Goal: Information Seeking & Learning: Learn about a topic

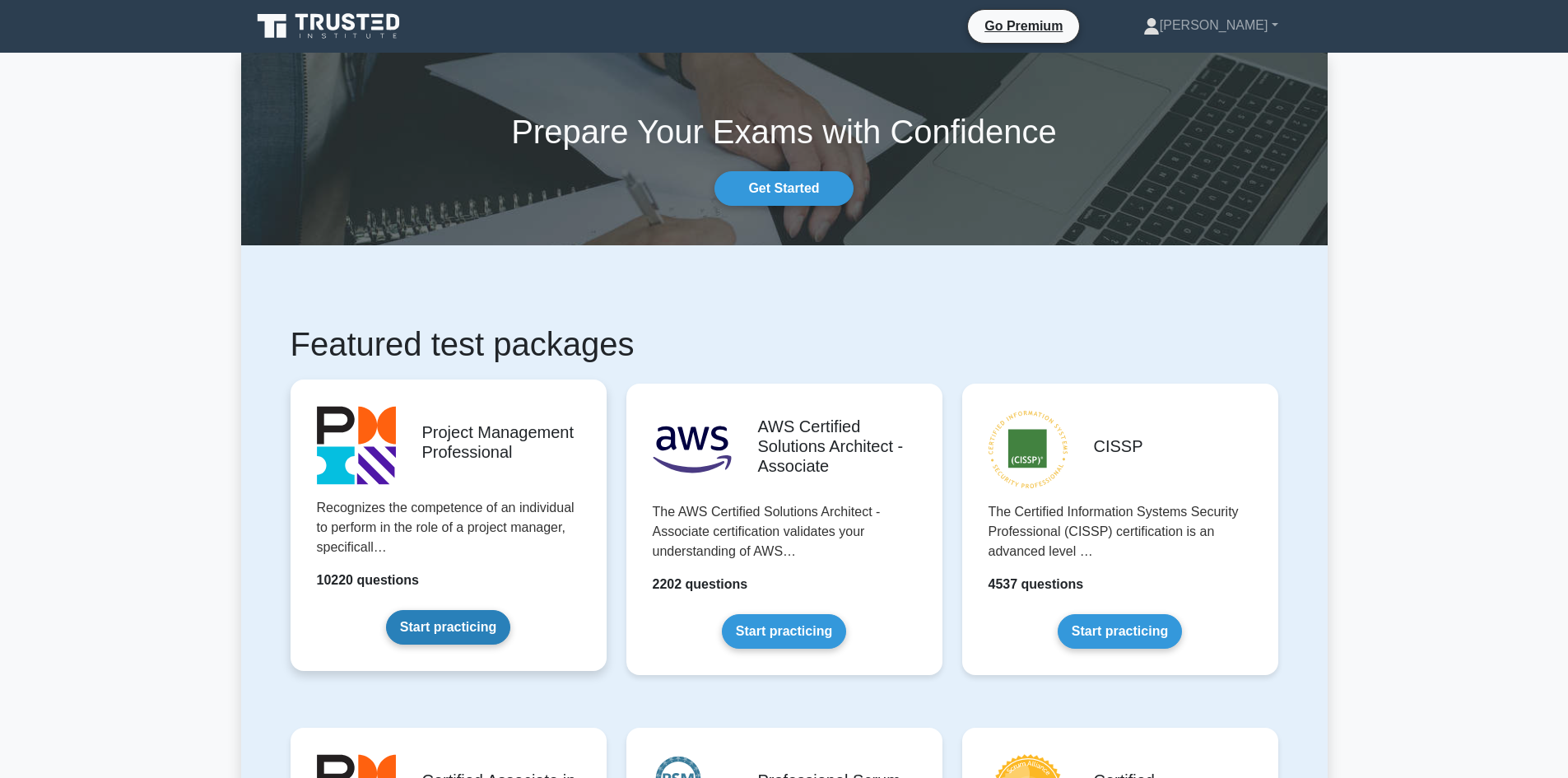
click at [492, 625] on link "Start practicing" at bounding box center [448, 627] width 125 height 35
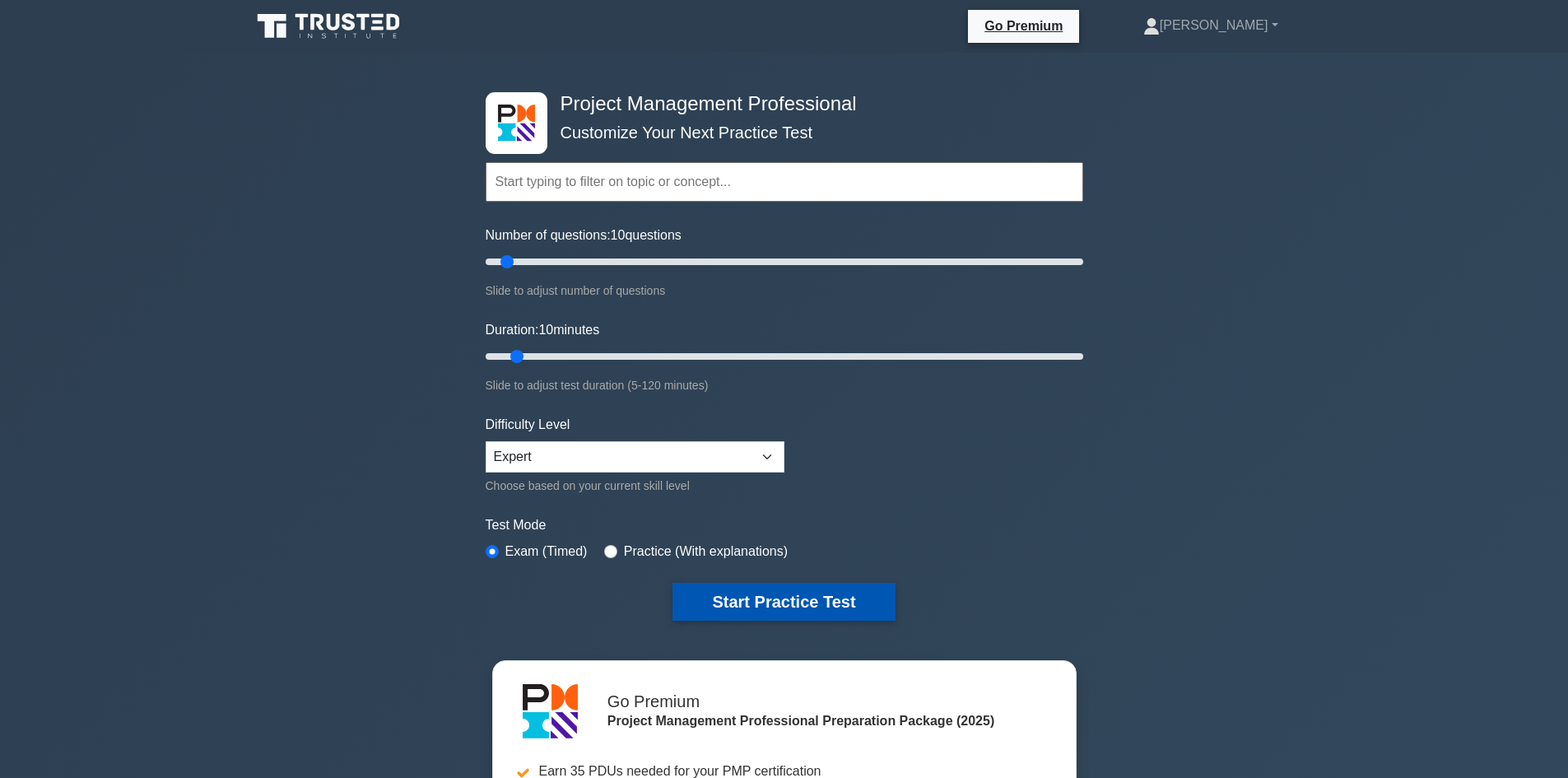
click at [809, 615] on button "Start Practice Test" at bounding box center [783, 601] width 222 height 38
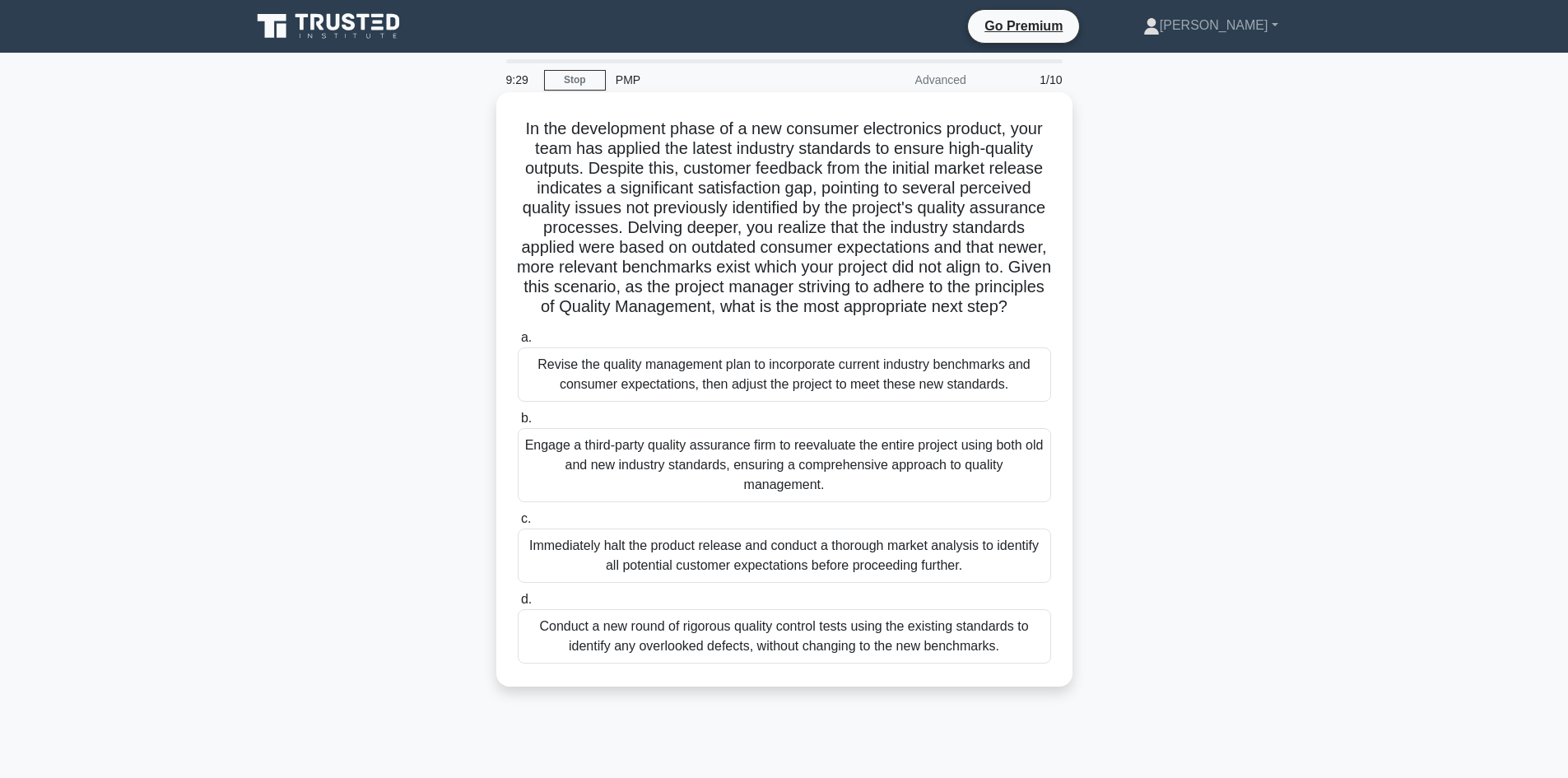
click at [844, 402] on div "Revise the quality management plan to incorporate current industry benchmarks a…" at bounding box center [784, 375] width 533 height 54
click at [518, 343] on input "a. Revise the quality management plan to incorporate current industry benchmark…" at bounding box center [518, 337] width 0 height 11
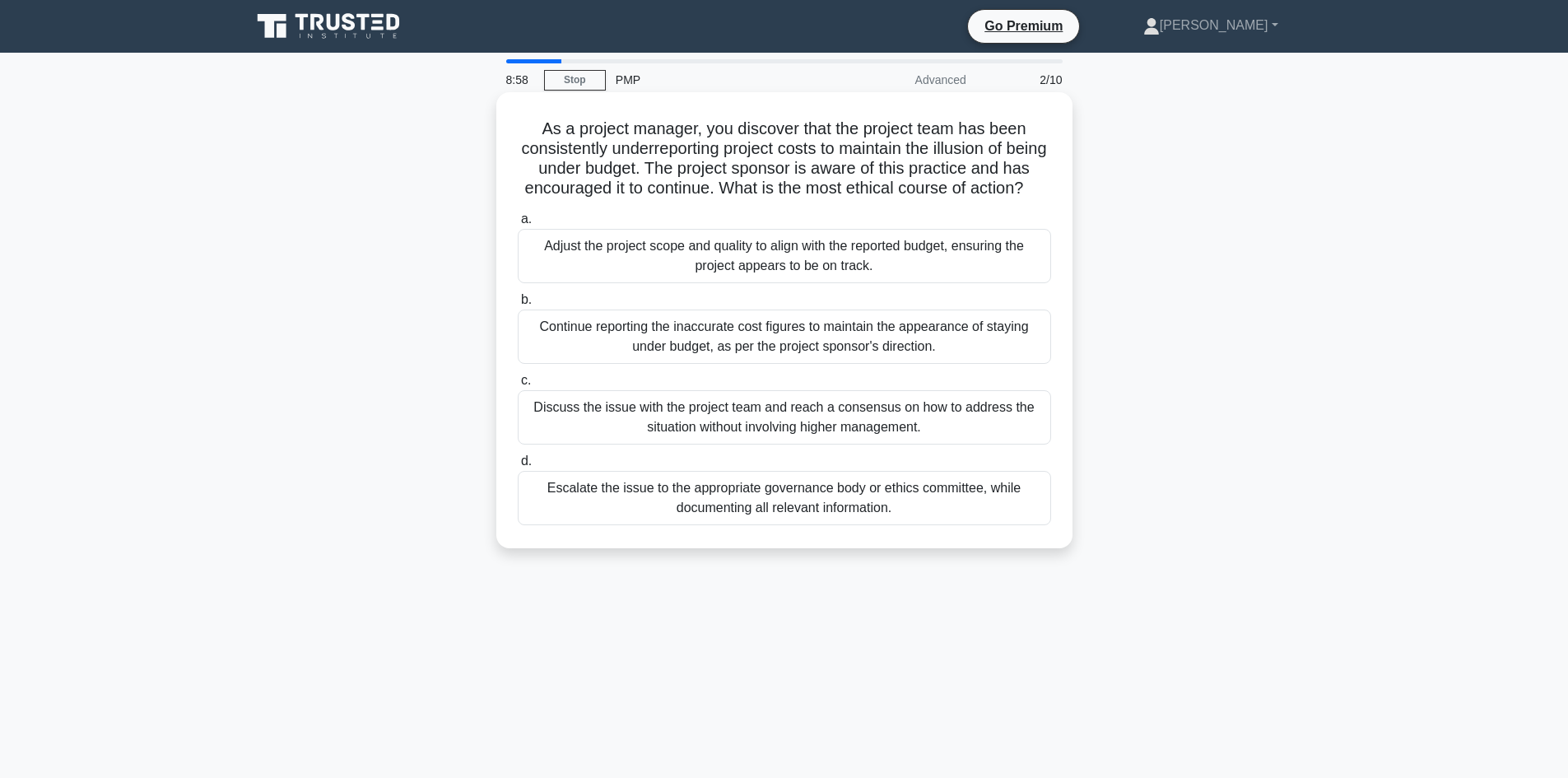
drag, startPoint x: 928, startPoint y: 409, endPoint x: 952, endPoint y: 419, distance: 26.0
click at [930, 411] on label "c. Discuss the issue with the project team and reach a consensus on how to addr…" at bounding box center [784, 407] width 533 height 74
click at [954, 429] on div "Discuss the issue with the project team and reach a consensus on how to address…" at bounding box center [784, 417] width 533 height 54
click at [518, 386] on input "c. Discuss the issue with the project team and reach a consensus on how to addr…" at bounding box center [518, 381] width 0 height 11
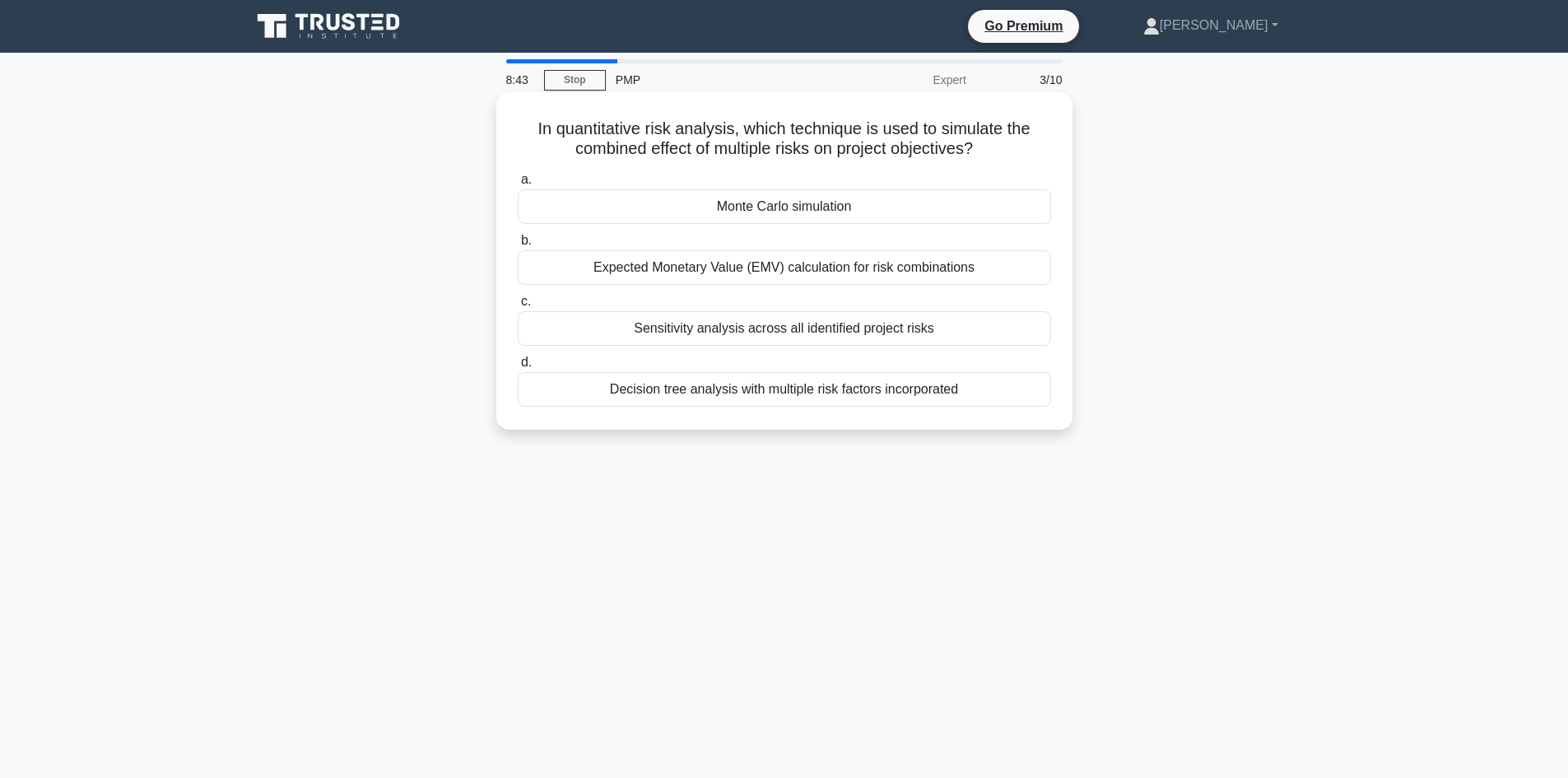
click at [859, 330] on div "Sensitivity analysis across all identified project risks" at bounding box center [784, 328] width 533 height 35
click at [518, 307] on input "c. Sensitivity analysis across all identified project risks" at bounding box center [518, 302] width 0 height 11
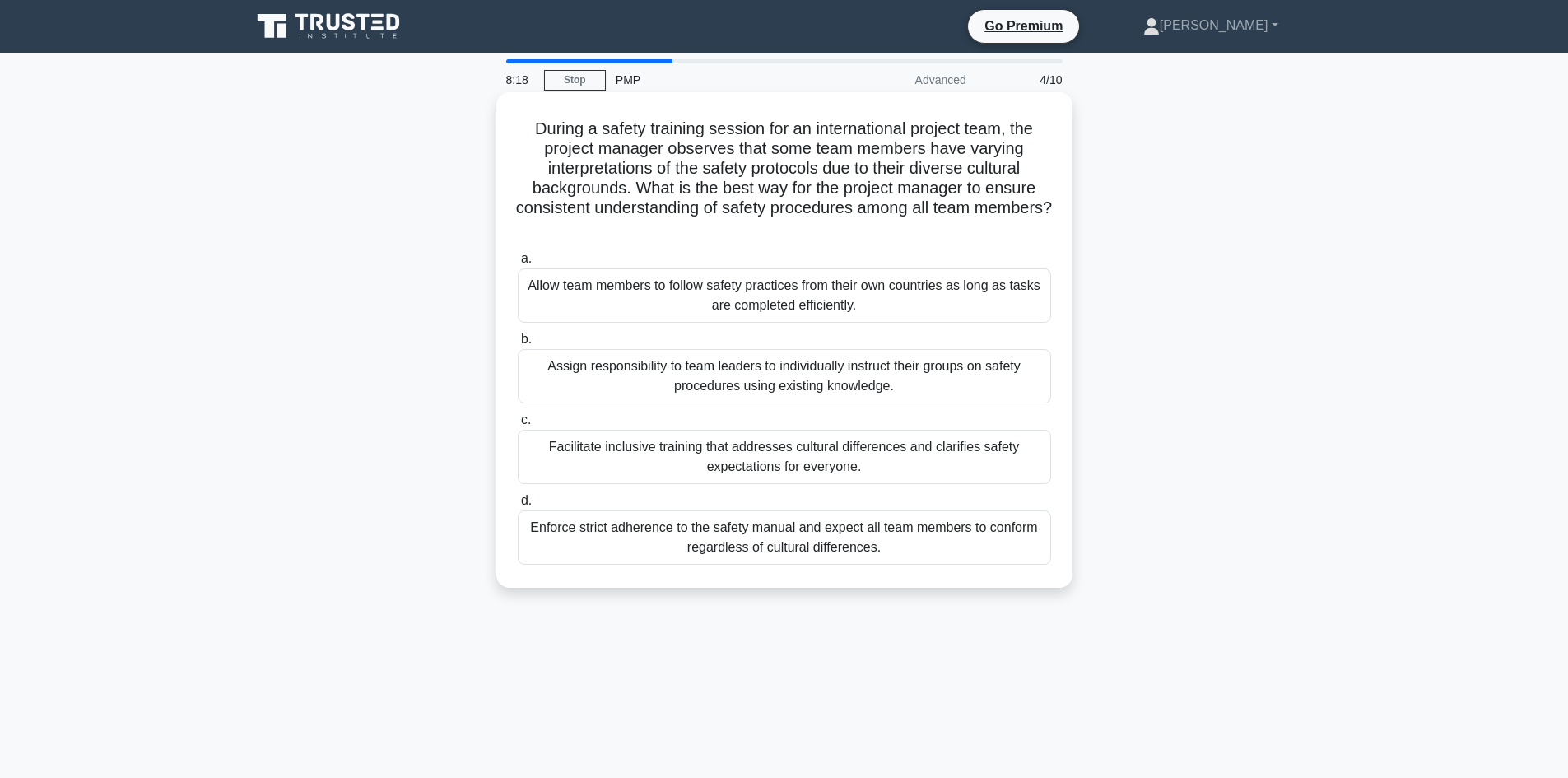
click at [904, 470] on div "Facilitate inclusive training that addresses cultural differences and clarifies…" at bounding box center [784, 457] width 533 height 54
click at [518, 425] on input "c. Facilitate inclusive training that addresses cultural differences and clarif…" at bounding box center [518, 420] width 0 height 11
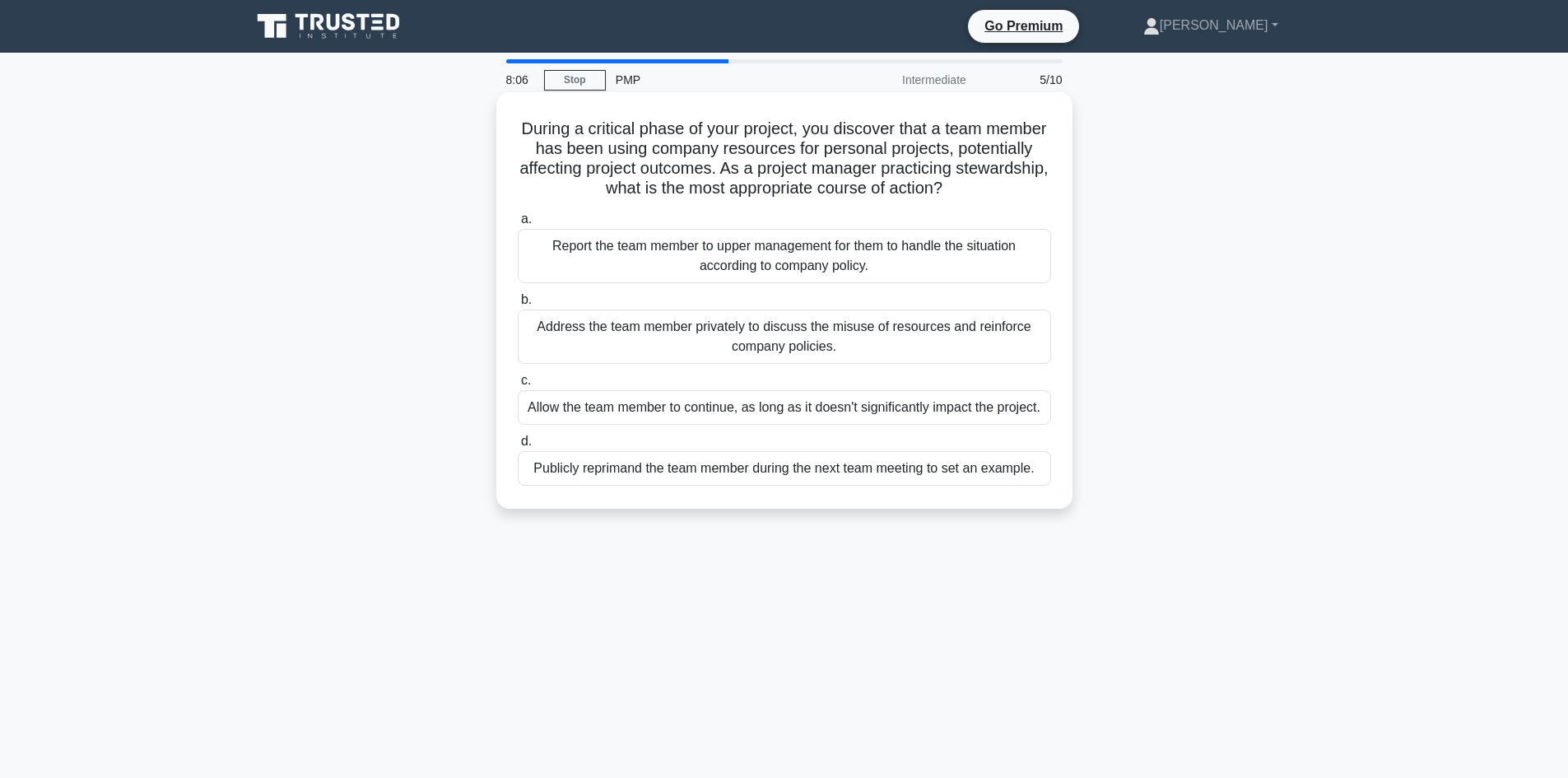
click at [921, 345] on div "Address the team member privately to discuss the misuse of resources and reinfo…" at bounding box center [784, 336] width 533 height 54
click at [518, 305] on input "b. Address the team member privately to discuss the misuse of resources and rei…" at bounding box center [518, 300] width 0 height 11
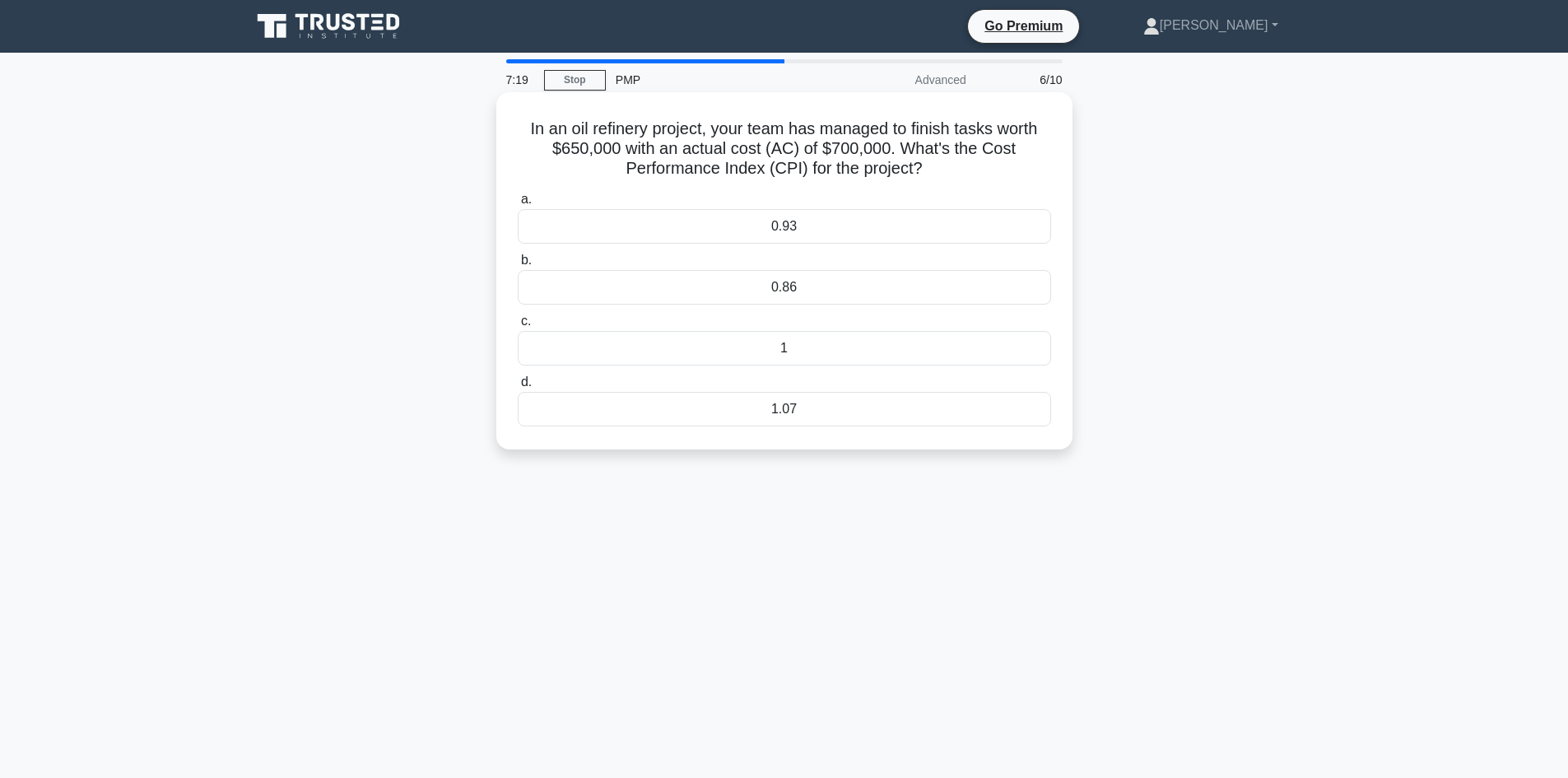
click at [858, 281] on div "0.86" at bounding box center [784, 286] width 533 height 35
click at [518, 266] on input "b. 0.86" at bounding box center [518, 260] width 0 height 11
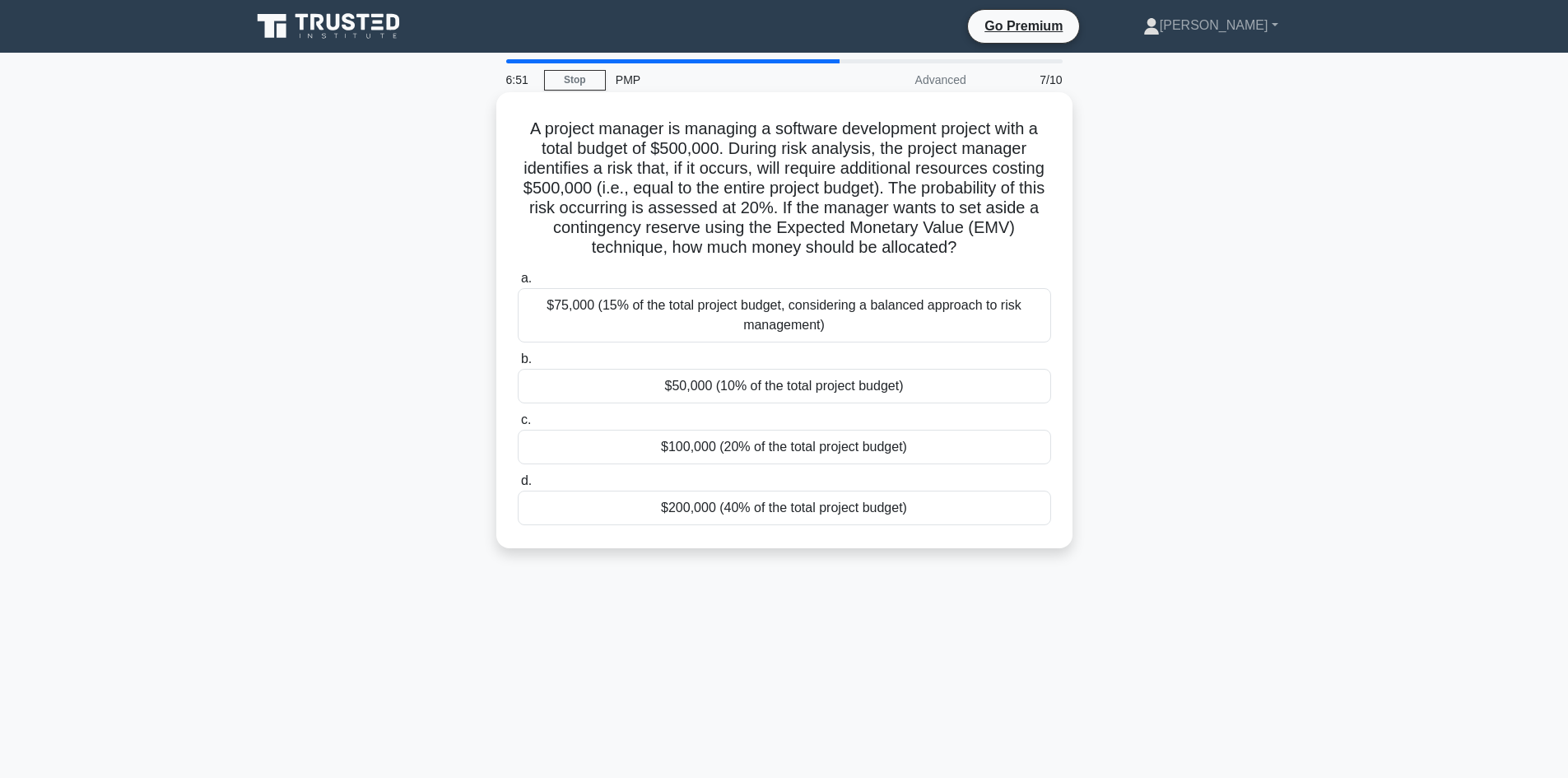
click at [858, 448] on div "$100,000 (20% of the total project budget)" at bounding box center [784, 447] width 533 height 35
click at [518, 425] on input "c. $100,000 (20% of the total project budget)" at bounding box center [518, 420] width 0 height 11
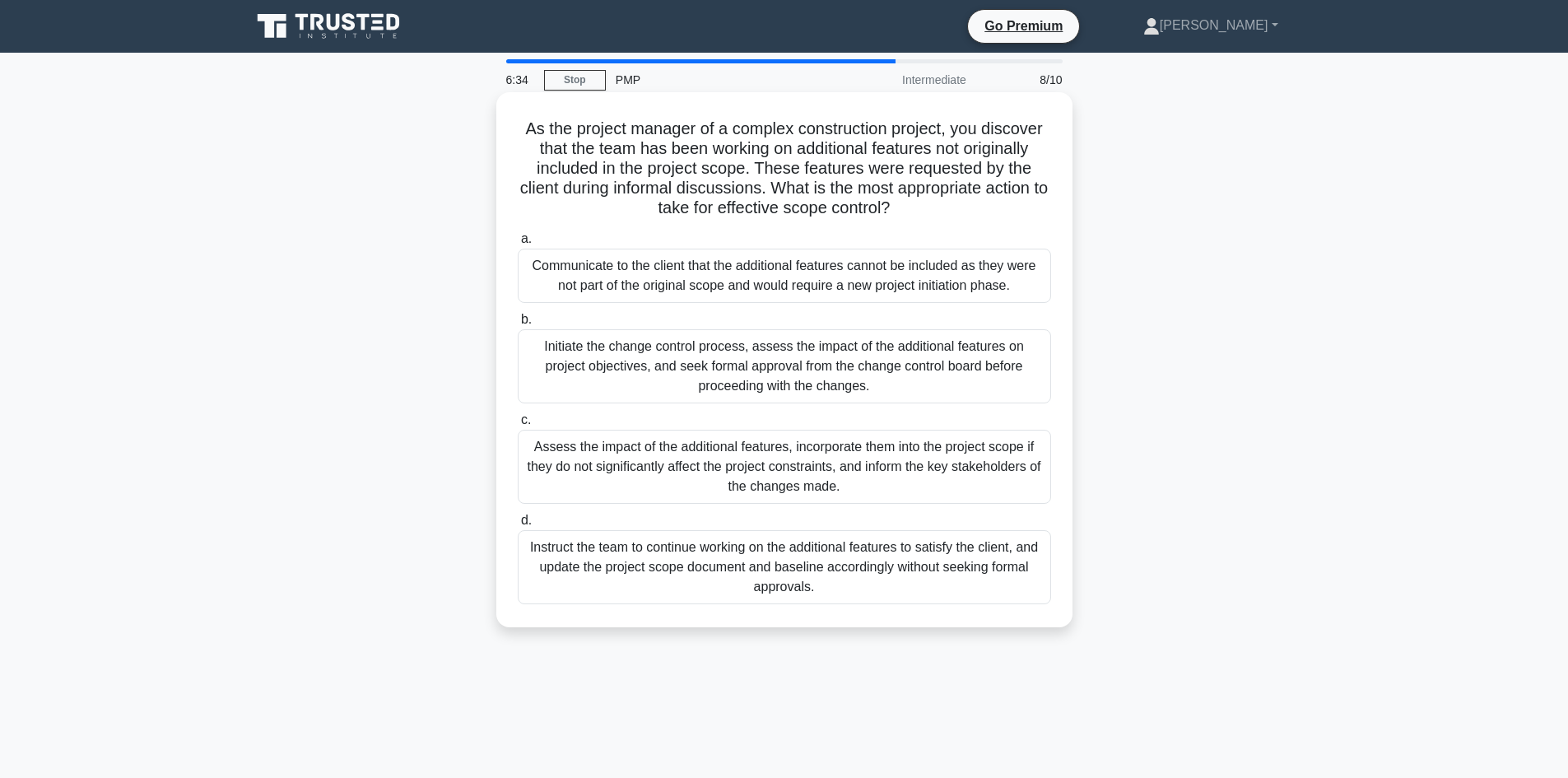
click at [952, 376] on div "Initiate the change control process, assess the impact of the additional featur…" at bounding box center [784, 365] width 533 height 74
click at [518, 325] on input "b. Initiate the change control process, assess the impact of the additional fea…" at bounding box center [518, 320] width 0 height 11
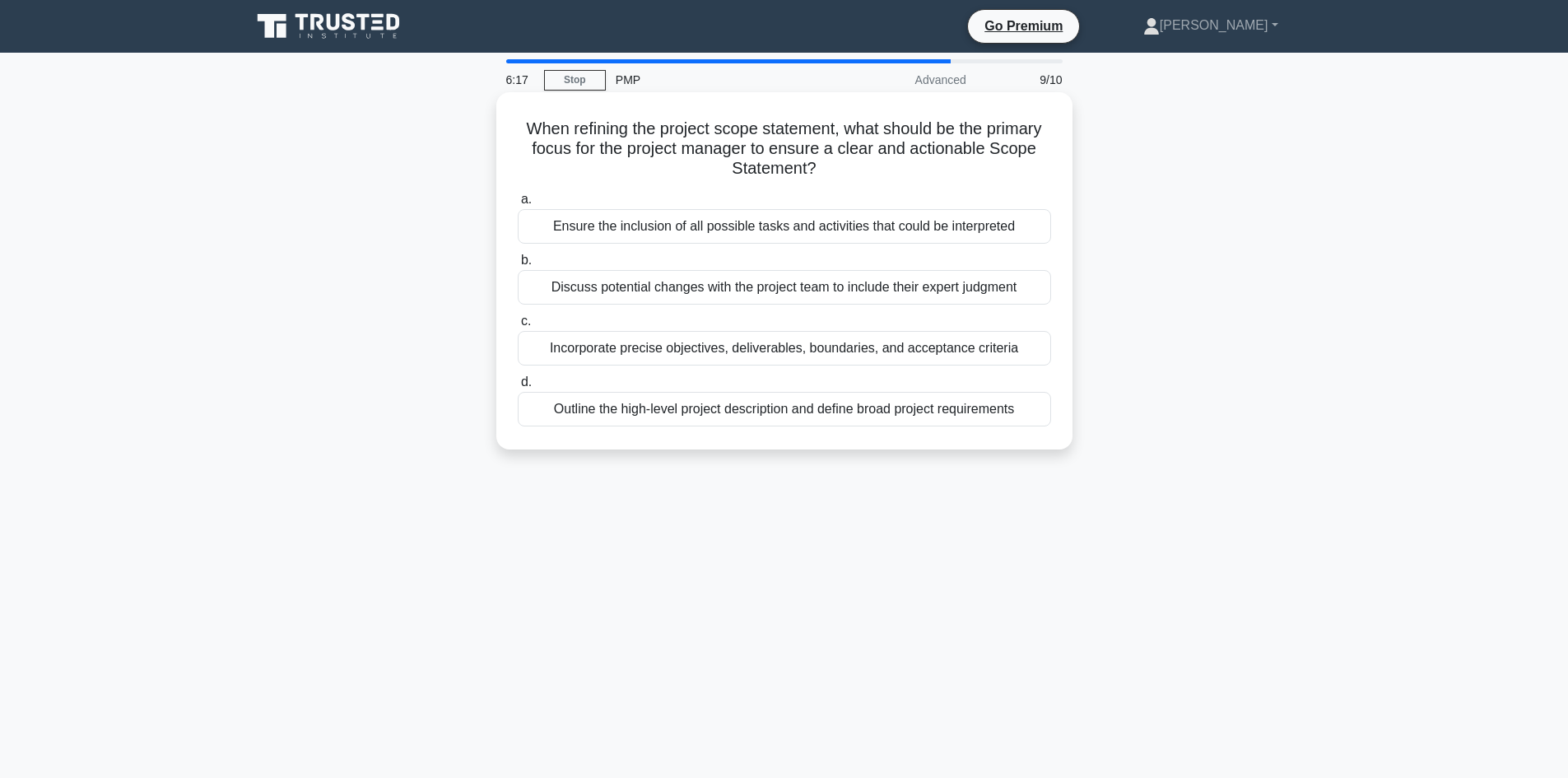
click at [998, 357] on div "Incorporate precise objectives, deliverables, boundaries, and acceptance criter…" at bounding box center [784, 347] width 533 height 35
click at [518, 327] on input "c. Incorporate precise objectives, deliverables, boundaries, and acceptance cri…" at bounding box center [518, 321] width 0 height 11
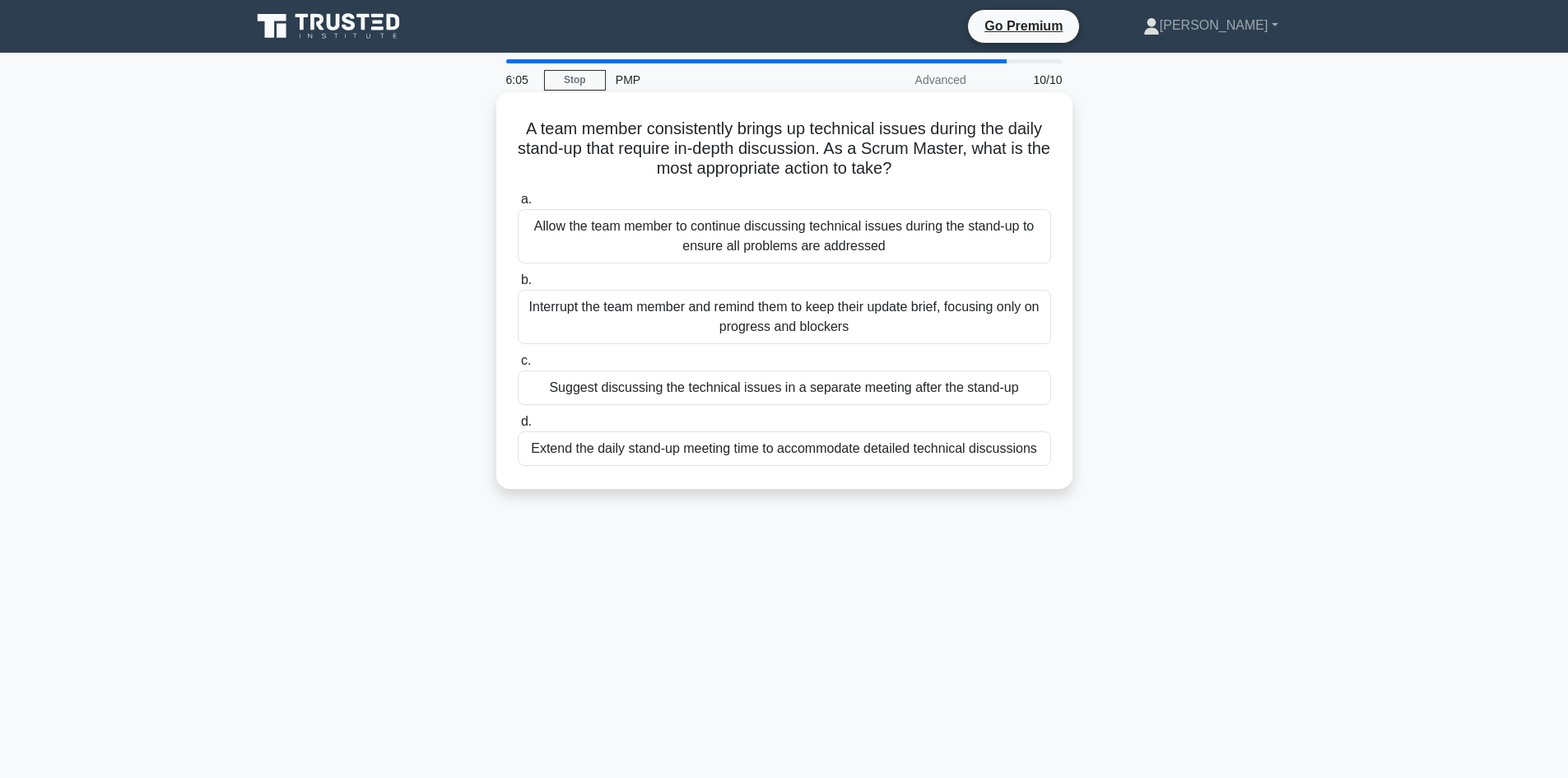
click at [997, 257] on div "Allow the team member to continue discussing technical issues during the stand-…" at bounding box center [784, 236] width 533 height 54
click at [518, 205] on input "a. Allow the team member to continue discussing technical issues during the sta…" at bounding box center [518, 199] width 0 height 11
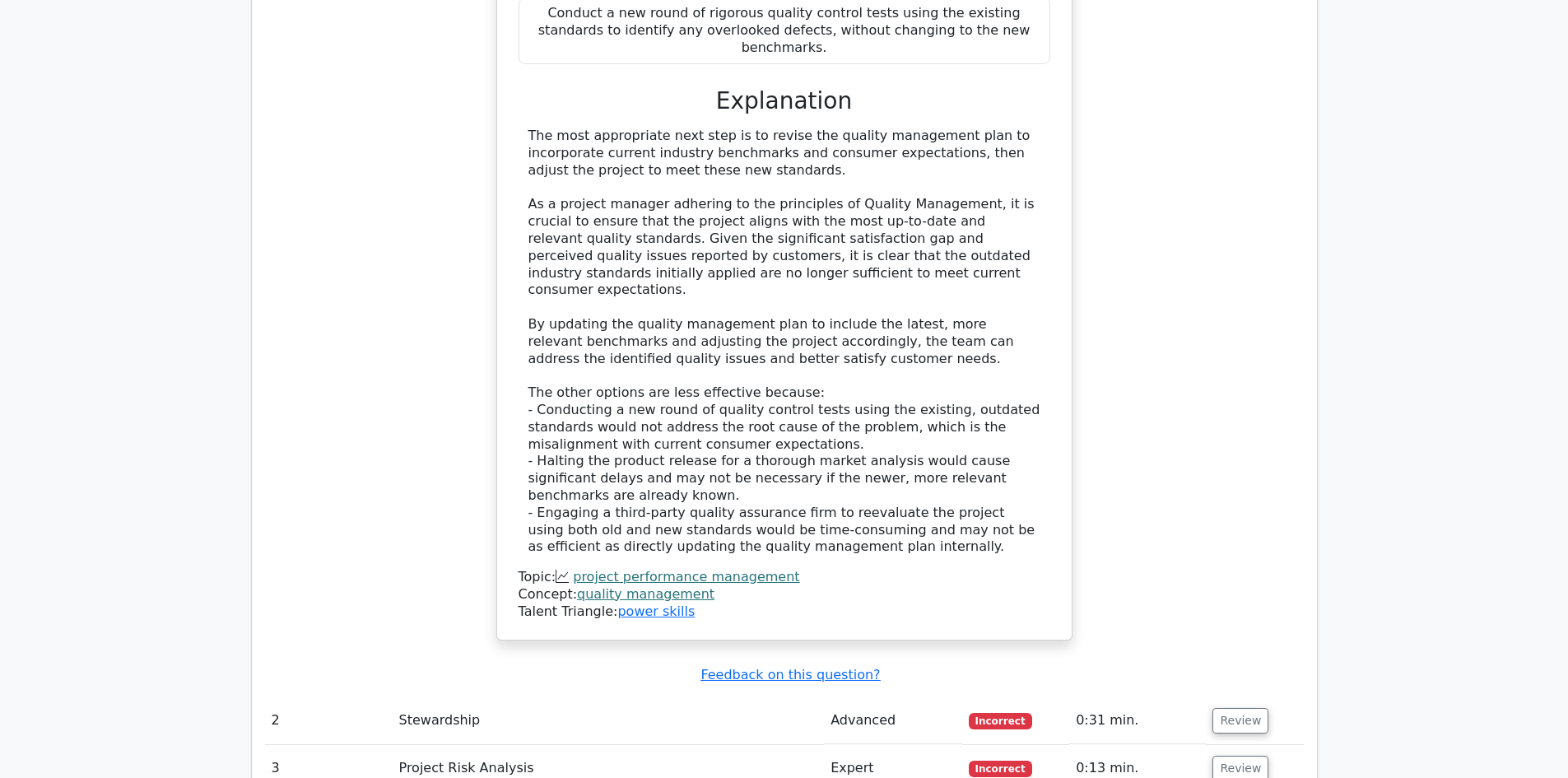
scroll to position [2633, 0]
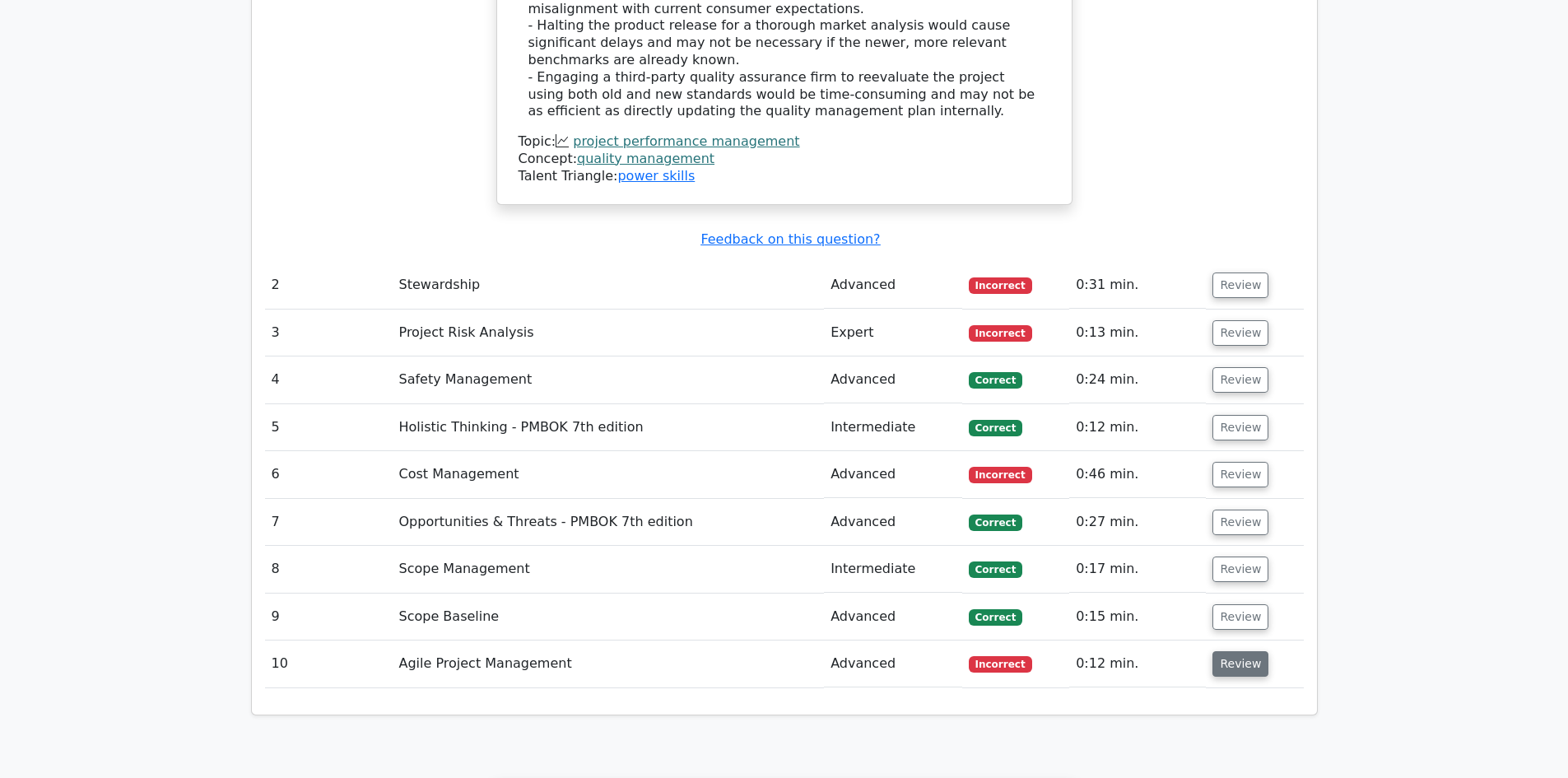
click at [1245, 651] on button "Review" at bounding box center [1240, 664] width 56 height 25
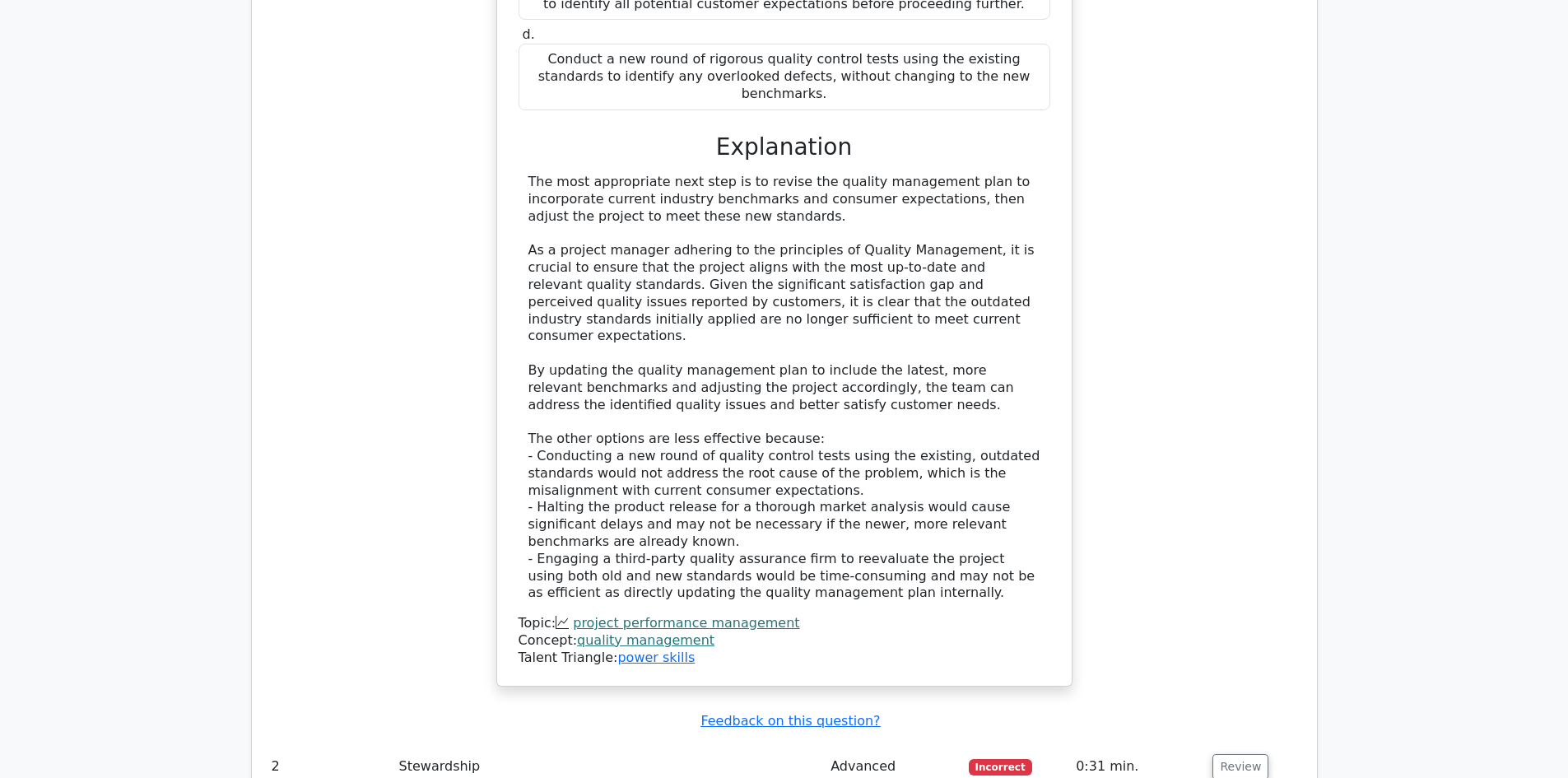
scroll to position [2551, 0]
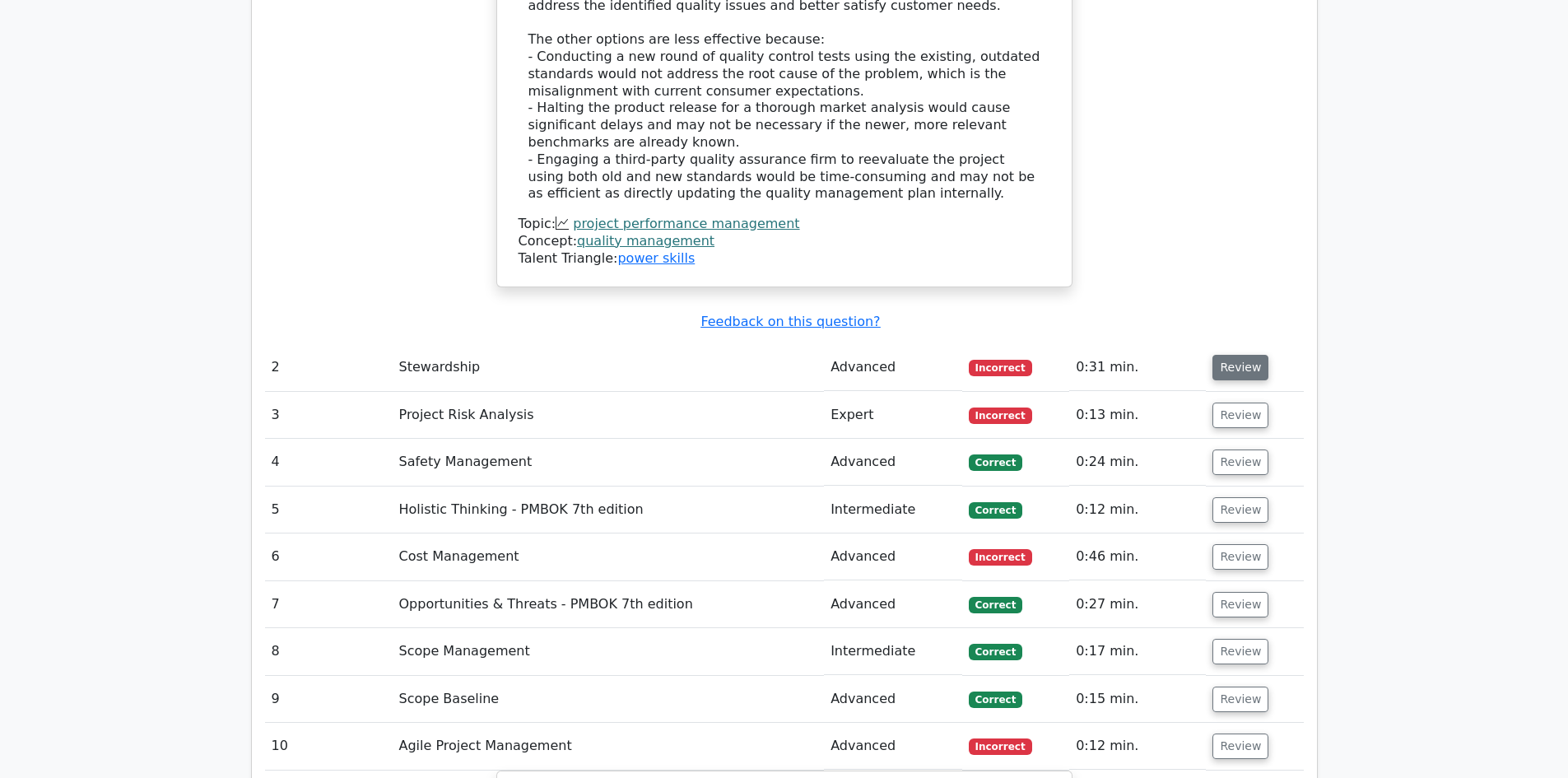
click at [1251, 355] on button "Review" at bounding box center [1240, 368] width 56 height 25
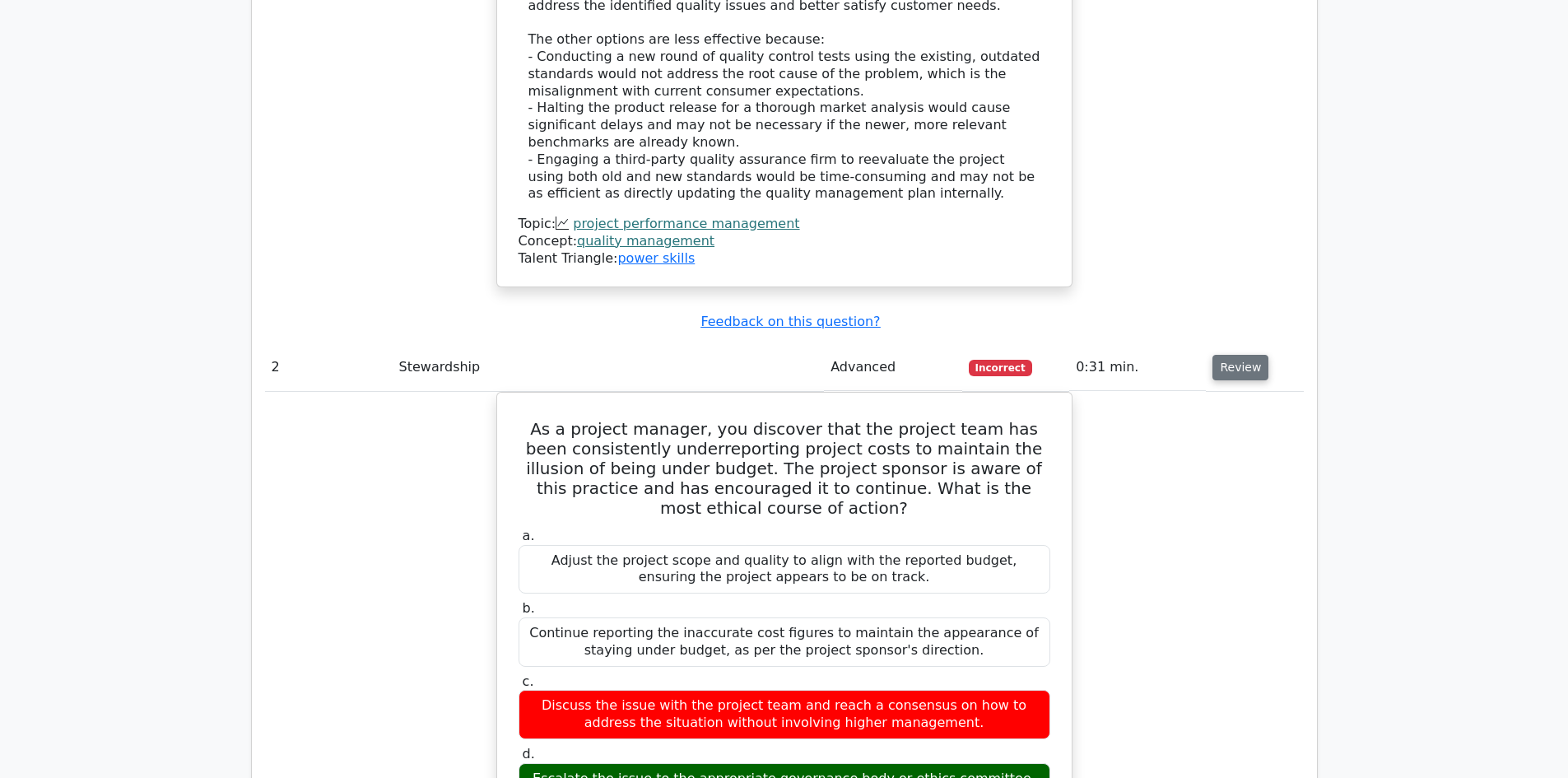
click at [1239, 355] on button "Review" at bounding box center [1240, 368] width 56 height 25
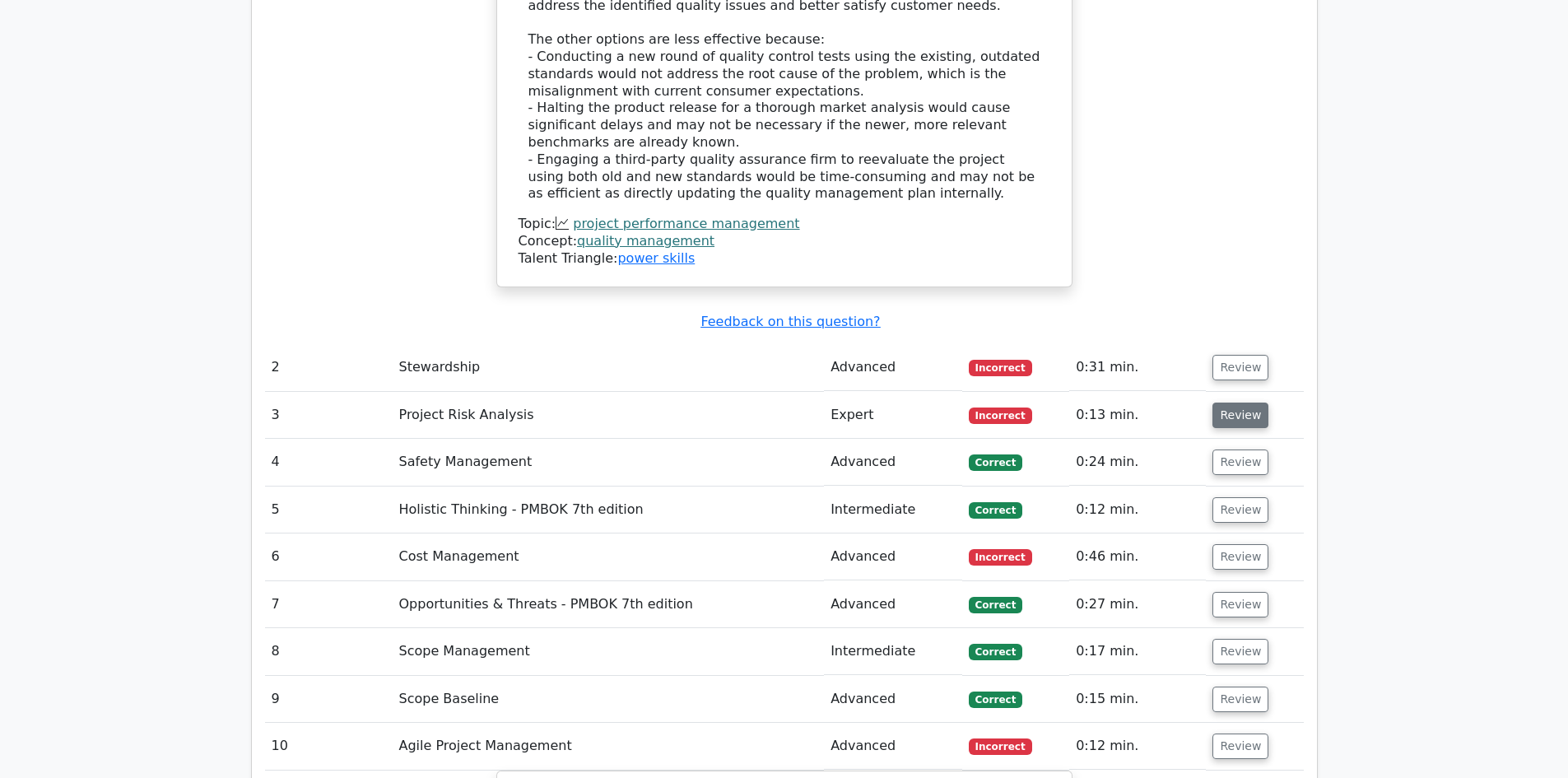
click at [1243, 403] on button "Review" at bounding box center [1240, 415] width 56 height 25
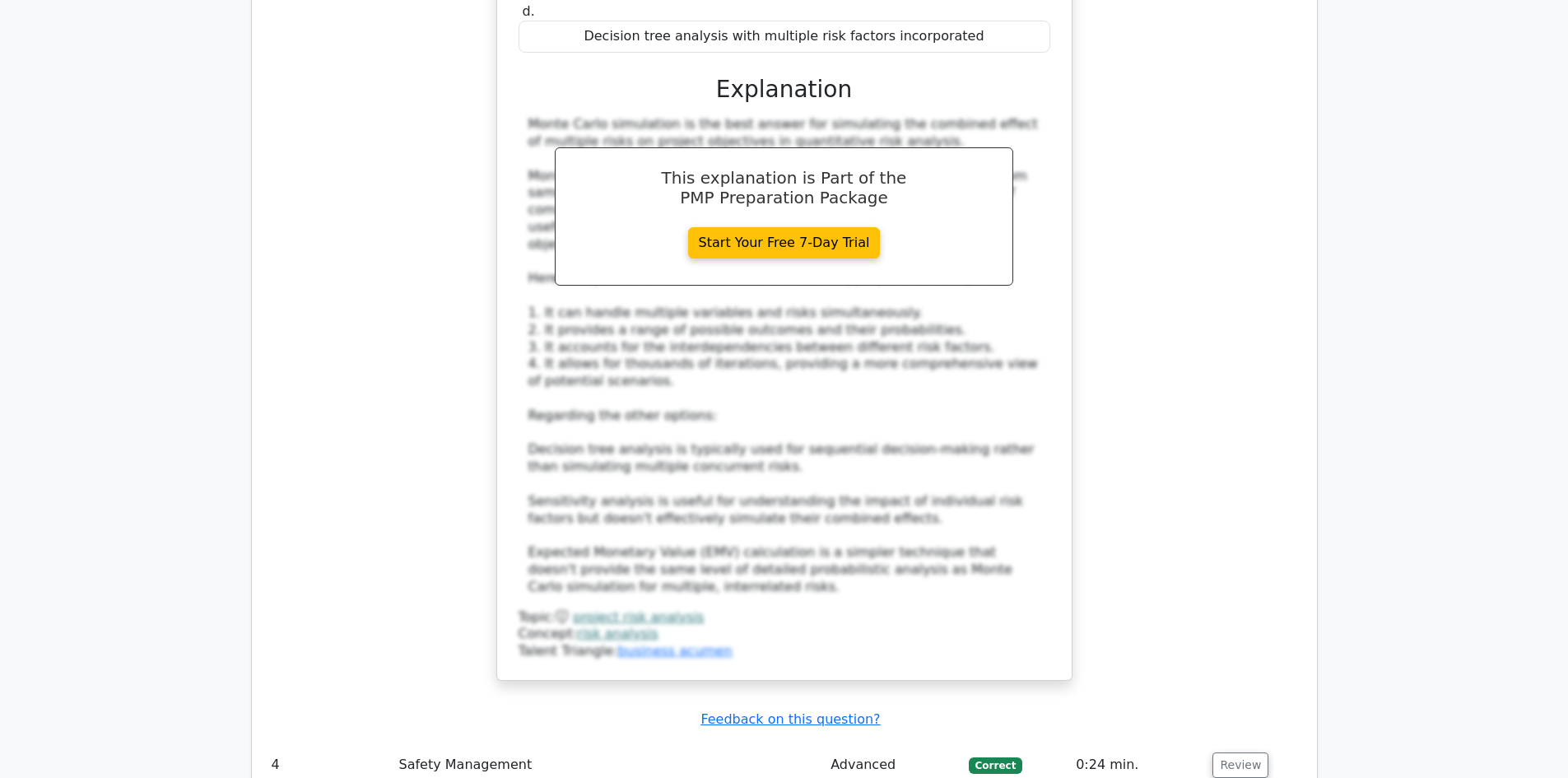
scroll to position [3456, 0]
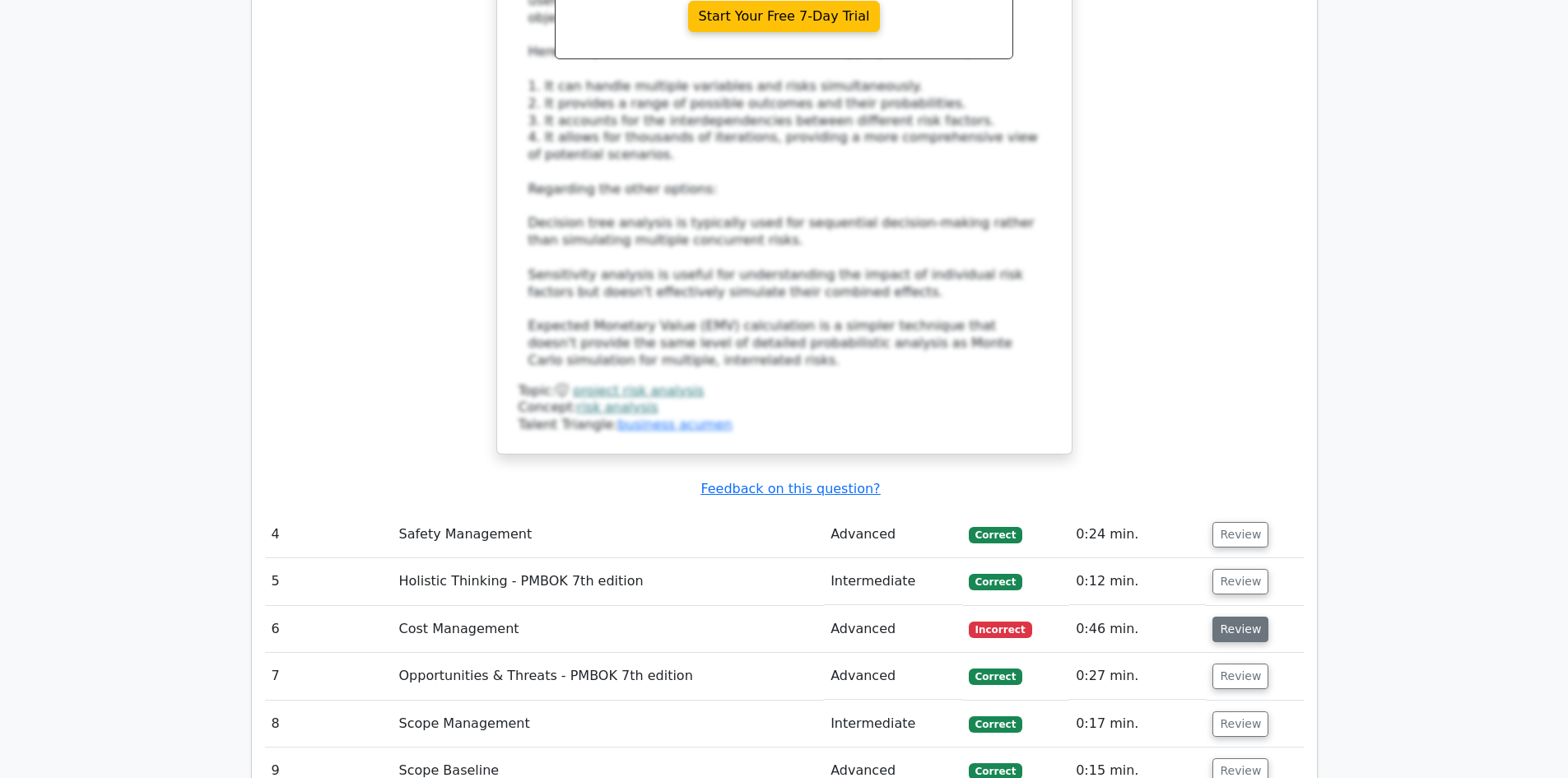
click at [1221, 616] on button "Review" at bounding box center [1240, 629] width 56 height 25
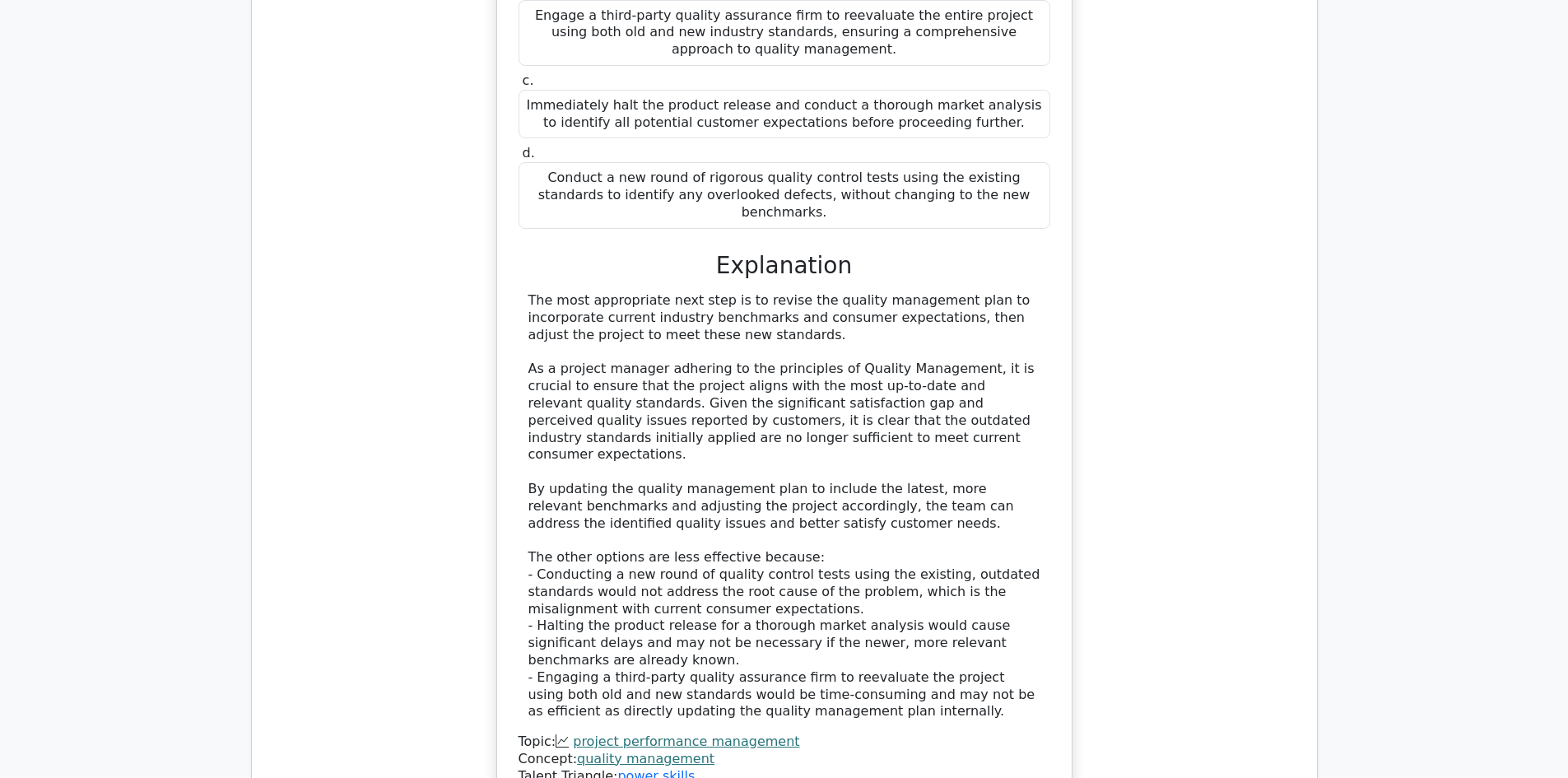
scroll to position [0, 0]
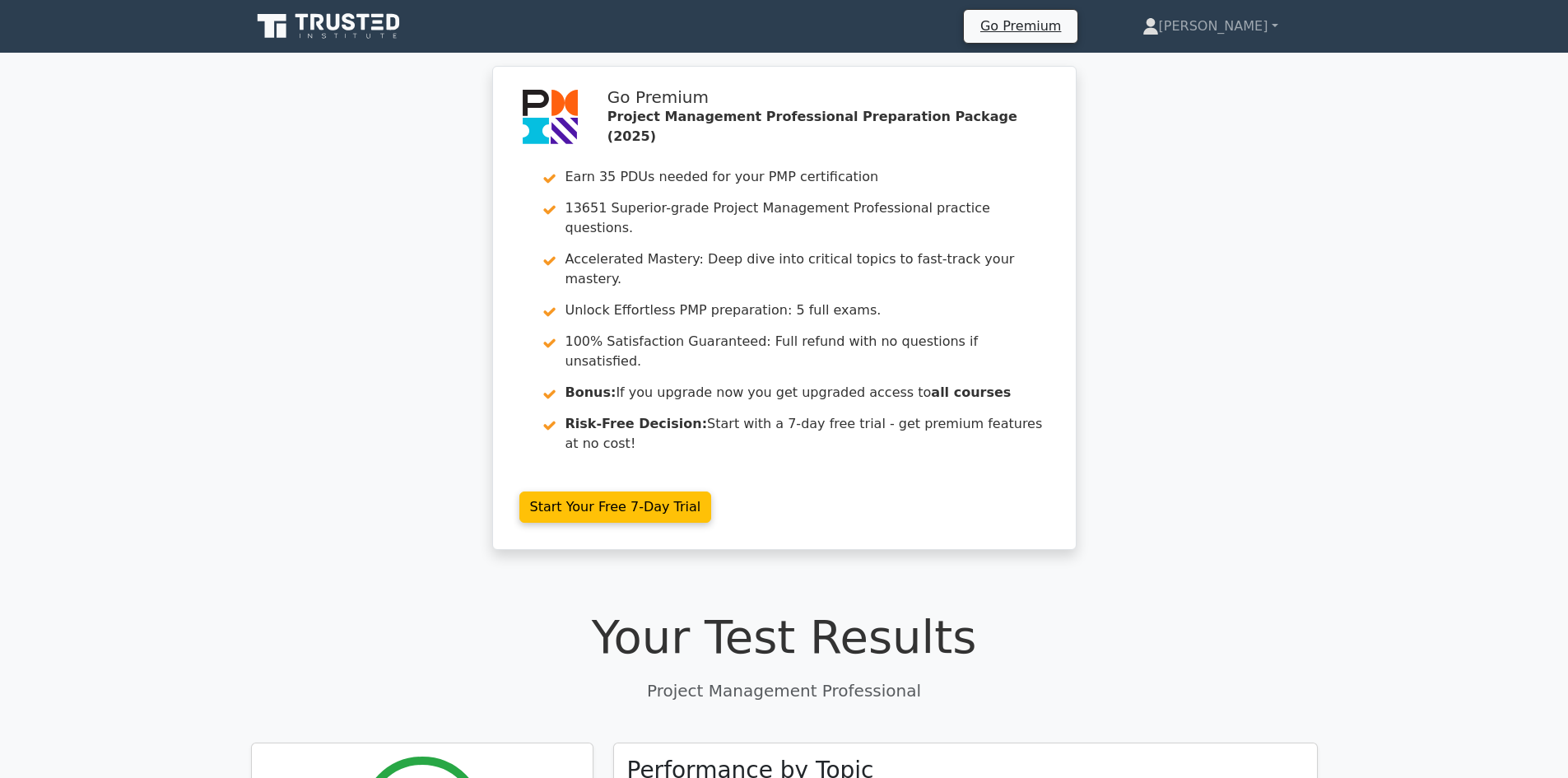
click at [309, 19] on icon at bounding box center [330, 26] width 158 height 31
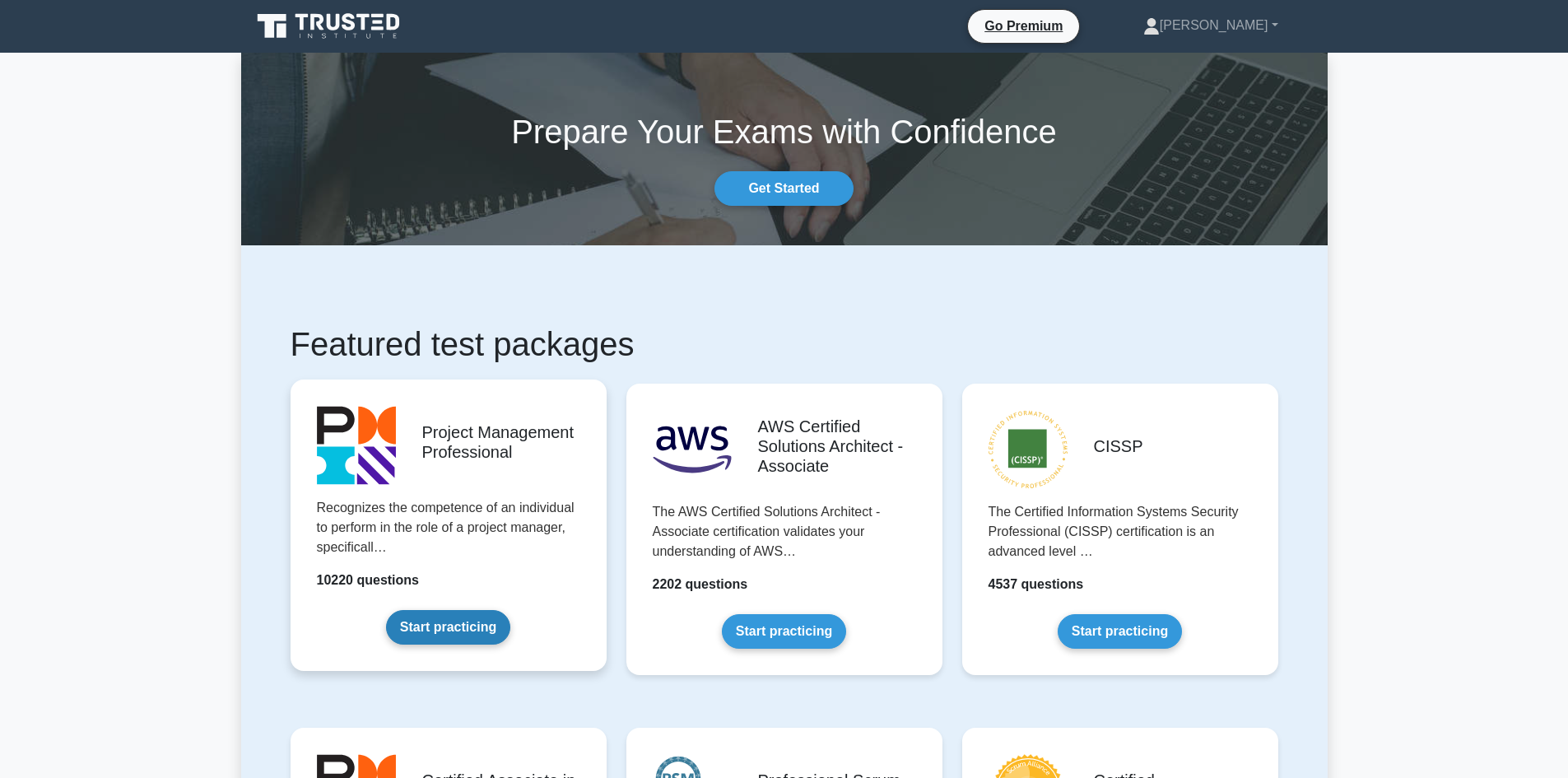
click at [442, 626] on link "Start practicing" at bounding box center [448, 627] width 125 height 35
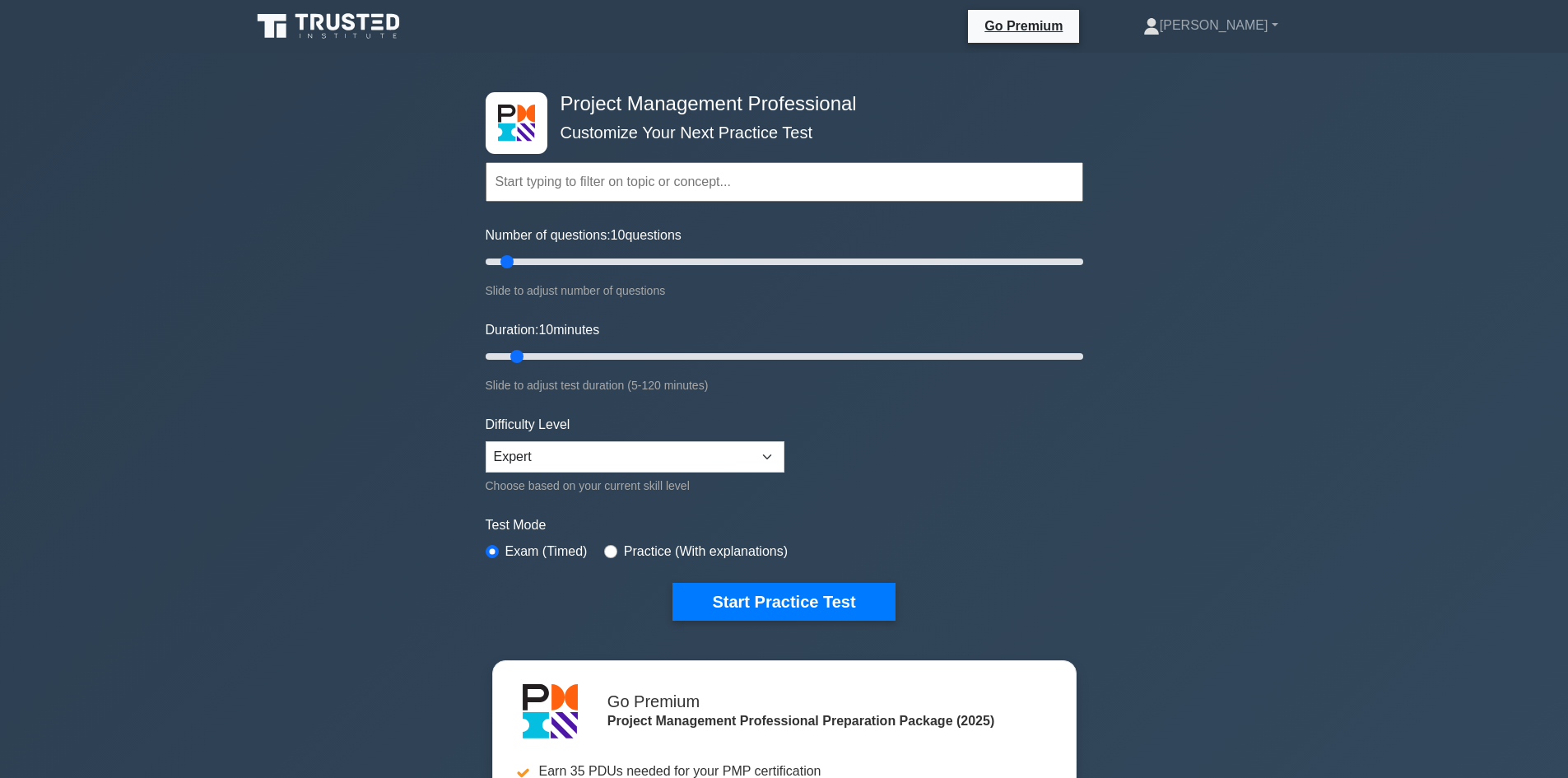
click at [749, 621] on div "Project Management Professional Customize Your Next Practice Test Topics Scope …" at bounding box center [784, 356] width 617 height 608
click at [749, 608] on button "Start Practice Test" at bounding box center [783, 601] width 222 height 38
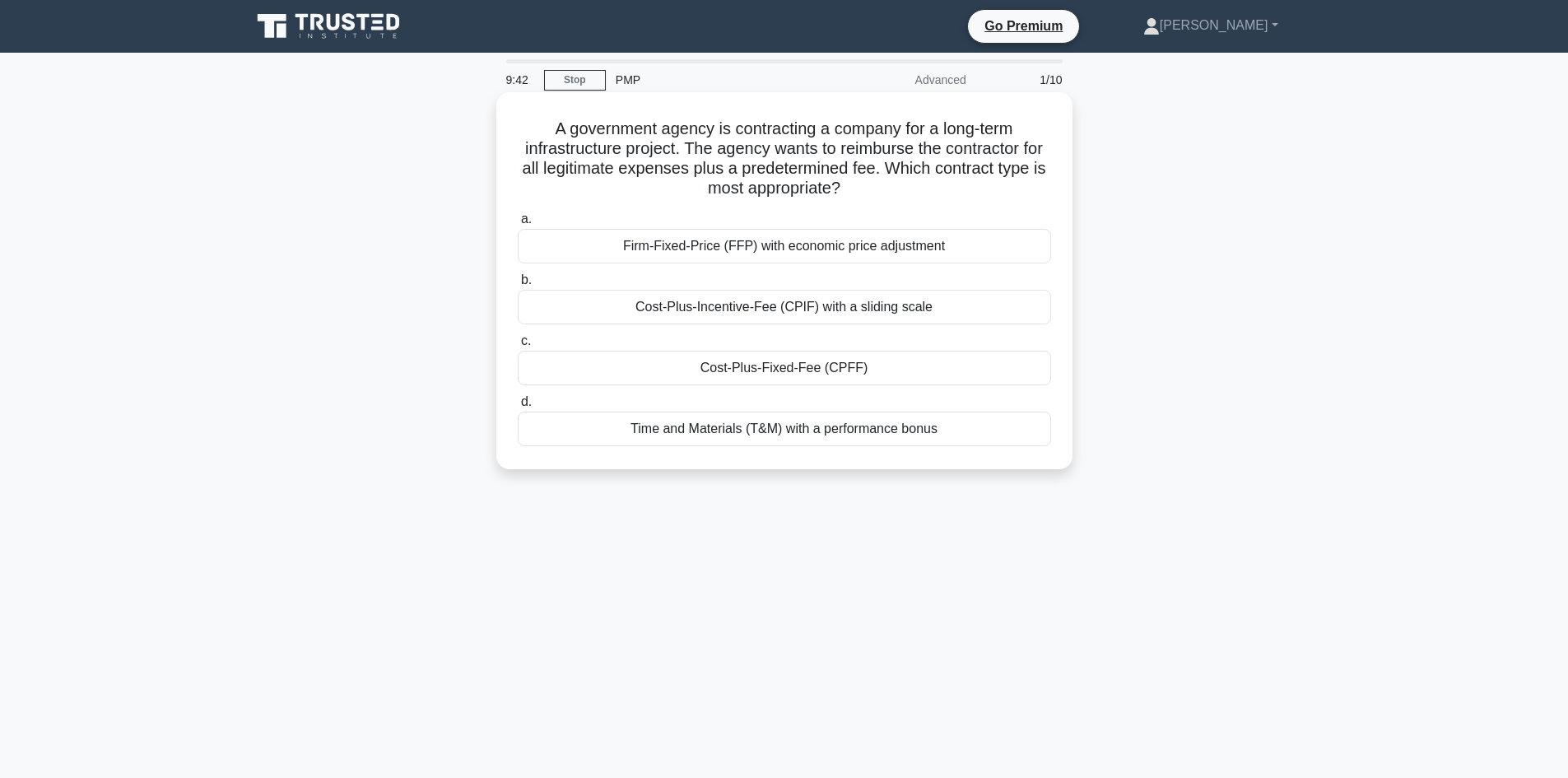
click at [698, 313] on div "Cost-Plus-Incentive-Fee (CPIF) with a sliding scale" at bounding box center [784, 307] width 533 height 35
click at [518, 286] on input "b. Cost-Plus-Incentive-Fee (CPIF) with a sliding scale" at bounding box center [518, 280] width 0 height 11
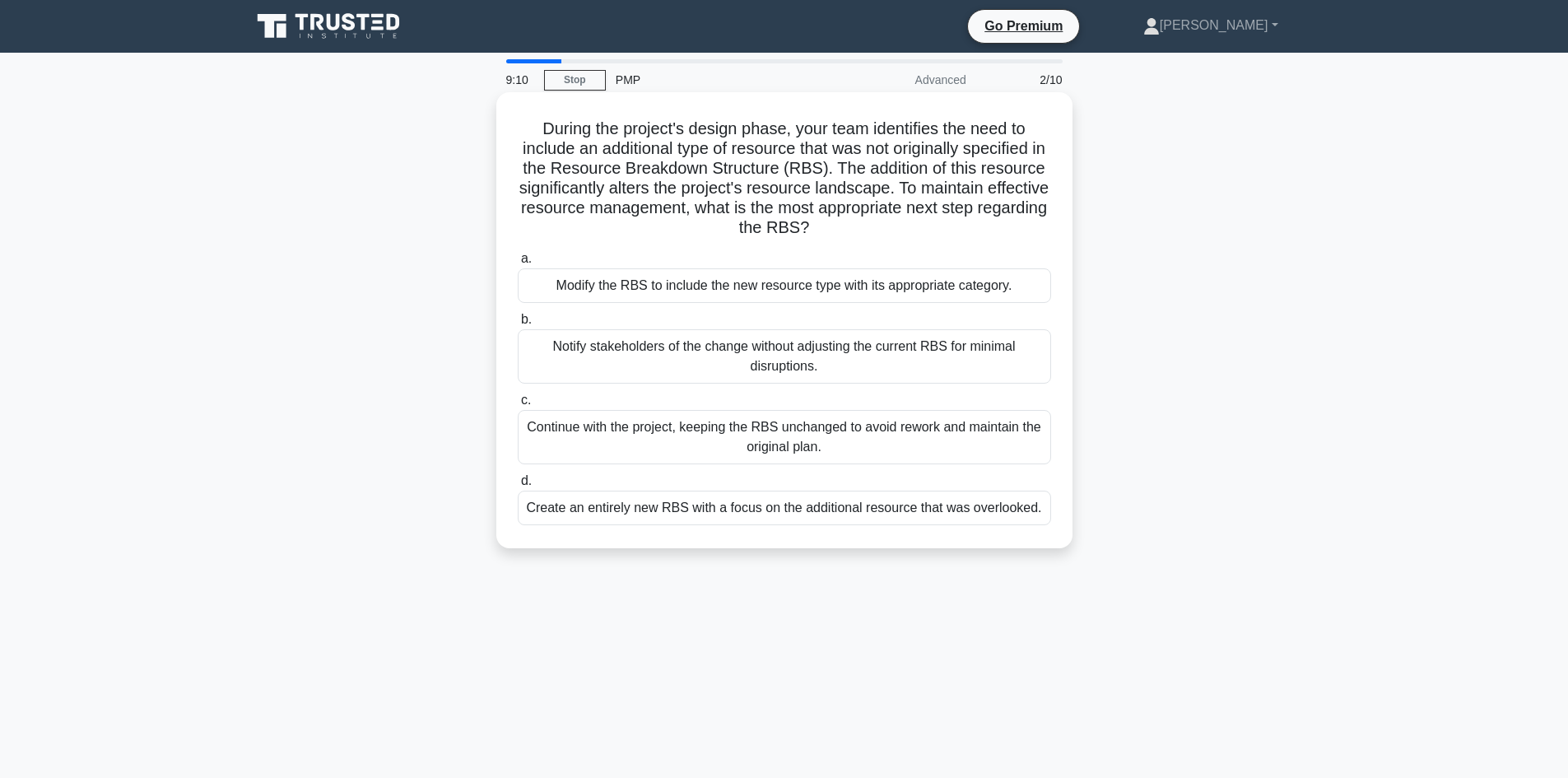
click at [631, 360] on div "Notify stakeholders of the change without adjusting the current RBS for minimal…" at bounding box center [784, 356] width 533 height 54
click at [518, 325] on input "b. Notify stakeholders of the change without adjusting the current RBS for mini…" at bounding box center [518, 320] width 0 height 11
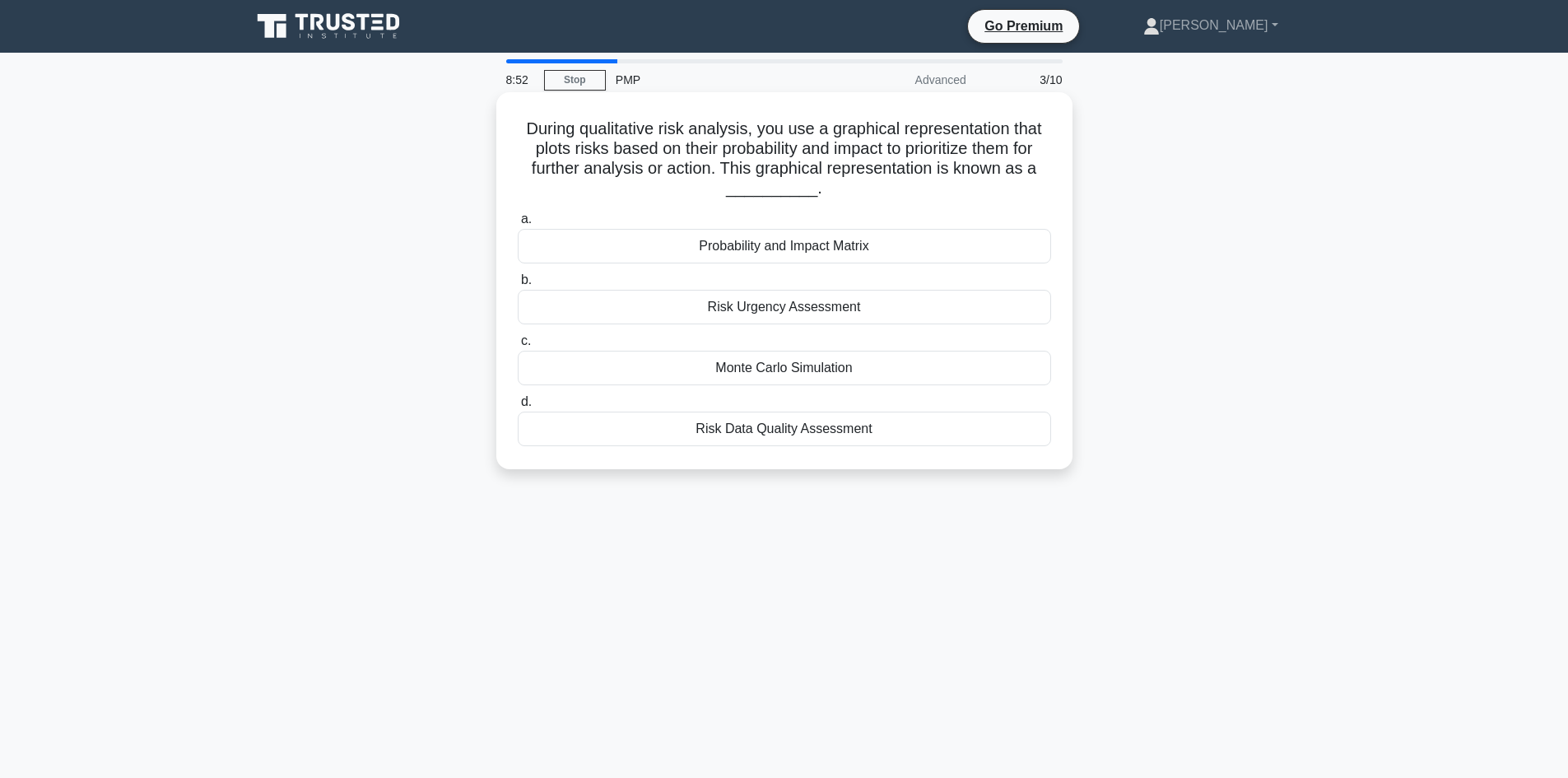
click at [676, 366] on div "Monte Carlo Simulation" at bounding box center [784, 368] width 533 height 35
click at [518, 347] on input "c. Monte Carlo Simulation" at bounding box center [518, 341] width 0 height 11
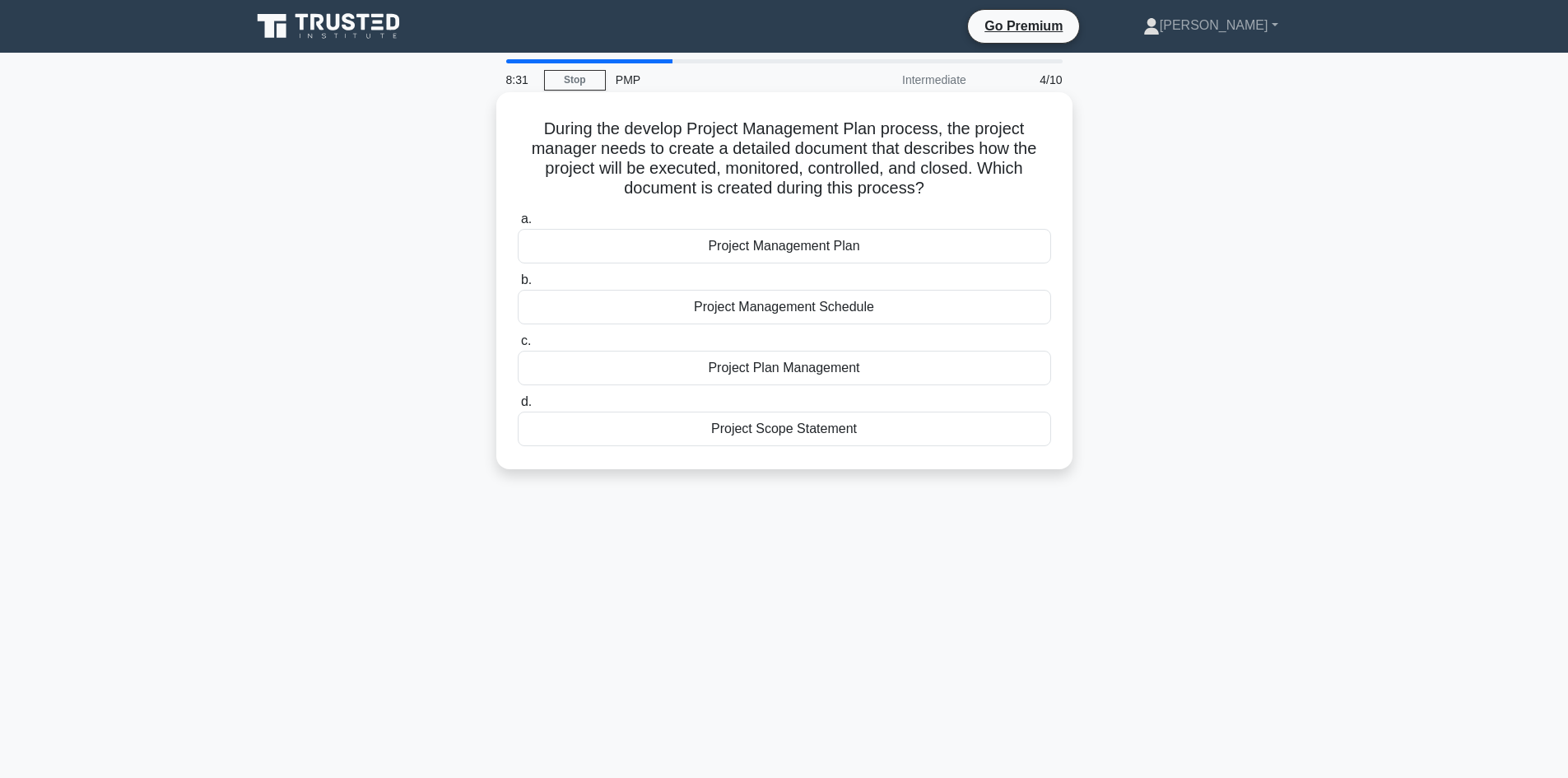
click at [855, 427] on div "Project Scope Statement" at bounding box center [784, 429] width 533 height 35
click at [518, 408] on input "d. Project Scope Statement" at bounding box center [518, 402] width 0 height 11
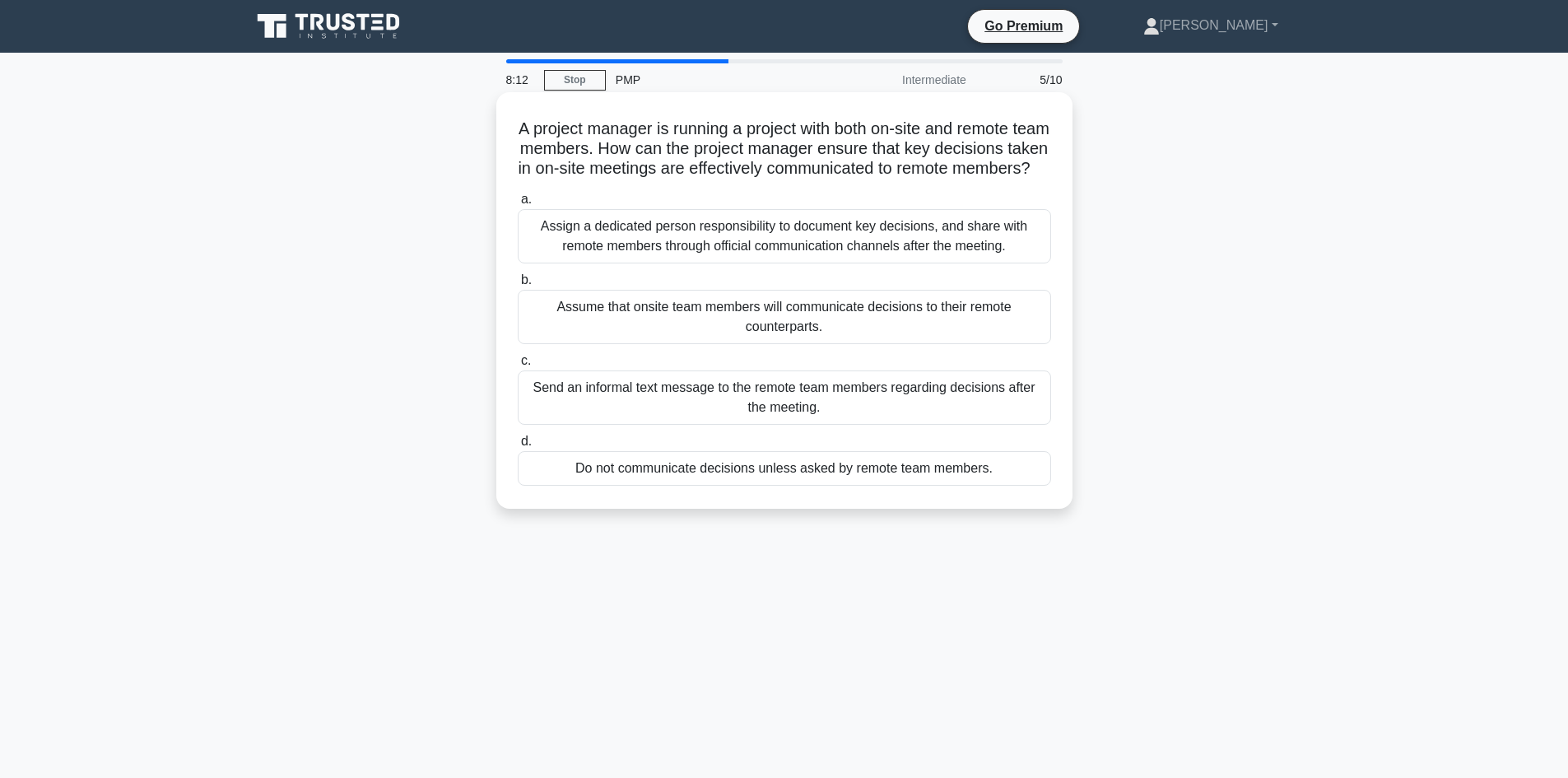
click at [946, 253] on div "Assign a dedicated person responsibility to document key decisions, and share w…" at bounding box center [784, 236] width 533 height 54
click at [518, 205] on input "a. Assign a dedicated person responsibility to document key decisions, and shar…" at bounding box center [518, 199] width 0 height 11
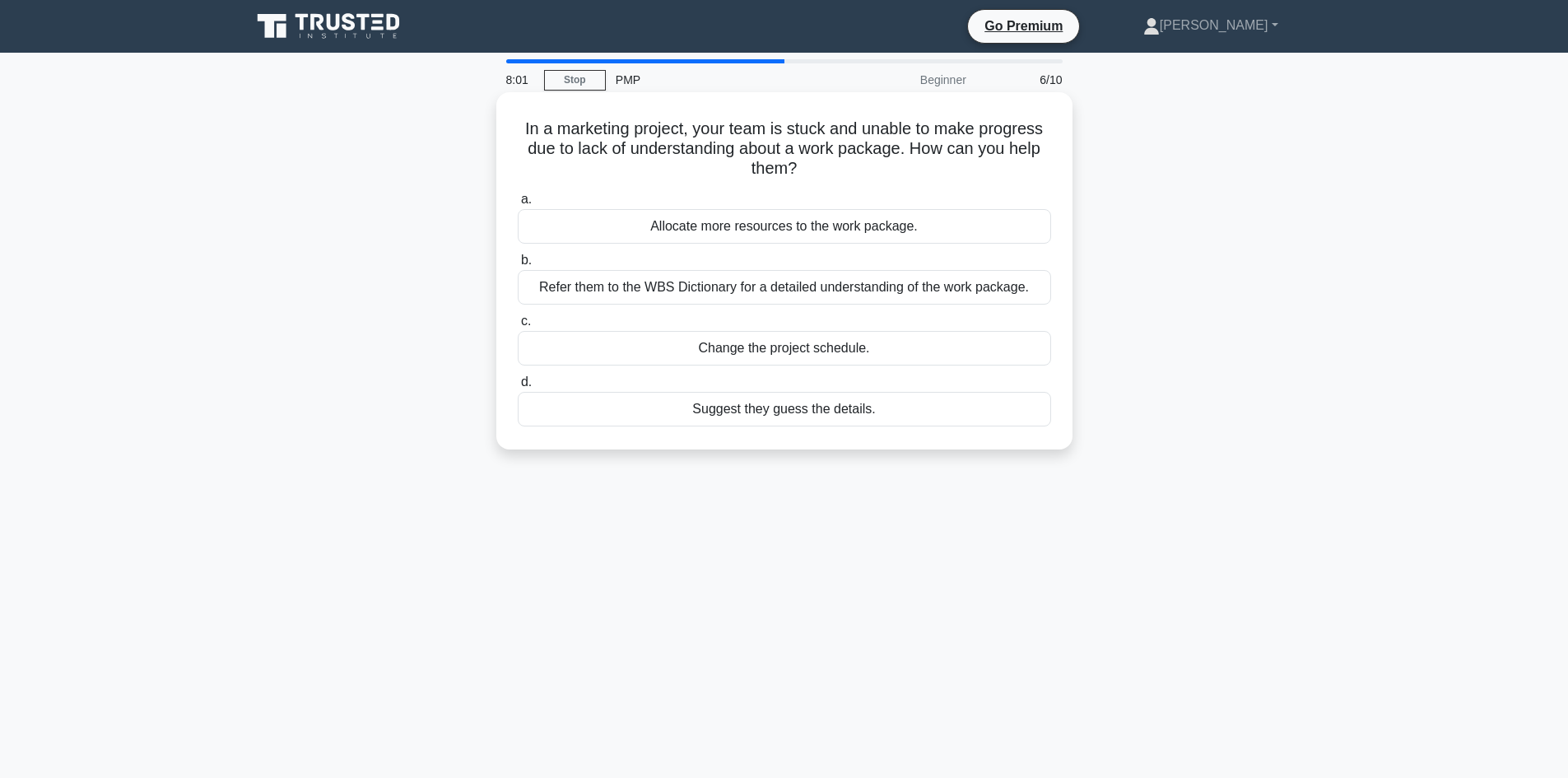
click at [953, 302] on div "Refer them to the WBS Dictionary for a detailed understanding of the work packa…" at bounding box center [784, 286] width 533 height 35
click at [518, 266] on input "b. Refer them to the WBS Dictionary for a detailed understanding of the work pa…" at bounding box center [518, 260] width 0 height 11
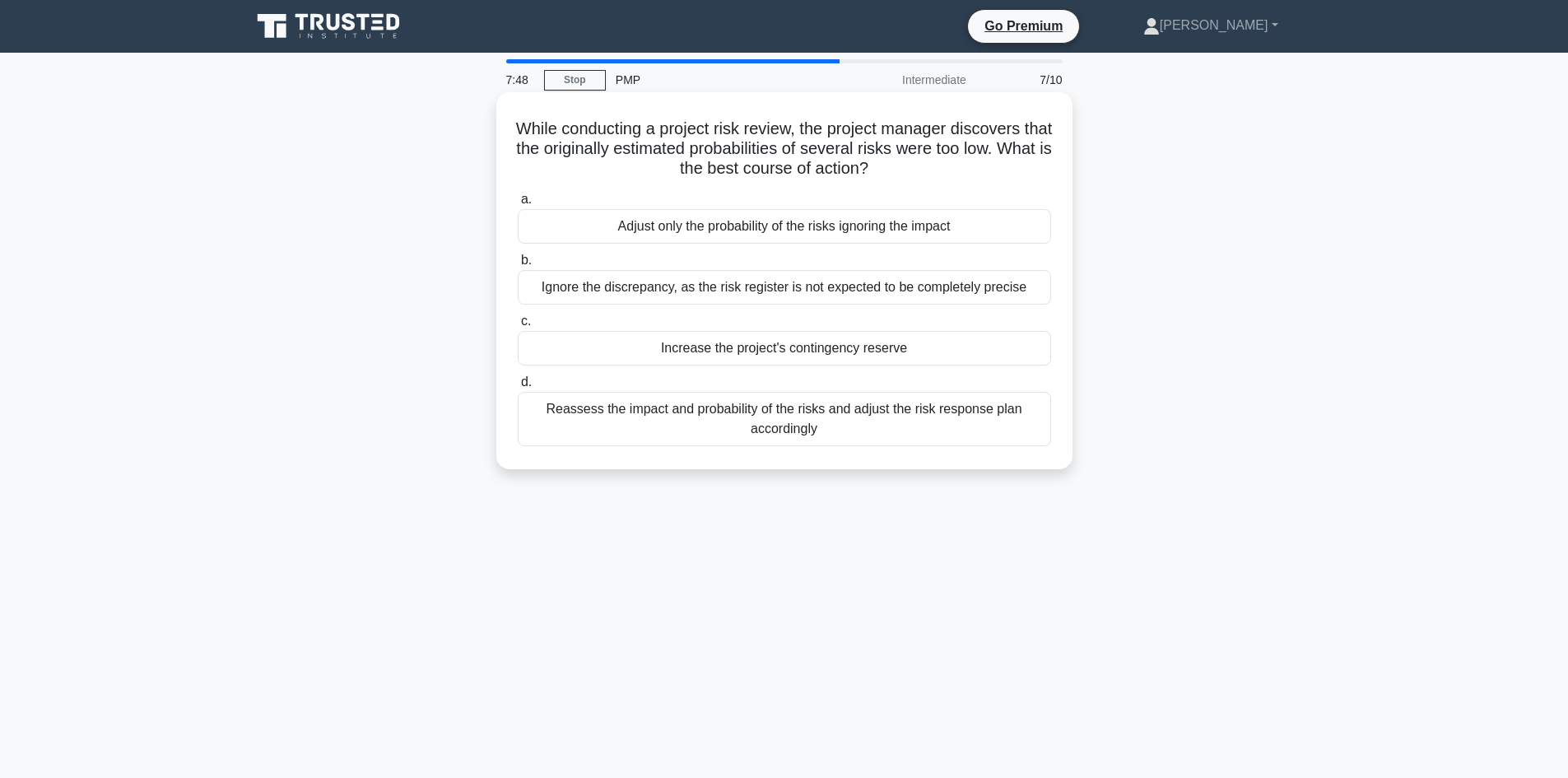
click at [1039, 409] on div "Reassess the impact and probability of the risks and adjust the risk response p…" at bounding box center [784, 419] width 533 height 54
click at [518, 387] on input "d. Reassess the impact and probability of the risks and adjust the risk respons…" at bounding box center [518, 382] width 0 height 11
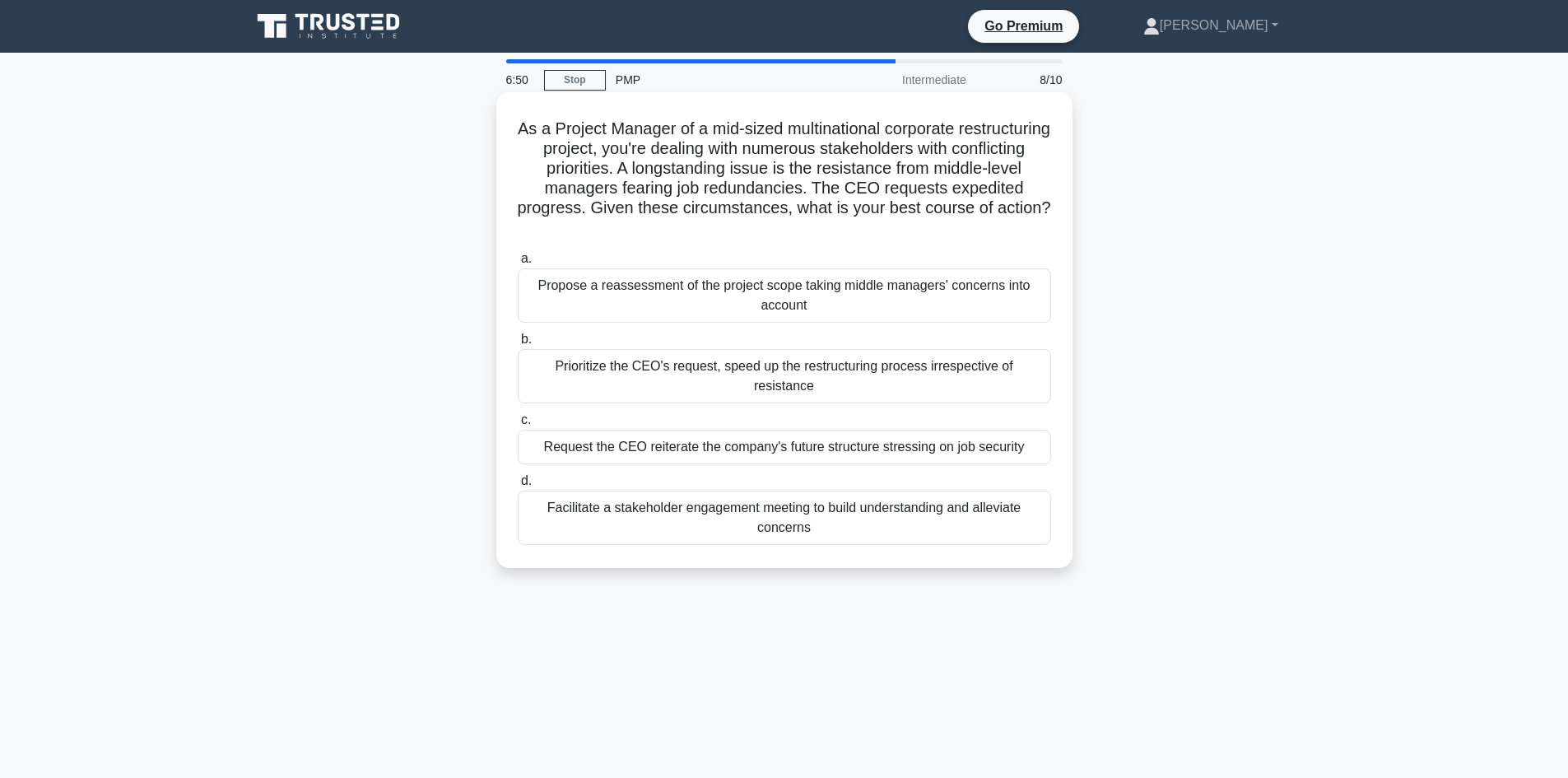
click at [799, 502] on div "Facilitate a stakeholder engagement meeting to build understanding and alleviat…" at bounding box center [784, 518] width 533 height 54
click at [518, 486] on input "d. Facilitate a stakeholder engagement meeting to build understanding and allev…" at bounding box center [518, 481] width 0 height 11
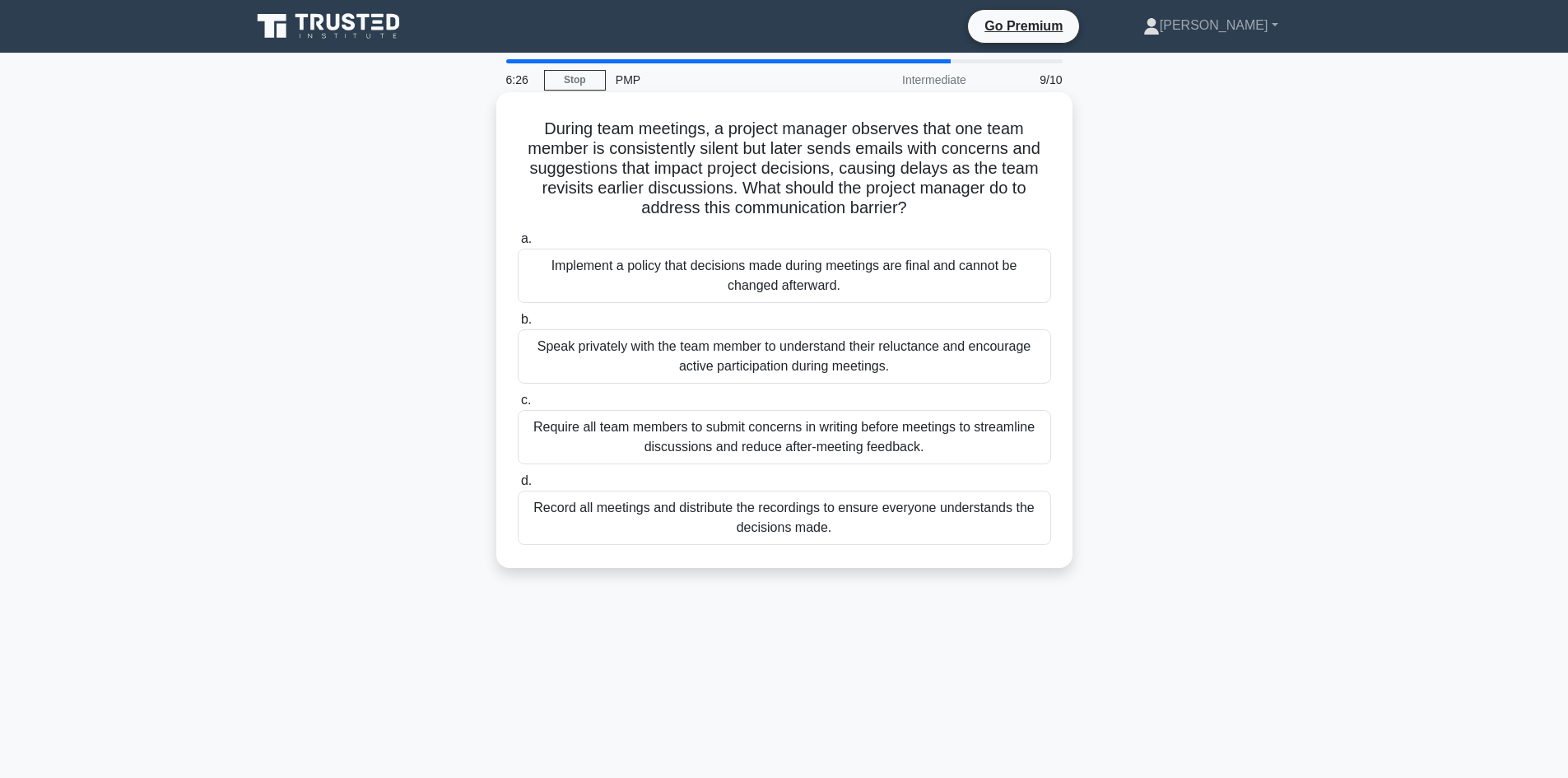
click at [1009, 449] on div "Require all team members to submit concerns in writing before meetings to strea…" at bounding box center [784, 437] width 533 height 54
click at [518, 406] on input "c. Require all team members to submit concerns in writing before meetings to st…" at bounding box center [518, 400] width 0 height 11
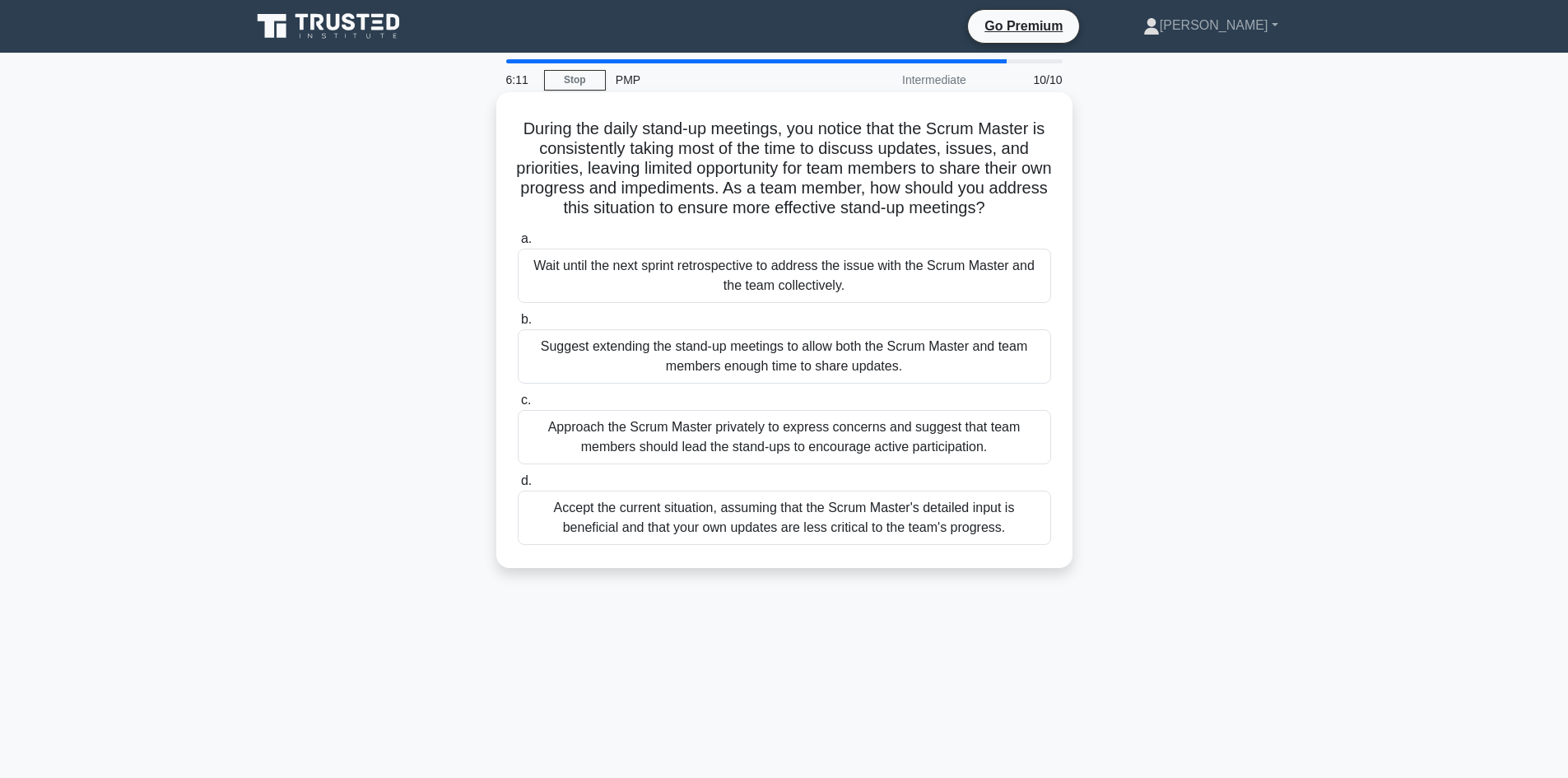
click at [926, 350] on div "Suggest extending the stand-up meetings to allow both the Scrum Master and team…" at bounding box center [784, 356] width 533 height 54
click at [518, 325] on input "b. Suggest extending the stand-up meetings to allow both the Scrum Master and t…" at bounding box center [518, 320] width 0 height 11
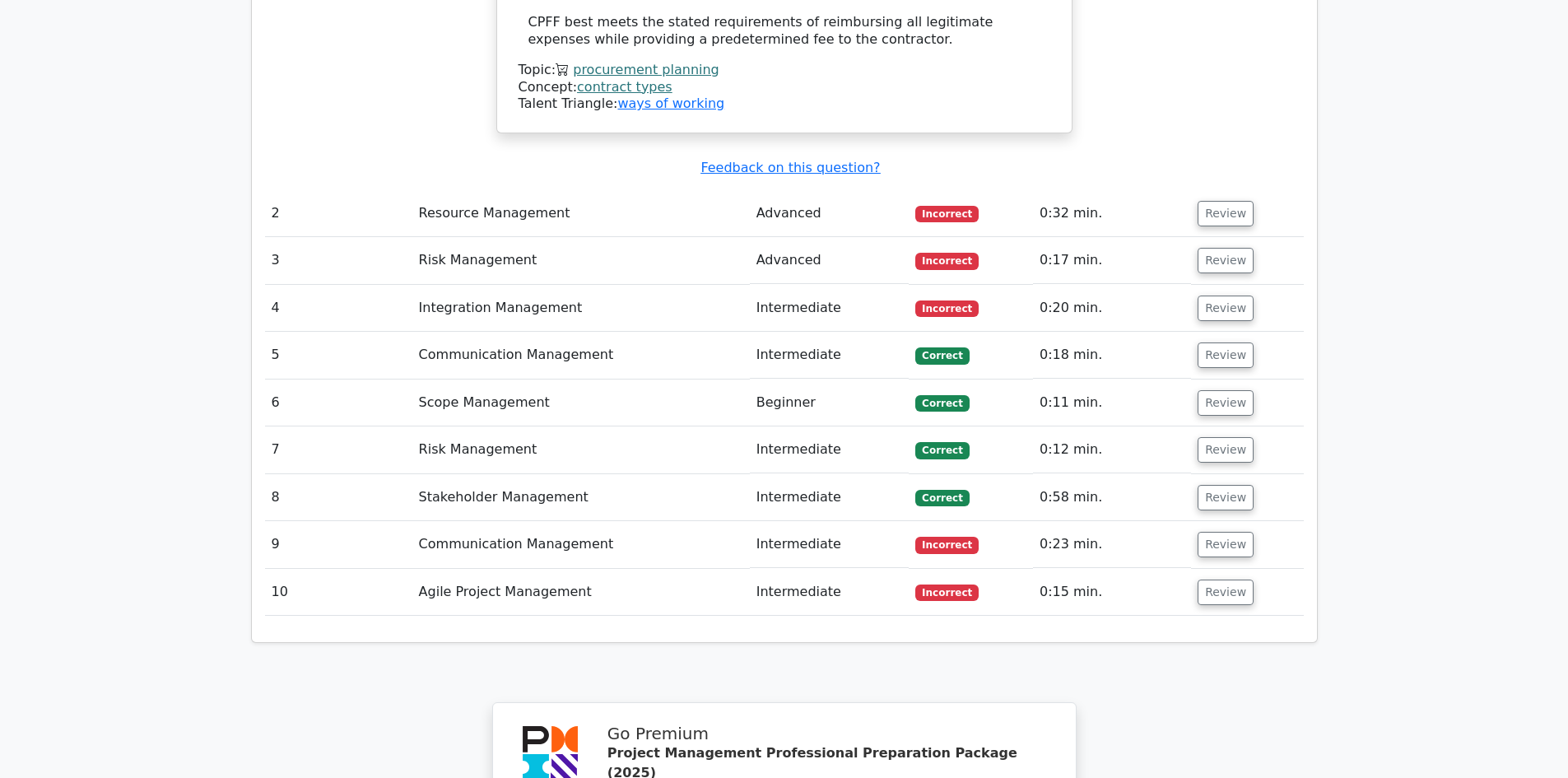
scroll to position [2222, 0]
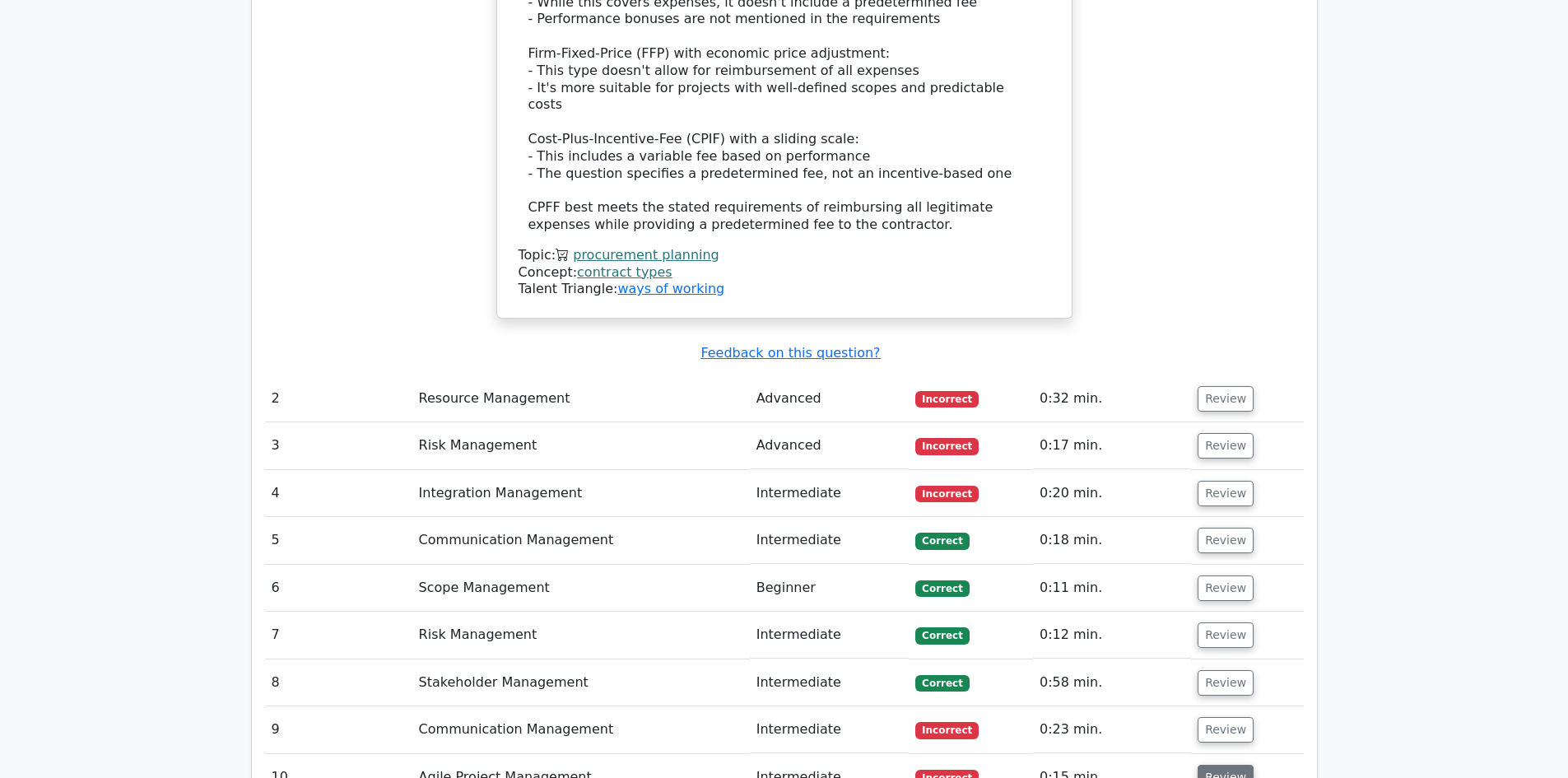
click at [1209, 764] on button "Review" at bounding box center [1226, 777] width 56 height 25
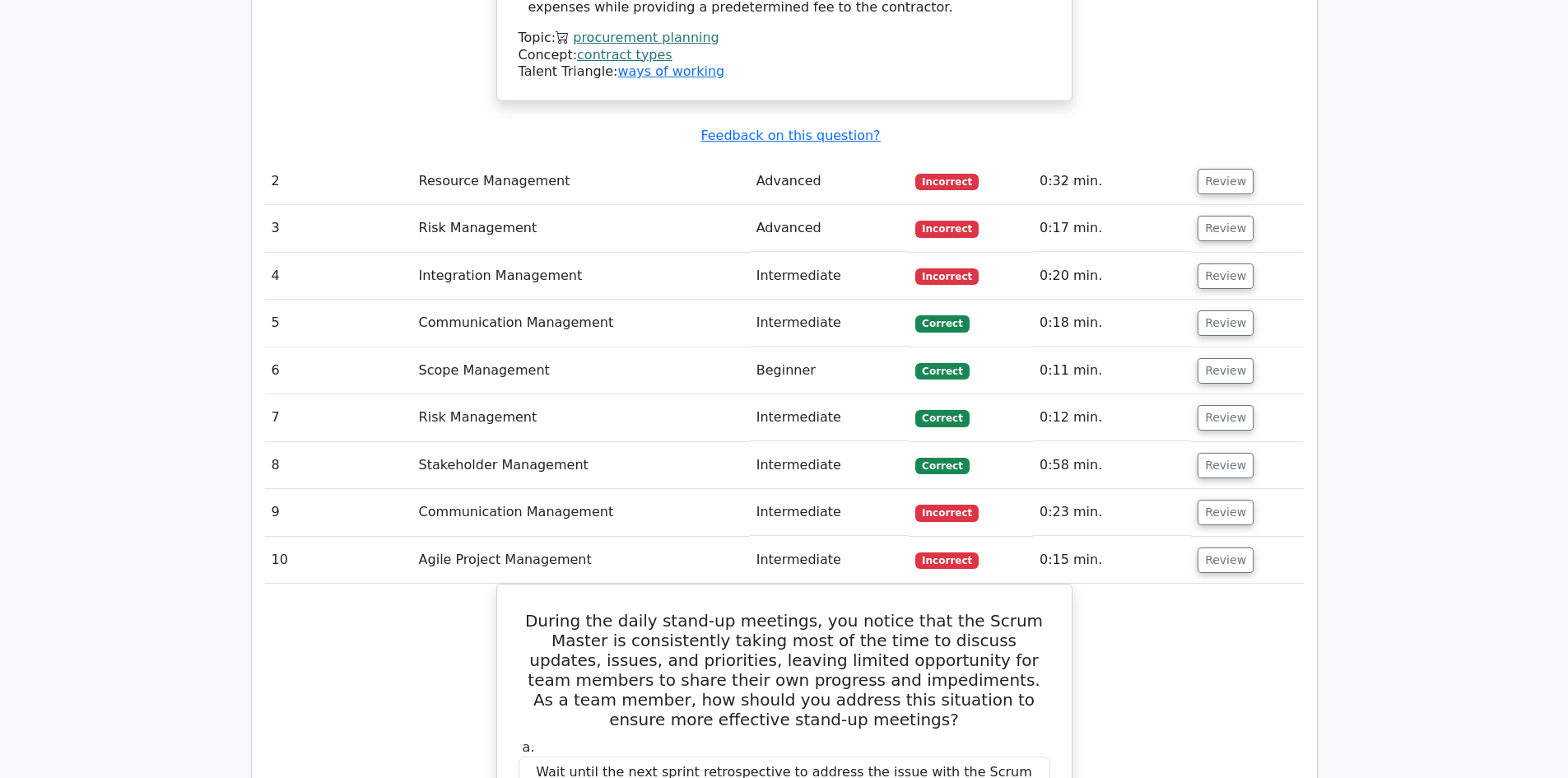
scroll to position [2469, 0]
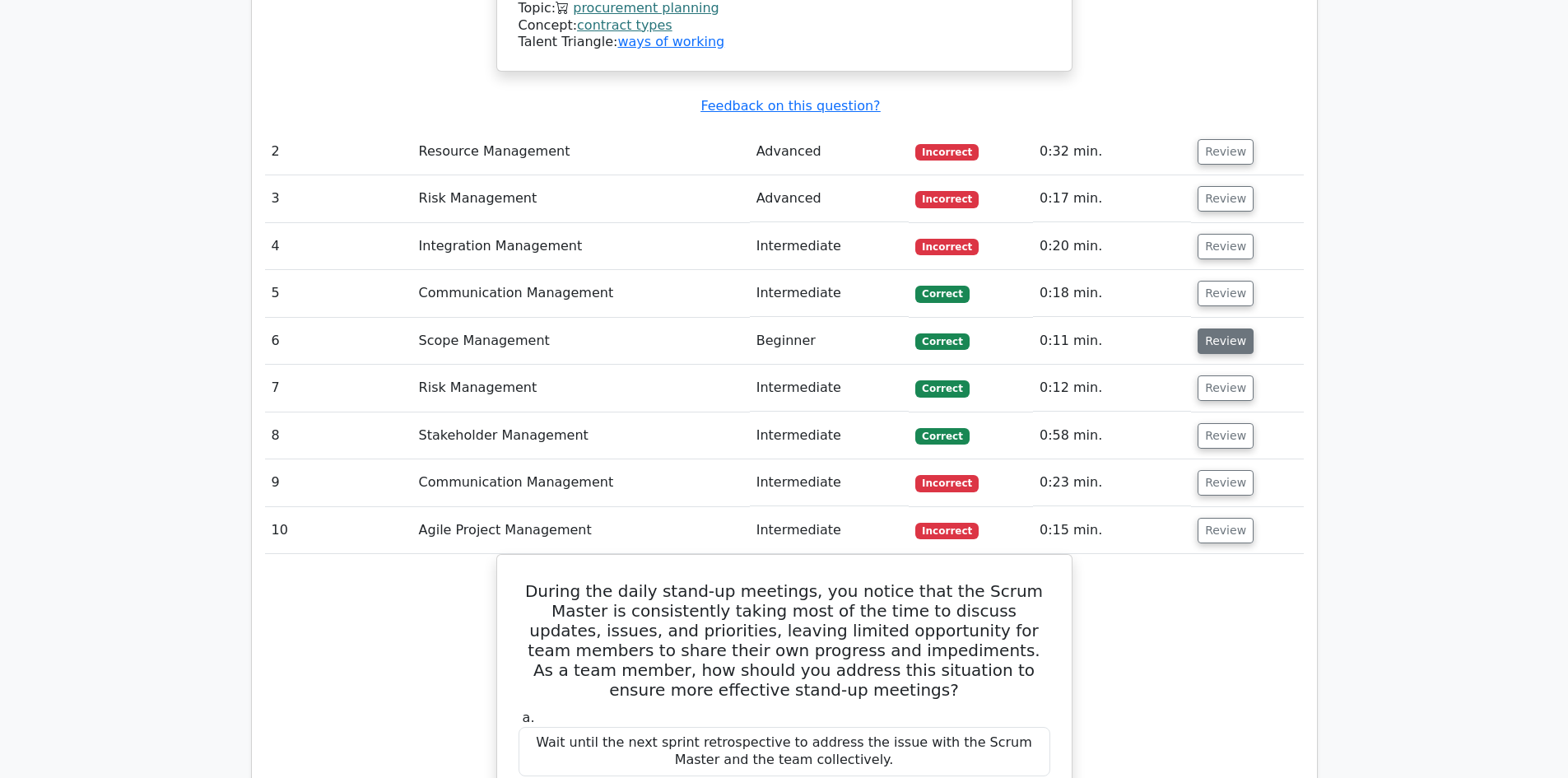
click at [1232, 328] on button "Review" at bounding box center [1226, 341] width 56 height 25
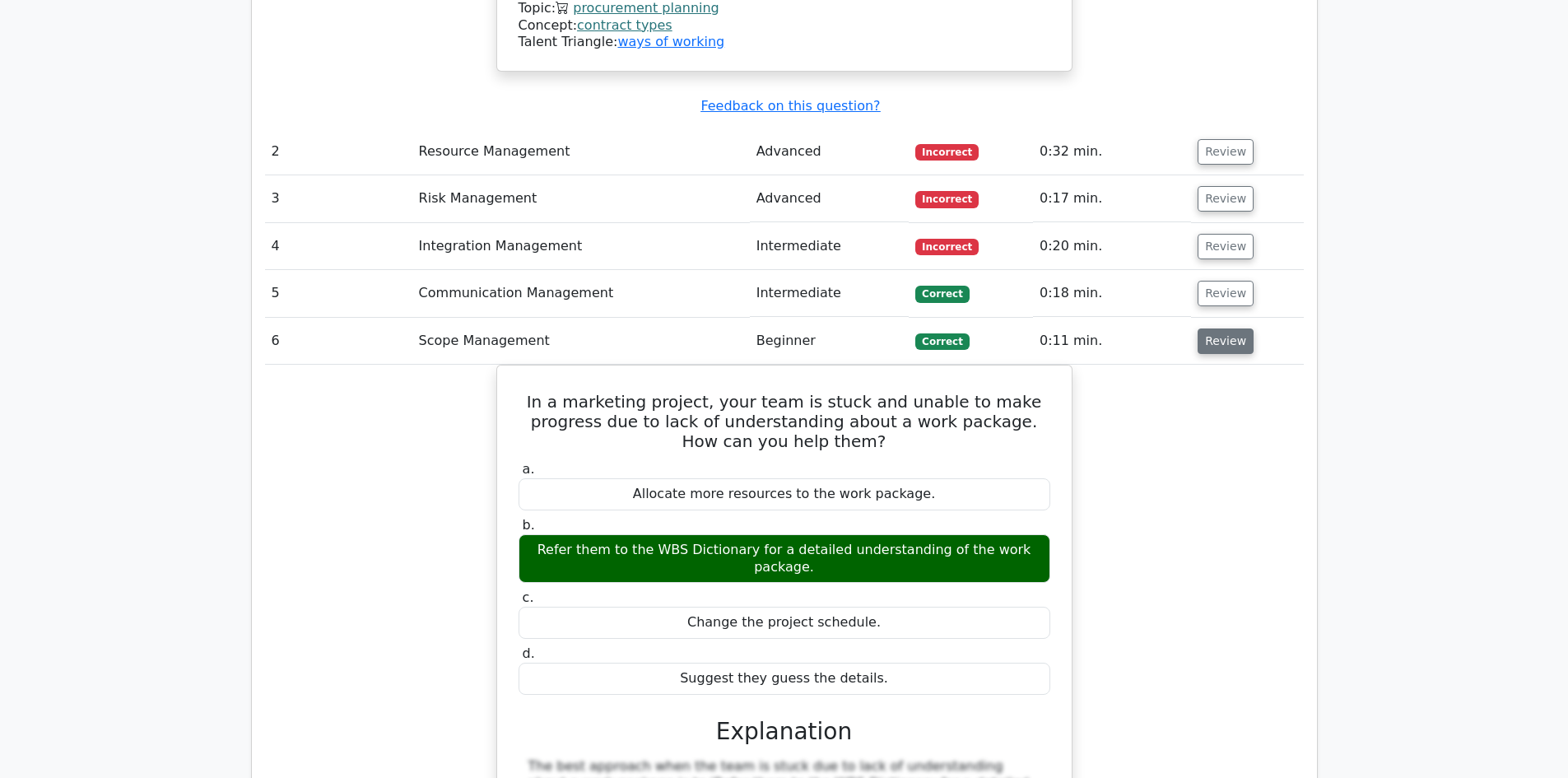
click at [1216, 328] on button "Review" at bounding box center [1226, 341] width 56 height 25
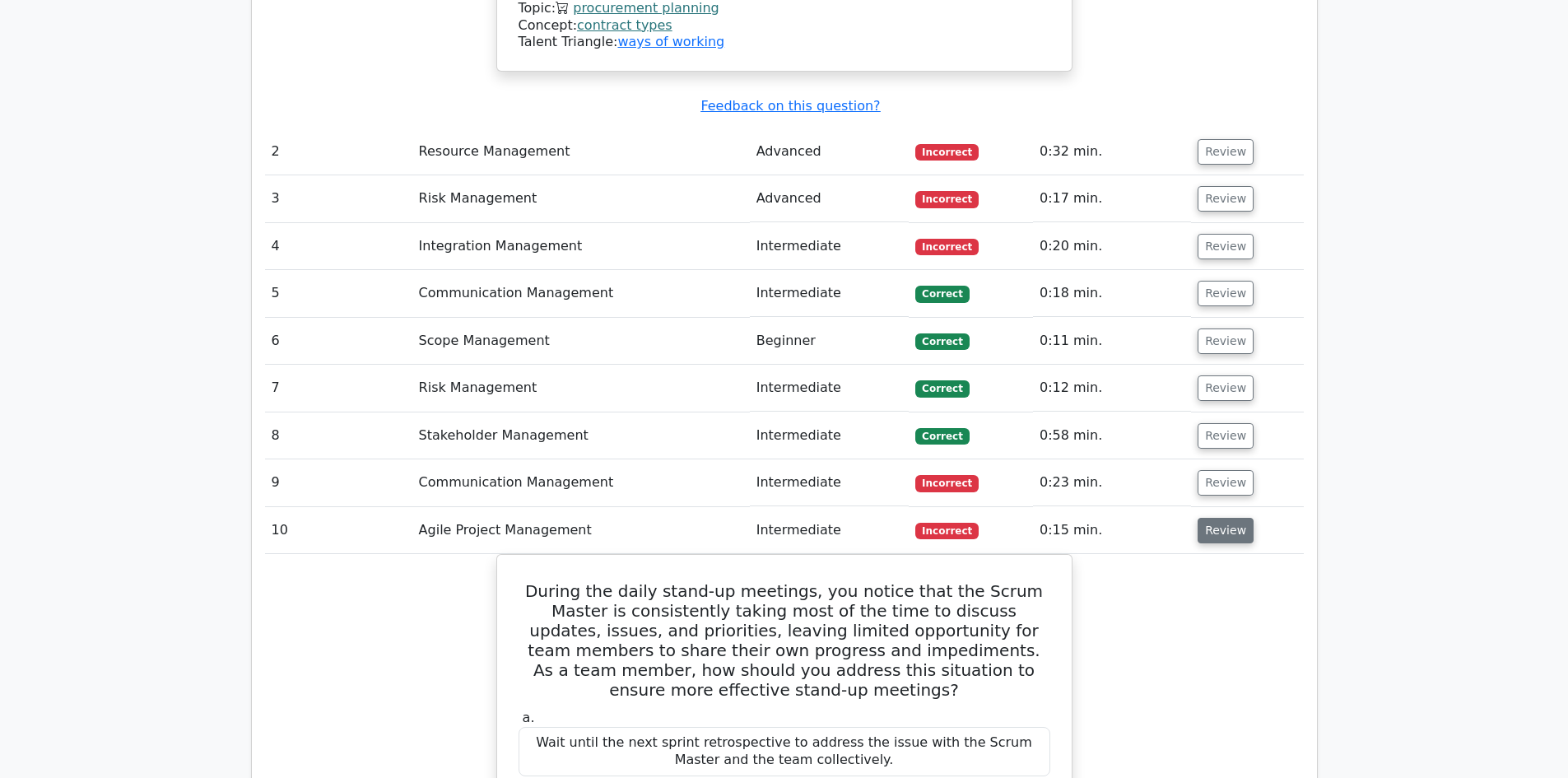
click at [1232, 518] on button "Review" at bounding box center [1226, 531] width 56 height 25
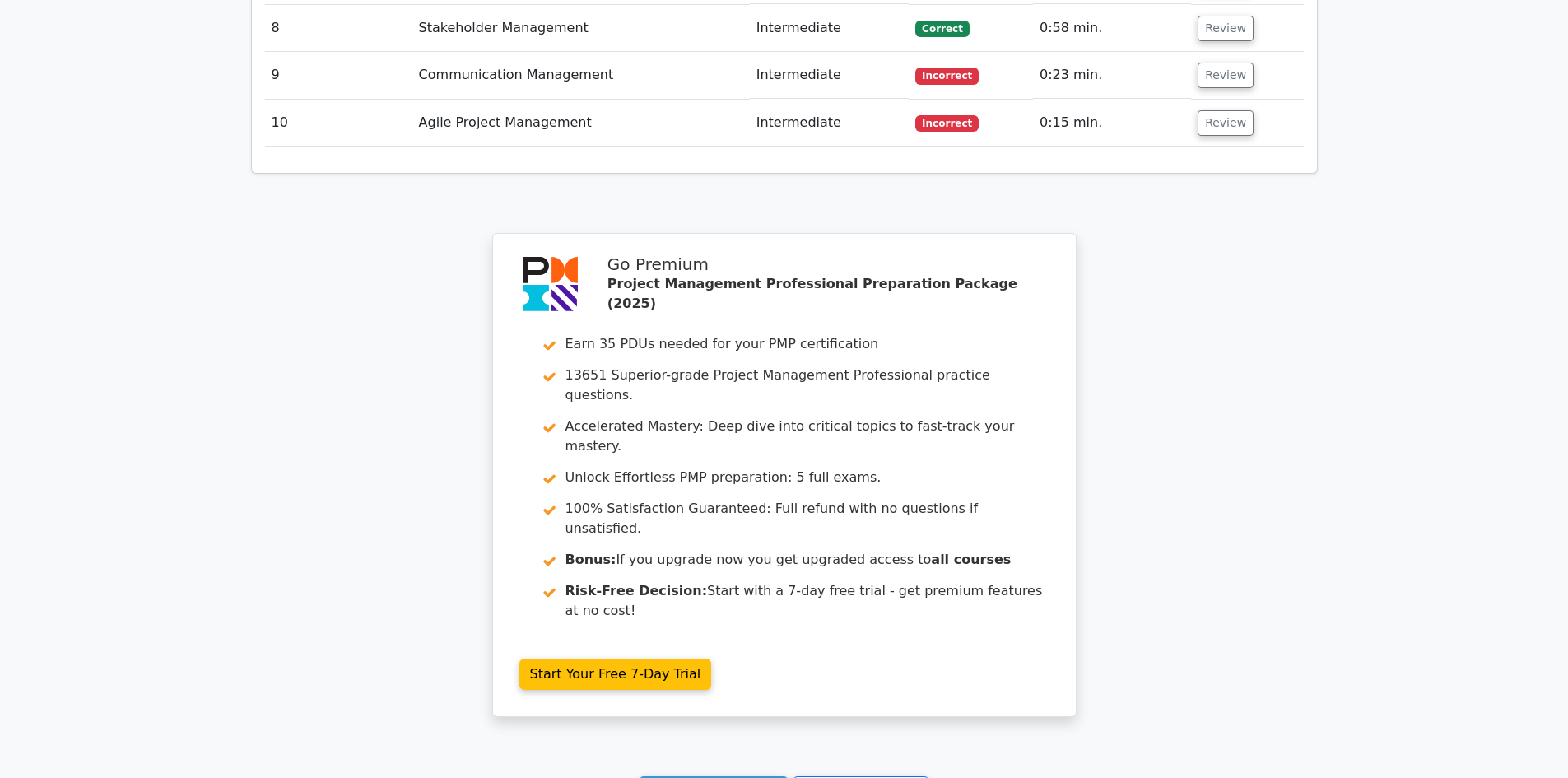
scroll to position [2715, 0]
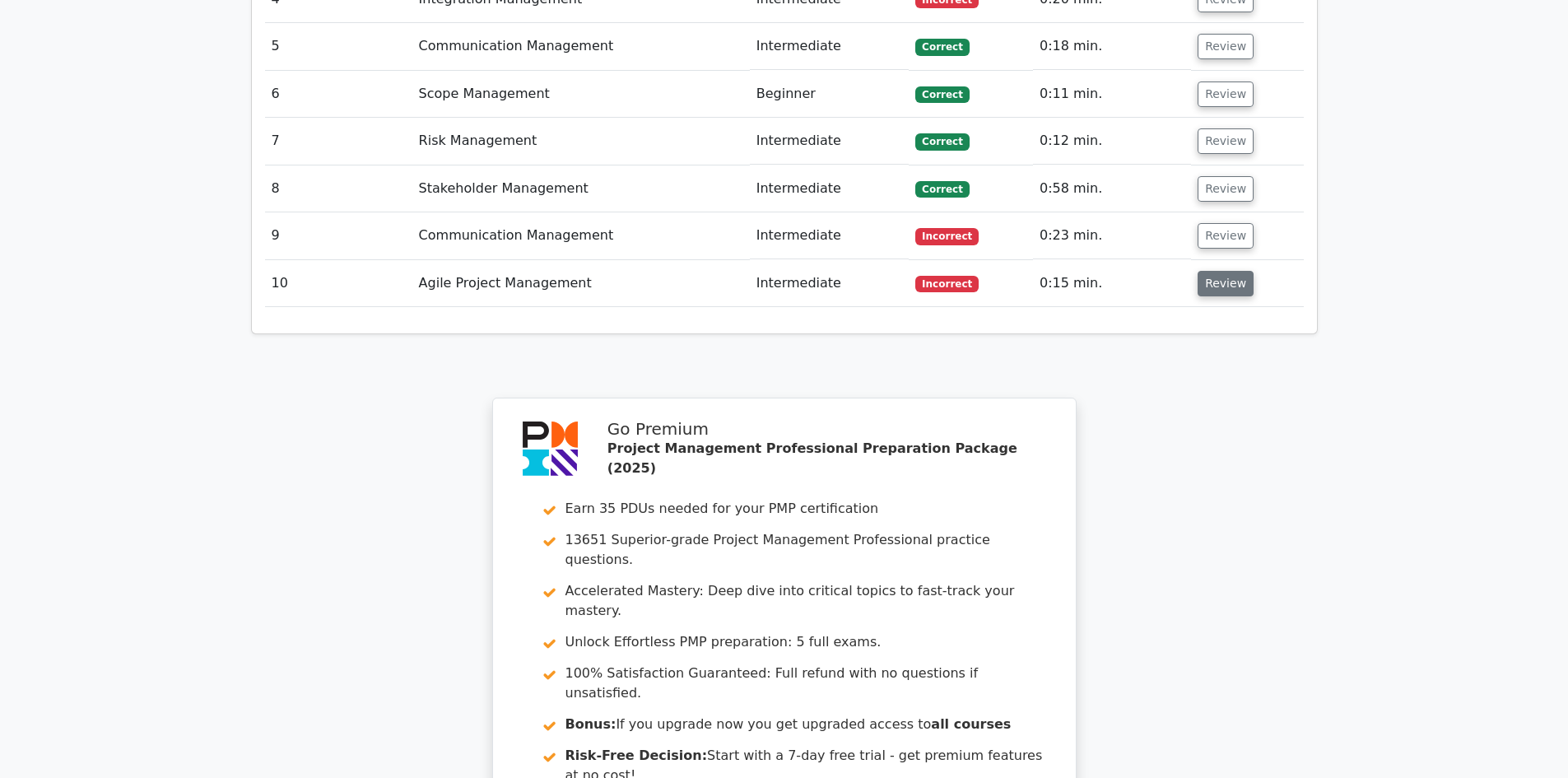
click at [1223, 270] on button "Review" at bounding box center [1226, 283] width 56 height 25
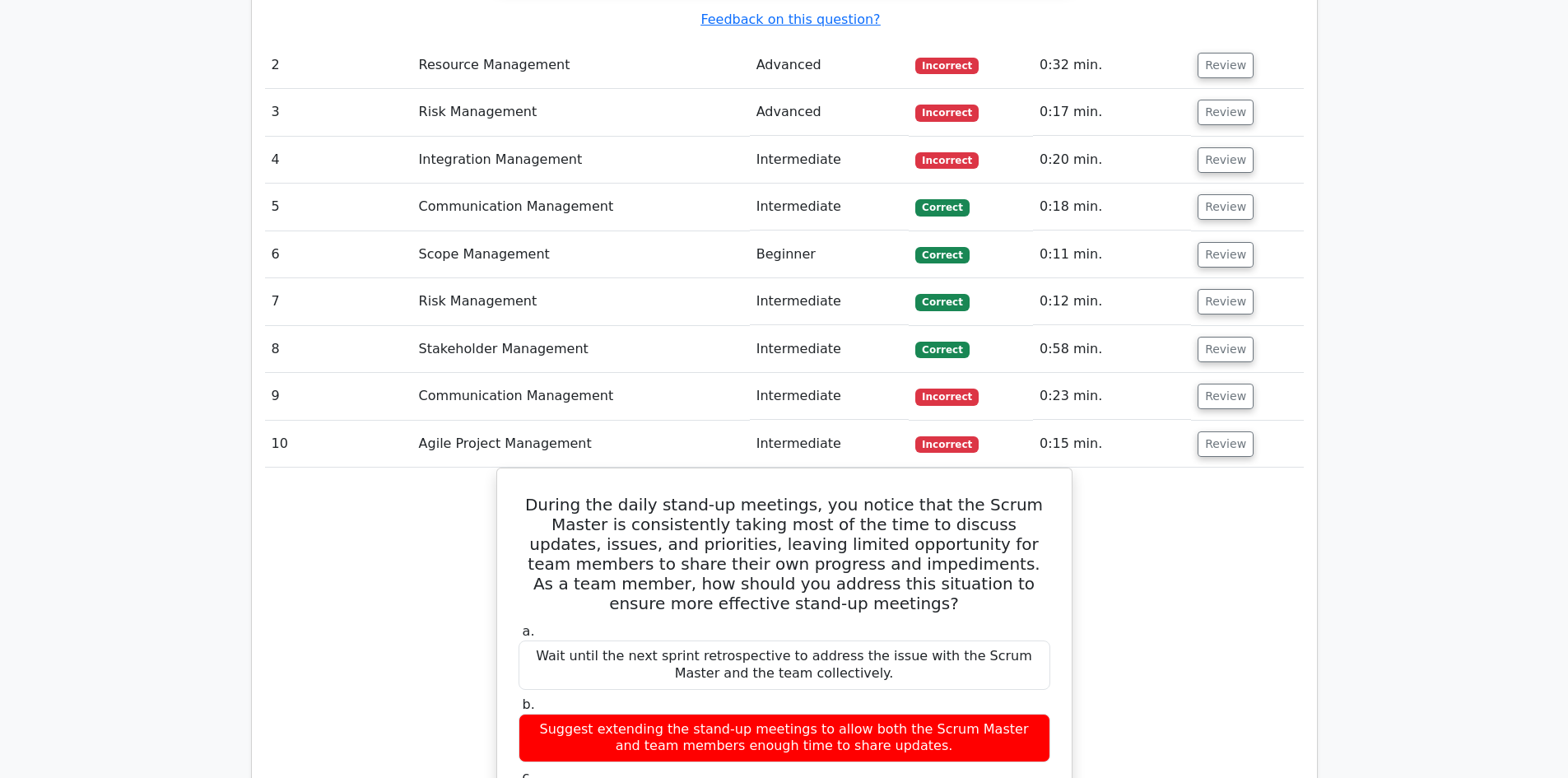
scroll to position [2551, 0]
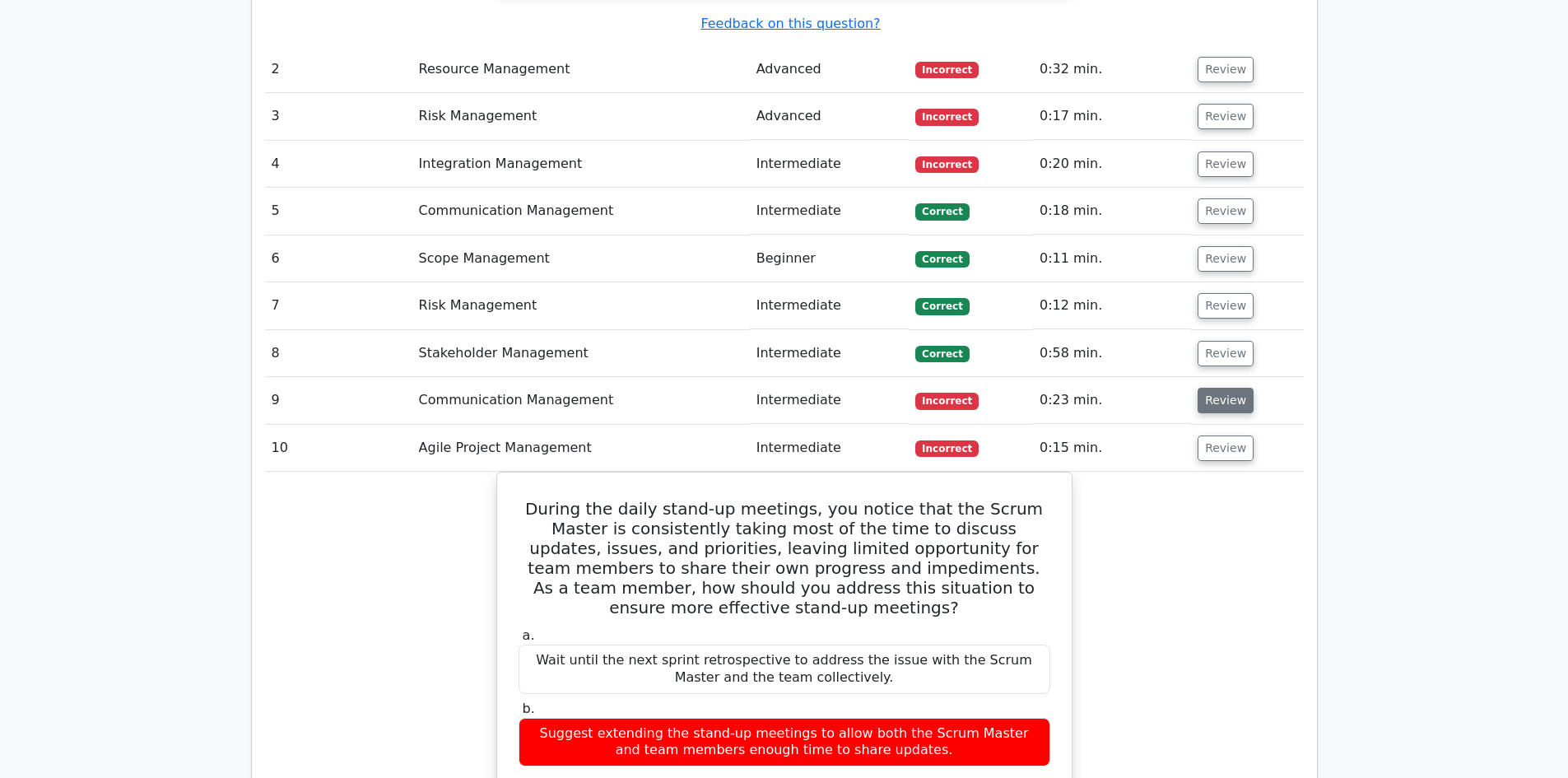
click at [1219, 387] on button "Review" at bounding box center [1226, 400] width 56 height 25
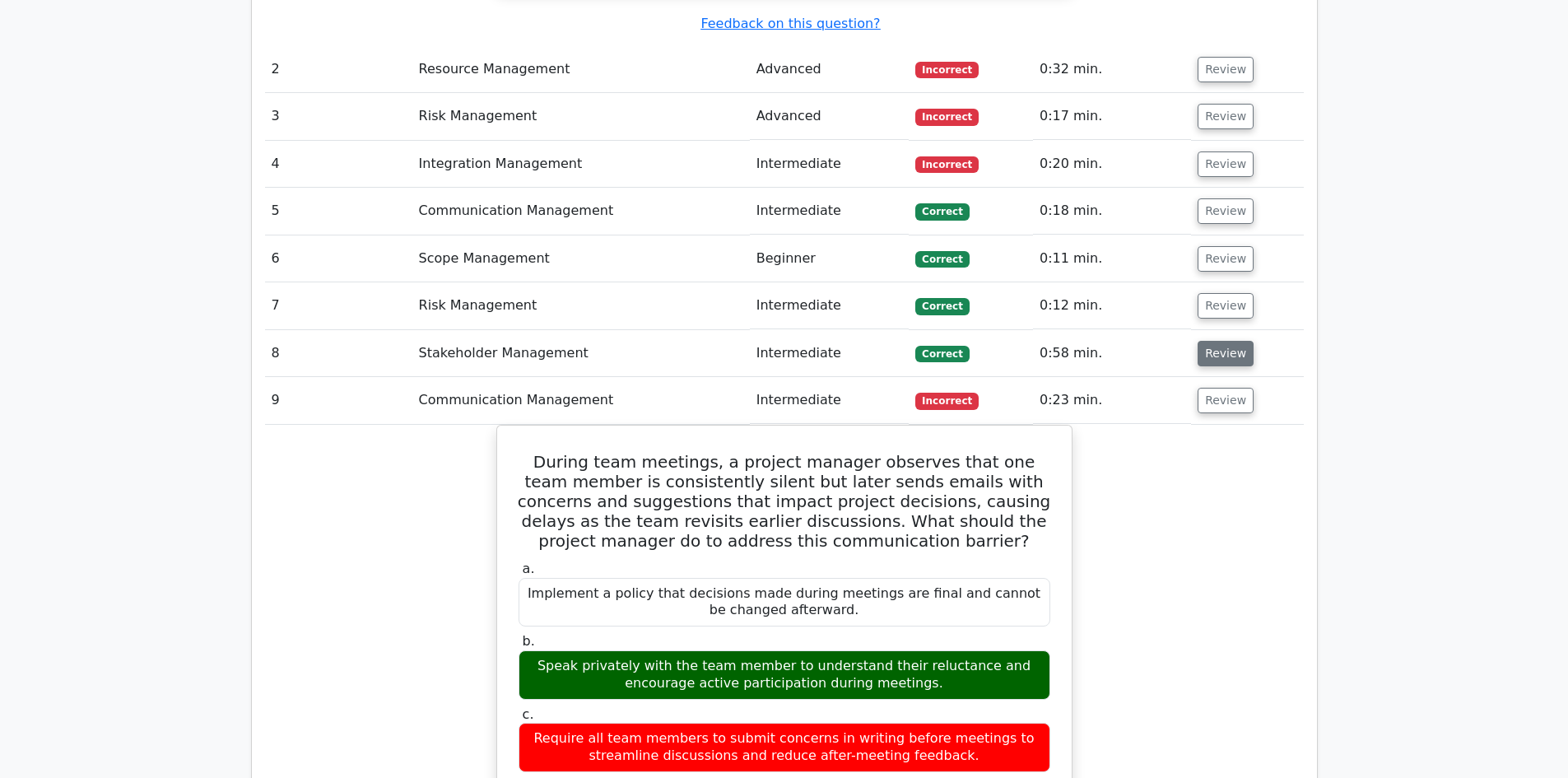
click at [1211, 341] on button "Review" at bounding box center [1226, 353] width 56 height 25
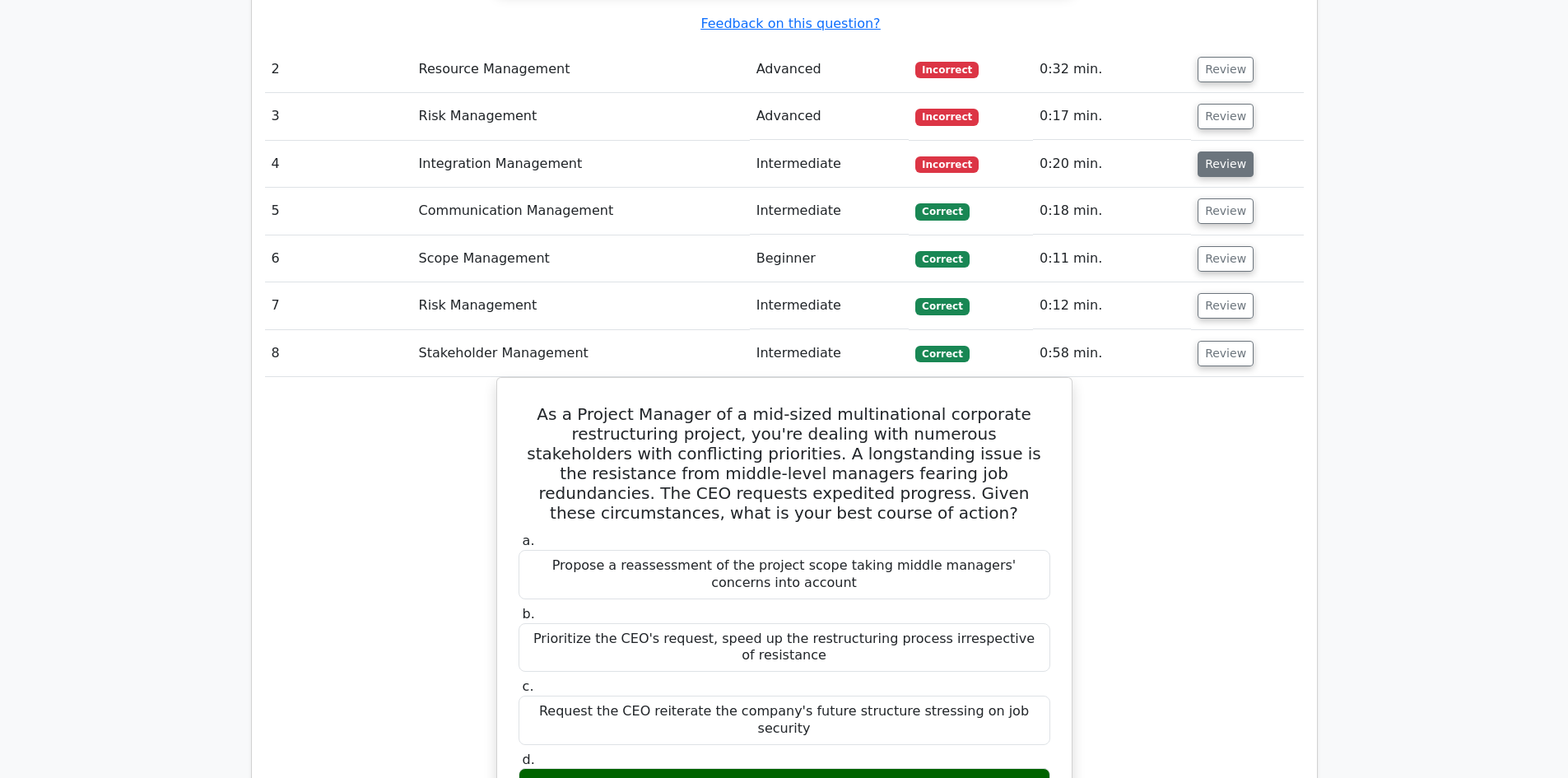
click at [1205, 152] on button "Review" at bounding box center [1226, 164] width 56 height 25
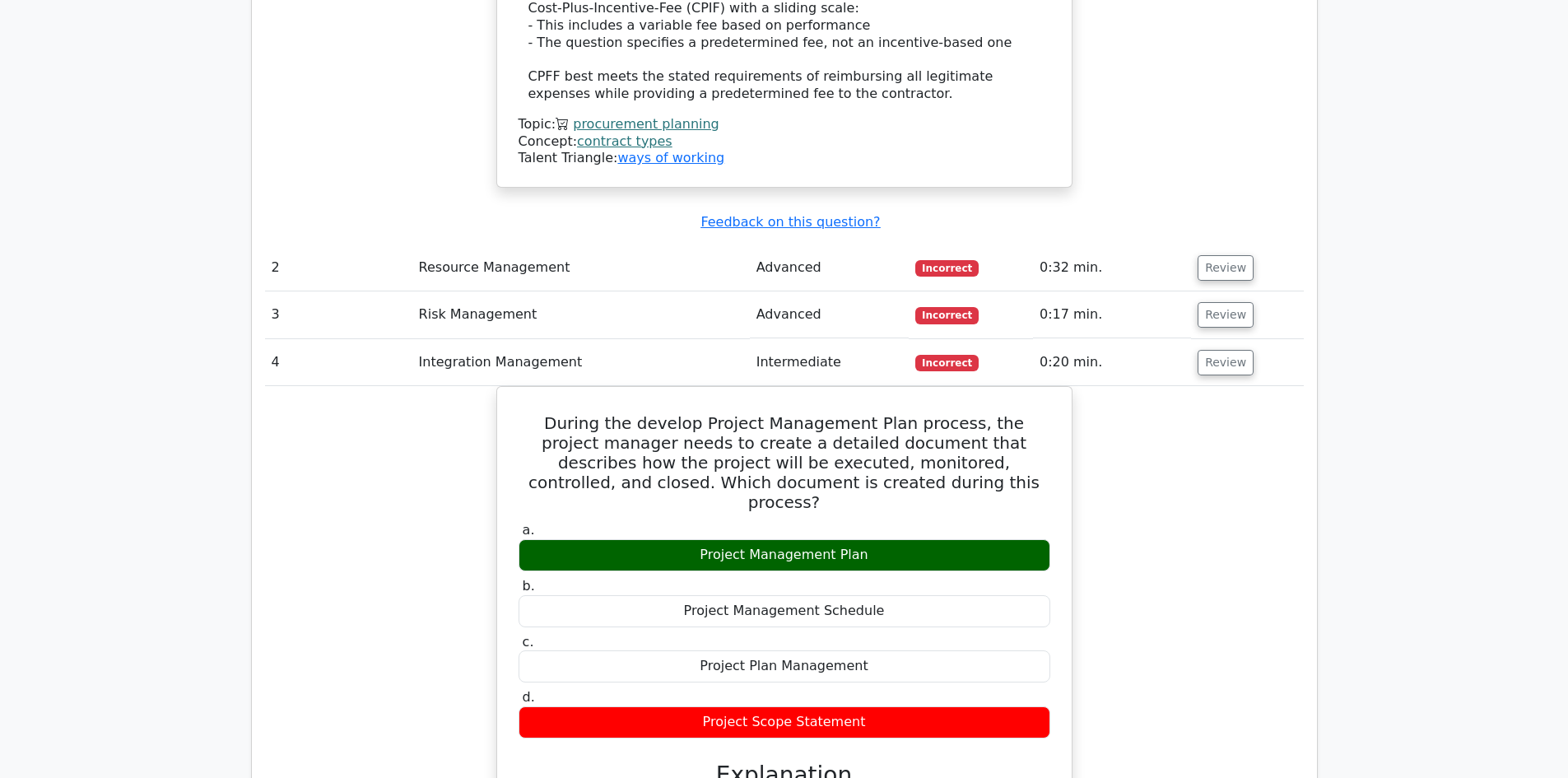
scroll to position [2304, 0]
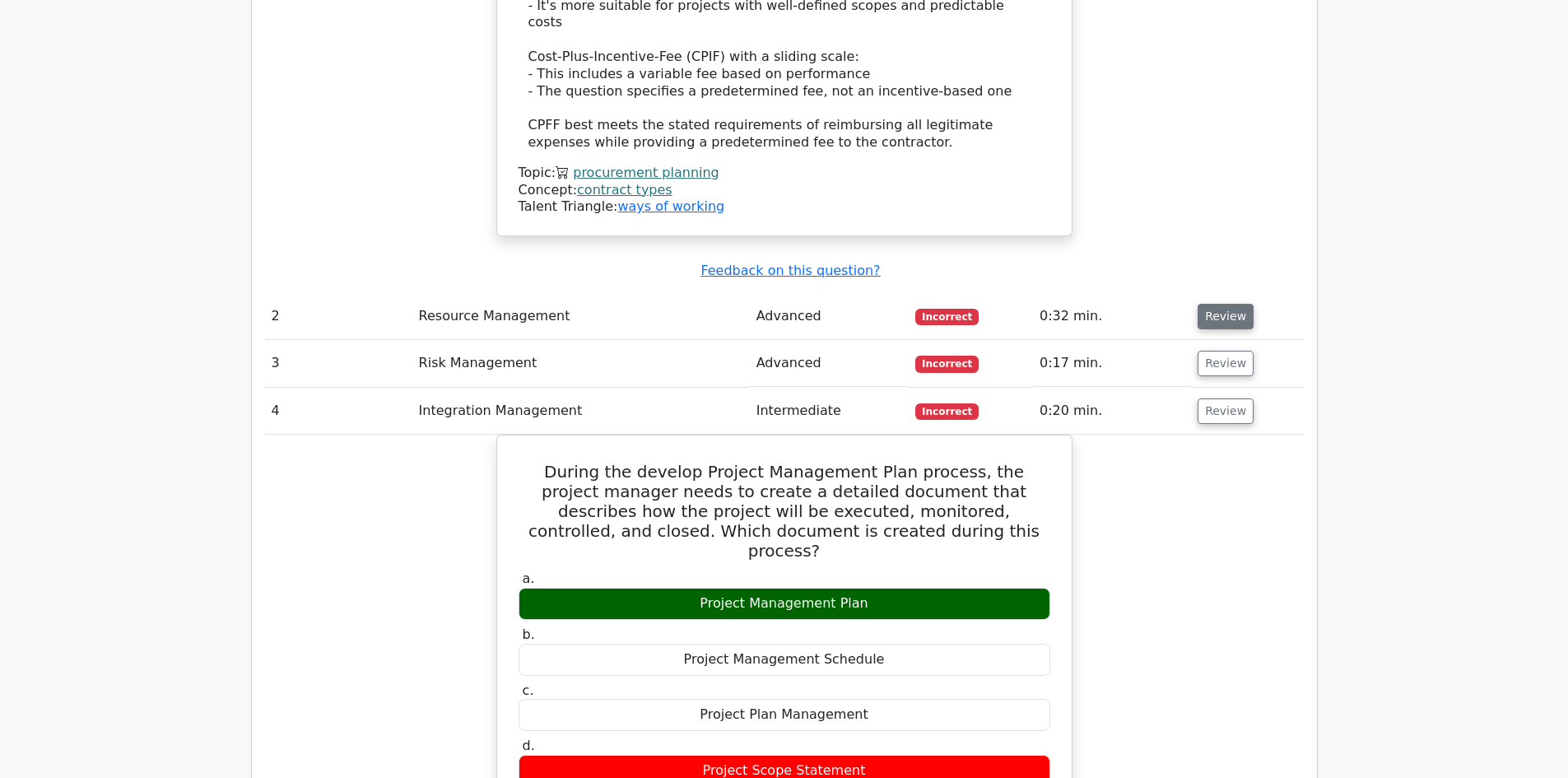
click at [1212, 303] on button "Review" at bounding box center [1226, 316] width 56 height 25
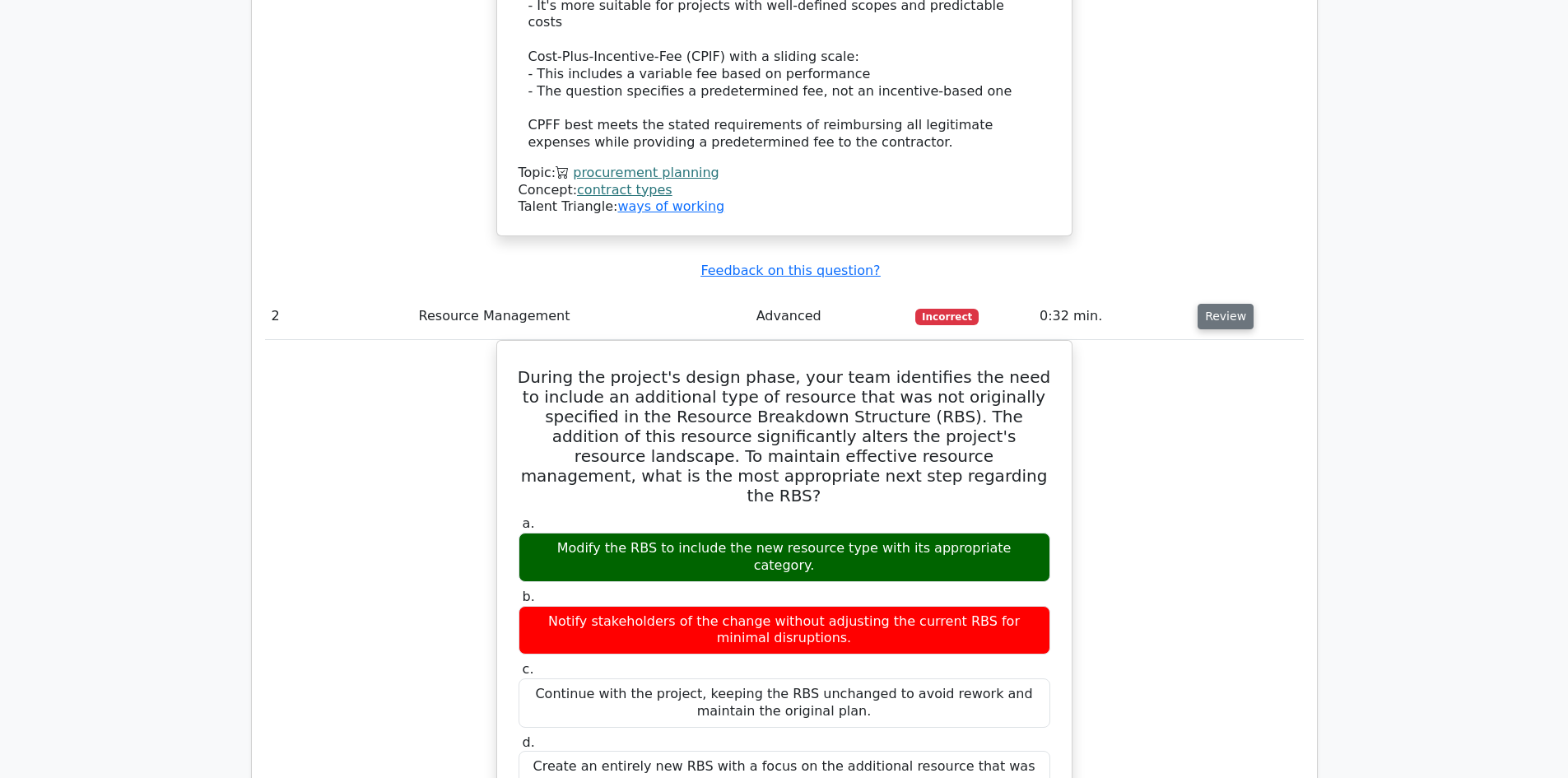
click at [1207, 303] on button "Review" at bounding box center [1226, 316] width 56 height 25
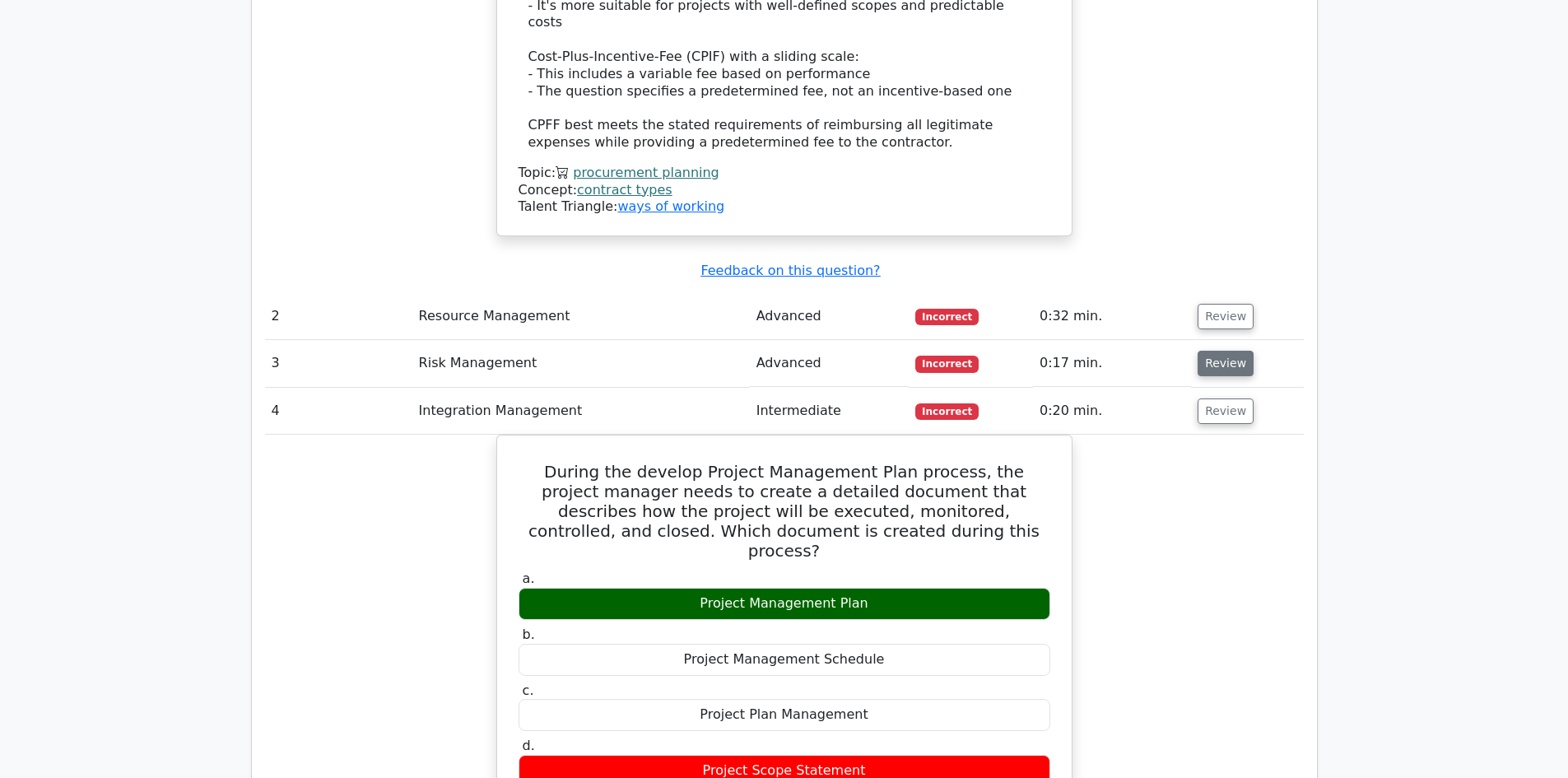
click at [1214, 351] on button "Review" at bounding box center [1226, 364] width 56 height 25
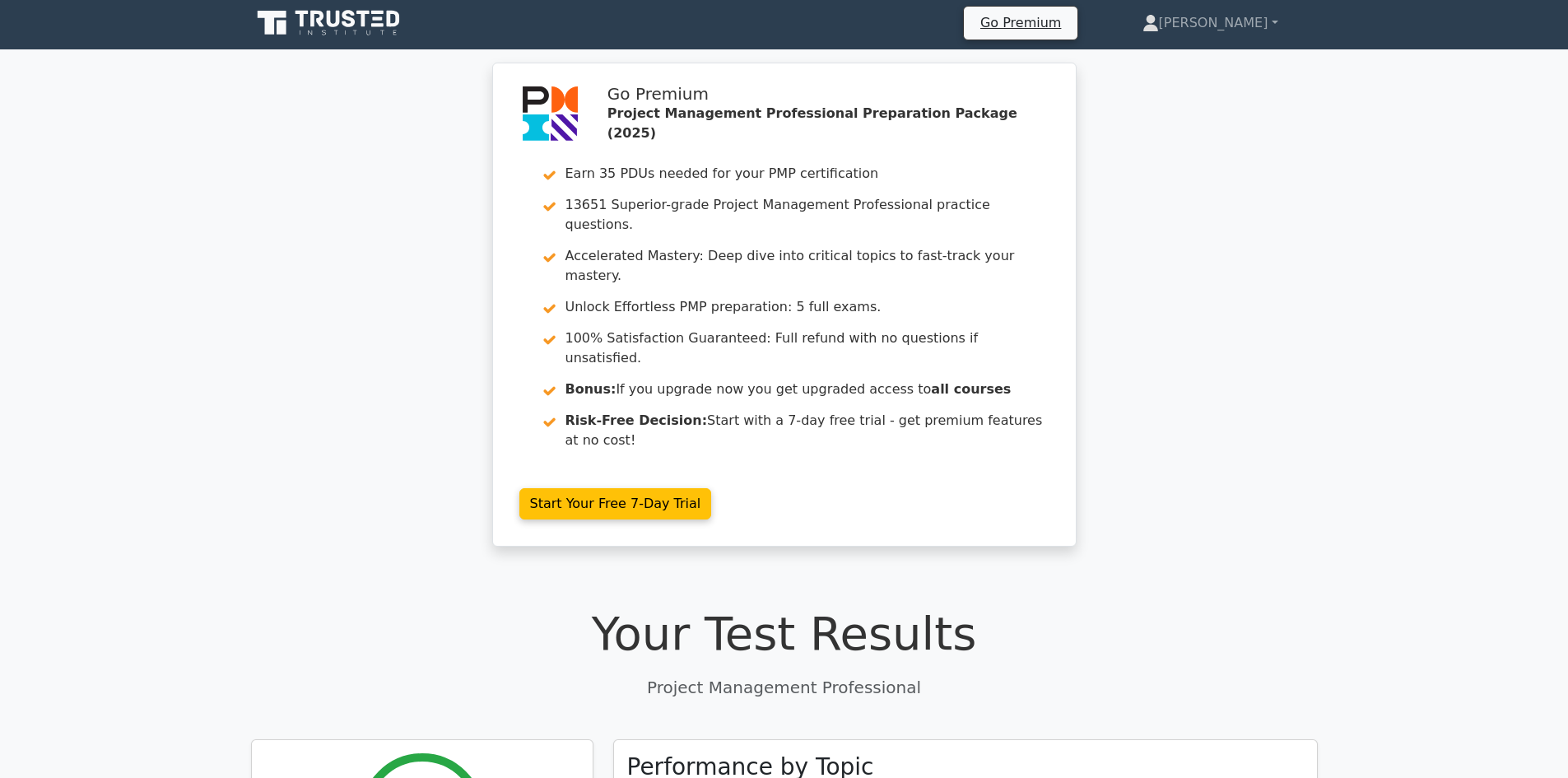
scroll to position [0, 0]
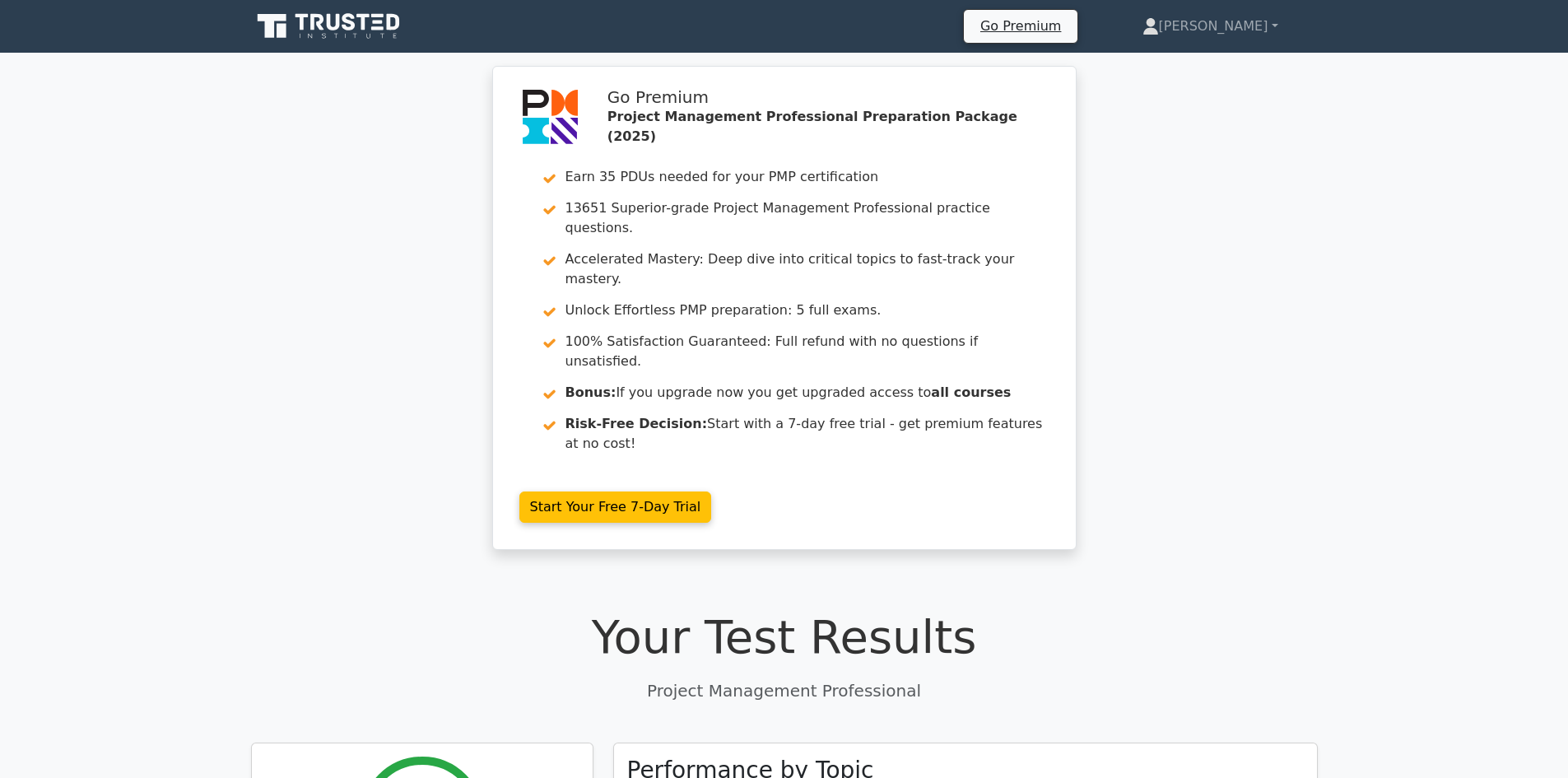
click at [343, 28] on icon at bounding box center [330, 26] width 158 height 31
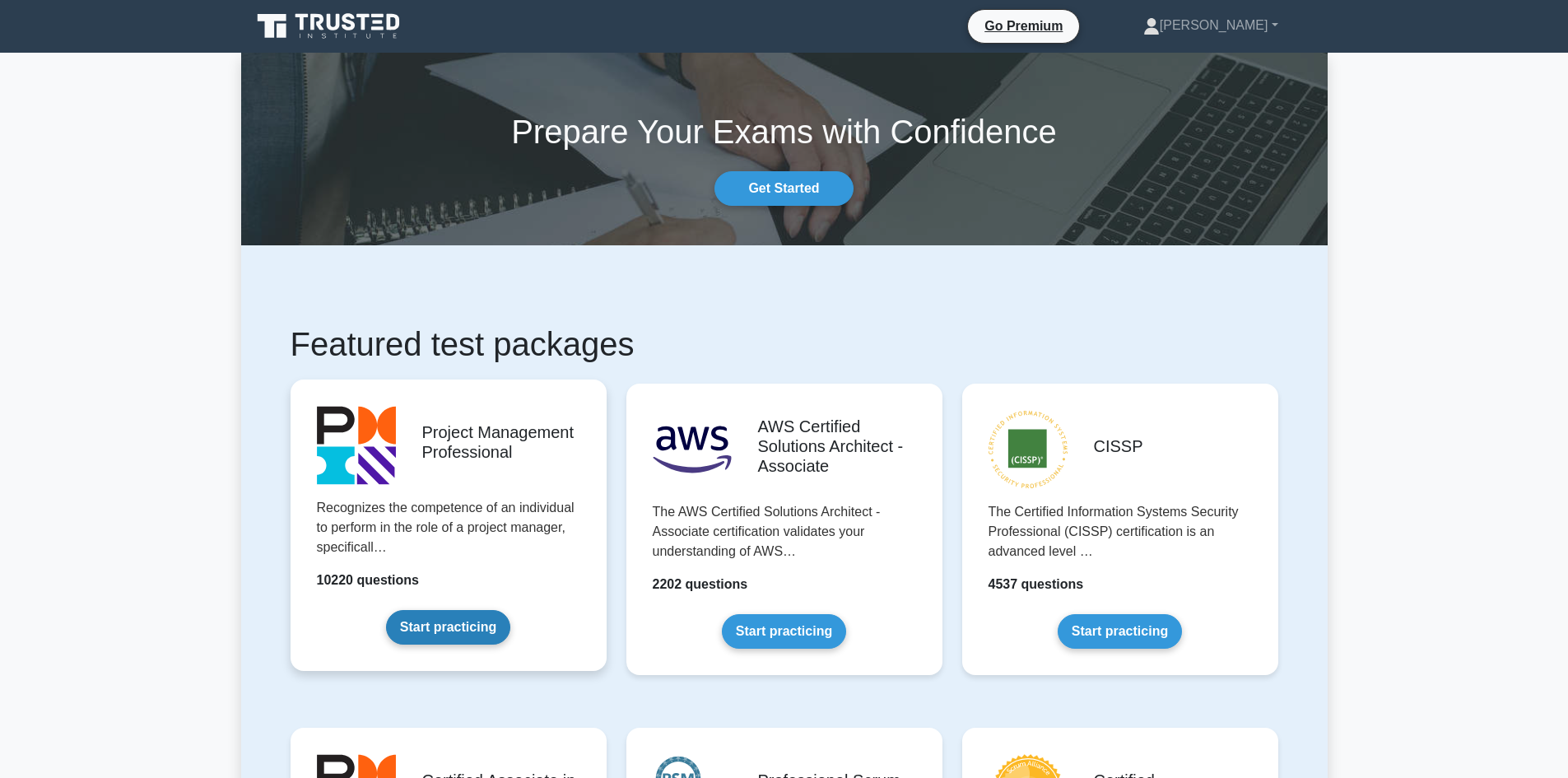
click at [478, 634] on link "Start practicing" at bounding box center [448, 627] width 125 height 35
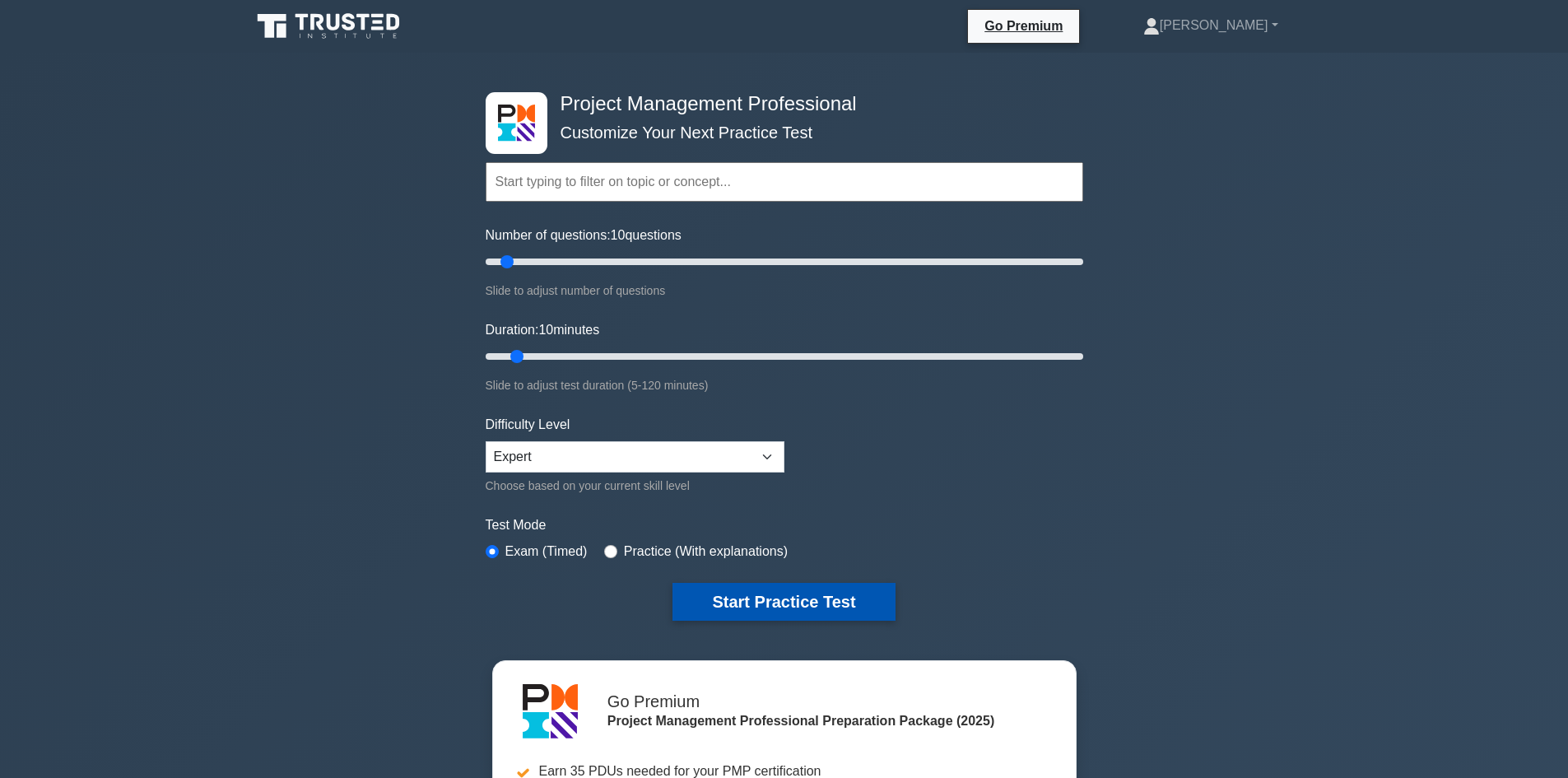
click at [713, 583] on button "Start Practice Test" at bounding box center [783, 601] width 222 height 38
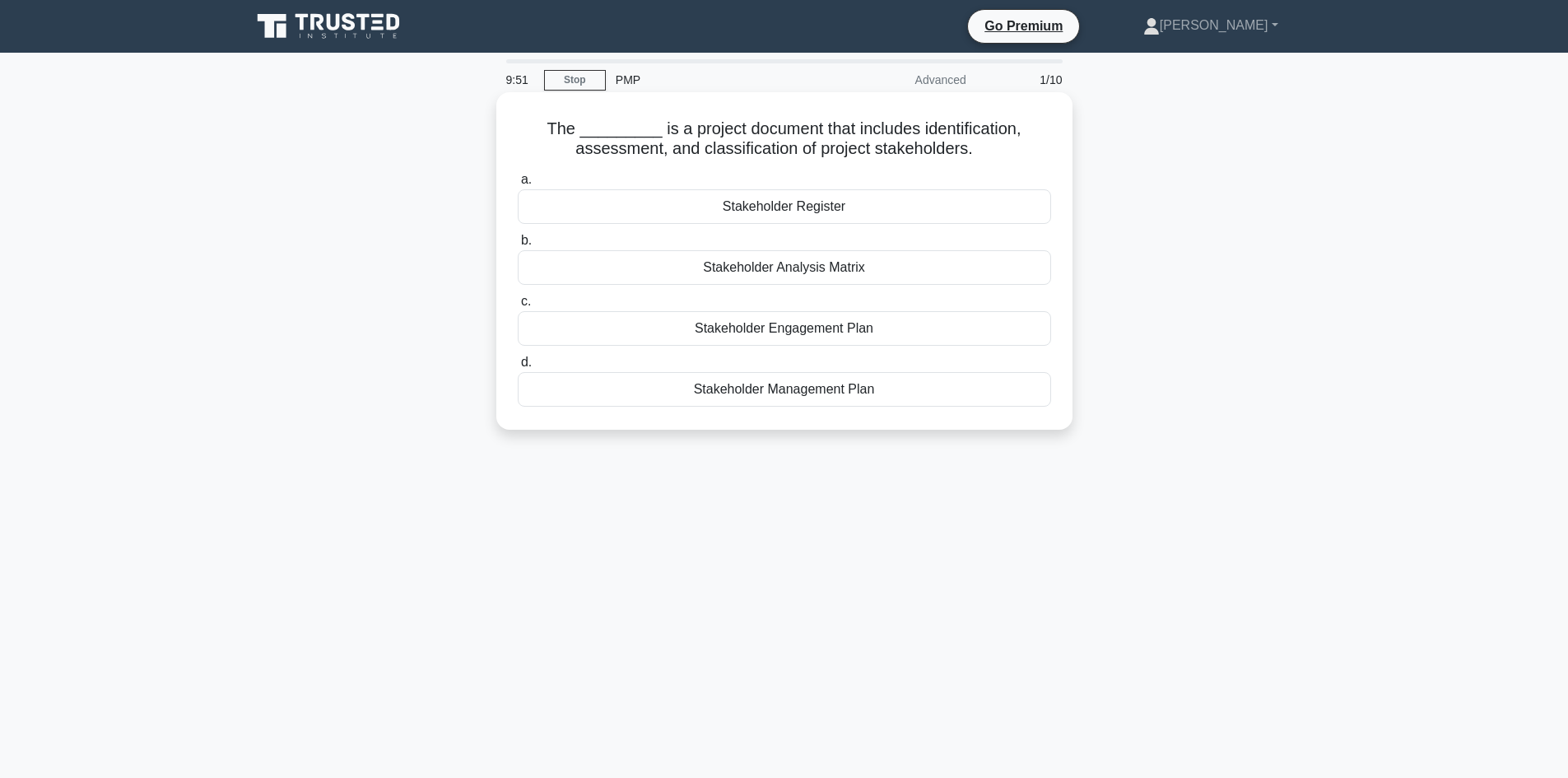
click at [803, 390] on div "Stakeholder Management Plan" at bounding box center [784, 389] width 533 height 35
click at [518, 368] on input "d. Stakeholder Management Plan" at bounding box center [518, 362] width 0 height 11
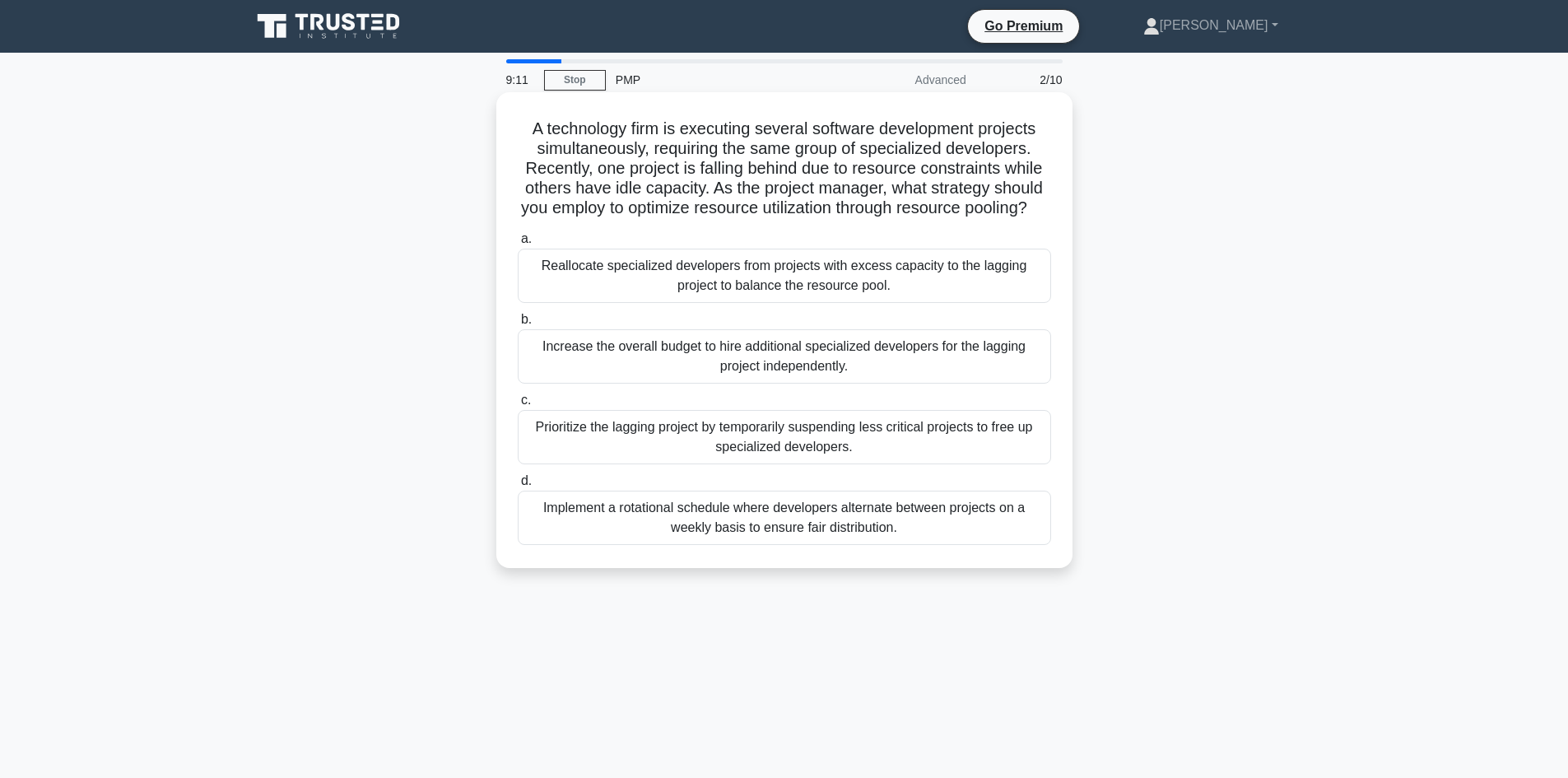
click at [799, 303] on div "Reallocate specialized developers from projects with excess capacity to the lag…" at bounding box center [784, 275] width 533 height 54
click at [518, 244] on input "a. Reallocate specialized developers from projects with excess capacity to the …" at bounding box center [518, 239] width 0 height 11
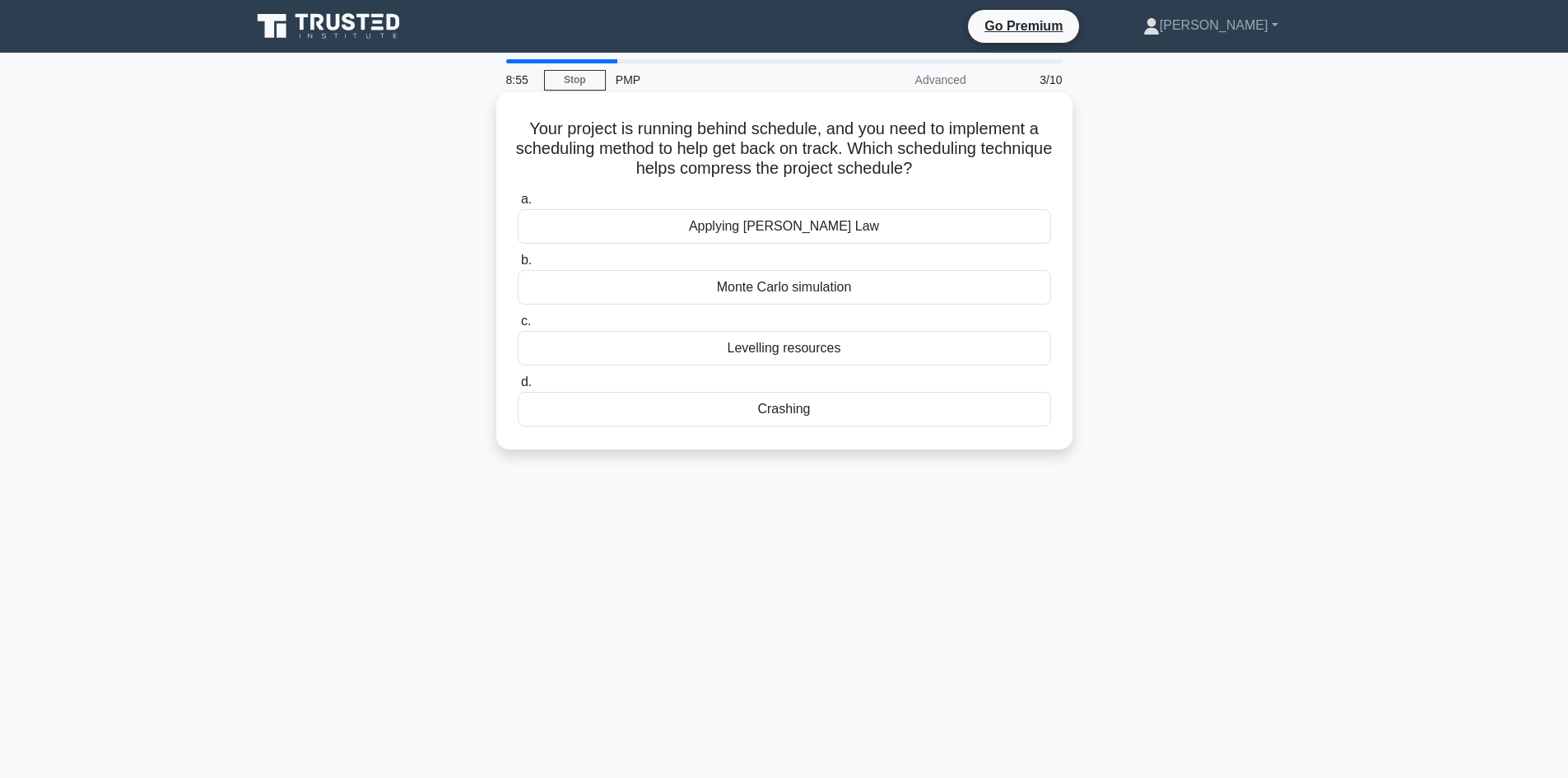
click at [816, 353] on div "Levelling resources" at bounding box center [784, 347] width 533 height 35
click at [518, 327] on input "c. Levelling resources" at bounding box center [518, 321] width 0 height 11
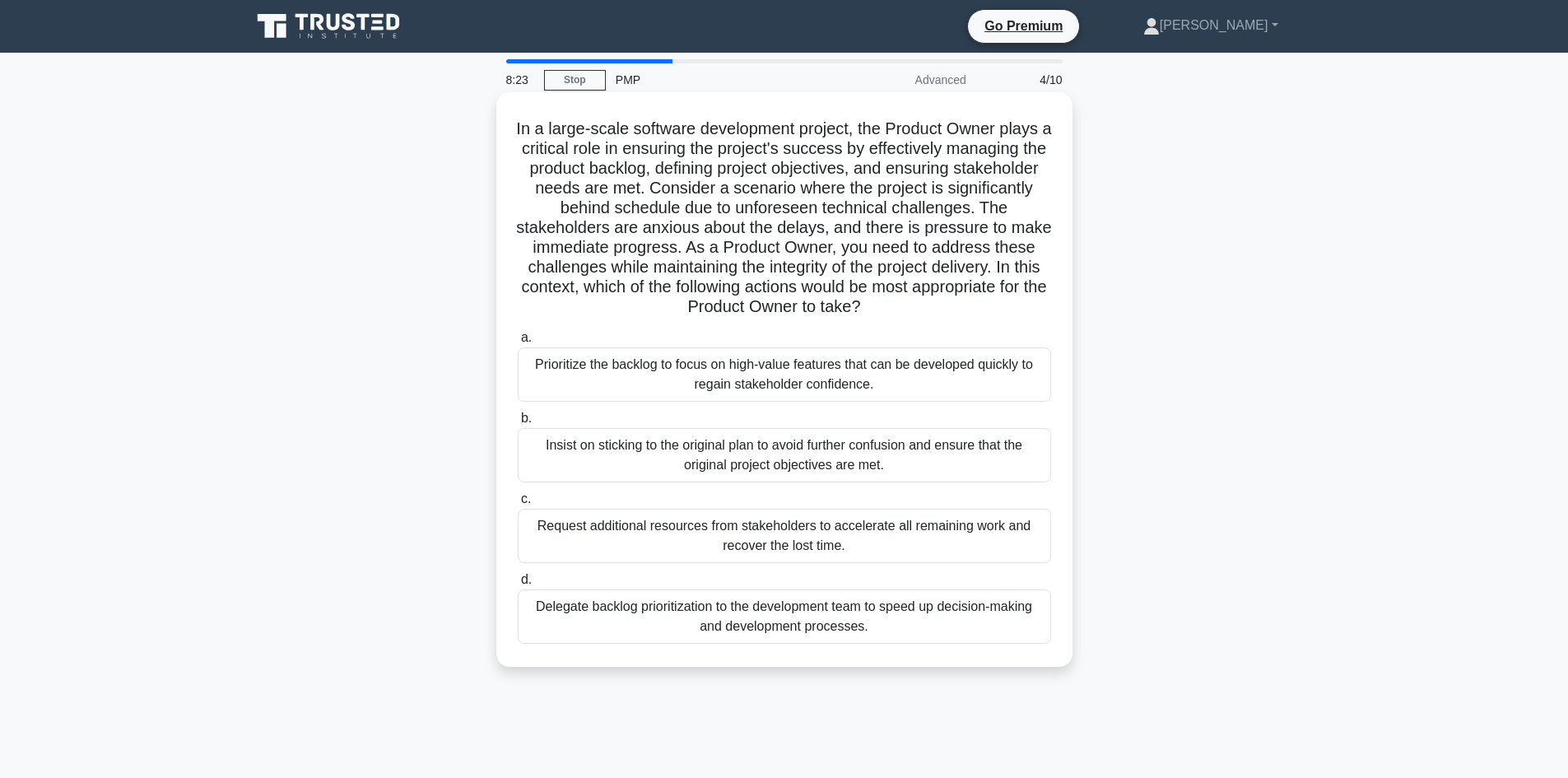
click at [852, 447] on div "Insist on sticking to the original plan to avoid further confusion and ensure t…" at bounding box center [784, 455] width 533 height 54
click at [518, 424] on input "b. Insist on sticking to the original plan to avoid further confusion and ensur…" at bounding box center [518, 418] width 0 height 11
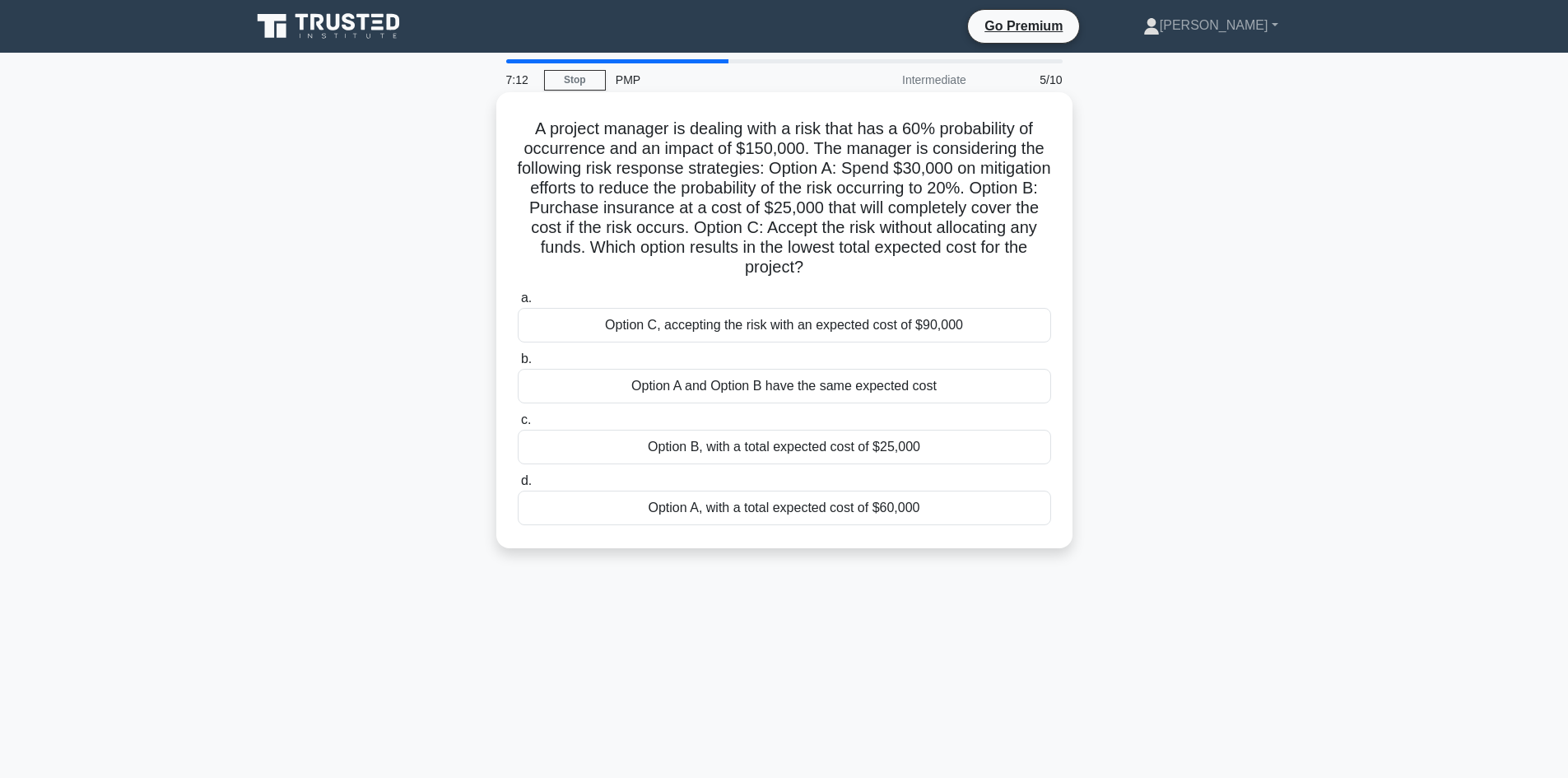
click at [792, 390] on div "Option A and Option B have the same expected cost" at bounding box center [784, 386] width 533 height 35
click at [518, 364] on input "b. Option A and Option B have the same expected cost" at bounding box center [518, 359] width 0 height 11
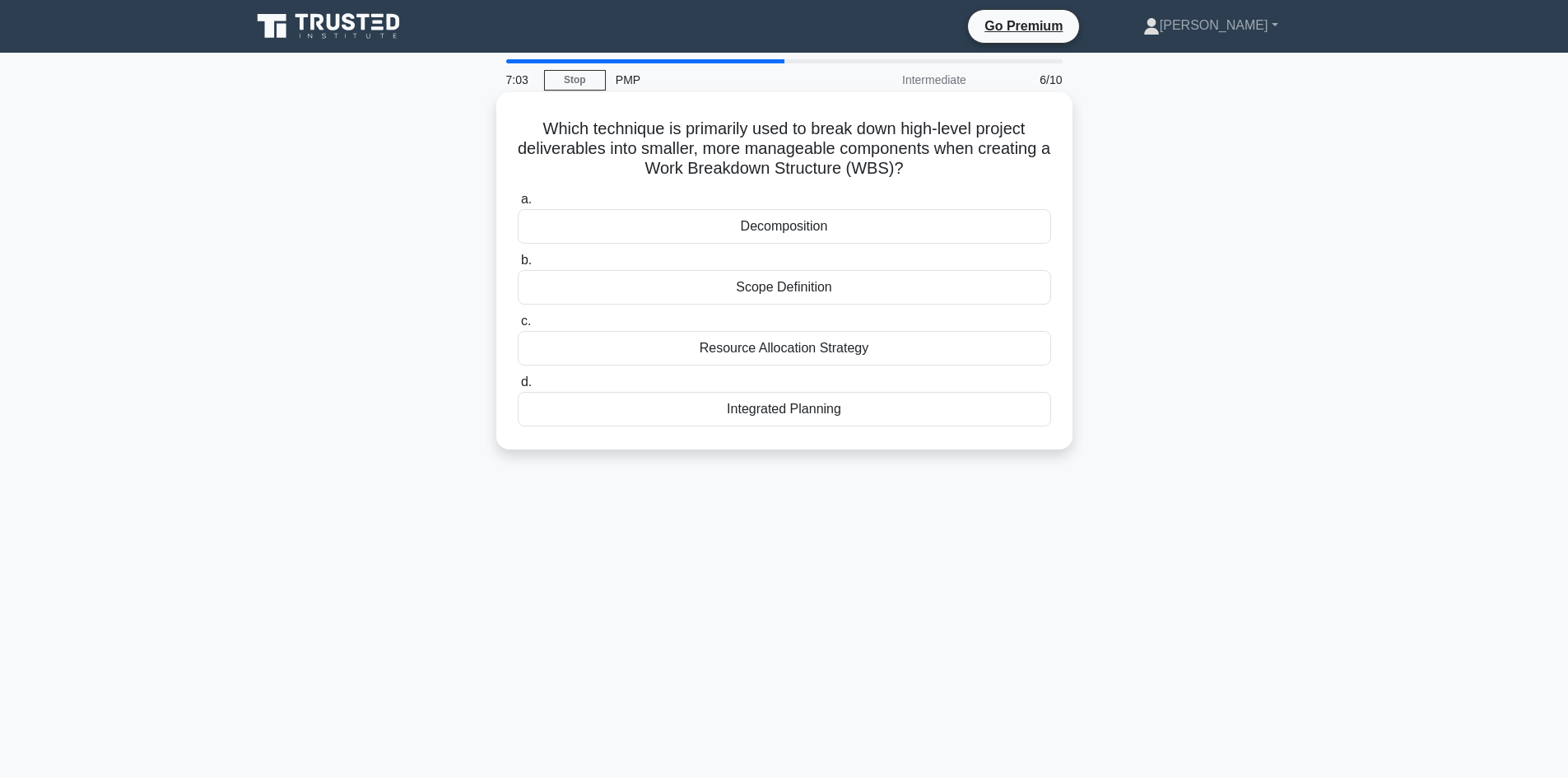
click at [865, 284] on div "Scope Definition" at bounding box center [784, 286] width 533 height 35
click at [518, 266] on input "b. Scope Definition" at bounding box center [518, 260] width 0 height 11
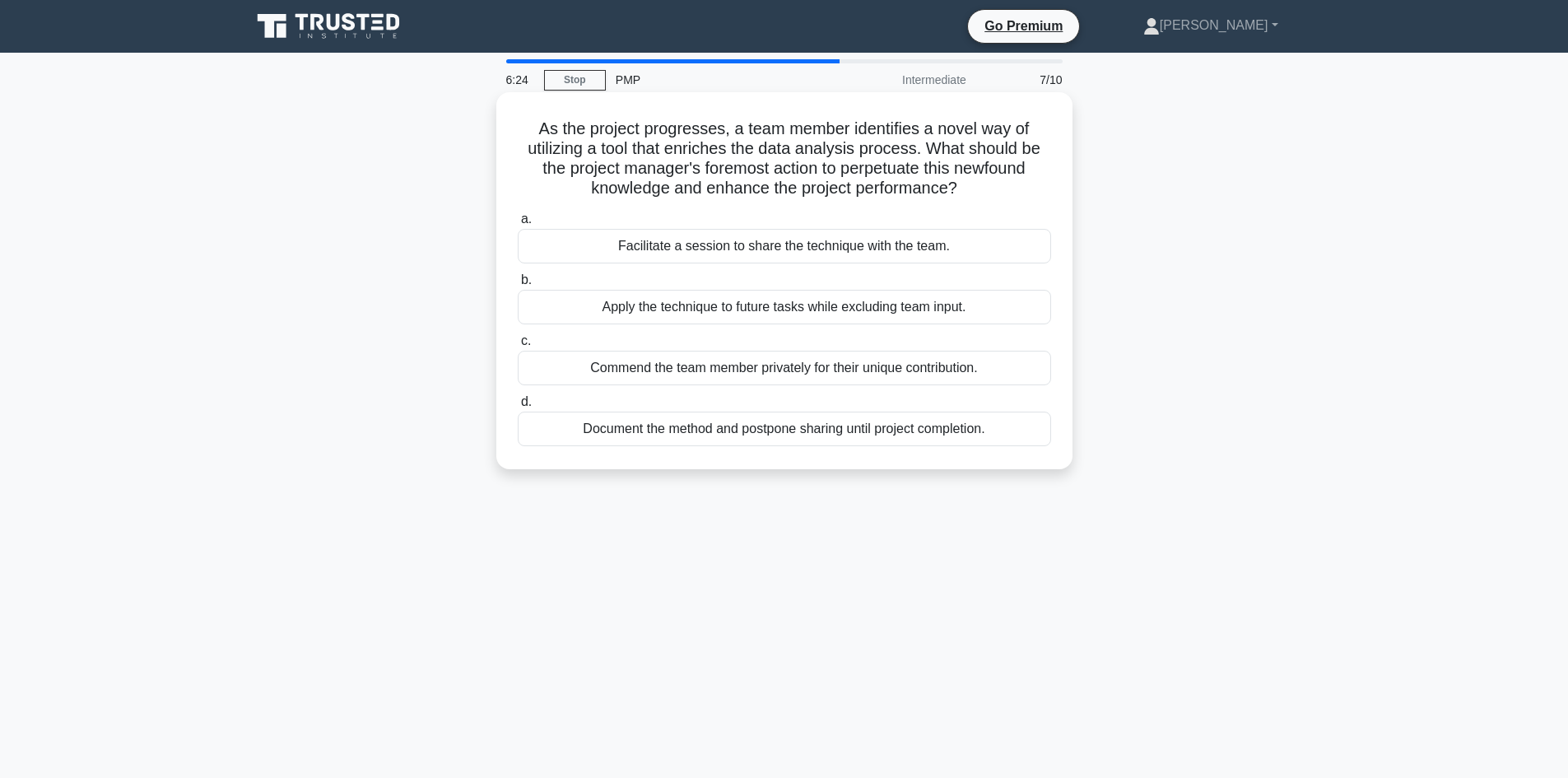
click at [821, 242] on div "Facilitate a session to share the technique with the team." at bounding box center [784, 246] width 533 height 35
click at [518, 225] on input "a. Facilitate a session to share the technique with the team." at bounding box center [518, 219] width 0 height 11
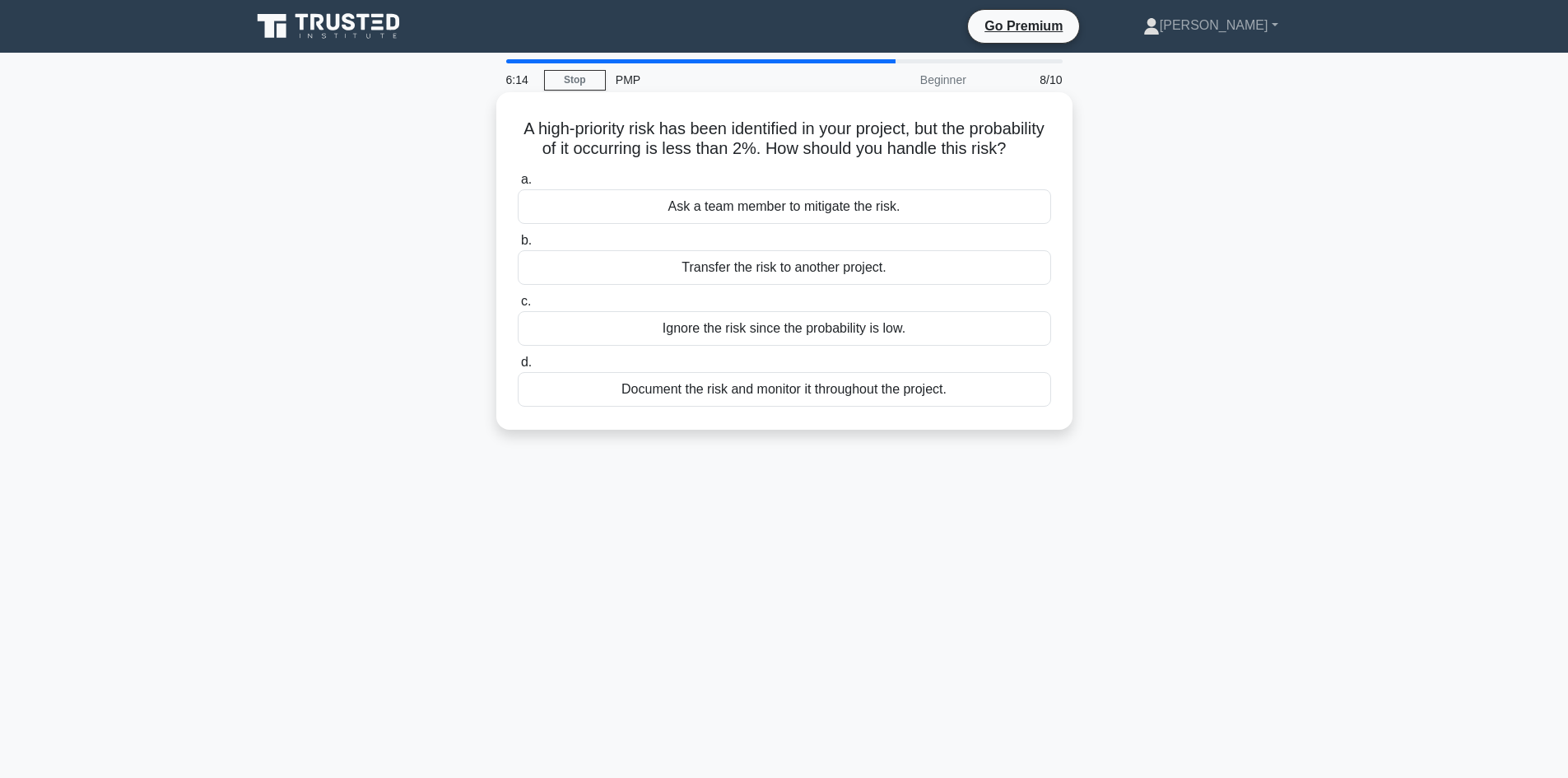
click at [919, 406] on div "Document the risk and monitor it throughout the project." at bounding box center [784, 389] width 533 height 35
click at [518, 368] on input "d. Document the risk and monitor it throughout the project." at bounding box center [518, 362] width 0 height 11
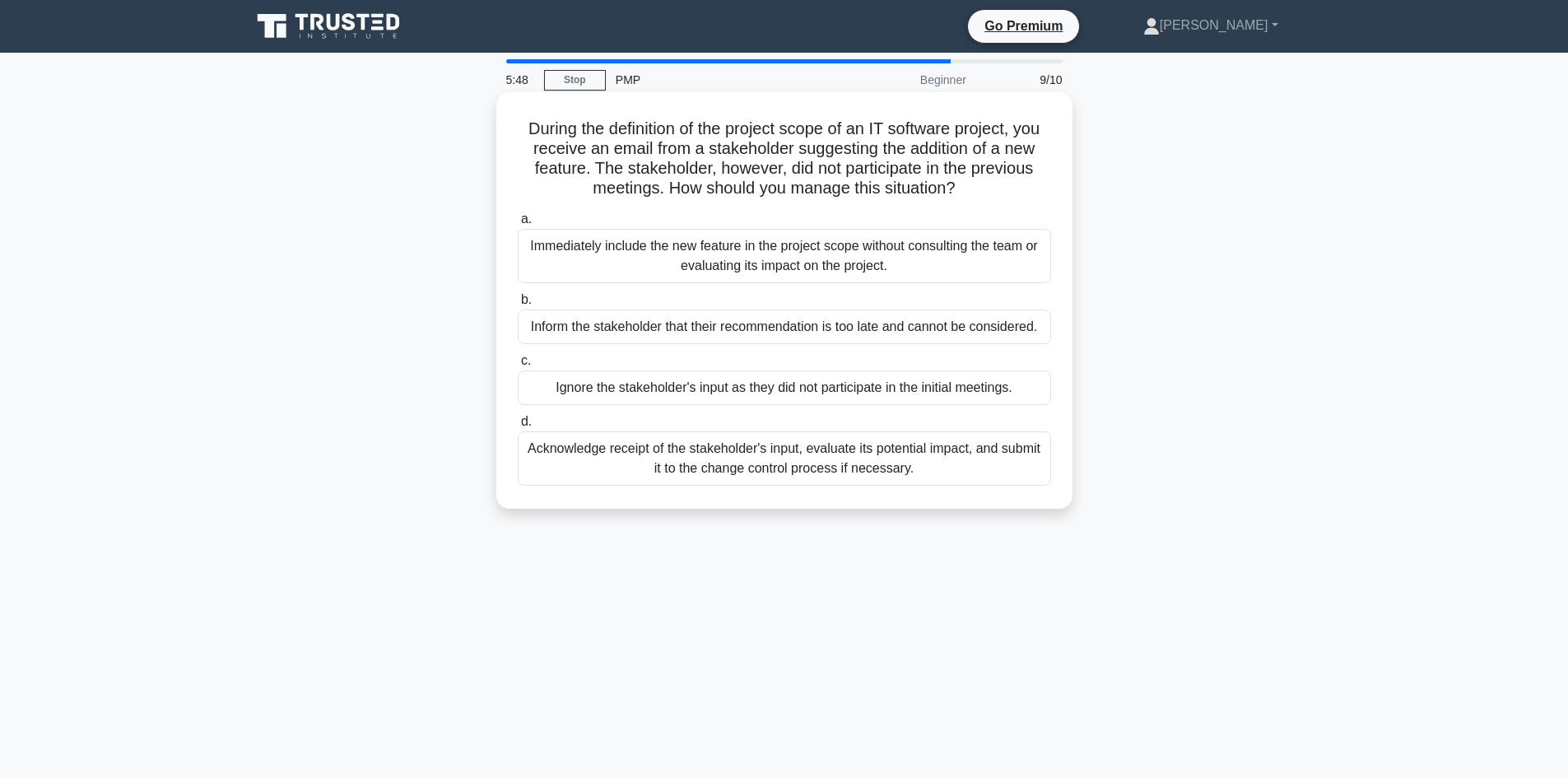
click at [952, 336] on div "Inform the stakeholder that their recommendation is too late and cannot be cons…" at bounding box center [784, 326] width 533 height 35
click at [518, 305] on input "b. Inform the stakeholder that their recommendation is too late and cannot be c…" at bounding box center [518, 300] width 0 height 11
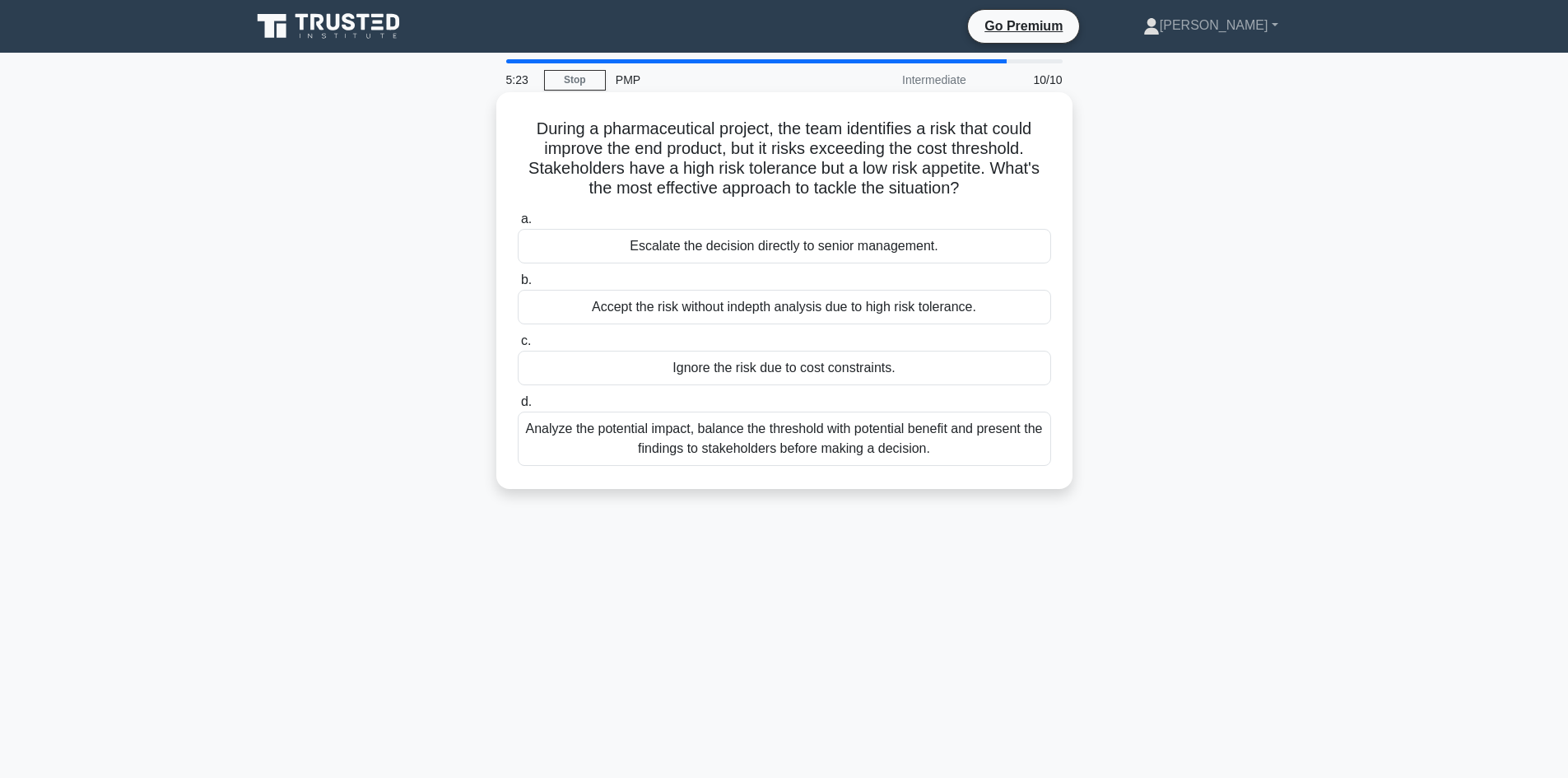
click at [985, 428] on div "Analyze the potential impact, balance the threshold with potential benefit and …" at bounding box center [784, 439] width 533 height 54
click at [518, 408] on input "d. Analyze the potential impact, balance the threshold with potential benefit a…" at bounding box center [518, 402] width 0 height 11
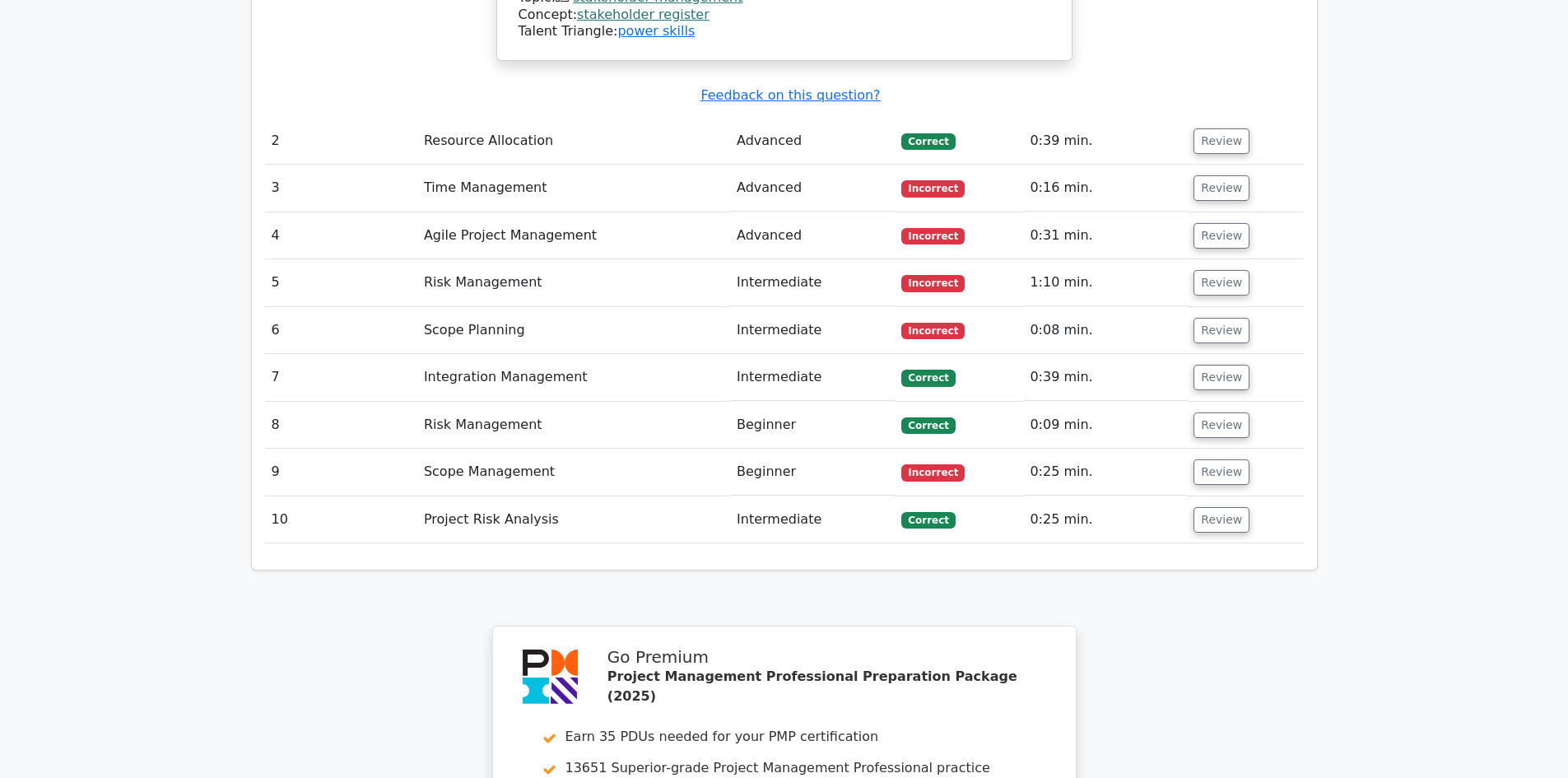
scroll to position [2387, 0]
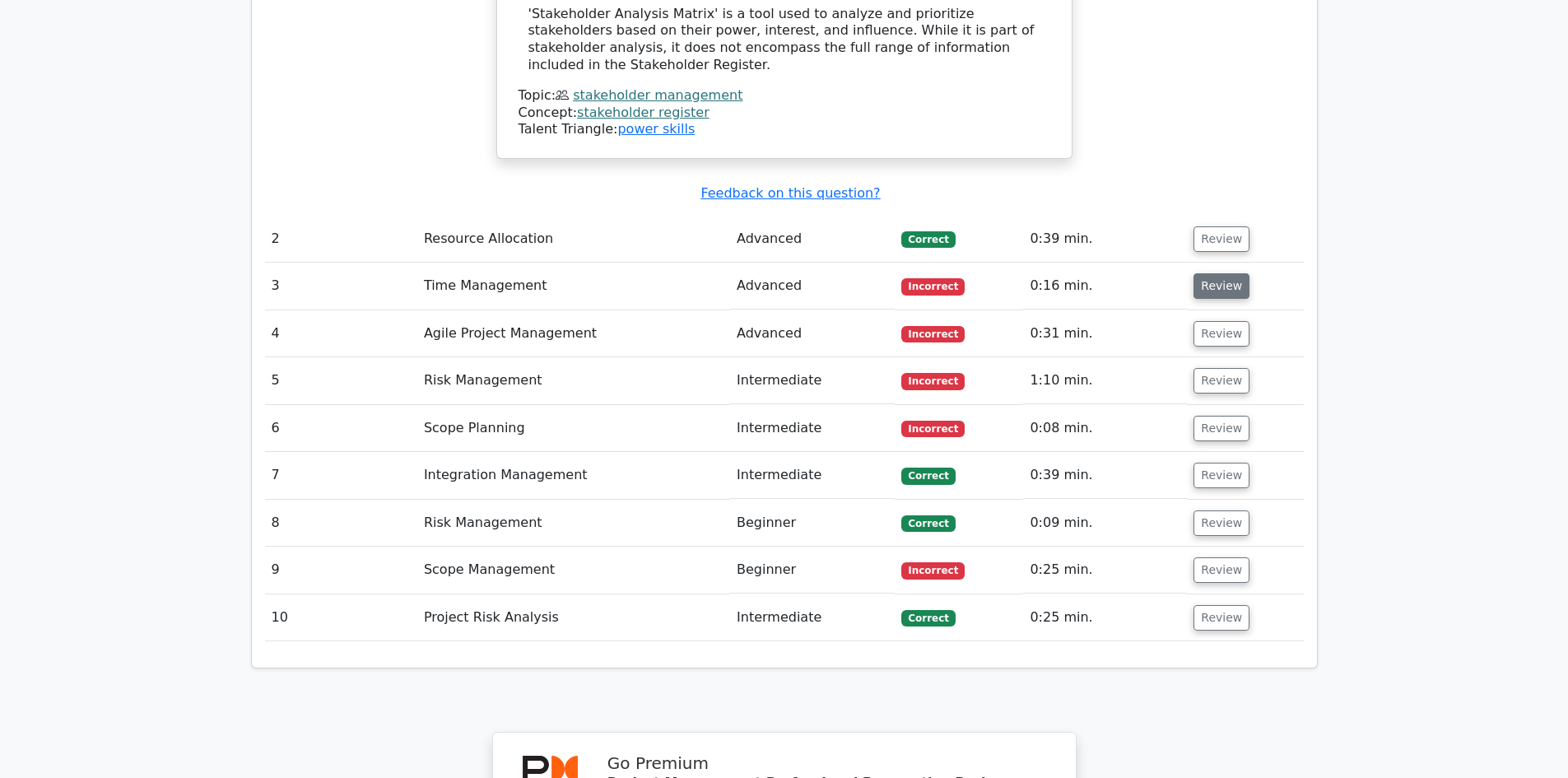
click at [1223, 273] on button "Review" at bounding box center [1221, 286] width 56 height 25
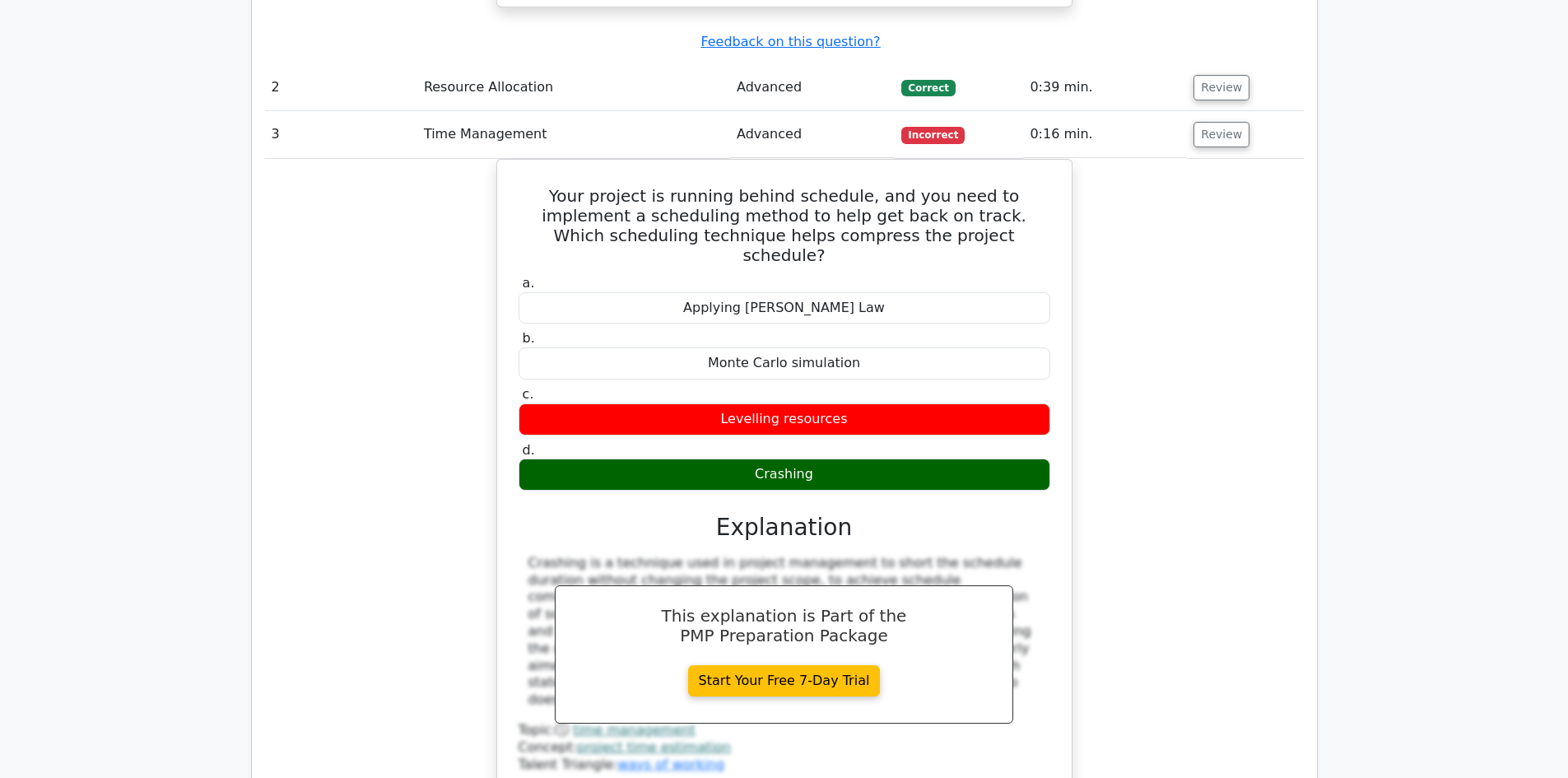
scroll to position [2881, 0]
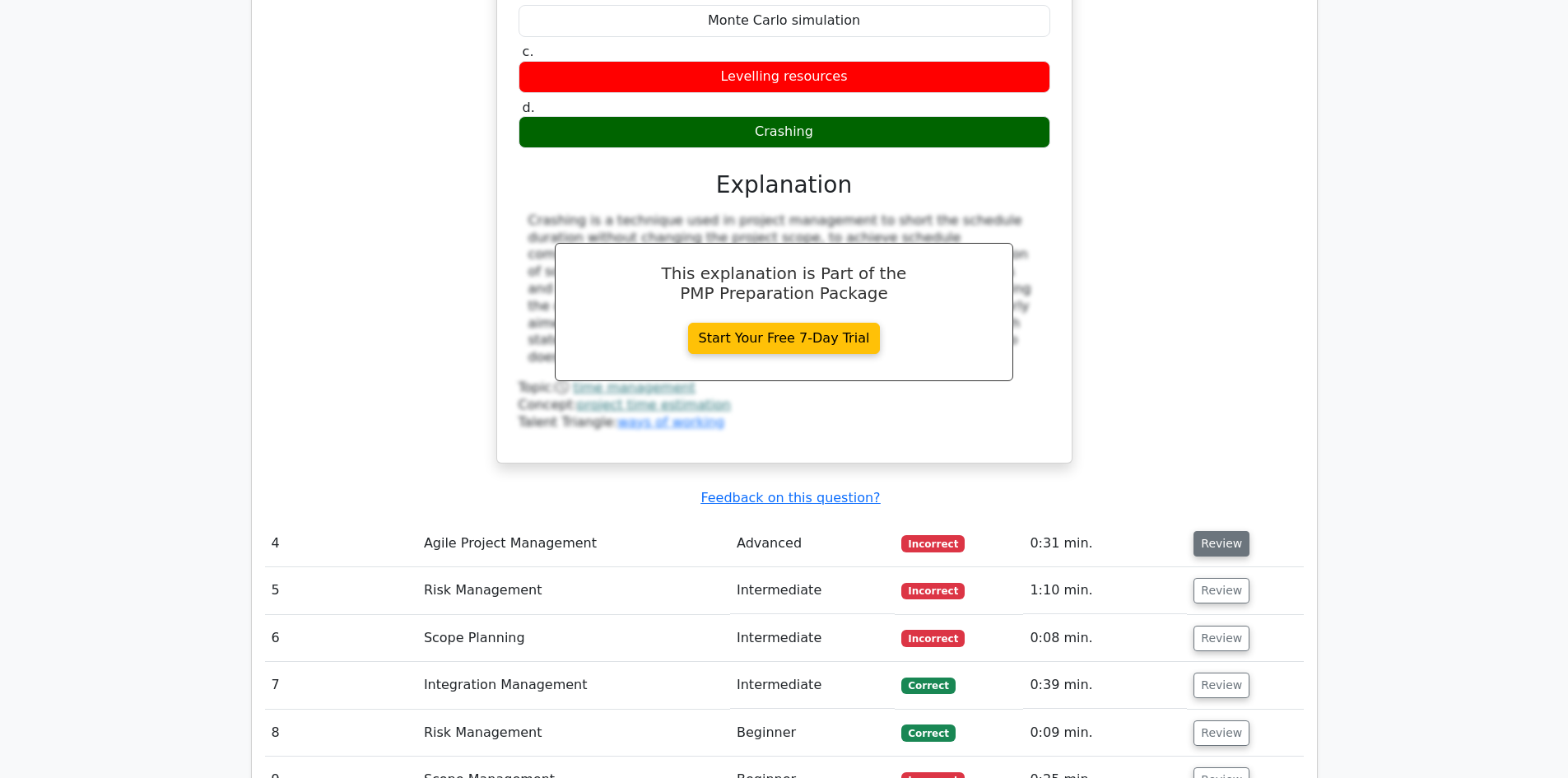
click at [1220, 531] on button "Review" at bounding box center [1221, 543] width 56 height 25
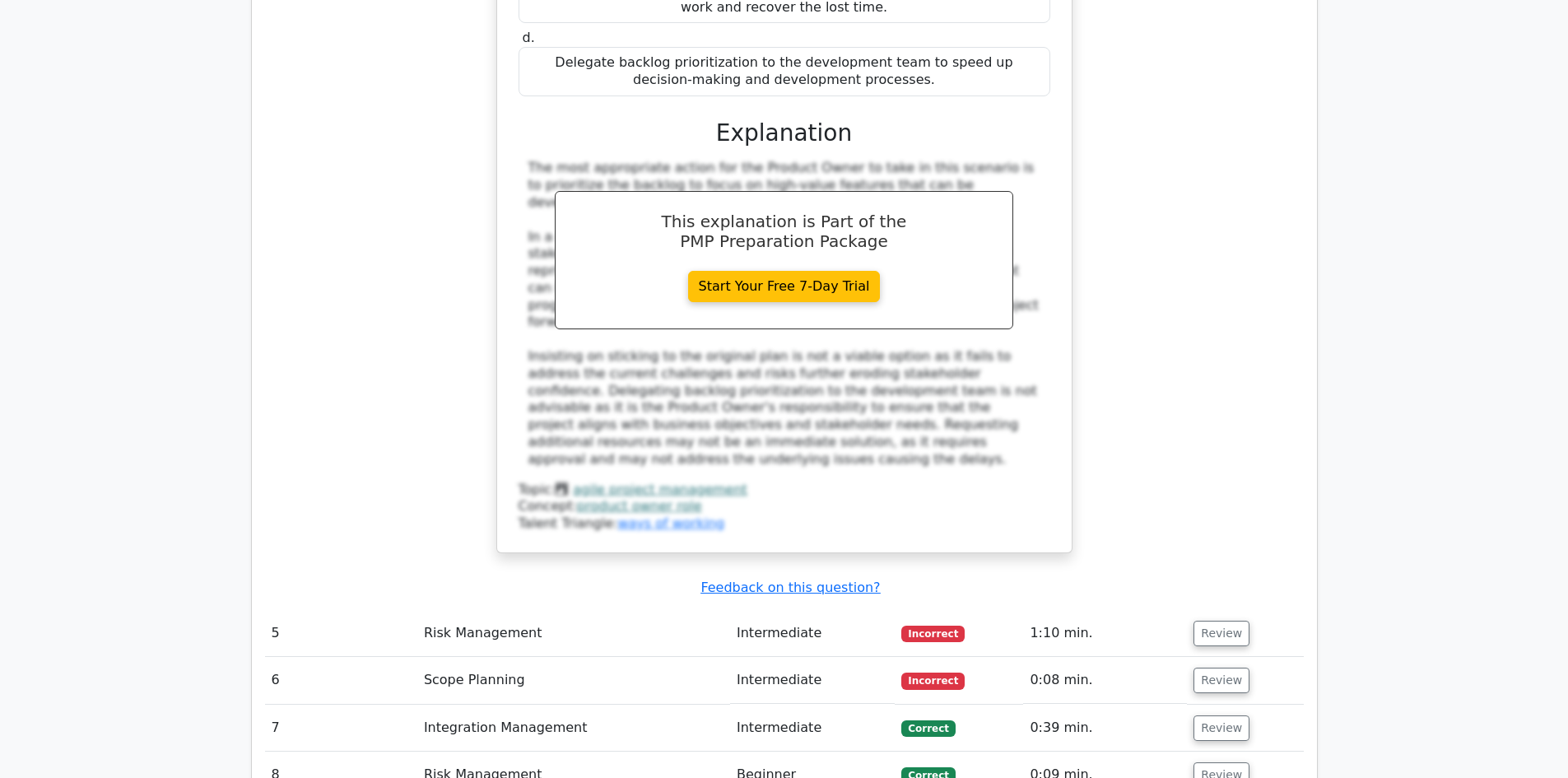
scroll to position [4032, 0]
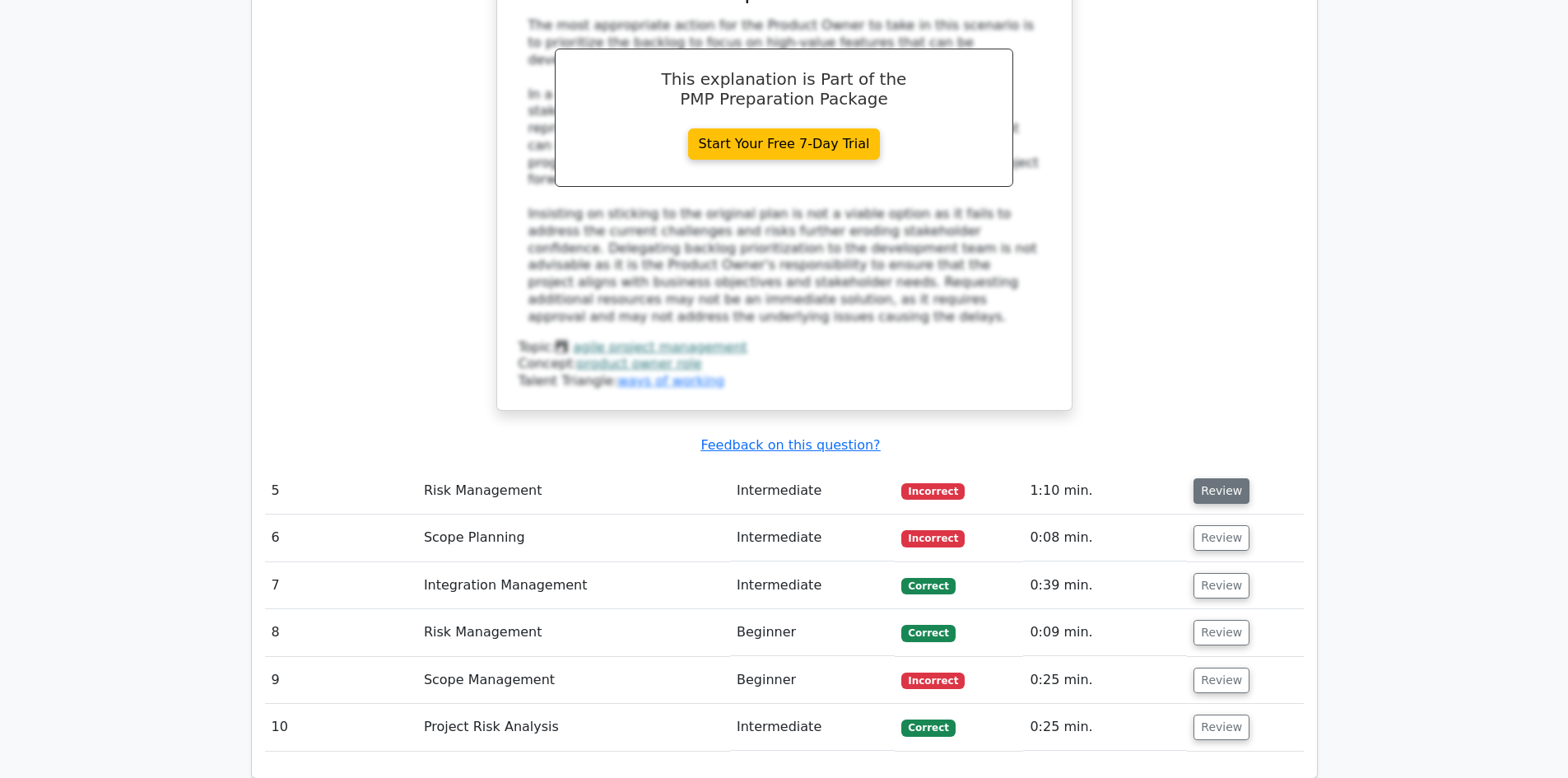
click at [1232, 478] on button "Review" at bounding box center [1221, 491] width 56 height 25
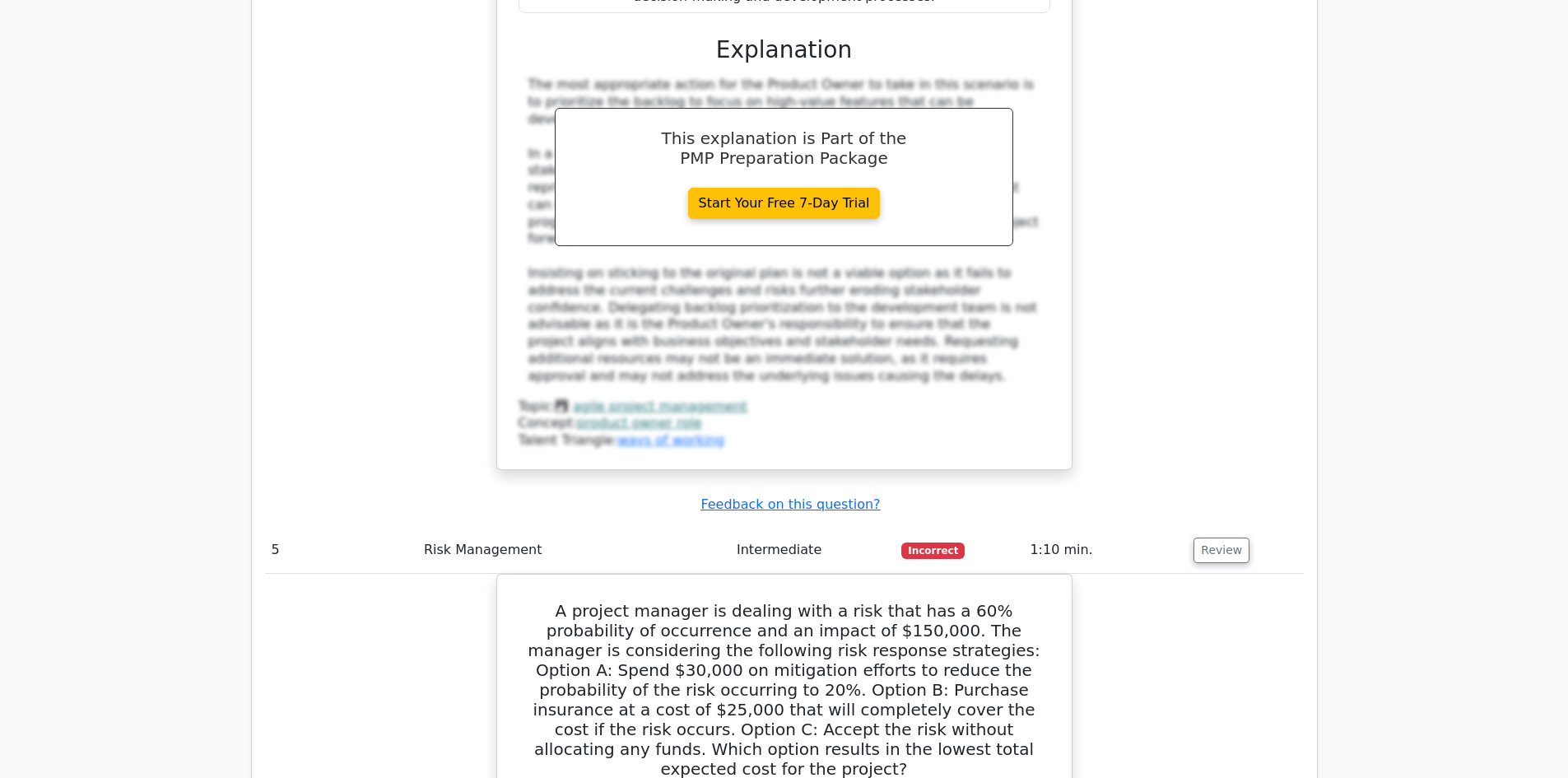
scroll to position [3950, 0]
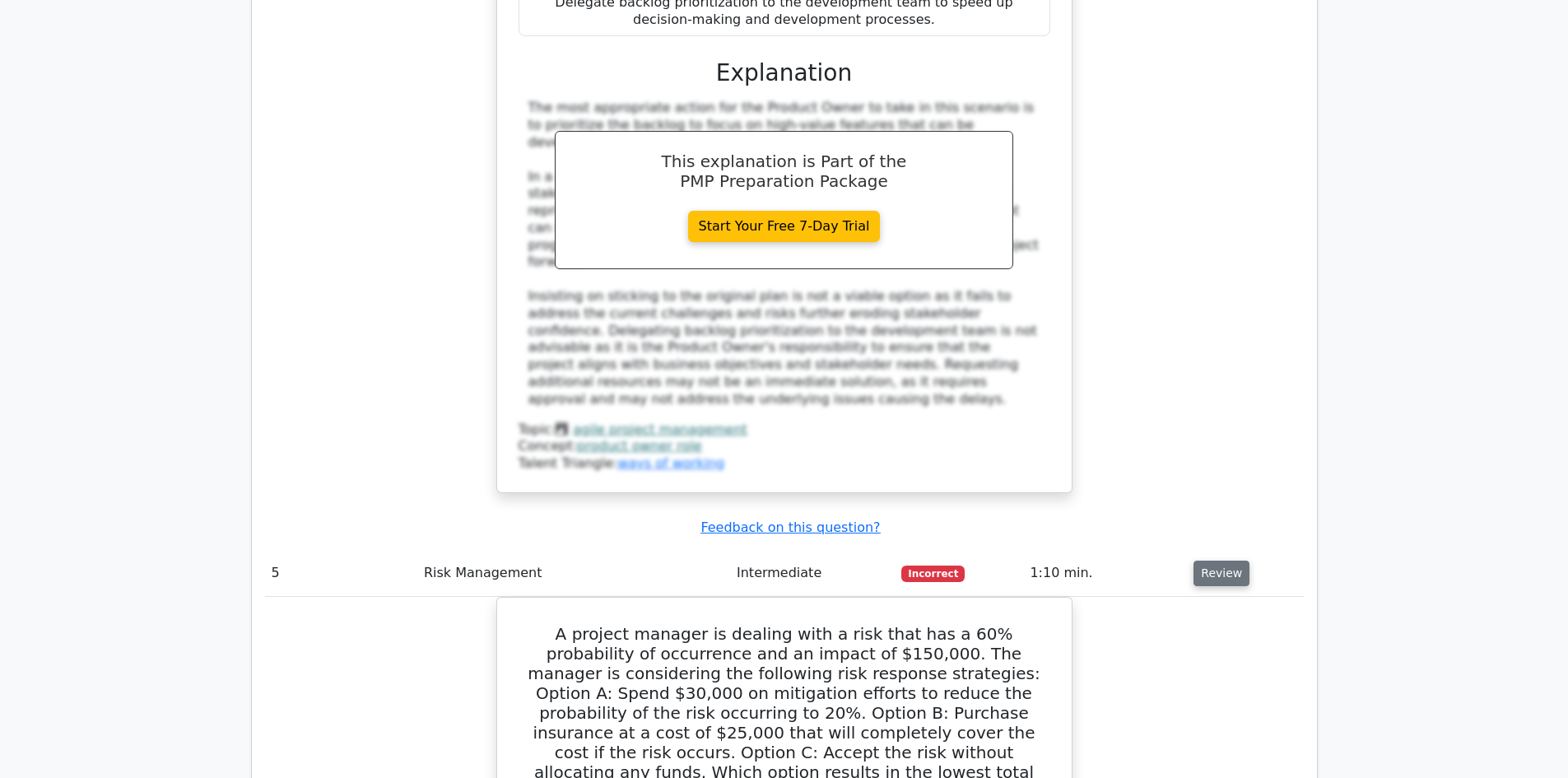
click at [1210, 560] on button "Review" at bounding box center [1221, 573] width 56 height 25
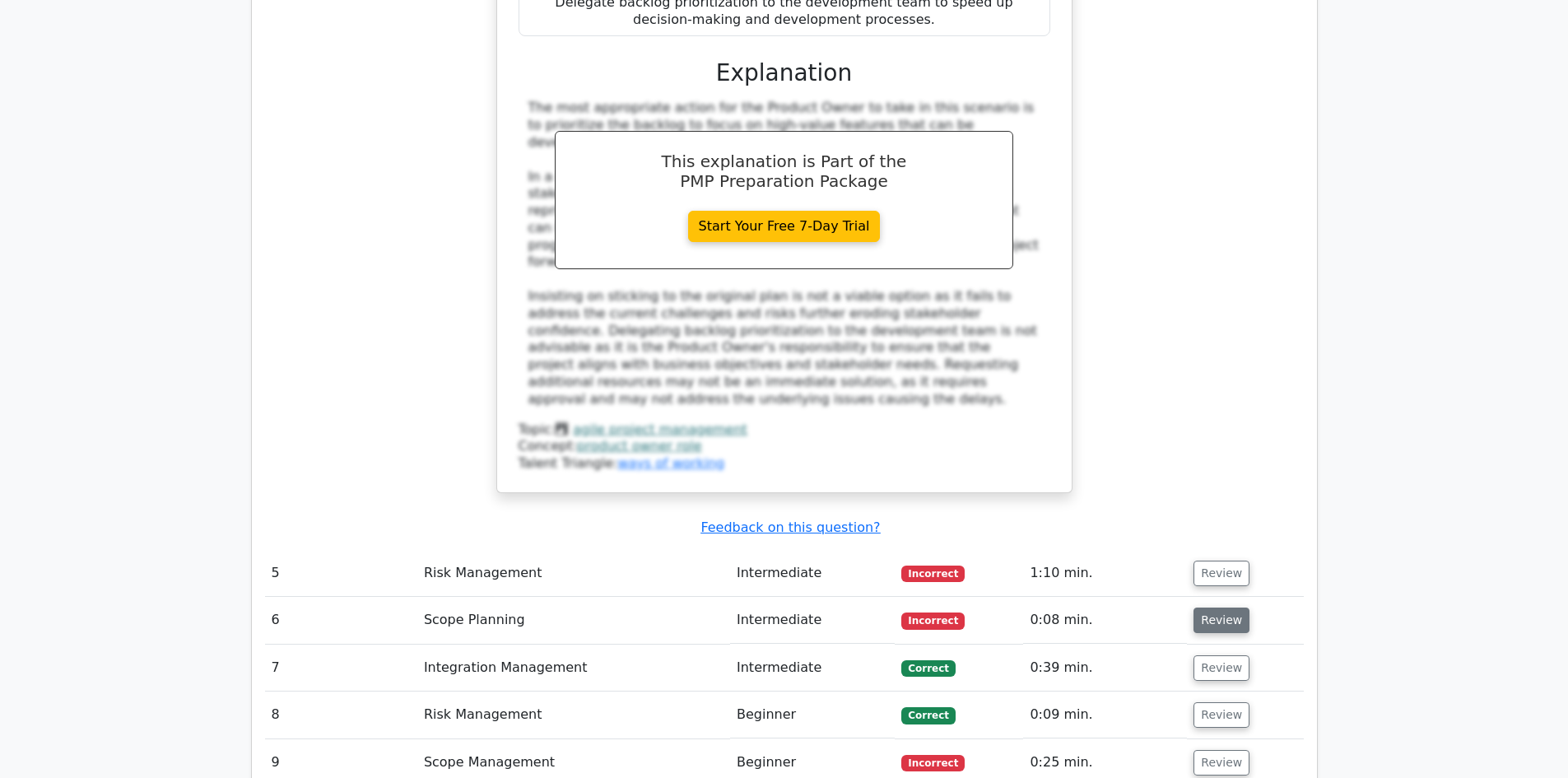
click at [1207, 608] on button "Review" at bounding box center [1221, 620] width 56 height 25
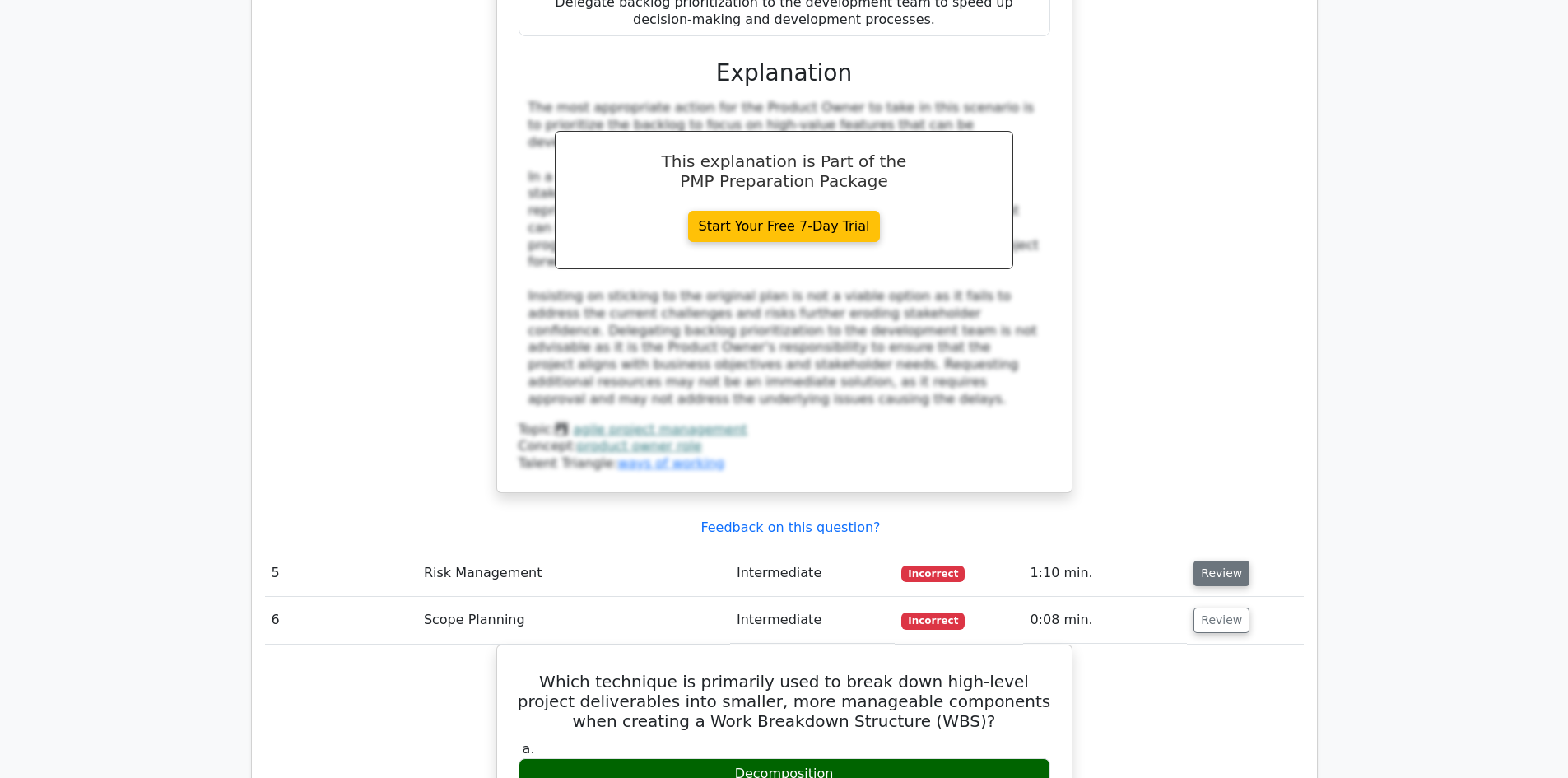
click at [1214, 560] on button "Review" at bounding box center [1221, 573] width 56 height 25
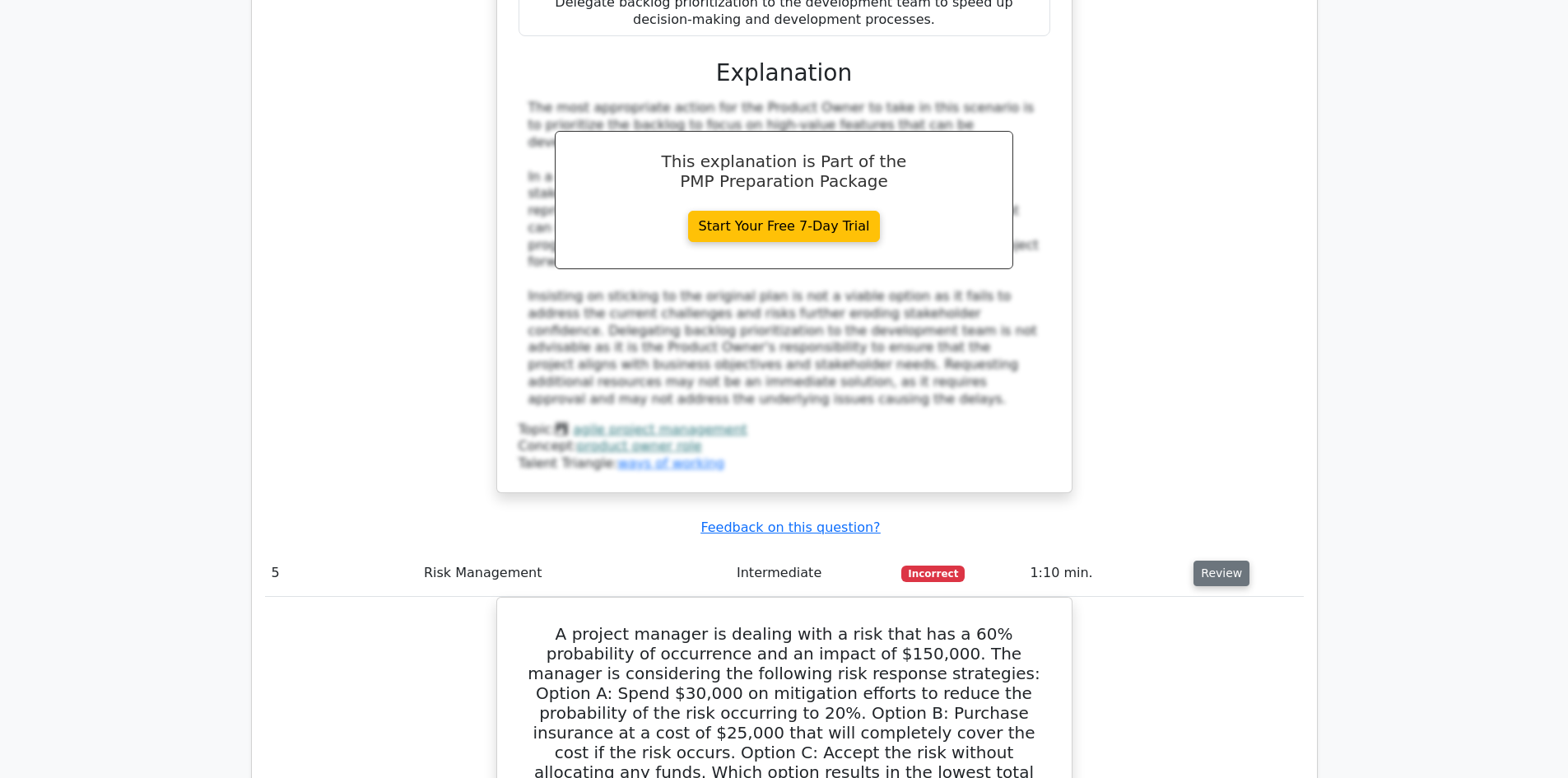
click at [1215, 560] on button "Review" at bounding box center [1221, 573] width 56 height 25
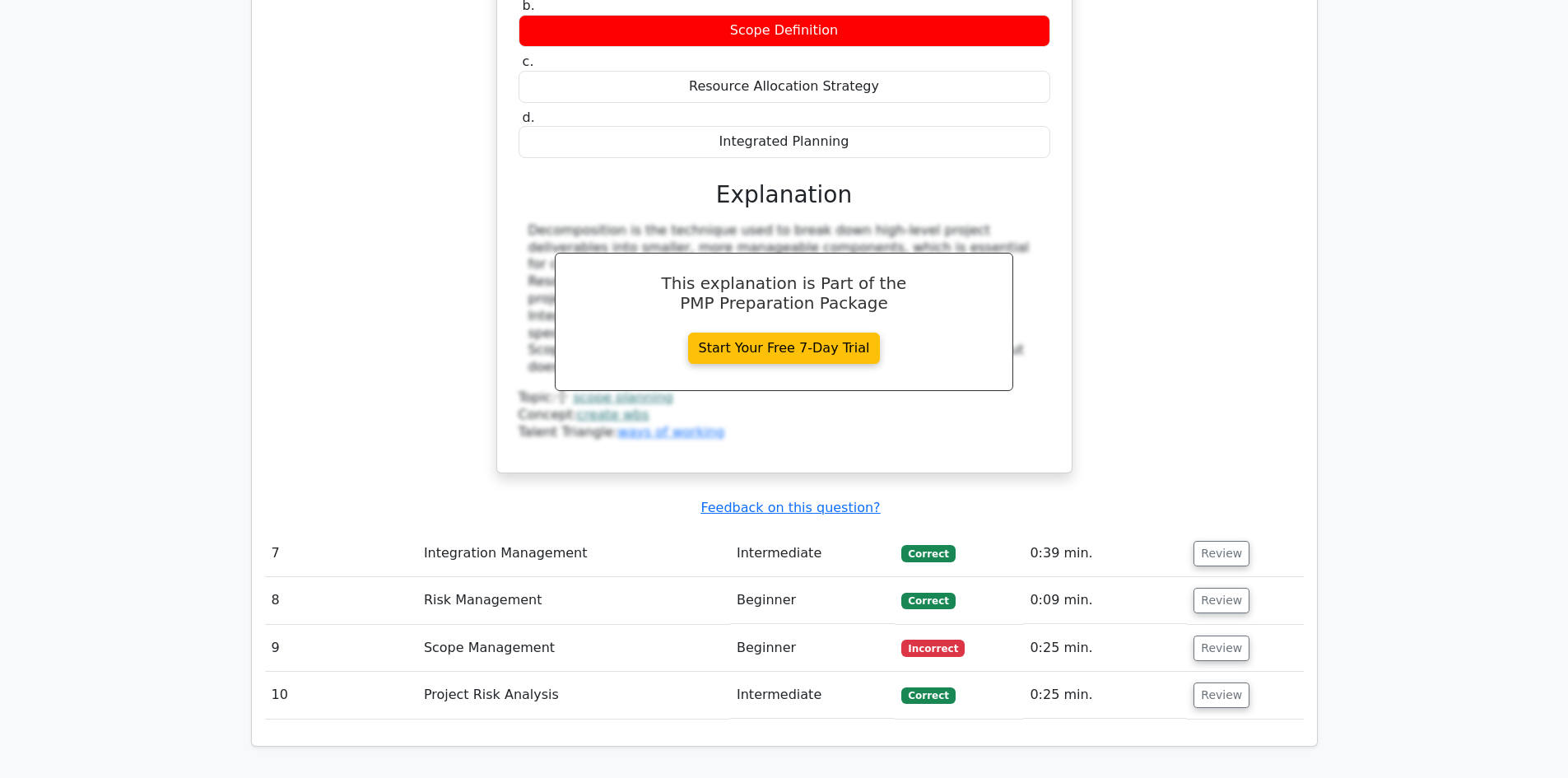
scroll to position [4855, 0]
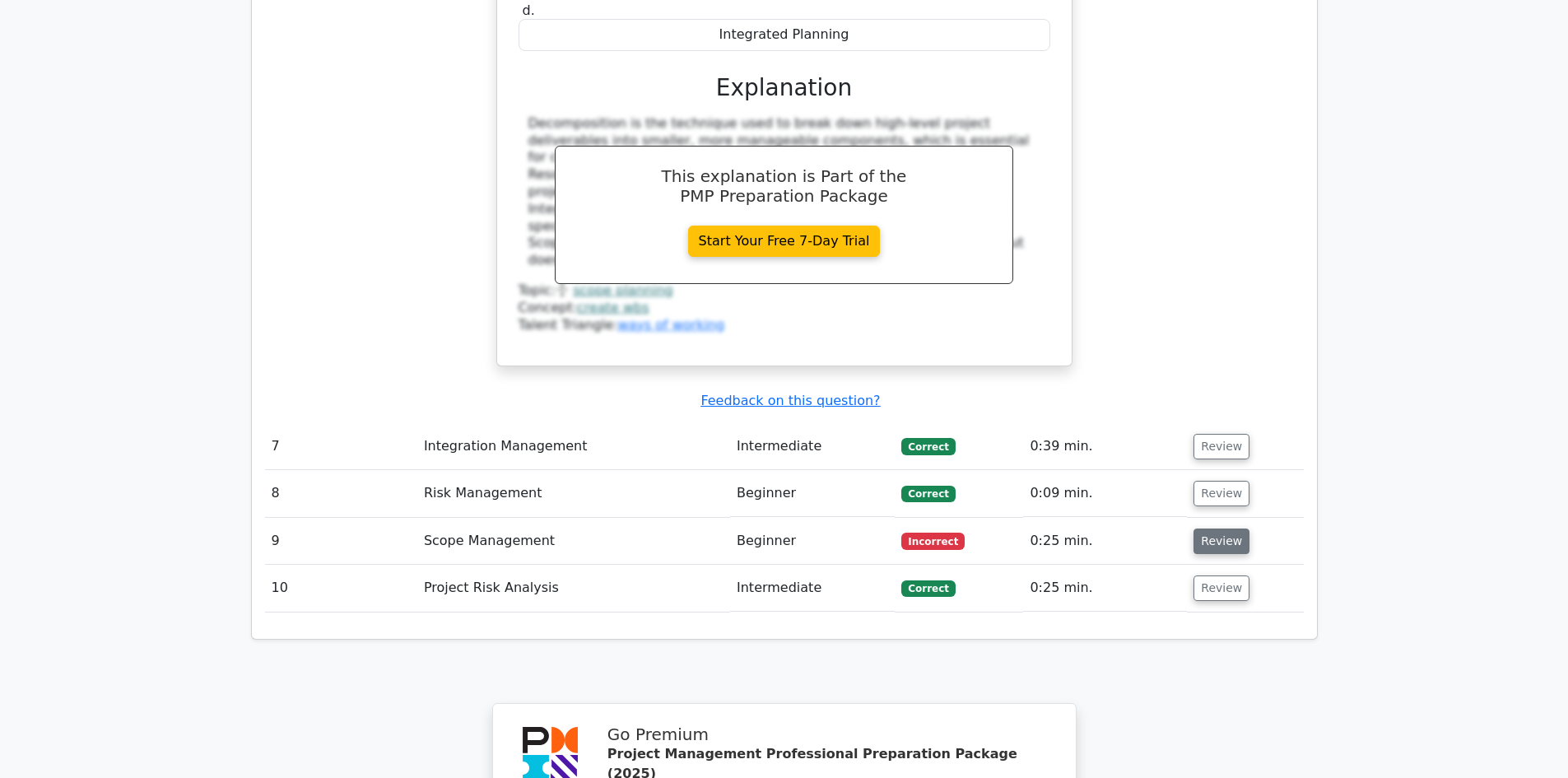
click at [1219, 528] on button "Review" at bounding box center [1221, 541] width 56 height 25
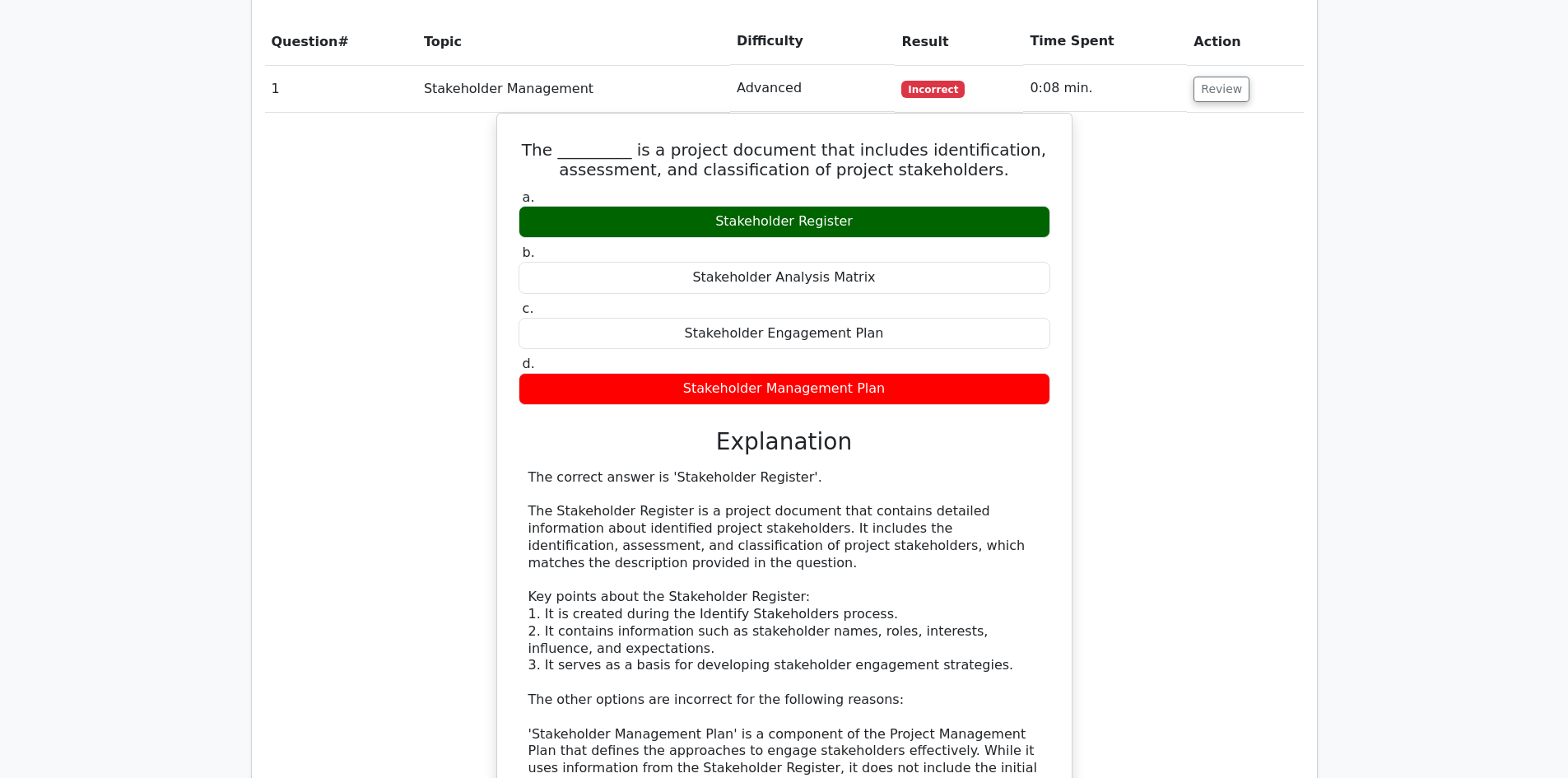
scroll to position [0, 0]
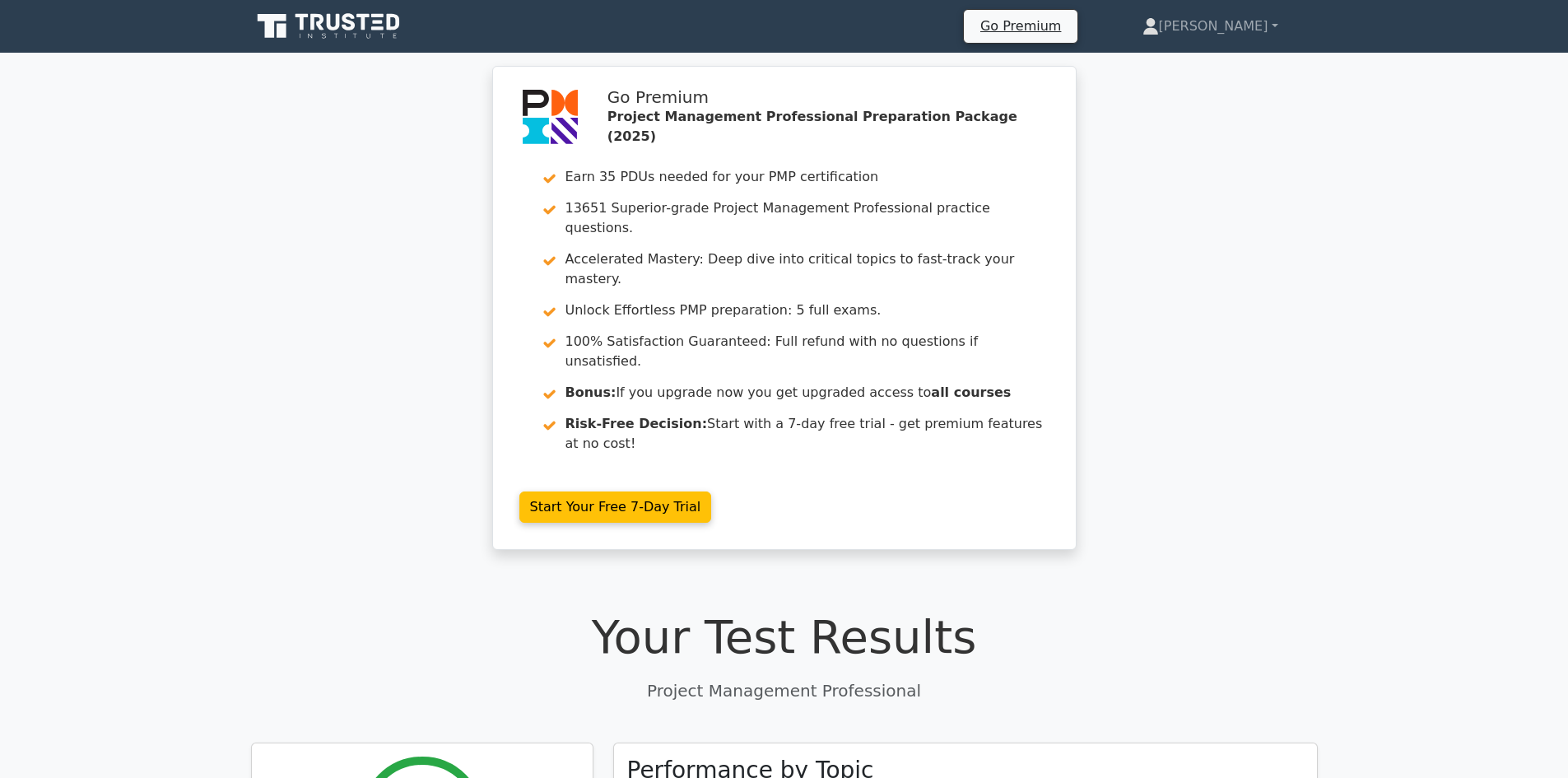
click at [400, 30] on icon at bounding box center [330, 26] width 158 height 31
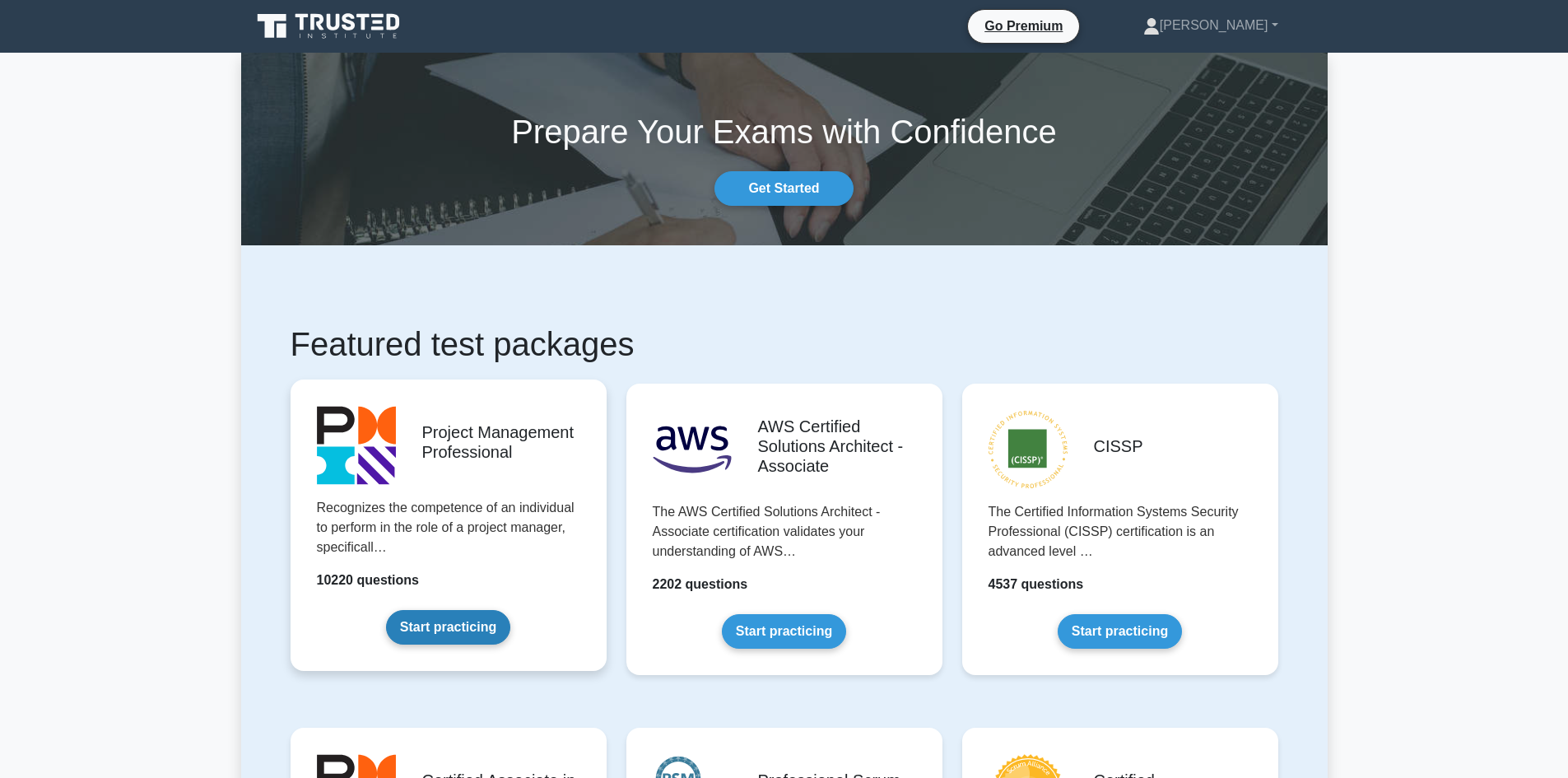
click at [472, 627] on link "Start practicing" at bounding box center [448, 627] width 125 height 35
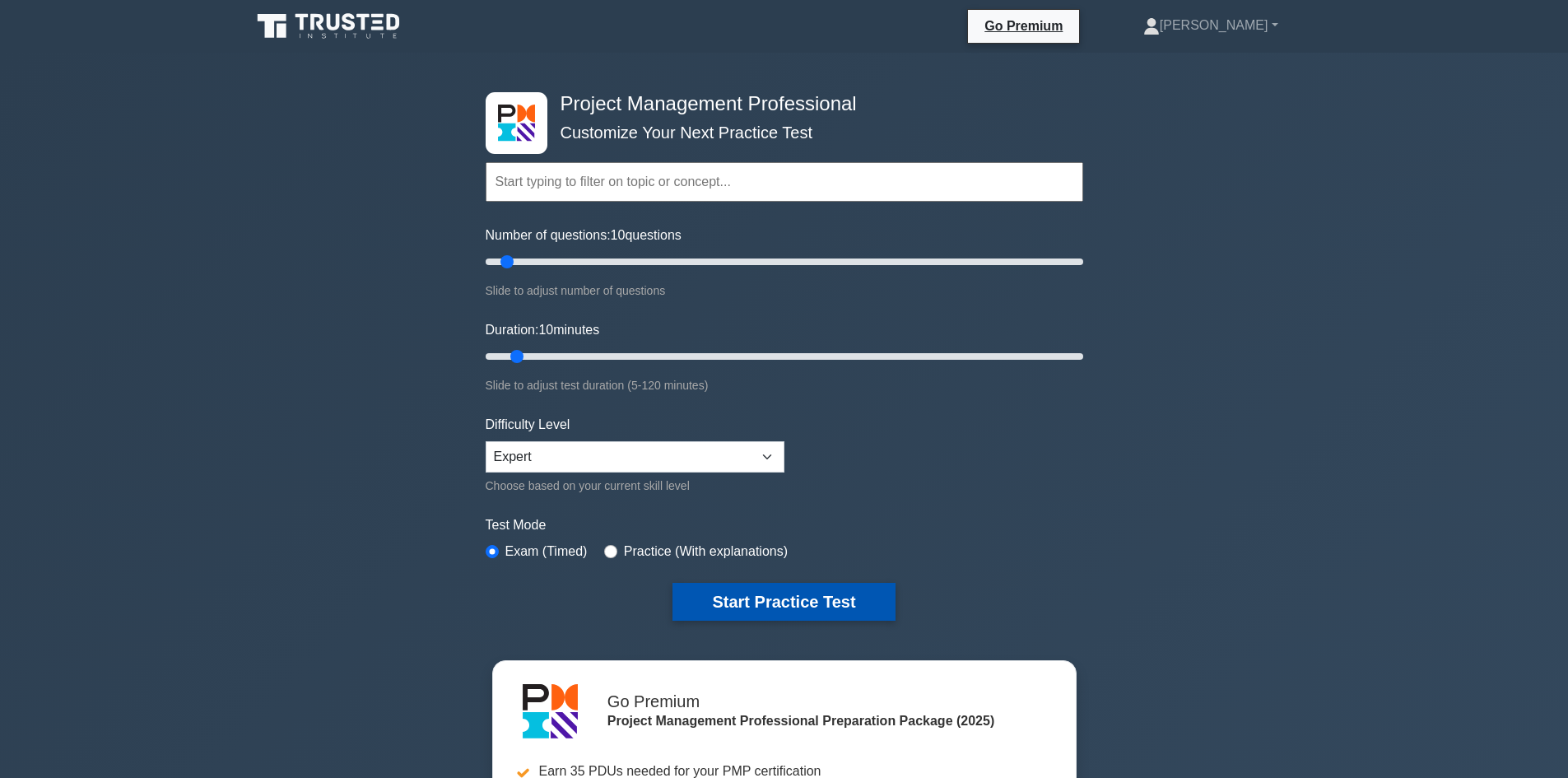
click at [800, 602] on button "Start Practice Test" at bounding box center [783, 601] width 222 height 38
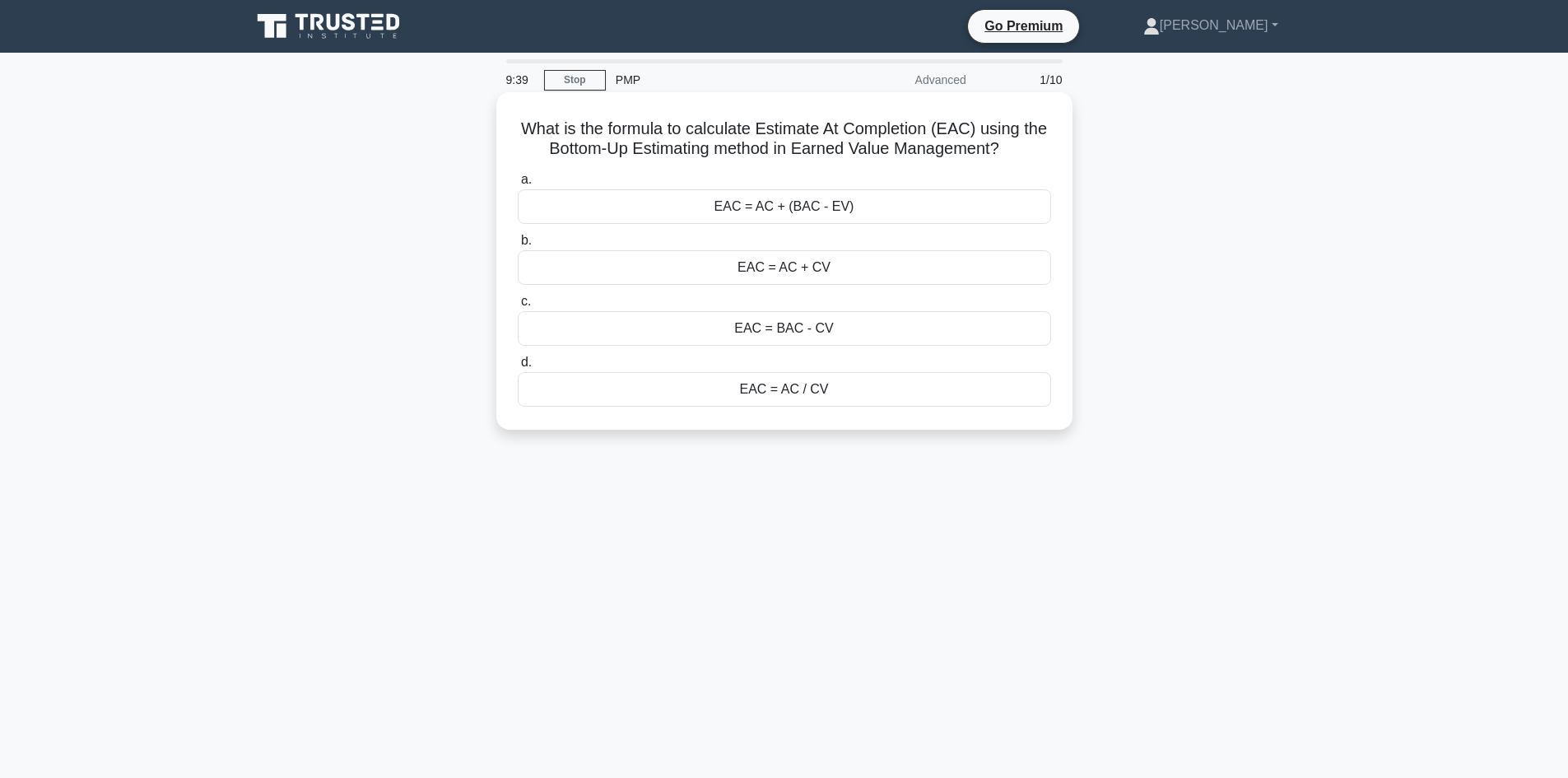
click at [817, 212] on div "EAC = AC + (BAC - EV)" at bounding box center [784, 206] width 533 height 35
click at [518, 185] on input "a. EAC = AC + (BAC - EV)" at bounding box center [518, 180] width 0 height 11
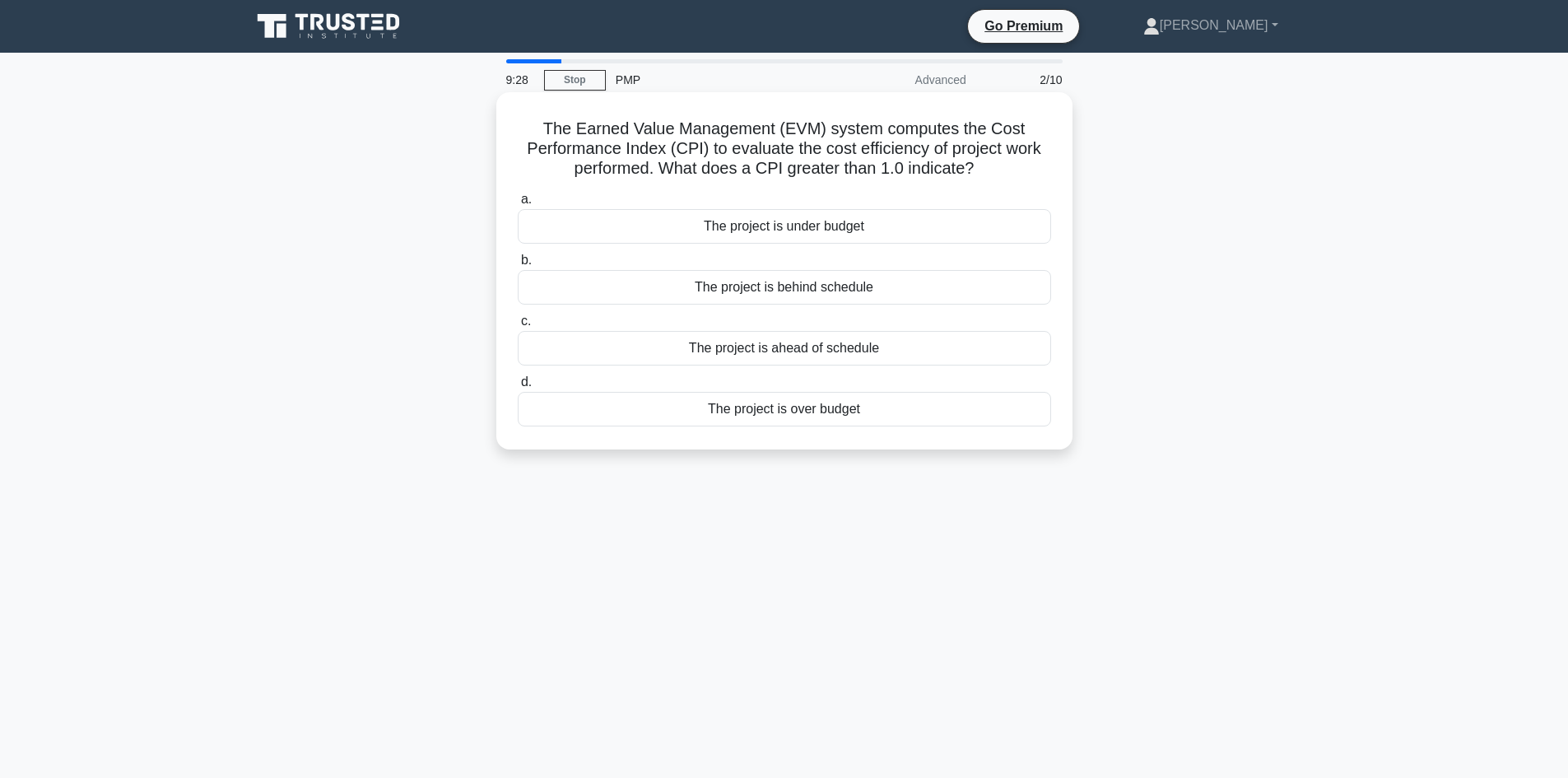
click at [898, 226] on div "The project is under budget" at bounding box center [784, 226] width 533 height 35
click at [518, 205] on input "a. The project is under budget" at bounding box center [518, 199] width 0 height 11
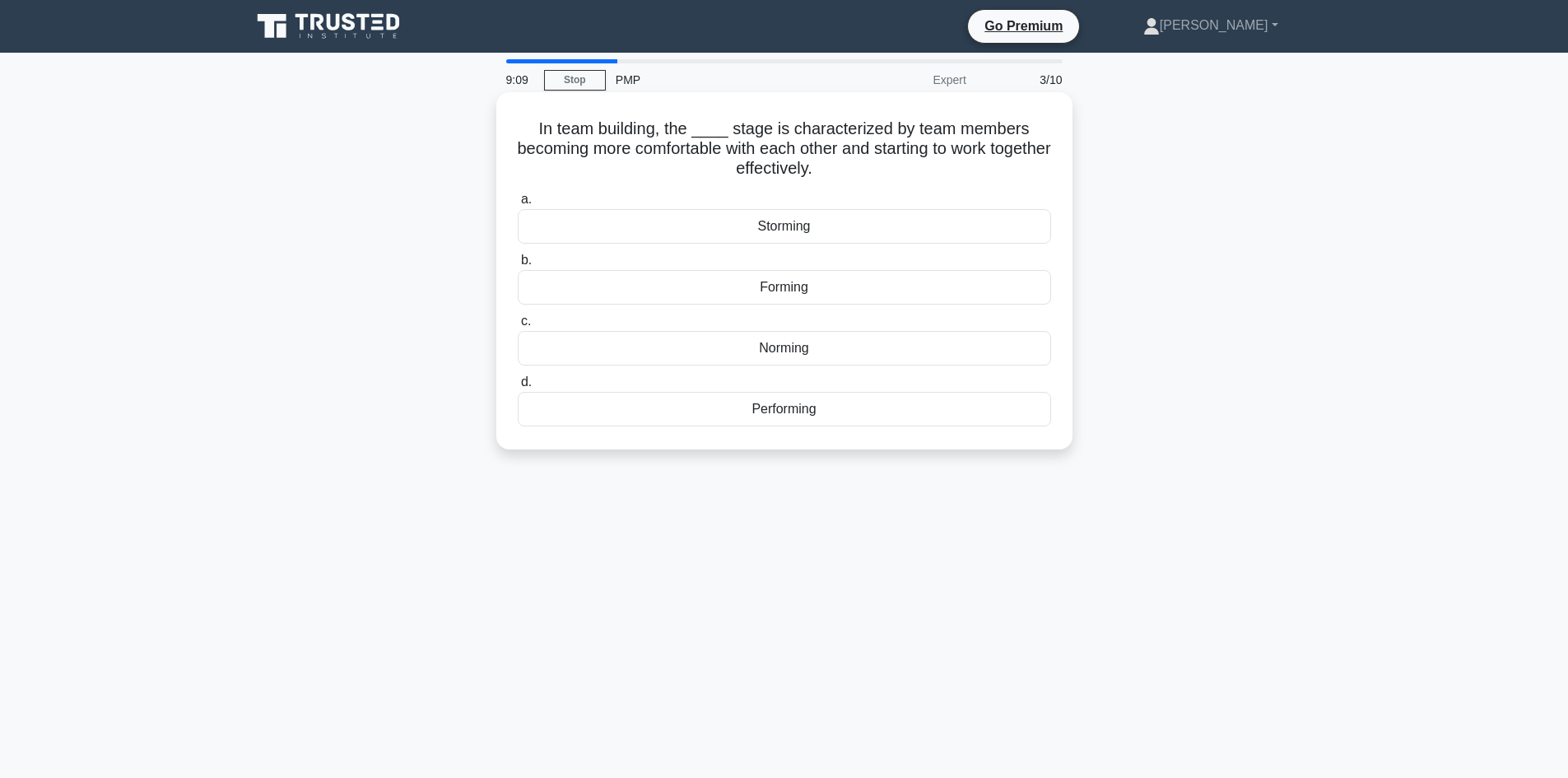
click at [848, 347] on div "Norming" at bounding box center [784, 347] width 533 height 35
click at [518, 327] on input "c. Norming" at bounding box center [518, 321] width 0 height 11
click at [954, 290] on div "initial investment" at bounding box center [784, 286] width 533 height 35
click at [518, 266] on input "b. initial investment" at bounding box center [518, 260] width 0 height 11
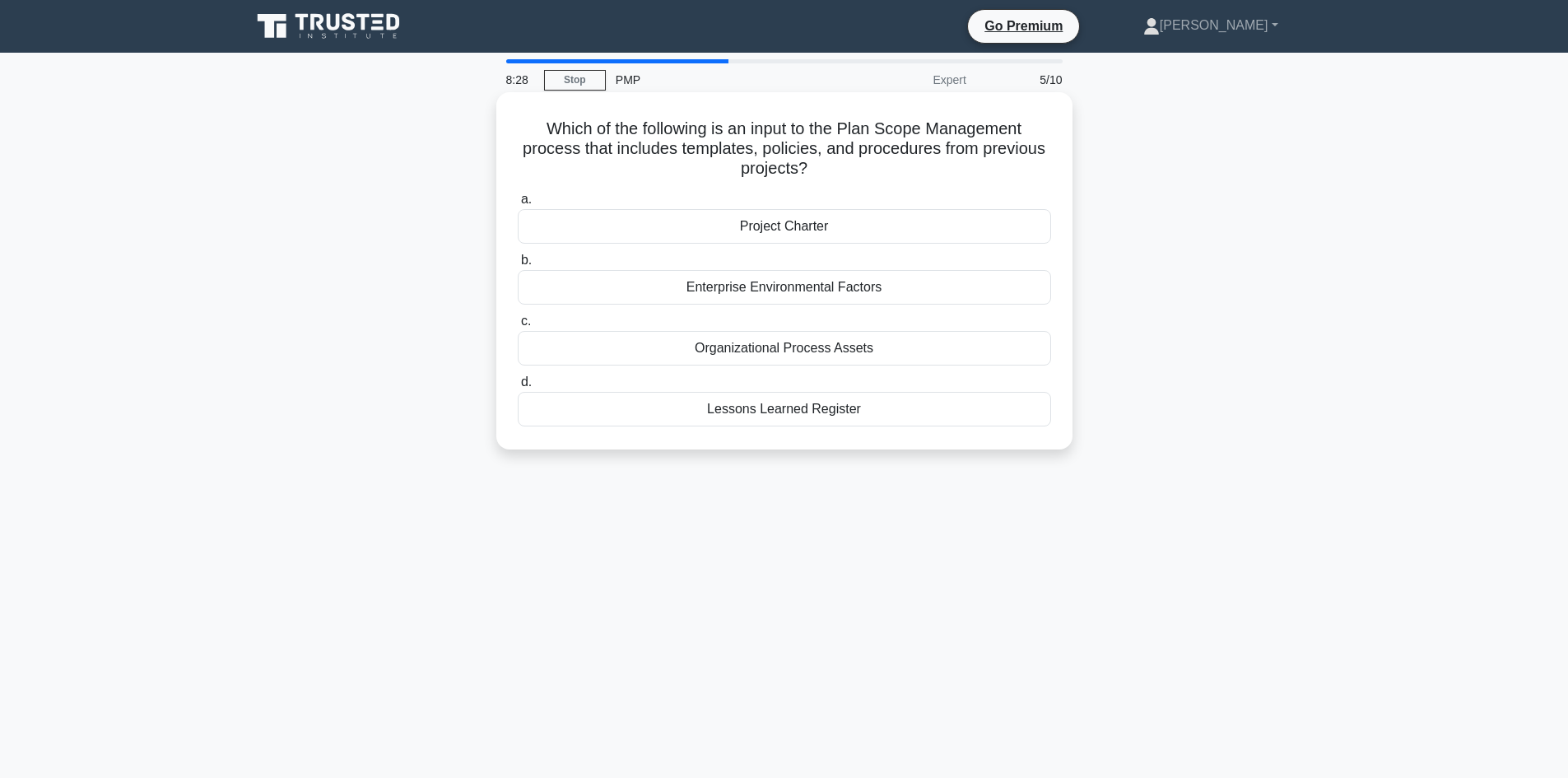
click at [952, 344] on div "Organizational Process Assets" at bounding box center [784, 347] width 533 height 35
click at [518, 327] on input "c. Organizational Process Assets" at bounding box center [518, 321] width 0 height 11
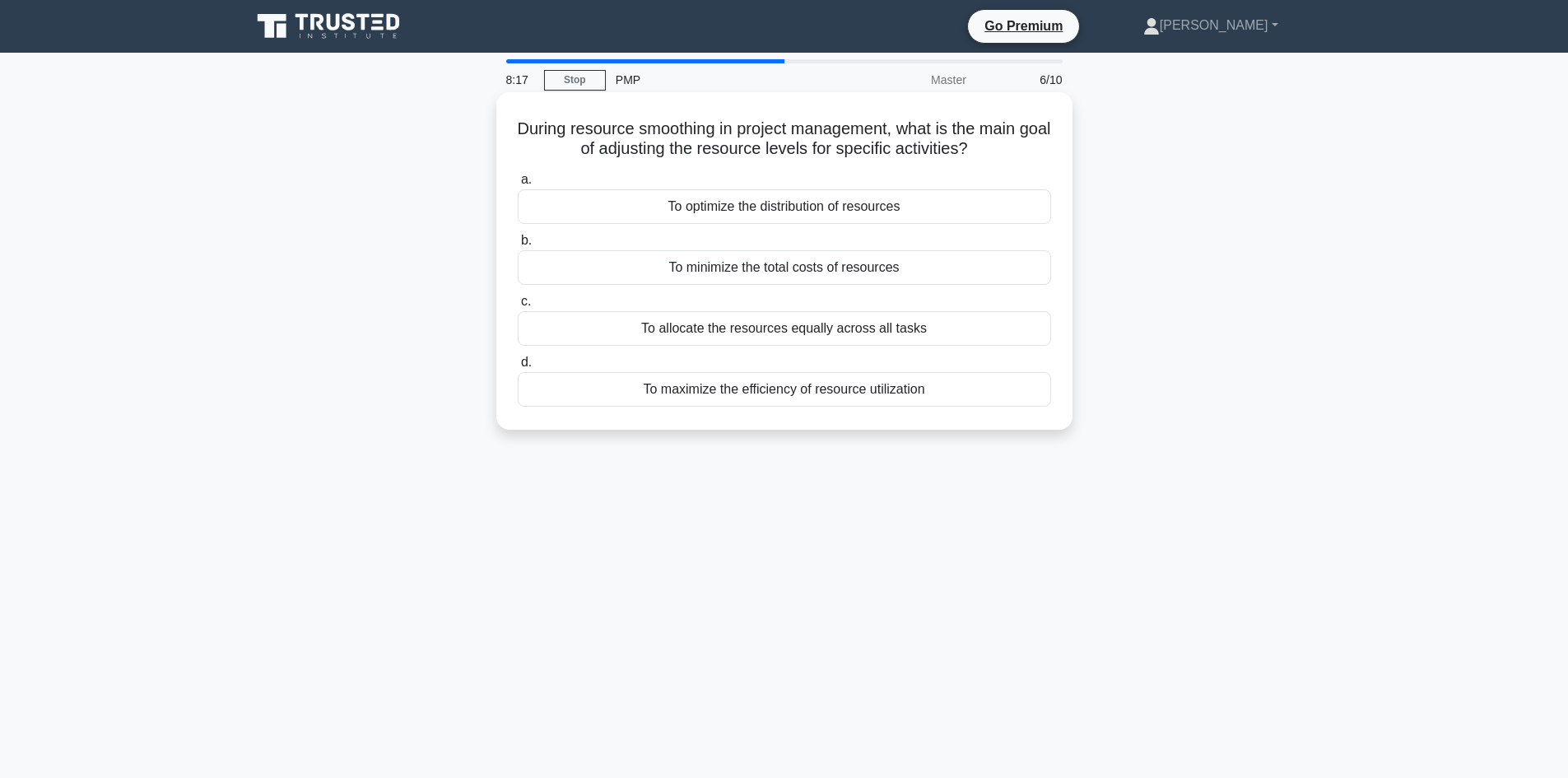
click at [898, 210] on div "To optimize the distribution of resources" at bounding box center [784, 206] width 533 height 35
click at [518, 185] on input "a. To optimize the distribution of resources" at bounding box center [518, 180] width 0 height 11
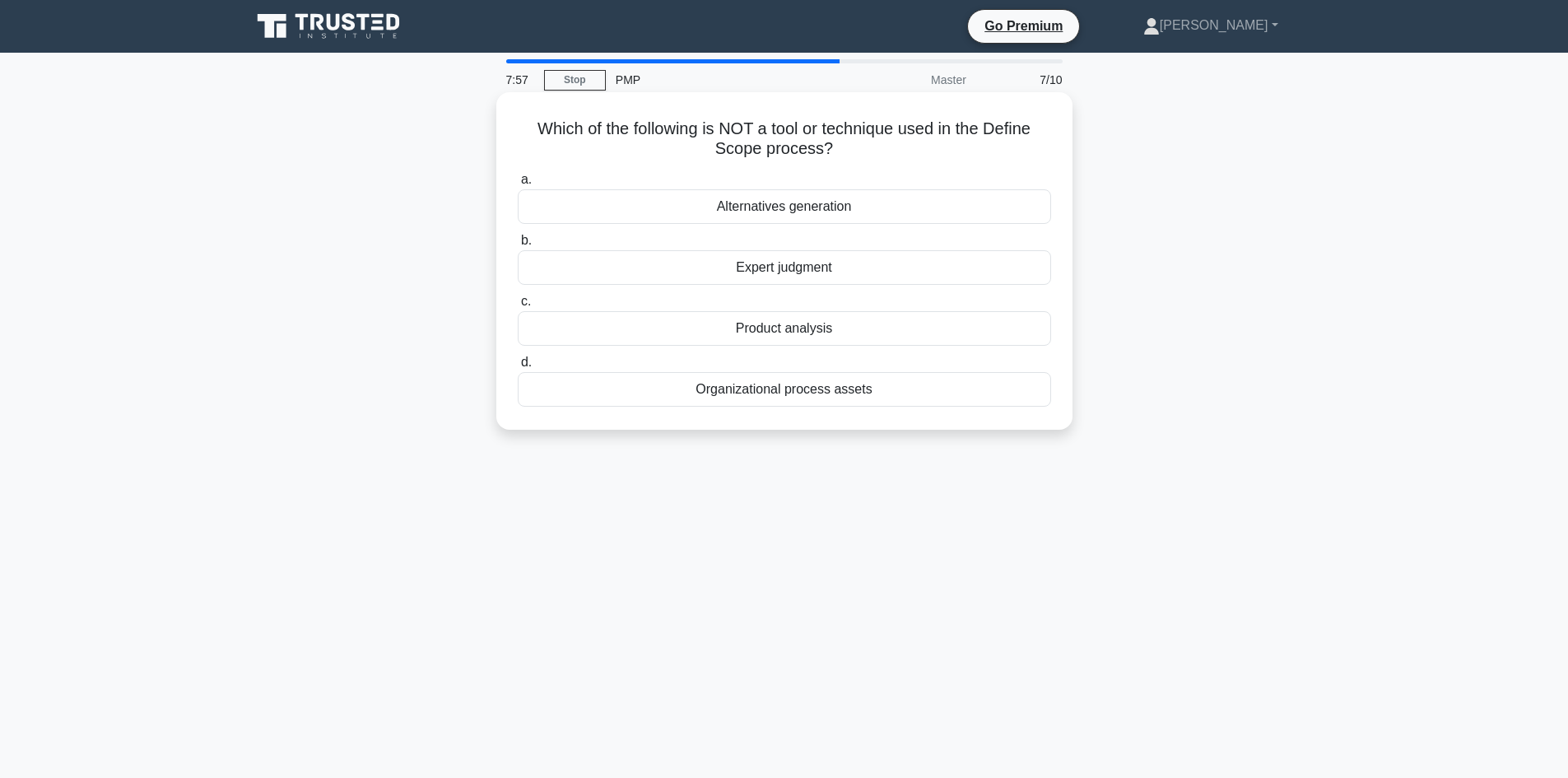
click at [946, 258] on div "Expert judgment" at bounding box center [784, 267] width 533 height 35
click at [518, 246] on input "b. Expert judgment" at bounding box center [518, 241] width 0 height 11
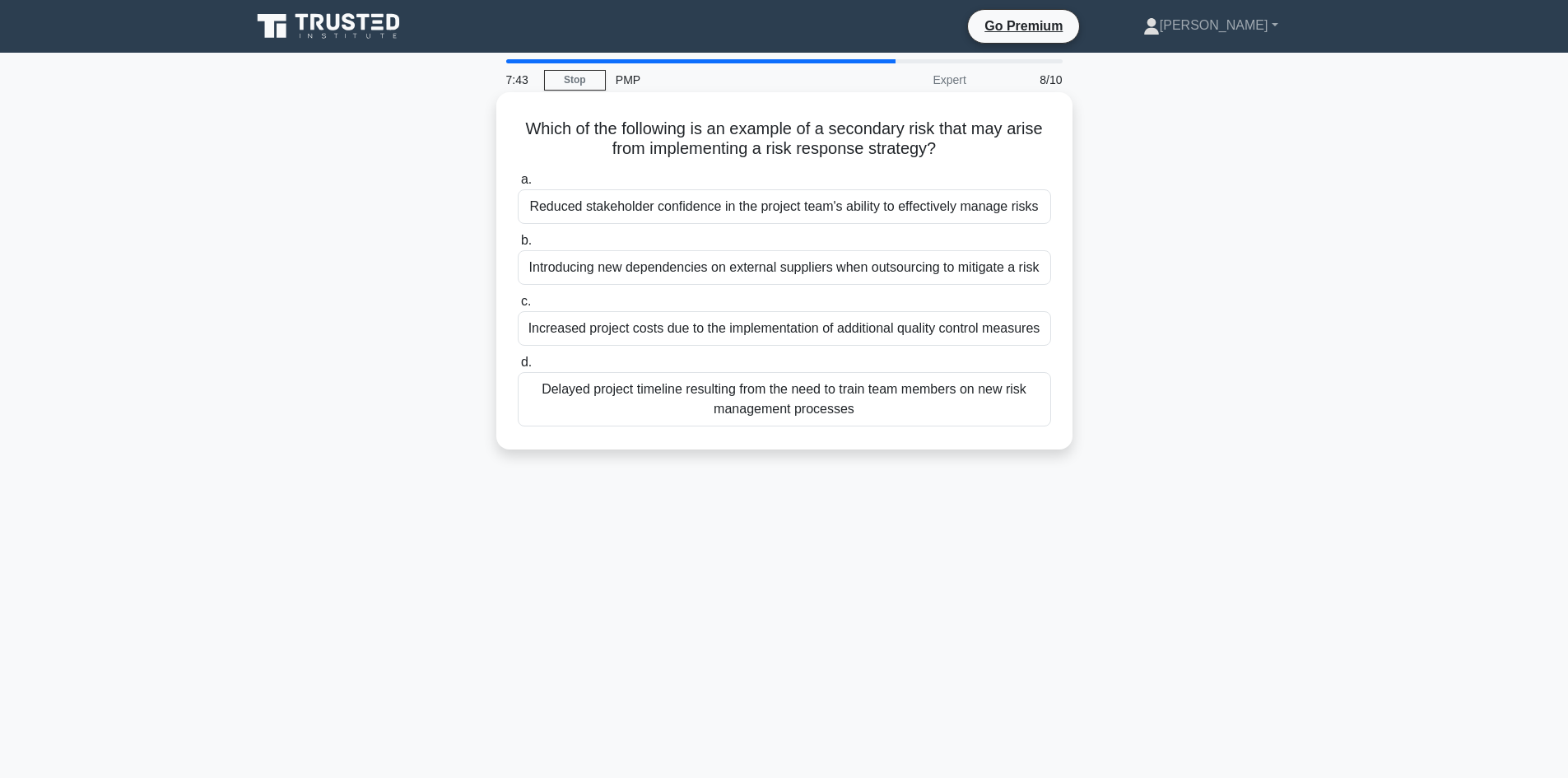
click at [998, 270] on div "Introducing new dependencies on external suppliers when outsourcing to mitigate…" at bounding box center [784, 267] width 533 height 35
click at [518, 246] on input "b. Introducing new dependencies on external suppliers when outsourcing to mitig…" at bounding box center [518, 241] width 0 height 11
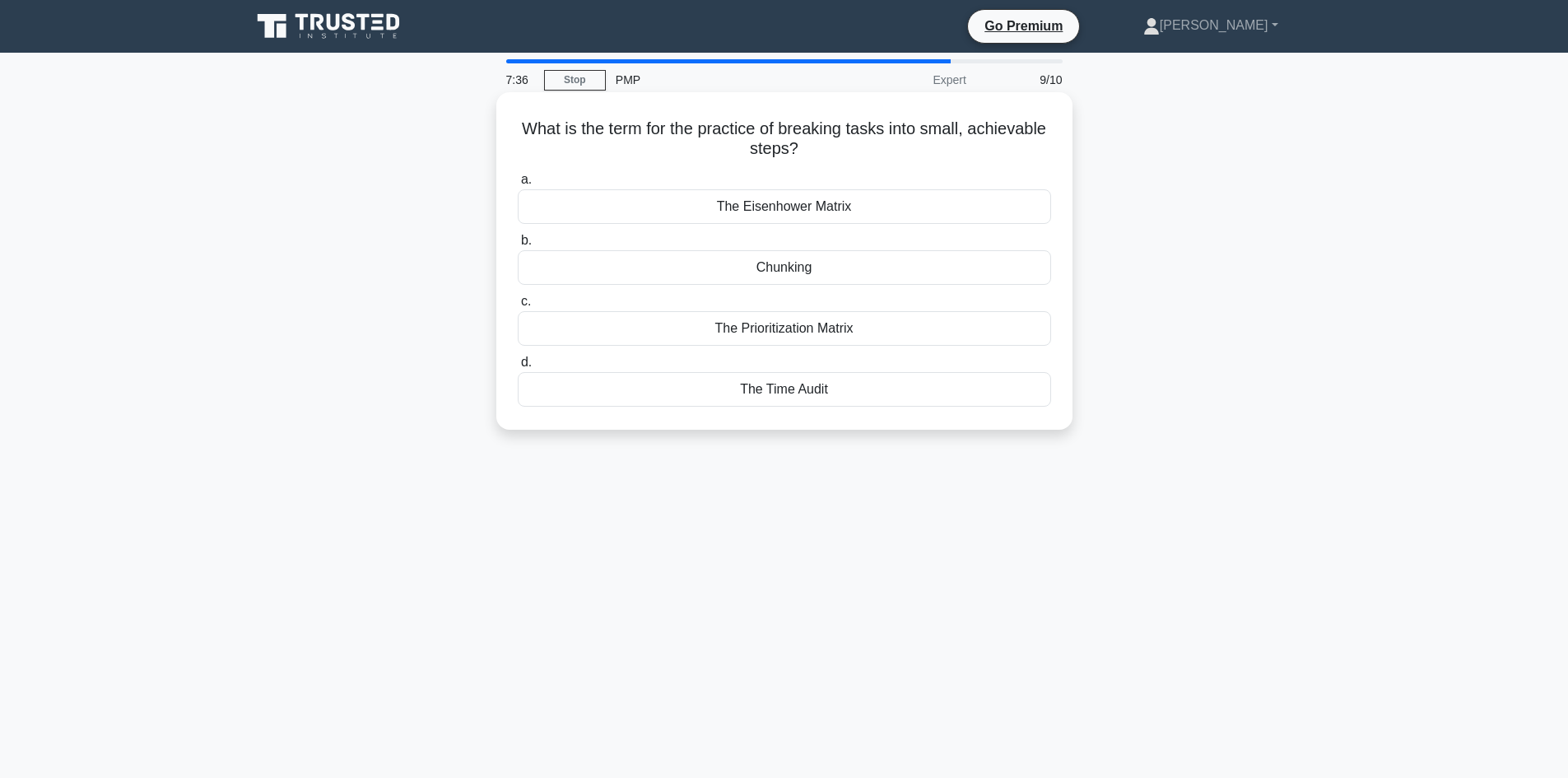
click at [1003, 264] on div "Chunking" at bounding box center [784, 267] width 533 height 35
click at [518, 246] on input "b. Chunking" at bounding box center [518, 241] width 0 height 11
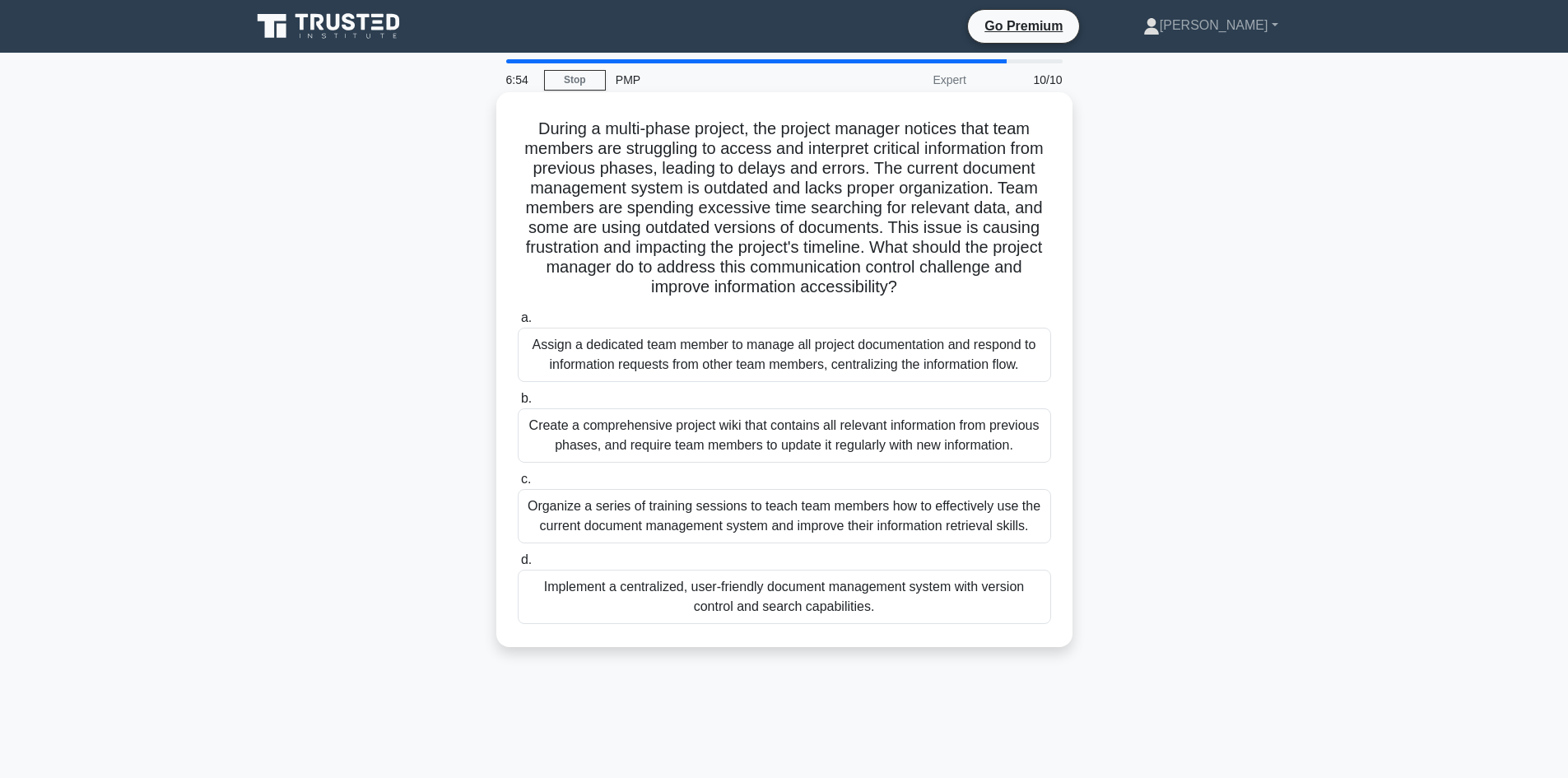
click at [893, 513] on div "Organize a series of training sessions to teach team members how to effectively…" at bounding box center [784, 516] width 533 height 54
click at [518, 485] on input "c. Organize a series of training sessions to teach team members how to effectiv…" at bounding box center [518, 479] width 0 height 11
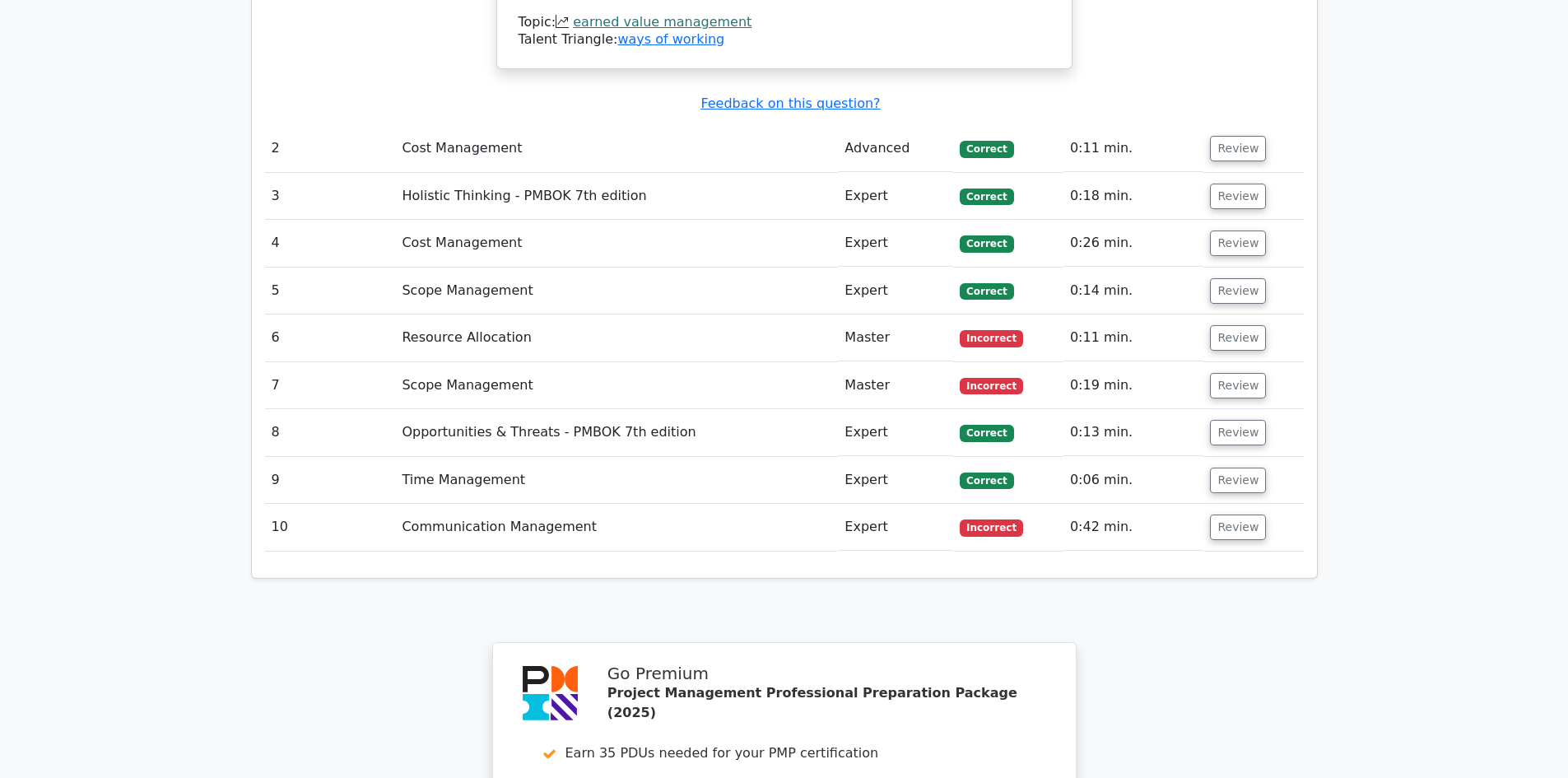
scroll to position [1908, 0]
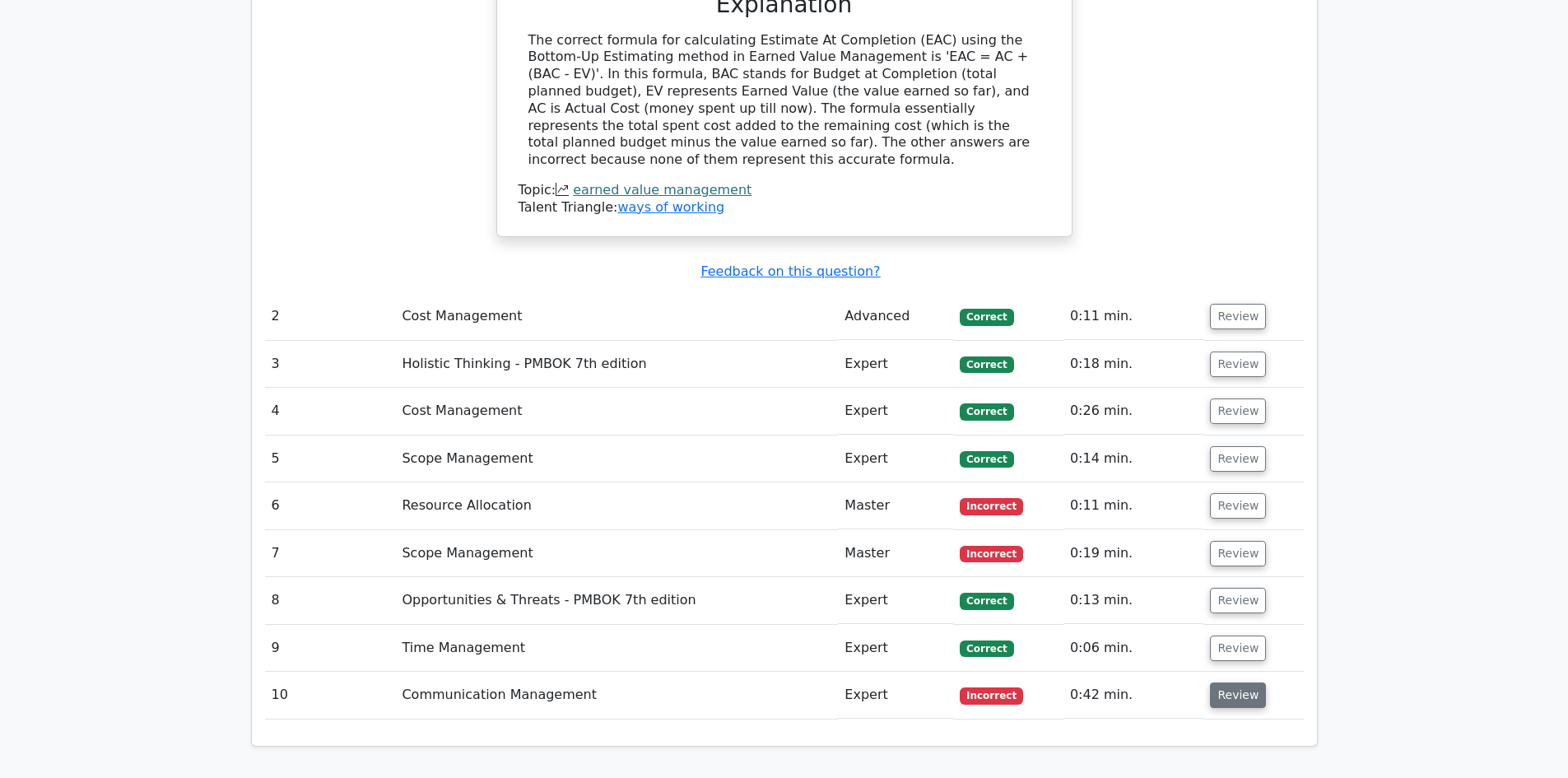
click at [1246, 682] on button "Review" at bounding box center [1237, 695] width 56 height 25
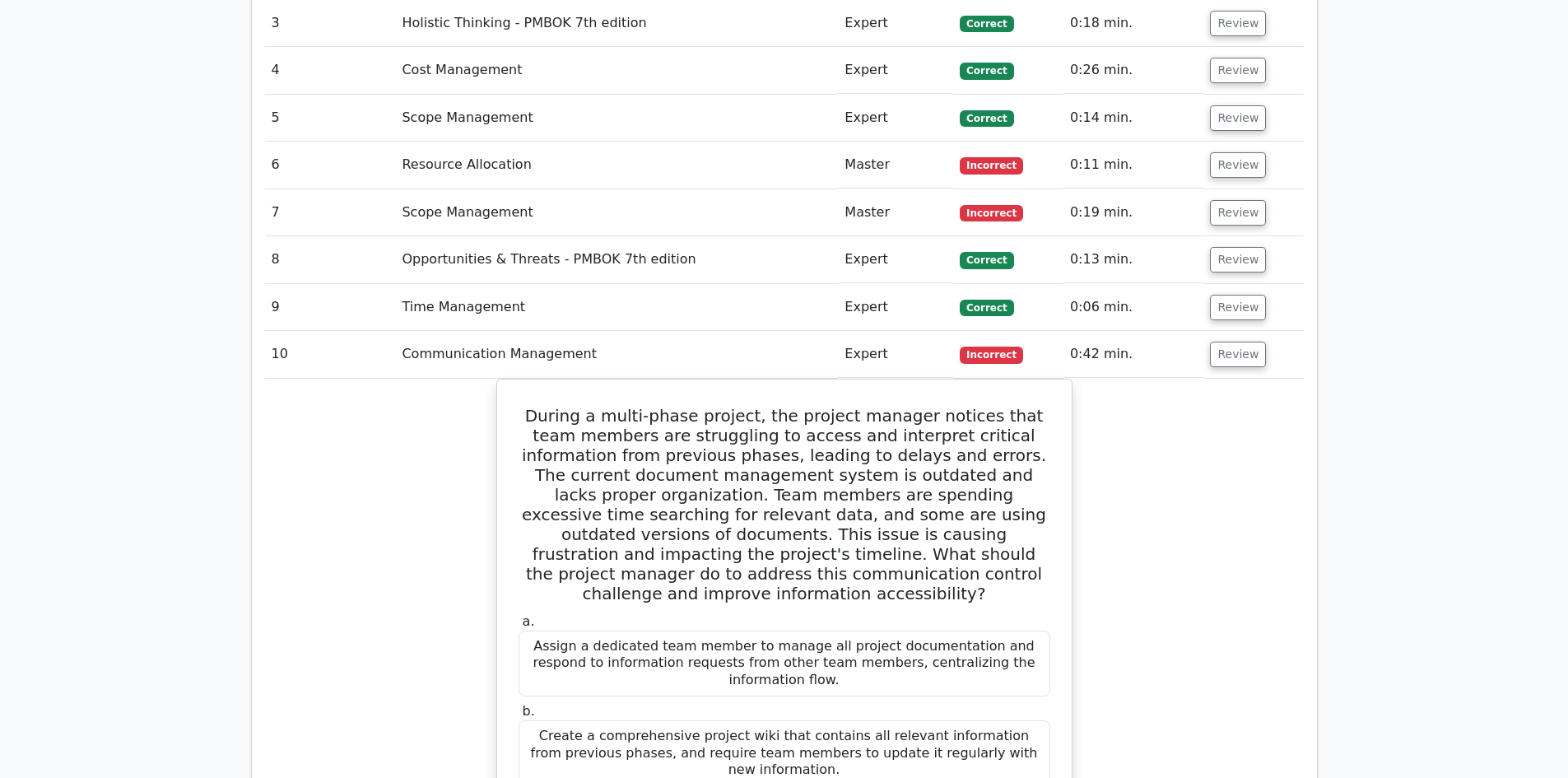
scroll to position [1990, 0]
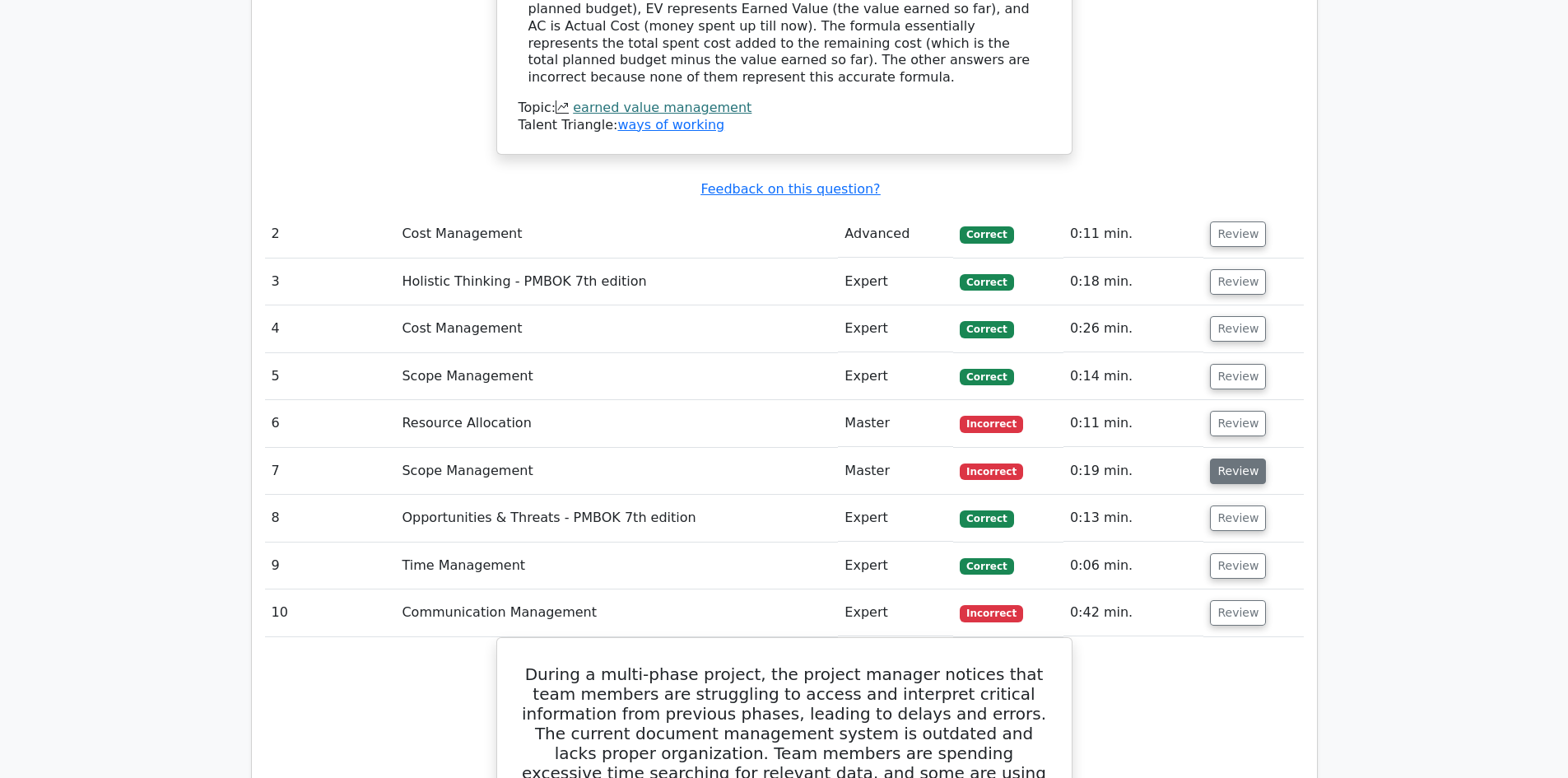
click at [1229, 458] on button "Review" at bounding box center [1237, 471] width 56 height 25
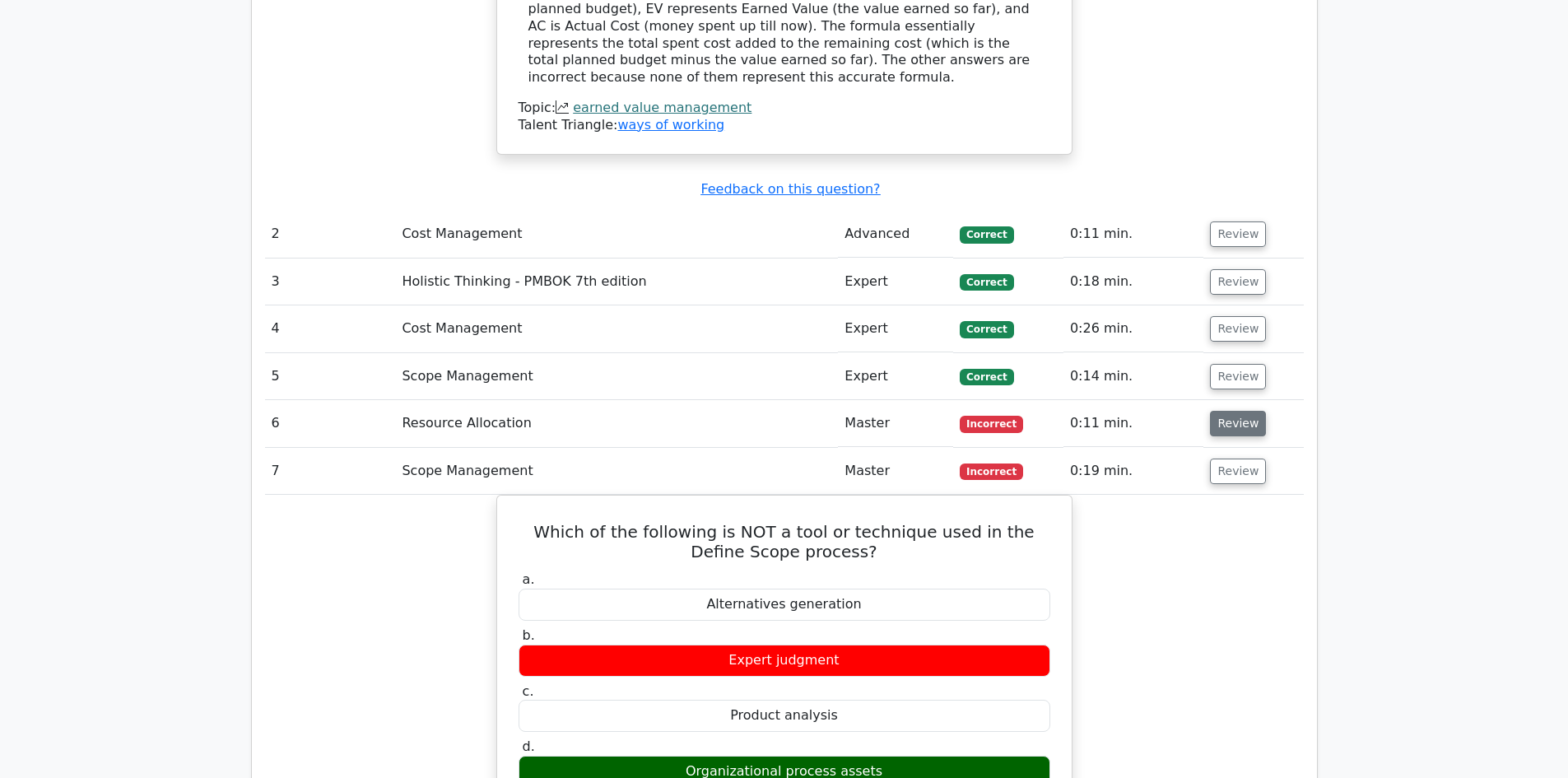
click at [1240, 411] on button "Review" at bounding box center [1237, 424] width 56 height 25
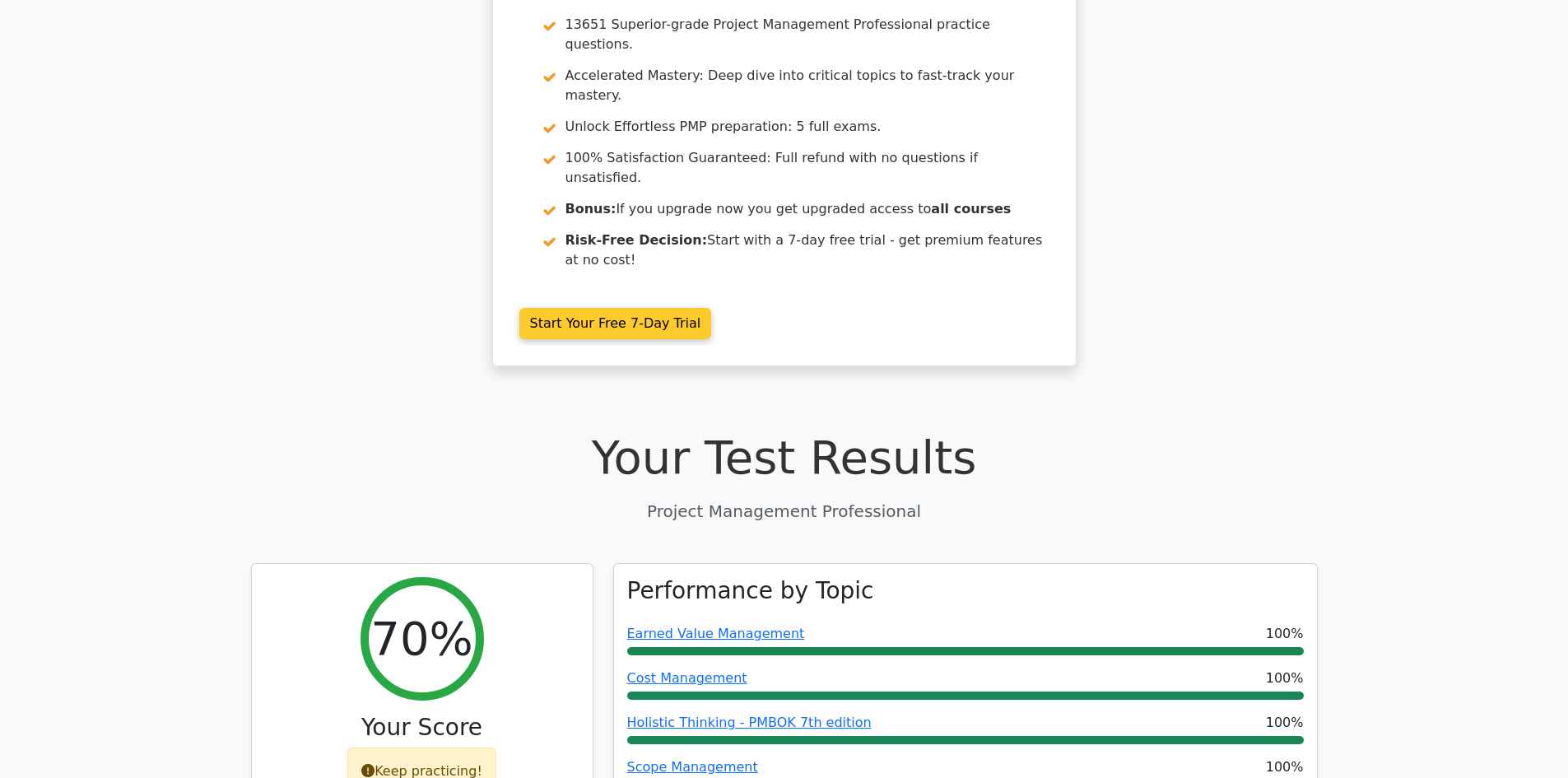
scroll to position [0, 0]
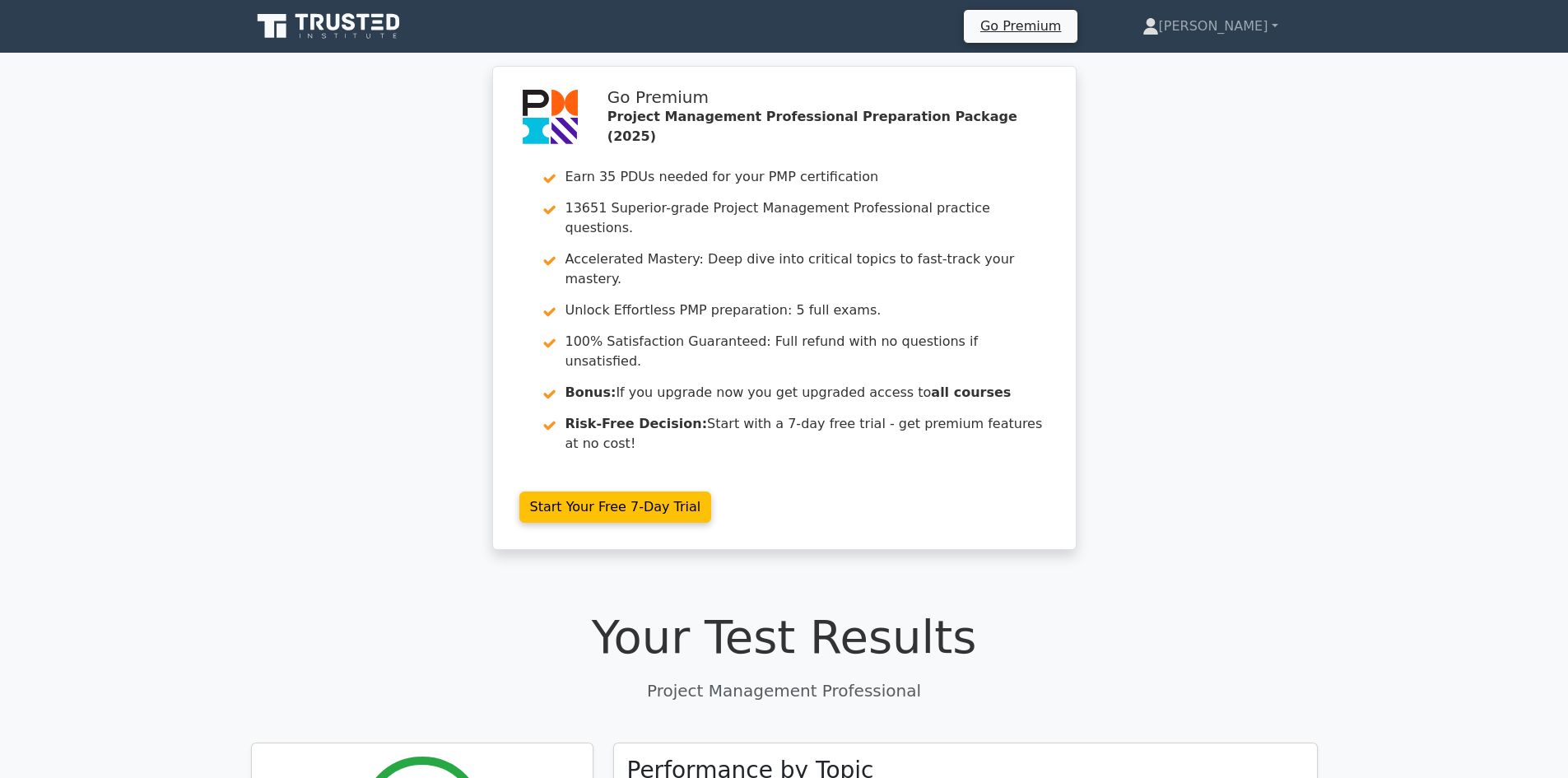
click at [348, 21] on icon at bounding box center [349, 22] width 14 height 17
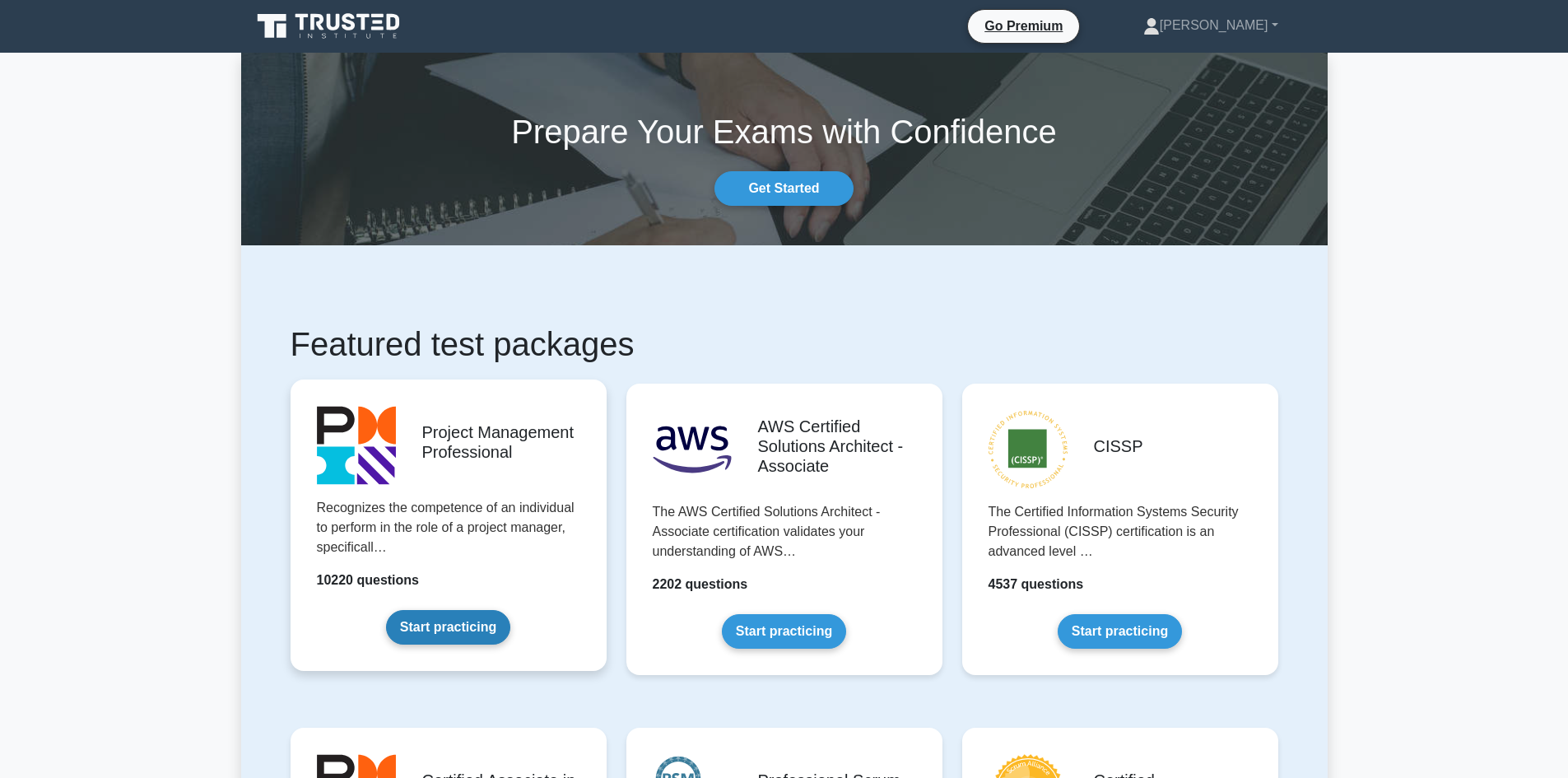
click at [425, 618] on link "Start practicing" at bounding box center [448, 627] width 125 height 35
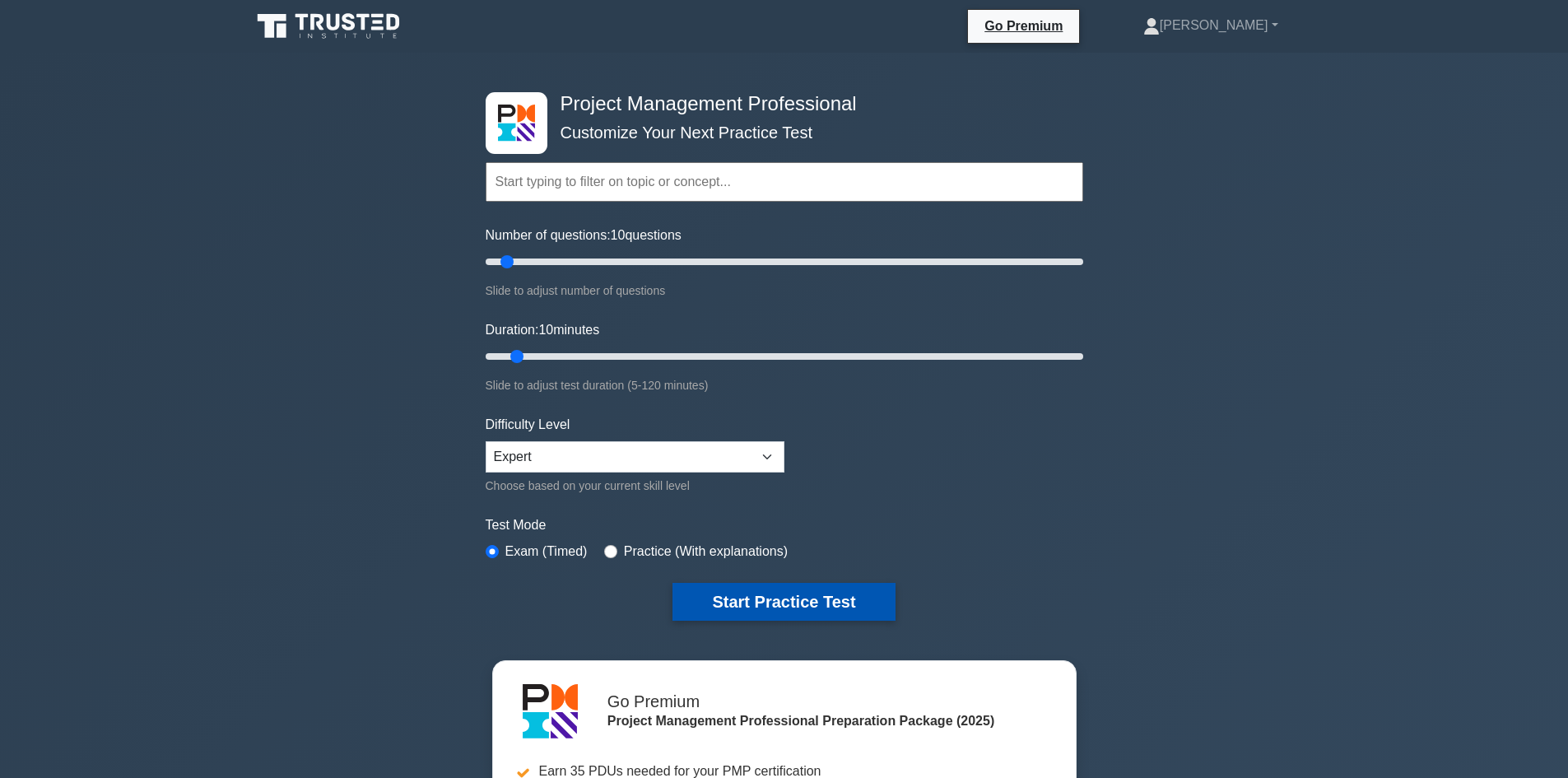
click at [850, 608] on button "Start Practice Test" at bounding box center [783, 601] width 222 height 38
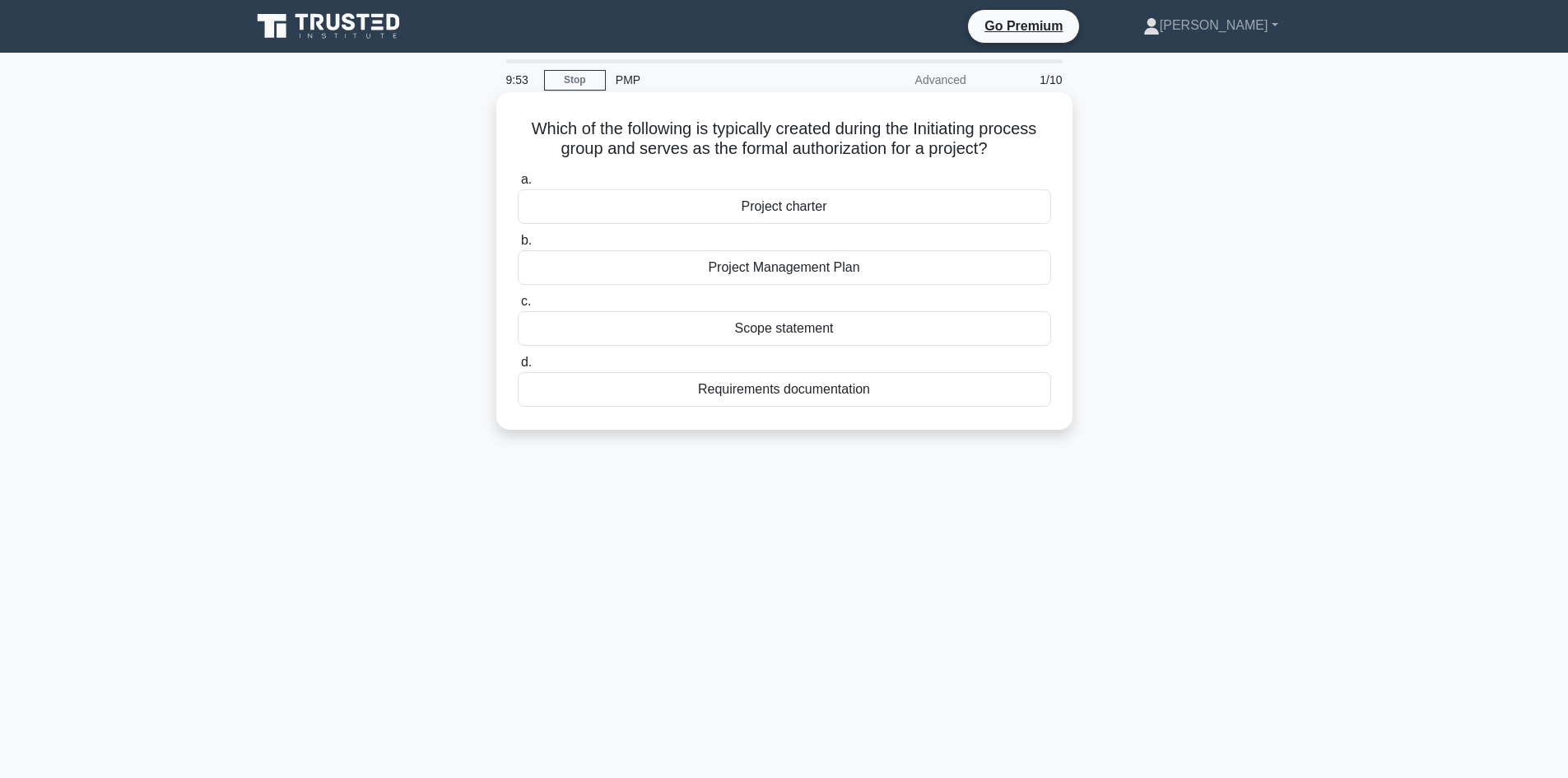
click at [835, 211] on div "Project charter" at bounding box center [784, 206] width 533 height 35
click at [518, 185] on input "a. Project charter" at bounding box center [518, 180] width 0 height 11
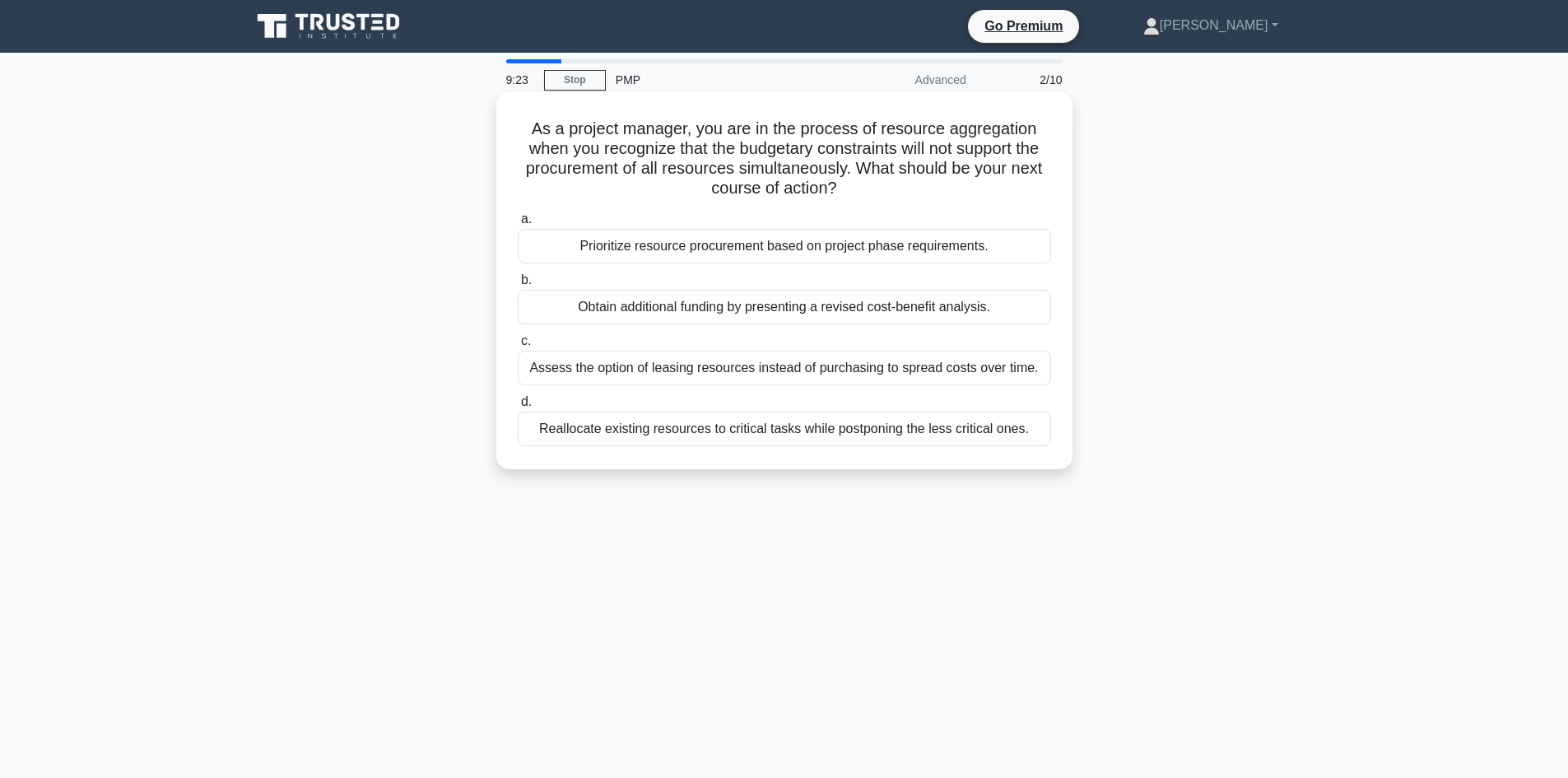
click at [993, 411] on label "d. Reallocate existing resources to critical tasks while postponing the less cr…" at bounding box center [784, 419] width 533 height 54
click at [518, 408] on input "d. Reallocate existing resources to critical tasks while postponing the less cr…" at bounding box center [518, 402] width 0 height 11
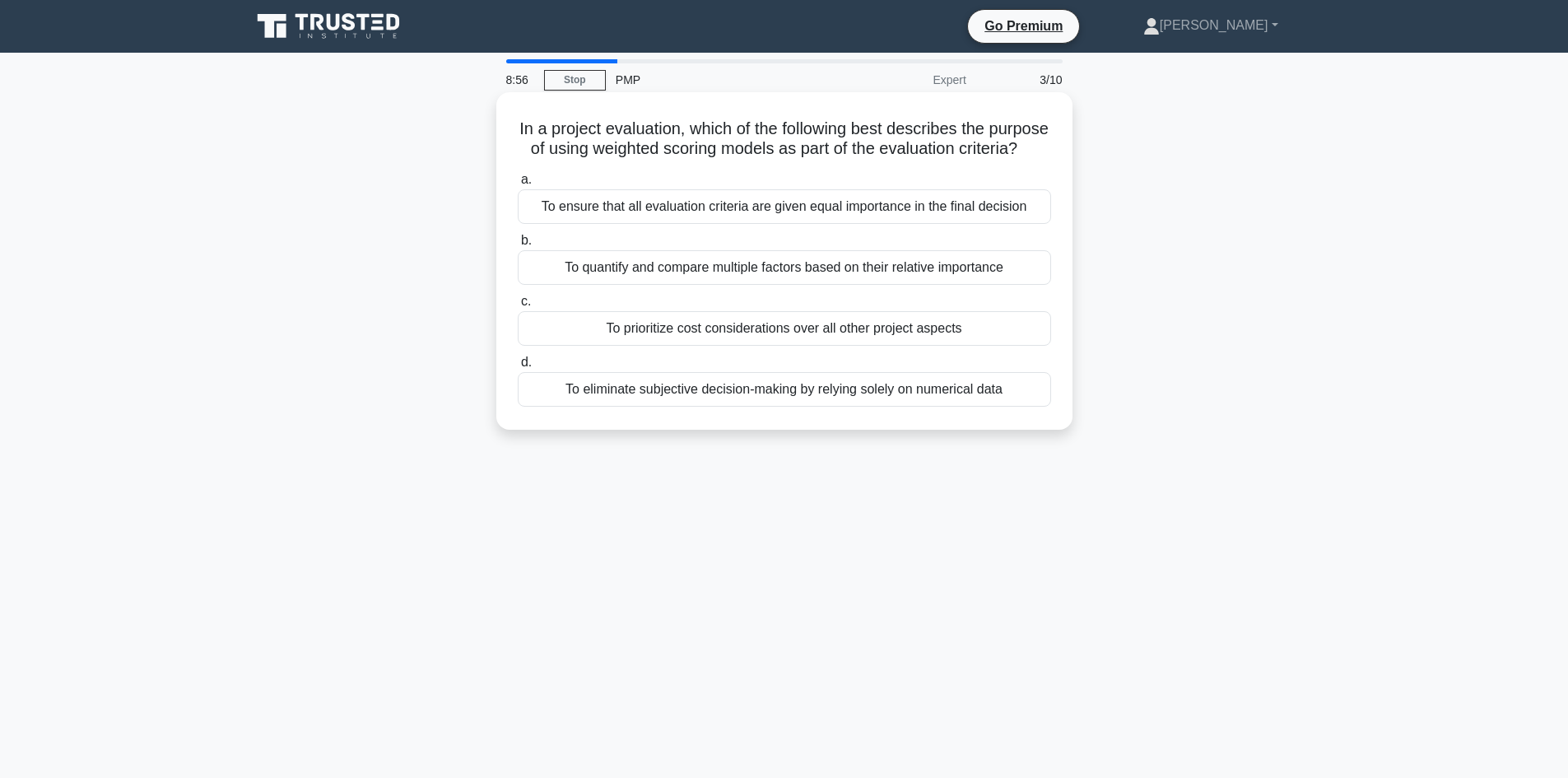
click at [1034, 224] on div "To ensure that all evaluation criteria are given equal importance in the final …" at bounding box center [784, 206] width 533 height 35
click at [518, 185] on input "a. To ensure that all evaluation criteria are given equal importance in the fin…" at bounding box center [518, 180] width 0 height 11
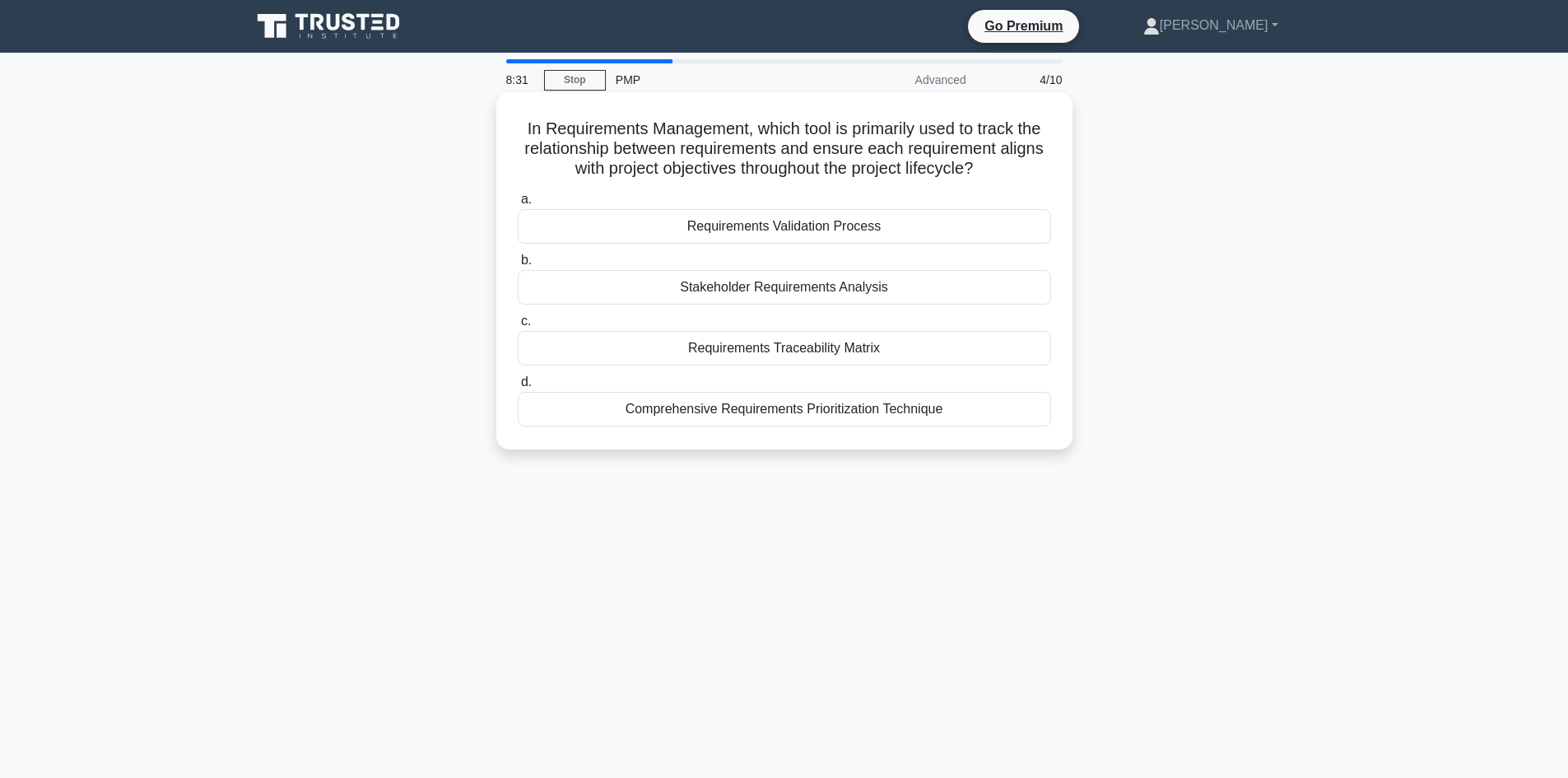
click at [925, 344] on div "Requirements Traceability Matrix" at bounding box center [784, 347] width 533 height 35
click at [518, 327] on input "c. Requirements Traceability Matrix" at bounding box center [518, 321] width 0 height 11
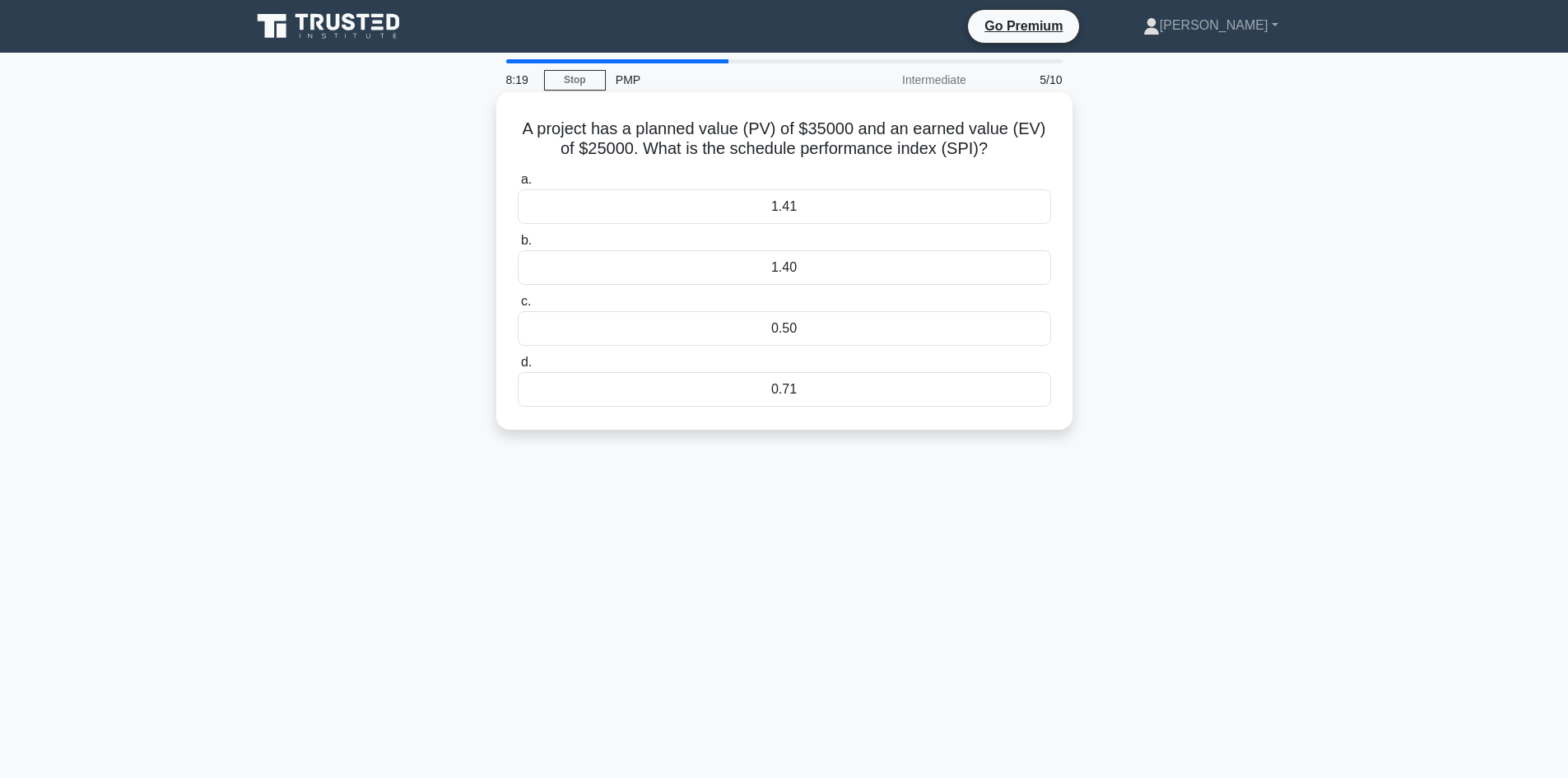
click at [808, 383] on div "0.71" at bounding box center [784, 389] width 533 height 35
click at [518, 368] on input "d. 0.71" at bounding box center [518, 362] width 0 height 11
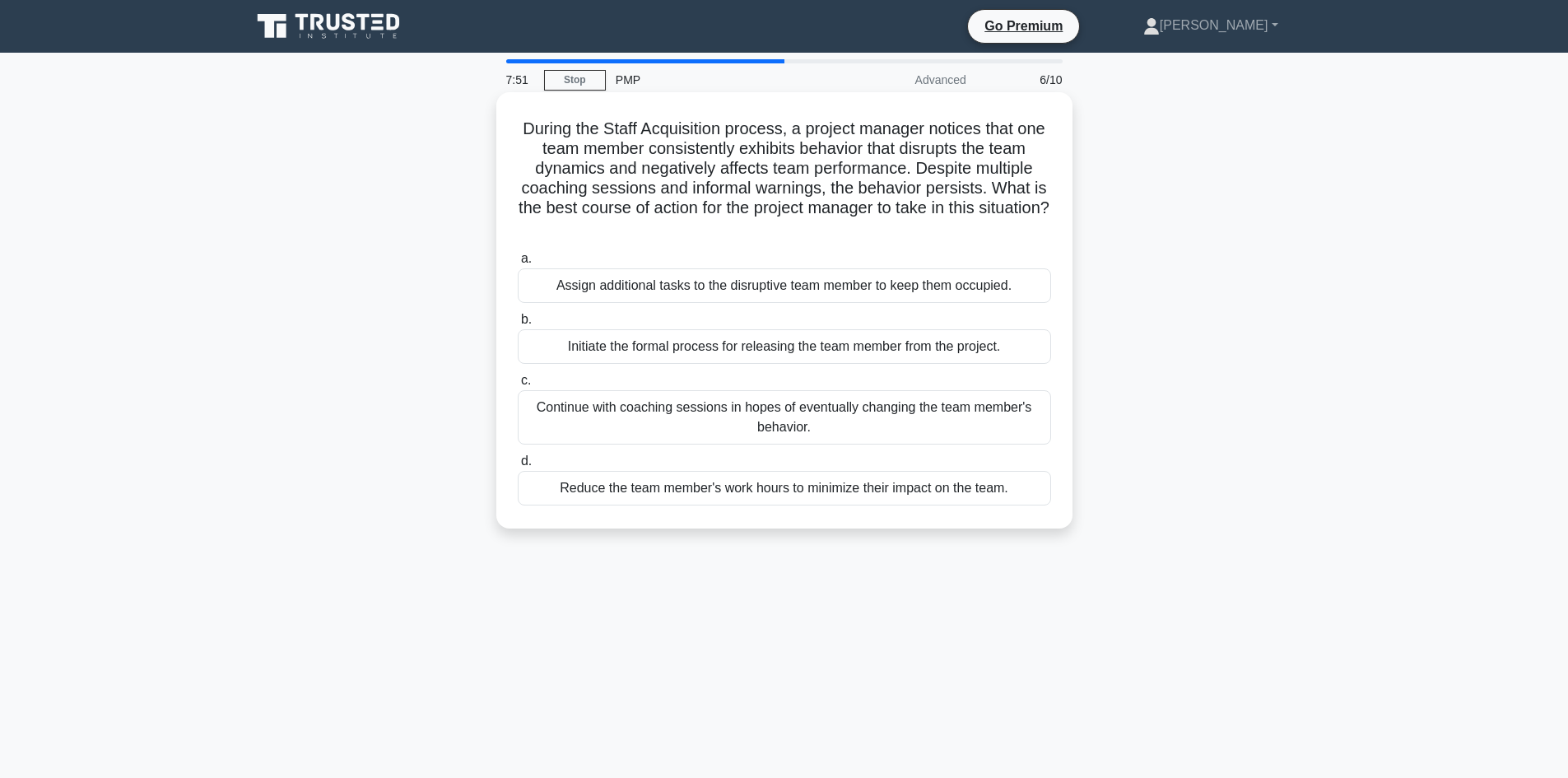
click at [1003, 495] on div "Reduce the team member's work hours to minimize their impact on the team." at bounding box center [784, 487] width 533 height 35
click at [518, 467] on input "d. Reduce the team member's work hours to minimize their impact on the team." at bounding box center [518, 461] width 0 height 11
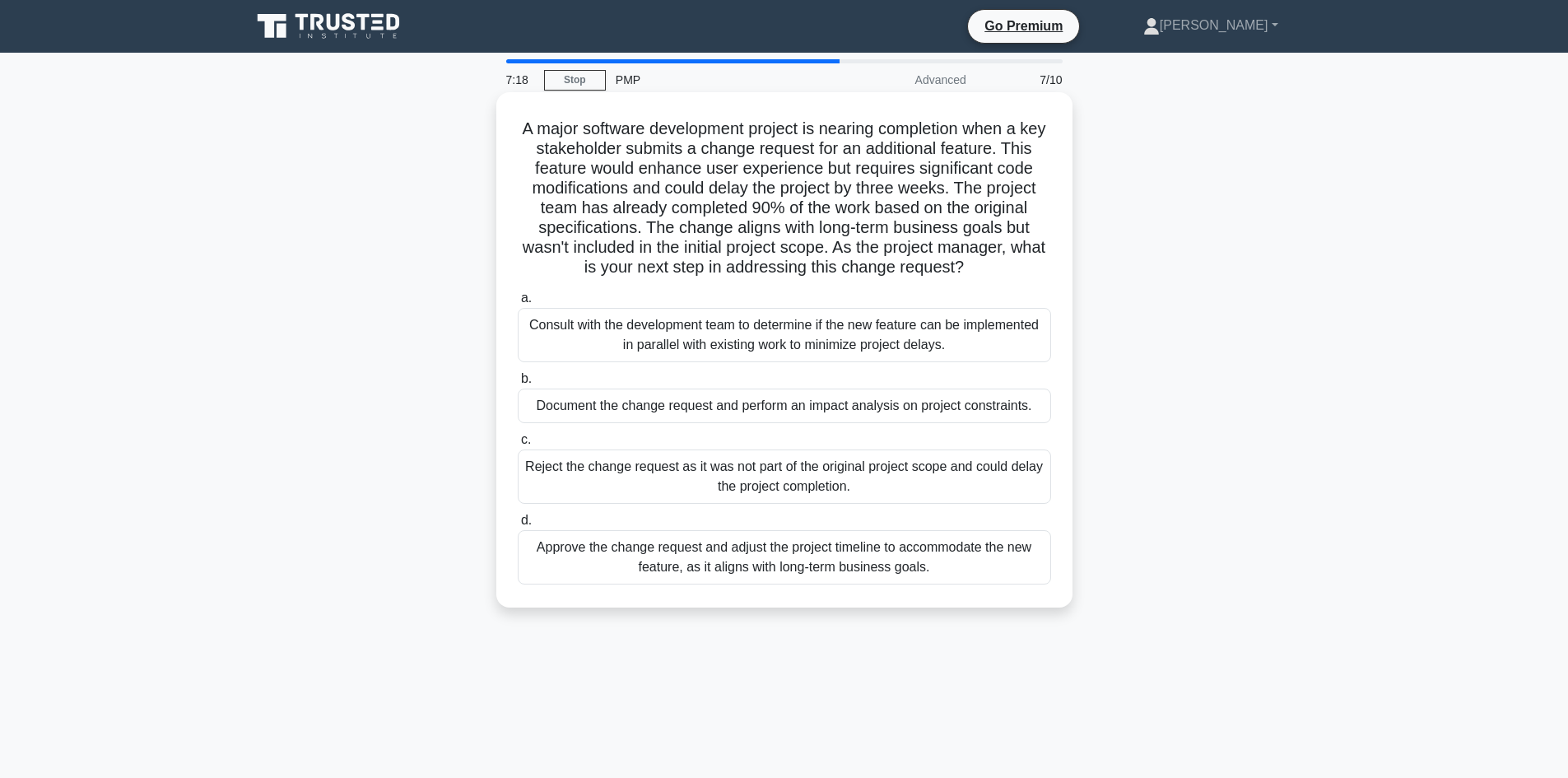
click at [971, 344] on div "Consult with the development team to determine if the new feature can be implem…" at bounding box center [784, 335] width 533 height 54
click at [518, 303] on input "a. Consult with the development team to determine if the new feature can be imp…" at bounding box center [518, 298] width 0 height 11
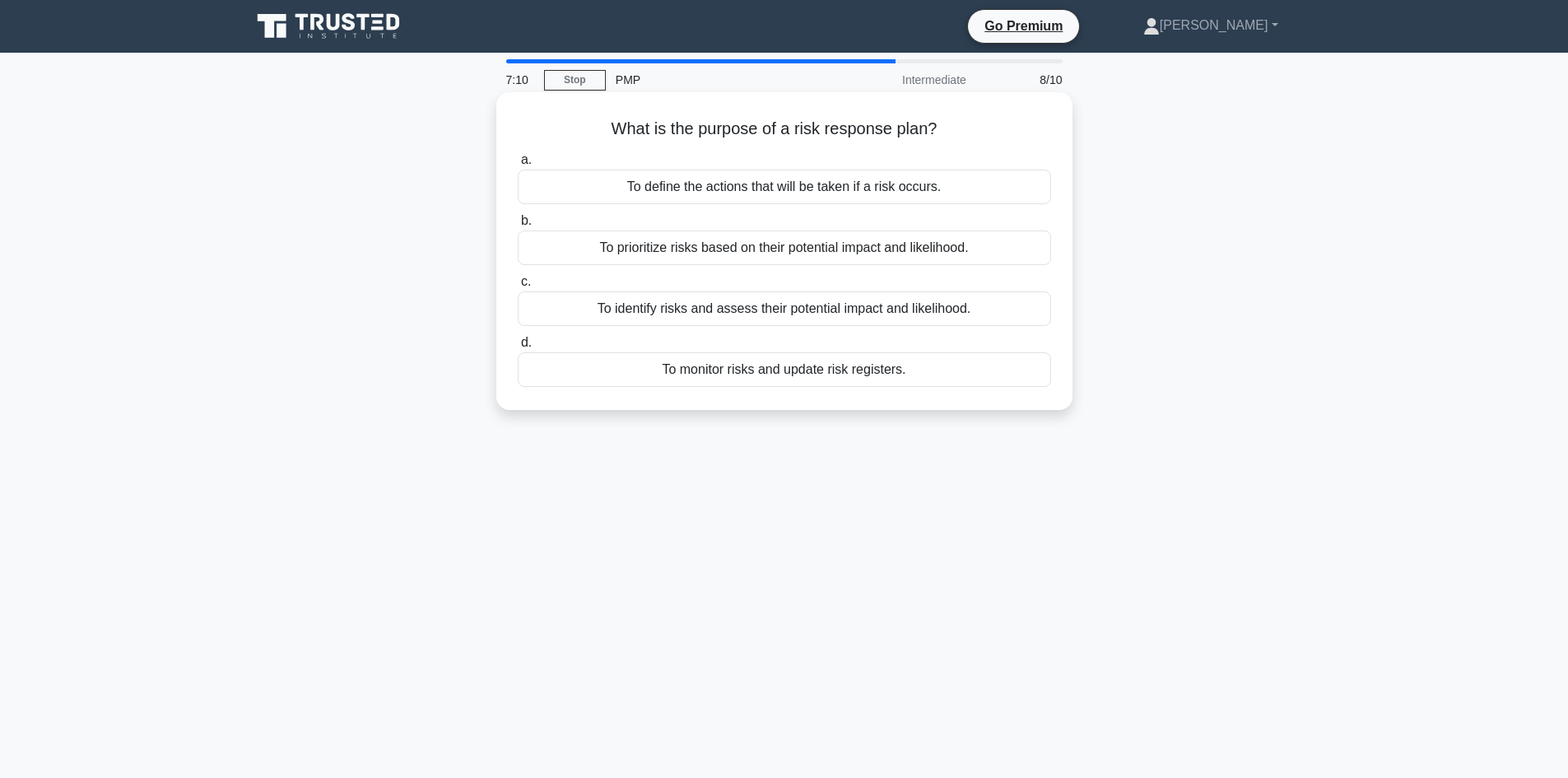
click at [952, 185] on div "To define the actions that will be taken if a risk occurs." at bounding box center [784, 186] width 533 height 35
click at [518, 165] on input "a. To define the actions that will be taken if a risk occurs." at bounding box center [518, 160] width 0 height 11
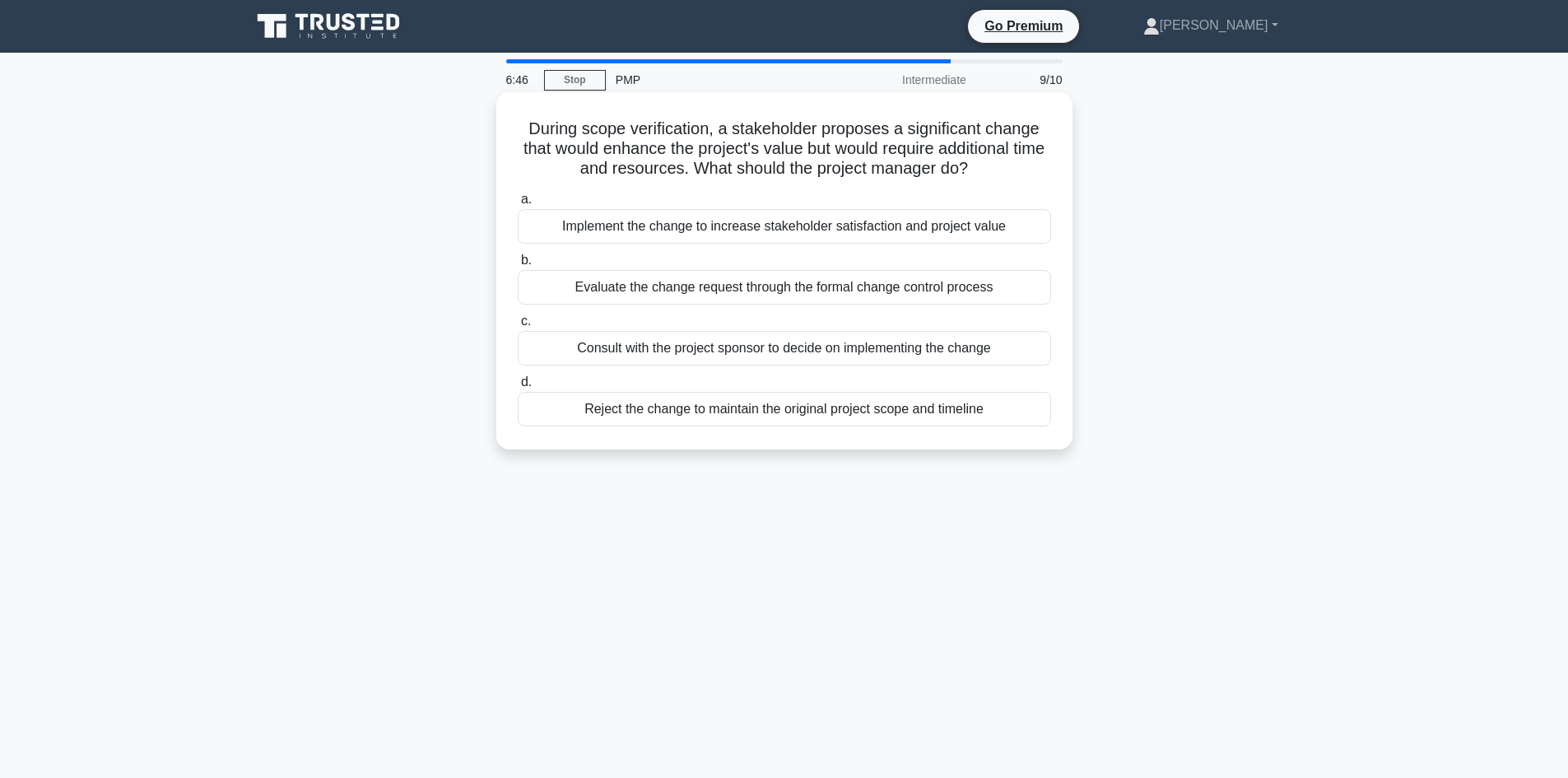
click at [930, 358] on div "Consult with the project sponsor to decide on implementing the change" at bounding box center [784, 347] width 533 height 35
click at [518, 327] on input "c. Consult with the project sponsor to decide on implementing the change" at bounding box center [518, 321] width 0 height 11
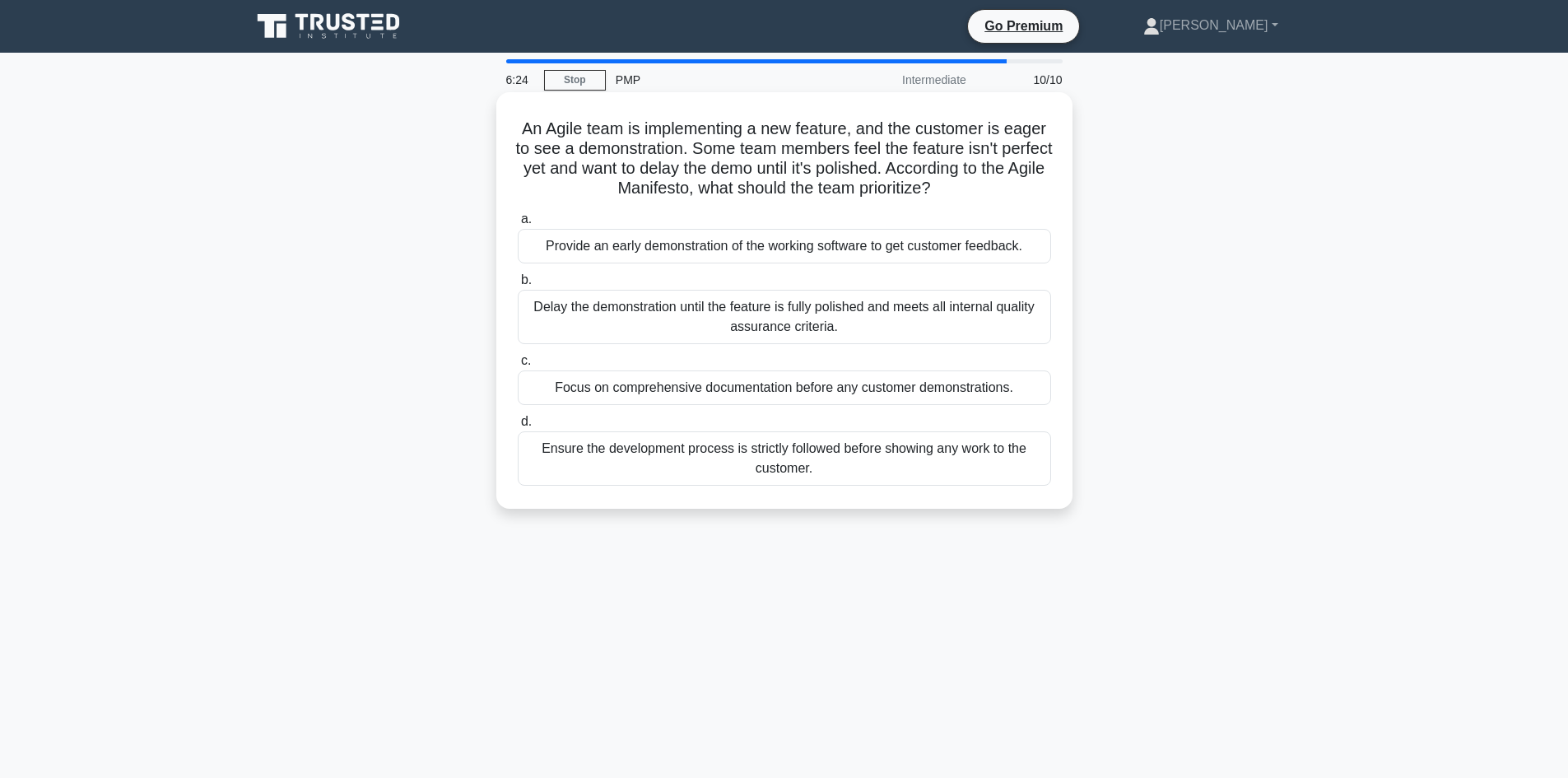
click at [977, 264] on div "Provide an early demonstration of the working software to get customer feedback." at bounding box center [784, 246] width 533 height 35
click at [518, 225] on input "a. Provide an early demonstration of the working software to get customer feedb…" at bounding box center [518, 219] width 0 height 11
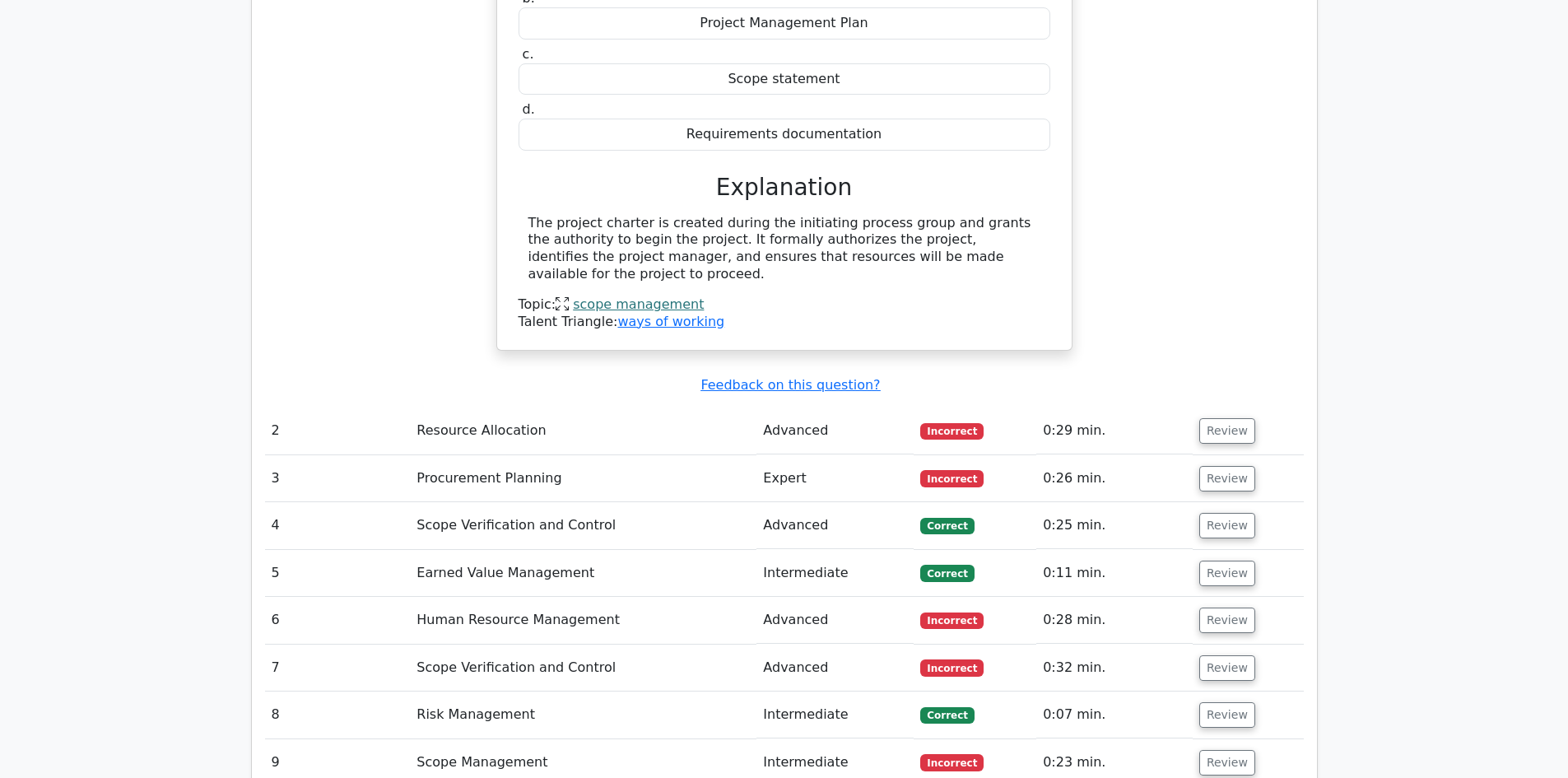
scroll to position [1728, 0]
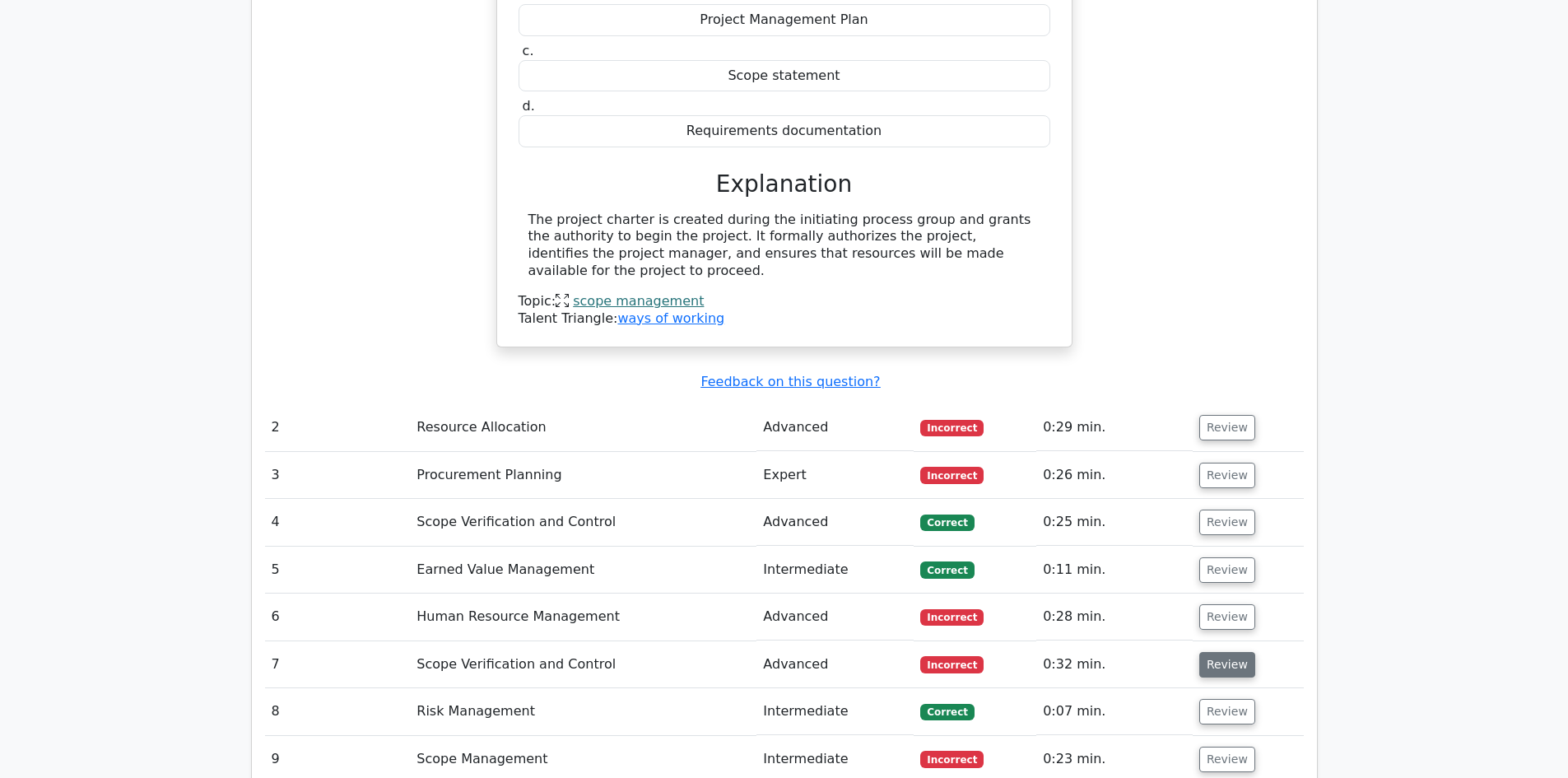
click at [1222, 652] on button "Review" at bounding box center [1227, 664] width 56 height 25
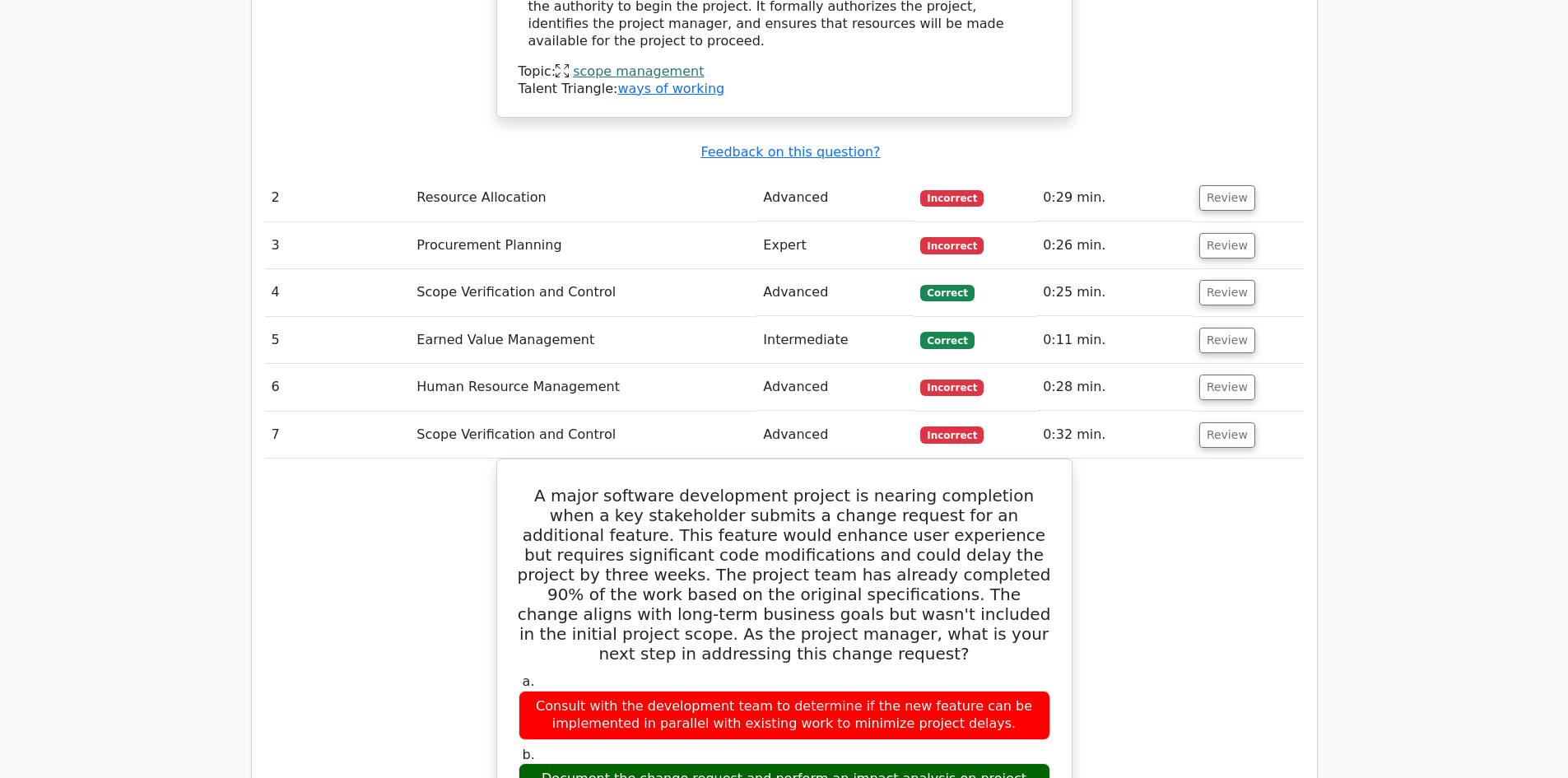
scroll to position [1975, 0]
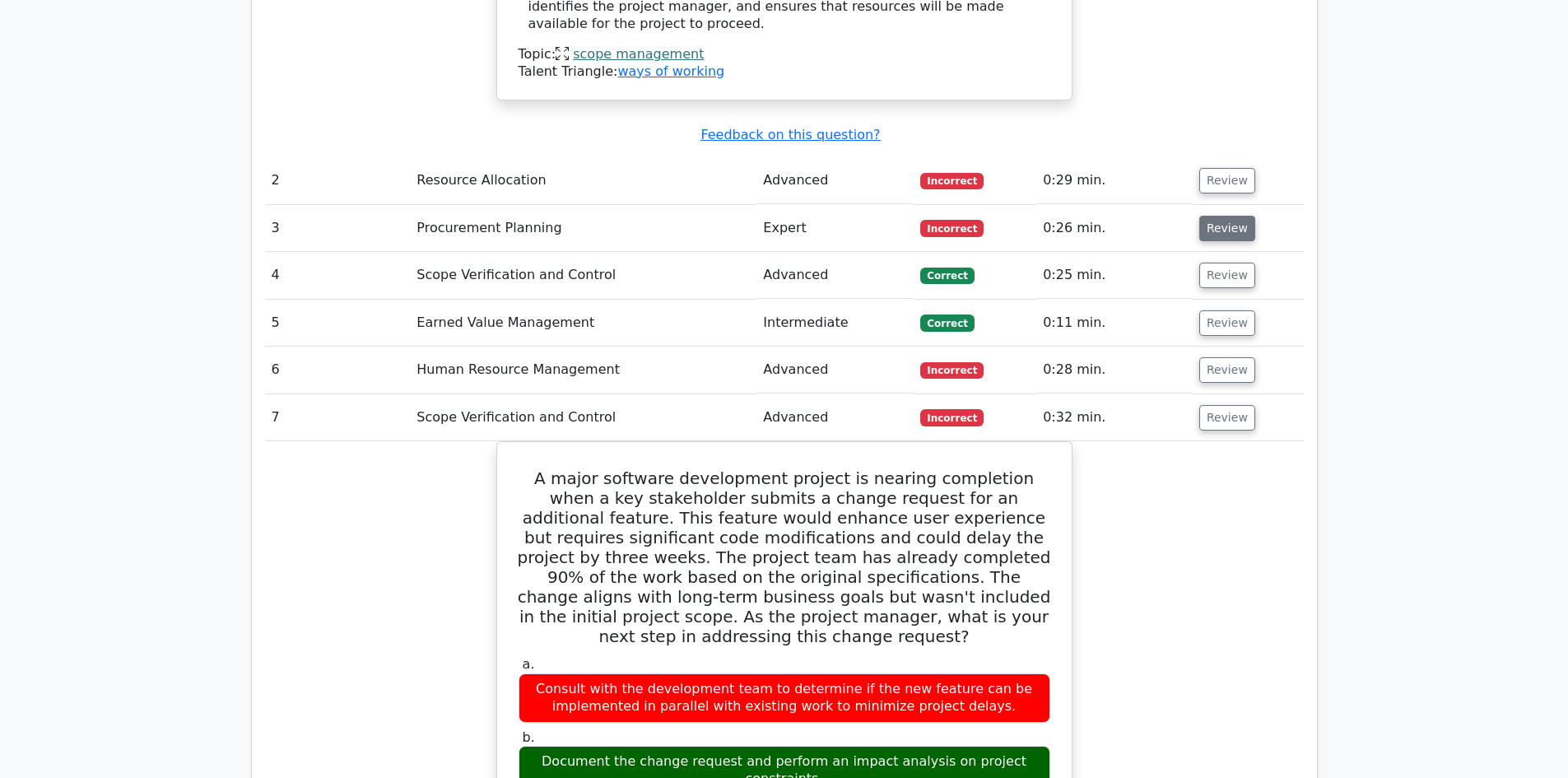
click at [1216, 215] on button "Review" at bounding box center [1227, 228] width 56 height 25
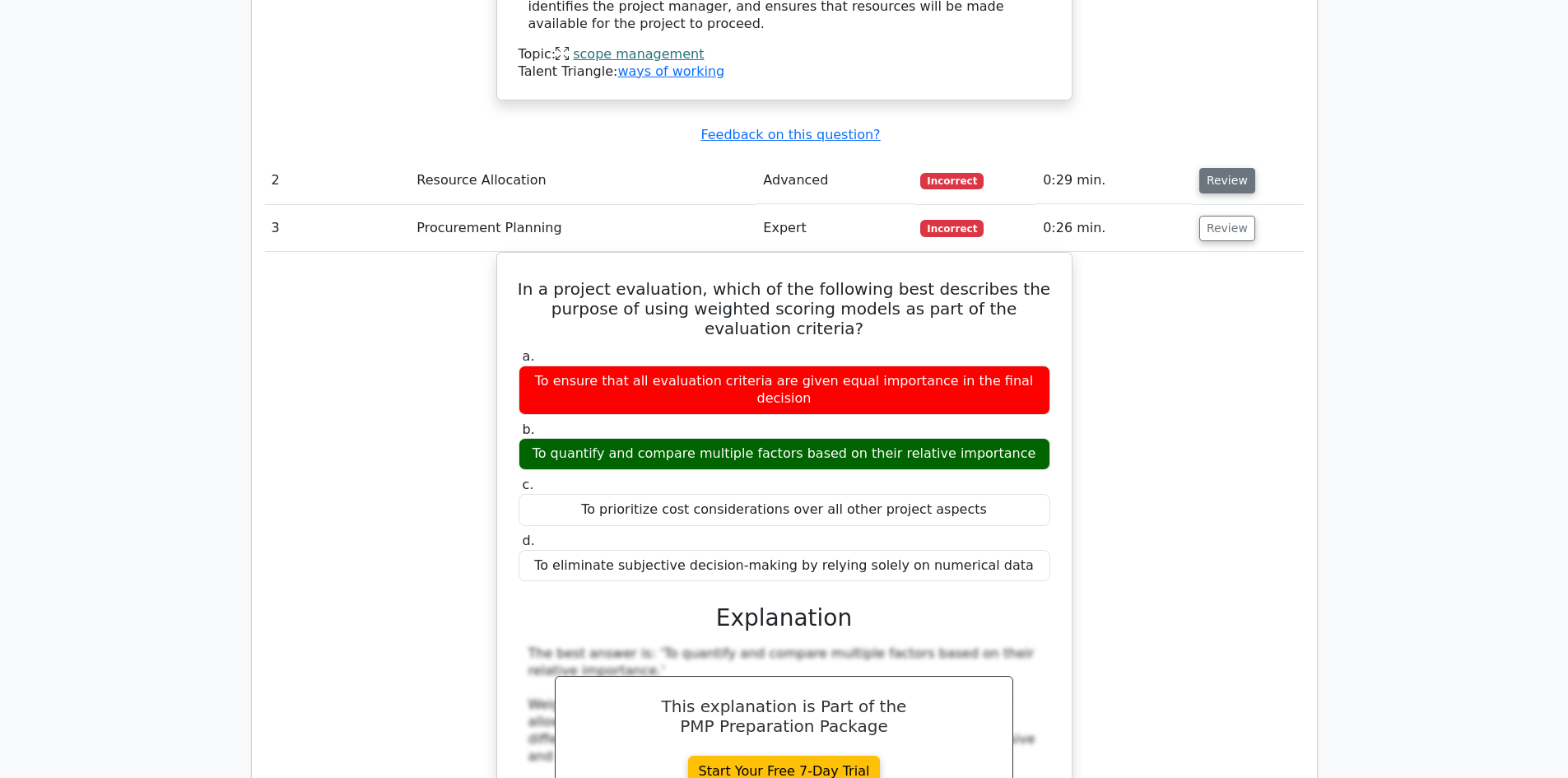
click at [1233, 168] on button "Review" at bounding box center [1227, 181] width 56 height 25
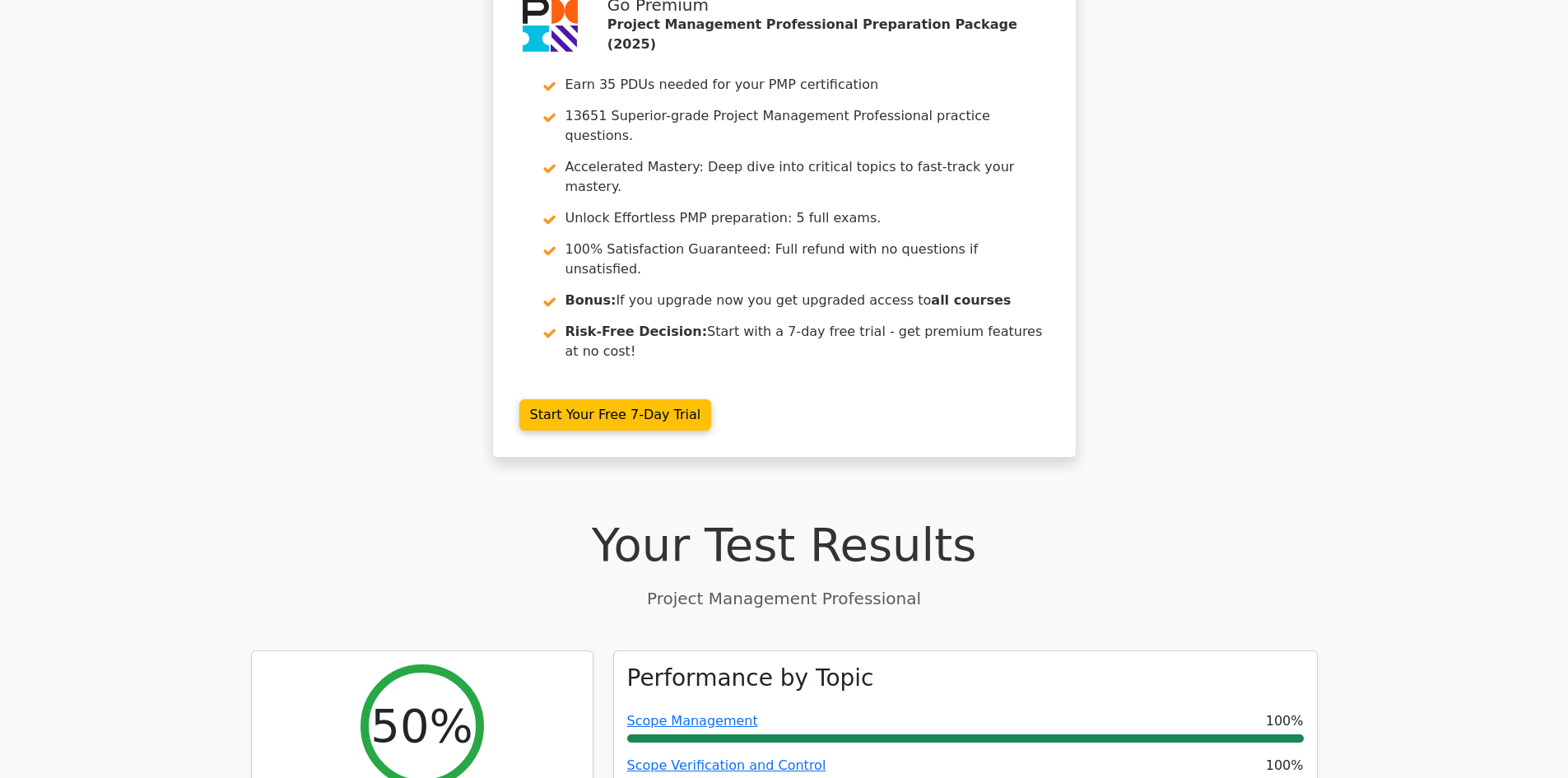
scroll to position [0, 0]
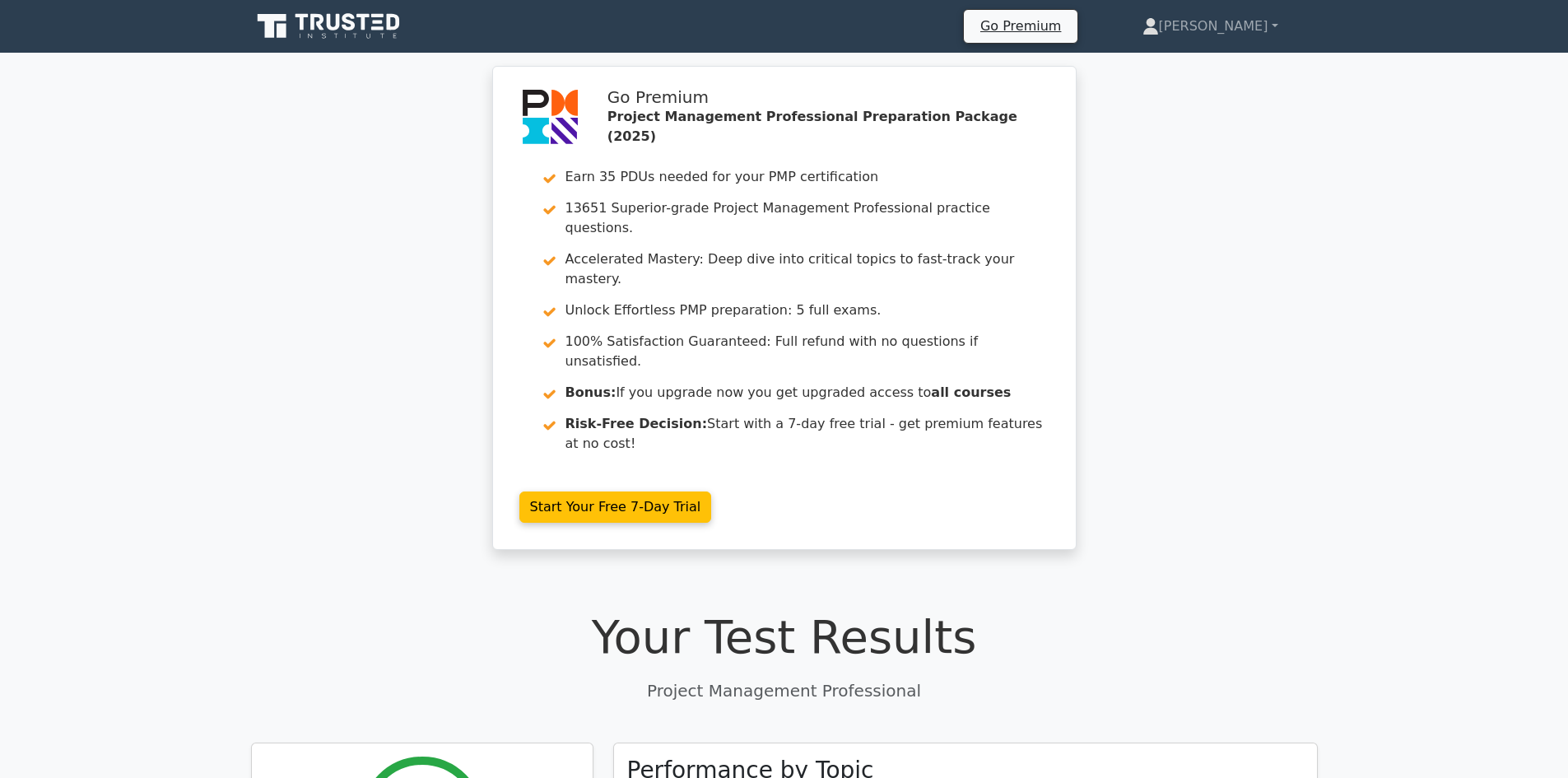
click at [354, 19] on icon at bounding box center [330, 26] width 158 height 31
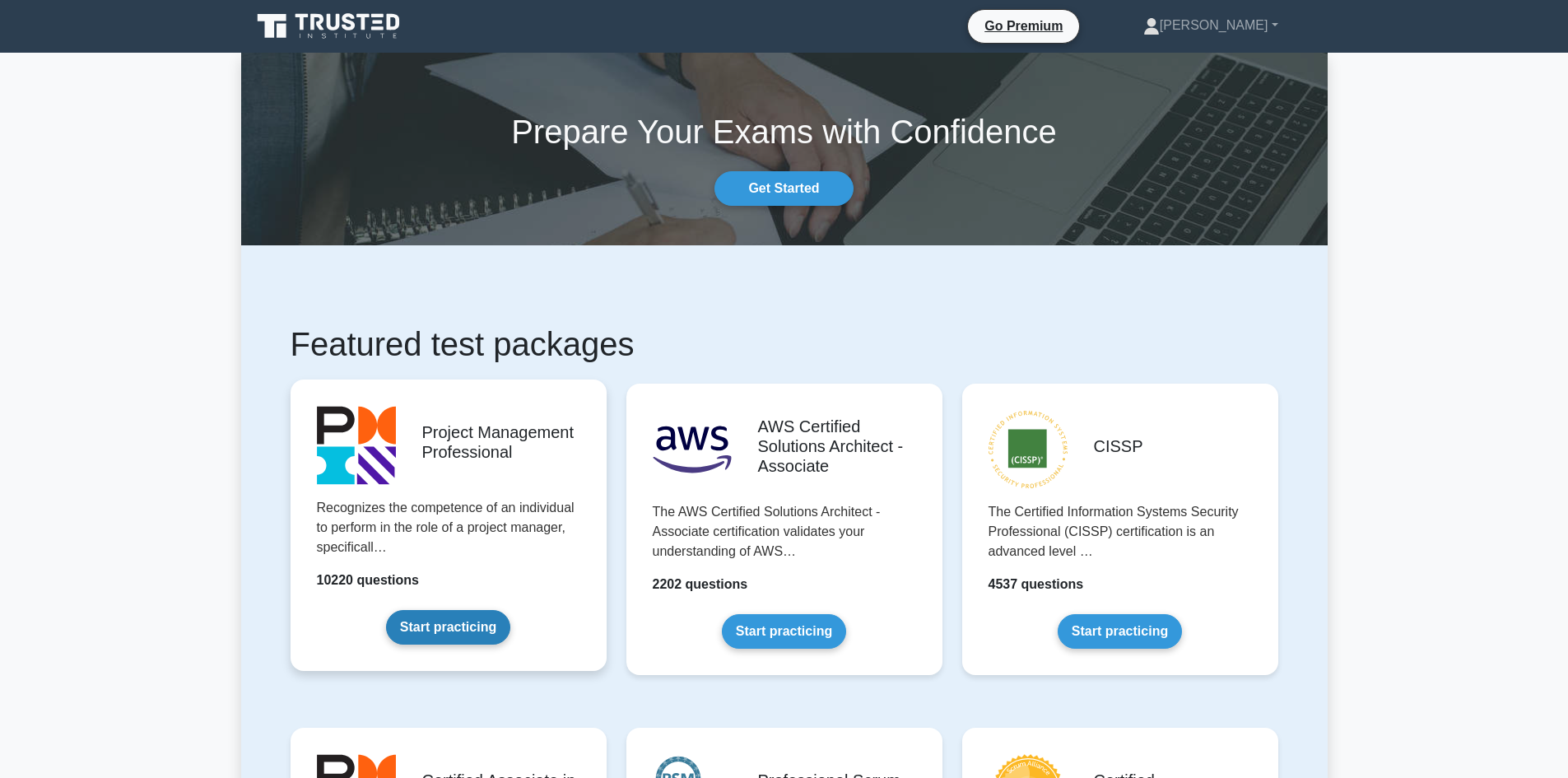
click at [478, 631] on link "Start practicing" at bounding box center [448, 627] width 125 height 35
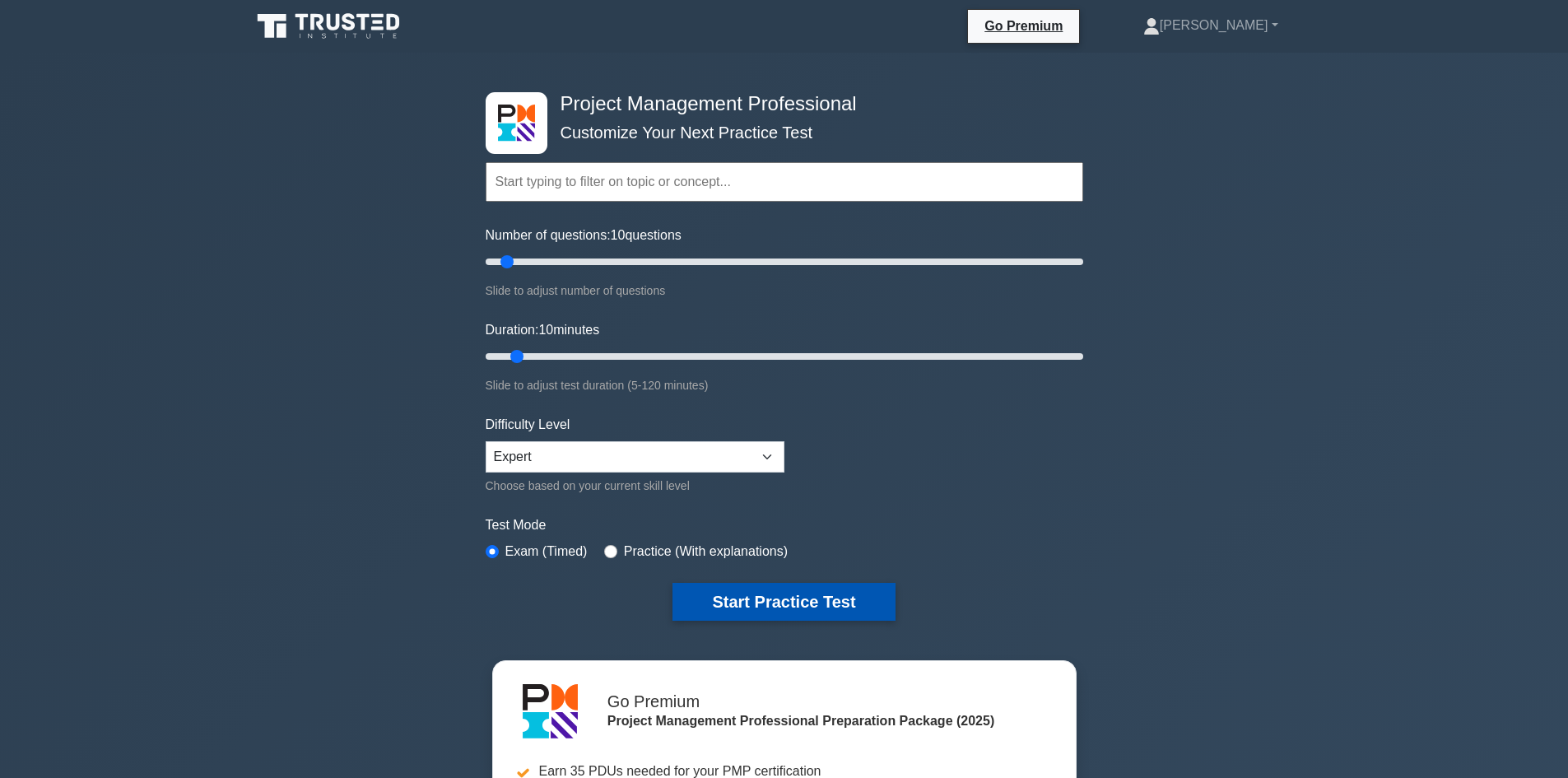
click at [781, 589] on button "Start Practice Test" at bounding box center [783, 601] width 222 height 38
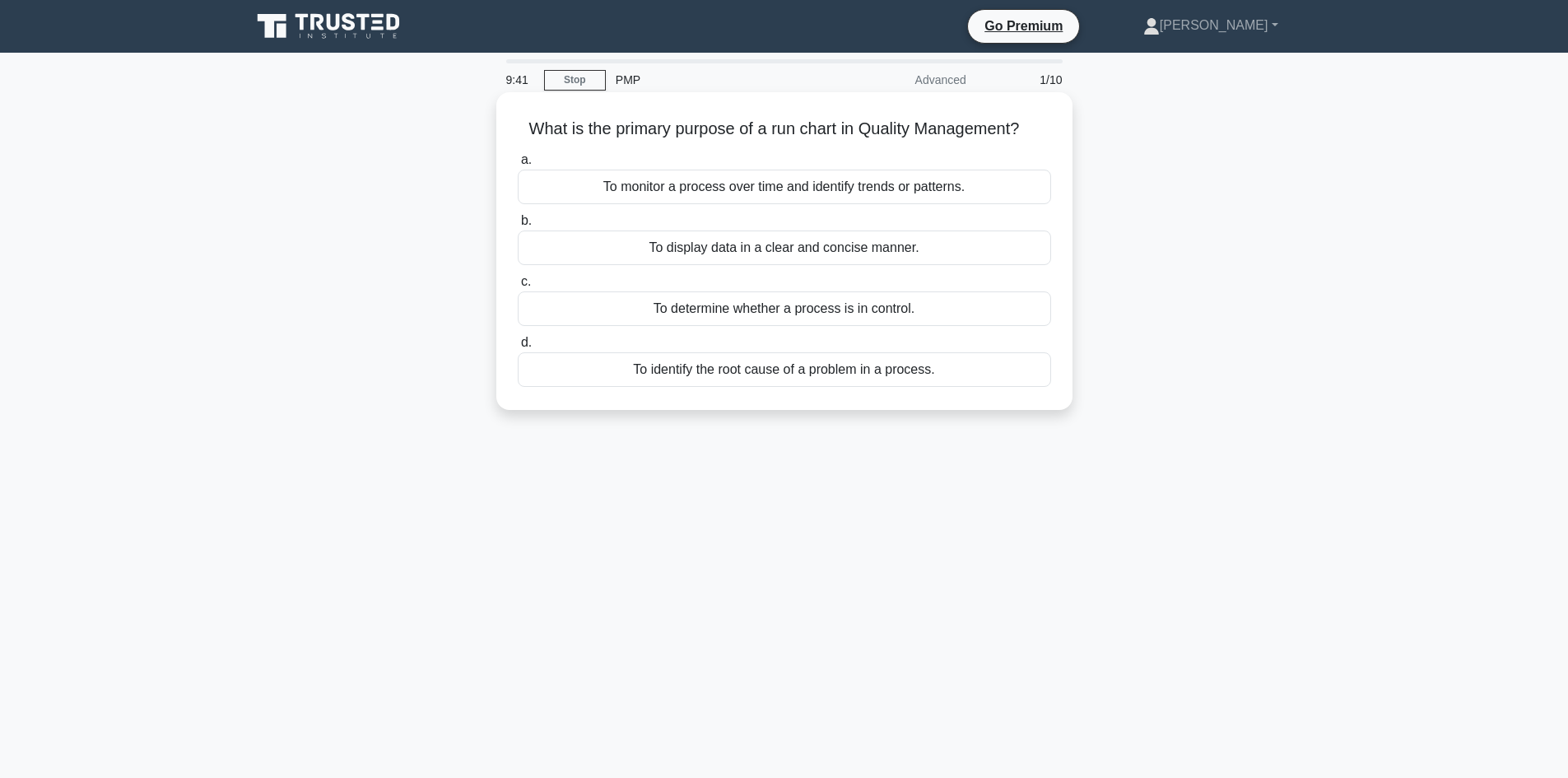
click at [636, 273] on label "c. To determine whether a process is in control." at bounding box center [784, 298] width 533 height 54
click at [518, 276] on input "c. To determine whether a process is in control." at bounding box center [518, 281] width 0 height 11
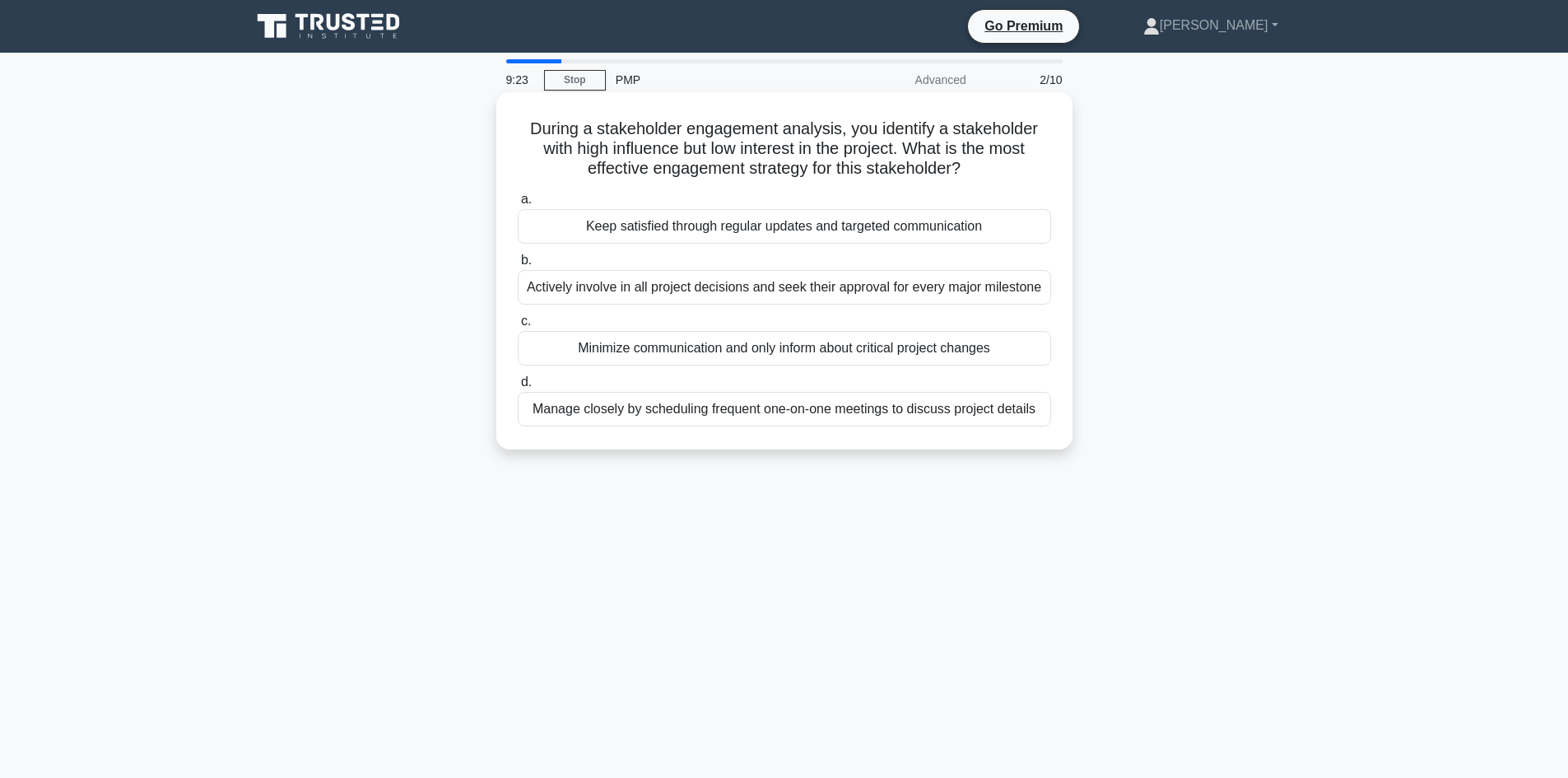
click at [572, 238] on div "Keep satisfied through regular updates and targeted communication" at bounding box center [784, 226] width 533 height 35
click at [518, 205] on input "a. Keep satisfied through regular updates and targeted communication" at bounding box center [518, 199] width 0 height 11
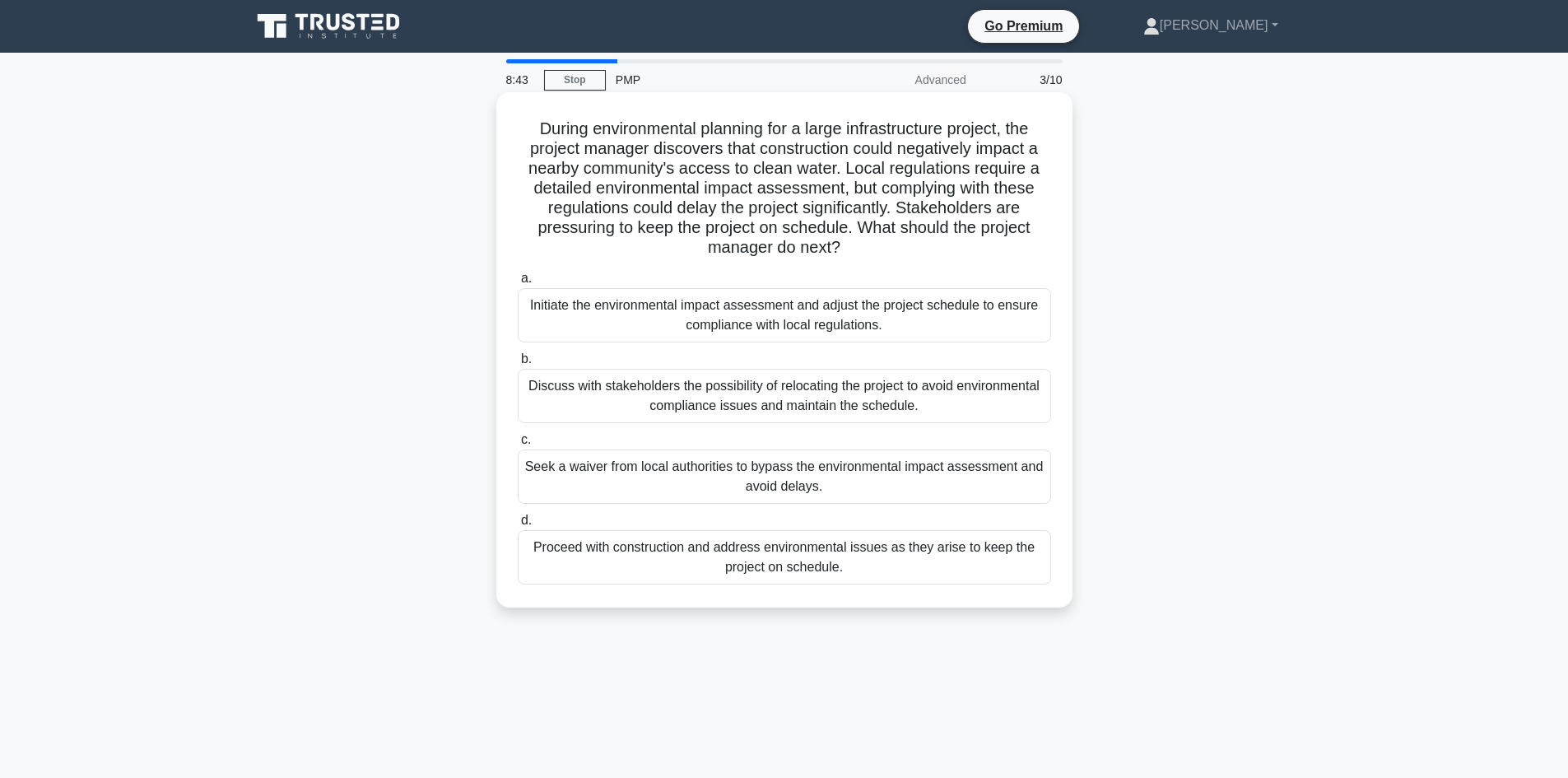
click at [582, 304] on div "Initiate the environmental impact assessment and adjust the project schedule to…" at bounding box center [784, 315] width 533 height 54
click at [518, 284] on input "a. Initiate the environmental impact assessment and adjust the project schedule…" at bounding box center [518, 278] width 0 height 11
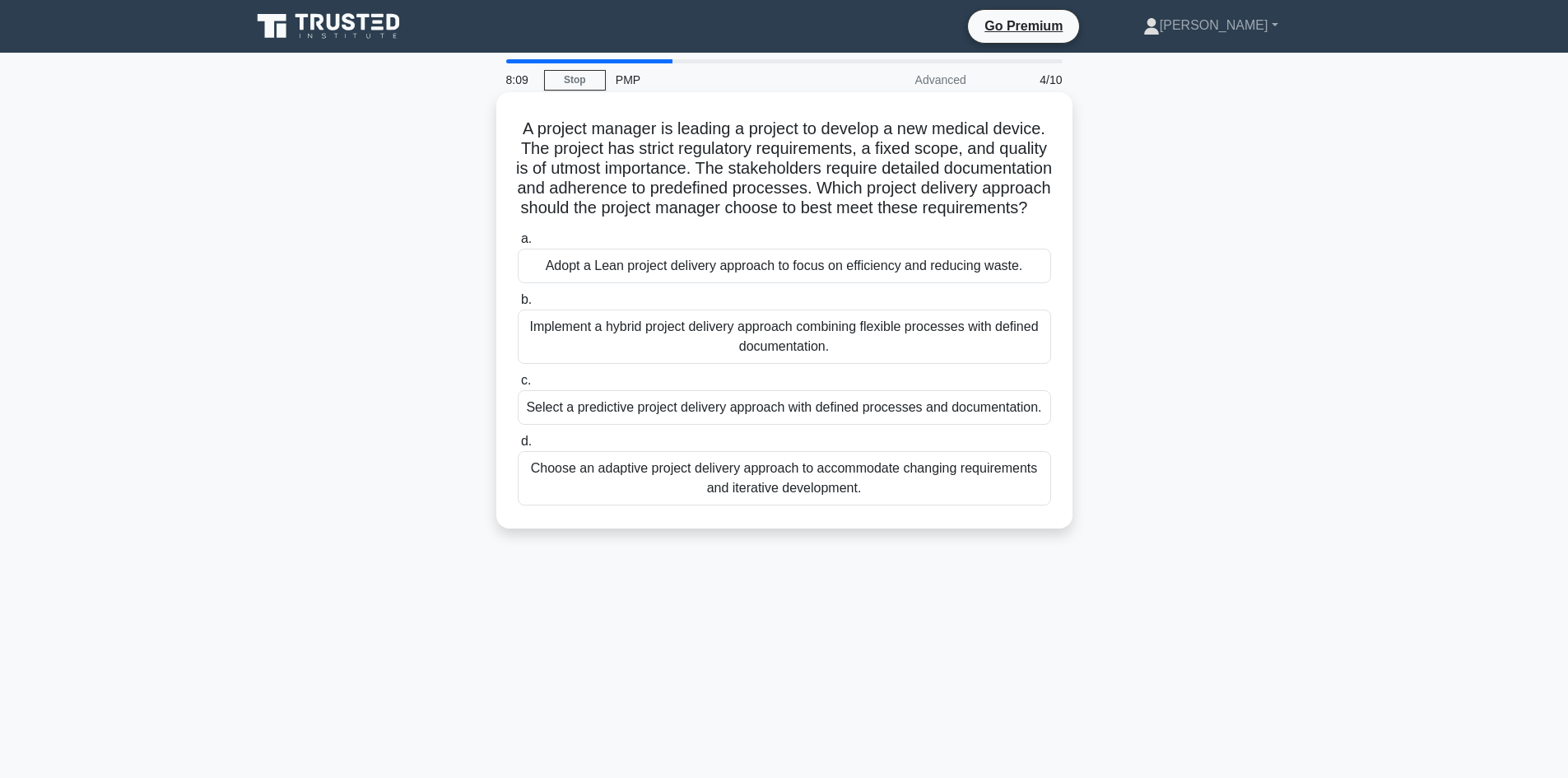
click at [633, 425] on div "Select a predictive project delivery approach with defined processes and docume…" at bounding box center [784, 407] width 533 height 35
click at [518, 386] on input "c. Select a predictive project delivery approach with defined processes and doc…" at bounding box center [518, 381] width 0 height 11
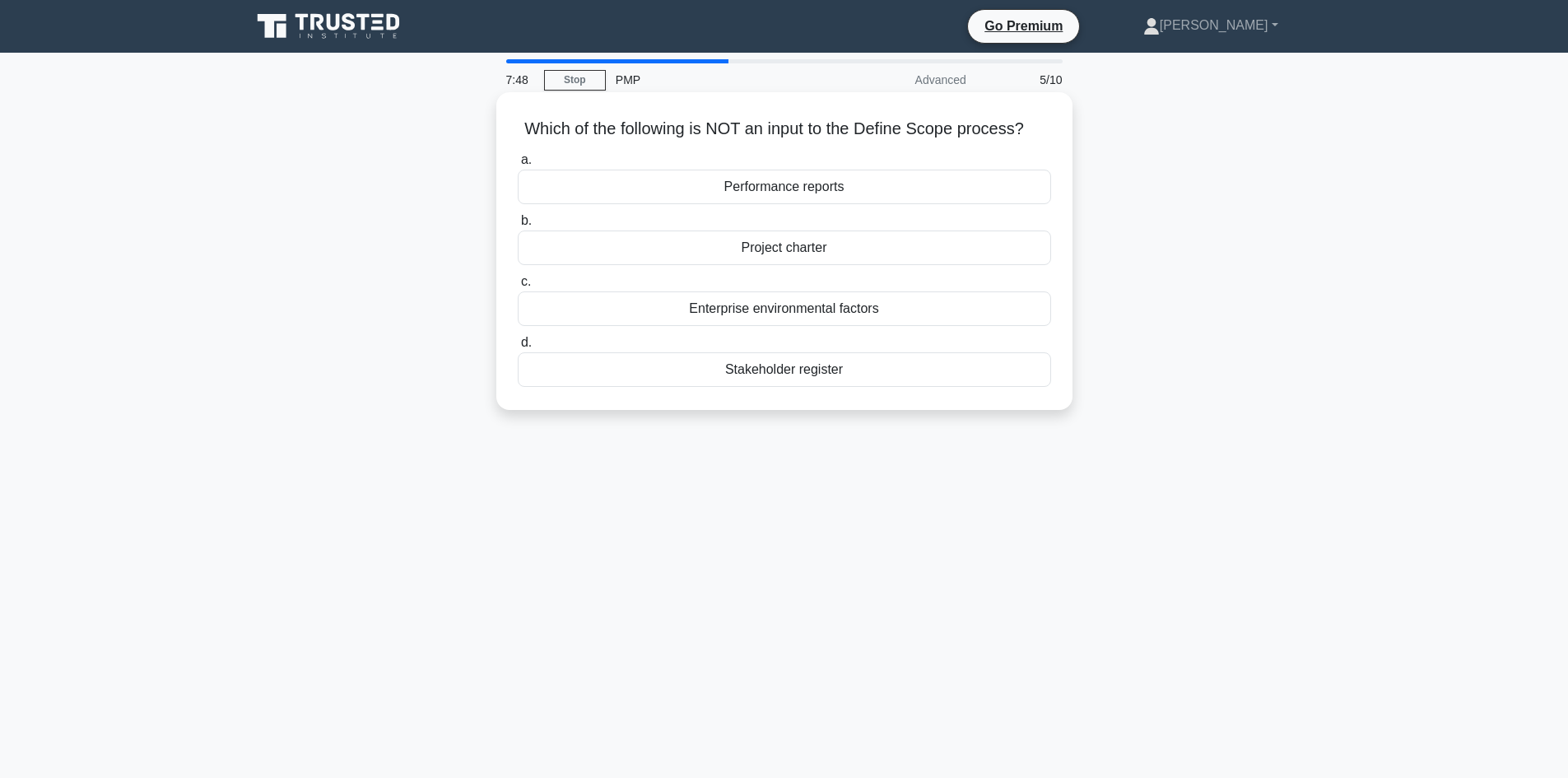
click at [714, 186] on div "Performance reports" at bounding box center [784, 186] width 533 height 35
click at [518, 165] on input "a. Performance reports" at bounding box center [518, 160] width 0 height 11
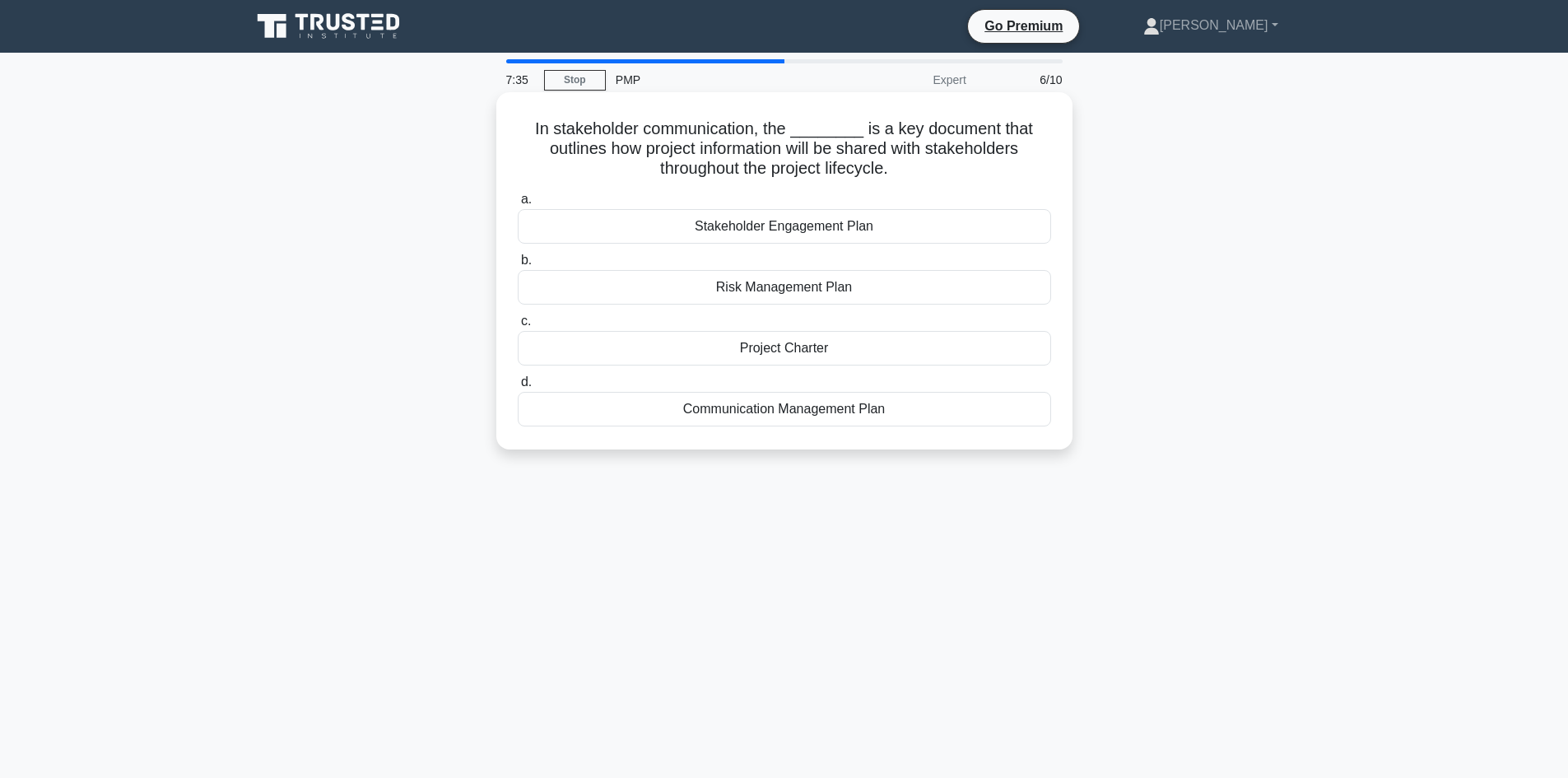
click at [639, 217] on div "Stakeholder Engagement Plan" at bounding box center [784, 226] width 533 height 35
click at [518, 205] on input "a. Stakeholder Engagement Plan" at bounding box center [518, 199] width 0 height 11
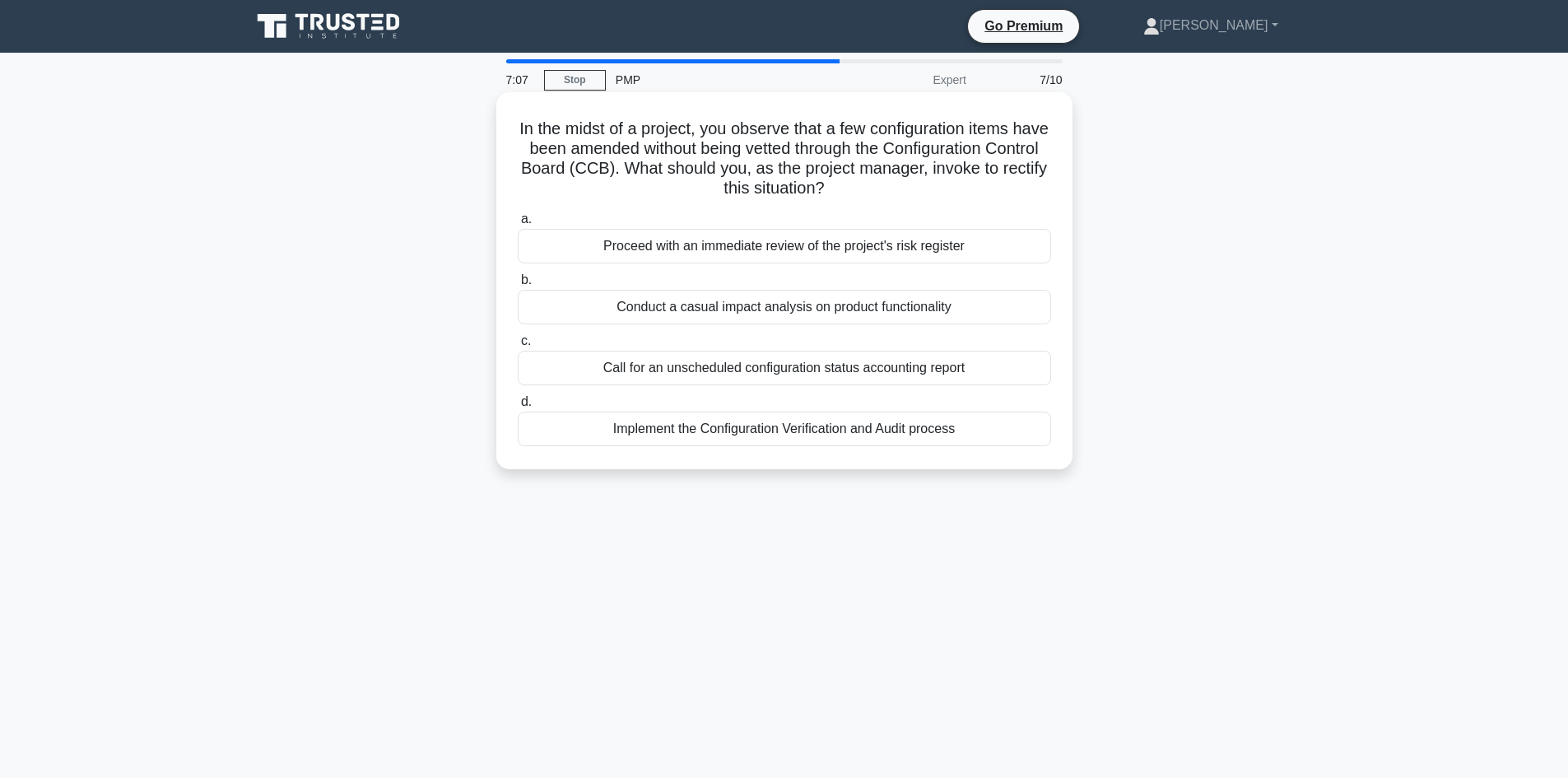
click at [694, 429] on div "Implement the Configuration Verification and Audit process" at bounding box center [784, 429] width 533 height 35
click at [518, 408] on input "d. Implement the Configuration Verification and Audit process" at bounding box center [518, 402] width 0 height 11
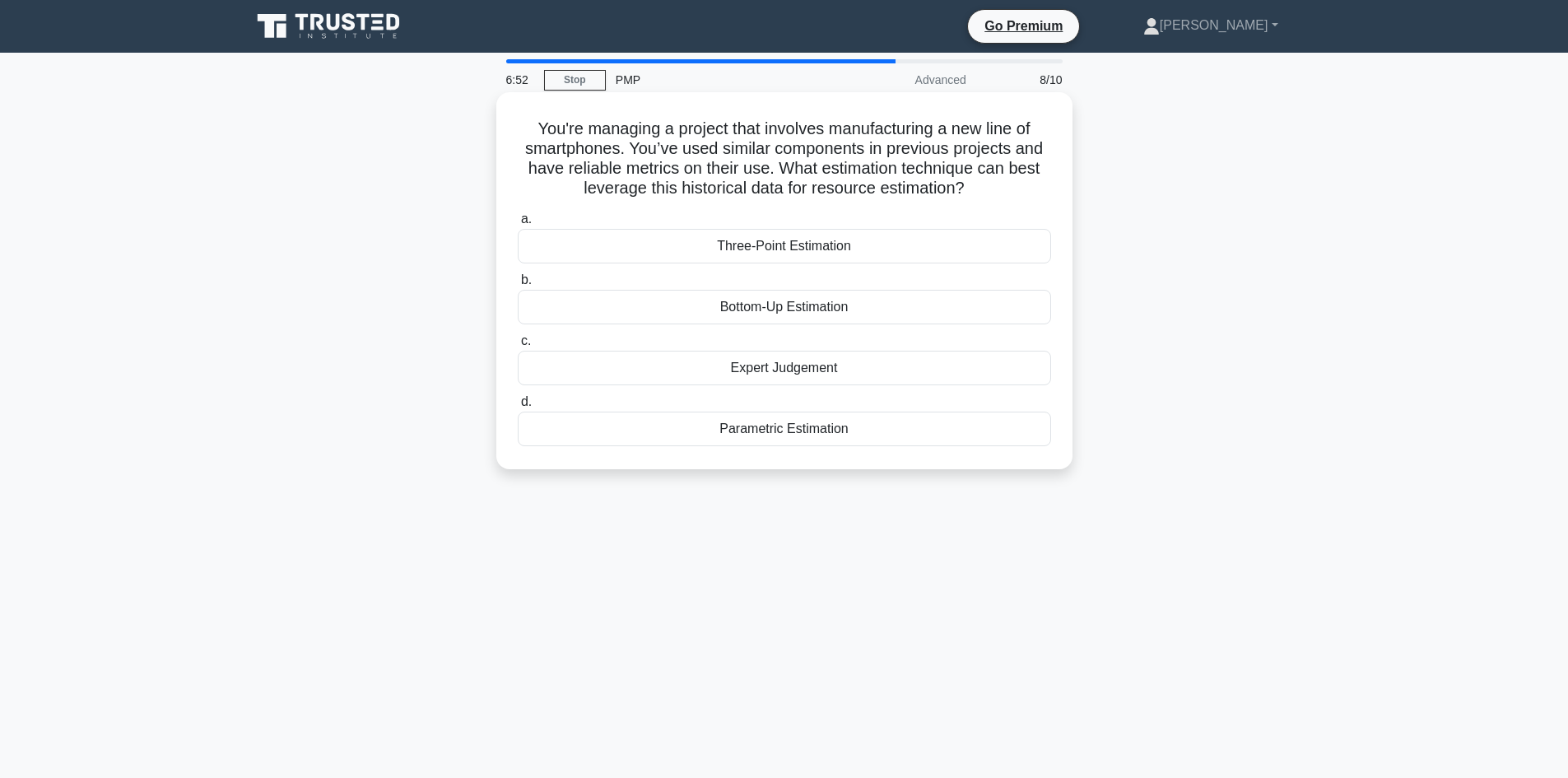
click at [643, 428] on div "Parametric Estimation" at bounding box center [784, 429] width 533 height 35
click at [518, 408] on input "d. Parametric Estimation" at bounding box center [518, 402] width 0 height 11
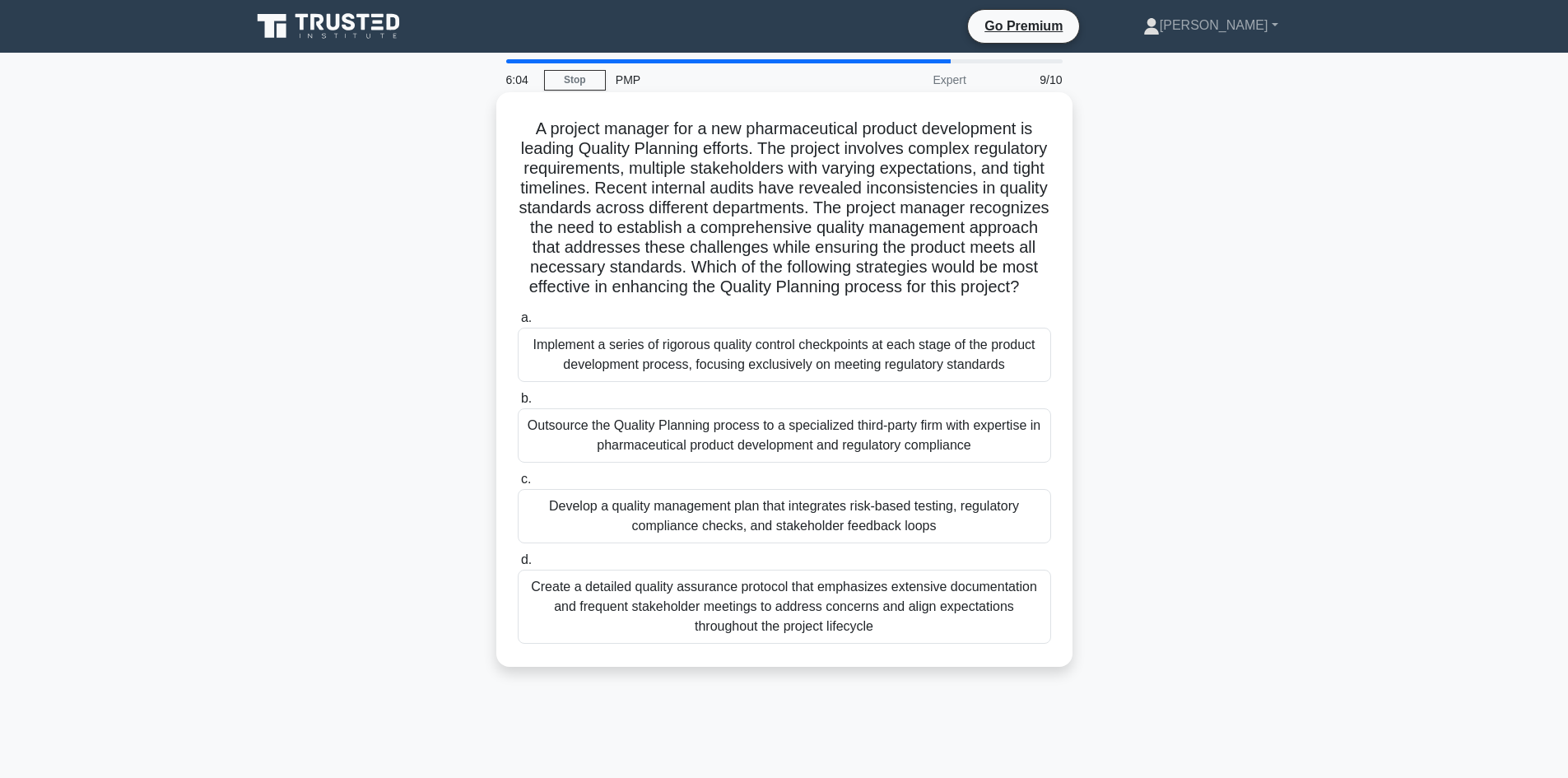
click at [642, 622] on div "Create a detailed quality assurance protocol that emphasizes extensive document…" at bounding box center [784, 606] width 533 height 74
click at [601, 630] on div "Create a detailed quality assurance protocol that emphasizes extensive document…" at bounding box center [784, 610] width 533 height 74
click at [518, 570] on input "d. Create a detailed quality assurance protocol that emphasizes extensive docum…" at bounding box center [518, 564] width 0 height 11
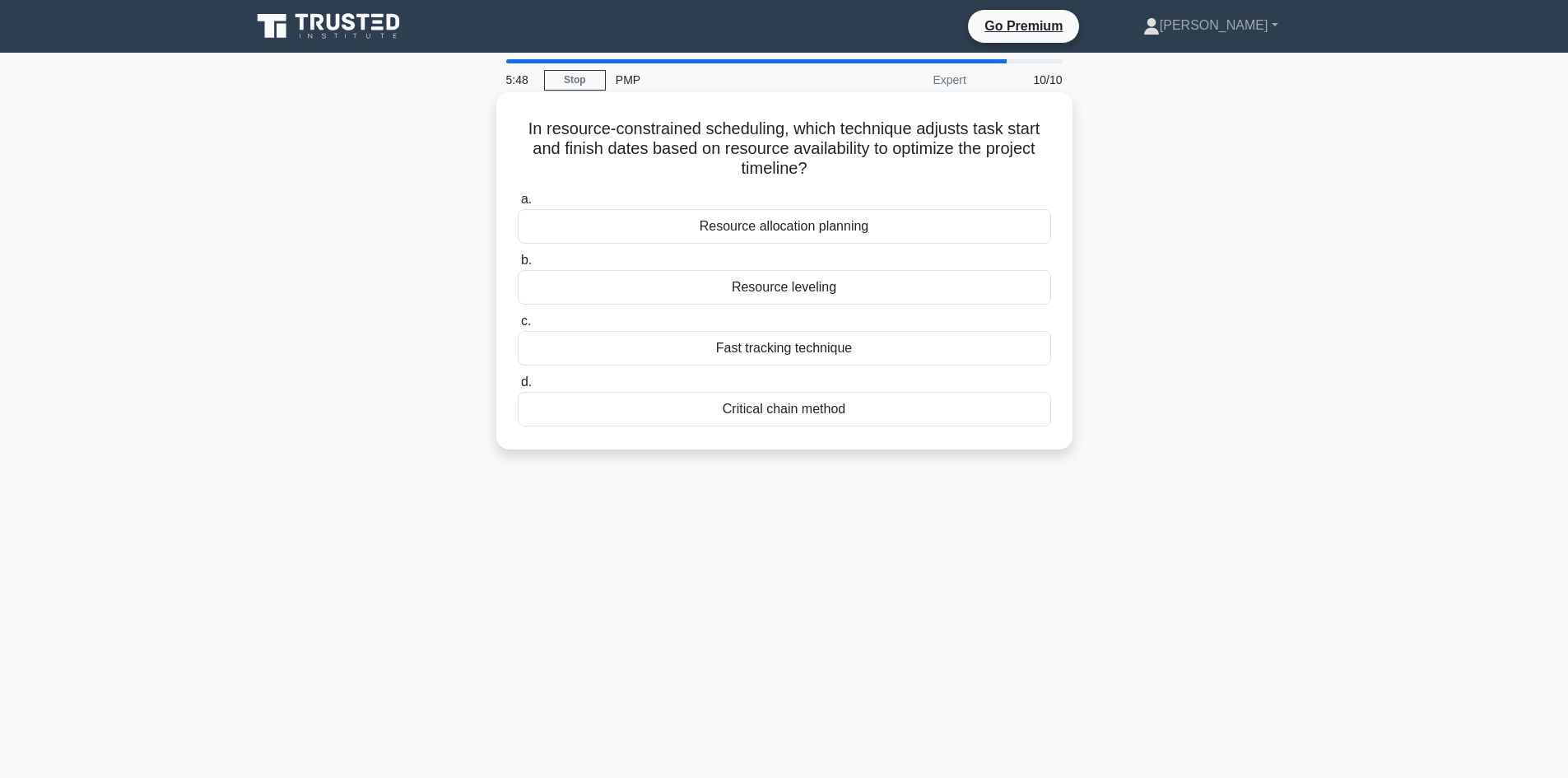
click at [645, 360] on div "Fast tracking technique" at bounding box center [784, 347] width 533 height 35
click at [518, 327] on input "c. Fast tracking technique" at bounding box center [518, 321] width 0 height 11
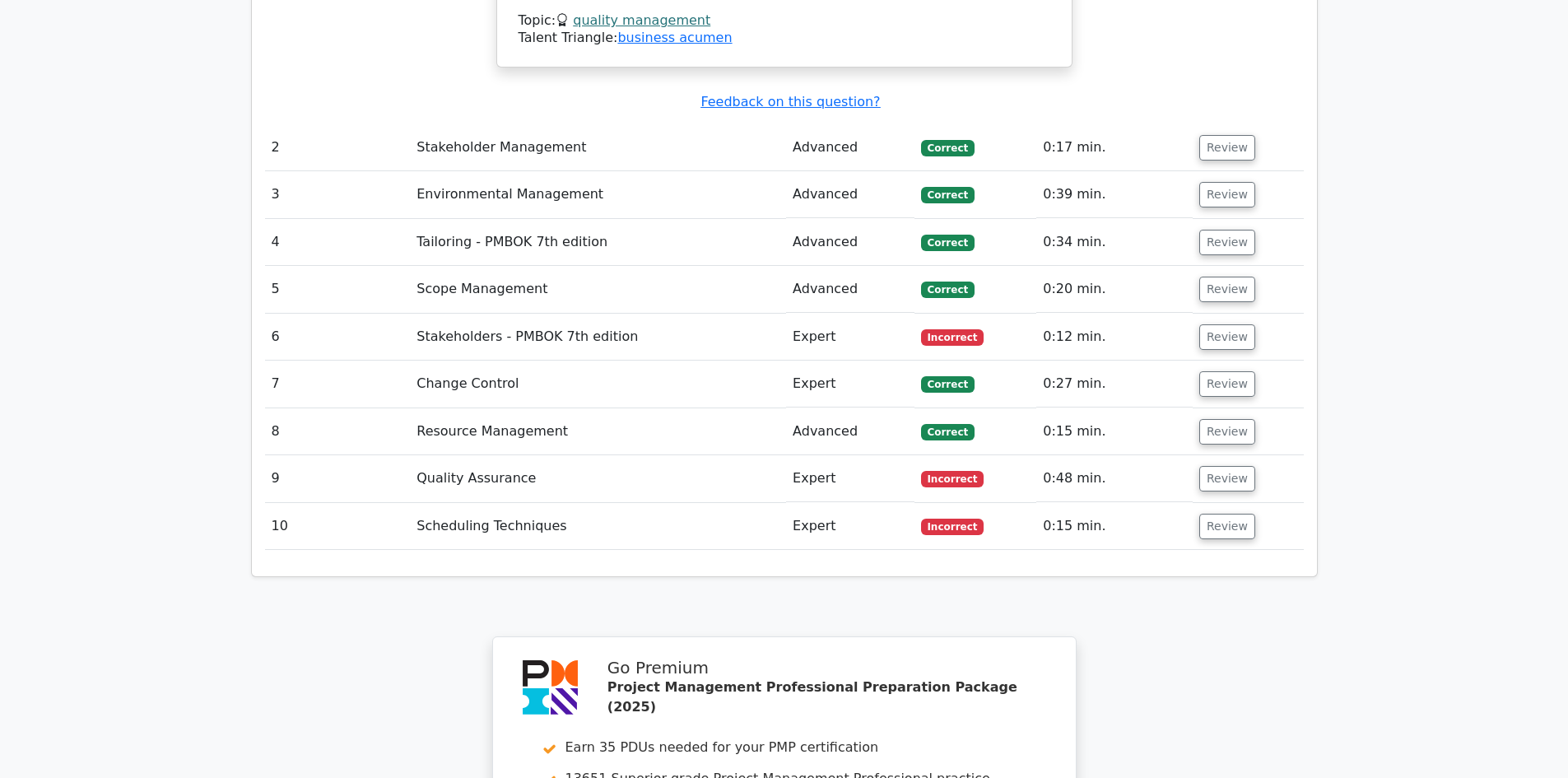
scroll to position [1975, 0]
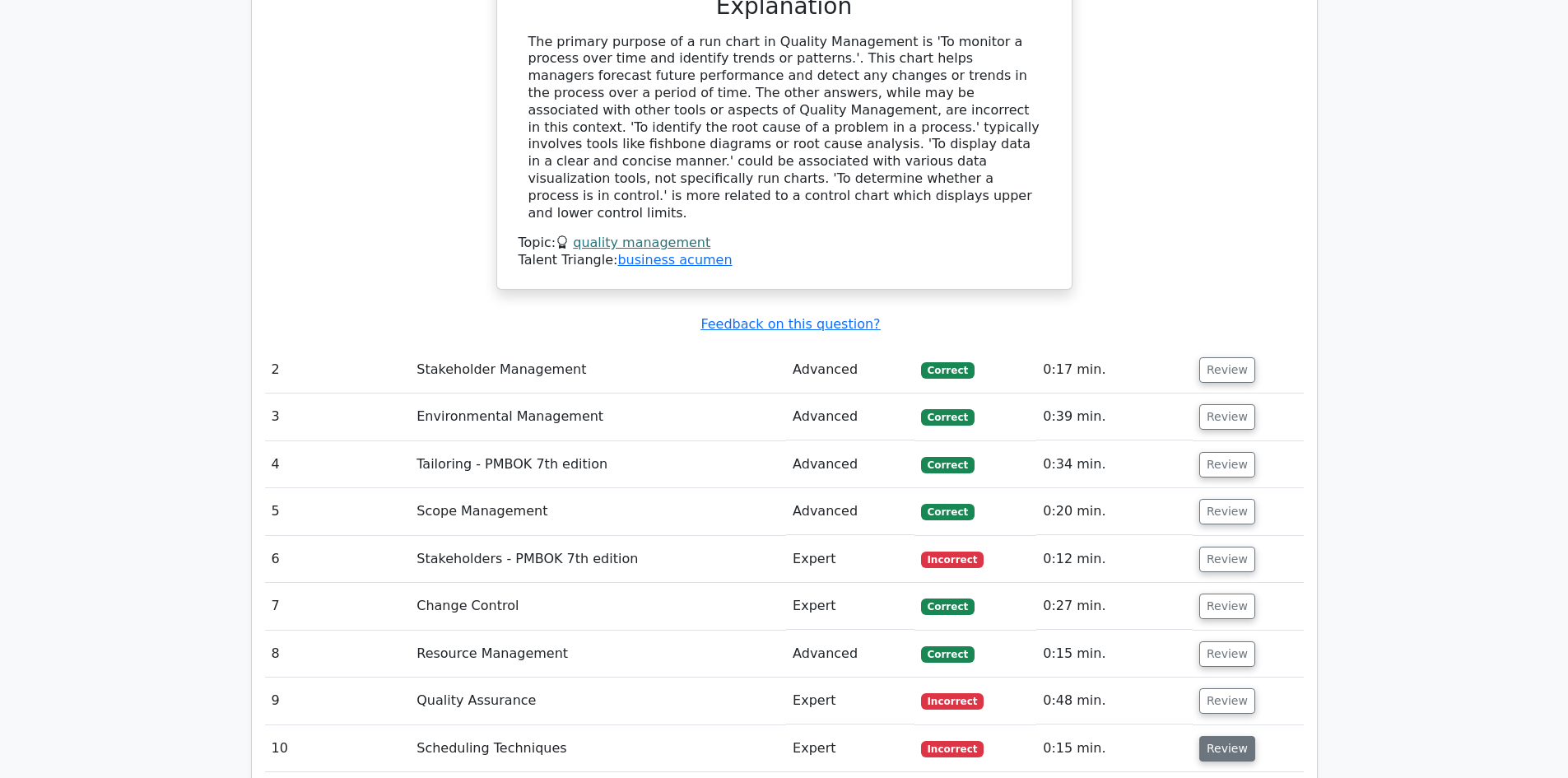
click at [1211, 736] on button "Review" at bounding box center [1227, 748] width 56 height 25
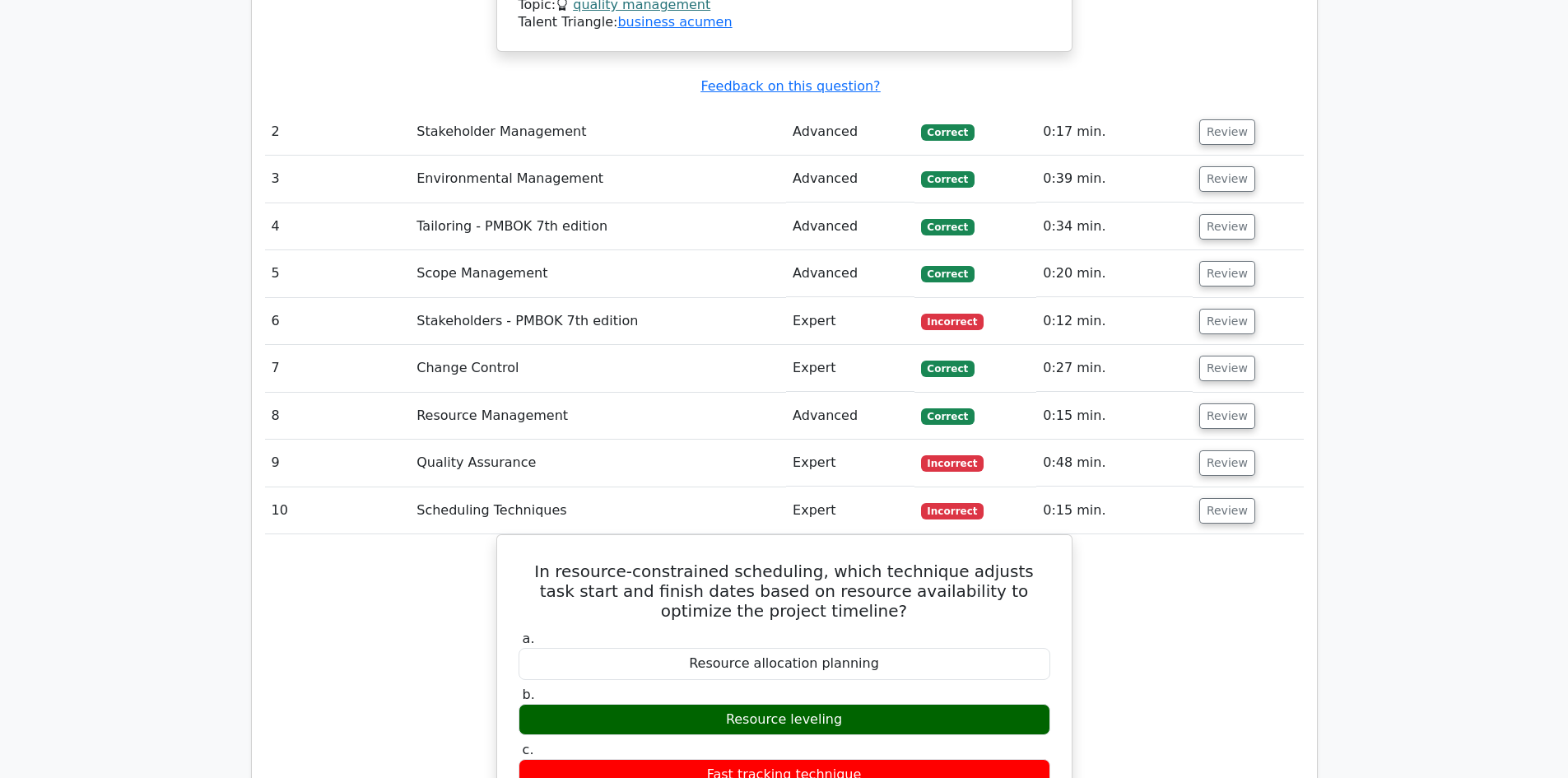
scroll to position [2140, 0]
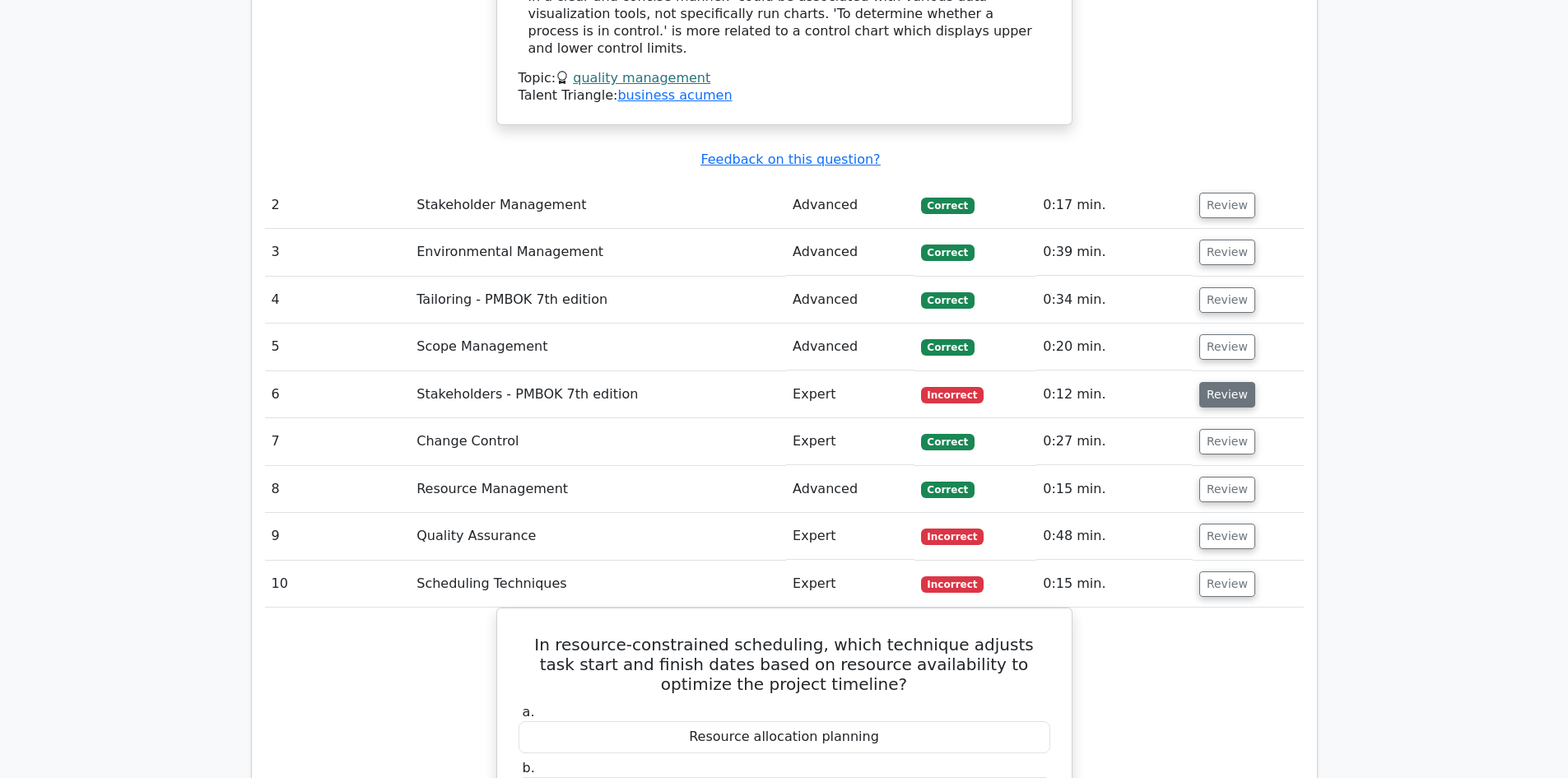
click at [1227, 382] on button "Review" at bounding box center [1227, 395] width 56 height 25
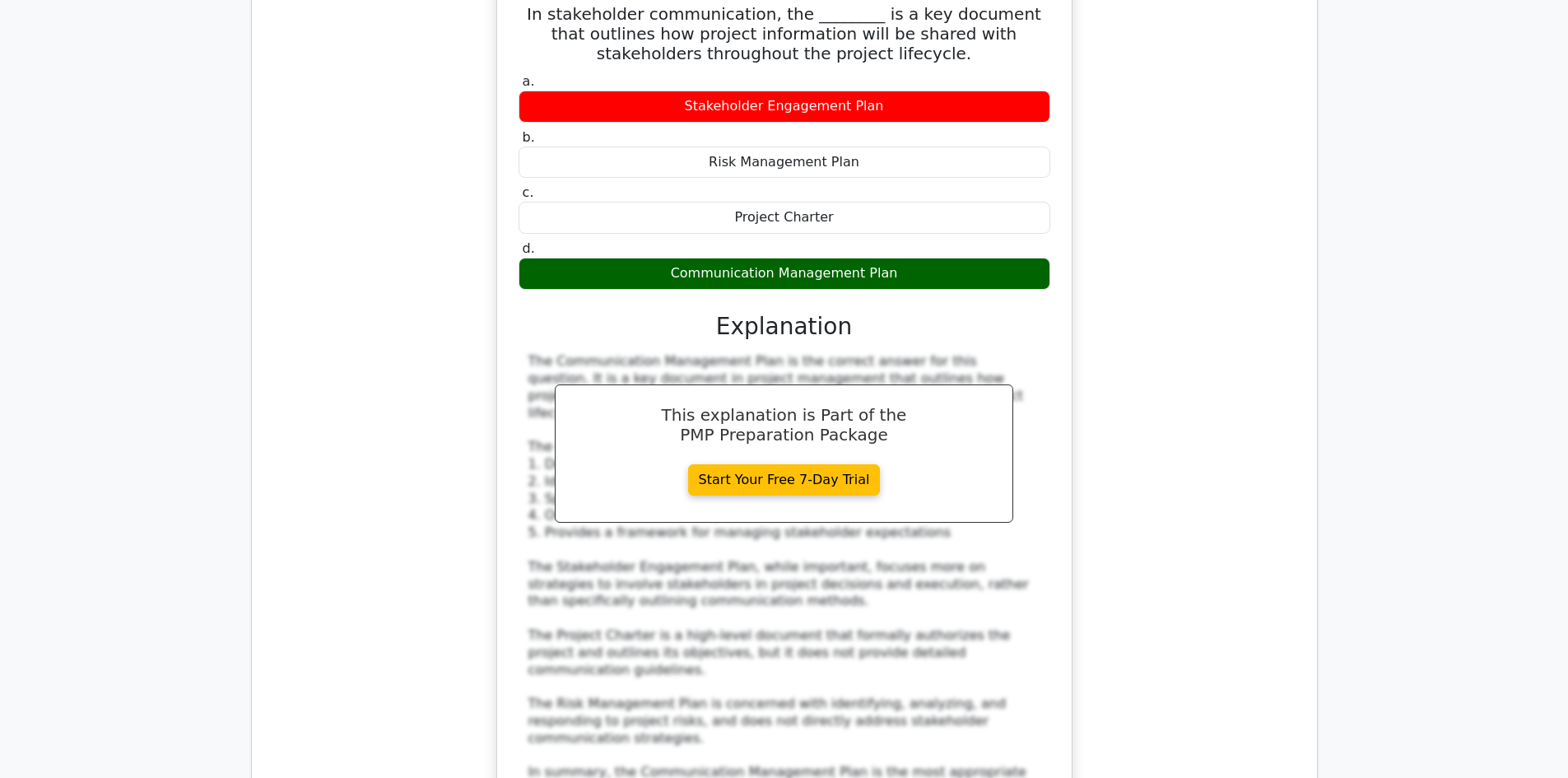
scroll to position [2881, 0]
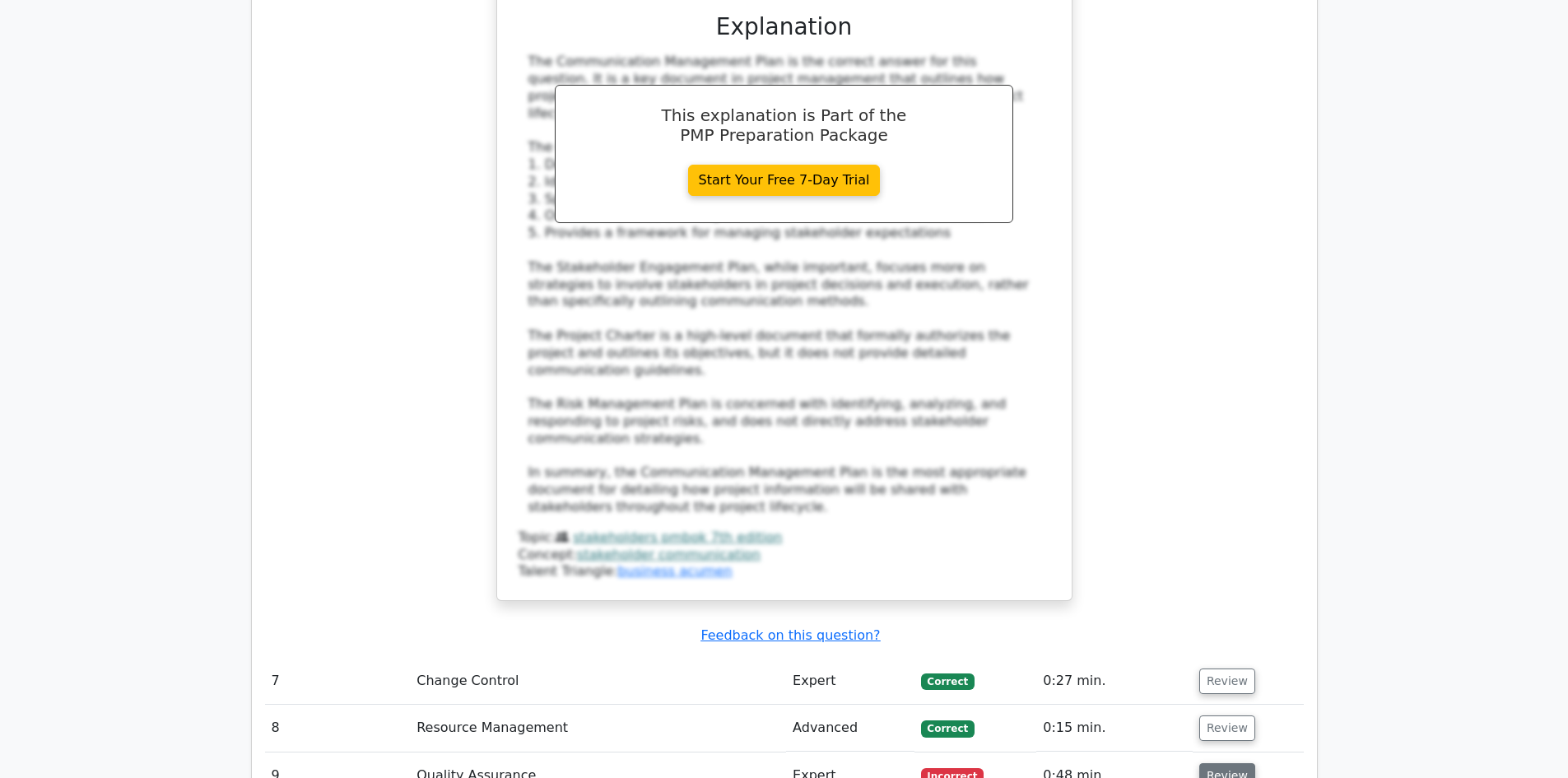
click at [1232, 763] on button "Review" at bounding box center [1227, 775] width 56 height 25
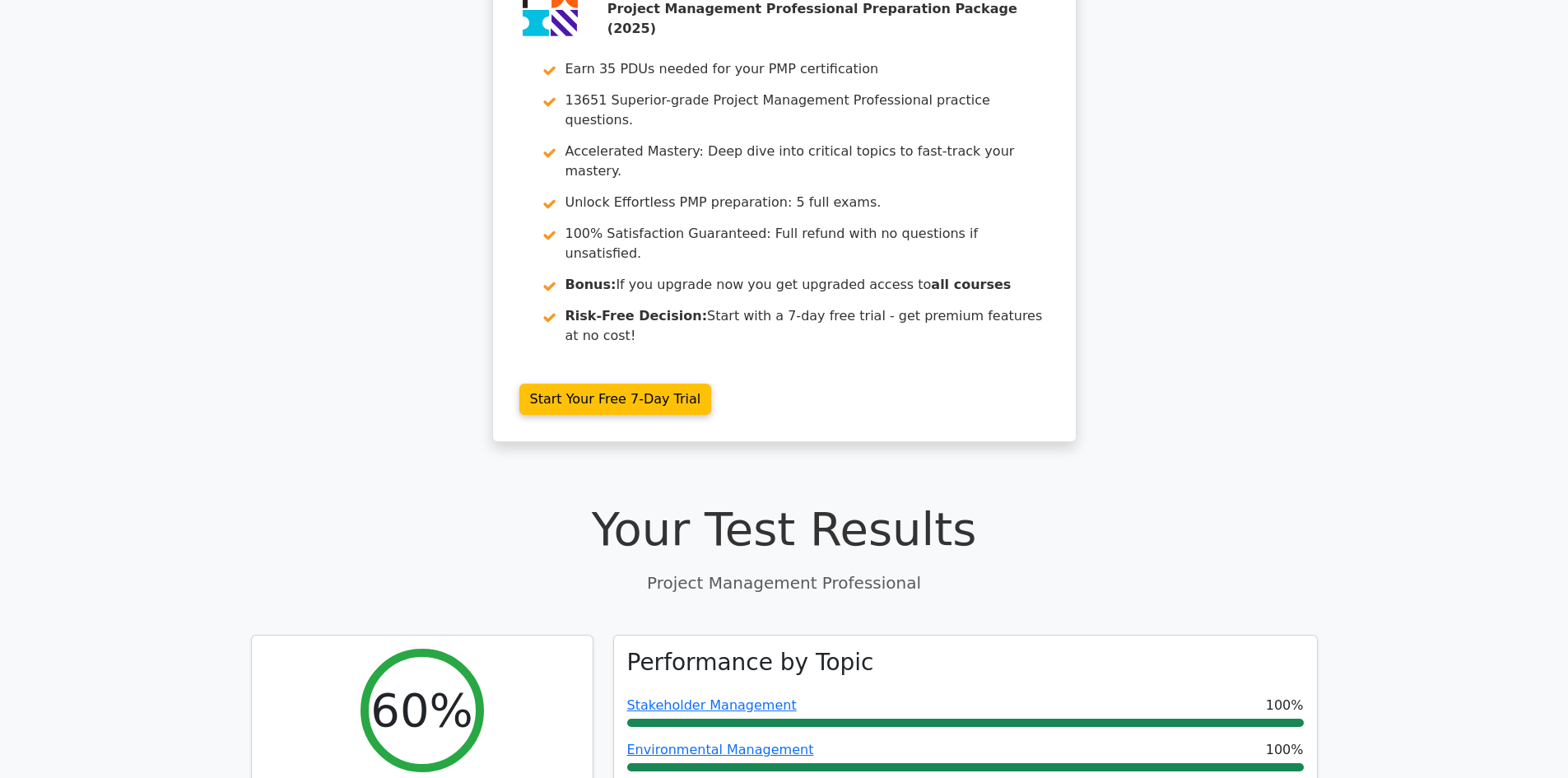
scroll to position [0, 0]
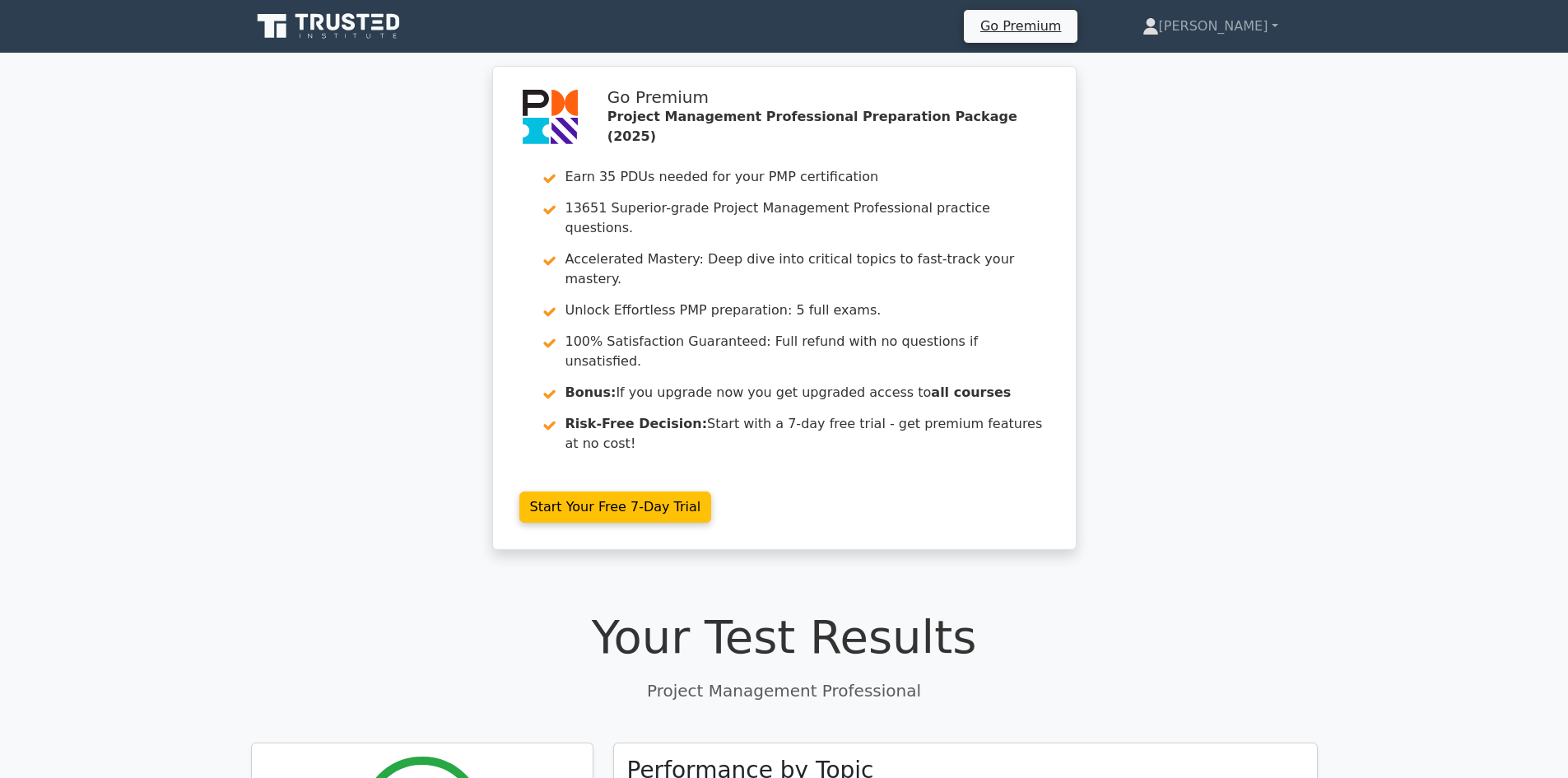
click at [309, 28] on icon at bounding box center [330, 26] width 158 height 31
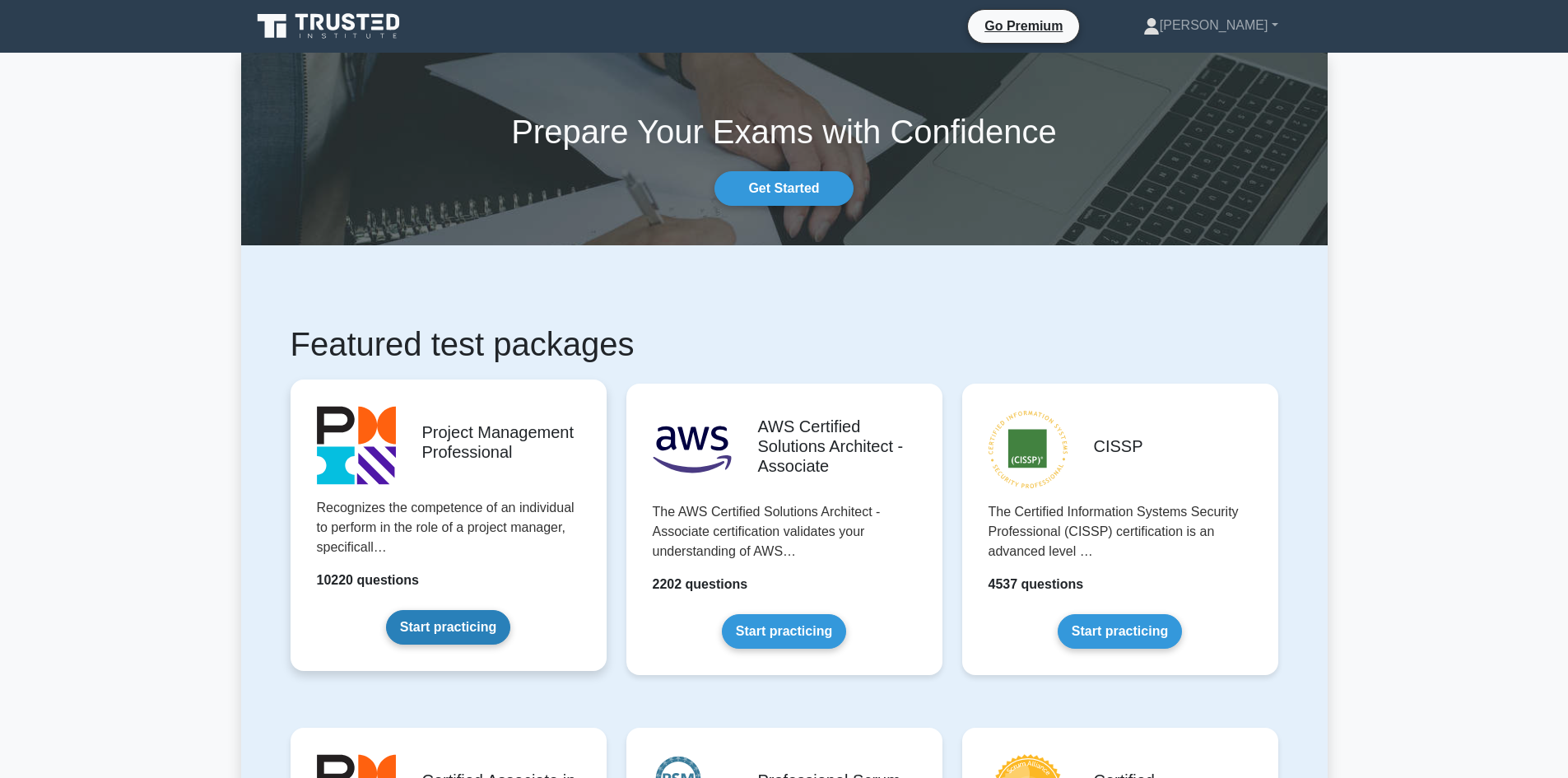
click at [443, 635] on link "Start practicing" at bounding box center [448, 627] width 125 height 35
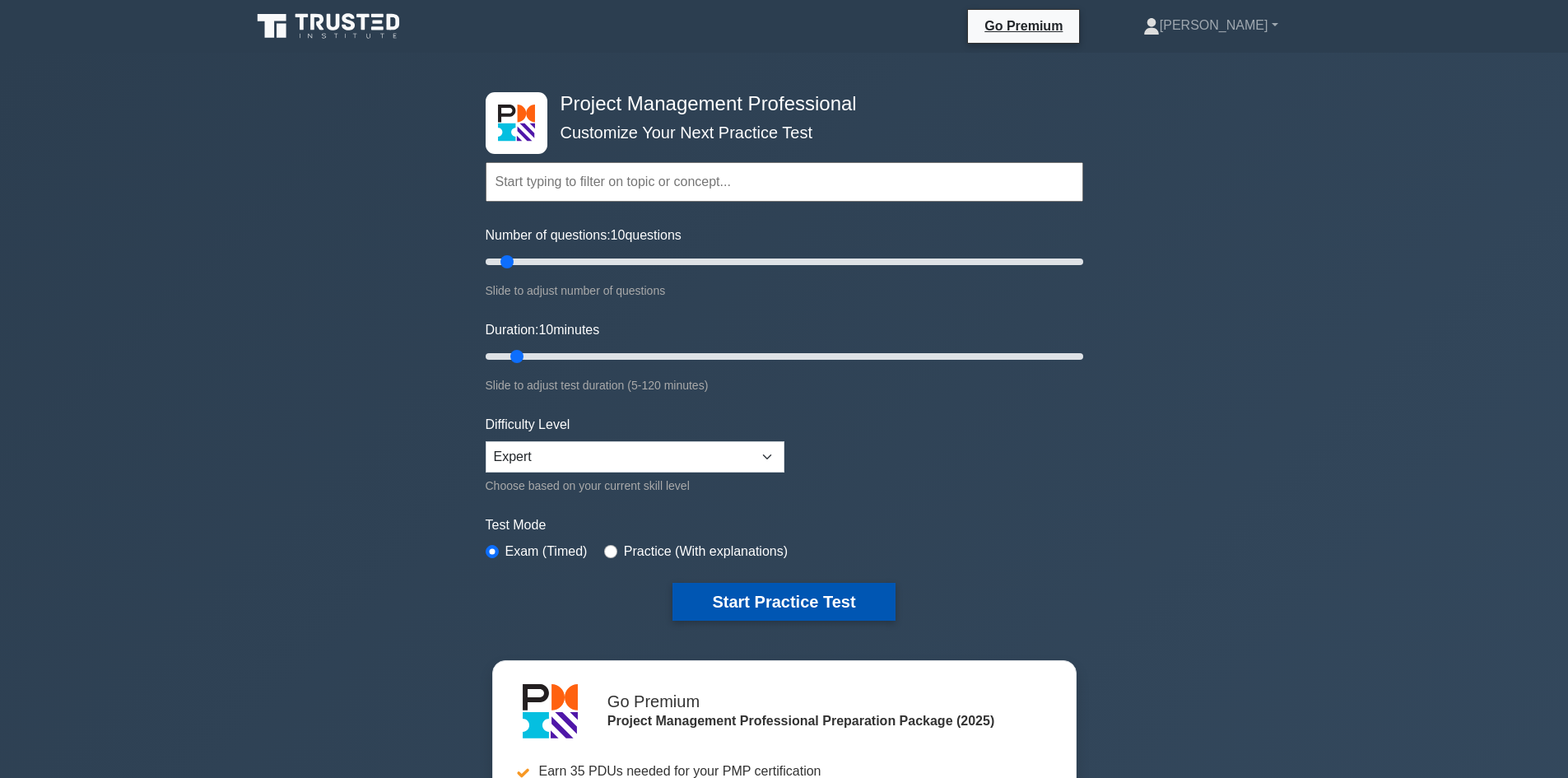
click at [764, 600] on button "Start Practice Test" at bounding box center [783, 601] width 222 height 38
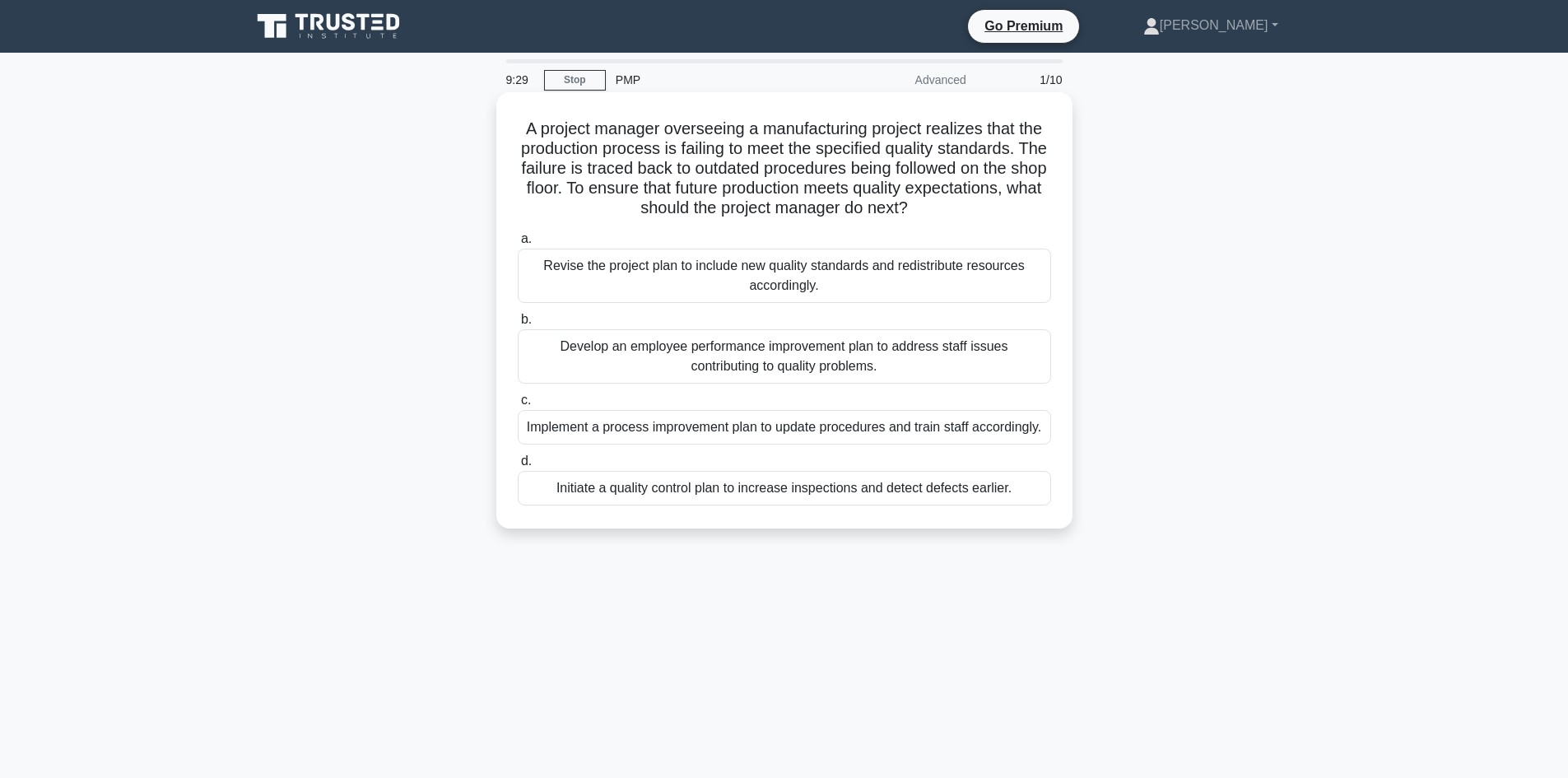
click at [646, 437] on div "Implement a process improvement plan to update procedures and train staff accor…" at bounding box center [784, 427] width 533 height 35
click at [518, 406] on input "c. Implement a process improvement plan to update procedures and train staff ac…" at bounding box center [518, 400] width 0 height 11
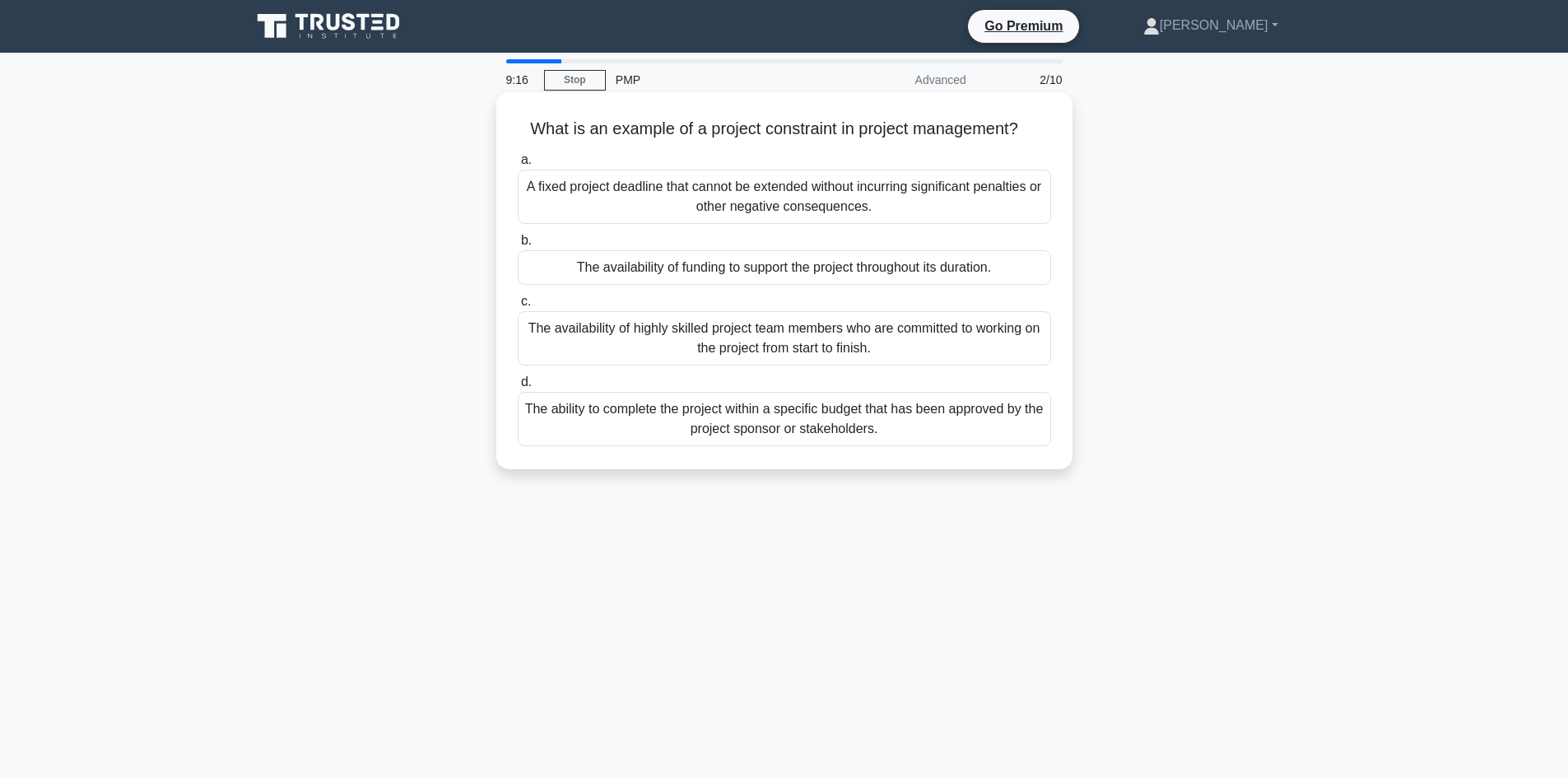
click at [619, 213] on div "A fixed project deadline that cannot be extended without incurring significant …" at bounding box center [784, 197] width 533 height 54
click at [518, 165] on input "a. A fixed project deadline that cannot be extended without incurring significa…" at bounding box center [518, 160] width 0 height 11
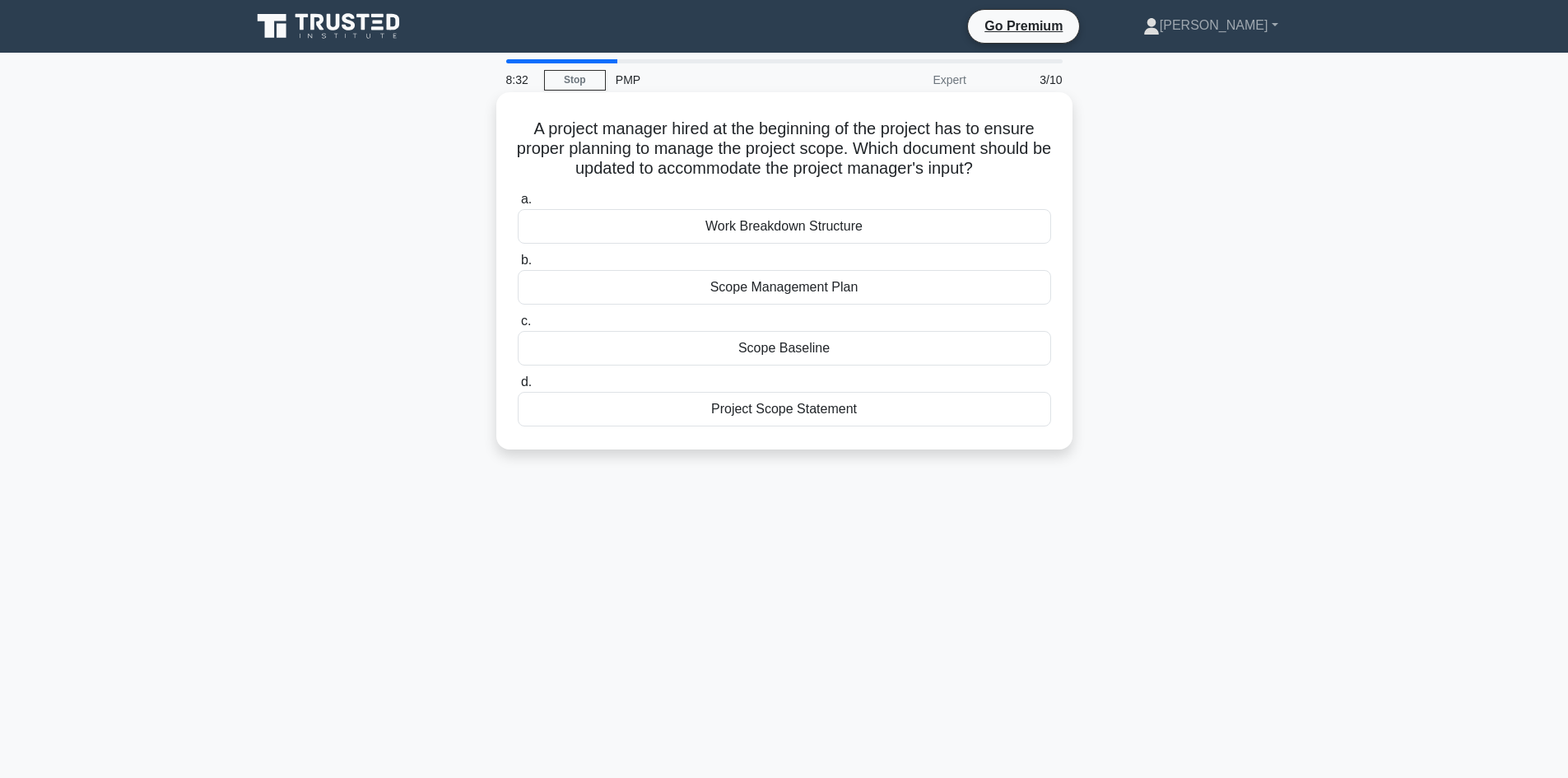
click at [727, 346] on div "Scope Baseline" at bounding box center [784, 347] width 533 height 35
click at [518, 327] on input "c. Scope Baseline" at bounding box center [518, 321] width 0 height 11
click at [932, 425] on div "Task coordination" at bounding box center [784, 408] width 533 height 35
click at [518, 387] on input "d. Task coordination" at bounding box center [518, 382] width 0 height 11
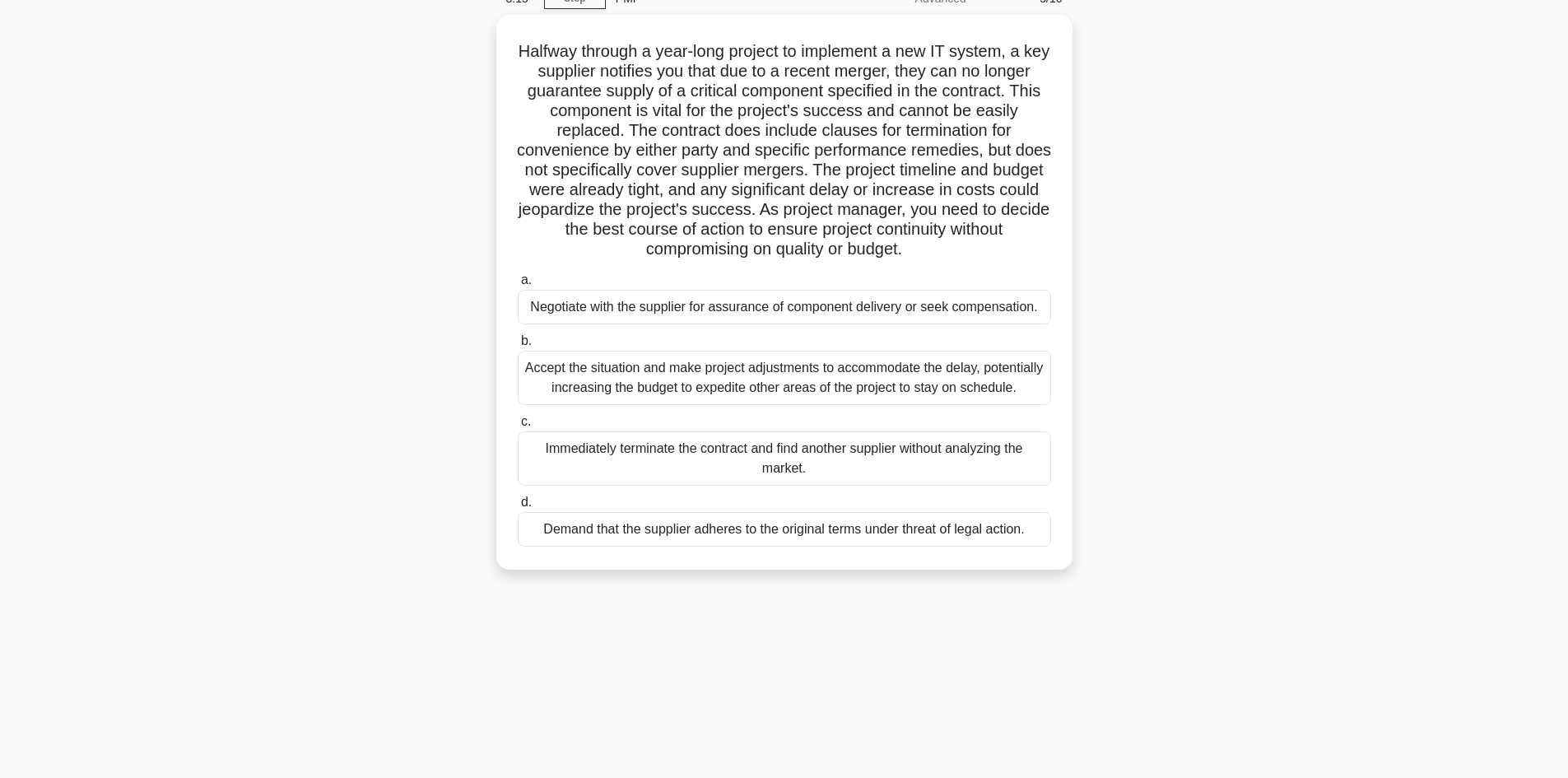
scroll to position [82, 0]
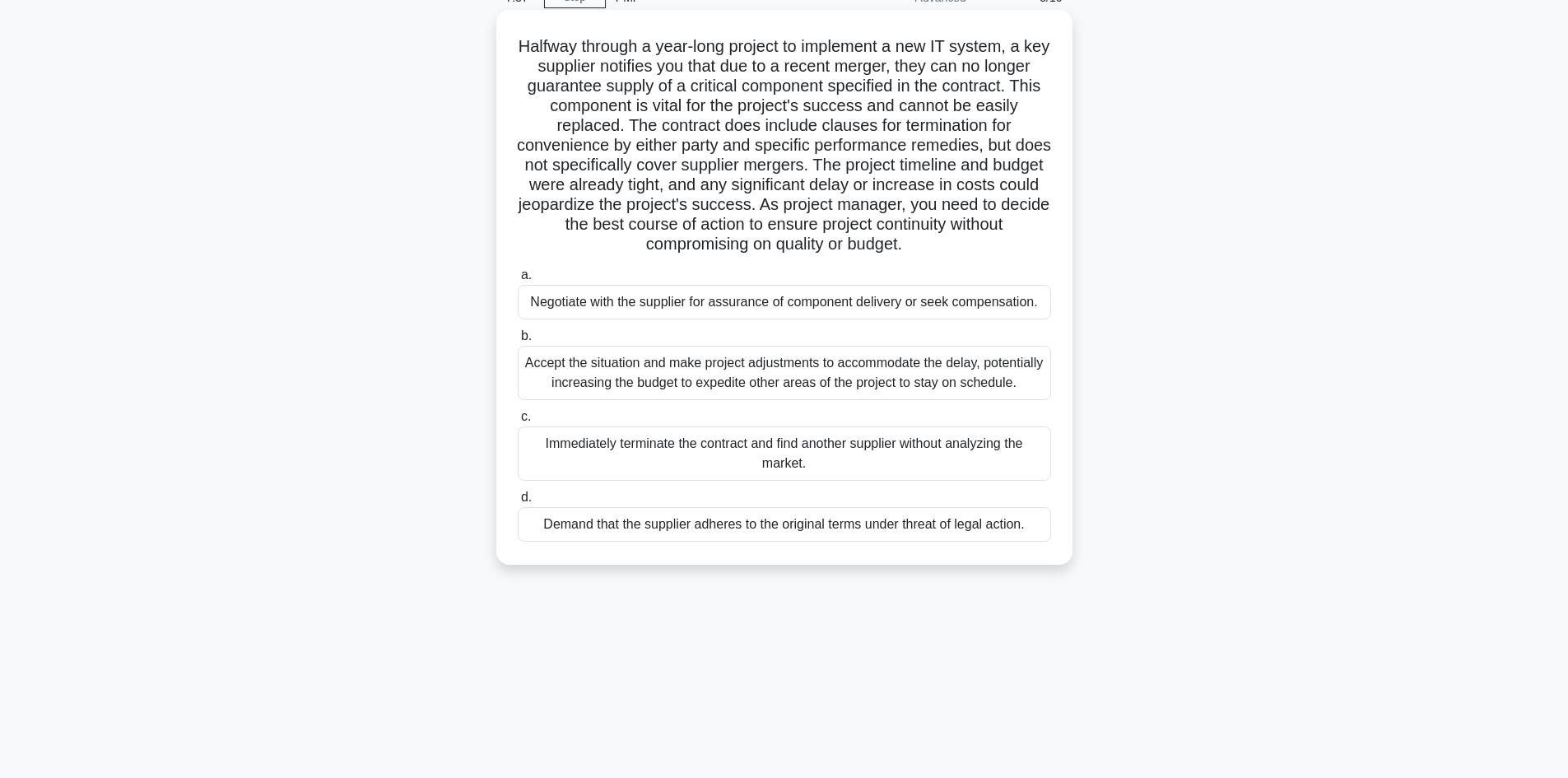
click at [927, 288] on div "Negotiate with the supplier for assurance of component delivery or seek compens…" at bounding box center [784, 302] width 533 height 35
click at [518, 281] on input "a. Negotiate with the supplier for assurance of component delivery or seek comp…" at bounding box center [518, 275] width 0 height 11
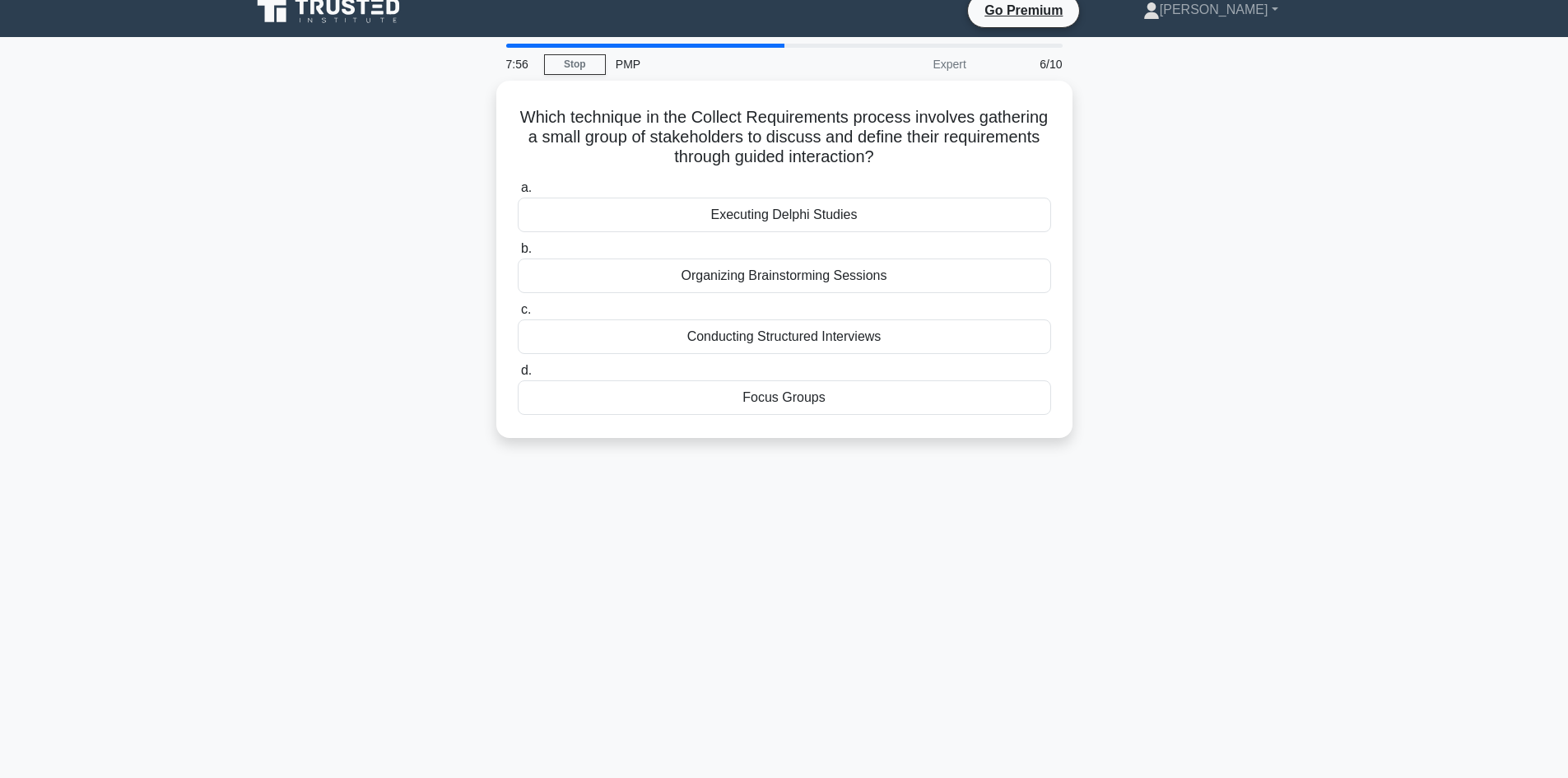
scroll to position [0, 0]
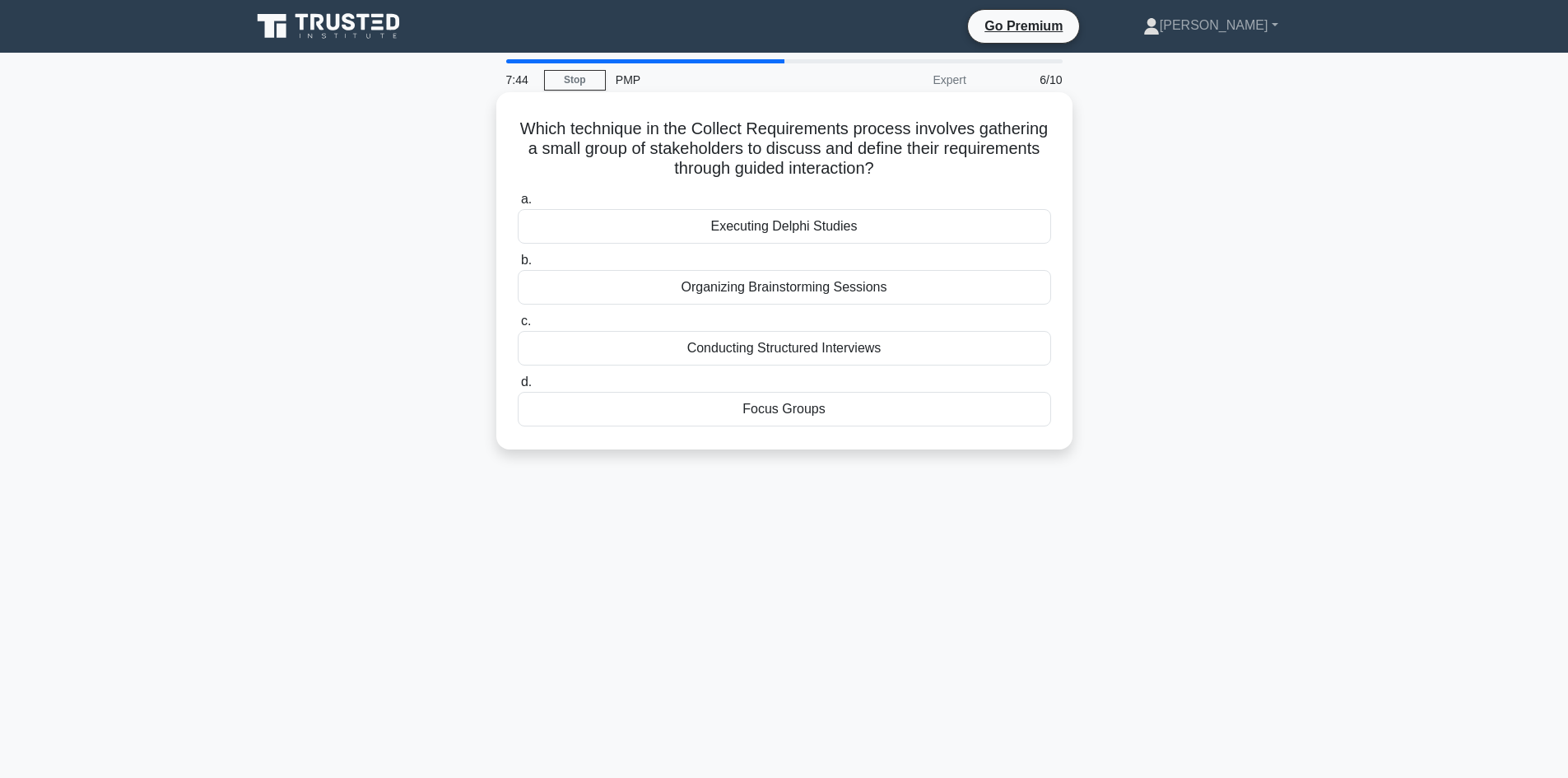
click at [881, 432] on div "Which technique in the Collect Requirements process involves gathering a small …" at bounding box center [784, 271] width 563 height 344
click at [881, 412] on div "Focus Groups" at bounding box center [784, 408] width 533 height 35
click at [518, 387] on input "d. Focus Groups" at bounding box center [518, 382] width 0 height 11
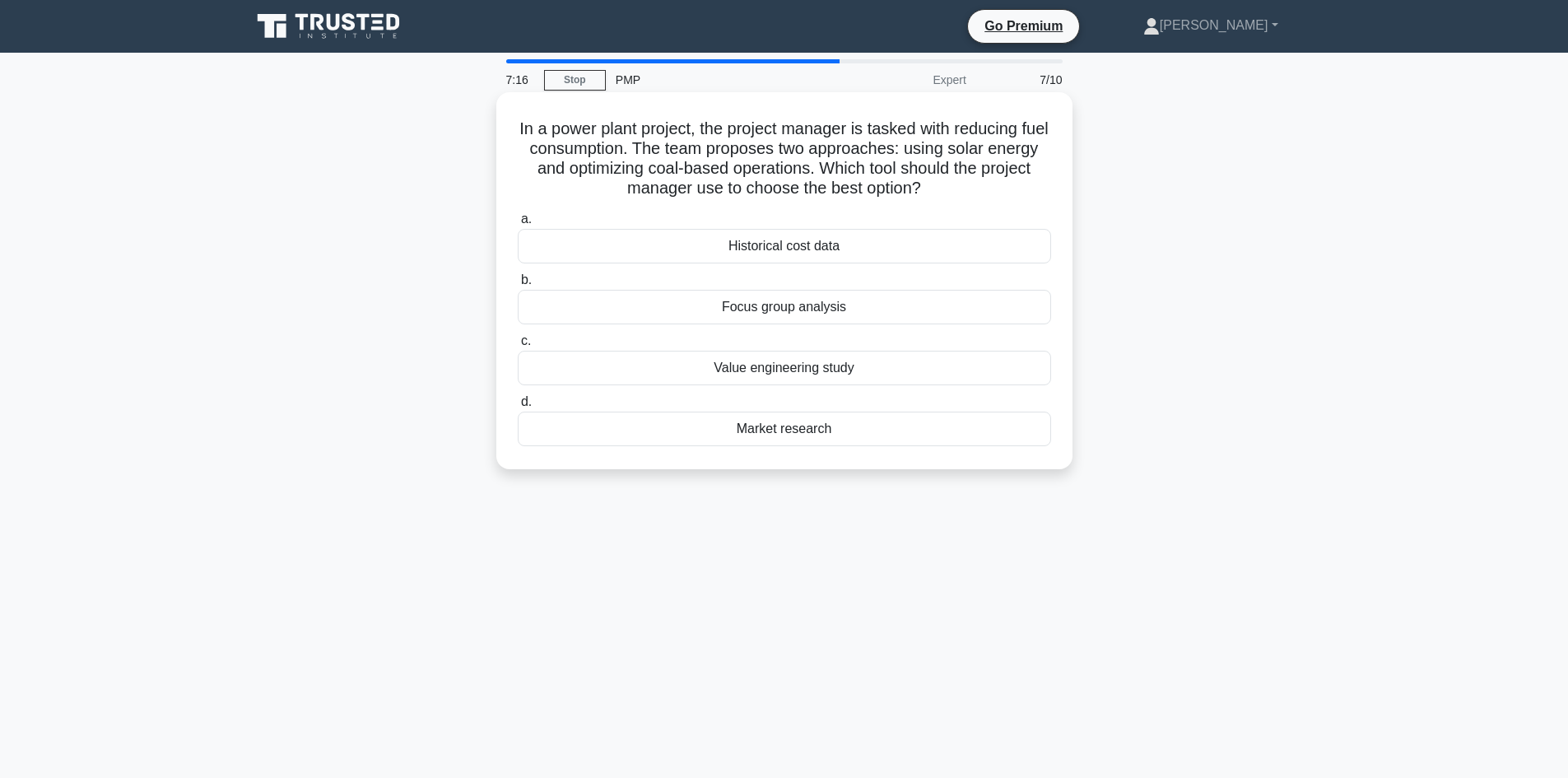
click at [970, 372] on div "Value engineering study" at bounding box center [784, 368] width 533 height 35
click at [518, 347] on input "c. Value engineering study" at bounding box center [518, 341] width 0 height 11
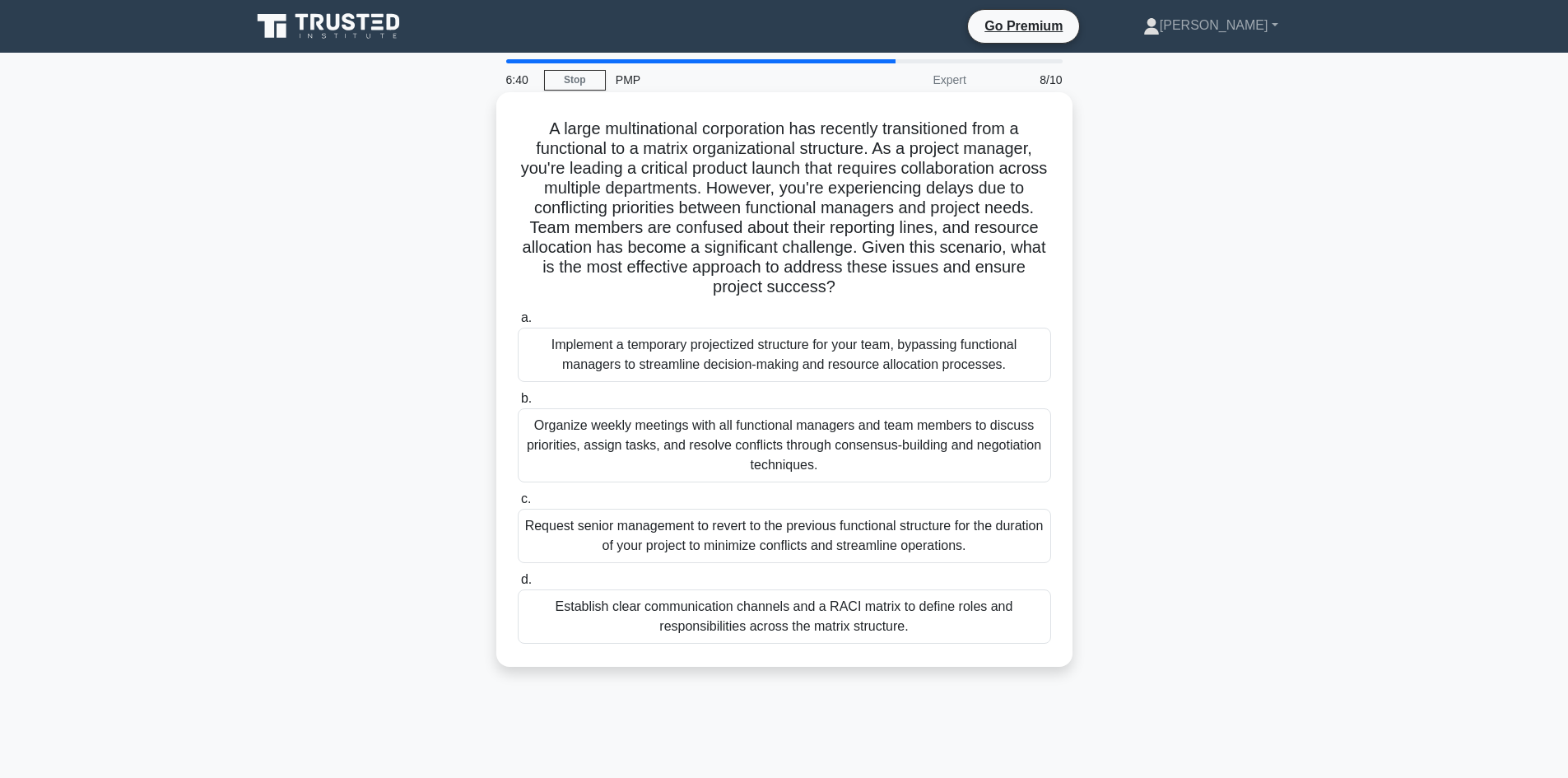
click at [927, 439] on div "Organize weekly meetings with all functional managers and team members to discu…" at bounding box center [784, 445] width 533 height 74
click at [518, 404] on input "b. Organize weekly meetings with all functional managers and team members to di…" at bounding box center [518, 398] width 0 height 11
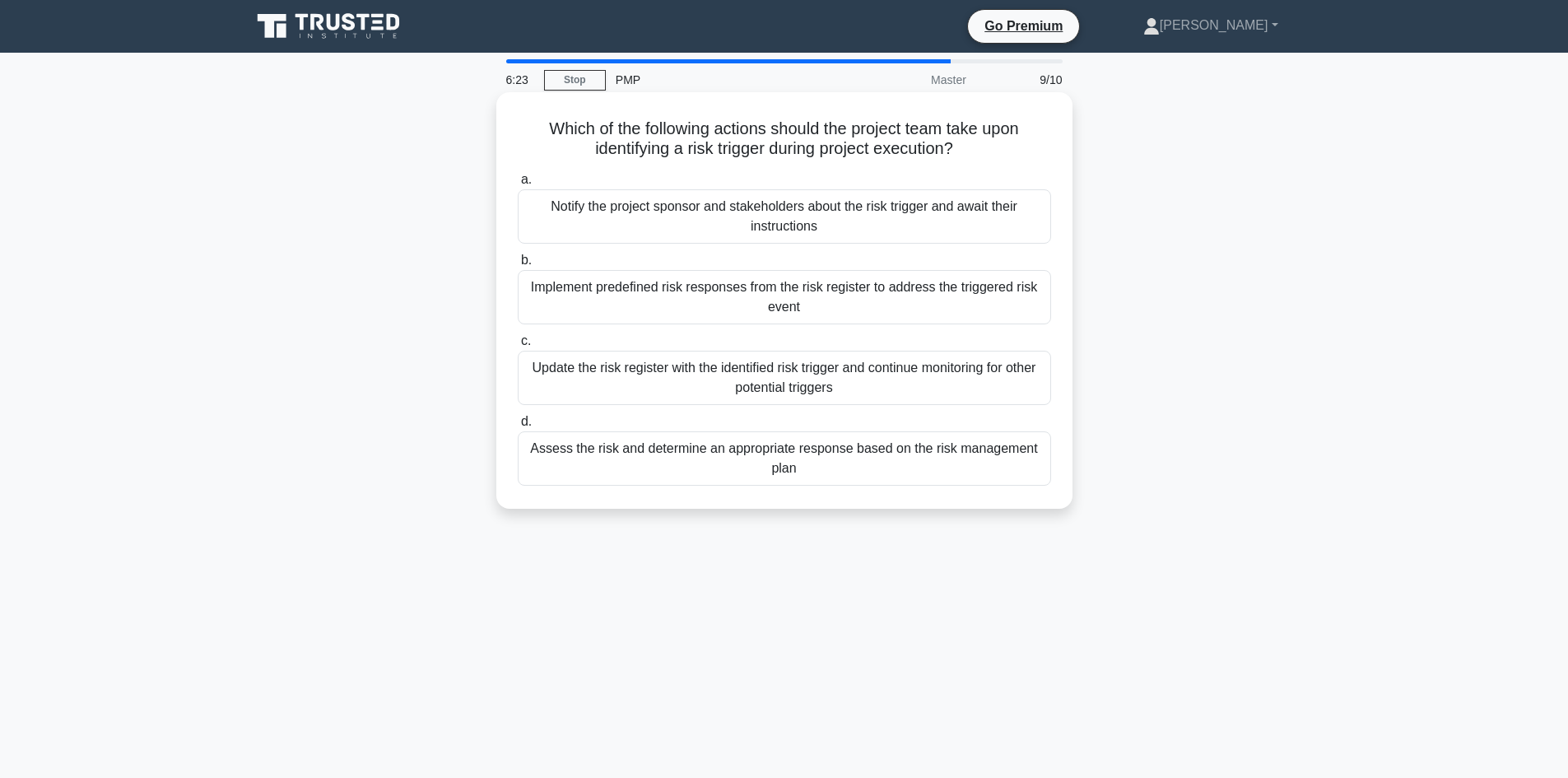
click at [851, 388] on div "Update the risk register with the identified risk trigger and continue monitori…" at bounding box center [784, 378] width 533 height 54
click at [518, 347] on input "c. Update the risk register with the identified risk trigger and continue monit…" at bounding box center [518, 341] width 0 height 11
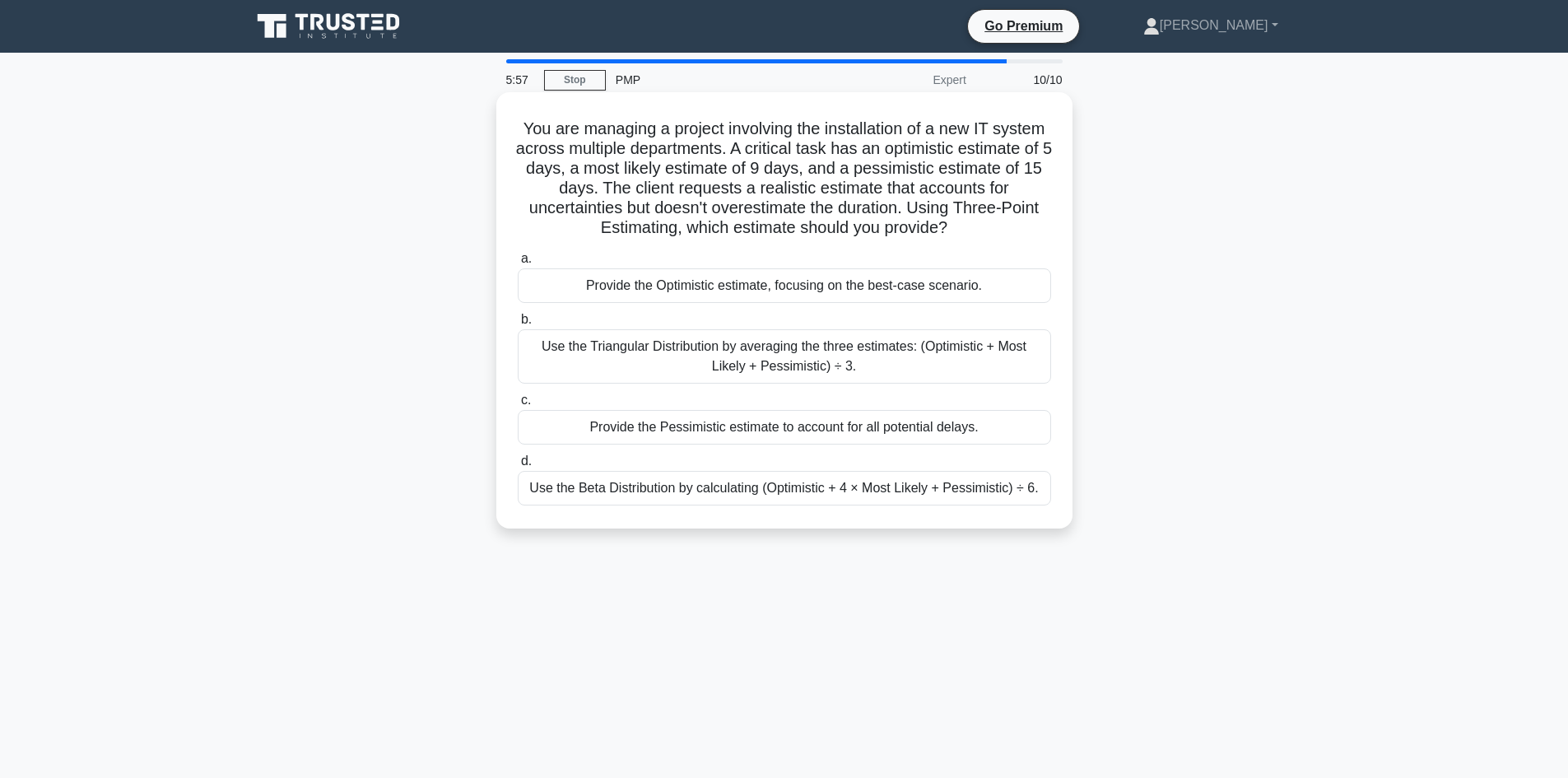
click at [951, 363] on div "Use the Triangular Distribution by averaging the three estimates: (Optimistic +…" at bounding box center [784, 356] width 533 height 54
click at [518, 325] on input "b. Use the Triangular Distribution by averaging the three estimates: (Optimisti…" at bounding box center [518, 320] width 0 height 11
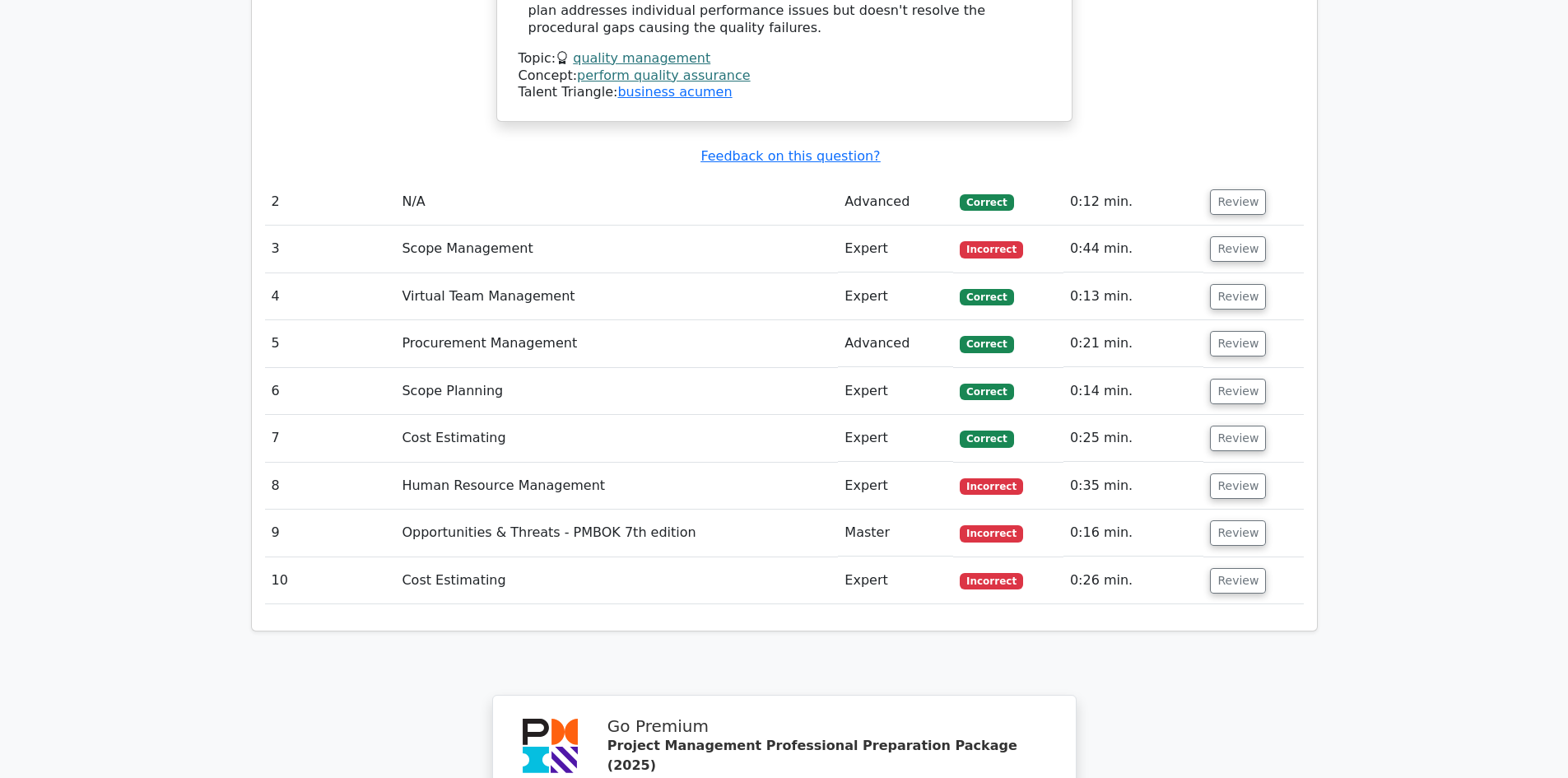
scroll to position [2140, 0]
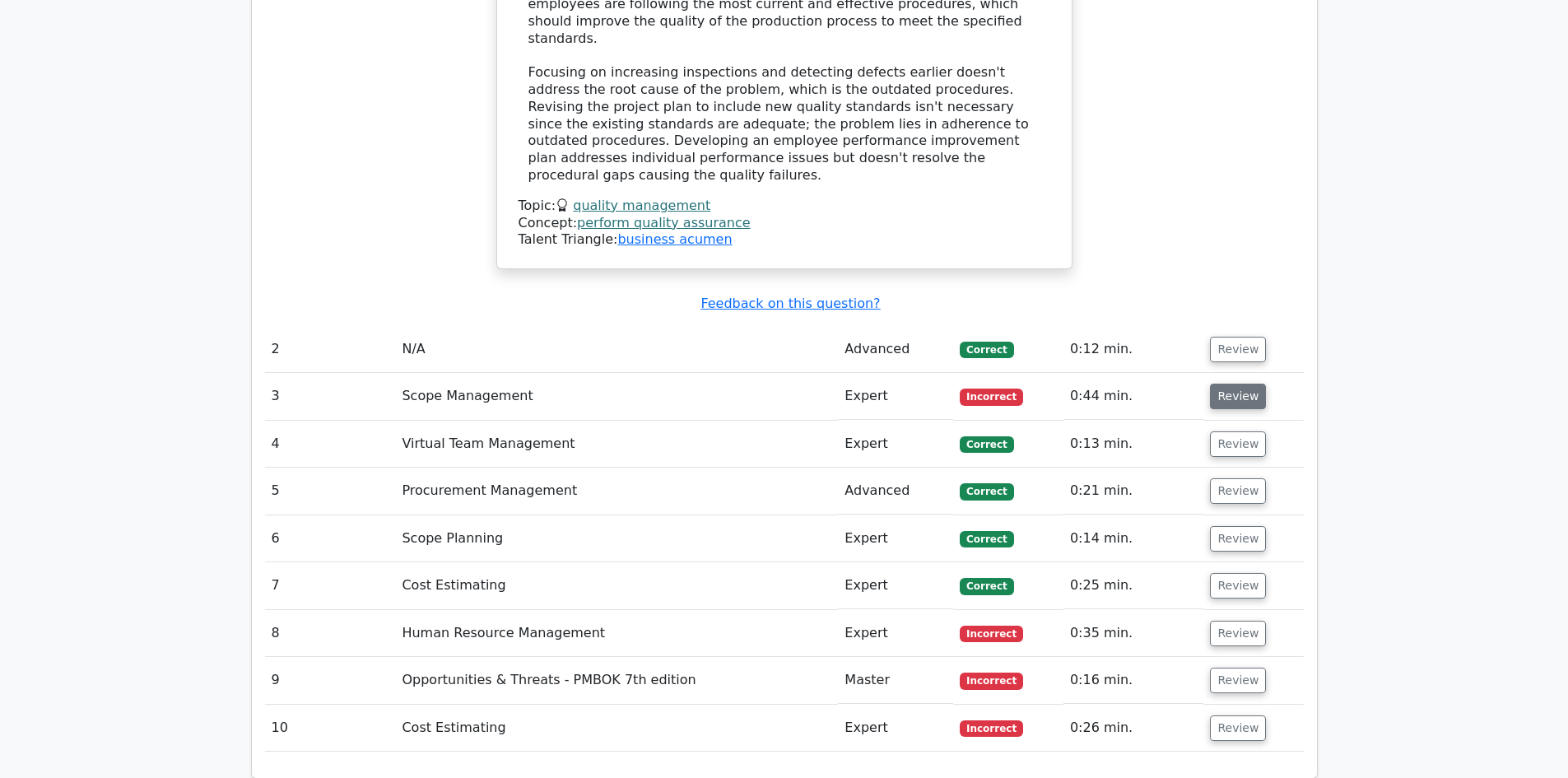
click at [1228, 384] on button "Review" at bounding box center [1237, 397] width 56 height 25
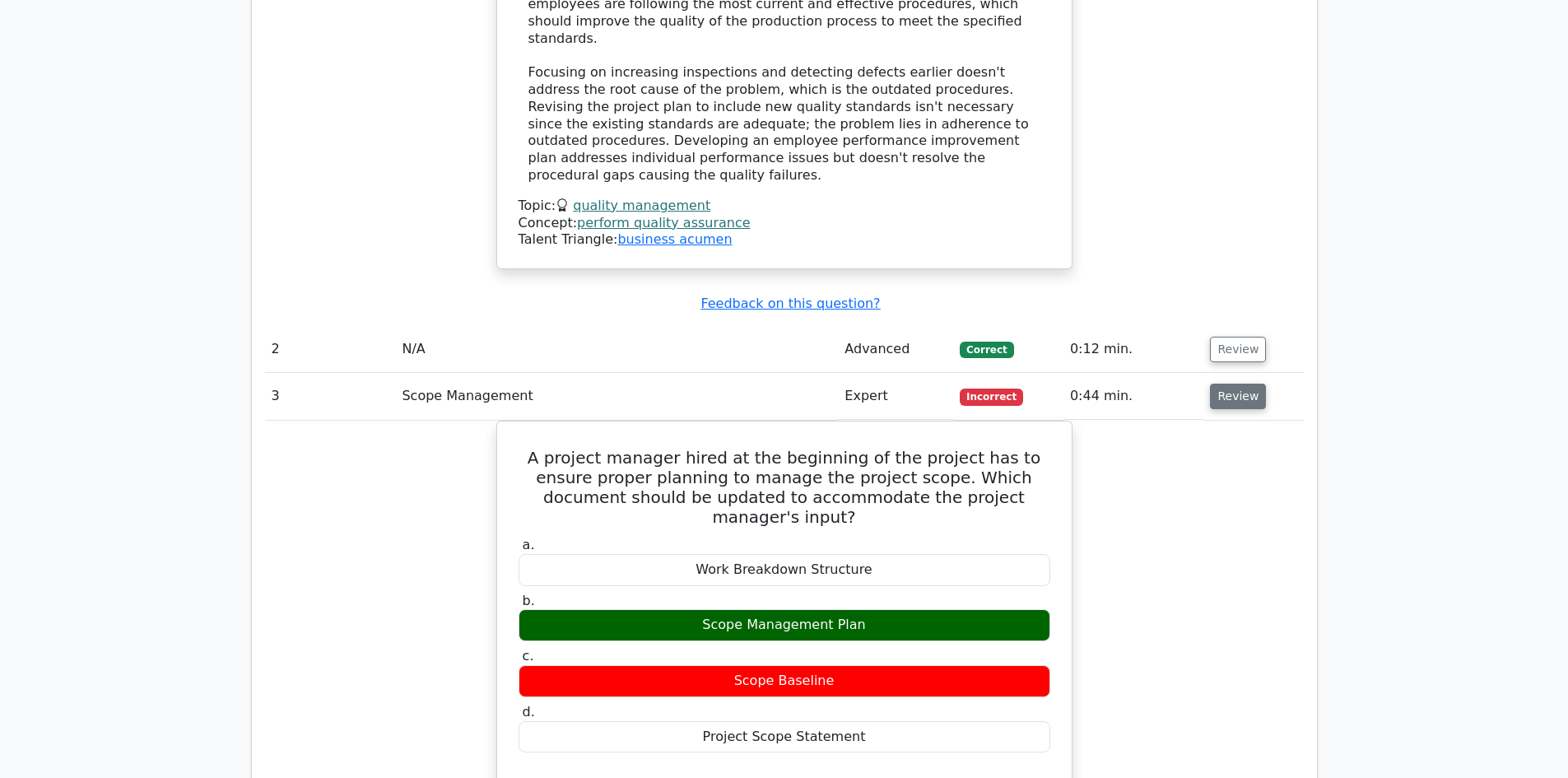
click at [1234, 384] on button "Review" at bounding box center [1237, 397] width 56 height 25
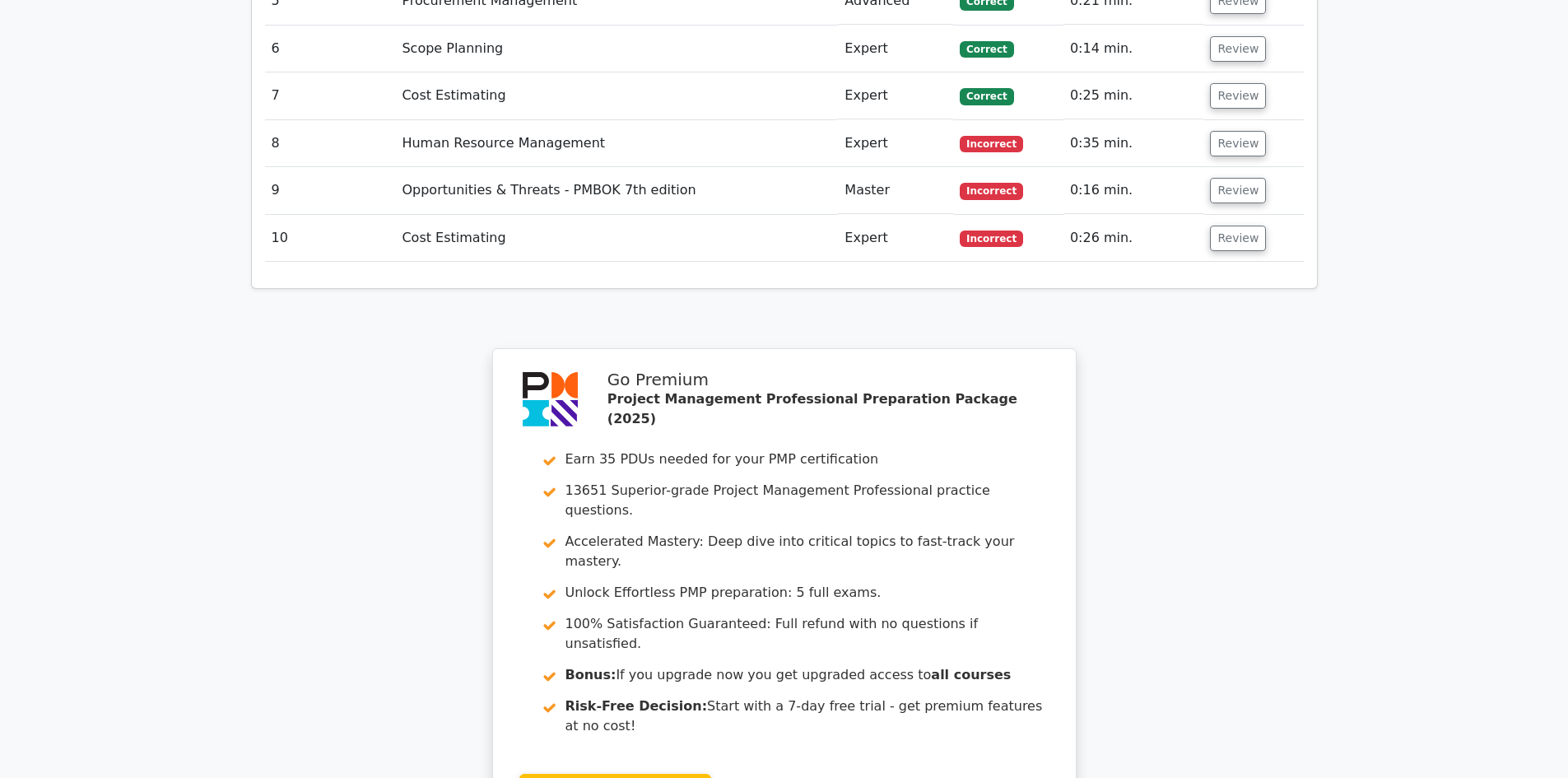
scroll to position [2469, 0]
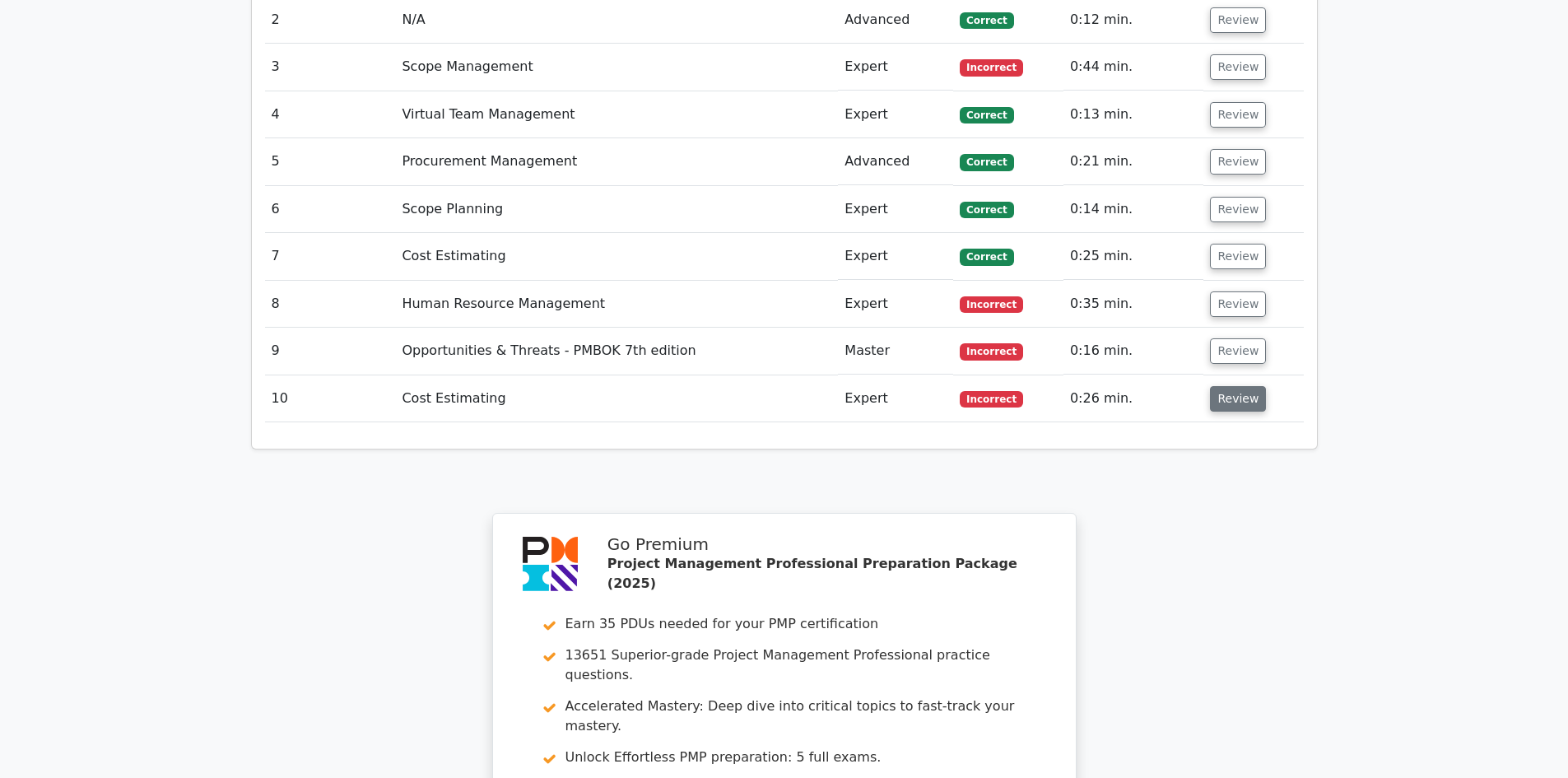
click at [1237, 386] on button "Review" at bounding box center [1237, 398] width 56 height 25
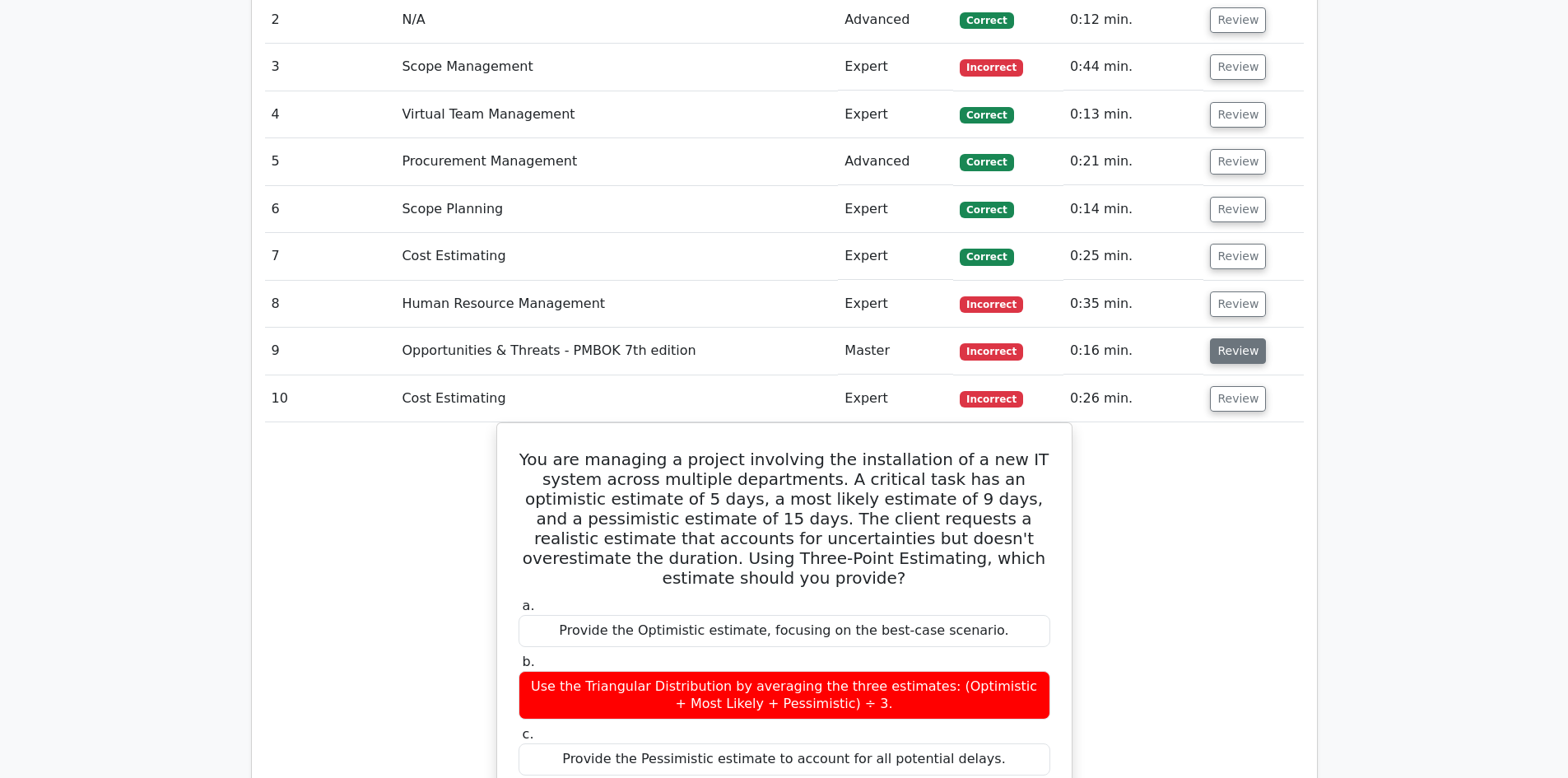
click at [1228, 338] on button "Review" at bounding box center [1237, 351] width 56 height 25
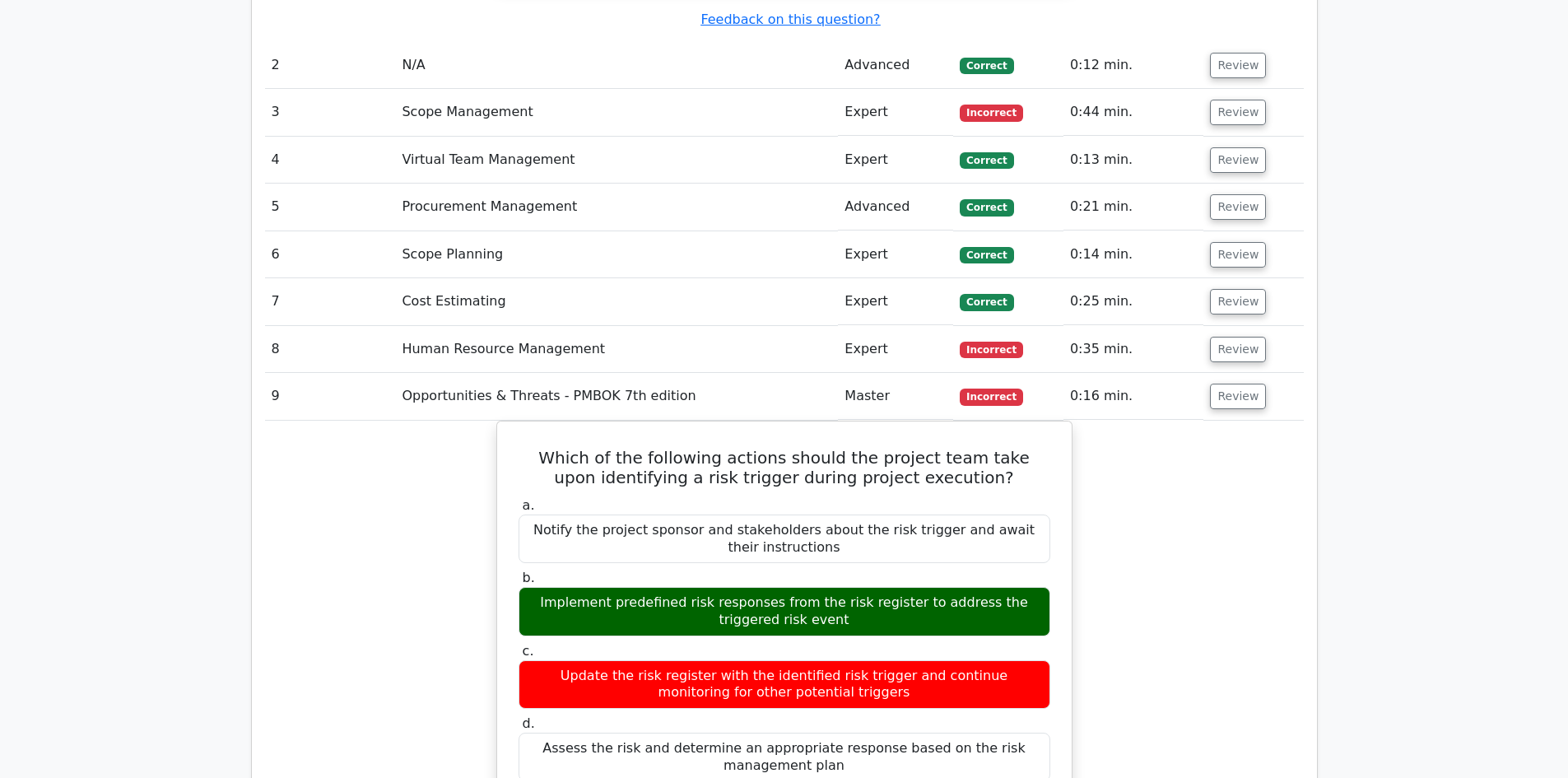
scroll to position [2387, 0]
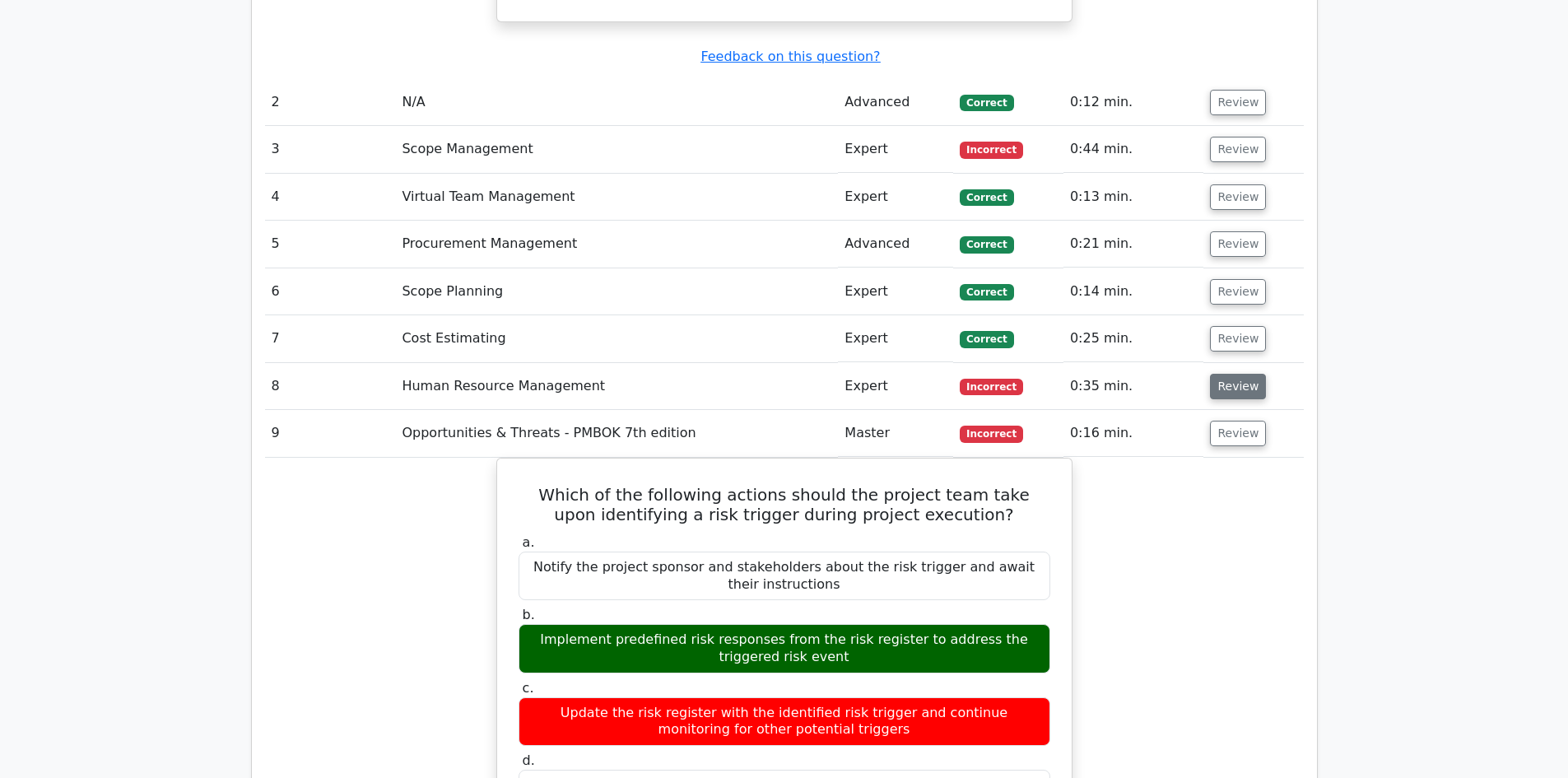
click at [1232, 374] on button "Review" at bounding box center [1237, 386] width 56 height 25
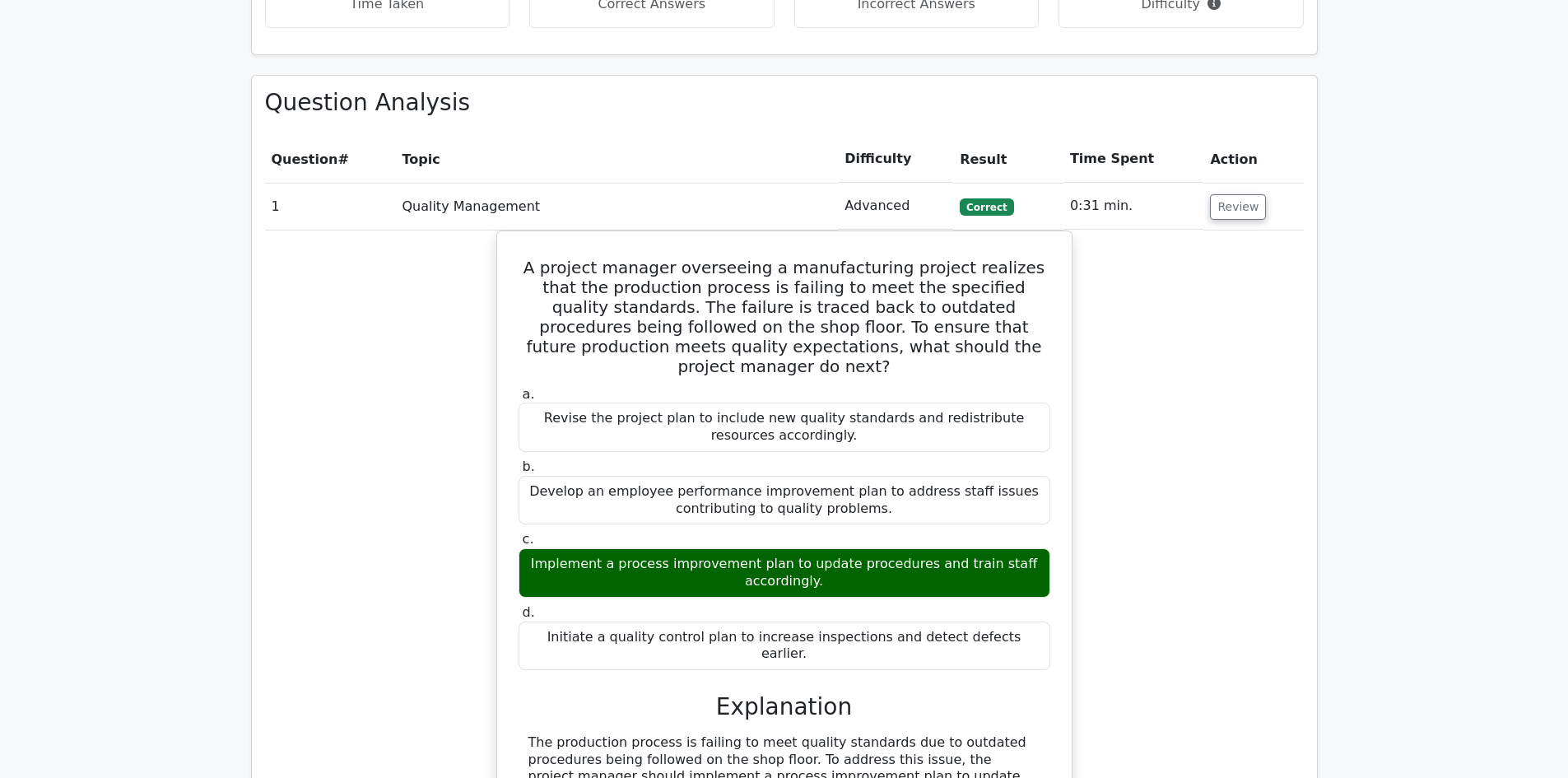
scroll to position [0, 0]
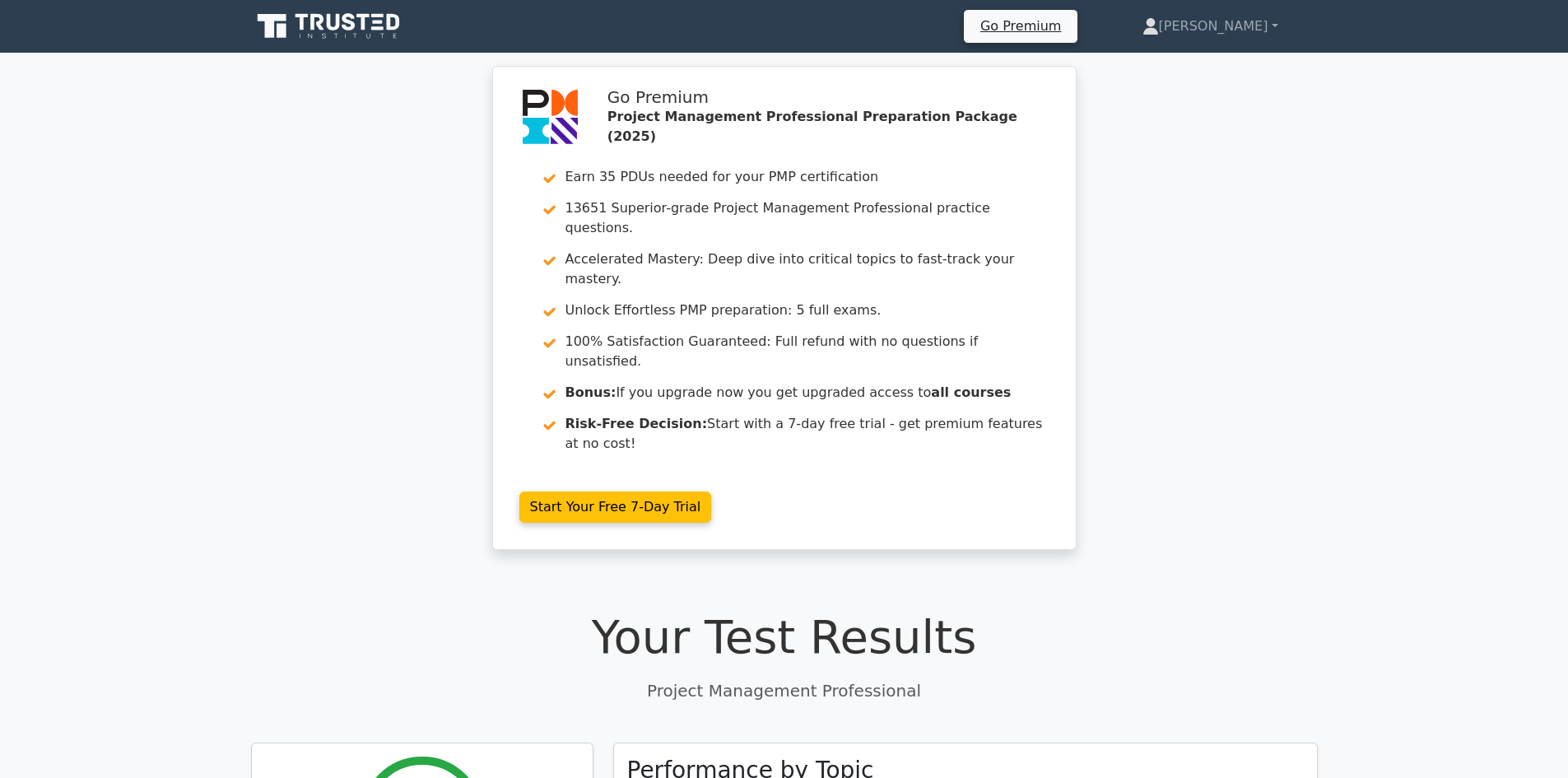
click at [303, 26] on icon at bounding box center [330, 26] width 158 height 31
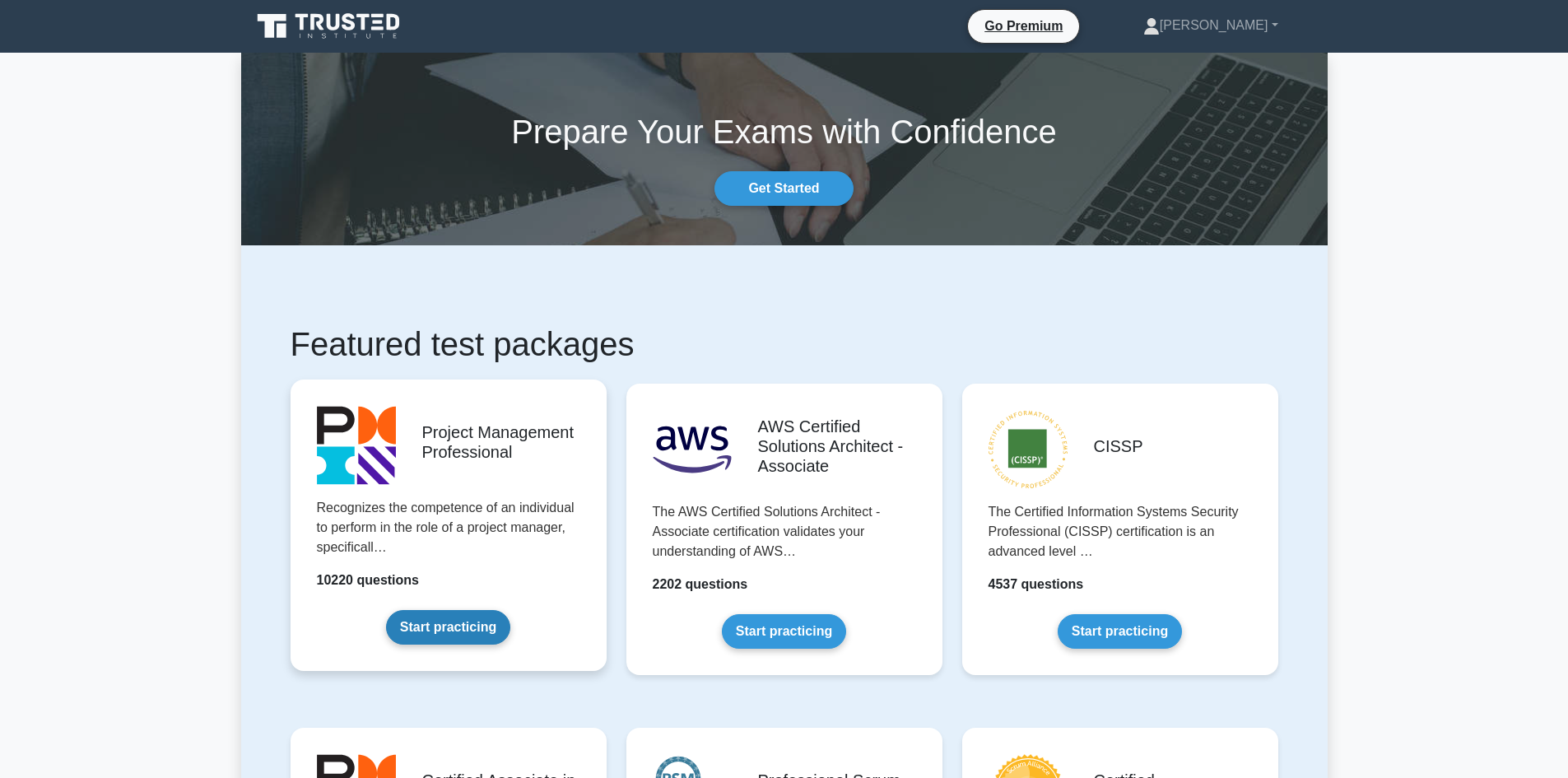
click at [467, 636] on link "Start practicing" at bounding box center [448, 627] width 125 height 35
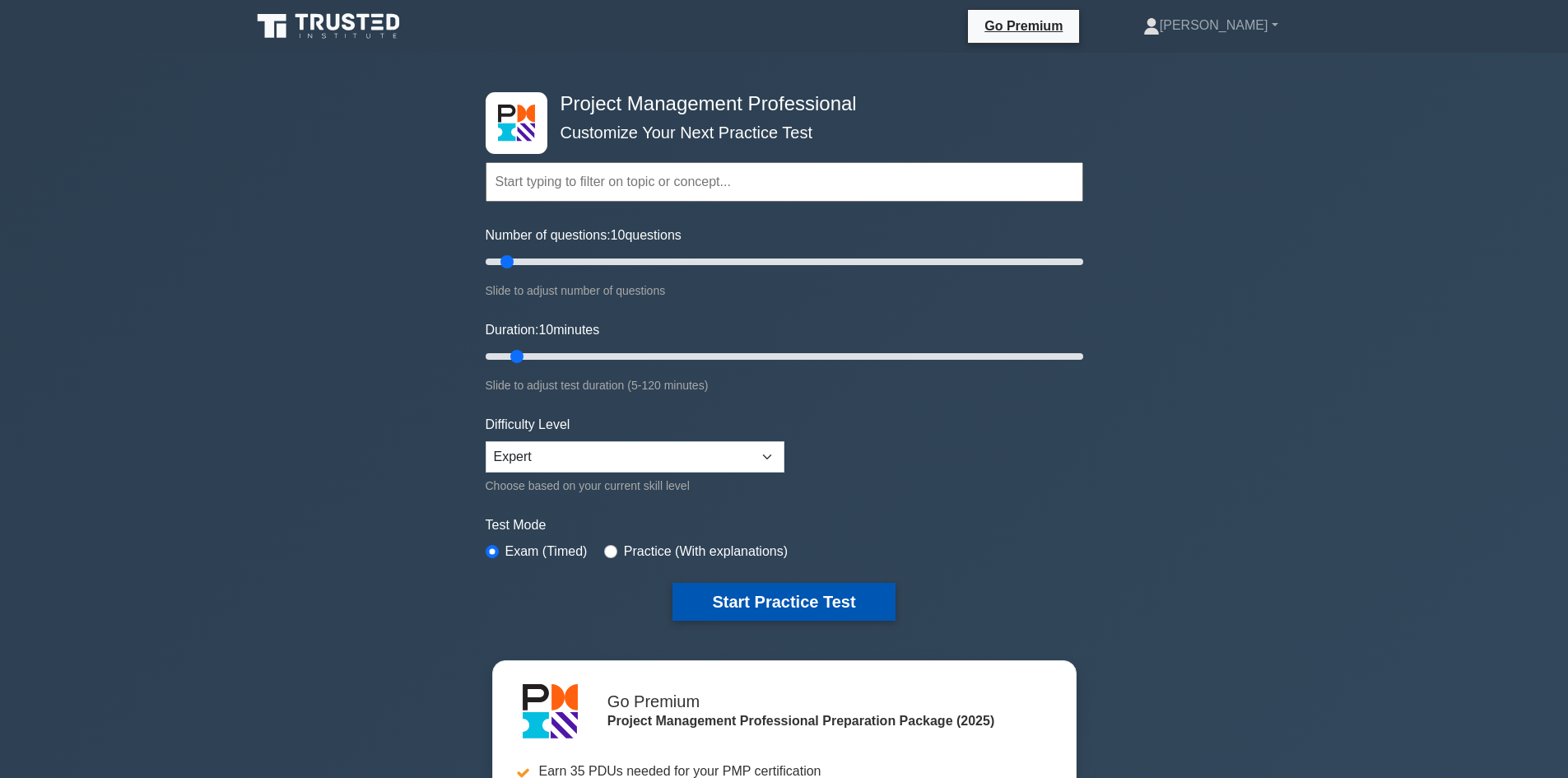
click at [813, 610] on button "Start Practice Test" at bounding box center [783, 601] width 222 height 38
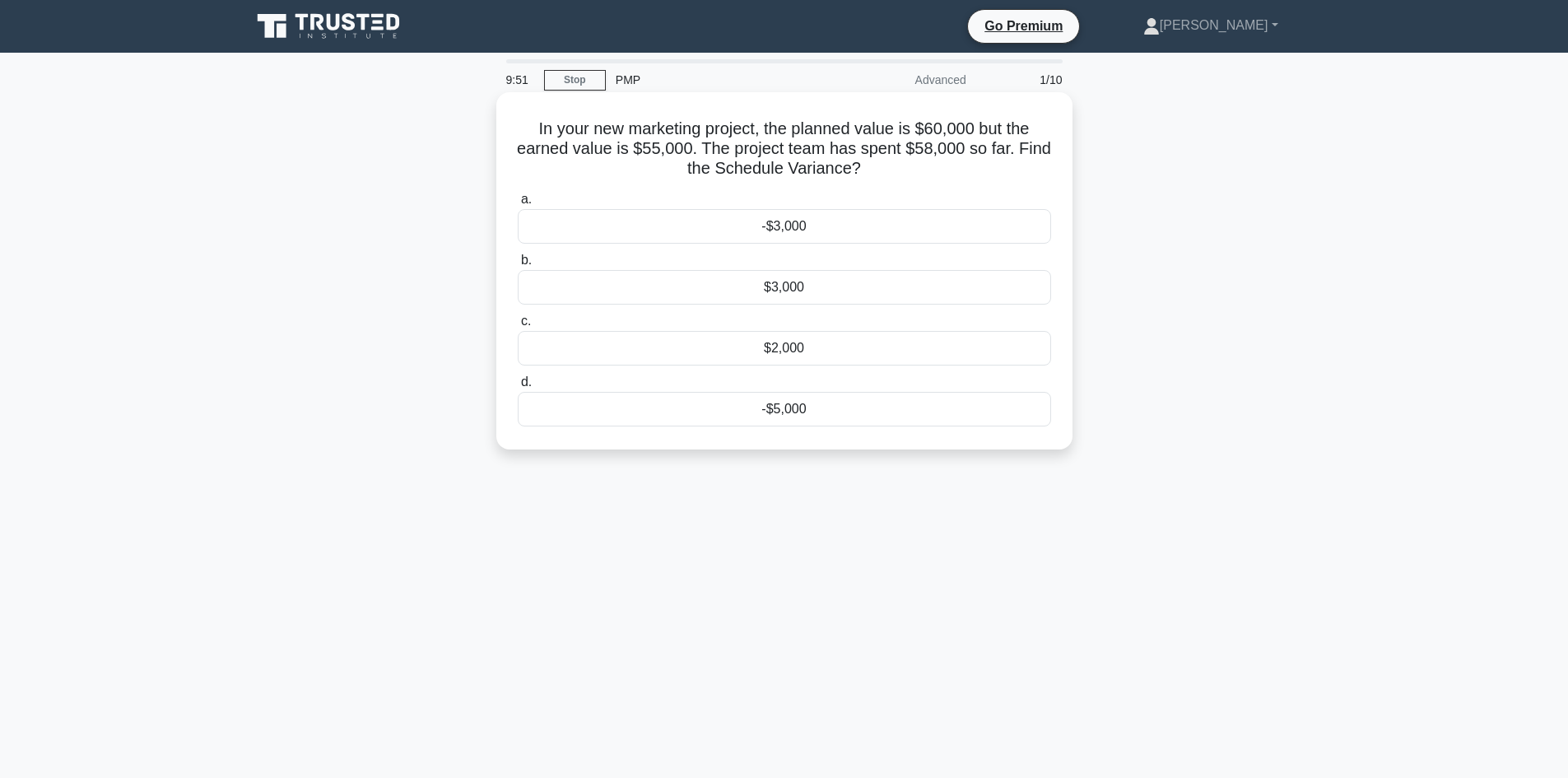
click at [706, 433] on div "In your new marketing project, the planned value is $60,000 but the earned valu…" at bounding box center [784, 271] width 563 height 344
click at [712, 409] on div "-$5,000" at bounding box center [784, 408] width 533 height 35
click at [518, 387] on input "d. -$5,000" at bounding box center [518, 382] width 0 height 11
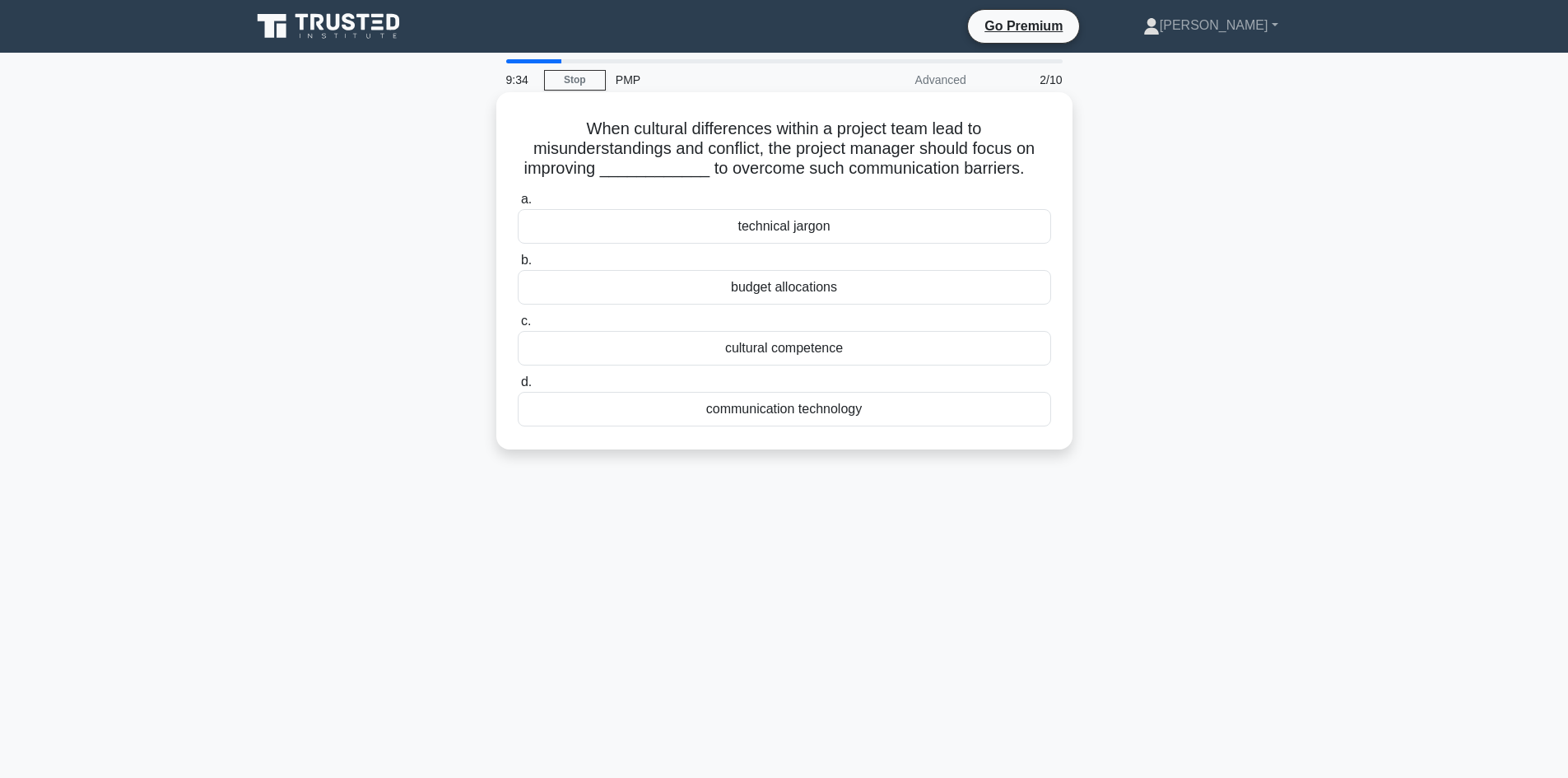
click at [904, 364] on div "cultural competence" at bounding box center [784, 347] width 533 height 35
click at [518, 327] on input "c. cultural competence" at bounding box center [518, 321] width 0 height 11
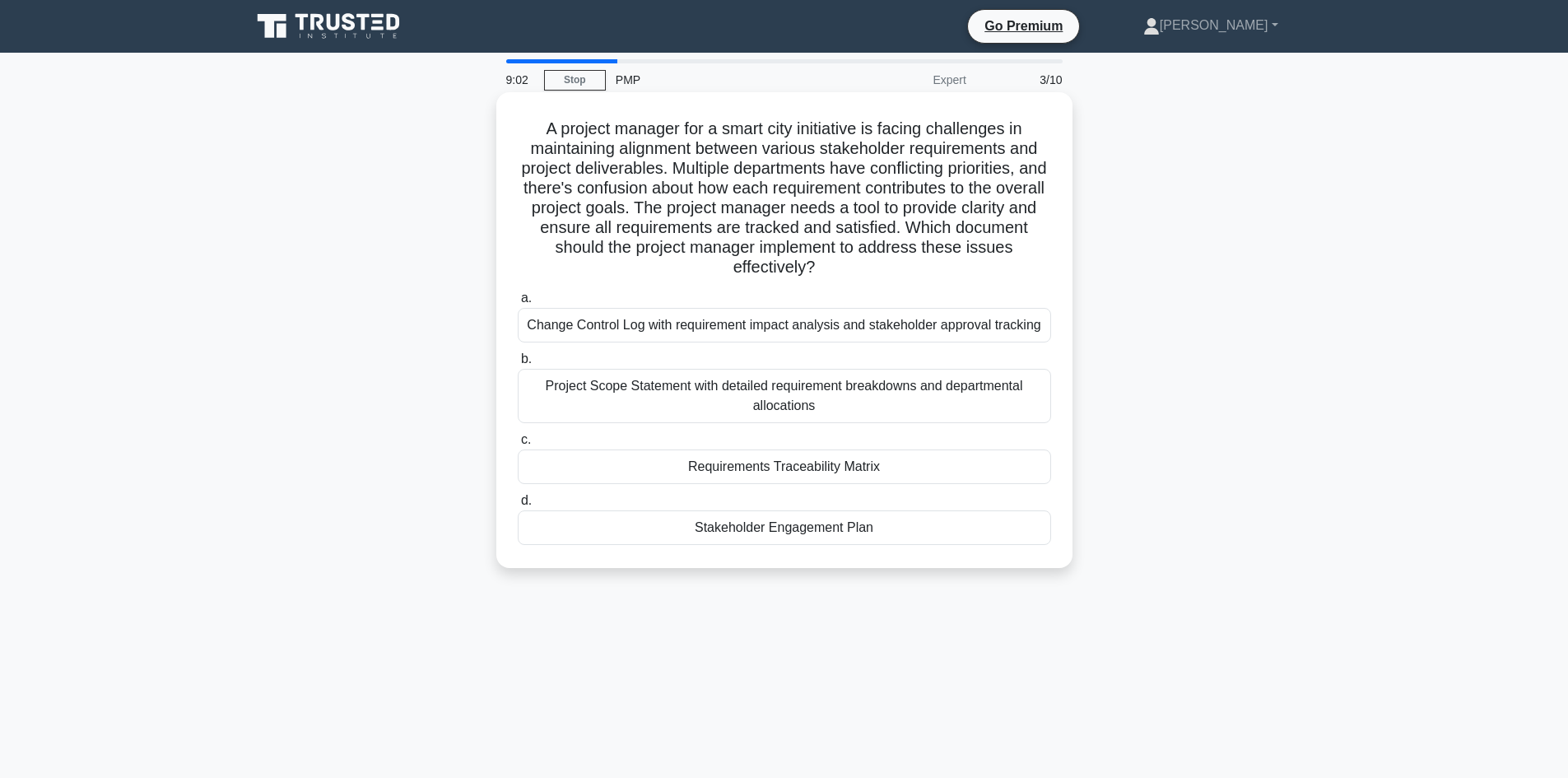
click at [1013, 471] on div "Requirements Traceability Matrix" at bounding box center [784, 466] width 533 height 35
click at [518, 445] on input "c. Requirements Traceability Matrix" at bounding box center [518, 440] width 0 height 11
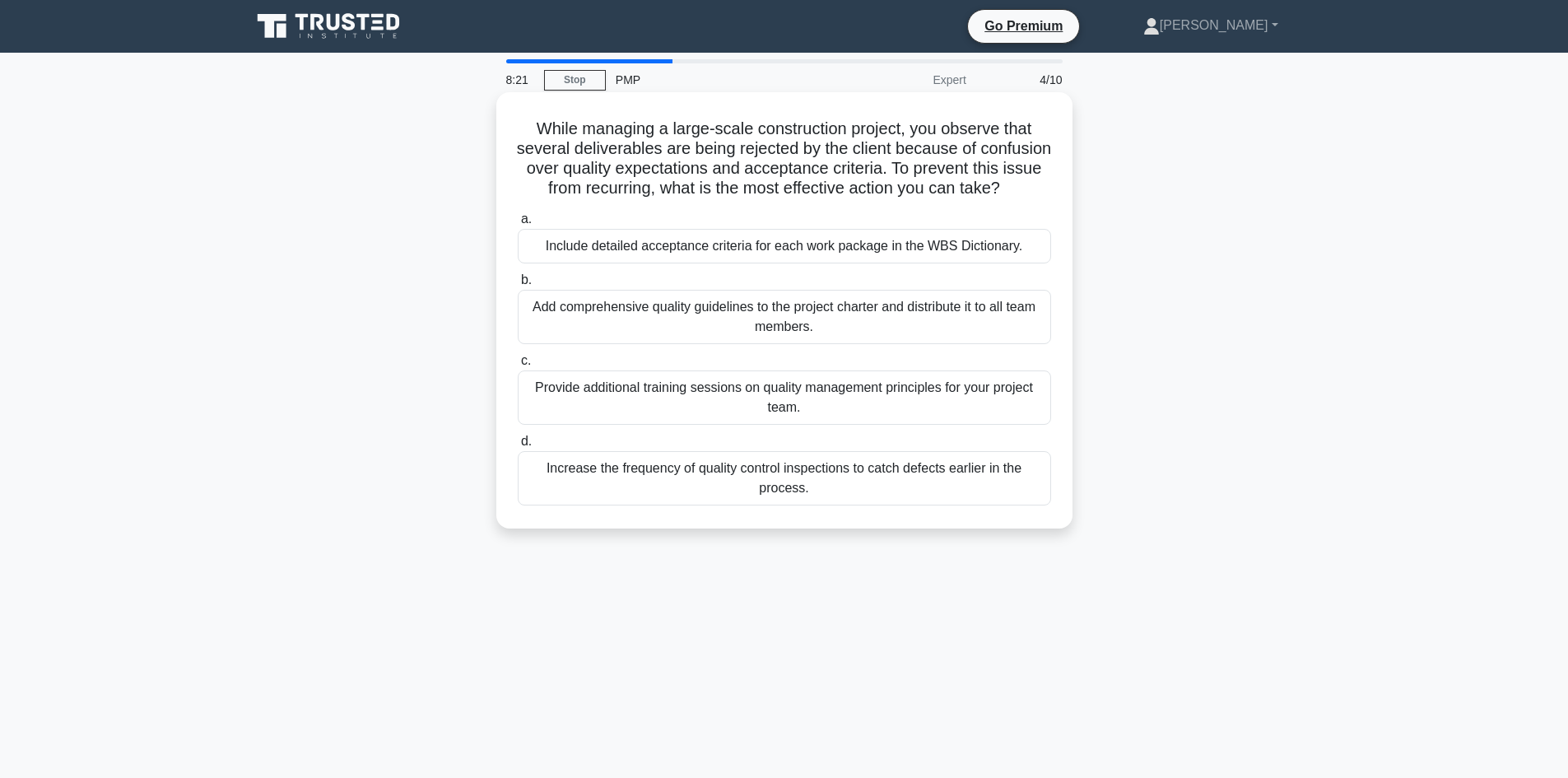
click at [807, 264] on div "Include detailed acceptance criteria for each work package in the WBS Dictionar…" at bounding box center [784, 246] width 533 height 35
click at [518, 225] on input "a. Include detailed acceptance criteria for each work package in the WBS Dictio…" at bounding box center [518, 219] width 0 height 11
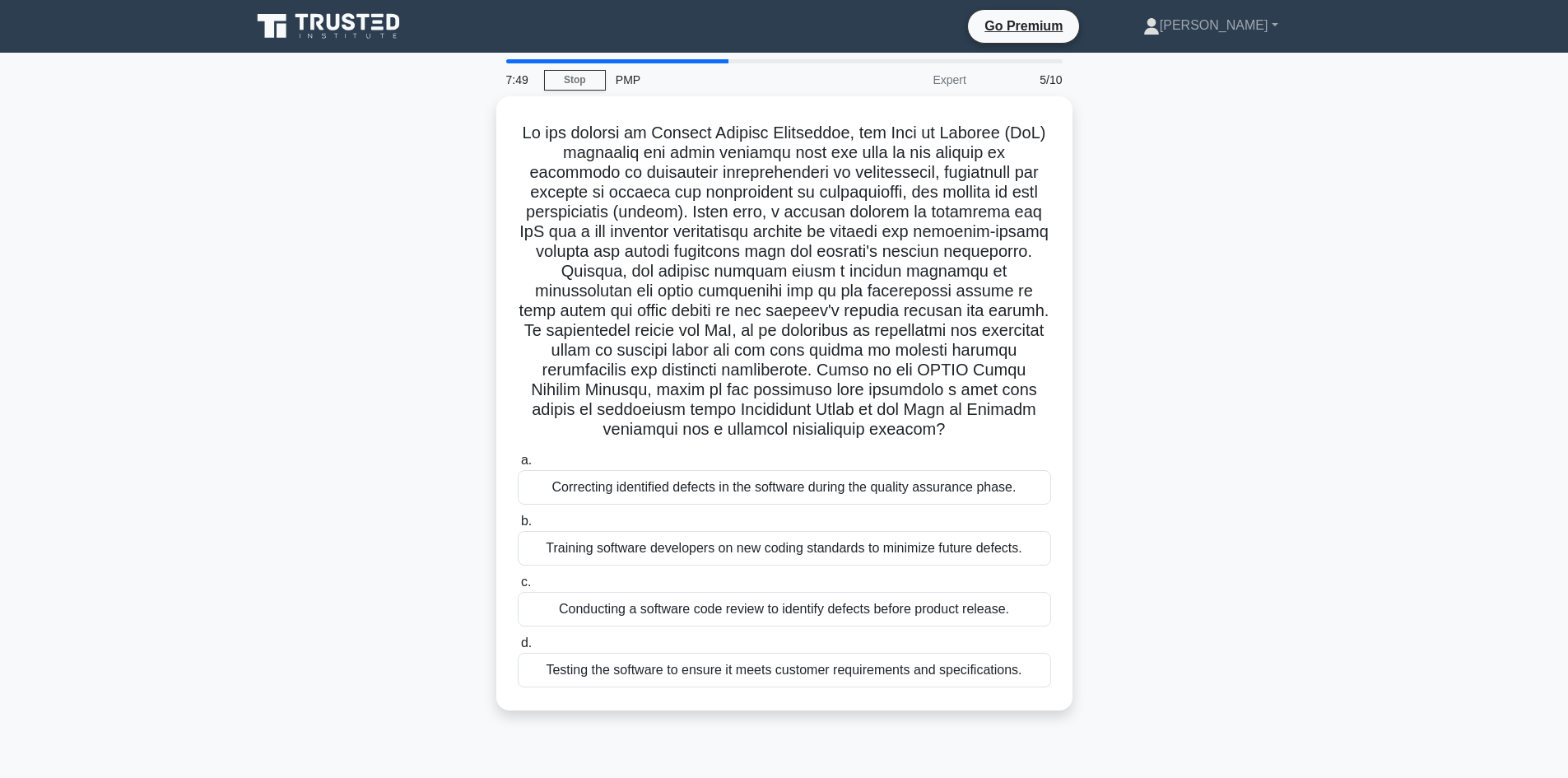
click at [921, 538] on div "Training software developers on new coding standards to minimize future defects." at bounding box center [784, 547] width 533 height 35
click at [518, 526] on input "b. Training software developers on new coding standards to minimize future defe…" at bounding box center [518, 521] width 0 height 11
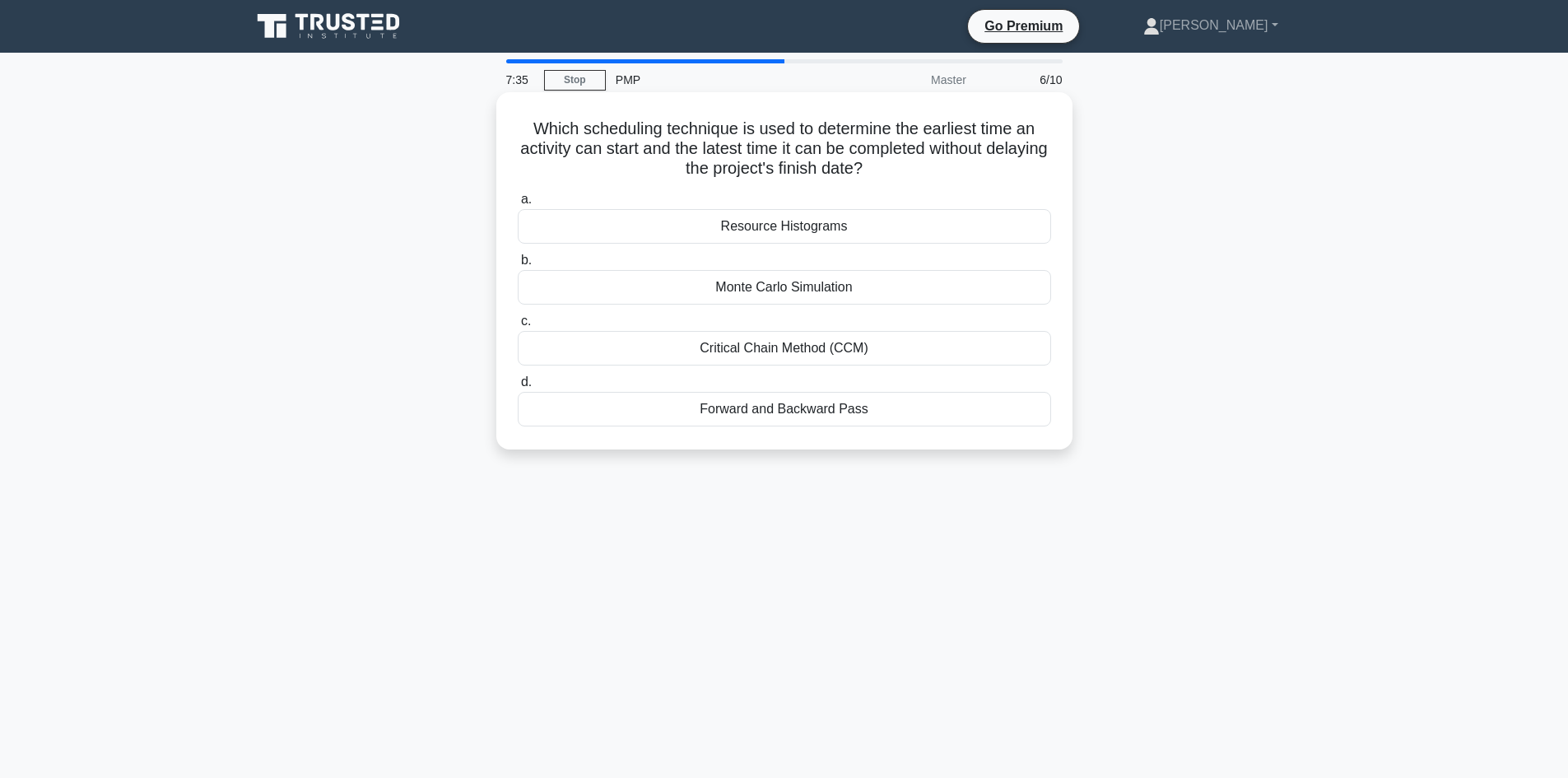
click at [890, 353] on div "Critical Chain Method (CCM)" at bounding box center [784, 347] width 533 height 35
click at [518, 327] on input "c. Critical Chain Method (CCM)" at bounding box center [518, 321] width 0 height 11
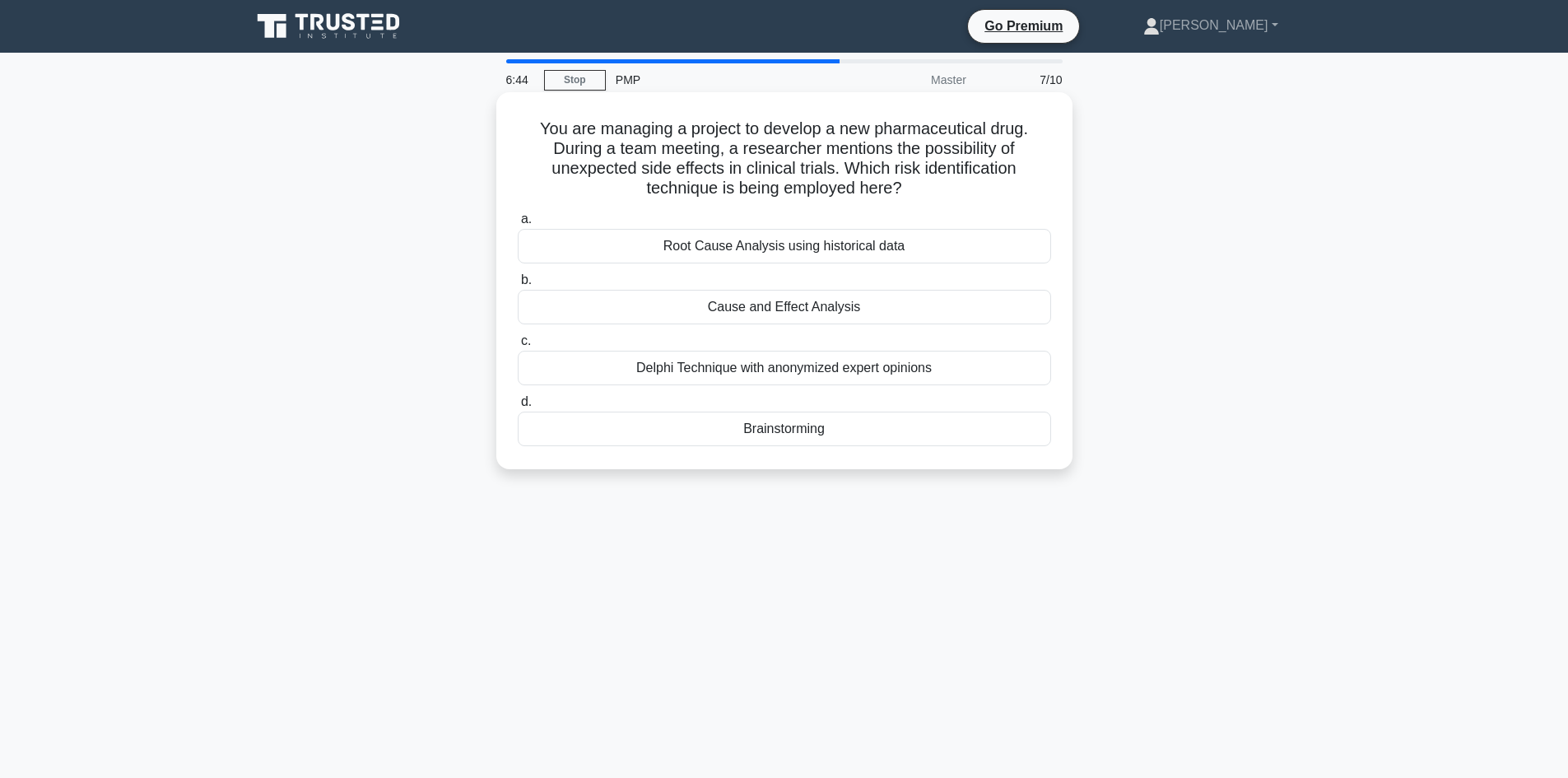
click at [889, 249] on div "Root Cause Analysis using historical data" at bounding box center [784, 246] width 533 height 35
click at [518, 225] on input "a. Root Cause Analysis using historical data" at bounding box center [518, 219] width 0 height 11
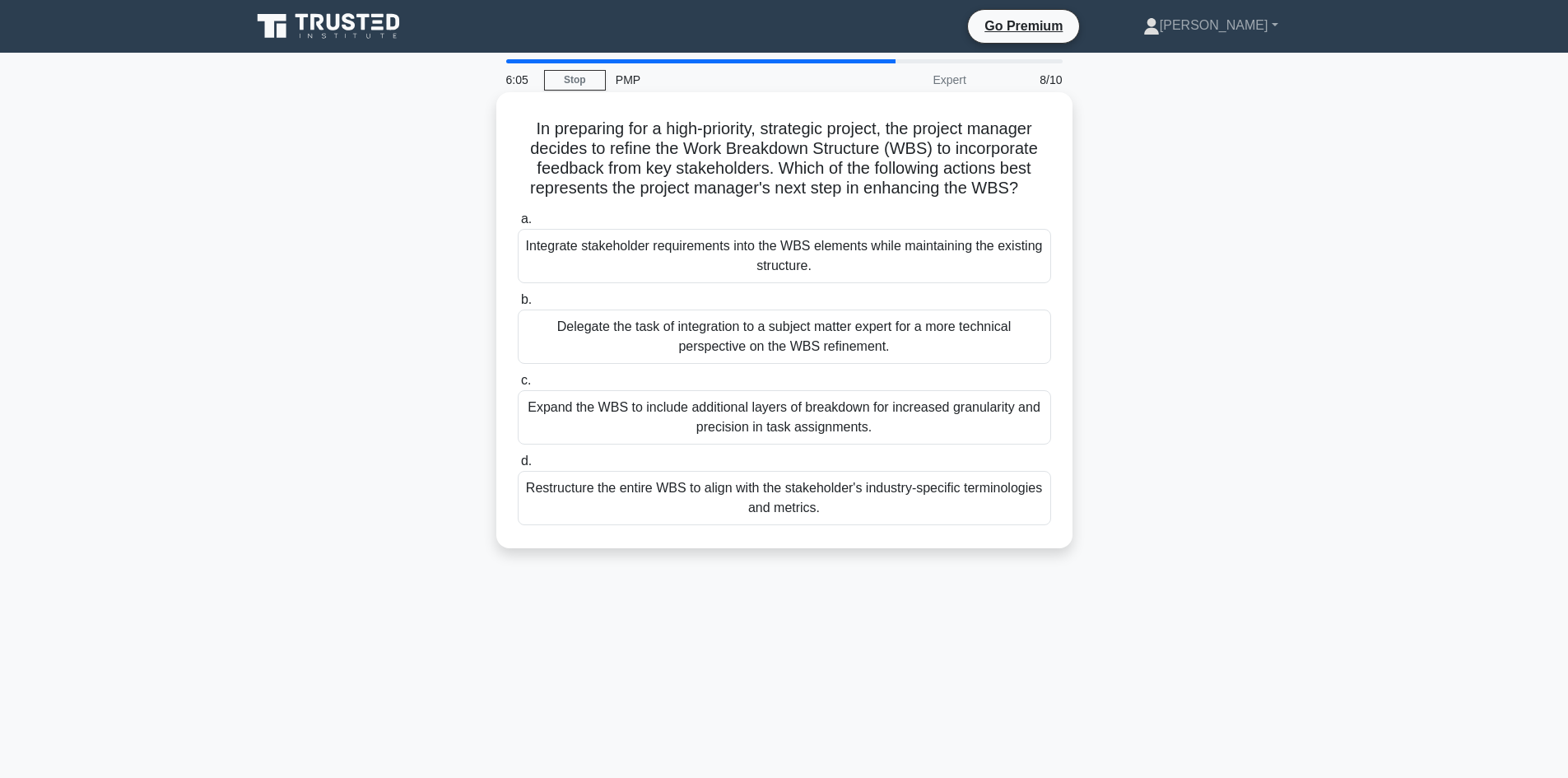
click at [800, 412] on div "Expand the WBS to include additional layers of breakdown for increased granular…" at bounding box center [784, 417] width 533 height 54
click at [518, 386] on input "c. Expand the WBS to include additional layers of breakdown for increased granu…" at bounding box center [518, 381] width 0 height 11
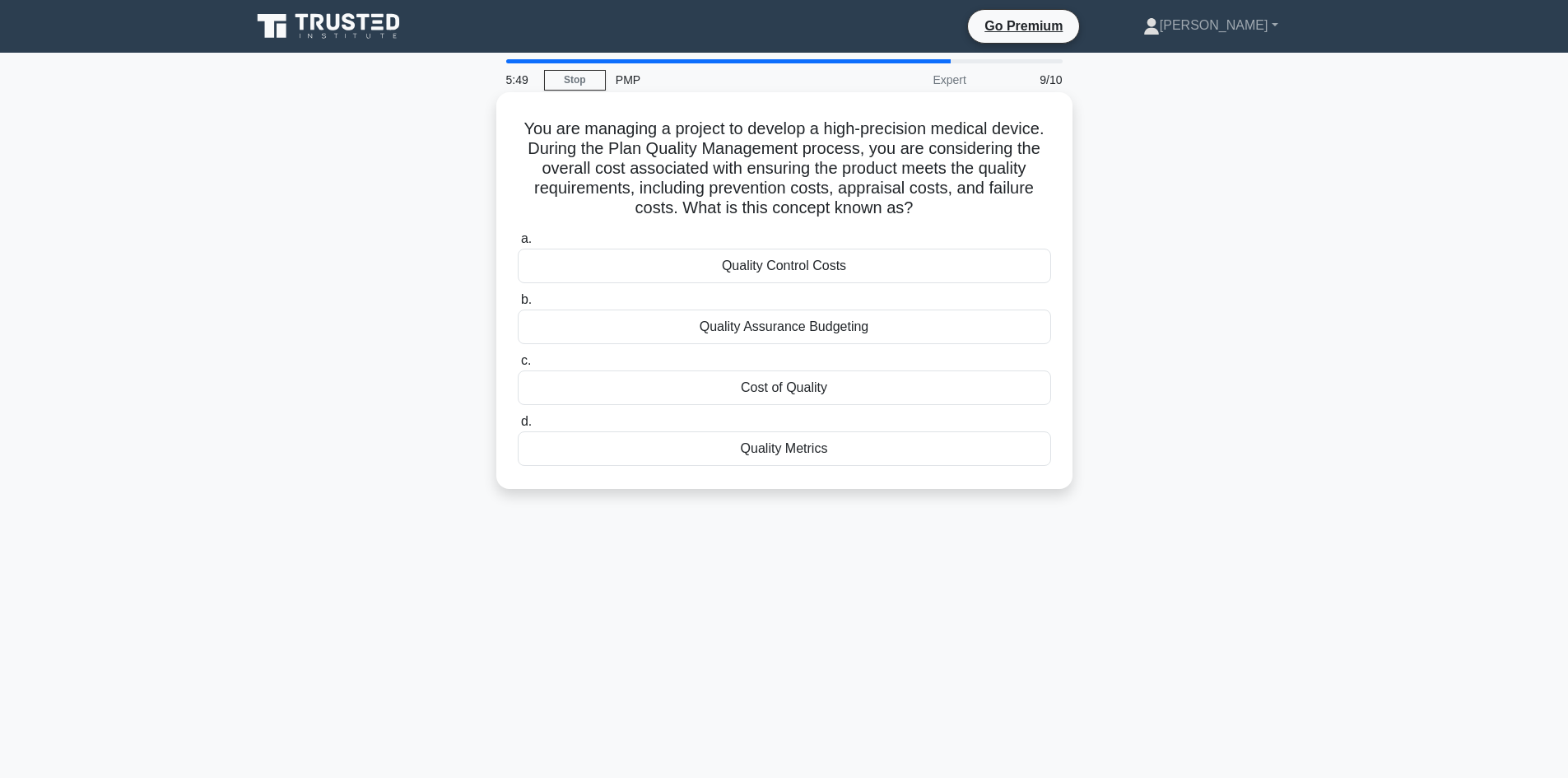
click at [943, 325] on div "Quality Assurance Budgeting" at bounding box center [784, 326] width 533 height 35
click at [518, 305] on input "b. Quality Assurance Budgeting" at bounding box center [518, 300] width 0 height 11
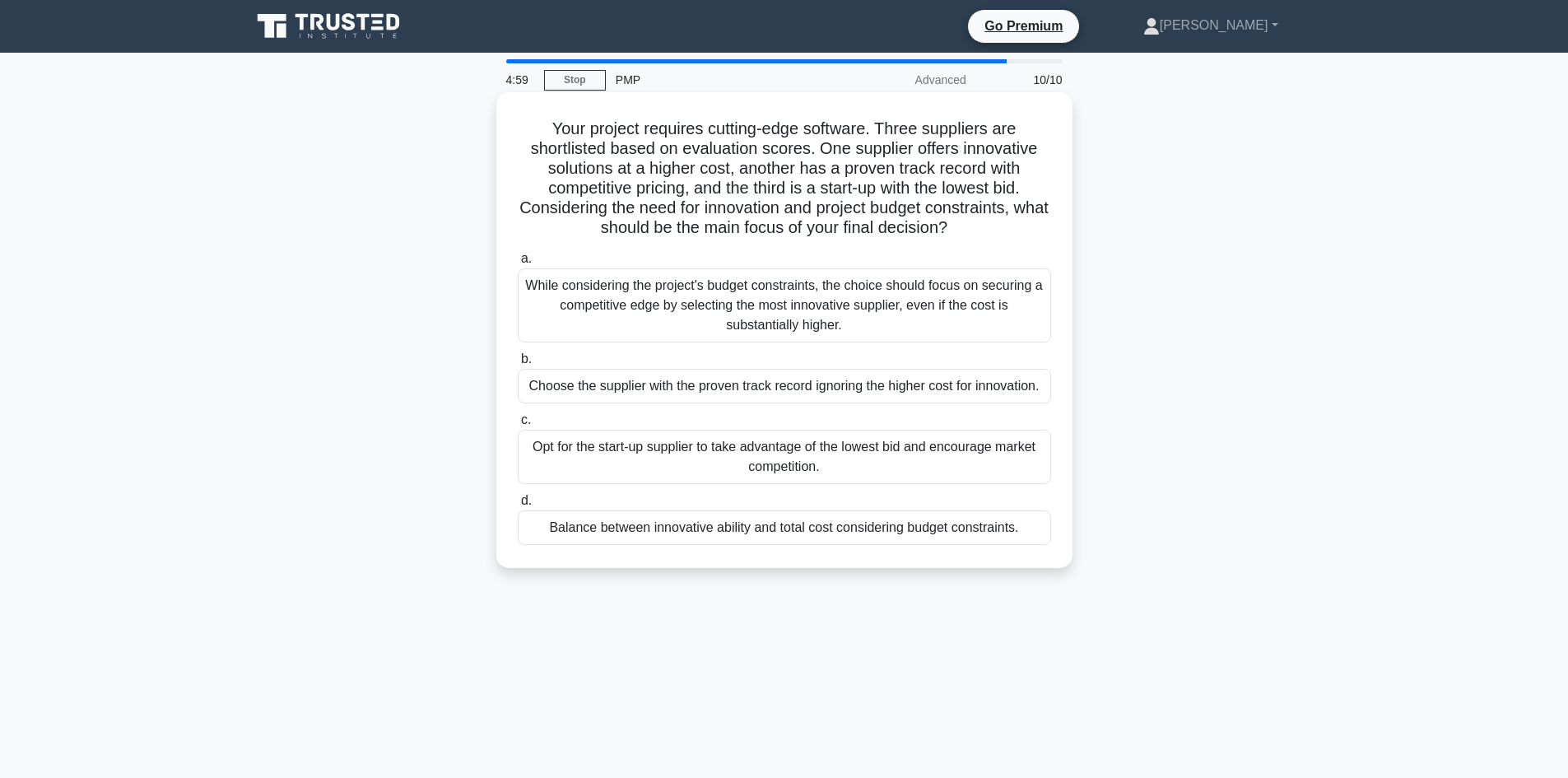
click at [931, 522] on div "Balance between innovative ability and total cost considering budget constraint…" at bounding box center [784, 527] width 533 height 35
click at [518, 506] on input "d. Balance between innovative ability and total cost considering budget constra…" at bounding box center [518, 501] width 0 height 11
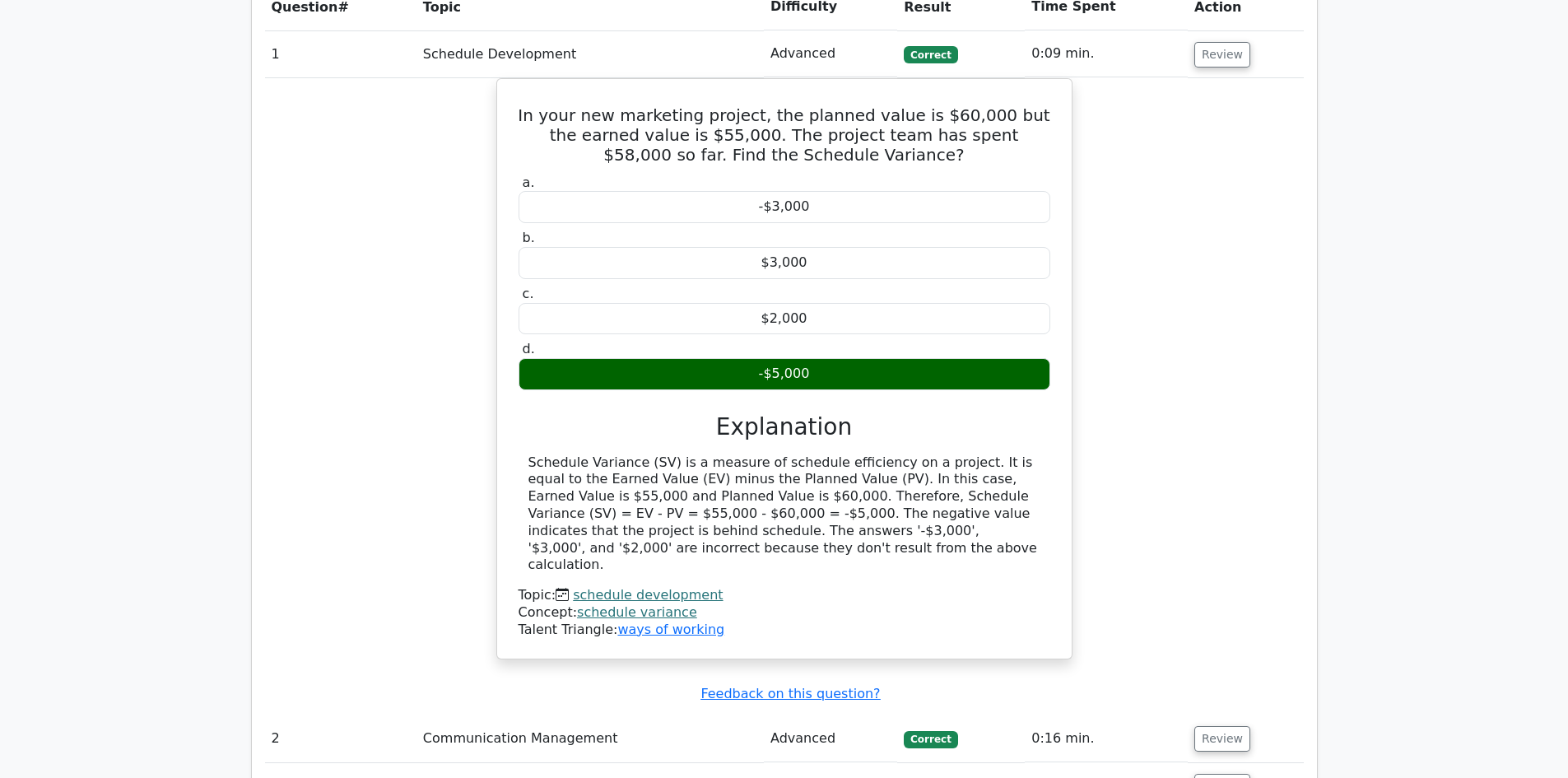
scroll to position [1317, 0]
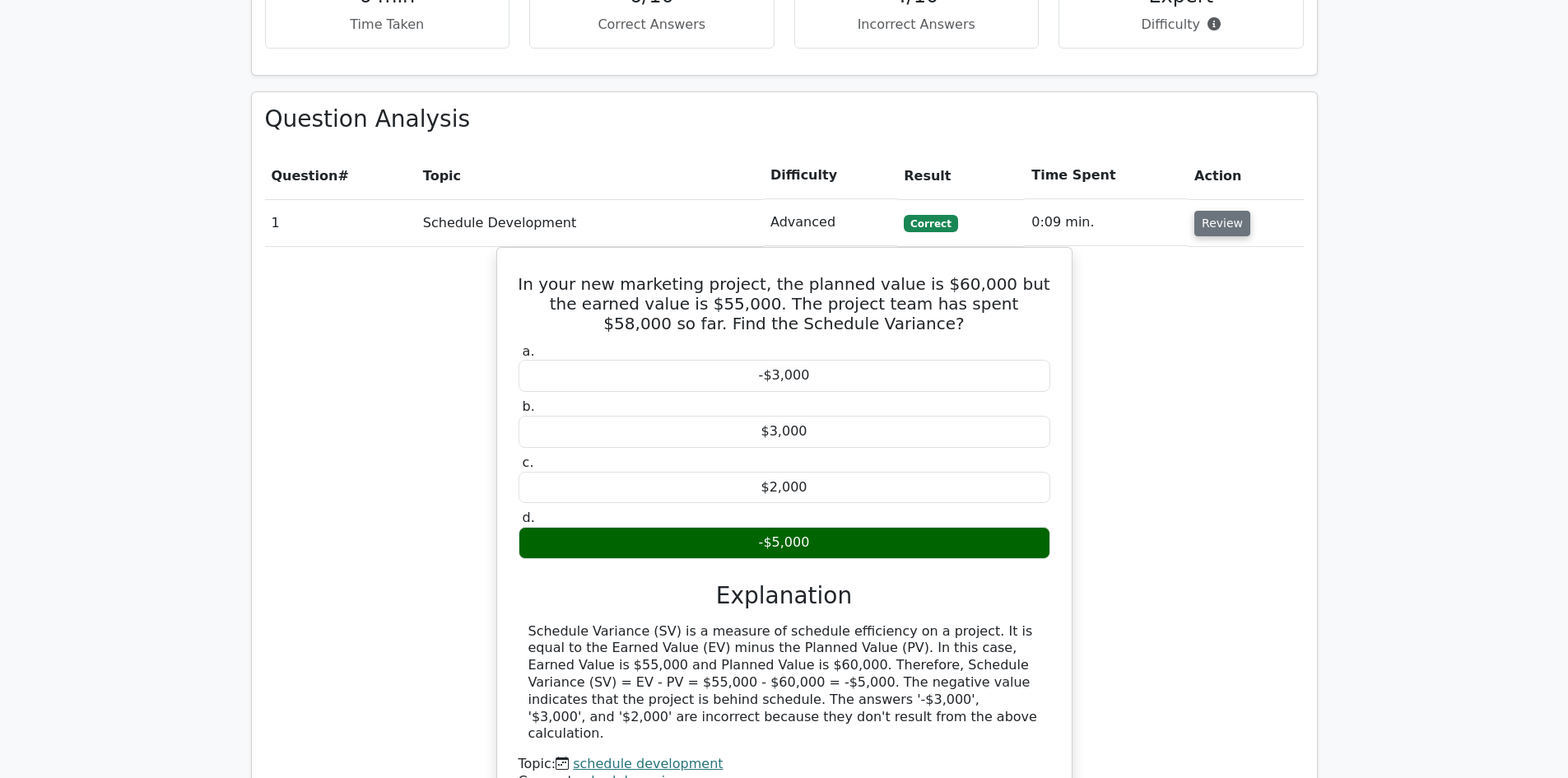
click at [1232, 211] on button "Review" at bounding box center [1222, 224] width 56 height 25
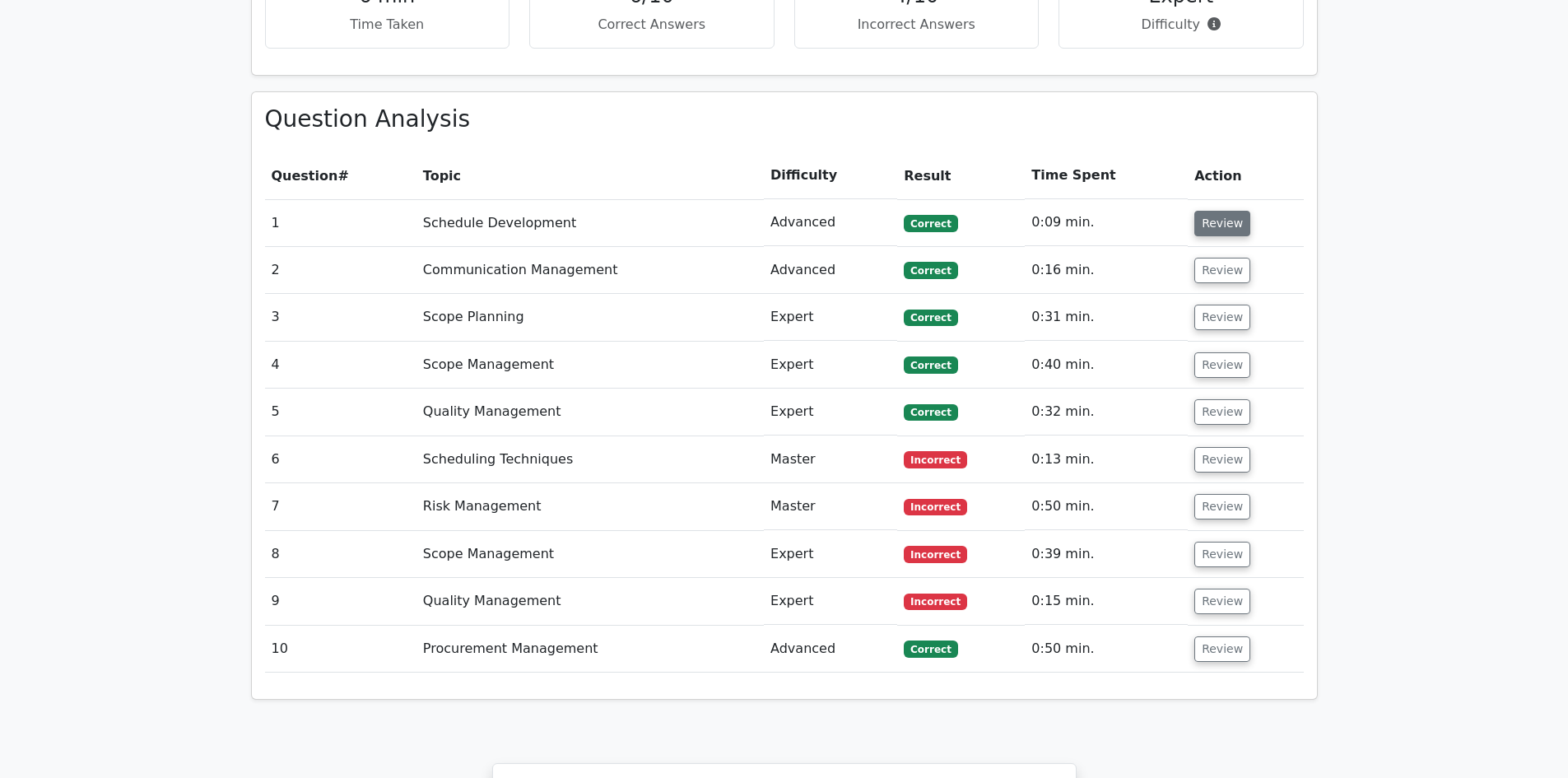
click at [1226, 211] on button "Review" at bounding box center [1222, 224] width 56 height 25
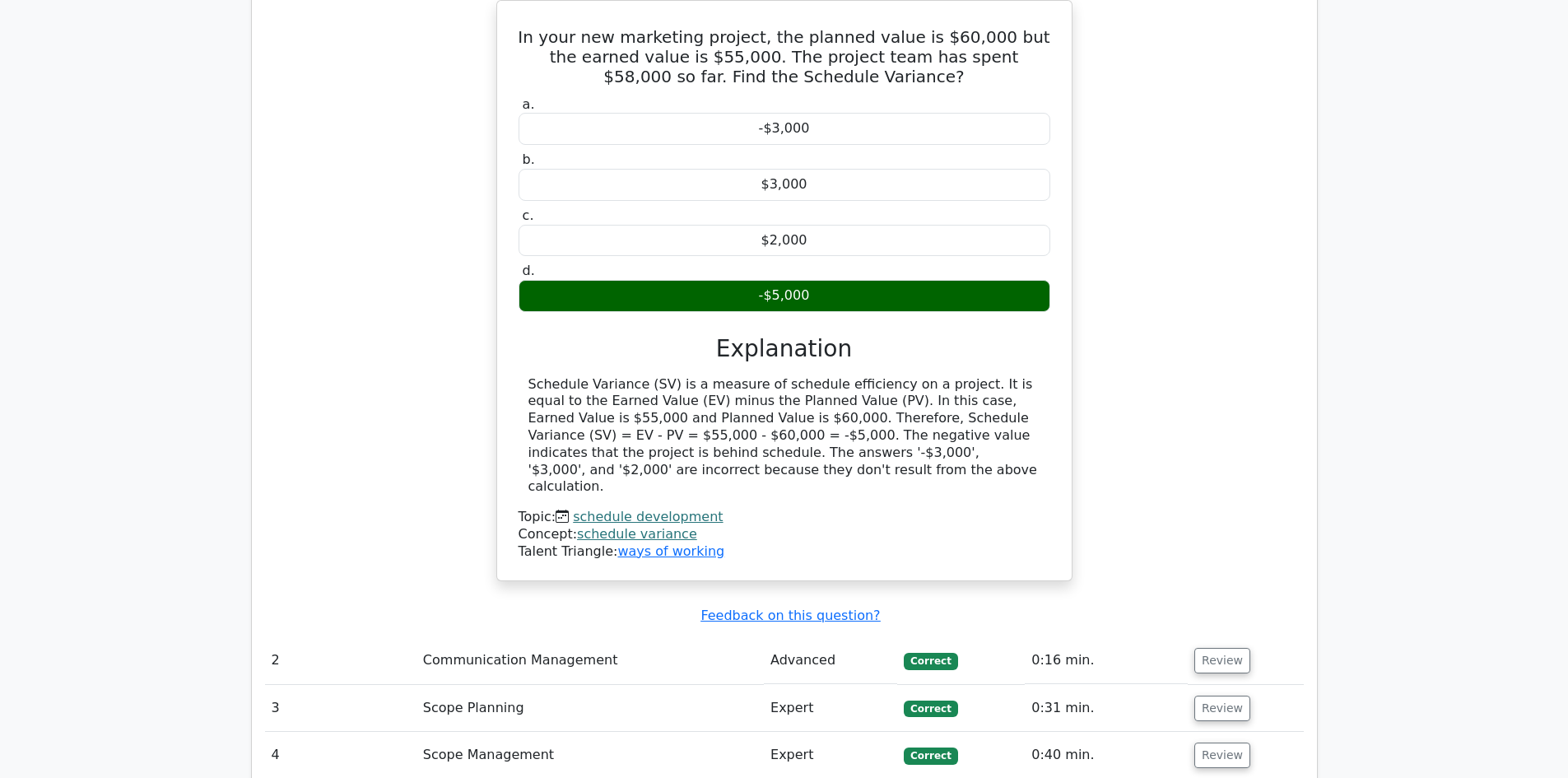
scroll to position [1810, 0]
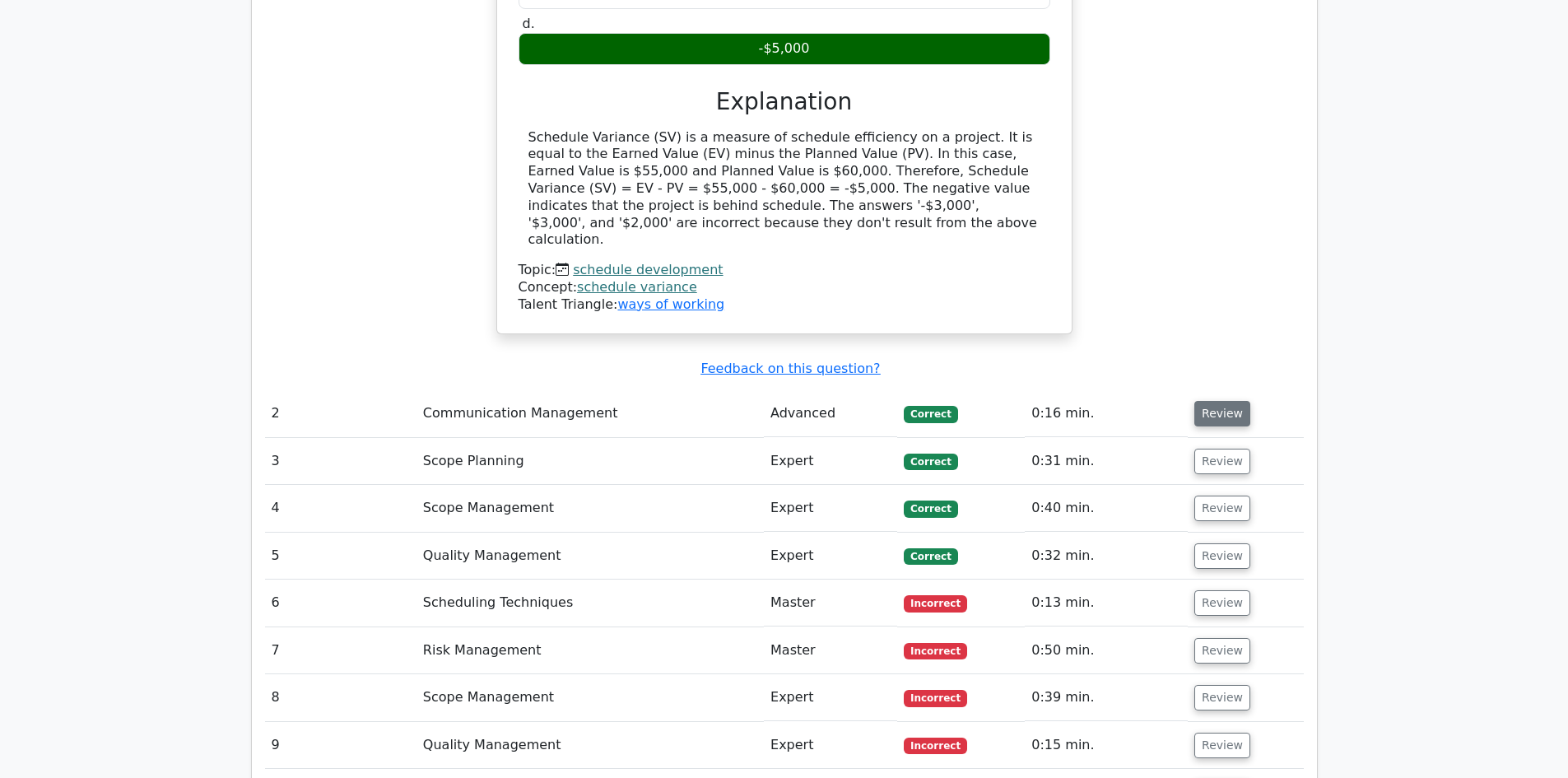
click at [1209, 401] on button "Review" at bounding box center [1222, 414] width 56 height 25
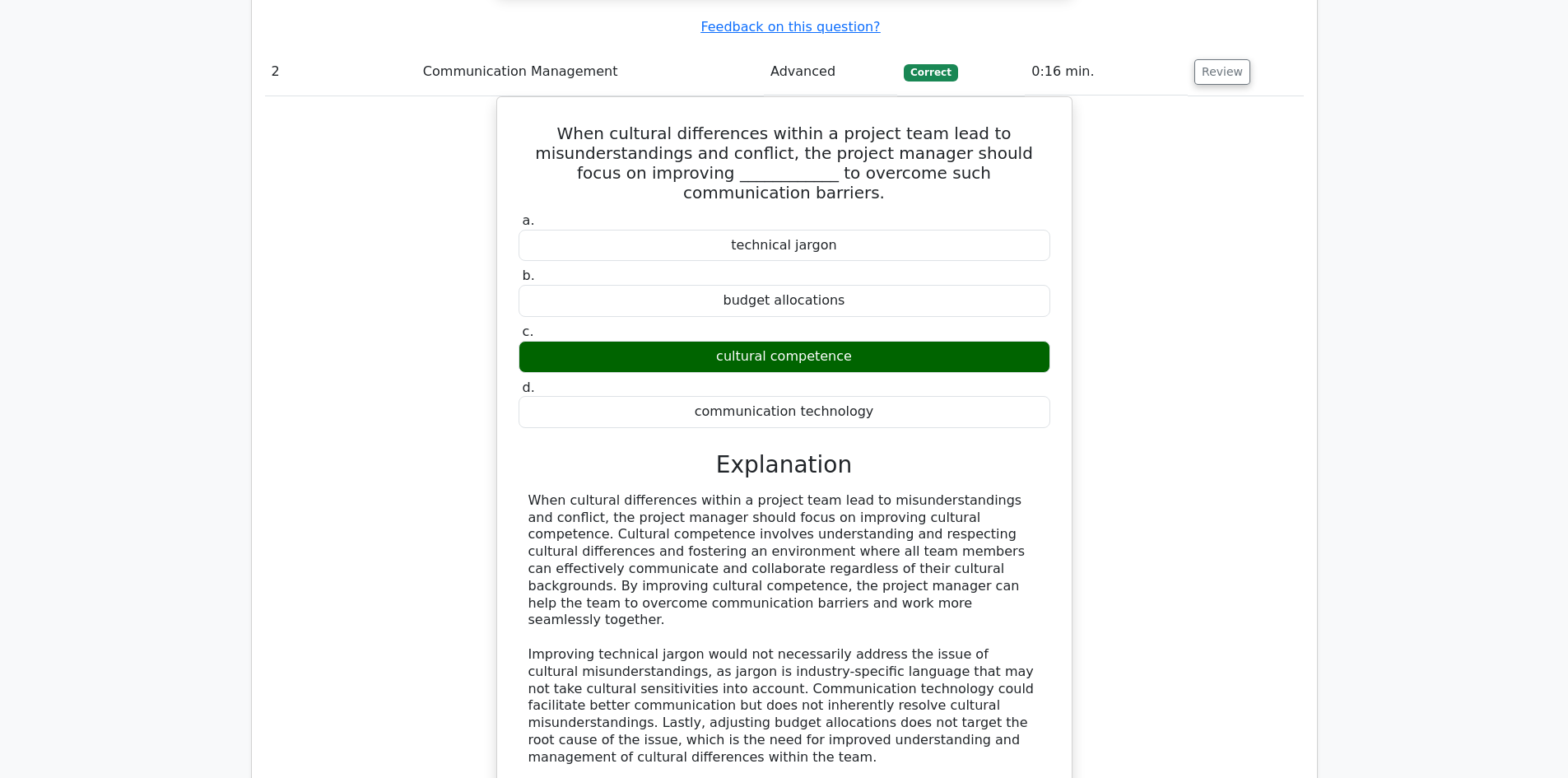
scroll to position [2551, 0]
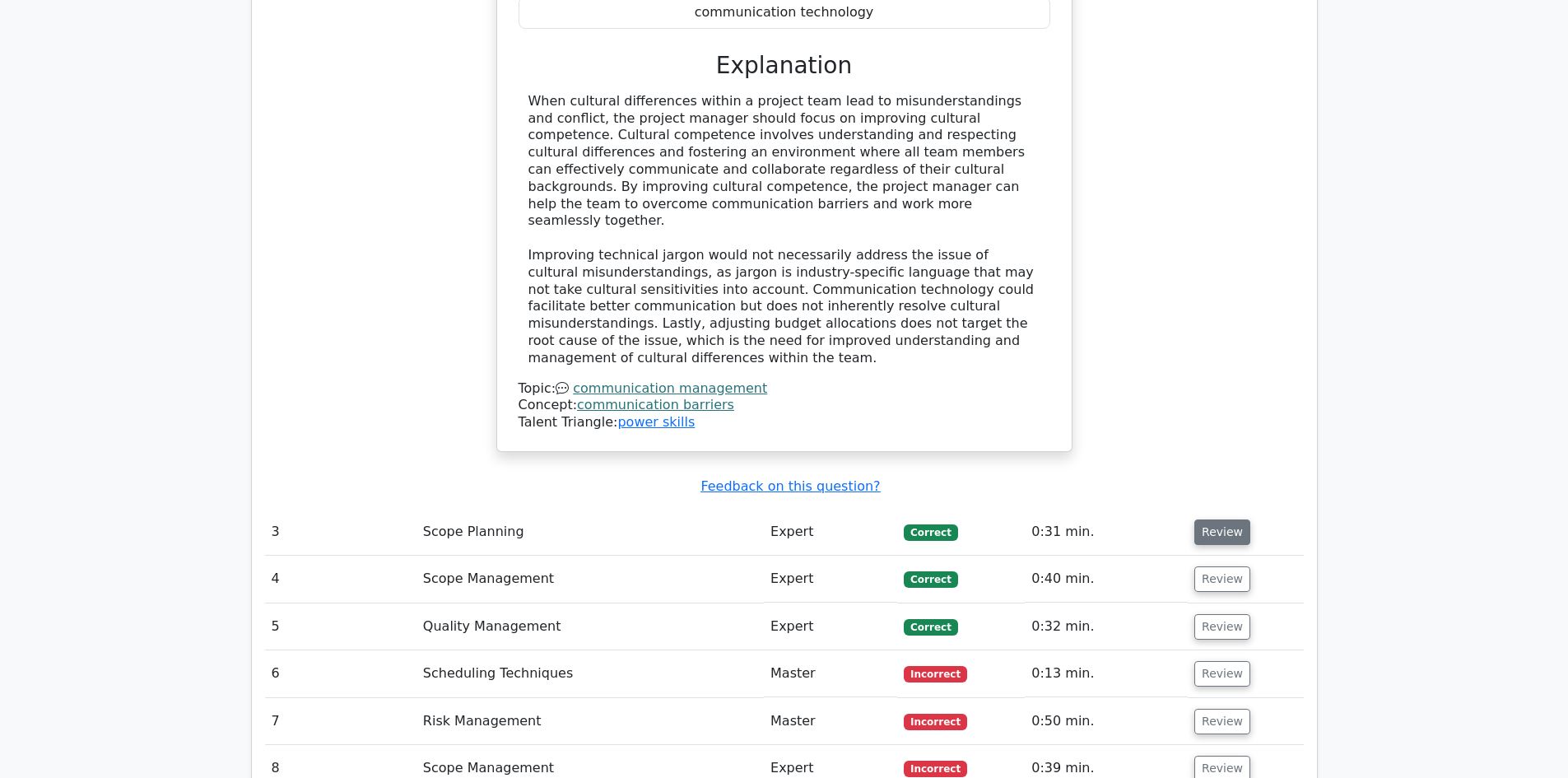
click at [1220, 520] on button "Review" at bounding box center [1222, 532] width 56 height 25
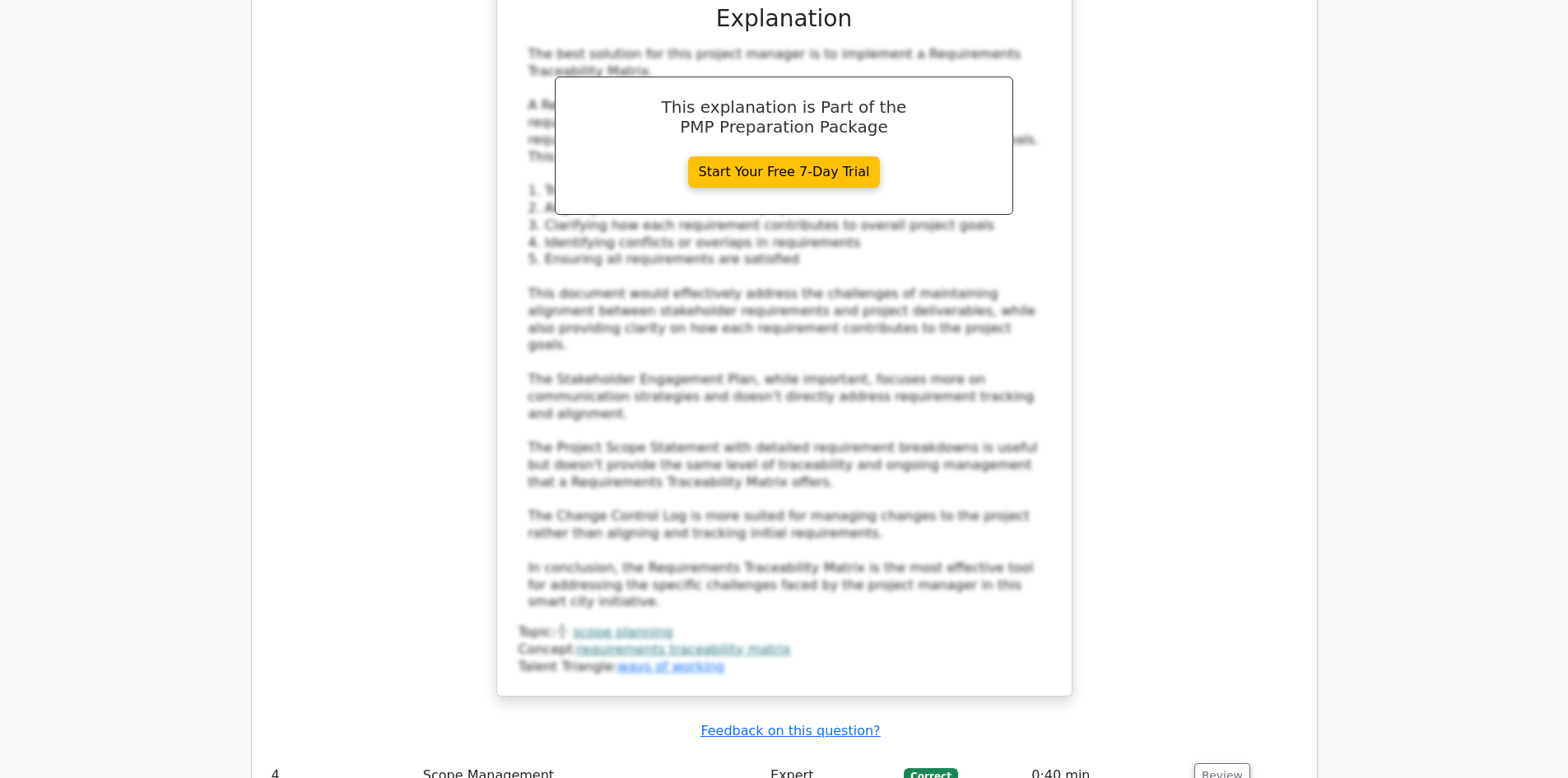
scroll to position [3786, 0]
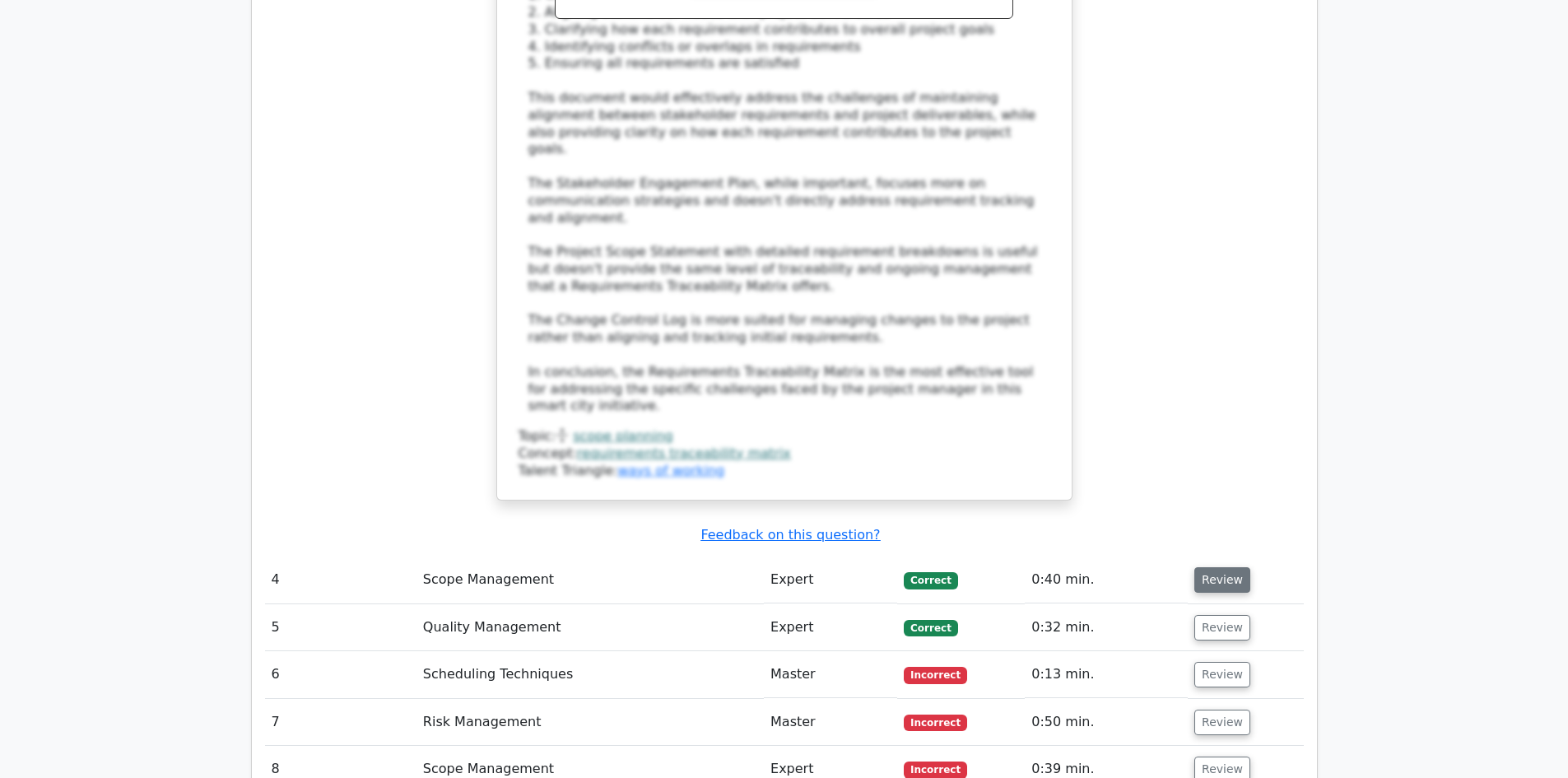
click at [1218, 567] on button "Review" at bounding box center [1222, 580] width 56 height 25
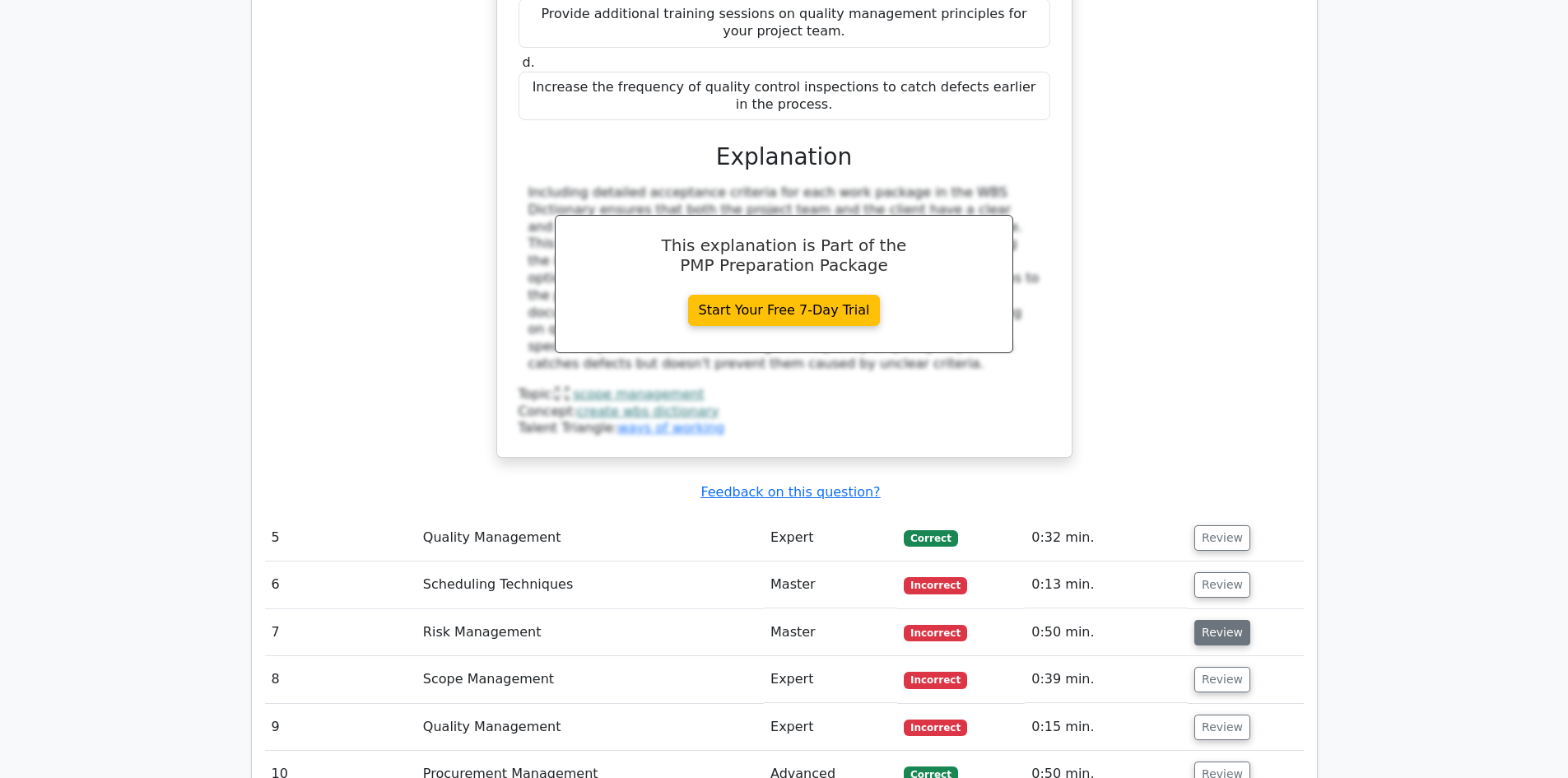
scroll to position [4691, 0]
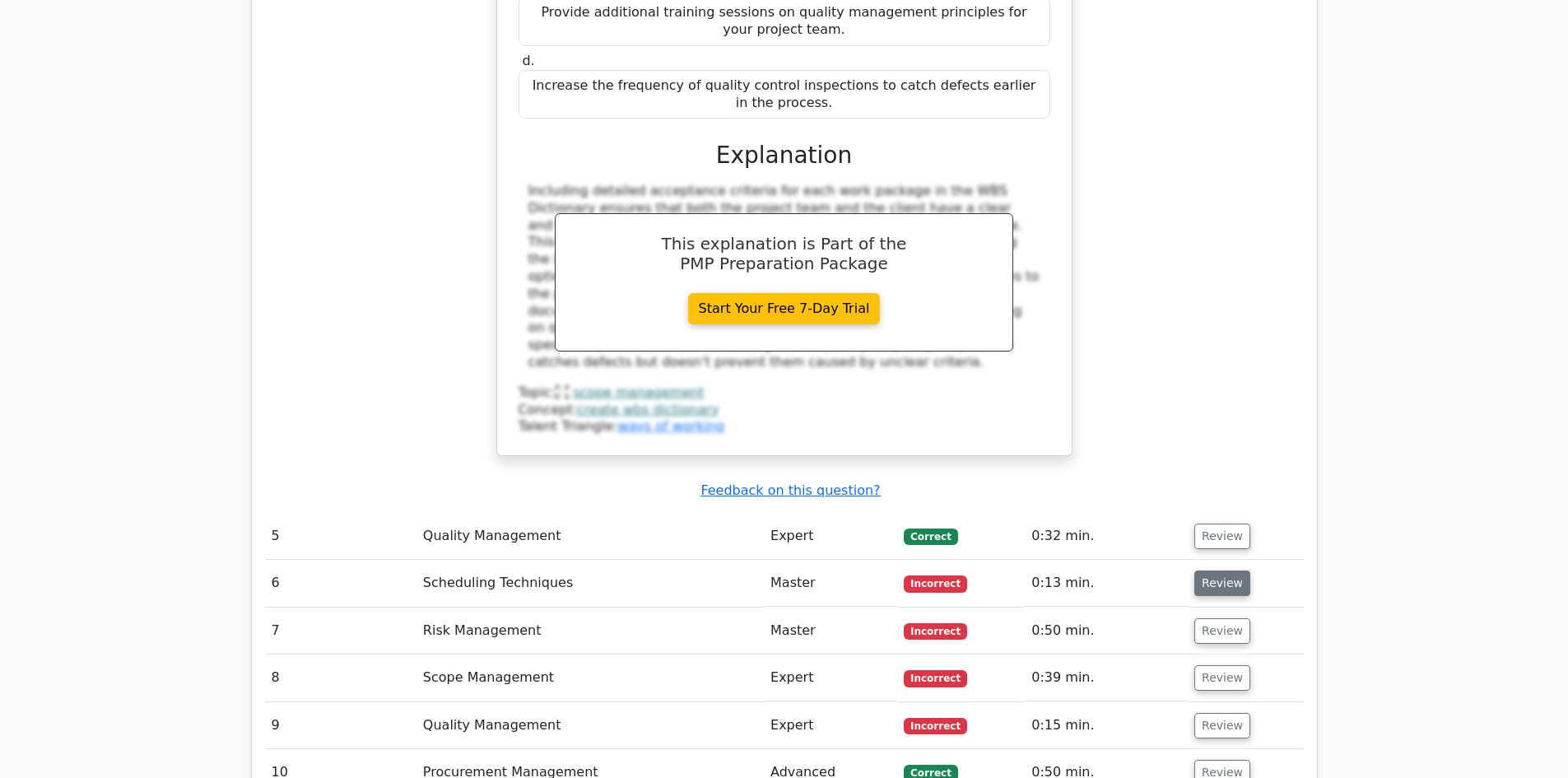
click at [1216, 570] on button "Review" at bounding box center [1222, 583] width 56 height 25
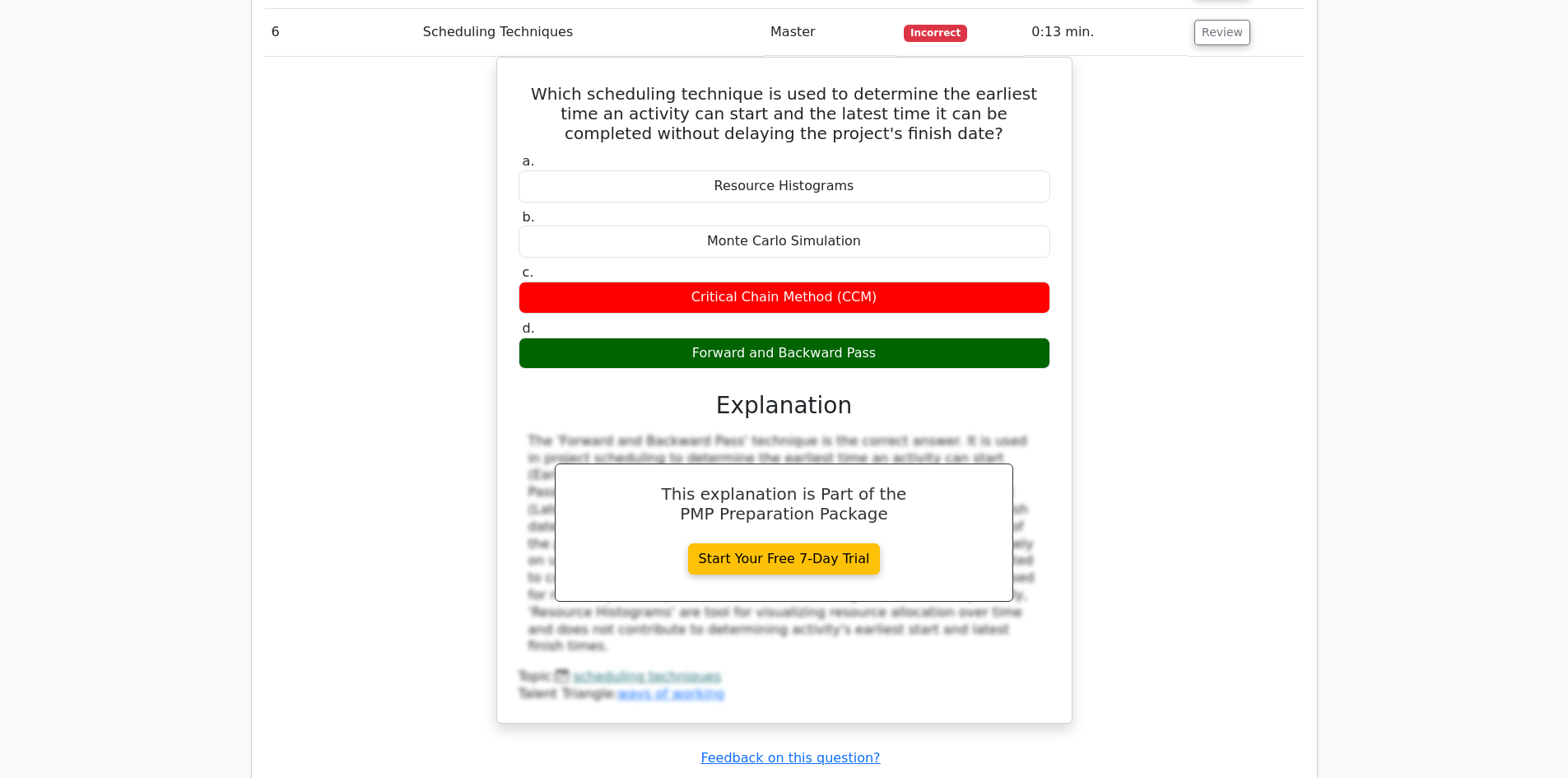
scroll to position [5349, 0]
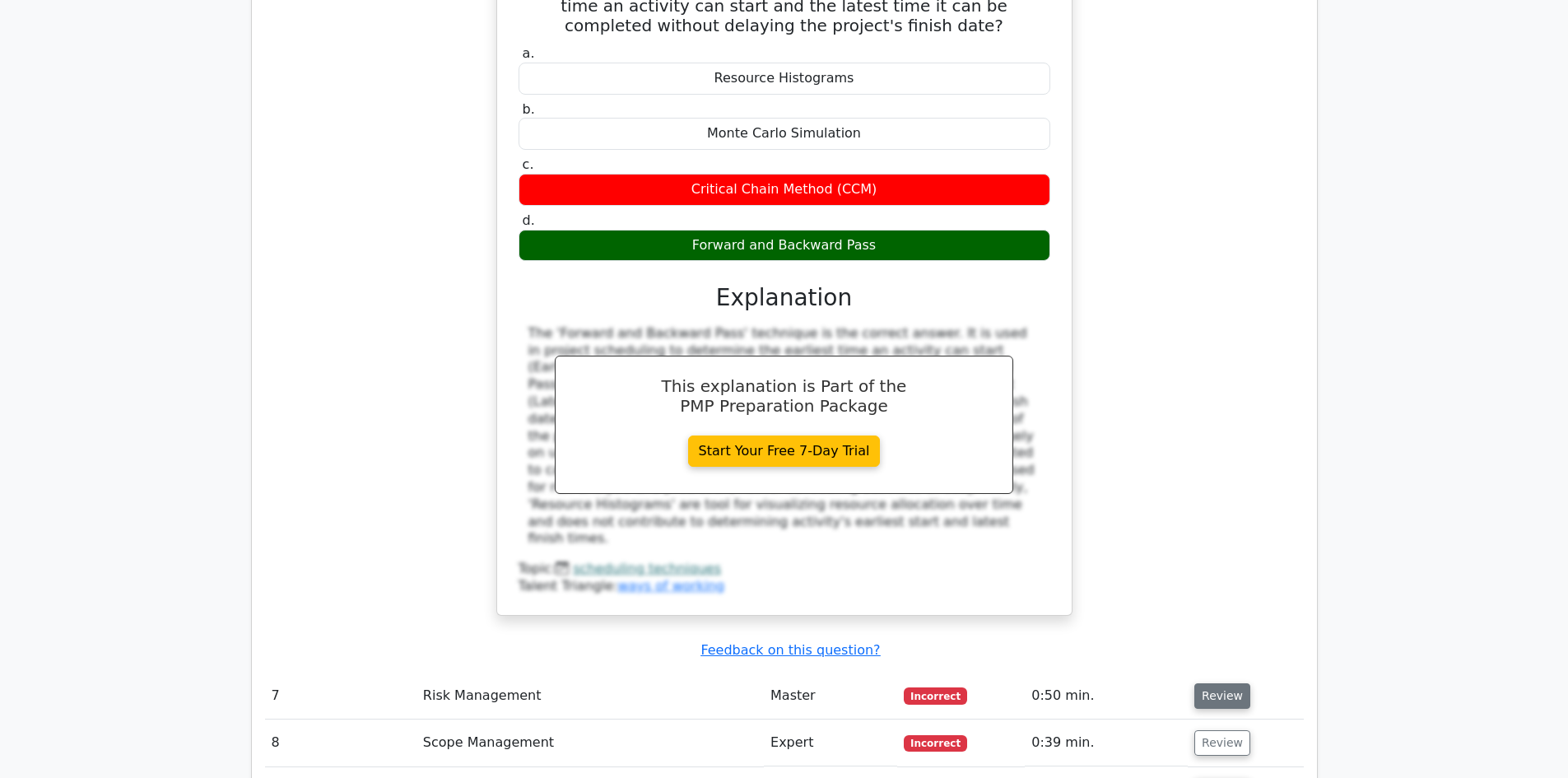
click at [1222, 683] on button "Review" at bounding box center [1222, 696] width 56 height 25
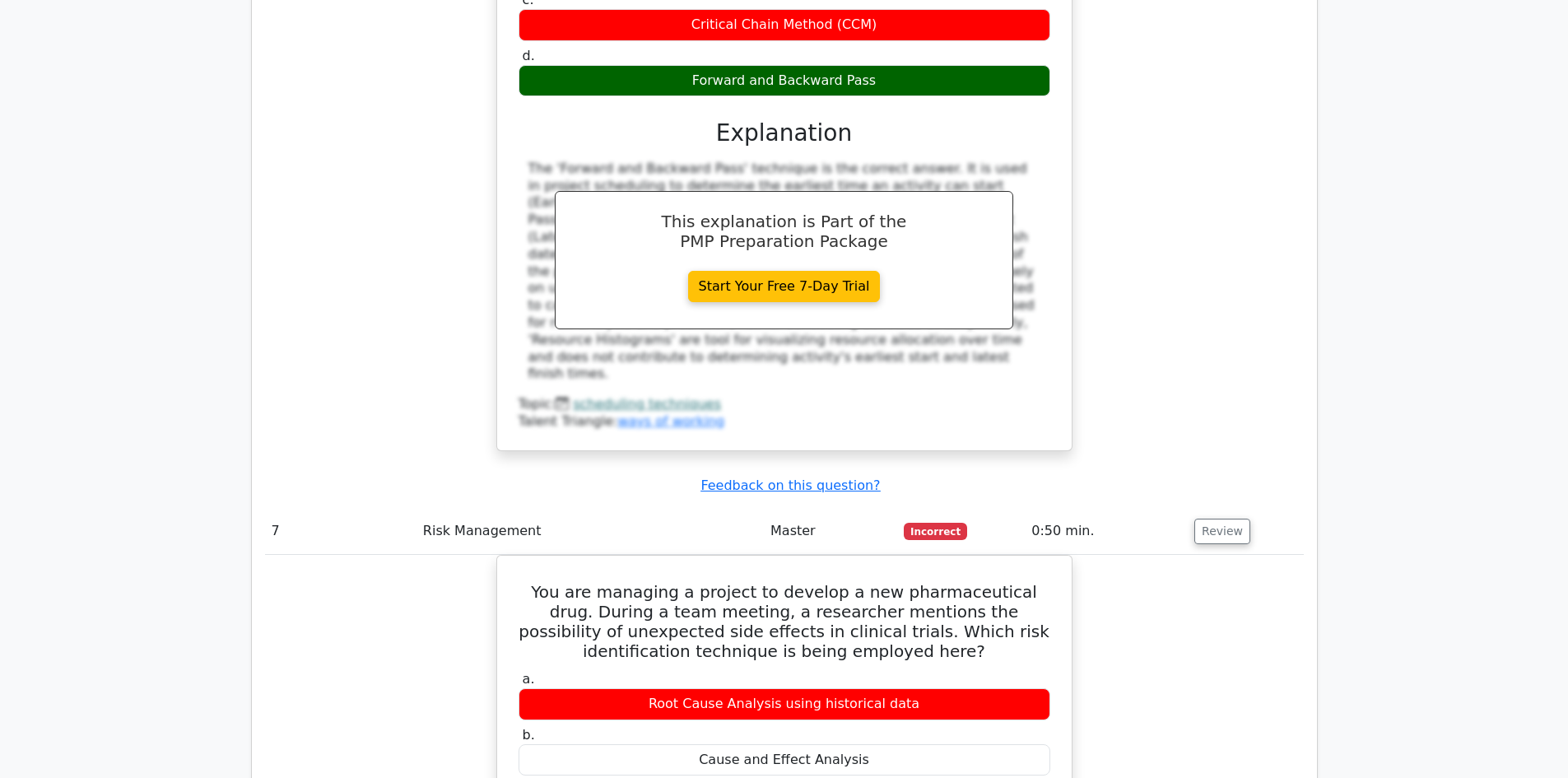
scroll to position [6008, 0]
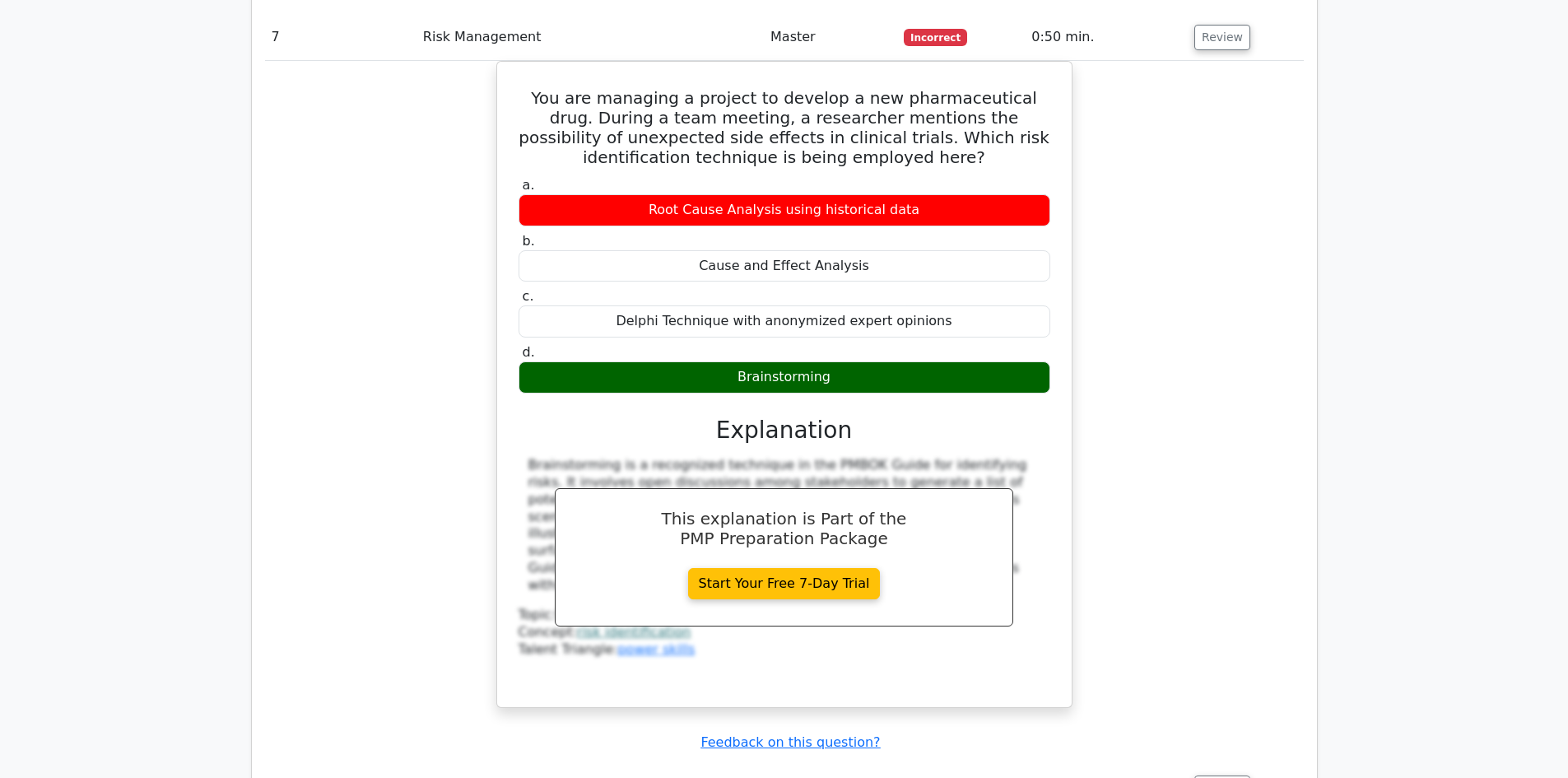
click at [1223, 764] on td "Review" at bounding box center [1245, 787] width 115 height 47
click at [1223, 775] on button "Review" at bounding box center [1222, 788] width 56 height 25
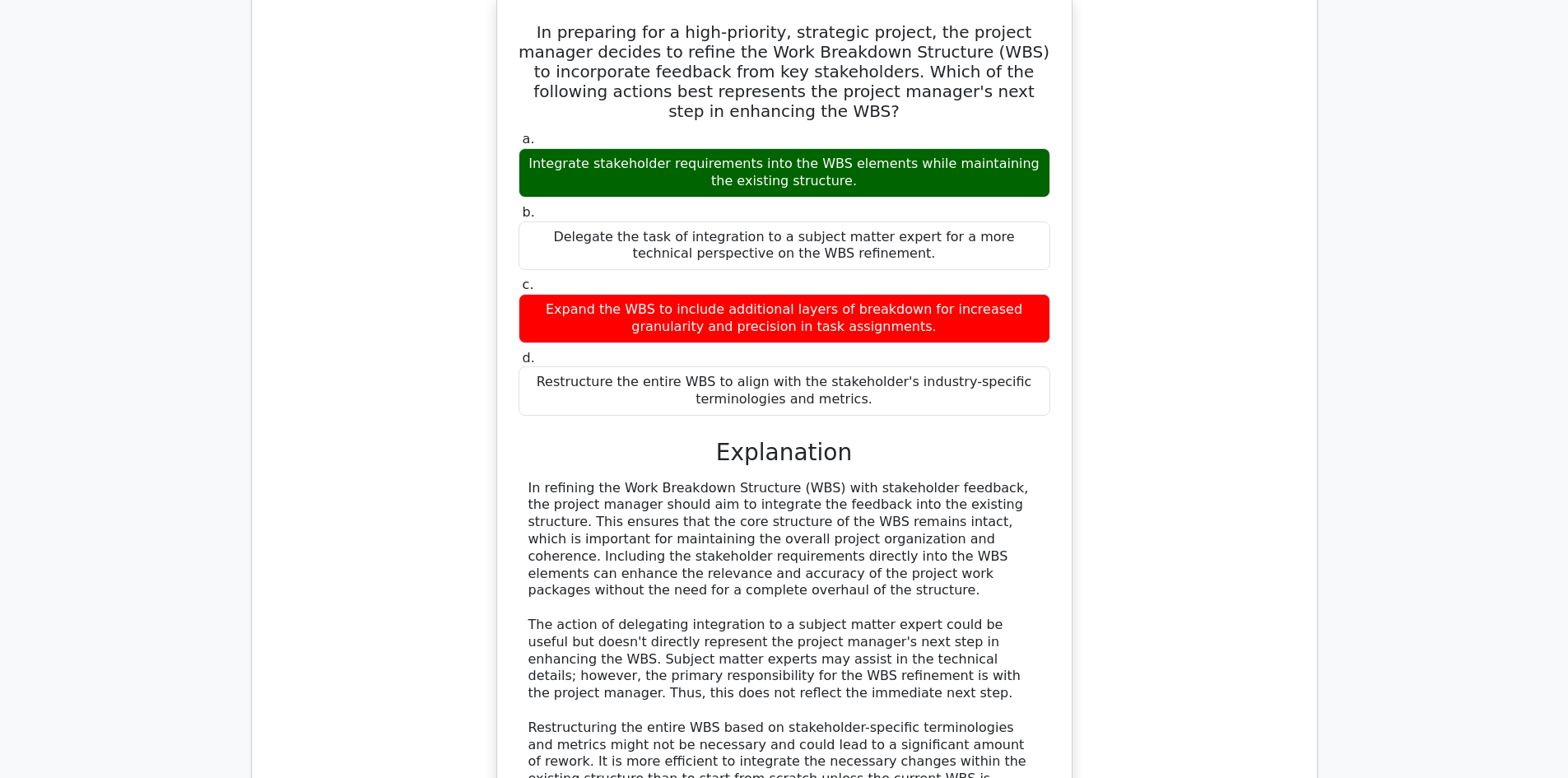
scroll to position [6913, 0]
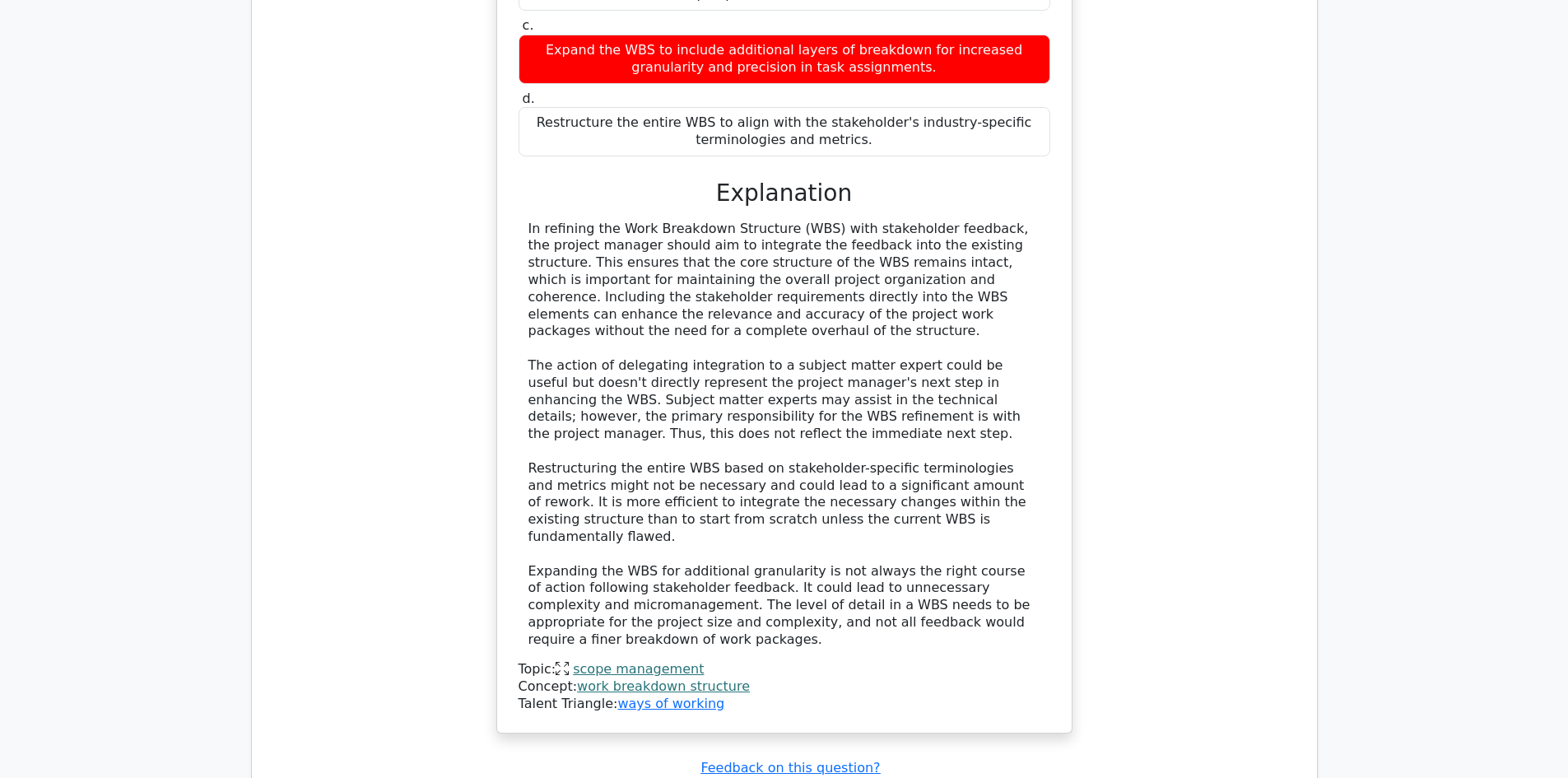
scroll to position [7324, 0]
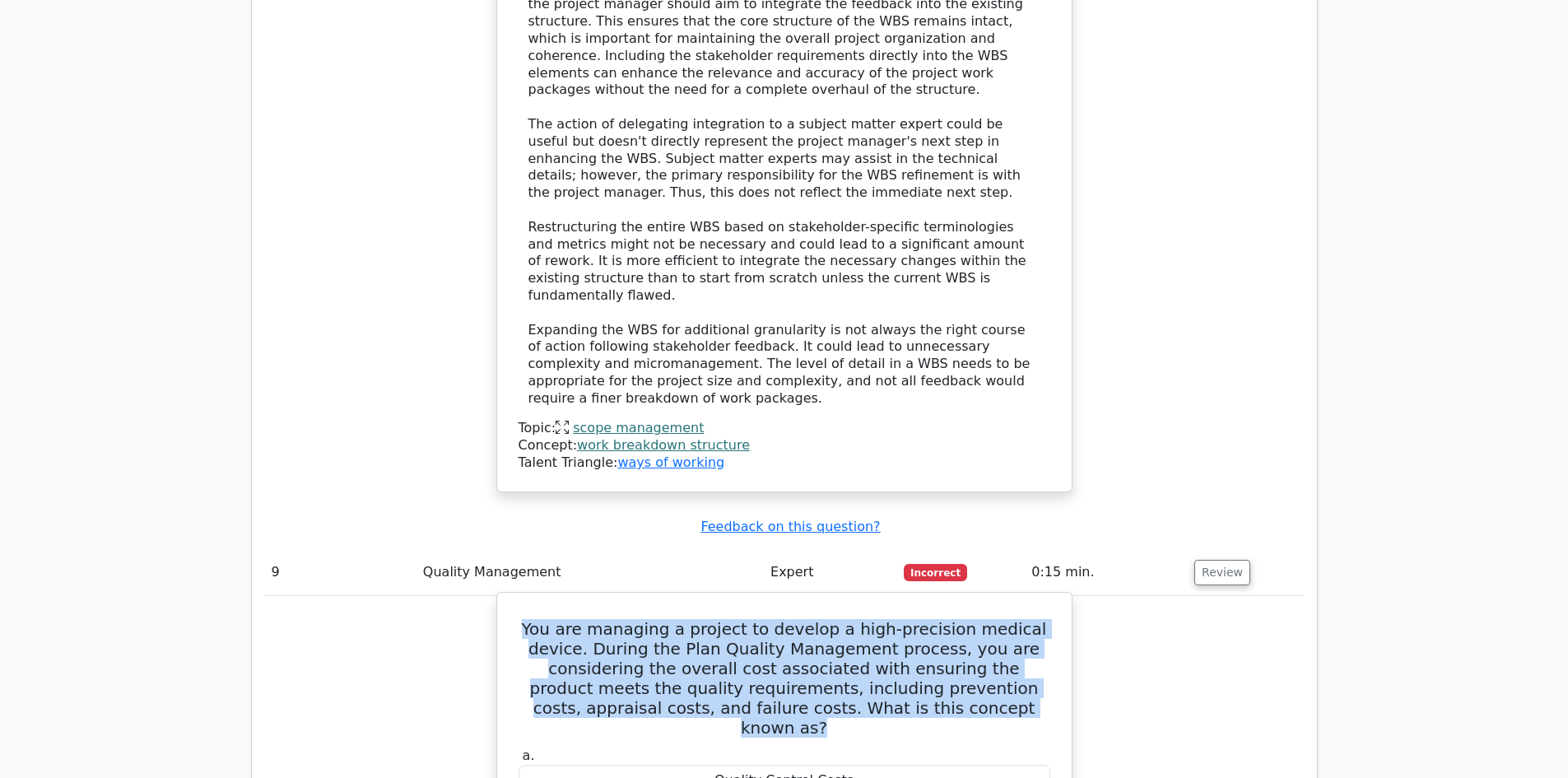
drag, startPoint x: 520, startPoint y: 281, endPoint x: 963, endPoint y: 359, distance: 449.8
click at [963, 619] on h5 "You are managing a project to develop a high-precision medical device. During t…" at bounding box center [784, 678] width 535 height 119
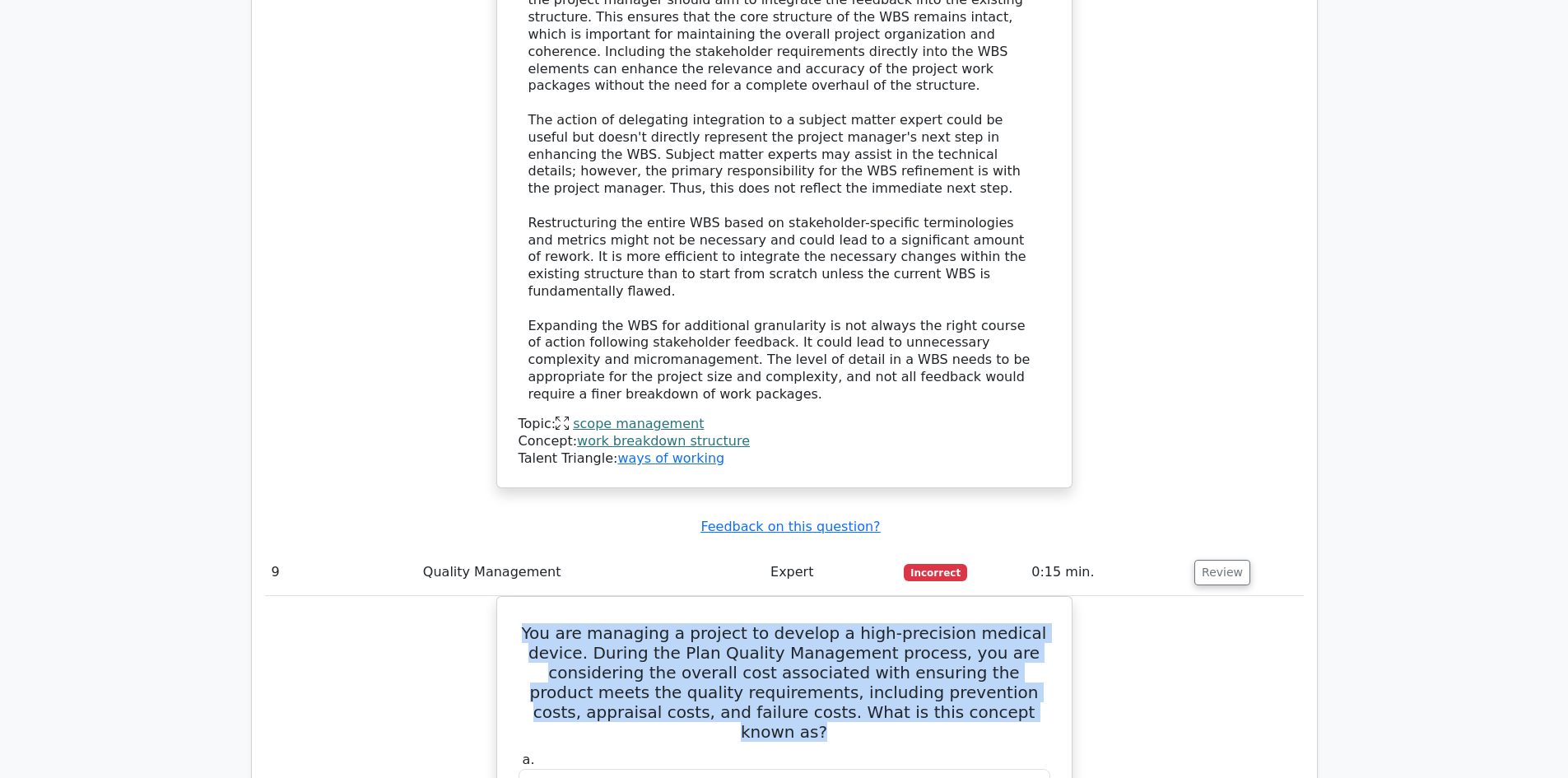
copy h5 "You are managing a project to develop a high-precision medical device. During t…"
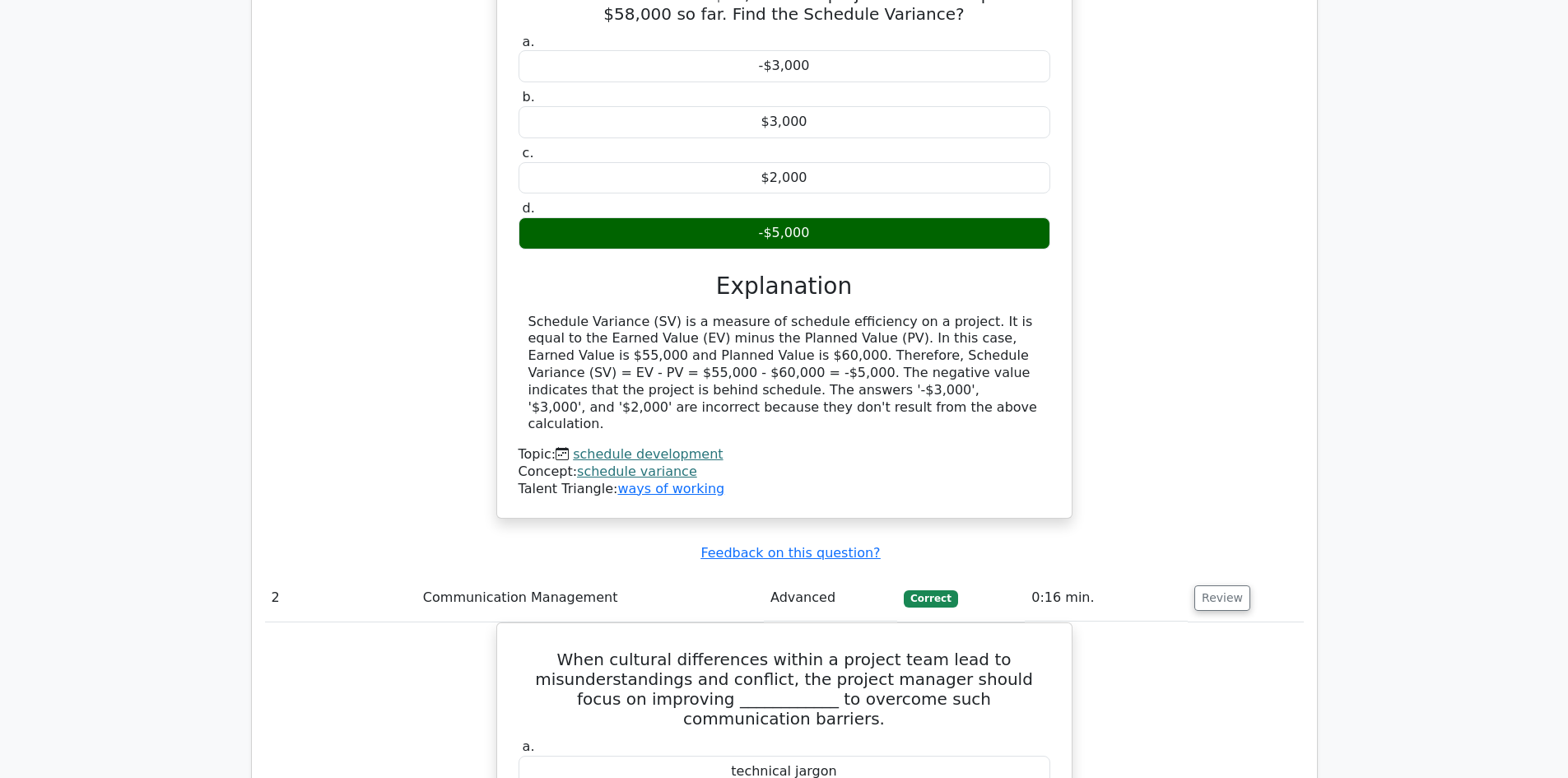
scroll to position [0, 0]
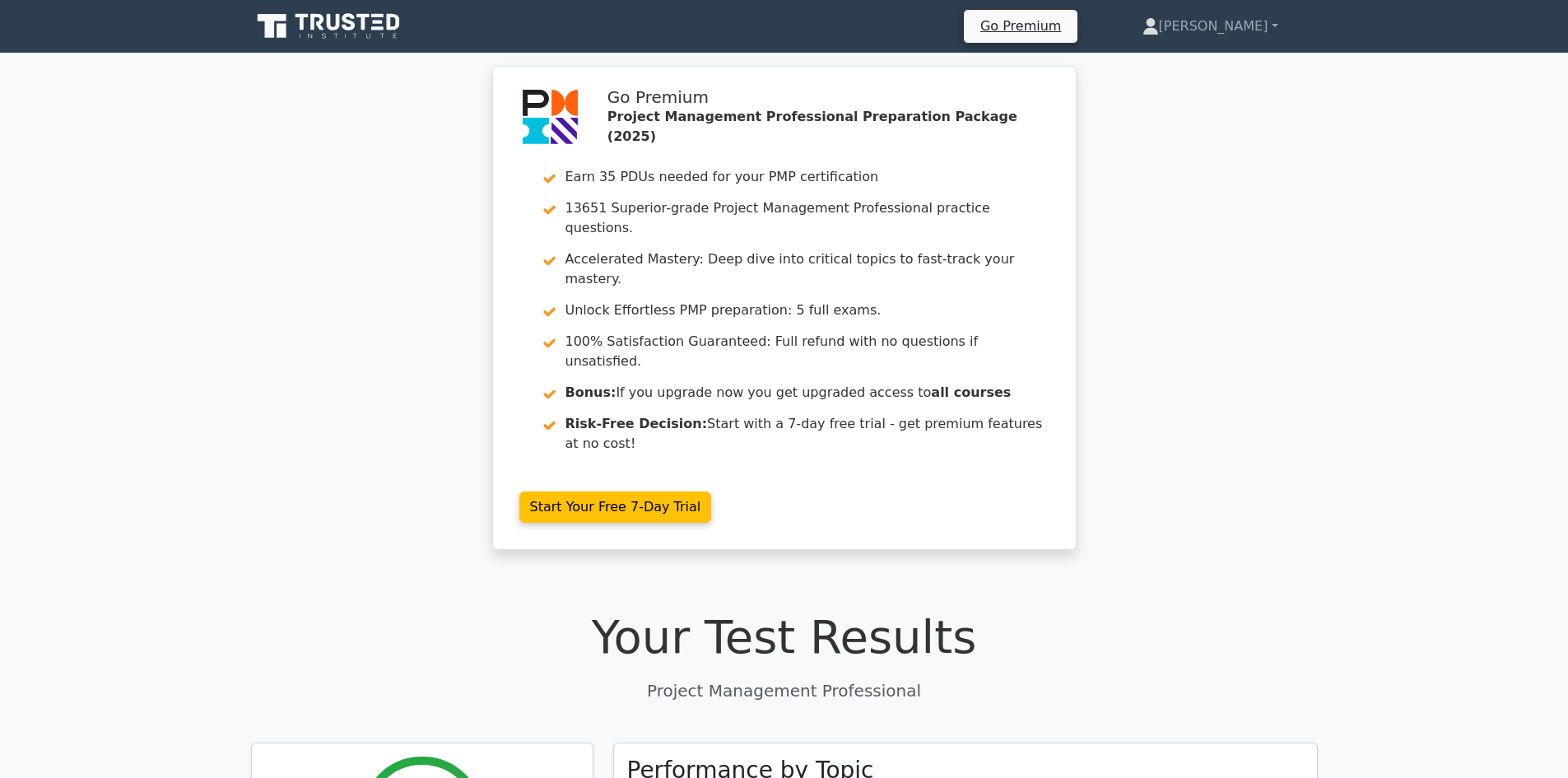
click at [327, 7] on link at bounding box center [330, 26] width 158 height 40
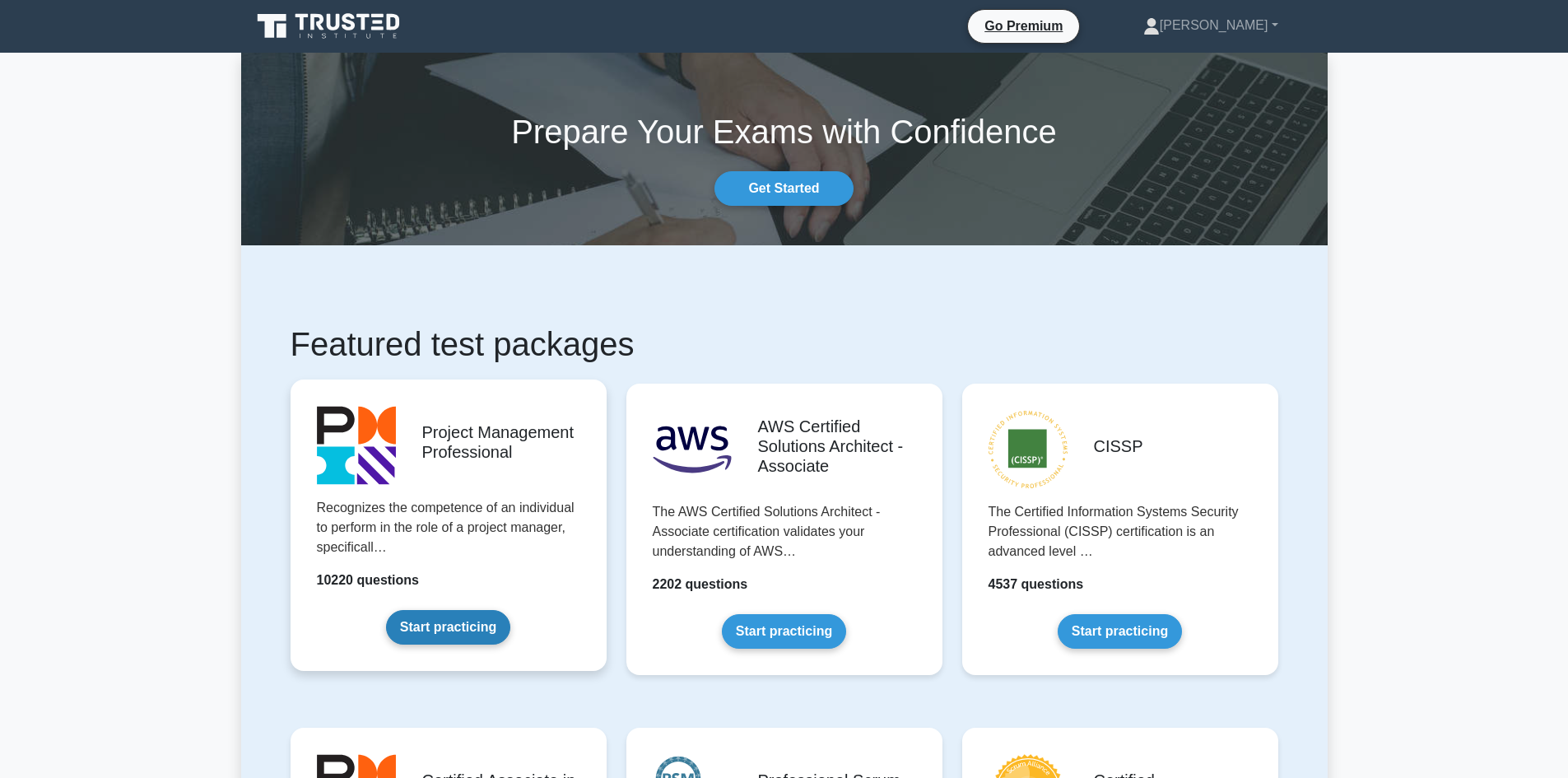
click at [462, 616] on link "Start practicing" at bounding box center [448, 627] width 125 height 35
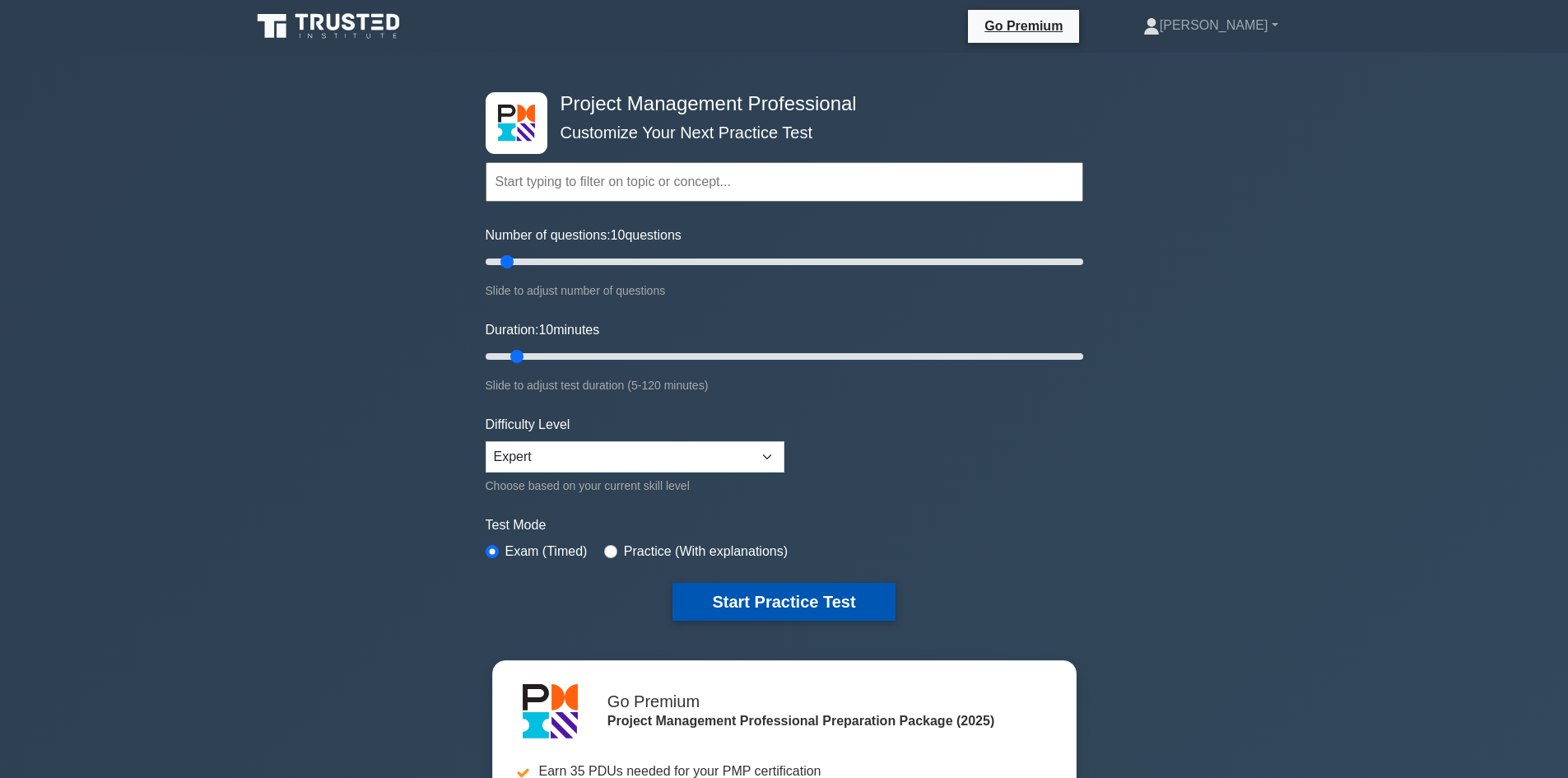
click at [769, 594] on button "Start Practice Test" at bounding box center [783, 601] width 222 height 38
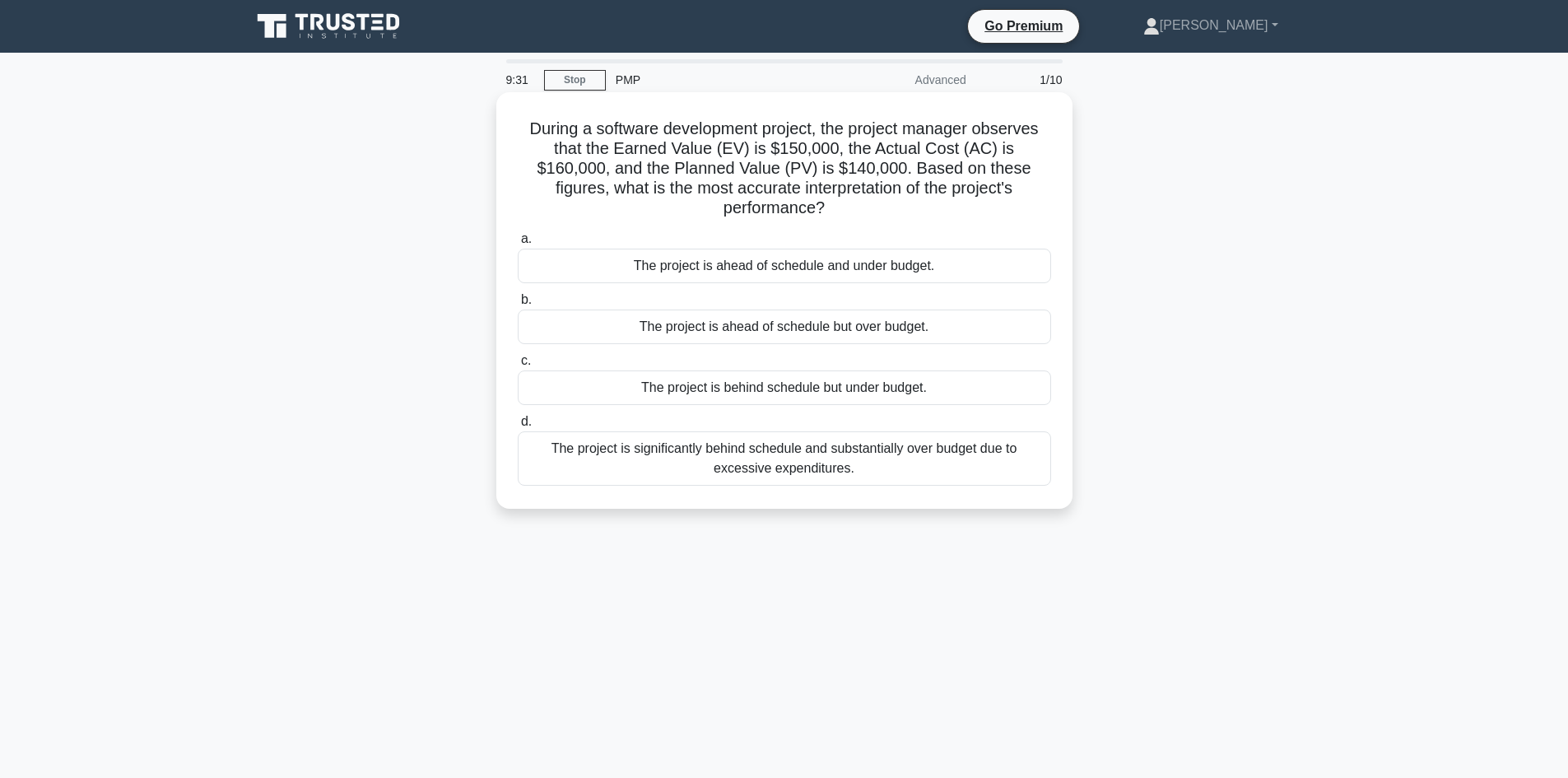
click at [762, 312] on div "The project is ahead of schedule but over budget." at bounding box center [784, 326] width 533 height 35
click at [518, 305] on input "b. The project is ahead of schedule but over budget." at bounding box center [518, 300] width 0 height 11
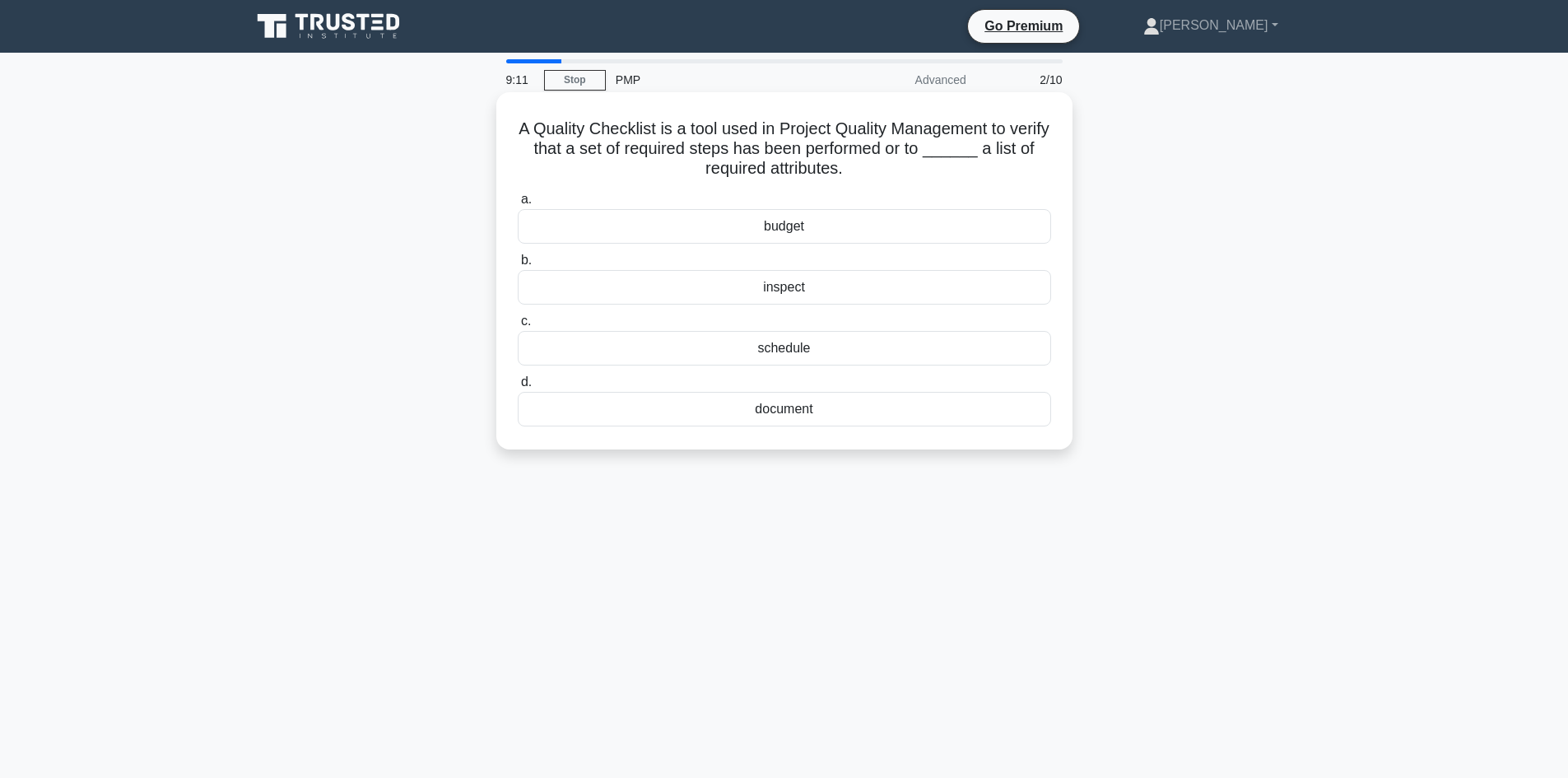
click at [612, 412] on div "document" at bounding box center [784, 408] width 533 height 35
click at [518, 387] on input "d. document" at bounding box center [518, 382] width 0 height 11
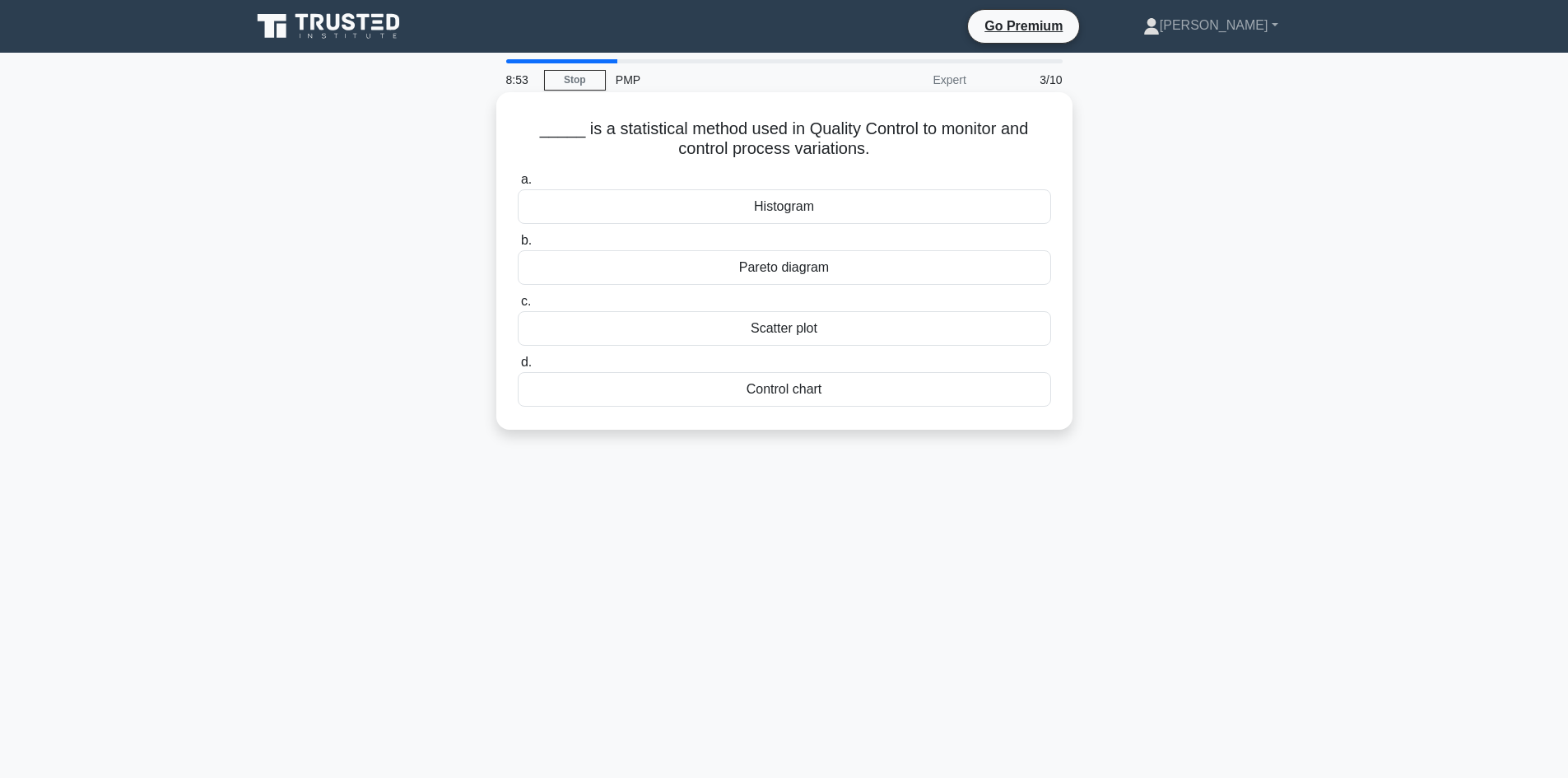
click at [621, 333] on div "Scatter plot" at bounding box center [784, 328] width 533 height 35
click at [518, 307] on input "c. Scatter plot" at bounding box center [518, 302] width 0 height 11
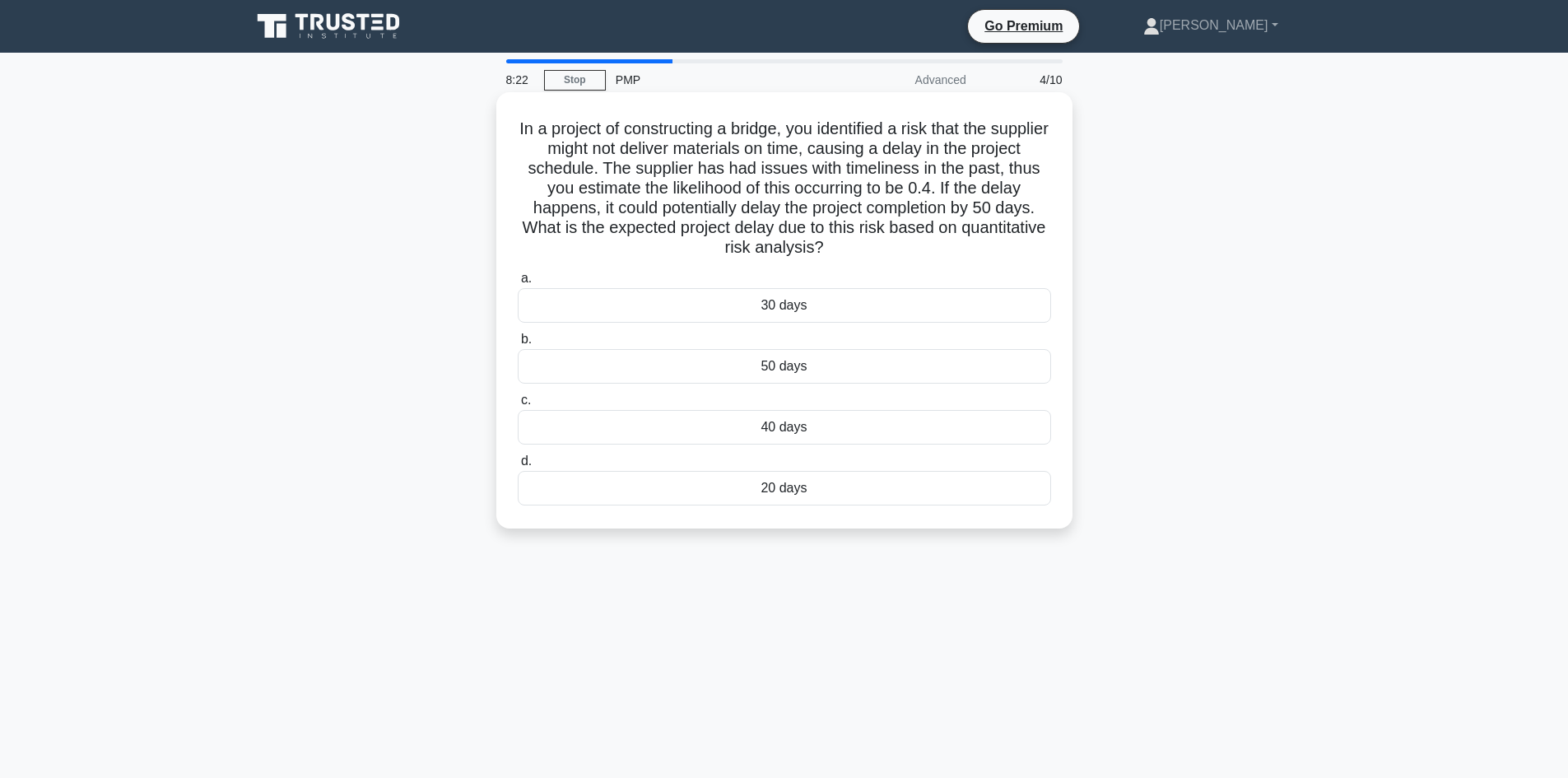
click at [716, 501] on div "20 days" at bounding box center [784, 487] width 533 height 35
click at [518, 467] on input "d. 20 days" at bounding box center [518, 461] width 0 height 11
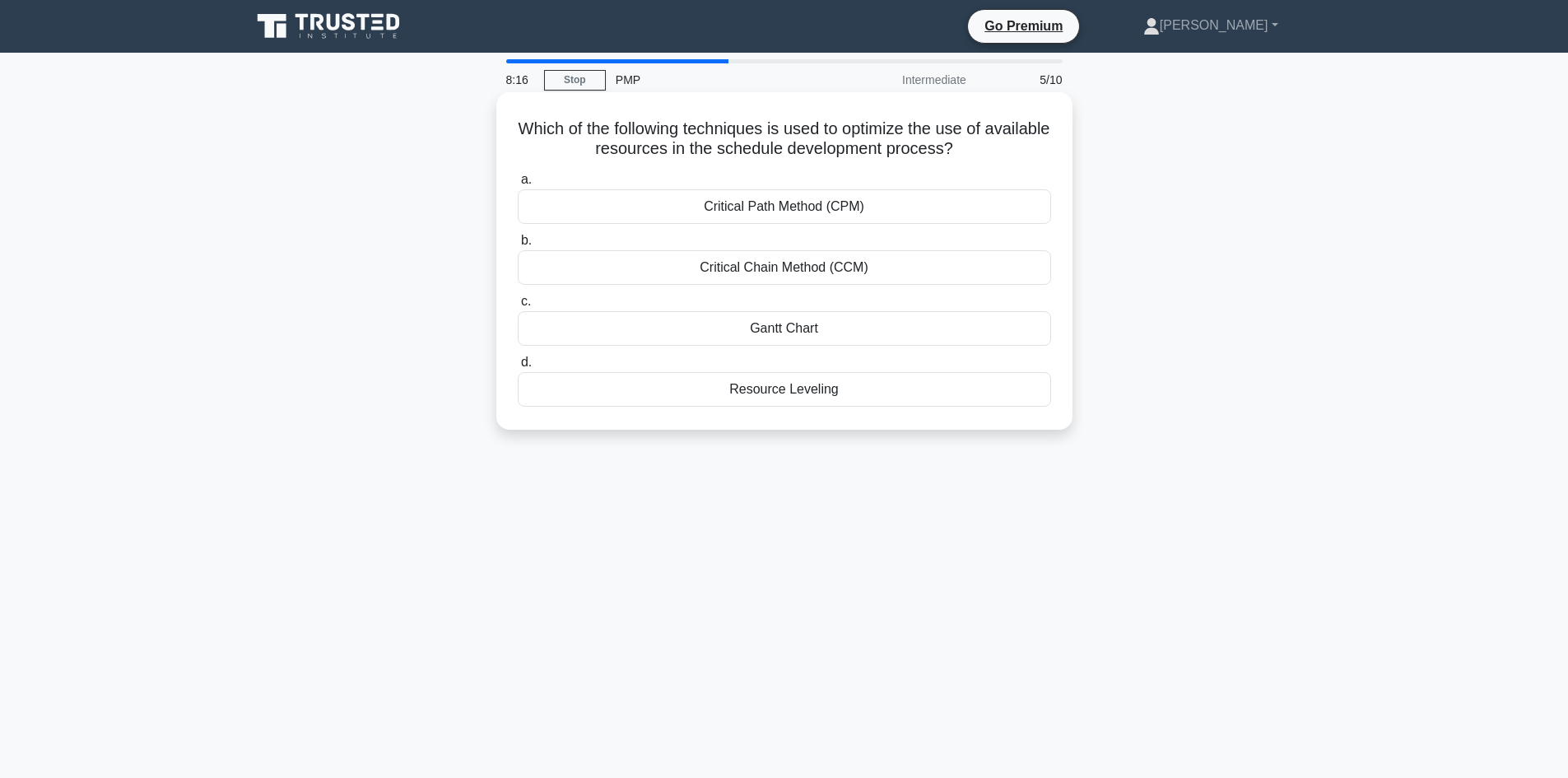
click at [658, 388] on div "Resource Leveling" at bounding box center [784, 389] width 533 height 35
click at [518, 368] on input "d. Resource Leveling" at bounding box center [518, 362] width 0 height 11
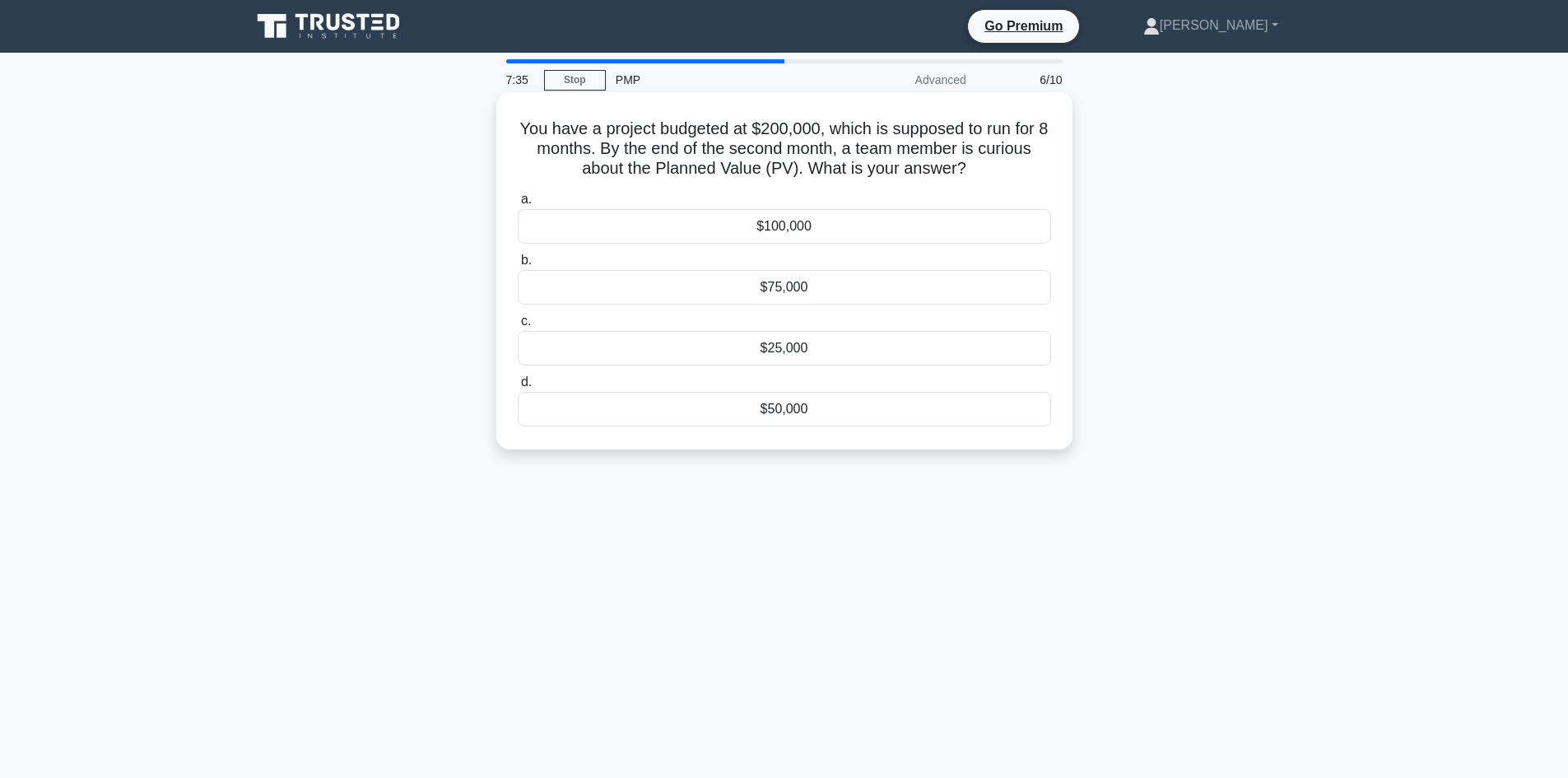
click at [785, 412] on div "$50,000" at bounding box center [784, 408] width 533 height 35
click at [518, 387] on input "d. $50,000" at bounding box center [518, 382] width 0 height 11
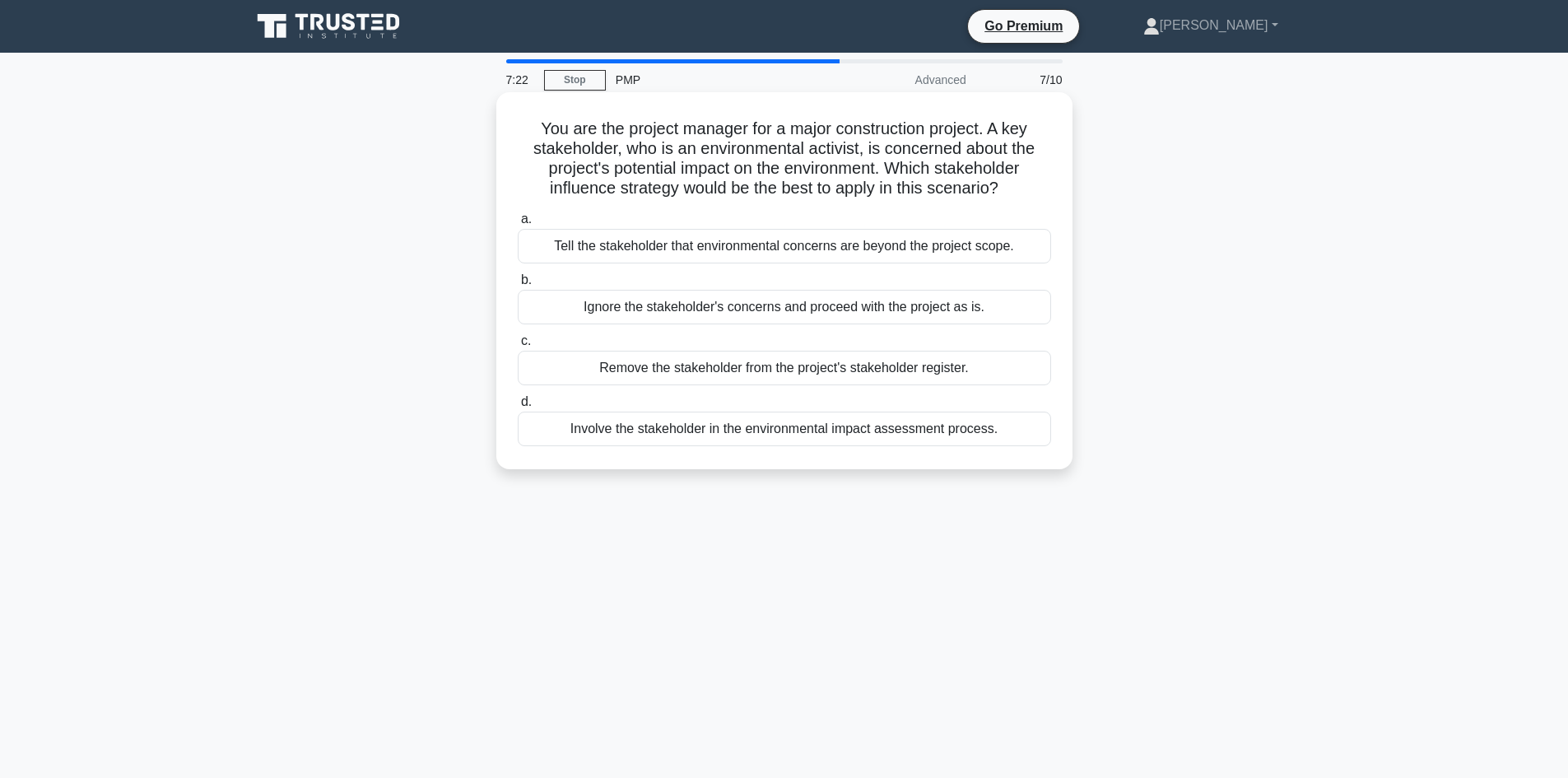
click at [882, 437] on div "Involve the stakeholder in the environmental impact assessment process." at bounding box center [784, 429] width 533 height 35
click at [518, 408] on input "d. Involve the stakeholder in the environmental impact assessment process." at bounding box center [518, 402] width 0 height 11
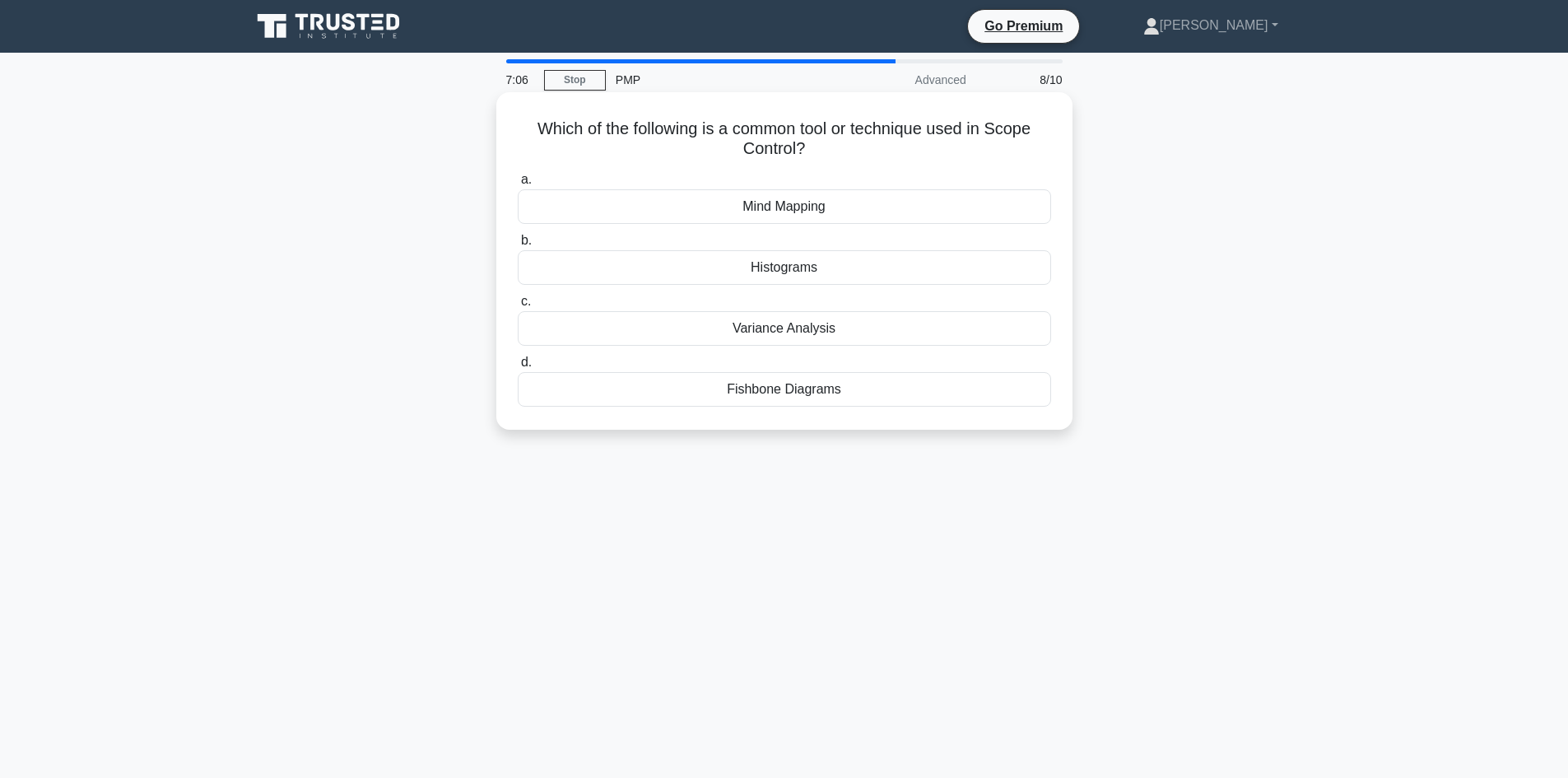
click at [873, 320] on div "Variance Analysis" at bounding box center [784, 328] width 533 height 35
click at [518, 307] on input "c. Variance Analysis" at bounding box center [518, 302] width 0 height 11
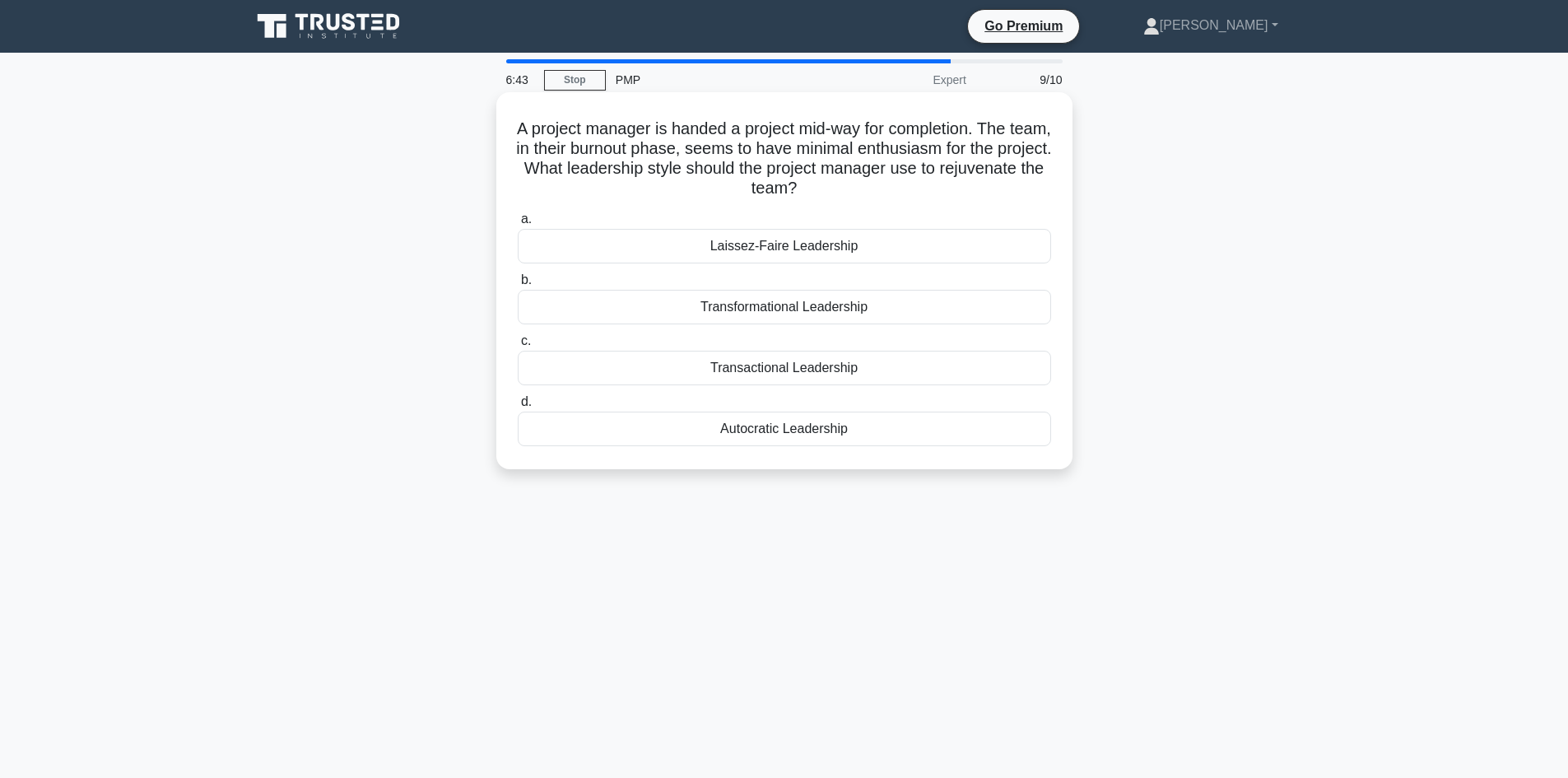
click at [927, 308] on div "Transformational Leadership" at bounding box center [784, 307] width 533 height 35
click at [518, 286] on input "b. Transformational Leadership" at bounding box center [518, 280] width 0 height 11
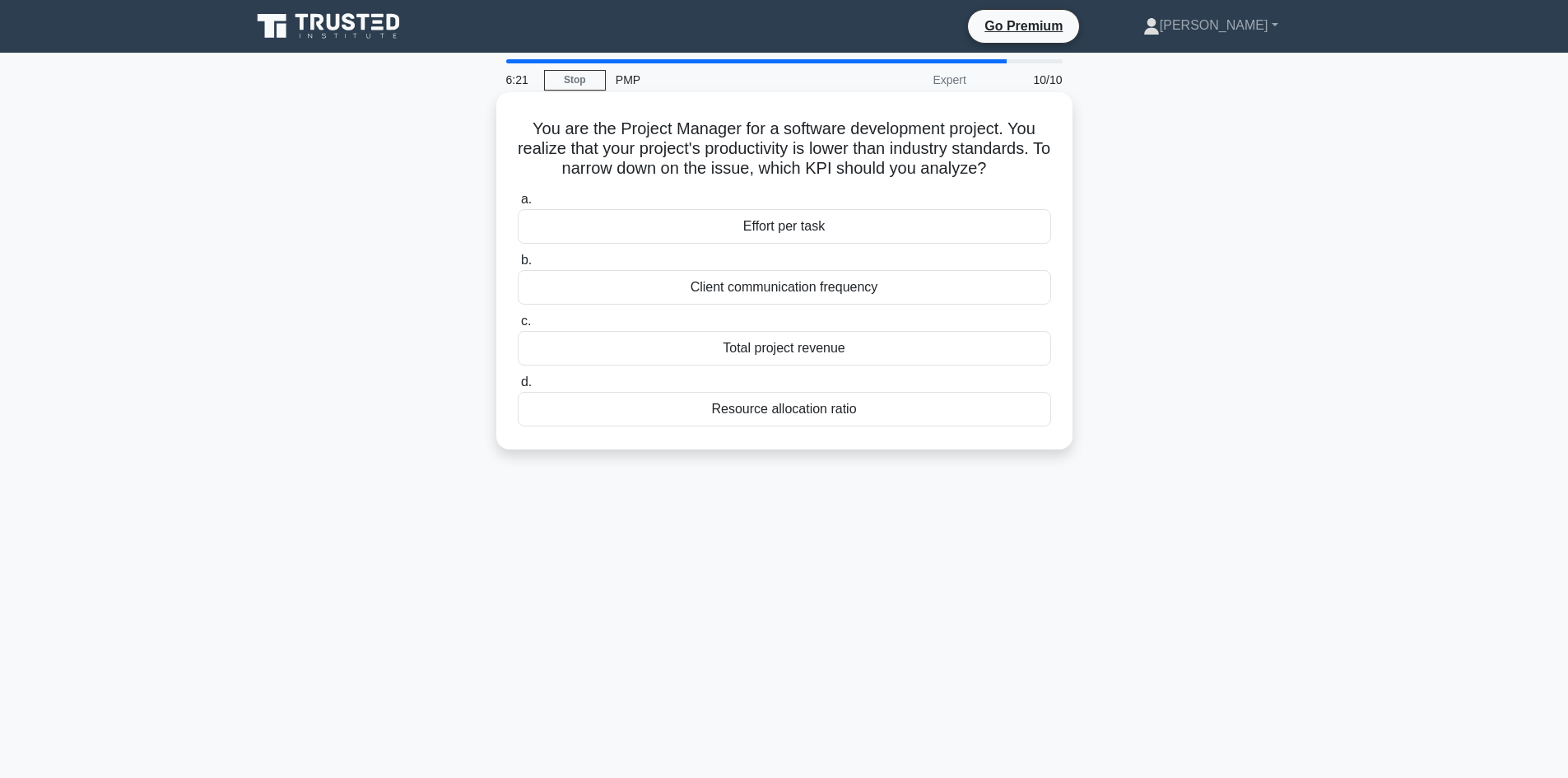
click at [899, 221] on div "Effort per task" at bounding box center [784, 226] width 533 height 35
click at [518, 205] on input "a. Effort per task" at bounding box center [518, 199] width 0 height 11
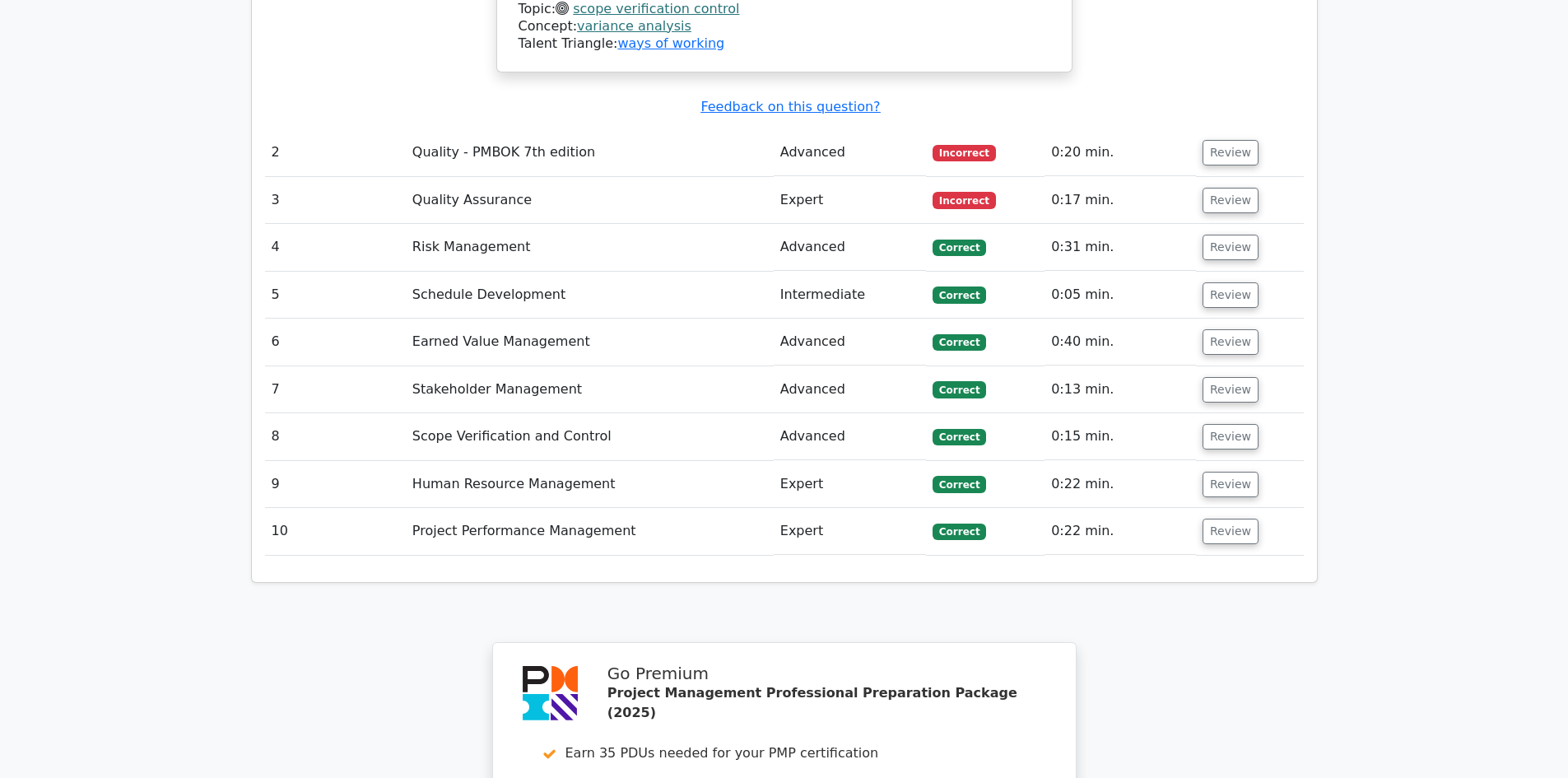
scroll to position [2222, 0]
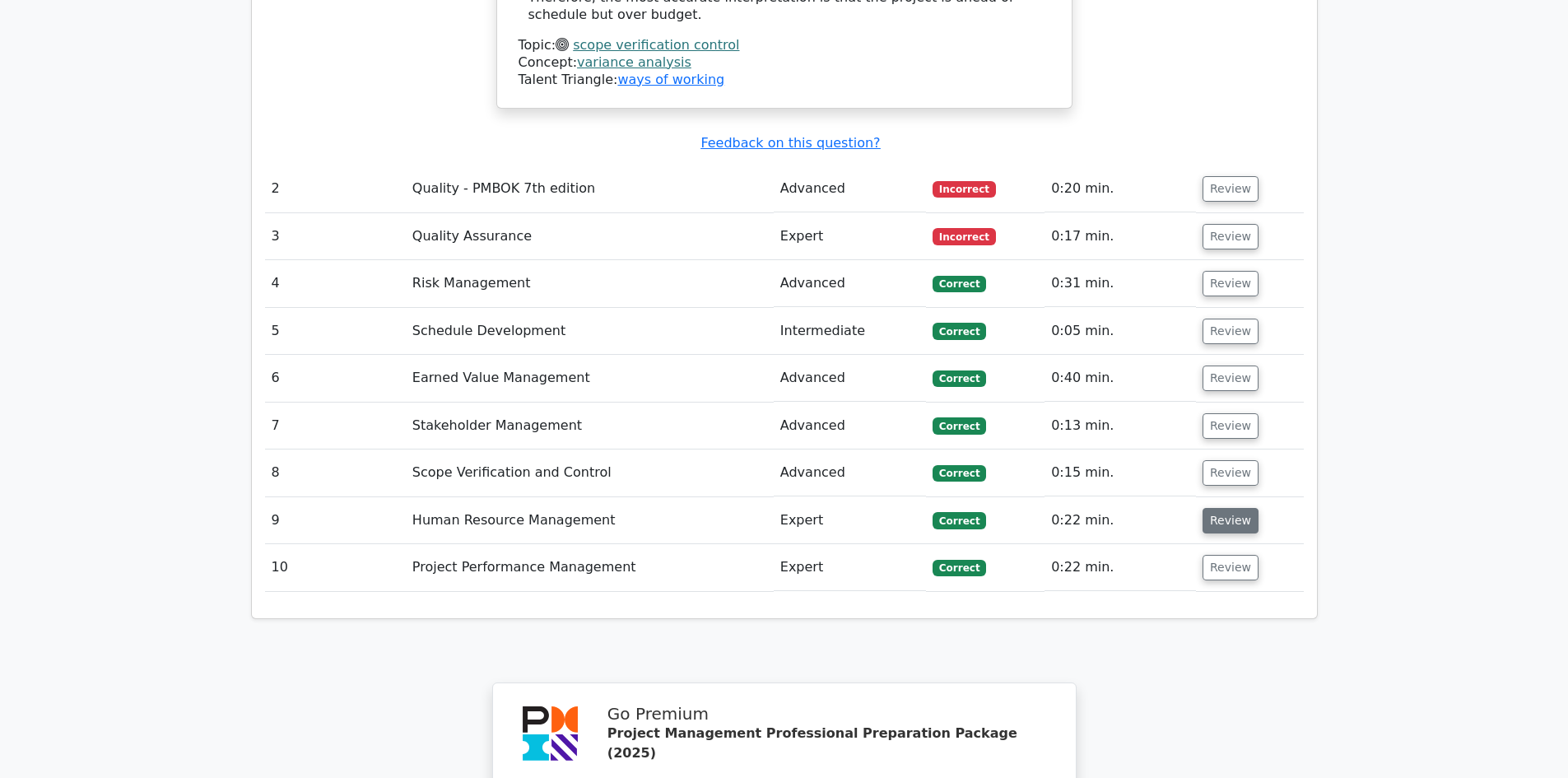
click at [1218, 508] on button "Review" at bounding box center [1231, 520] width 56 height 25
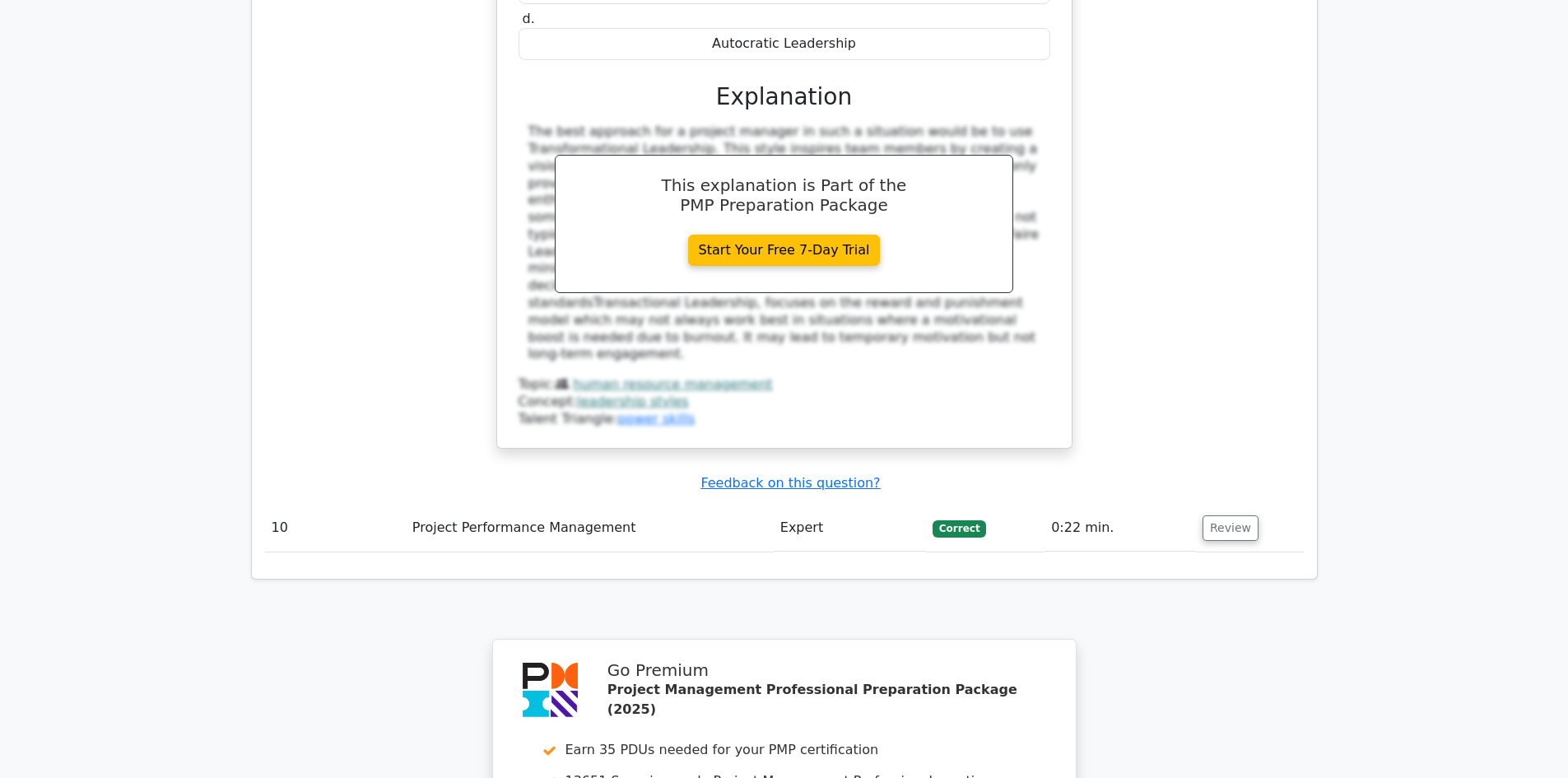
scroll to position [3045, 0]
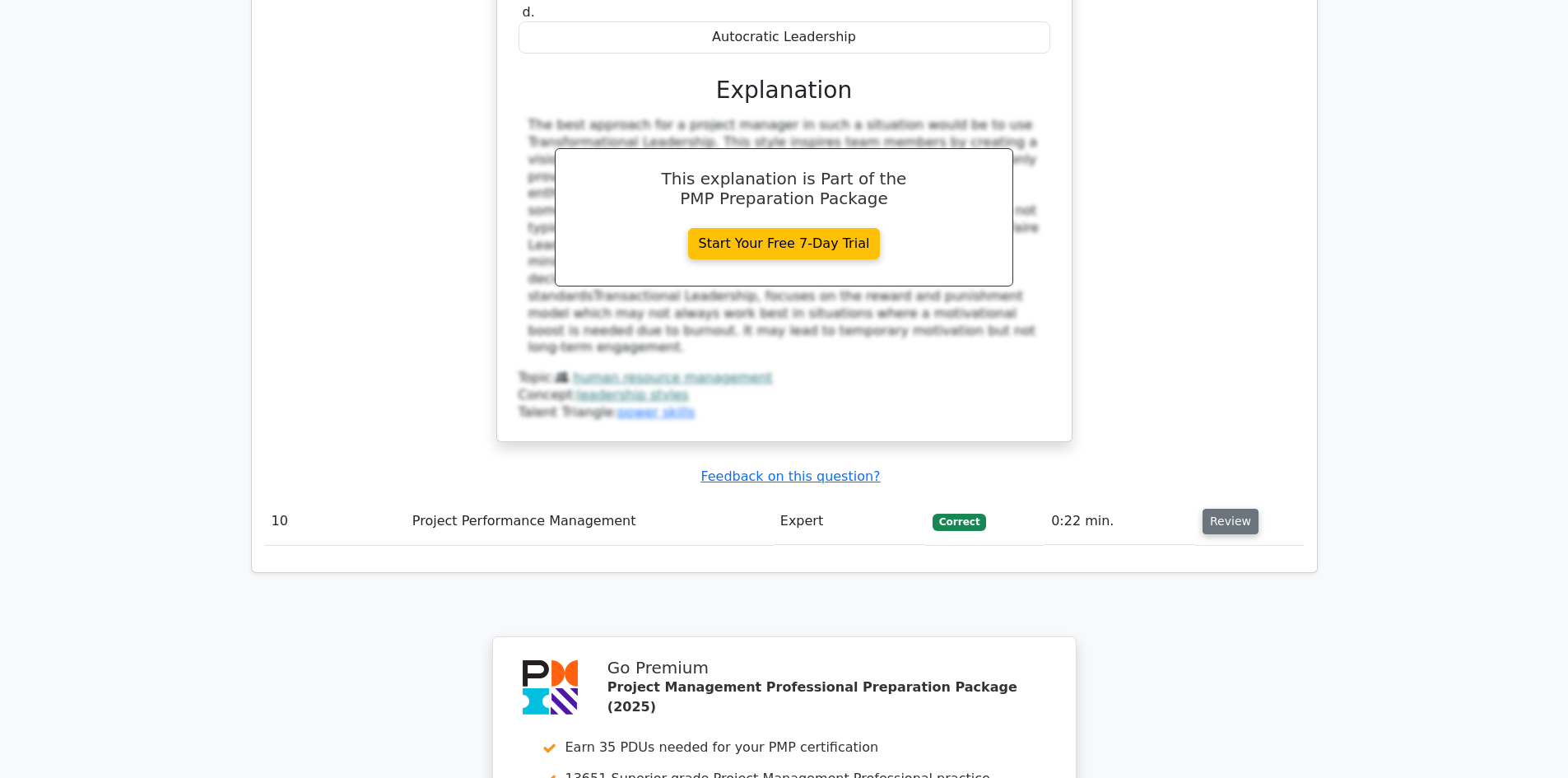
click at [1215, 508] on button "Review" at bounding box center [1231, 521] width 56 height 25
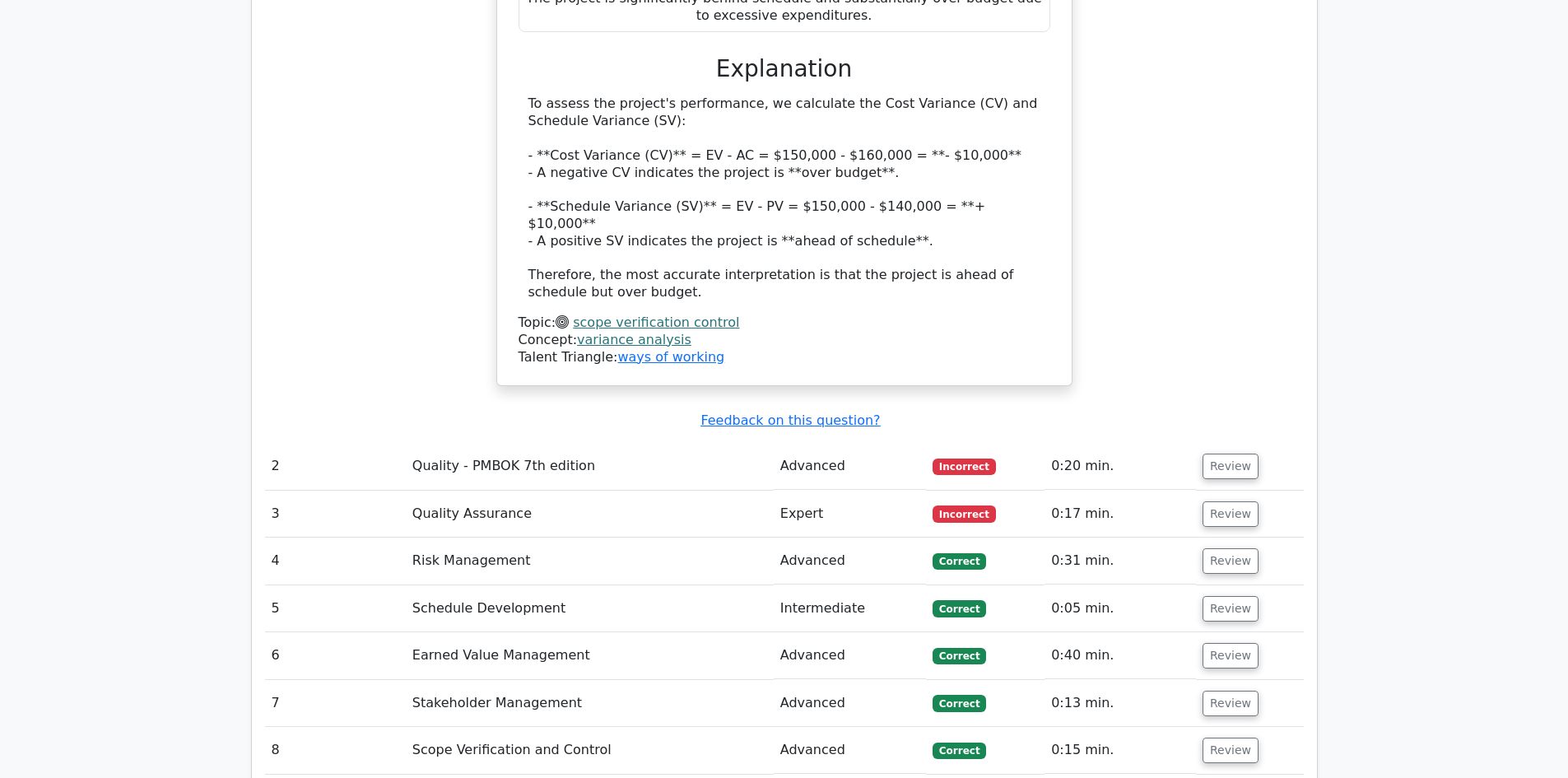
scroll to position [1975, 0]
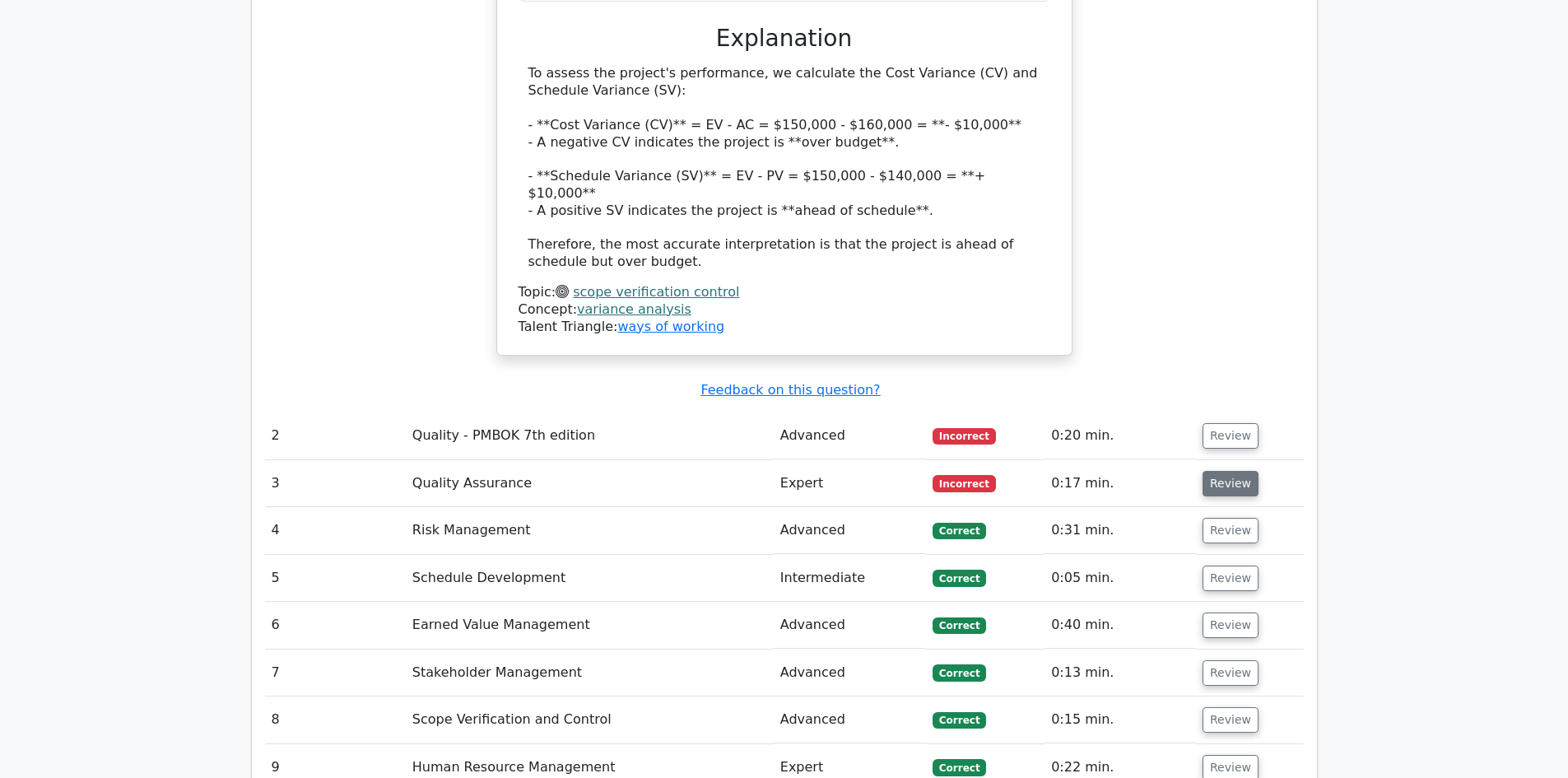
click at [1206, 470] on button "Review" at bounding box center [1231, 483] width 56 height 25
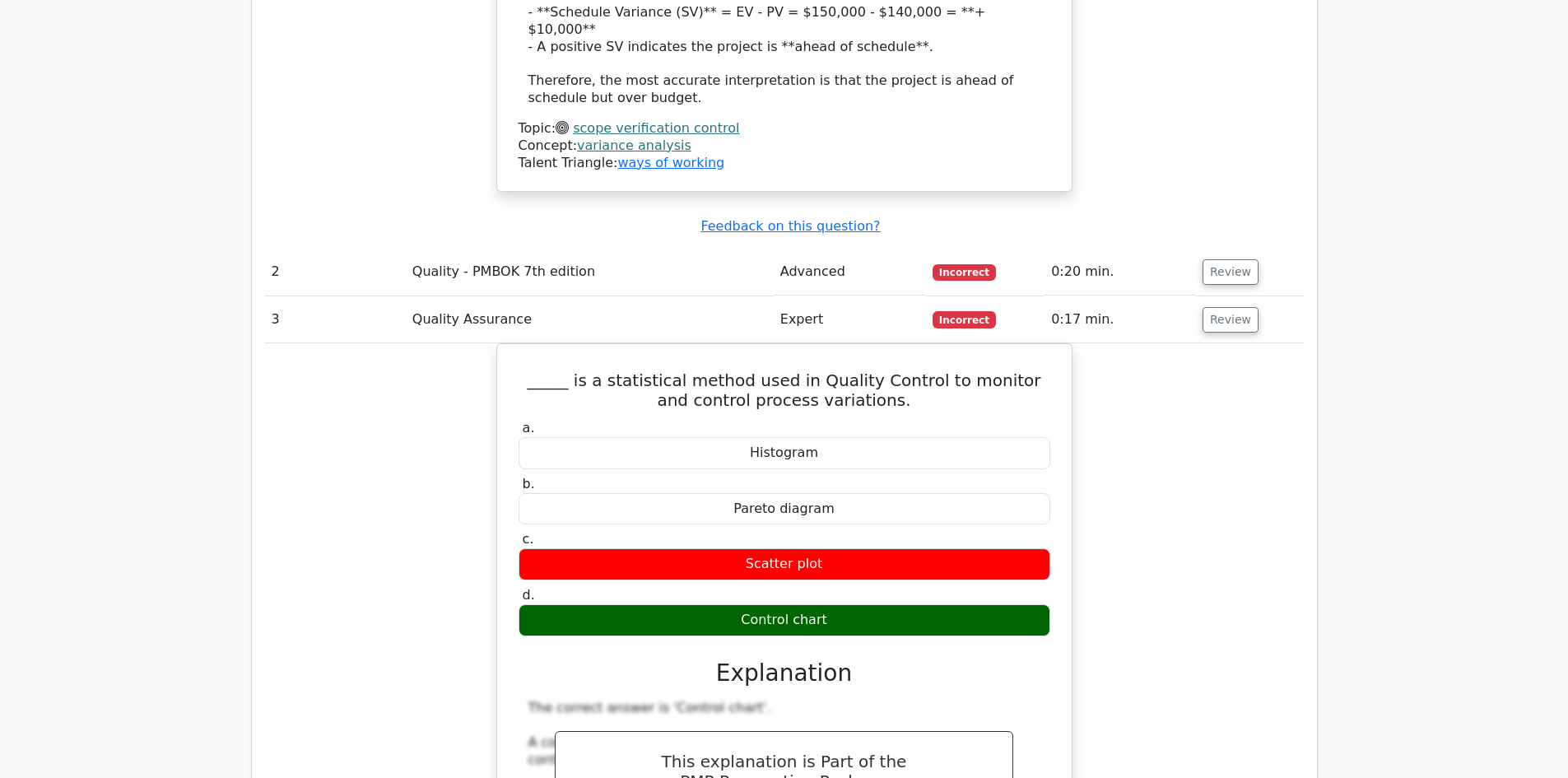
scroll to position [2140, 0]
click at [1219, 258] on button "Review" at bounding box center [1231, 271] width 56 height 25
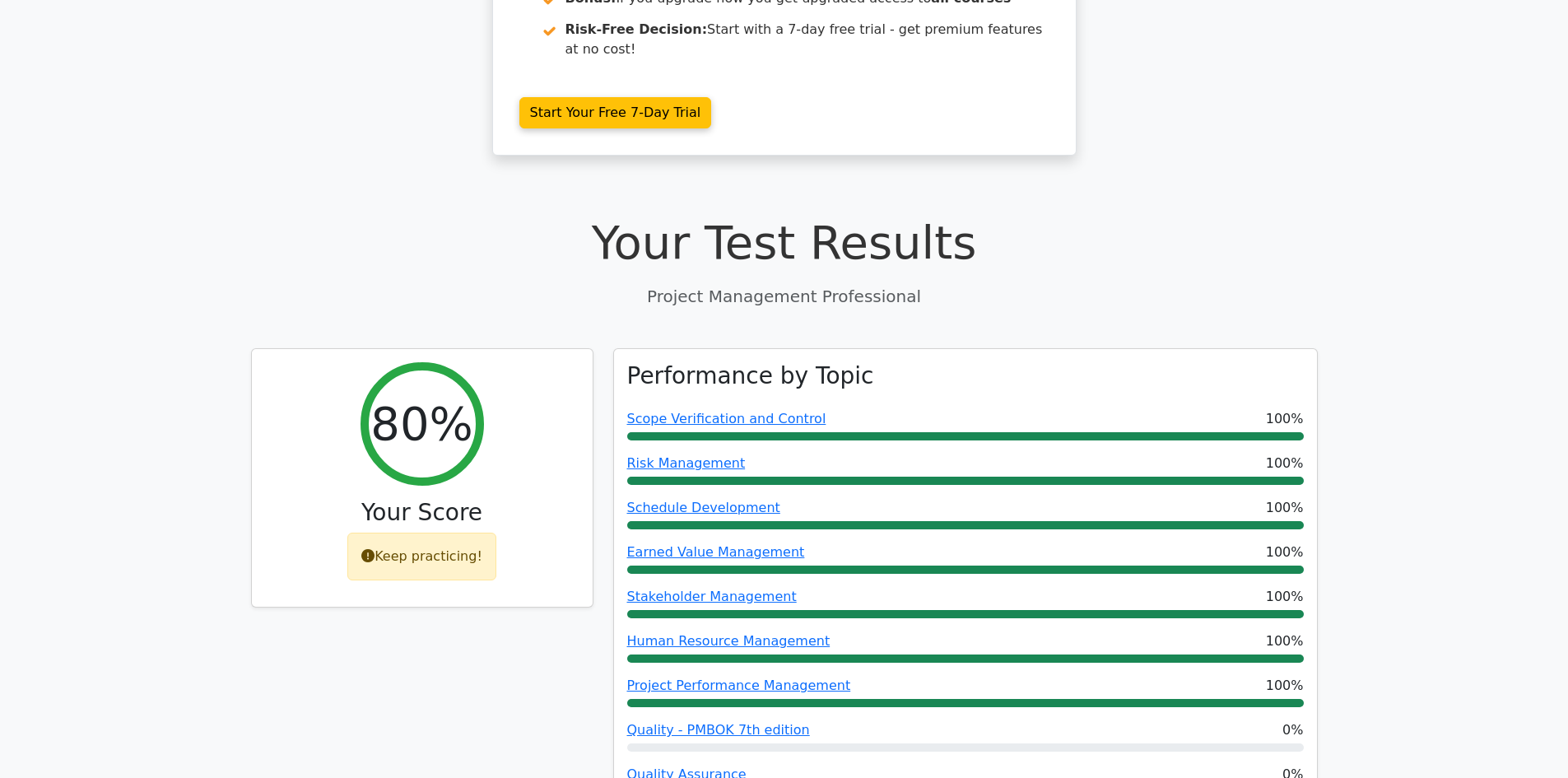
scroll to position [0, 0]
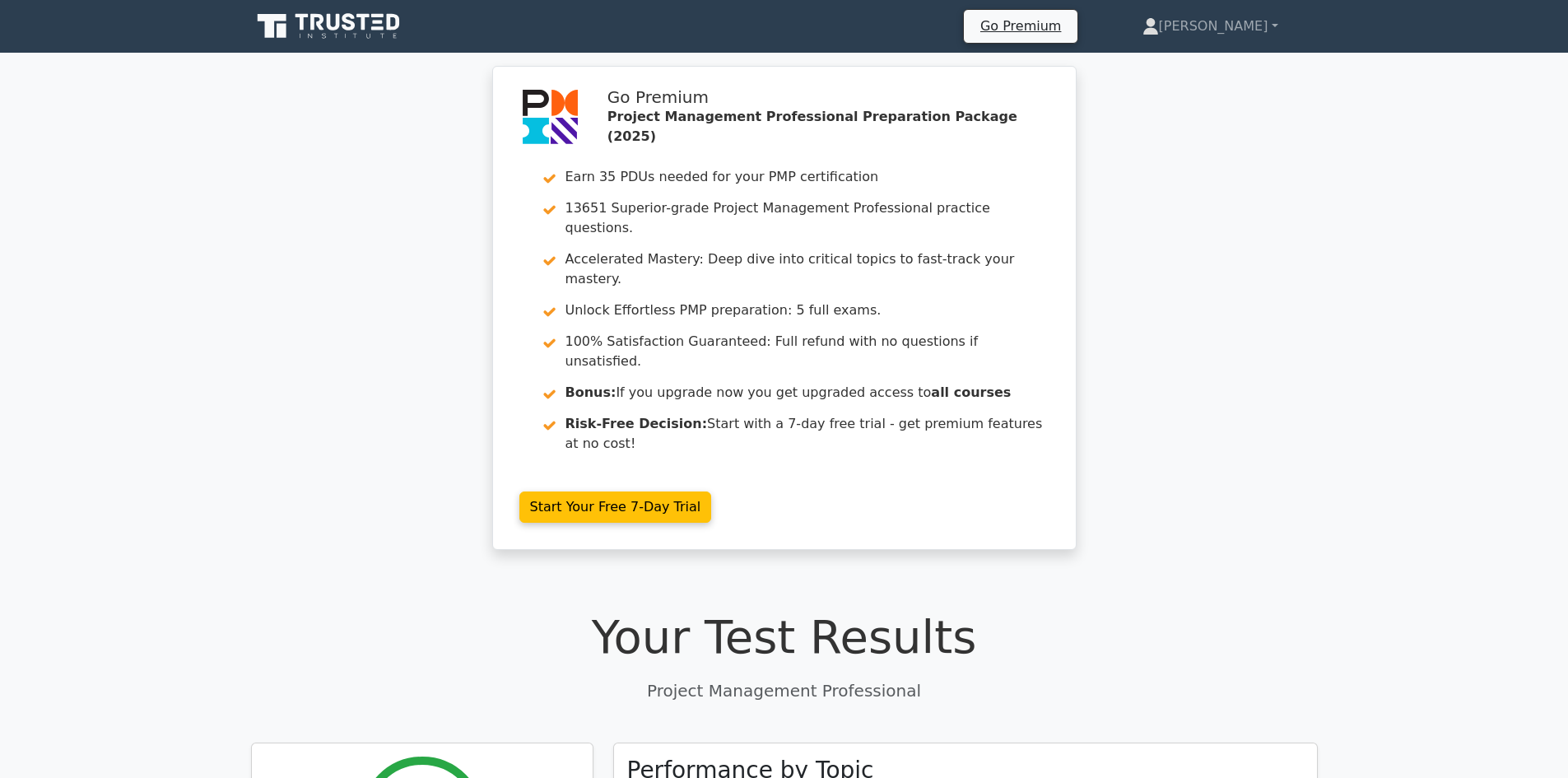
click at [324, 10] on link at bounding box center [330, 26] width 158 height 40
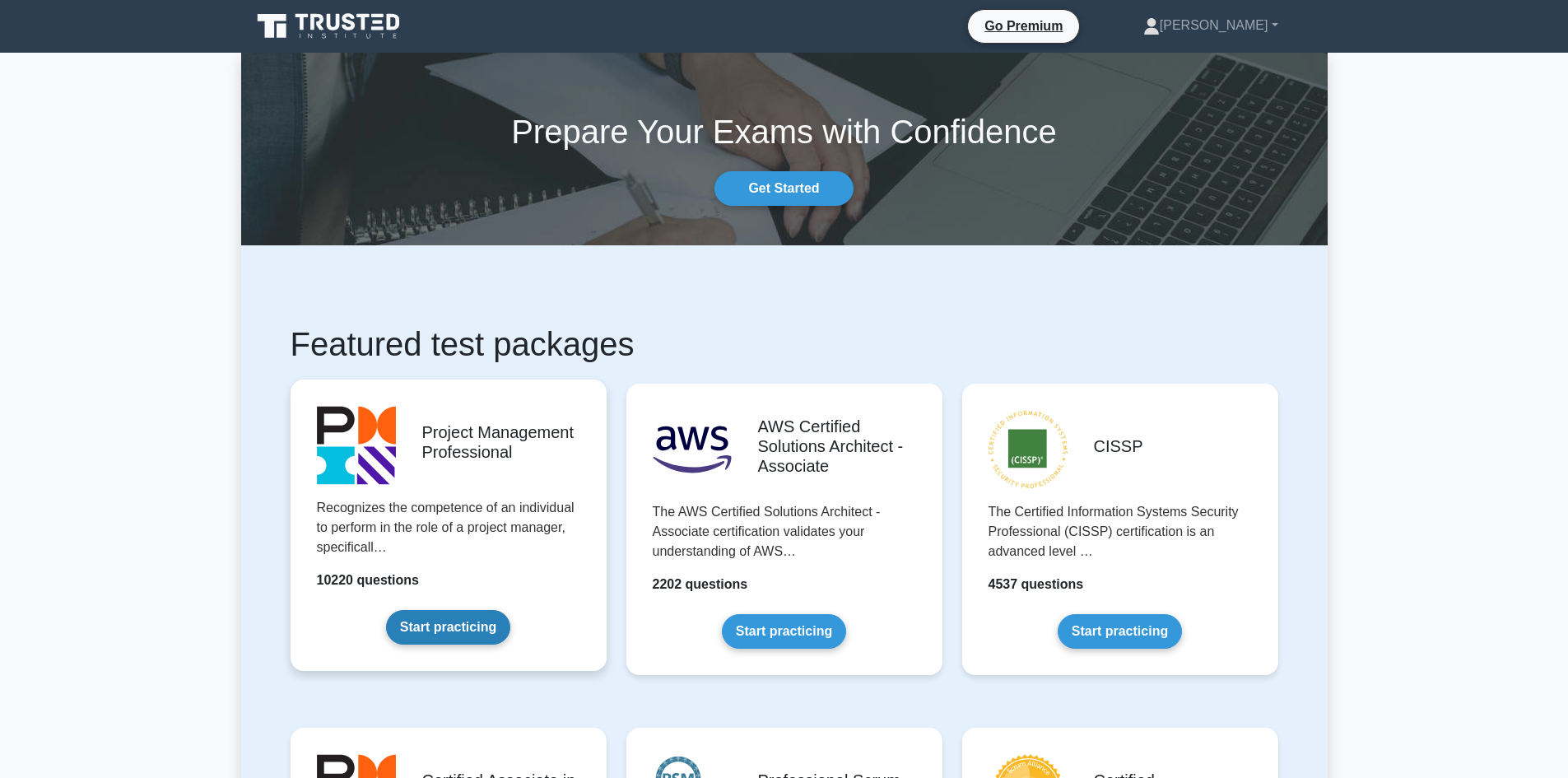
click at [466, 614] on link "Start practicing" at bounding box center [448, 627] width 125 height 35
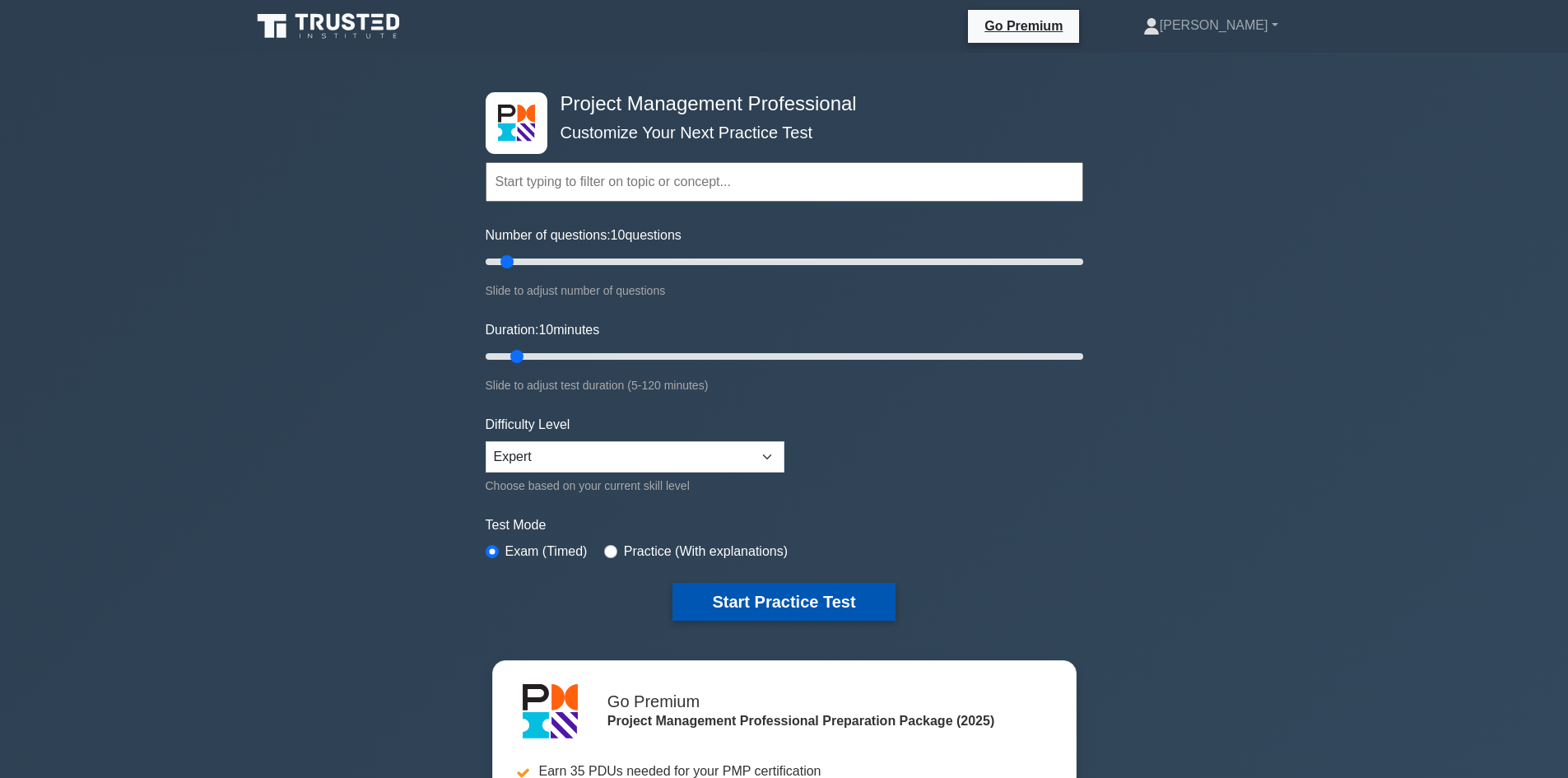
click at [748, 600] on button "Start Practice Test" at bounding box center [783, 601] width 222 height 38
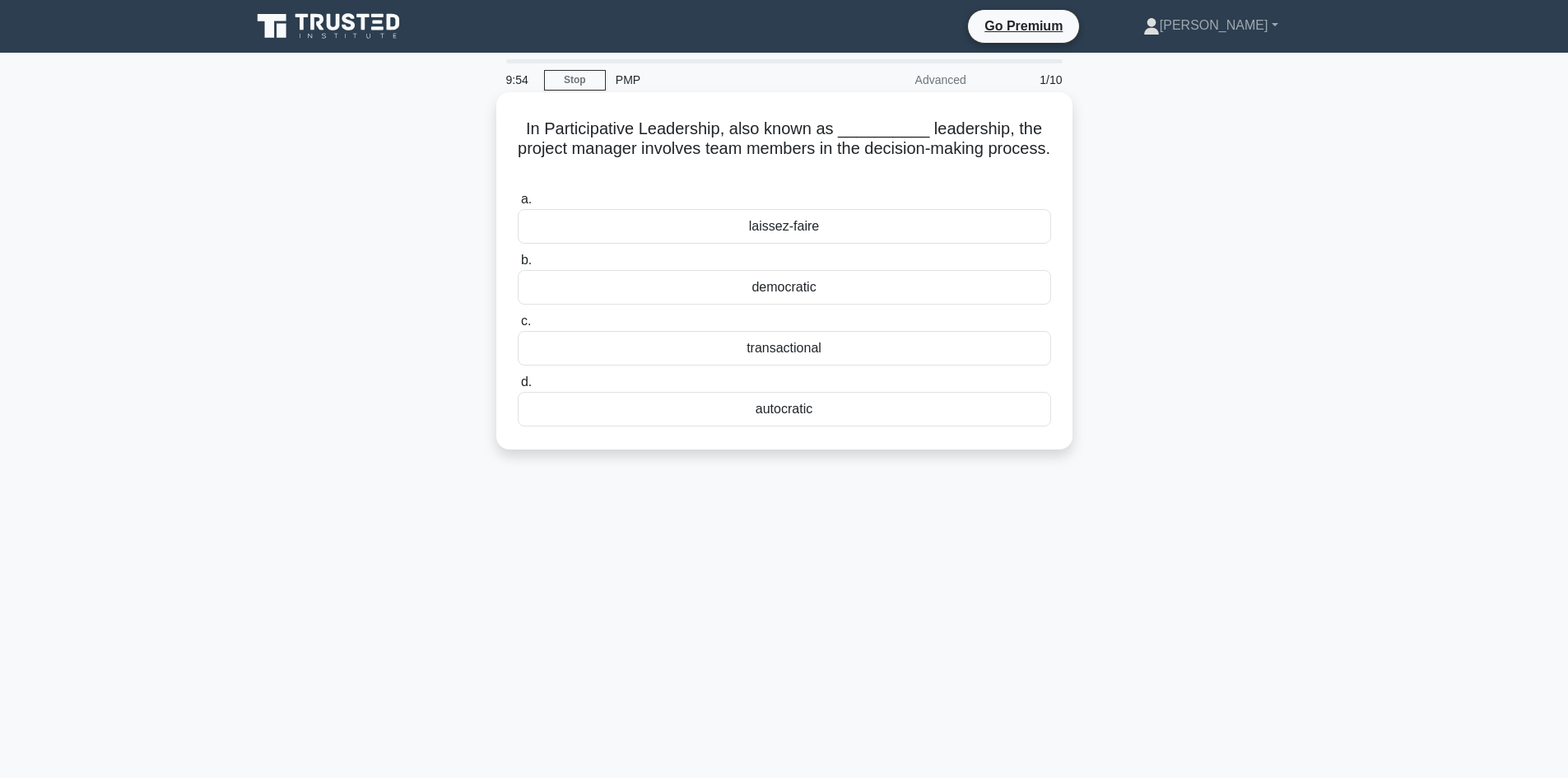
click at [737, 290] on div "democratic" at bounding box center [784, 286] width 533 height 35
click at [518, 266] on input "b. democratic" at bounding box center [518, 260] width 0 height 11
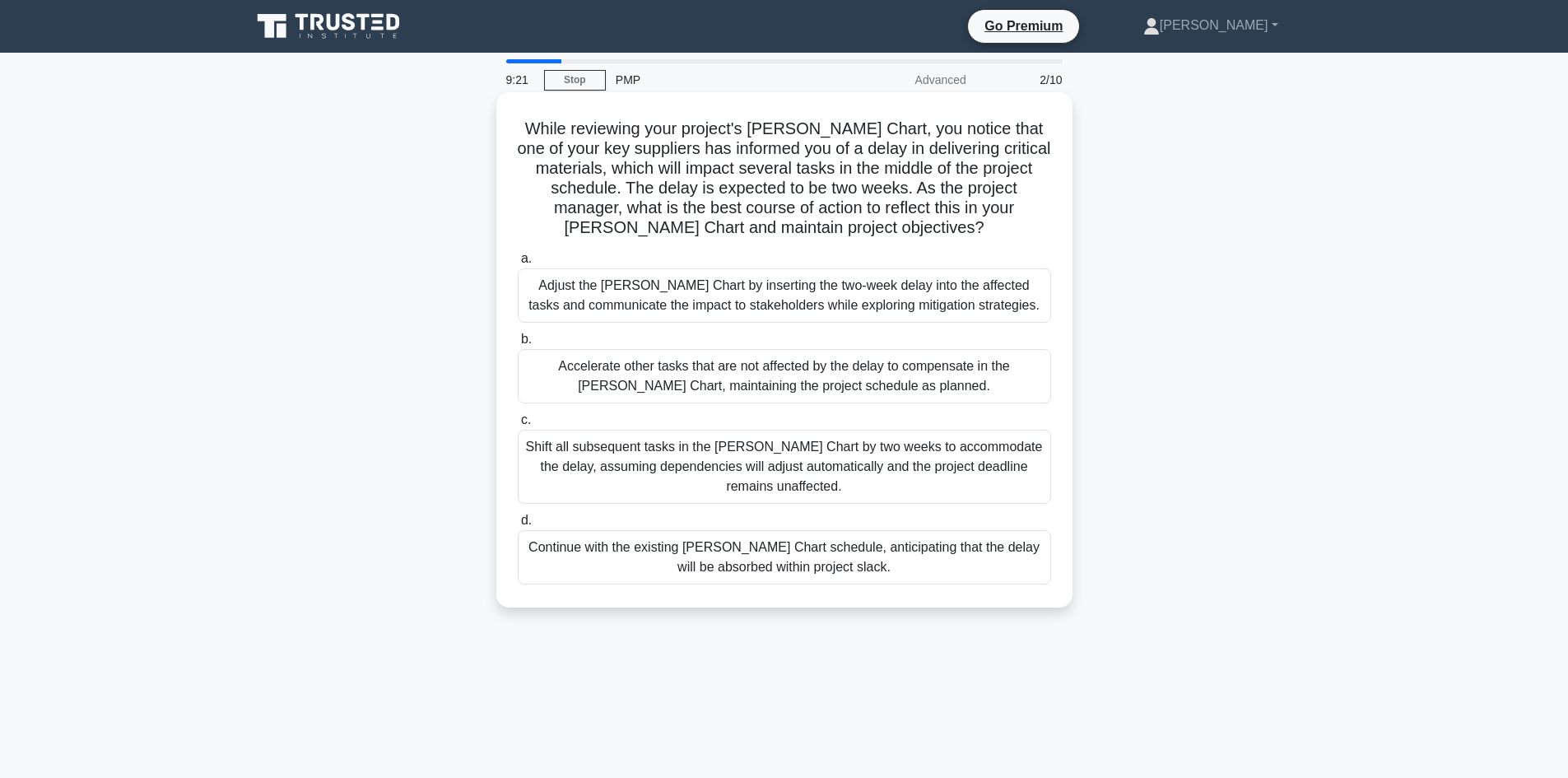
drag, startPoint x: 976, startPoint y: 319, endPoint x: 998, endPoint y: 325, distance: 22.8
click at [981, 323] on div "Adjust the Gantt Chart by inserting the two-week delay into the affected tasks …" at bounding box center [784, 296] width 533 height 54
click at [994, 300] on div "Adjust the Gantt Chart by inserting the two-week delay into the affected tasks …" at bounding box center [784, 296] width 533 height 54
click at [518, 264] on input "a. Adjust the Gantt Chart by inserting the two-week delay into the affected tas…" at bounding box center [518, 258] width 0 height 11
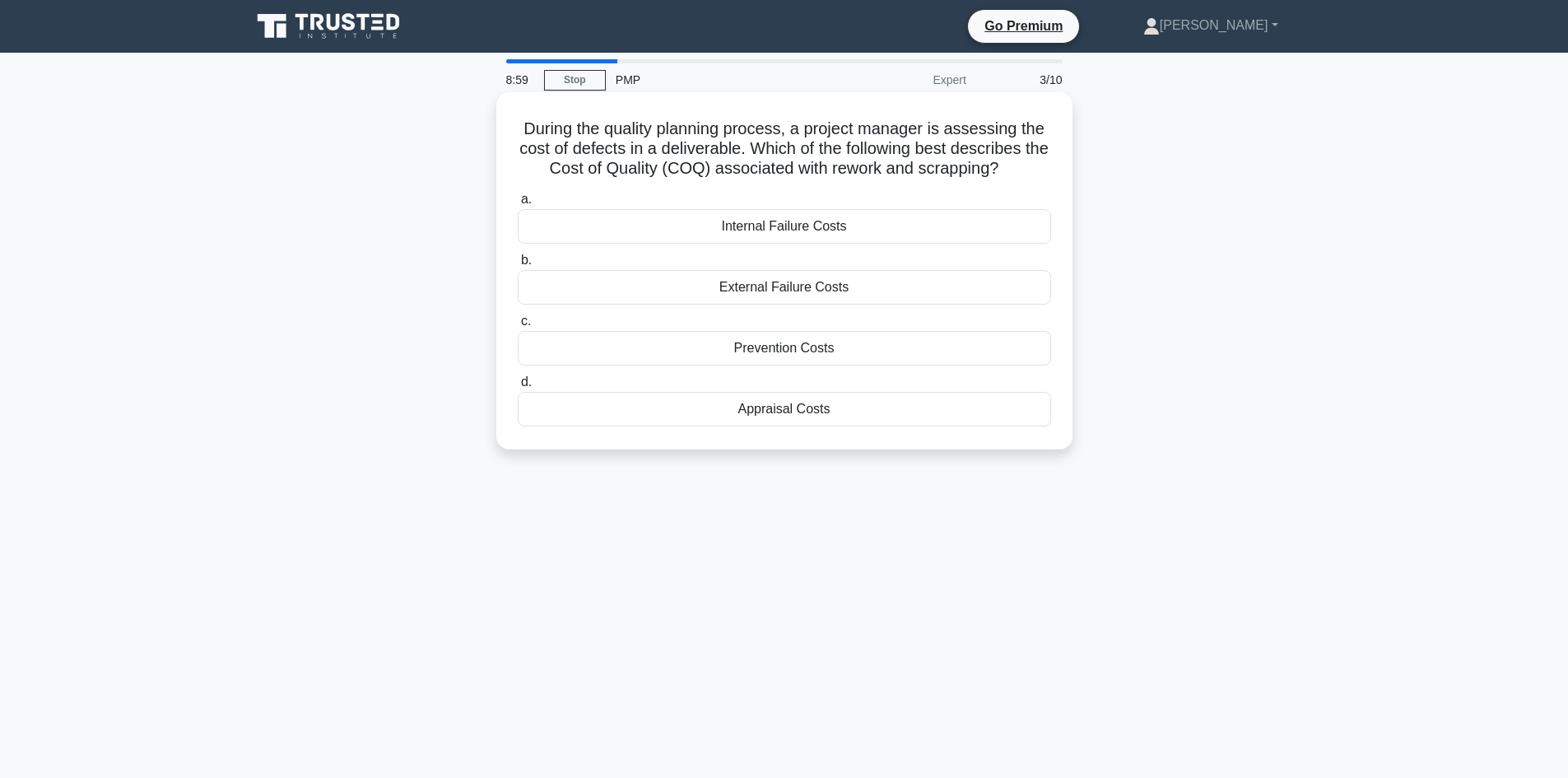
click at [940, 218] on div "Internal Failure Costs" at bounding box center [784, 226] width 533 height 35
click at [518, 205] on input "a. Internal Failure Costs" at bounding box center [518, 199] width 0 height 11
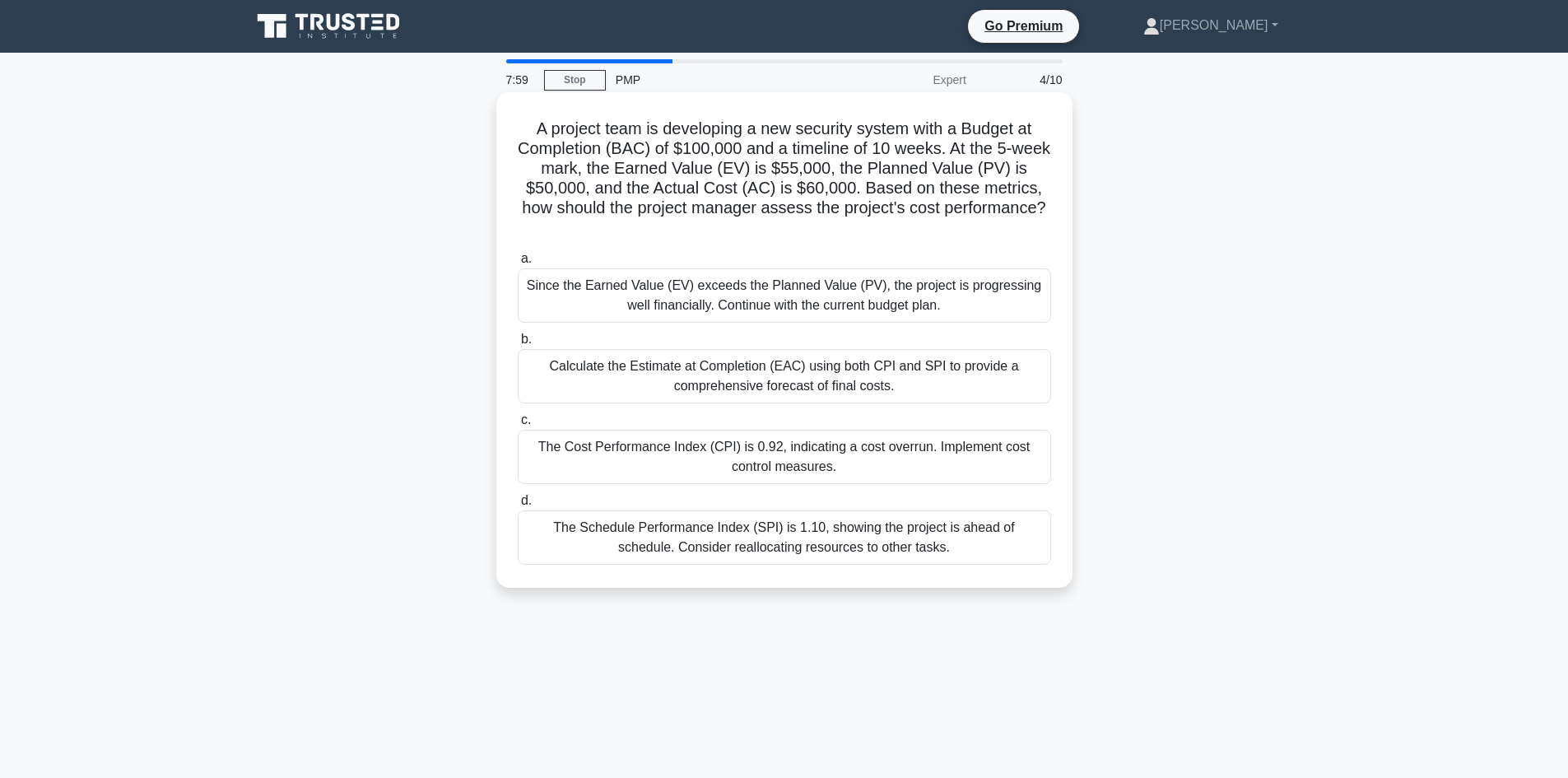
click at [1024, 538] on div "The Schedule Performance Index (SPI) is 1.10, showing the project is ahead of s…" at bounding box center [784, 537] width 533 height 54
click at [518, 506] on input "d. The Schedule Performance Index (SPI) is 1.10, showing the project is ahead o…" at bounding box center [518, 501] width 0 height 11
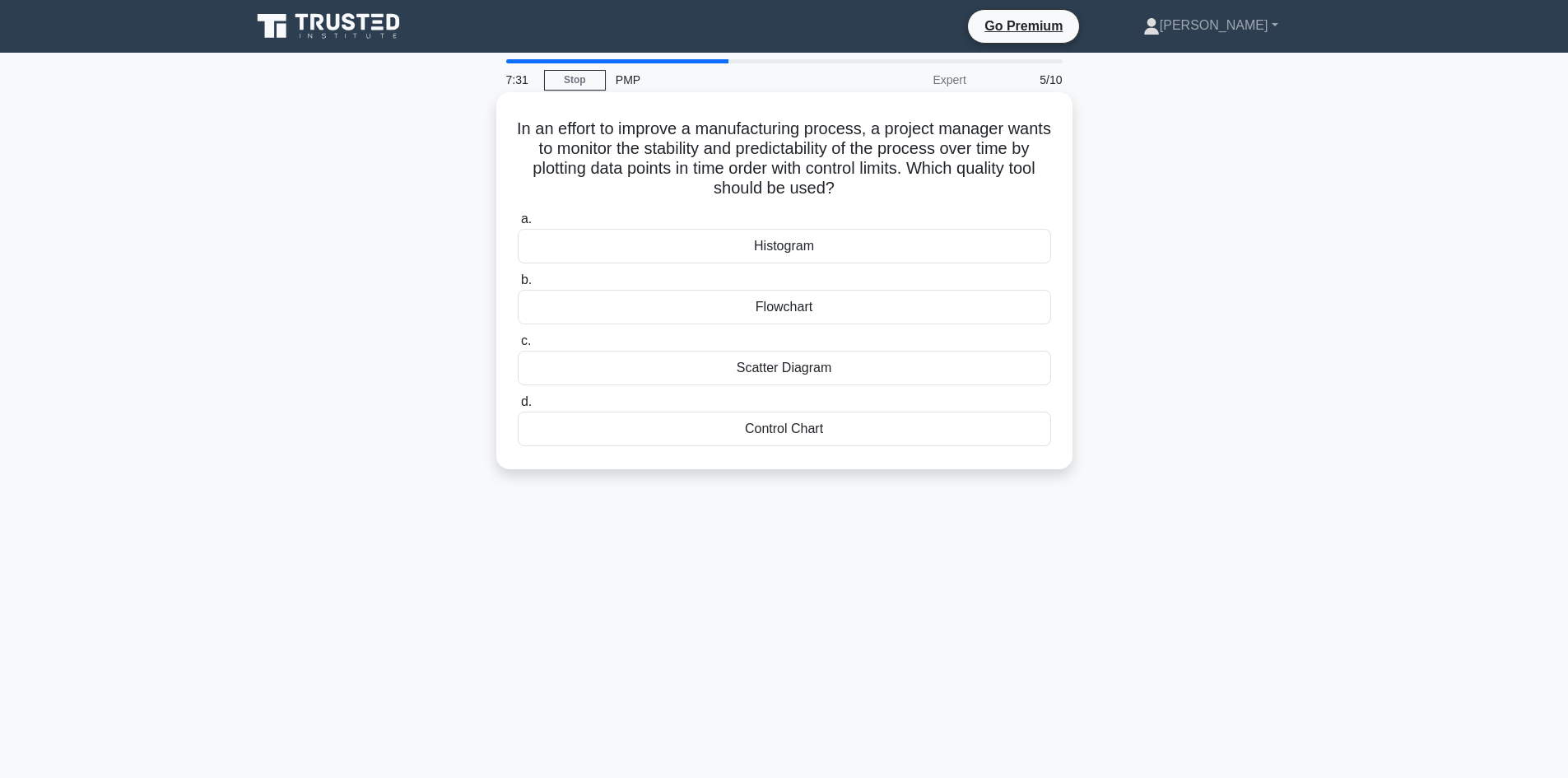
click at [1045, 431] on div "Control Chart" at bounding box center [784, 429] width 533 height 35
click at [518, 408] on input "d. Control Chart" at bounding box center [518, 402] width 0 height 11
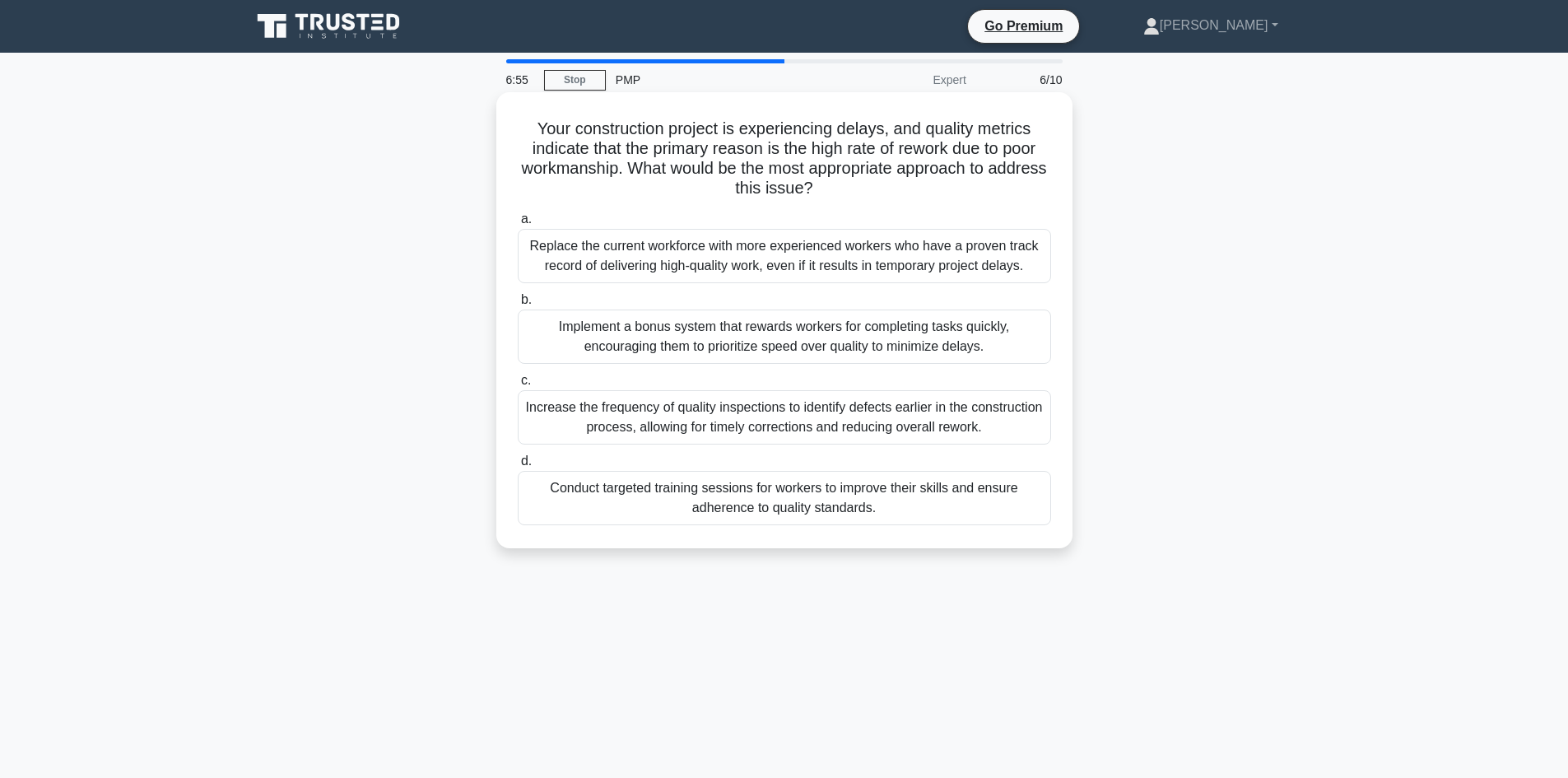
click at [1019, 419] on div "Increase the frequency of quality inspections to identify defects earlier in th…" at bounding box center [784, 417] width 533 height 54
click at [518, 386] on input "c. Increase the frequency of quality inspections to identify defects earlier in…" at bounding box center [518, 381] width 0 height 11
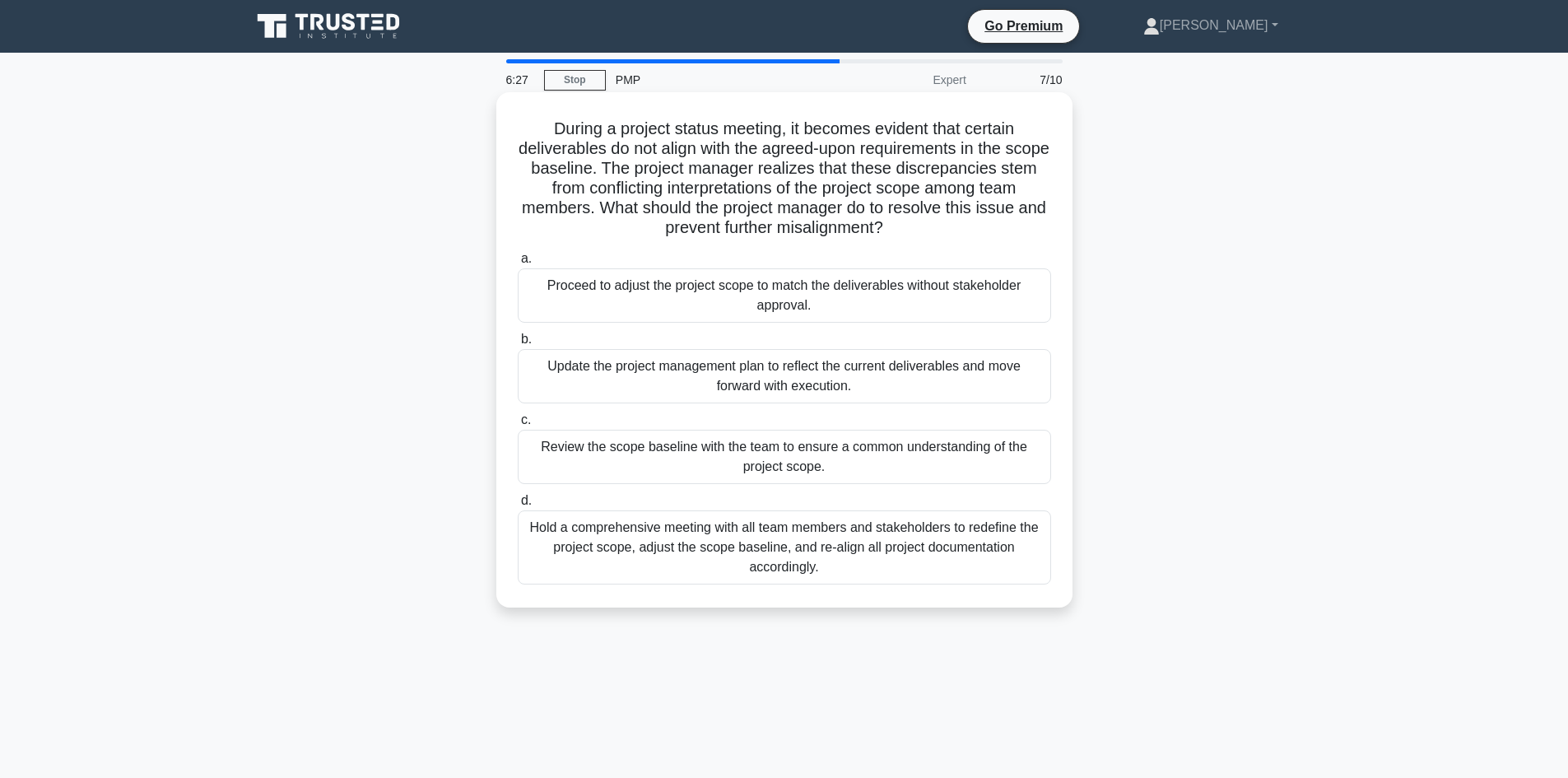
click at [826, 462] on div "Review the scope baseline with the team to ensure a common understanding of the…" at bounding box center [784, 457] width 533 height 54
click at [518, 425] on input "c. Review the scope baseline with the team to ensure a common understanding of …" at bounding box center [518, 420] width 0 height 11
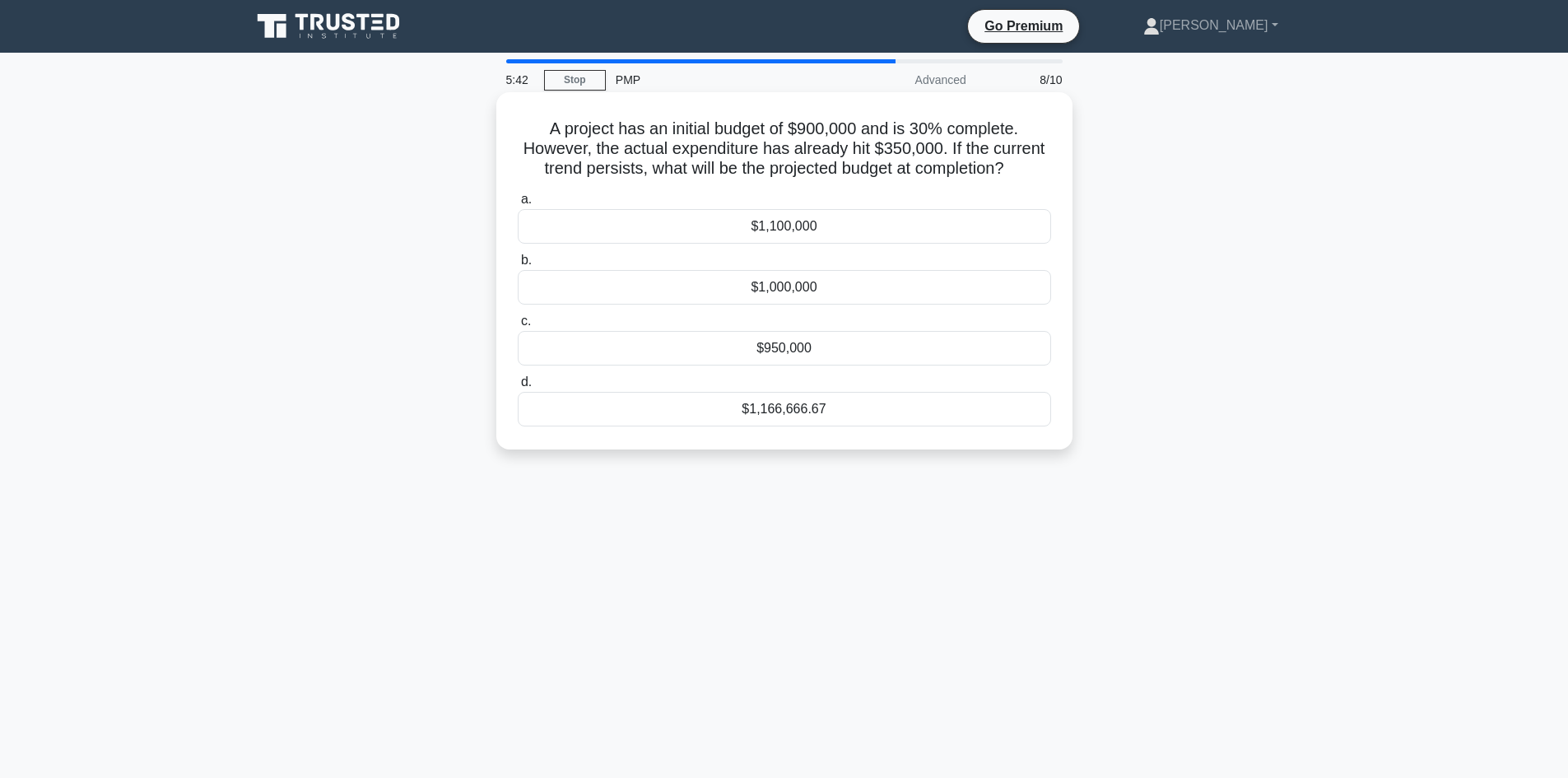
click at [854, 411] on div "$1,166,666.67" at bounding box center [784, 408] width 533 height 35
click at [518, 387] on input "d. $1,166,666.67" at bounding box center [518, 382] width 0 height 11
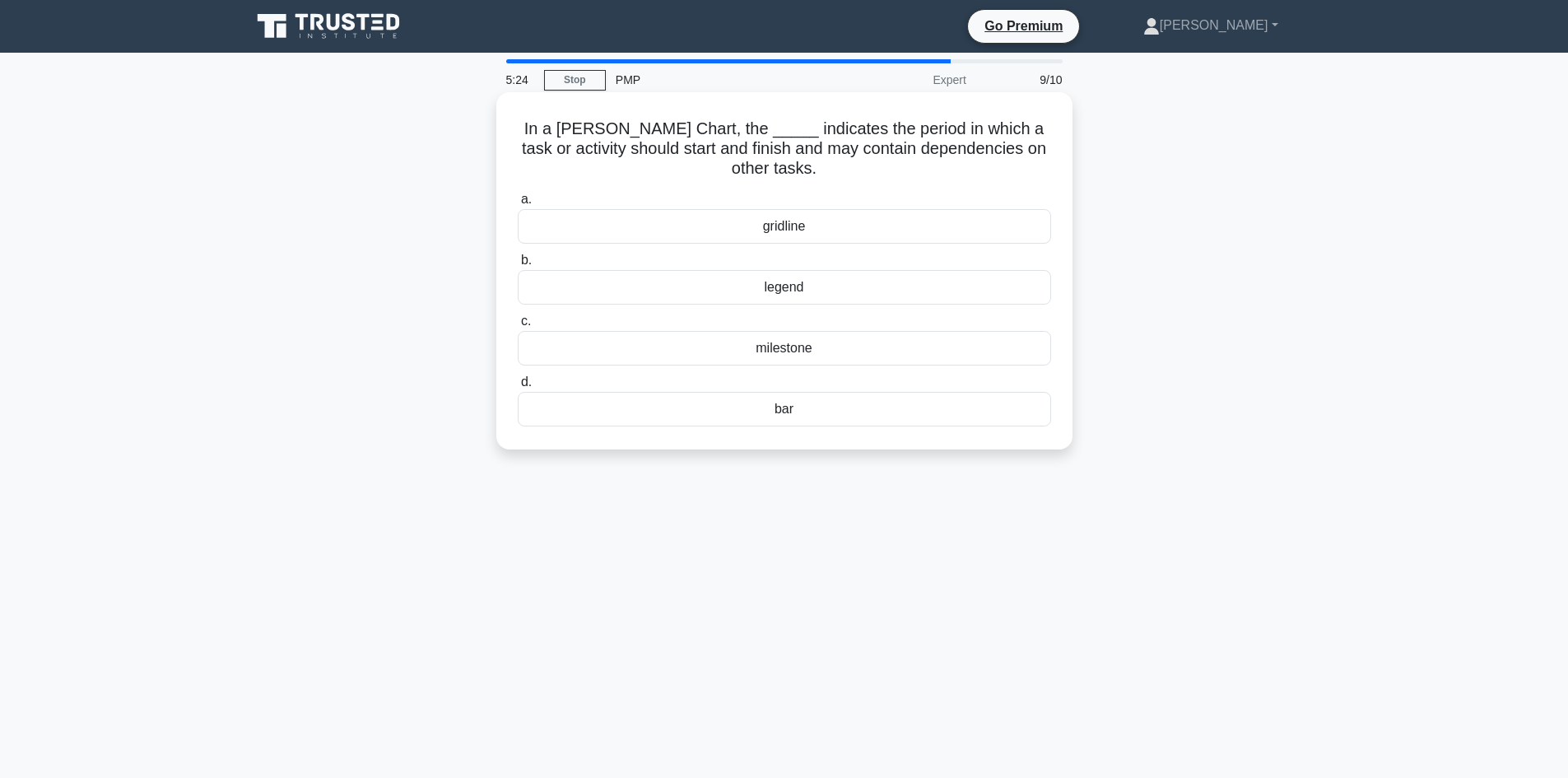
click at [999, 348] on div "milestone" at bounding box center [784, 347] width 533 height 35
click at [518, 327] on input "c. milestone" at bounding box center [518, 321] width 0 height 11
click at [931, 395] on div "5 days" at bounding box center [784, 408] width 533 height 35
click at [518, 387] on input "d. 5 days" at bounding box center [518, 382] width 0 height 11
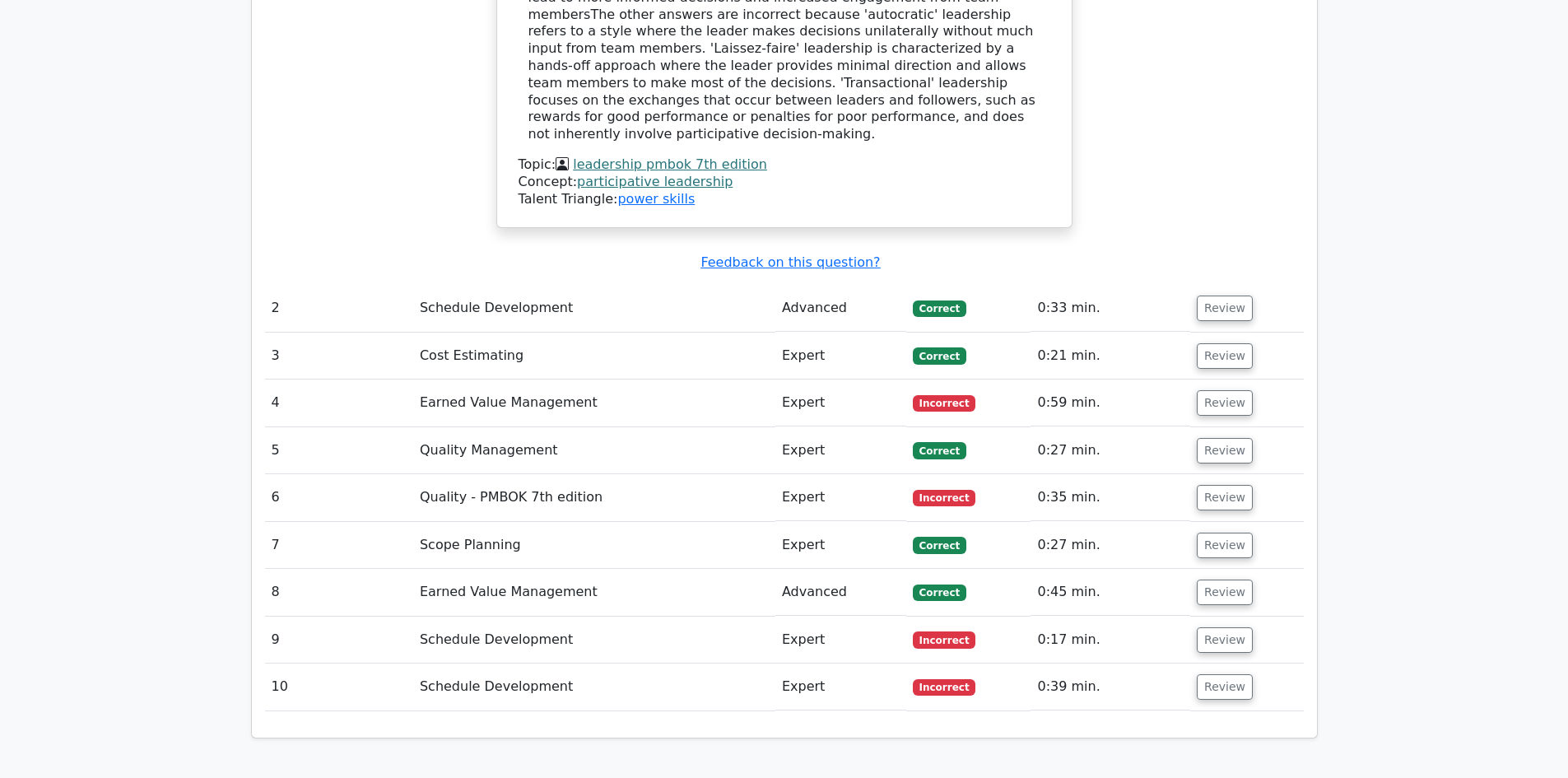
scroll to position [2140, 0]
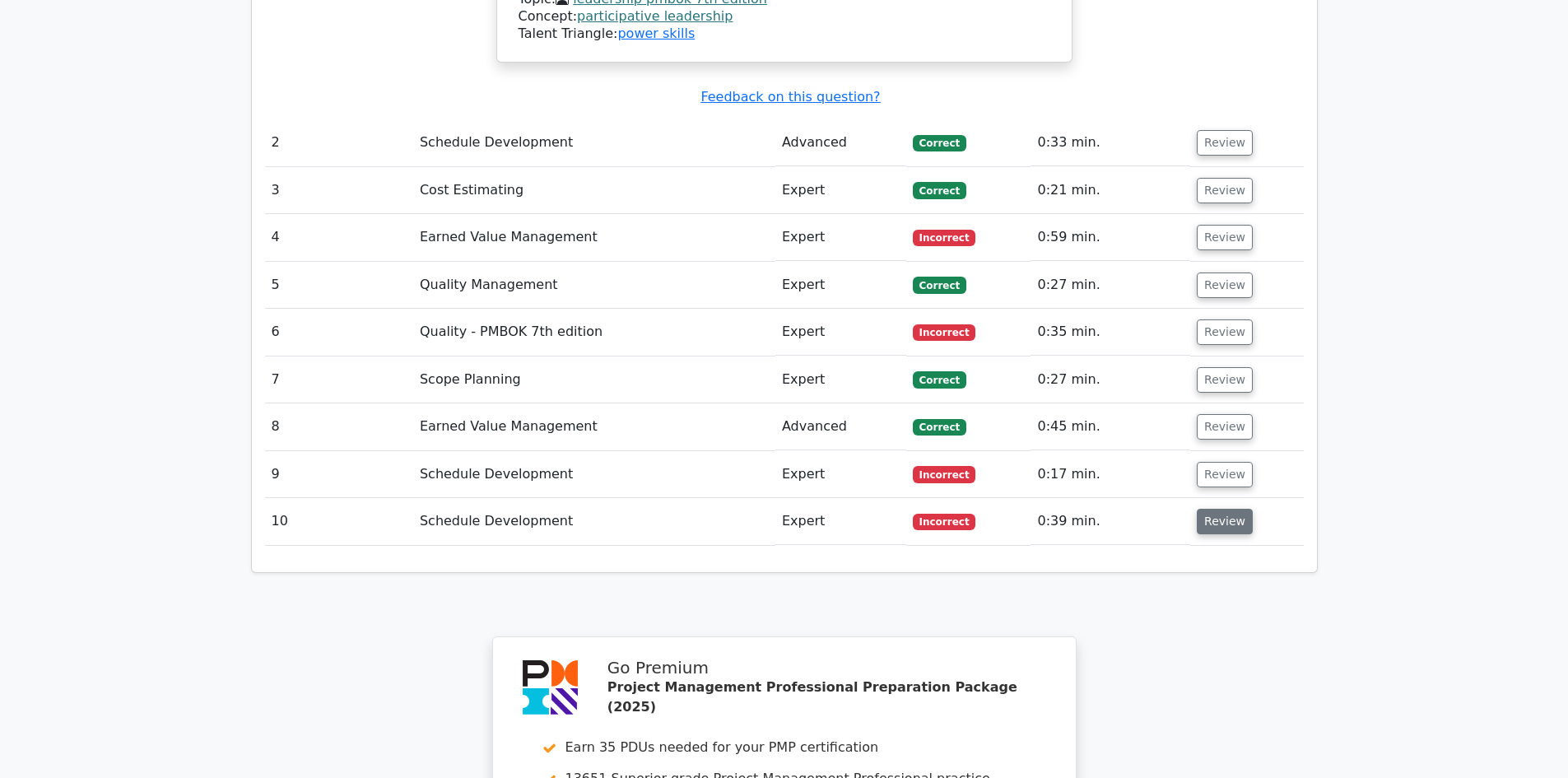
click at [1227, 508] on button "Review" at bounding box center [1225, 521] width 56 height 25
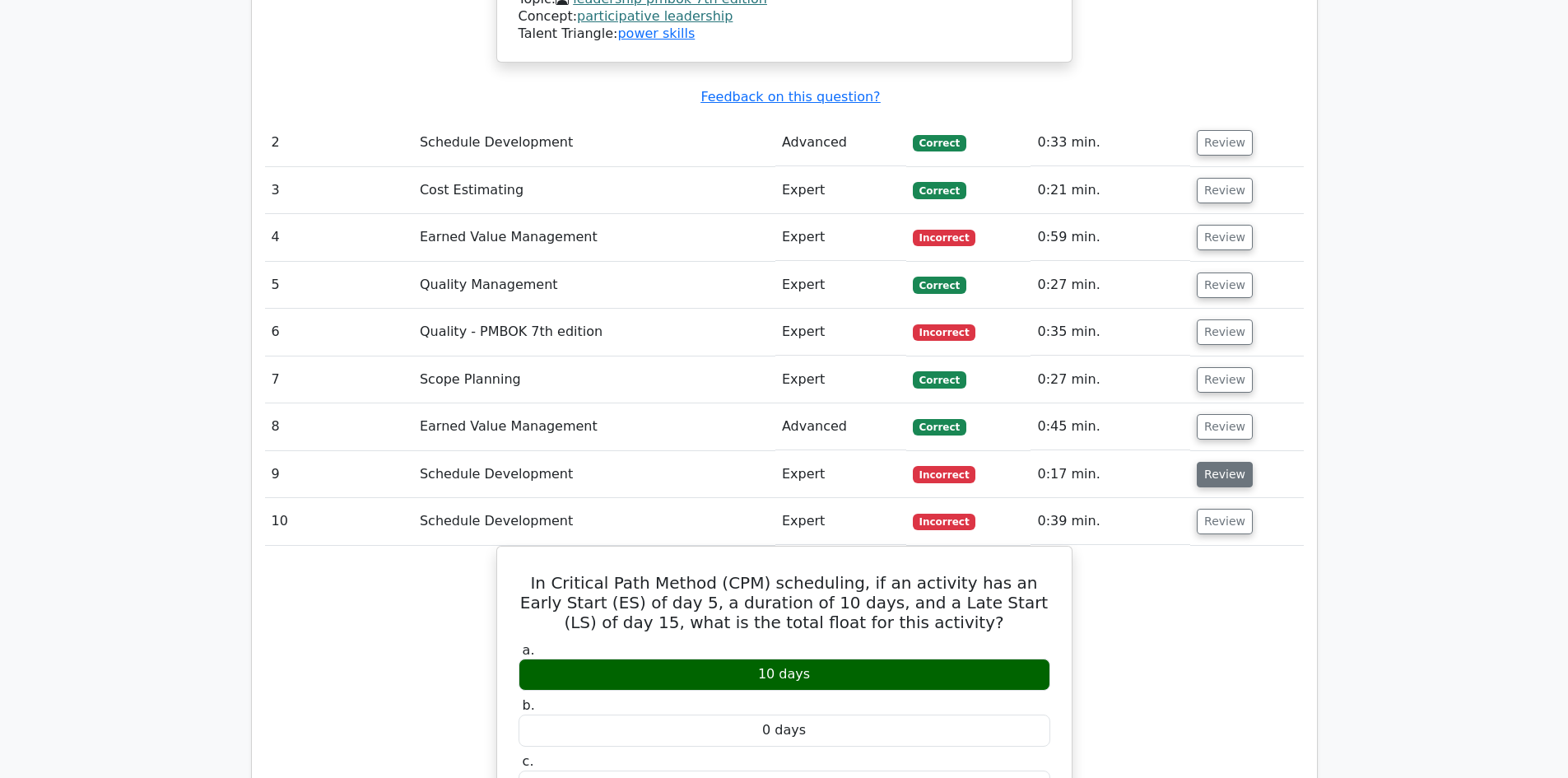
click at [1214, 462] on button "Review" at bounding box center [1225, 475] width 56 height 25
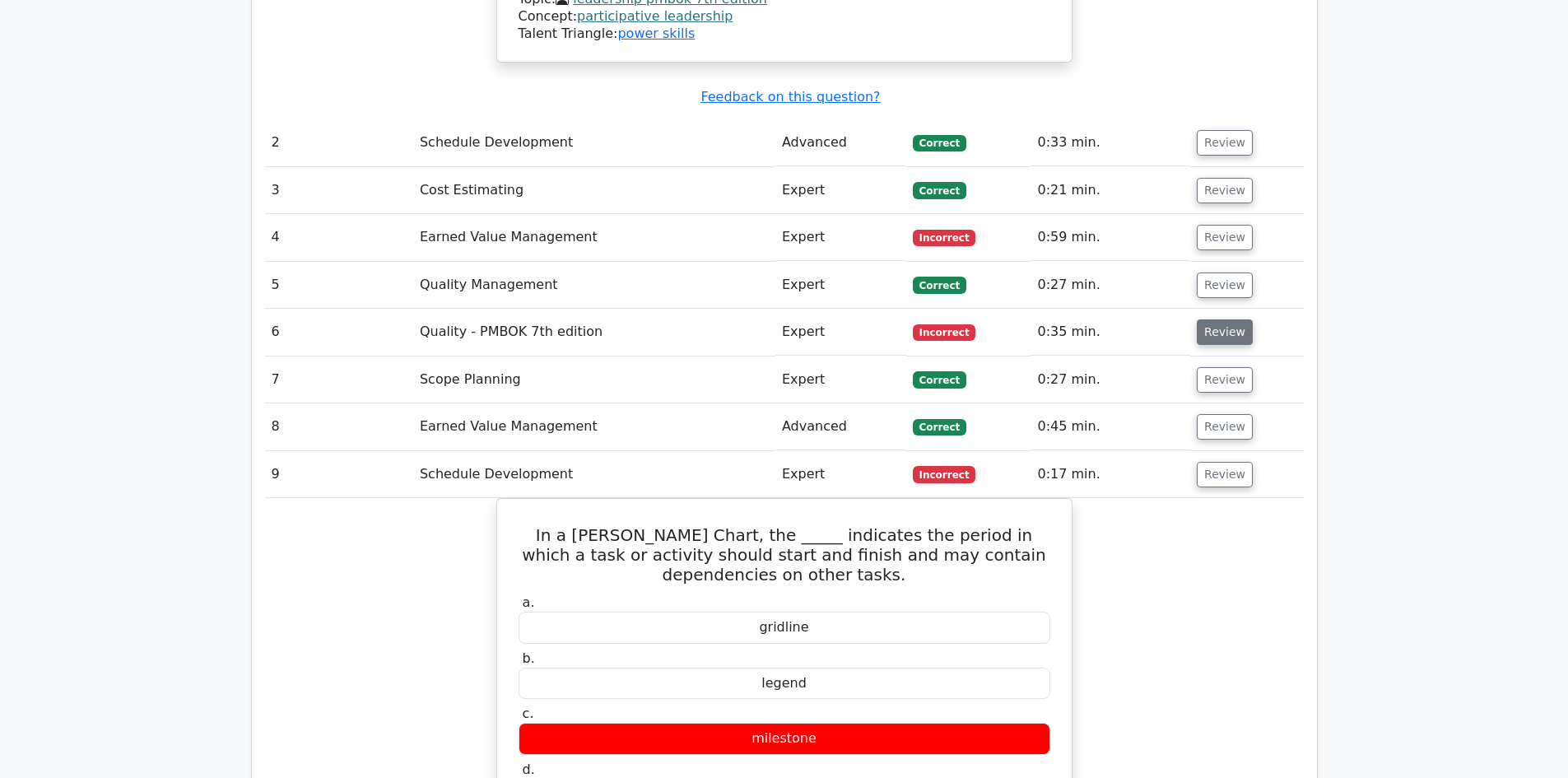
click at [1218, 320] on button "Review" at bounding box center [1225, 332] width 56 height 25
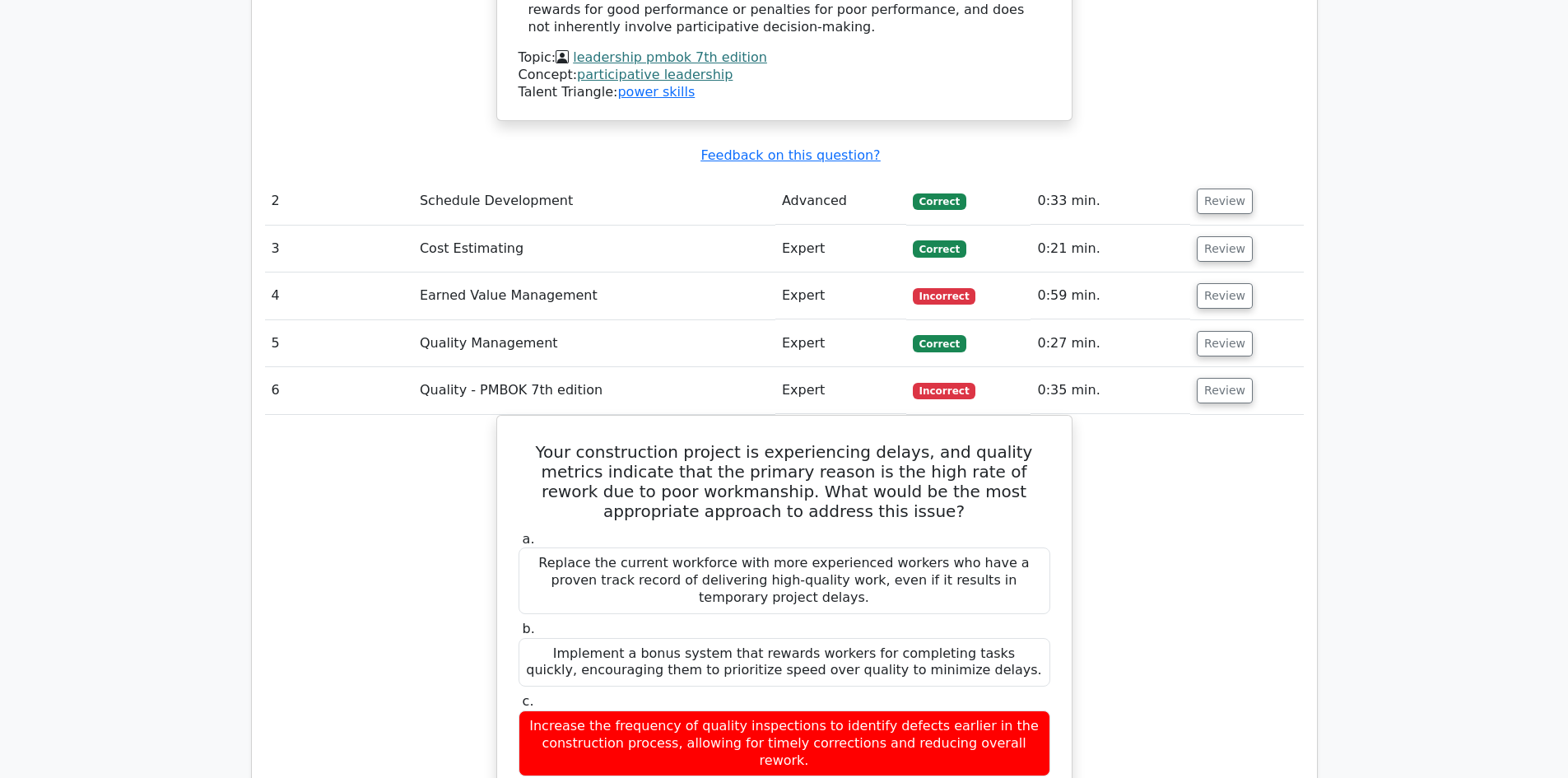
scroll to position [2058, 0]
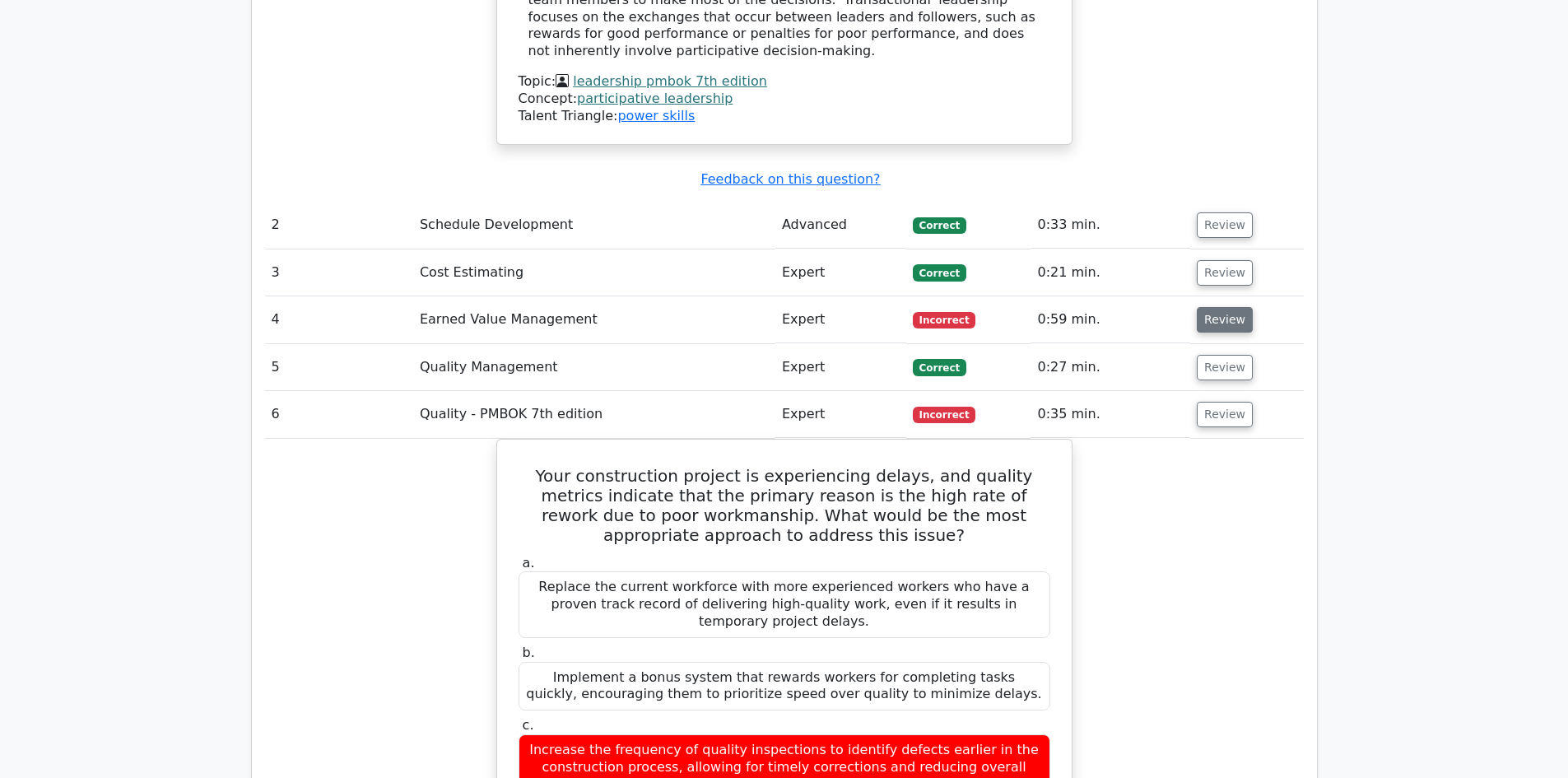
click at [1235, 307] on button "Review" at bounding box center [1225, 320] width 56 height 25
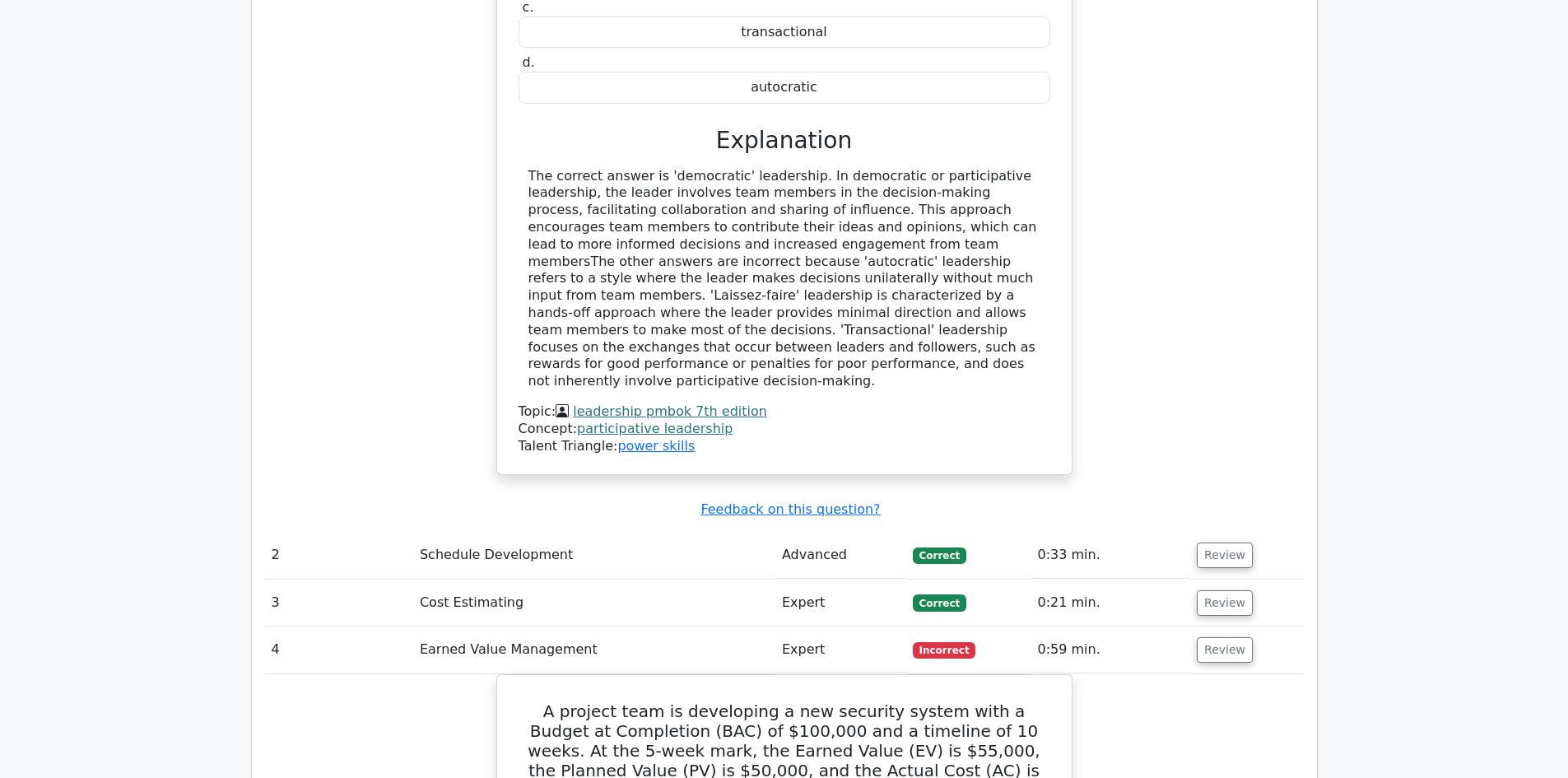
scroll to position [1728, 0]
click at [1220, 542] on button "Review" at bounding box center [1225, 554] width 56 height 25
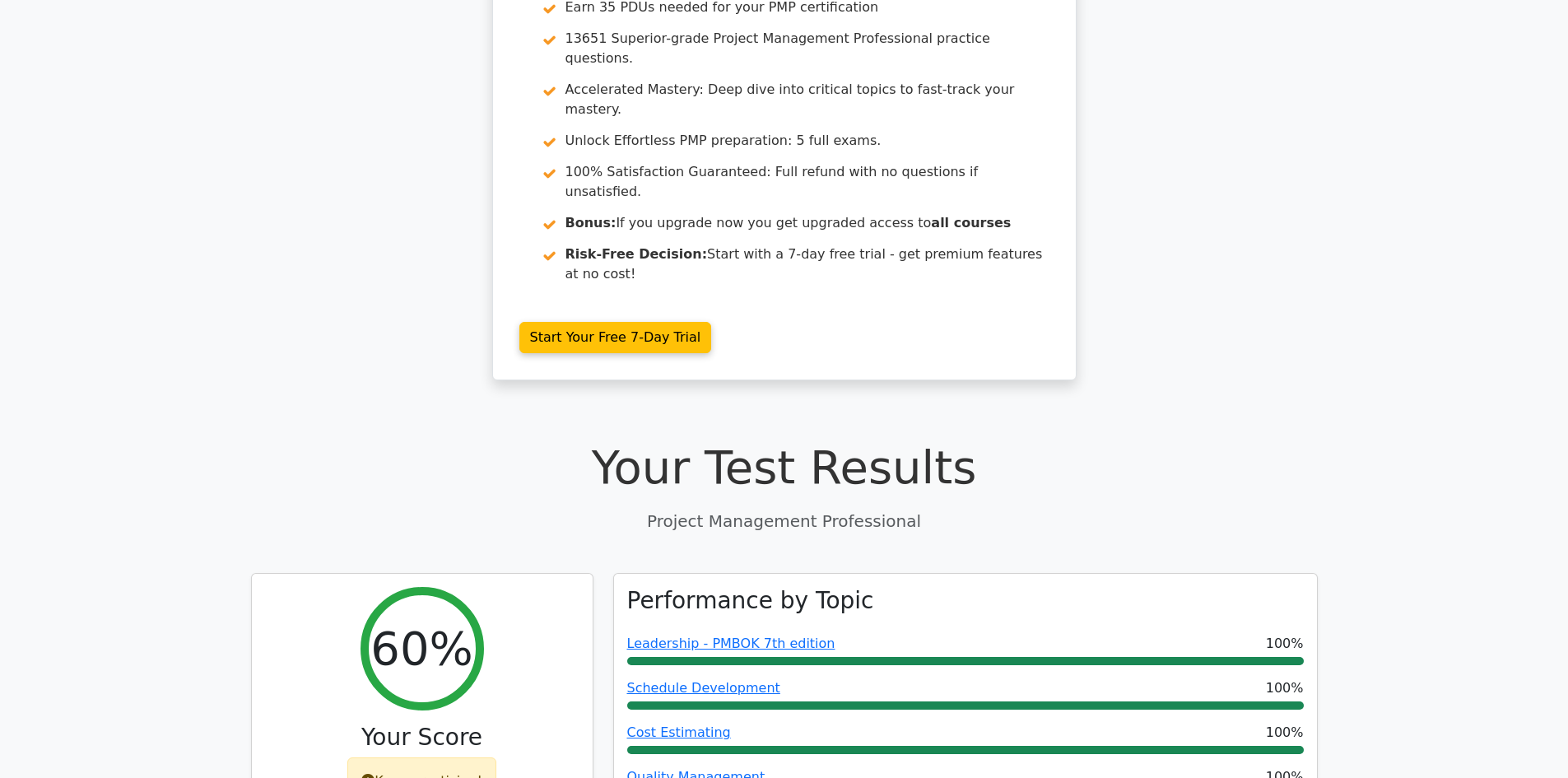
scroll to position [0, 0]
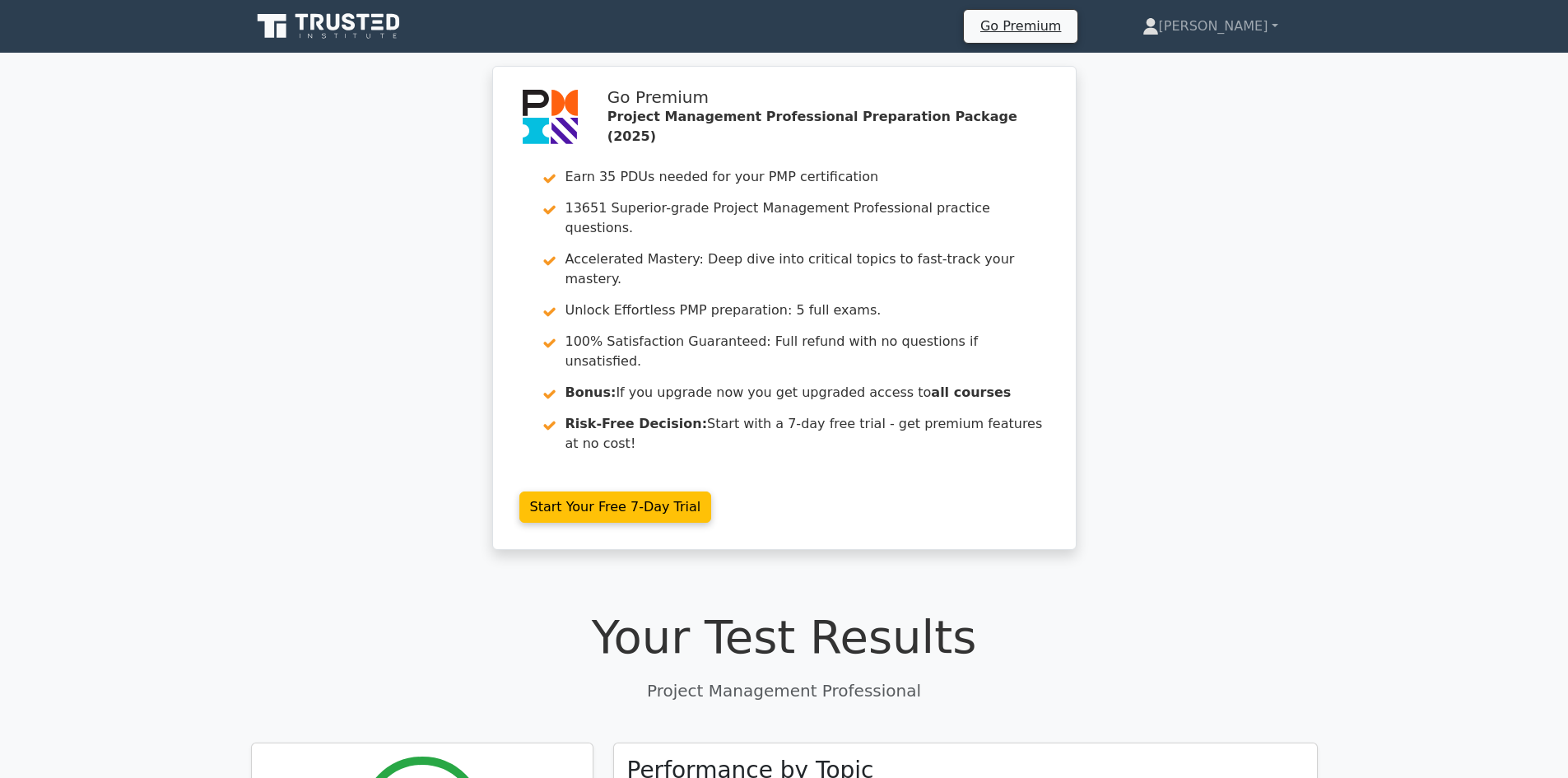
click at [329, 39] on icon at bounding box center [330, 26] width 158 height 31
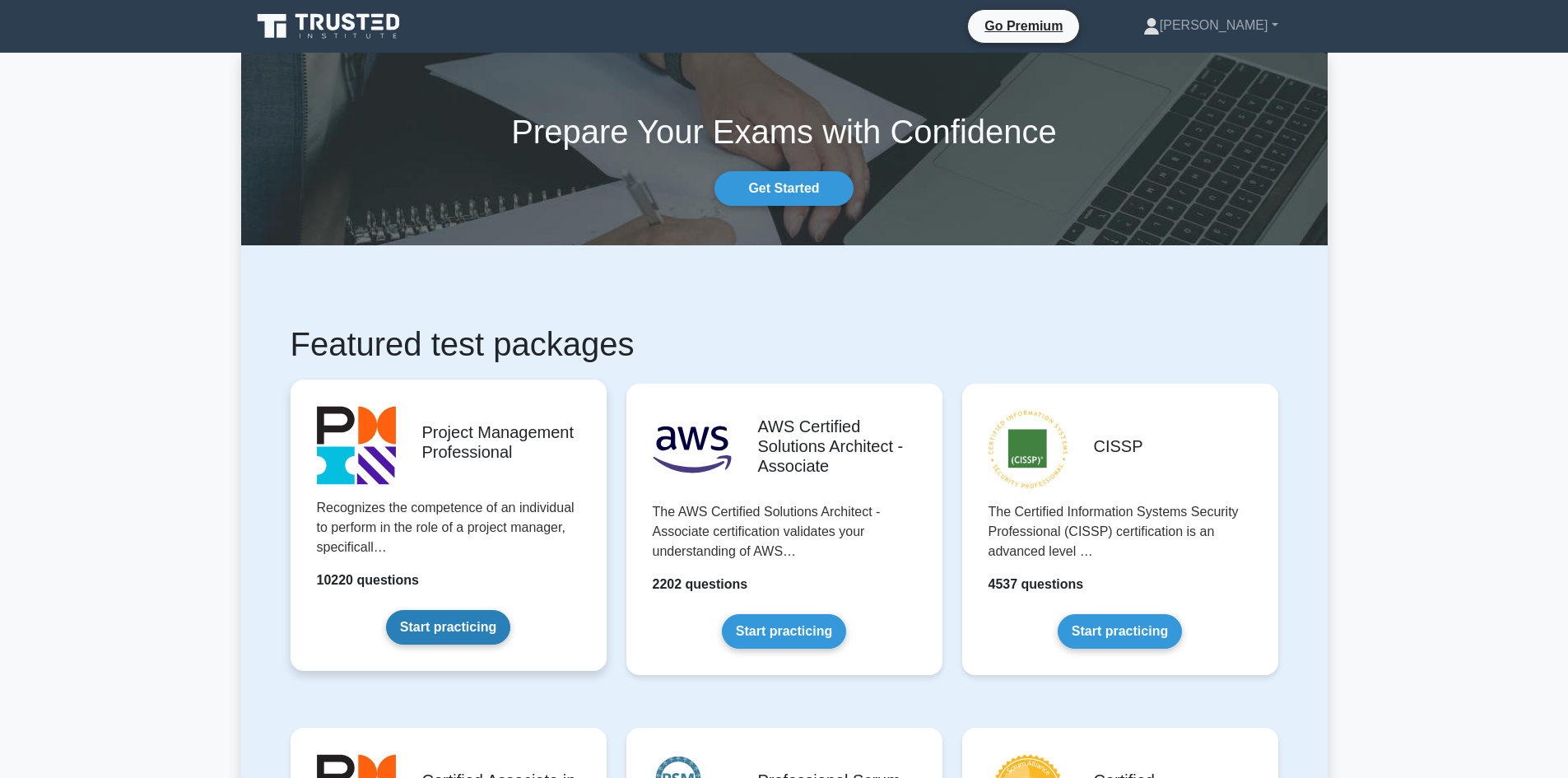
click at [478, 620] on link "Start practicing" at bounding box center [448, 627] width 125 height 35
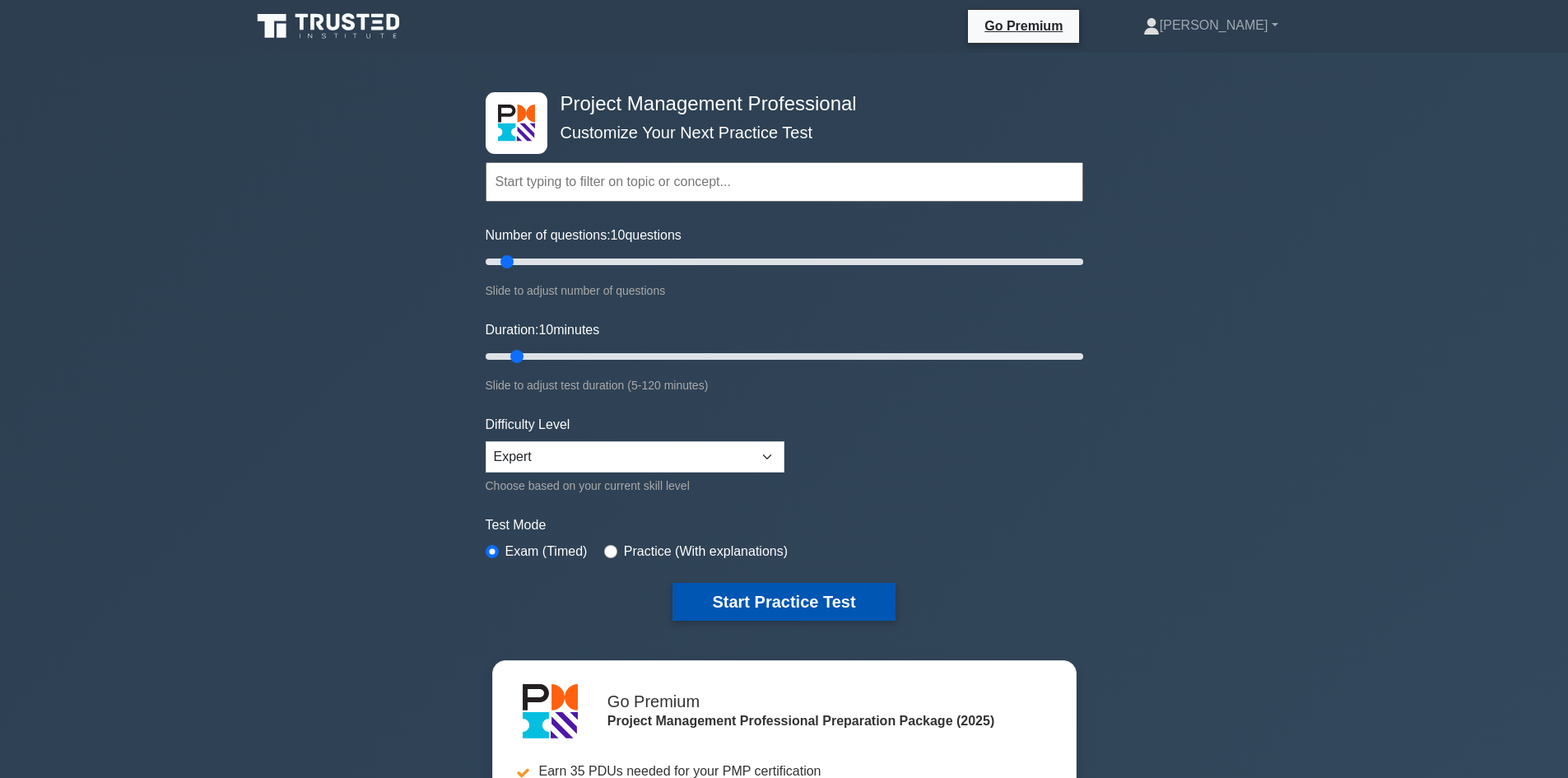
click at [727, 589] on button "Start Practice Test" at bounding box center [783, 601] width 222 height 38
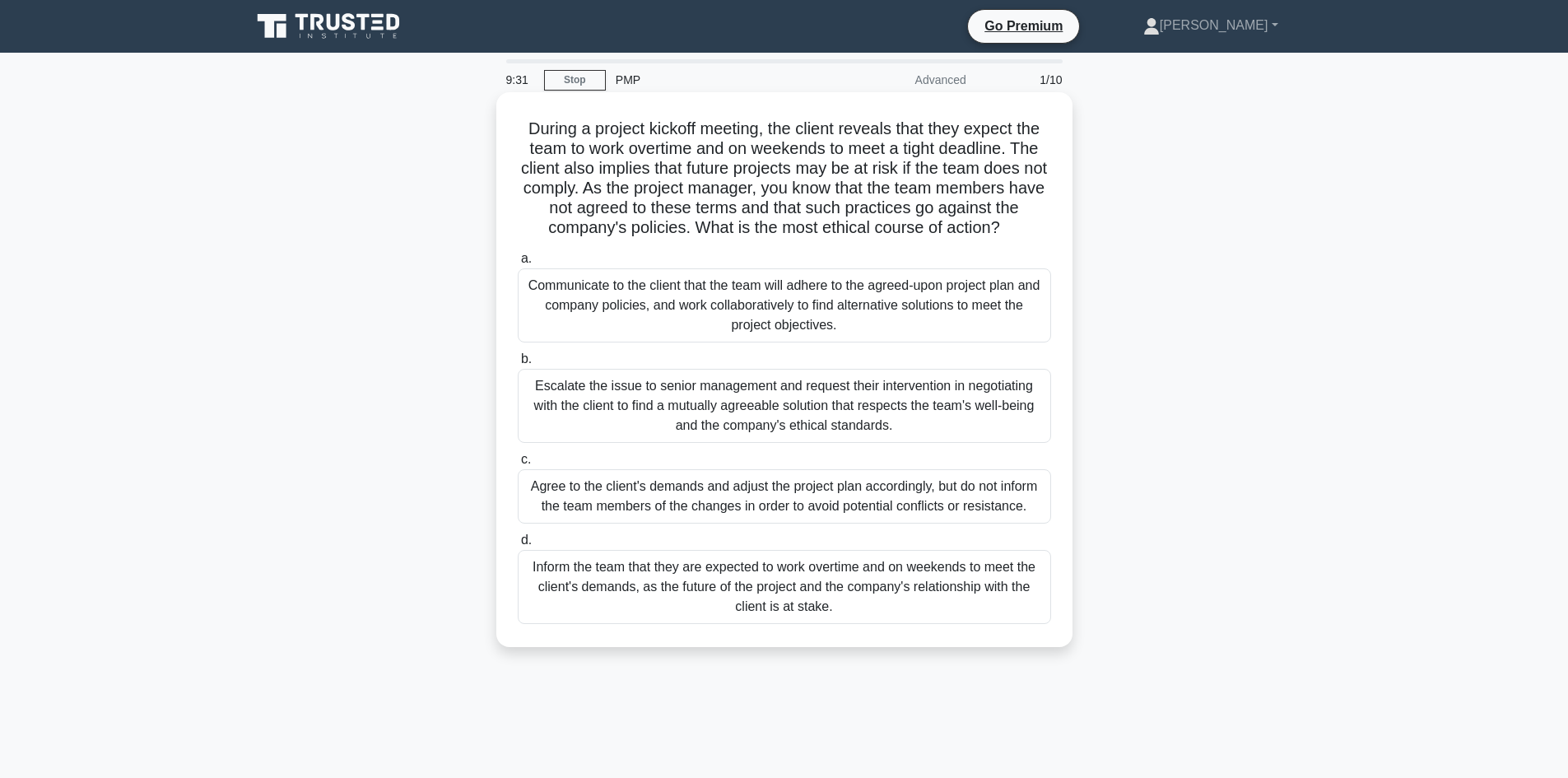
click at [870, 287] on div "Communicate to the client that the team will adhere to the agreed-upon project …" at bounding box center [784, 305] width 533 height 74
click at [518, 264] on input "a. Communicate to the client that the team will adhere to the agreed-upon proje…" at bounding box center [518, 258] width 0 height 11
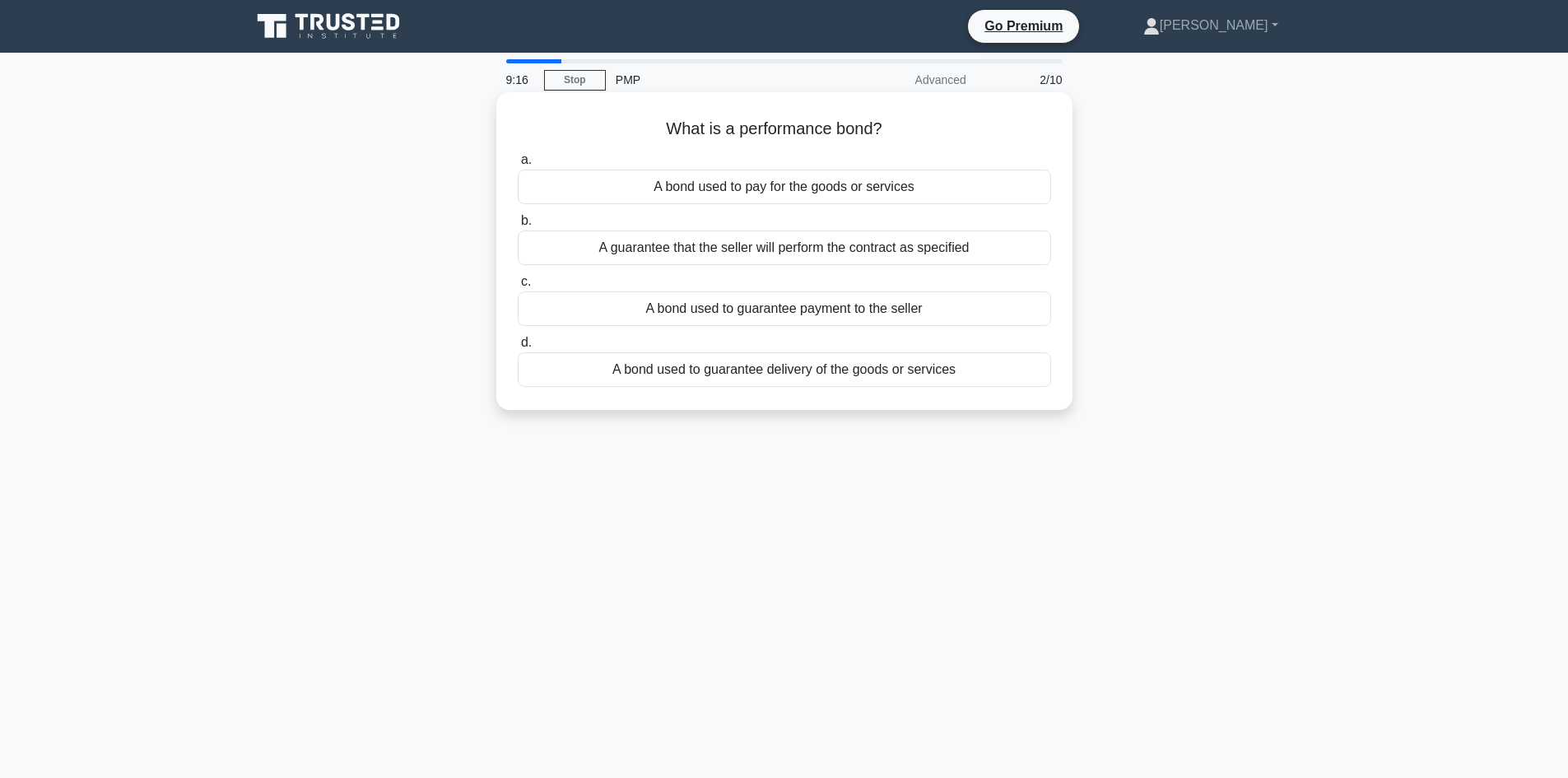
click at [973, 374] on div "A bond used to guarantee delivery of the goods or services" at bounding box center [784, 370] width 533 height 35
click at [518, 348] on input "d. A bond used to guarantee delivery of the goods or services" at bounding box center [518, 342] width 0 height 11
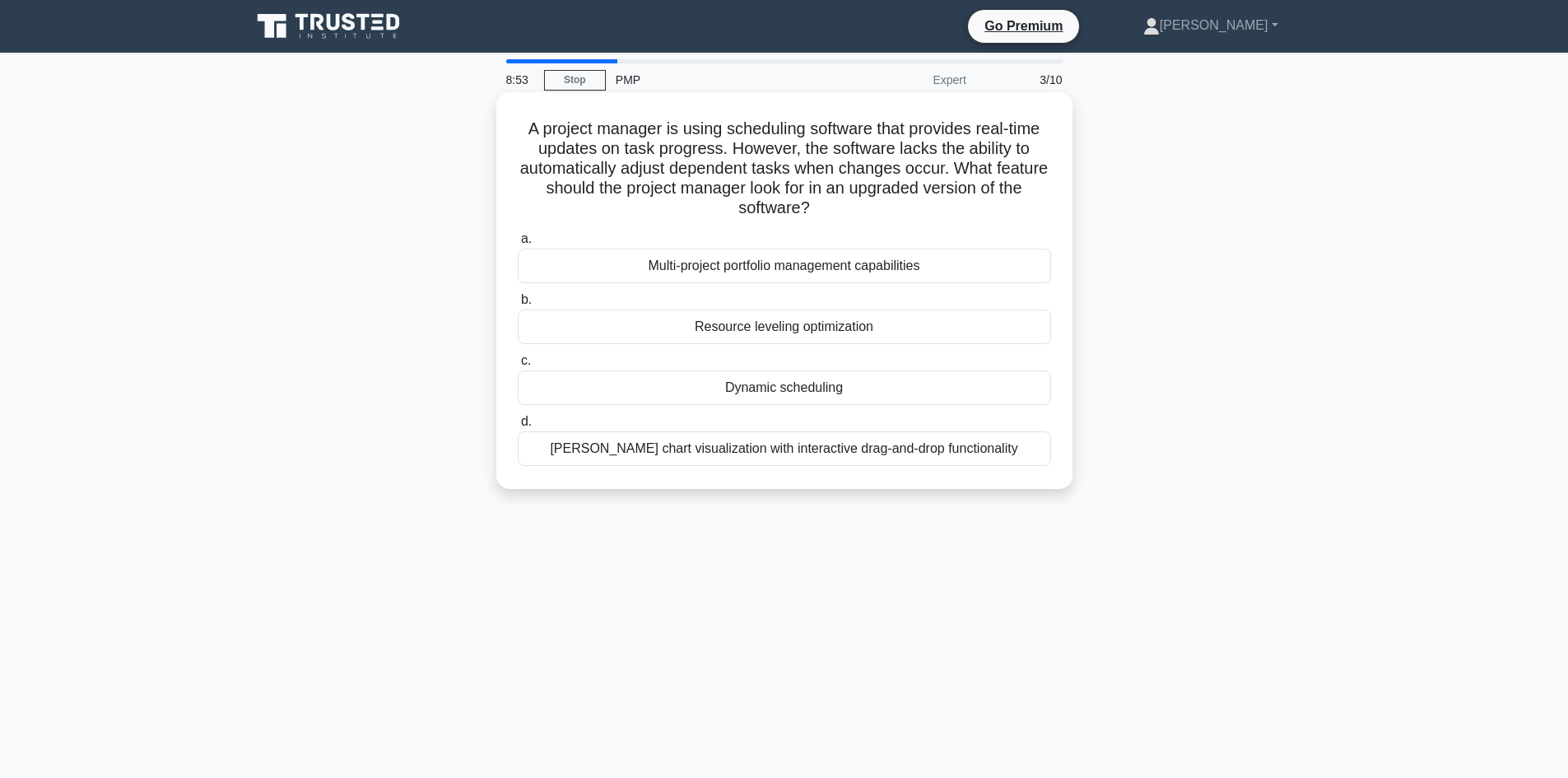
click at [982, 463] on div "[PERSON_NAME] chart visualization with interactive drag-and-drop functionality" at bounding box center [784, 448] width 533 height 35
click at [518, 427] on input "[PERSON_NAME] chart visualization with interactive drag-and-drop functionality" at bounding box center [518, 421] width 0 height 11
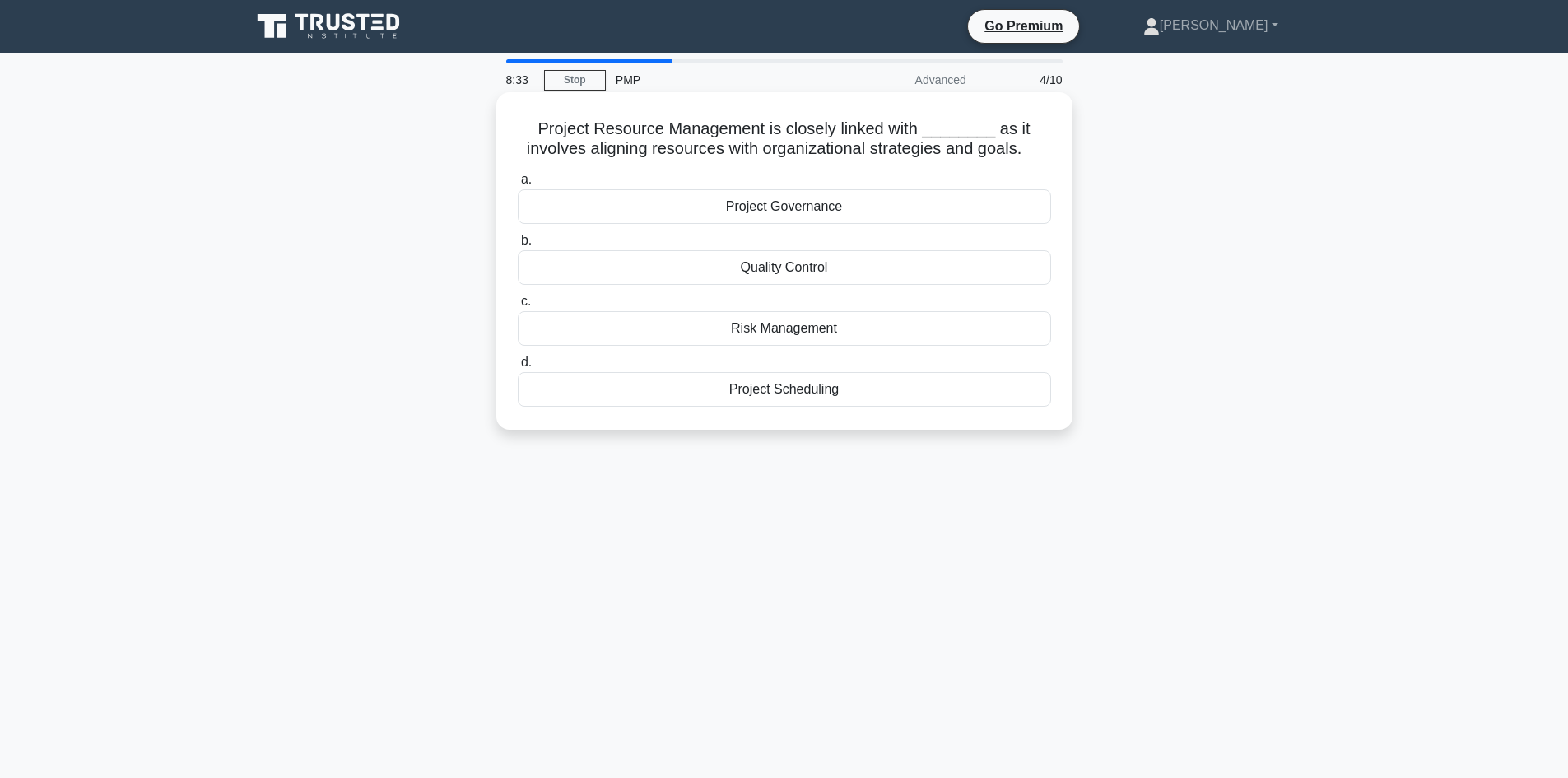
click at [895, 393] on div "Project Scheduling" at bounding box center [784, 389] width 533 height 35
click at [518, 368] on input "d. Project Scheduling" at bounding box center [518, 362] width 0 height 11
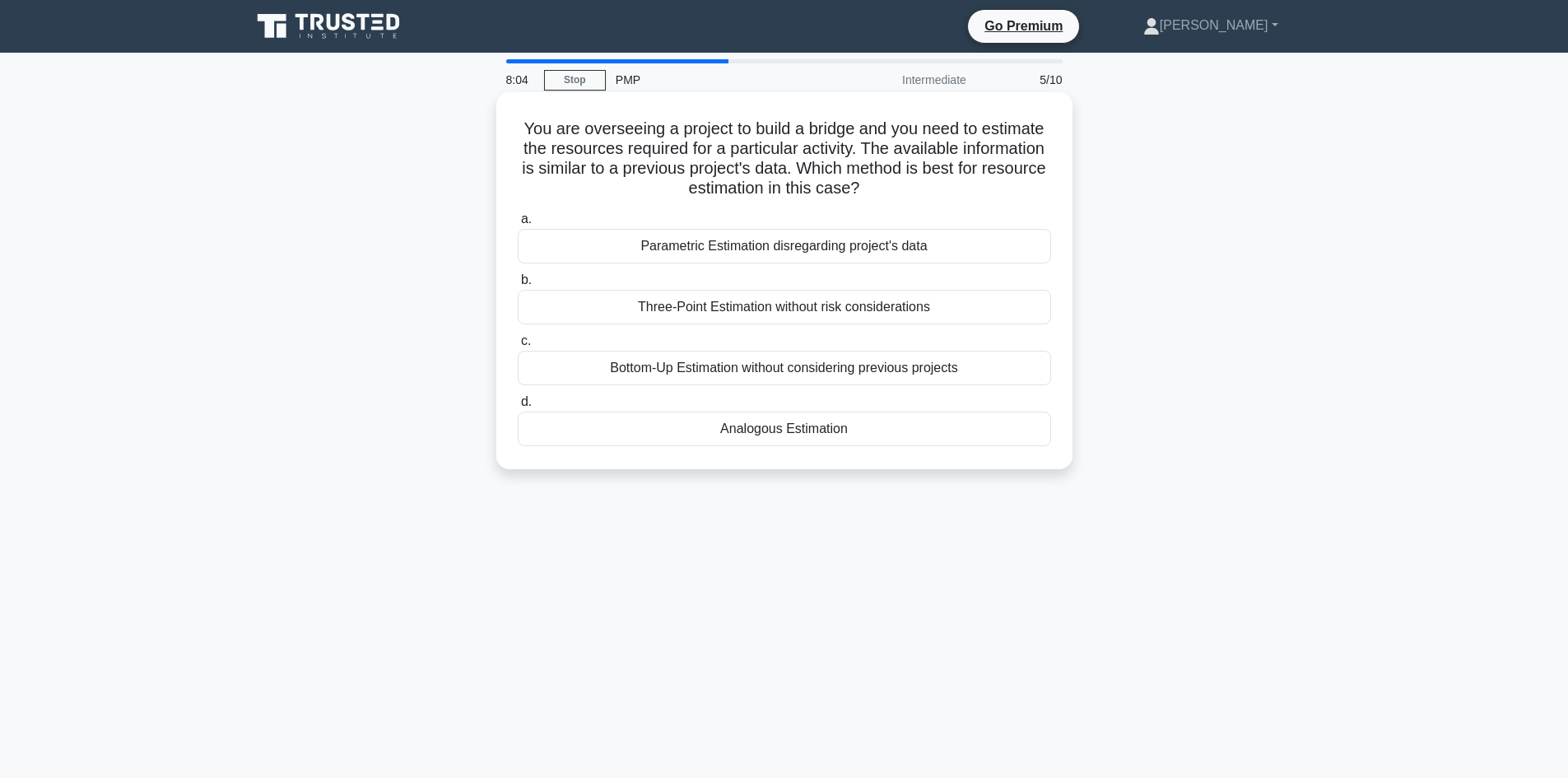
click at [942, 431] on div "Analogous Estimation" at bounding box center [784, 429] width 533 height 35
click at [518, 408] on input "d. Analogous Estimation" at bounding box center [518, 402] width 0 height 11
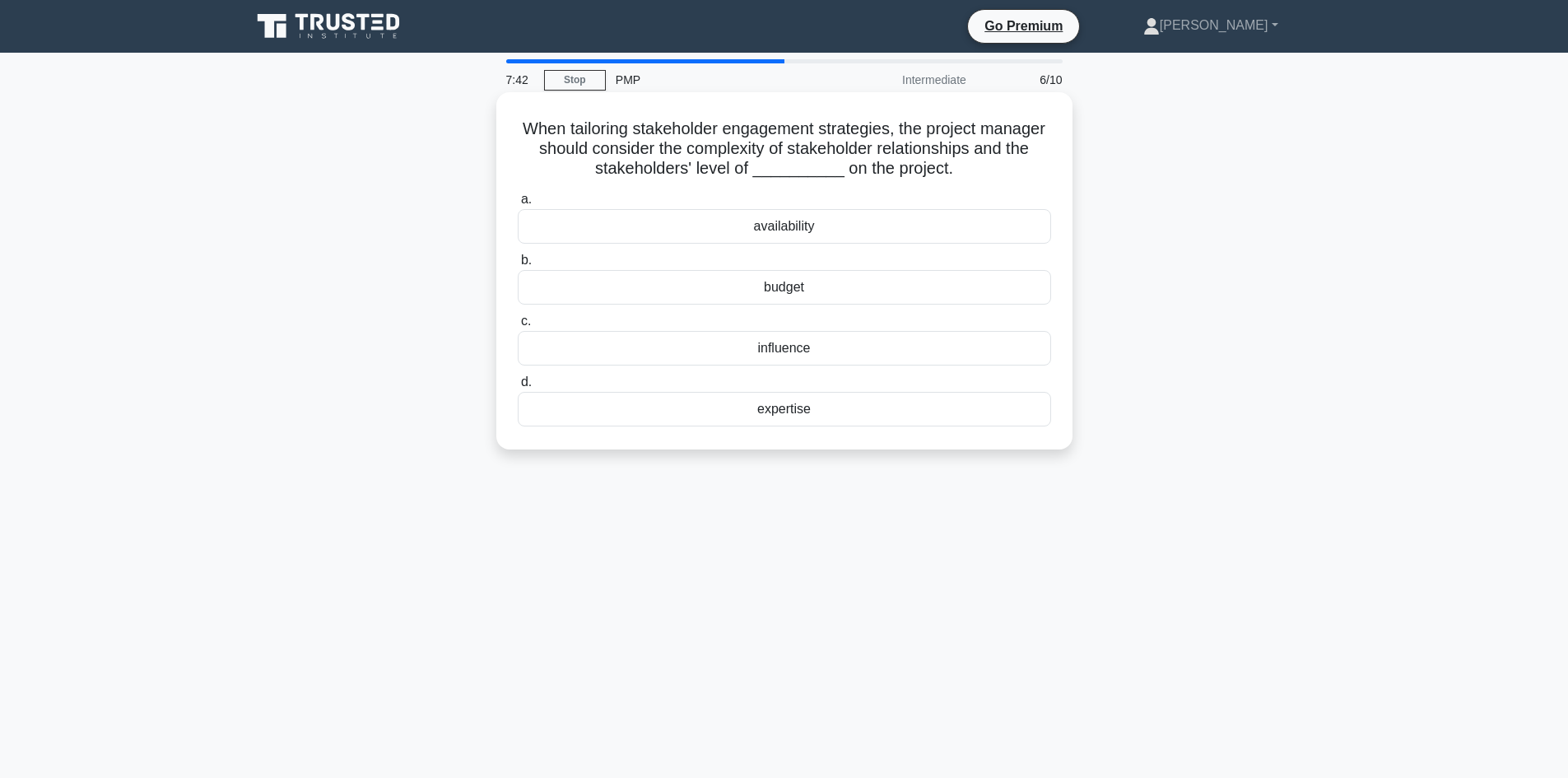
click at [921, 352] on div "influence" at bounding box center [784, 347] width 533 height 35
click at [518, 327] on input "c. influence" at bounding box center [518, 321] width 0 height 11
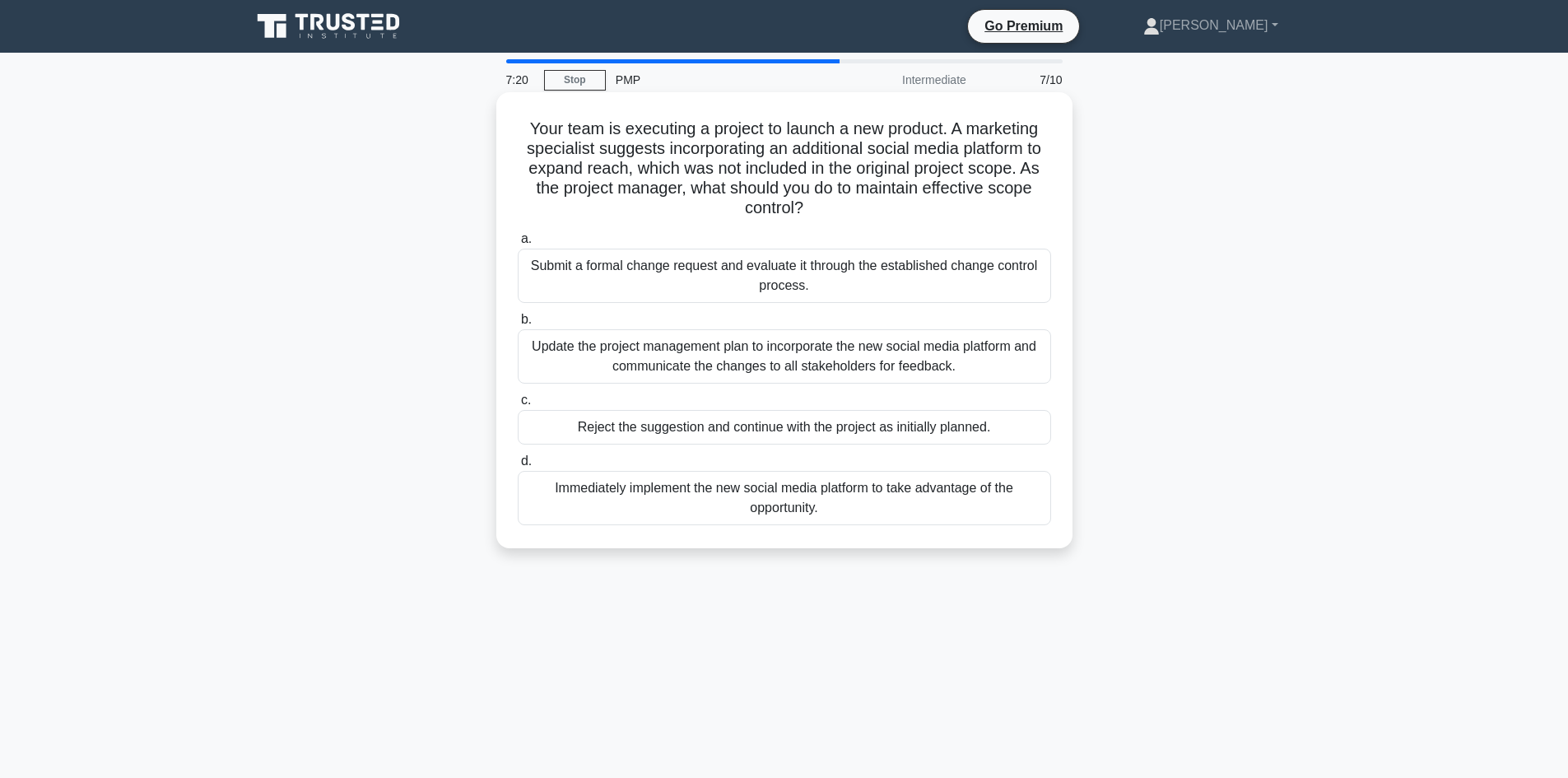
click at [954, 281] on div "Submit a formal change request and evaluate it through the established change c…" at bounding box center [784, 275] width 533 height 54
click at [518, 244] on input "a. Submit a formal change request and evaluate it through the established chang…" at bounding box center [518, 239] width 0 height 11
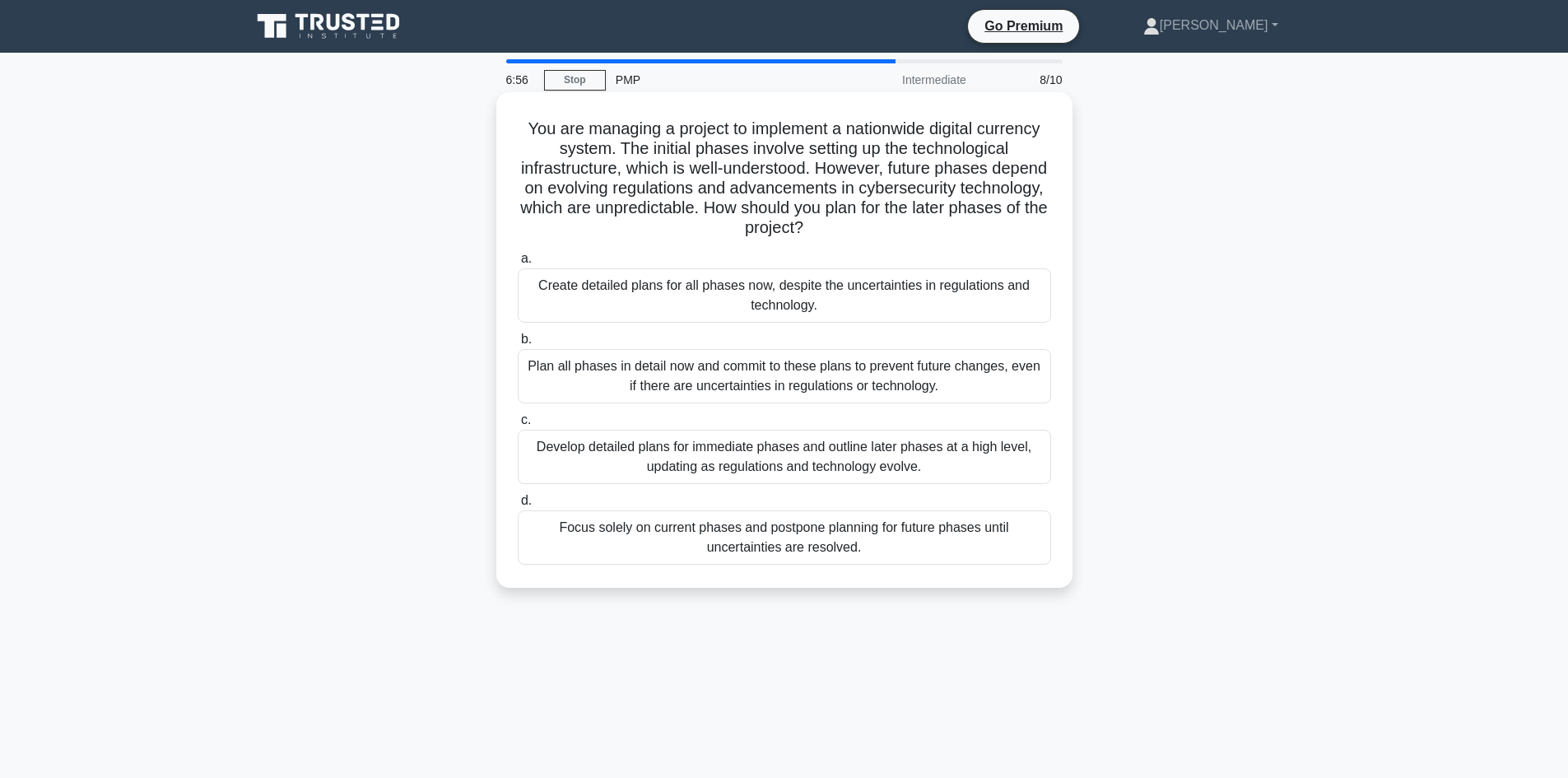
click at [987, 465] on div "Develop detailed plans for immediate phases and outline later phases at a high …" at bounding box center [784, 457] width 533 height 54
click at [518, 425] on input "c. Develop detailed plans for immediate phases and outline later phases at a hi…" at bounding box center [518, 420] width 0 height 11
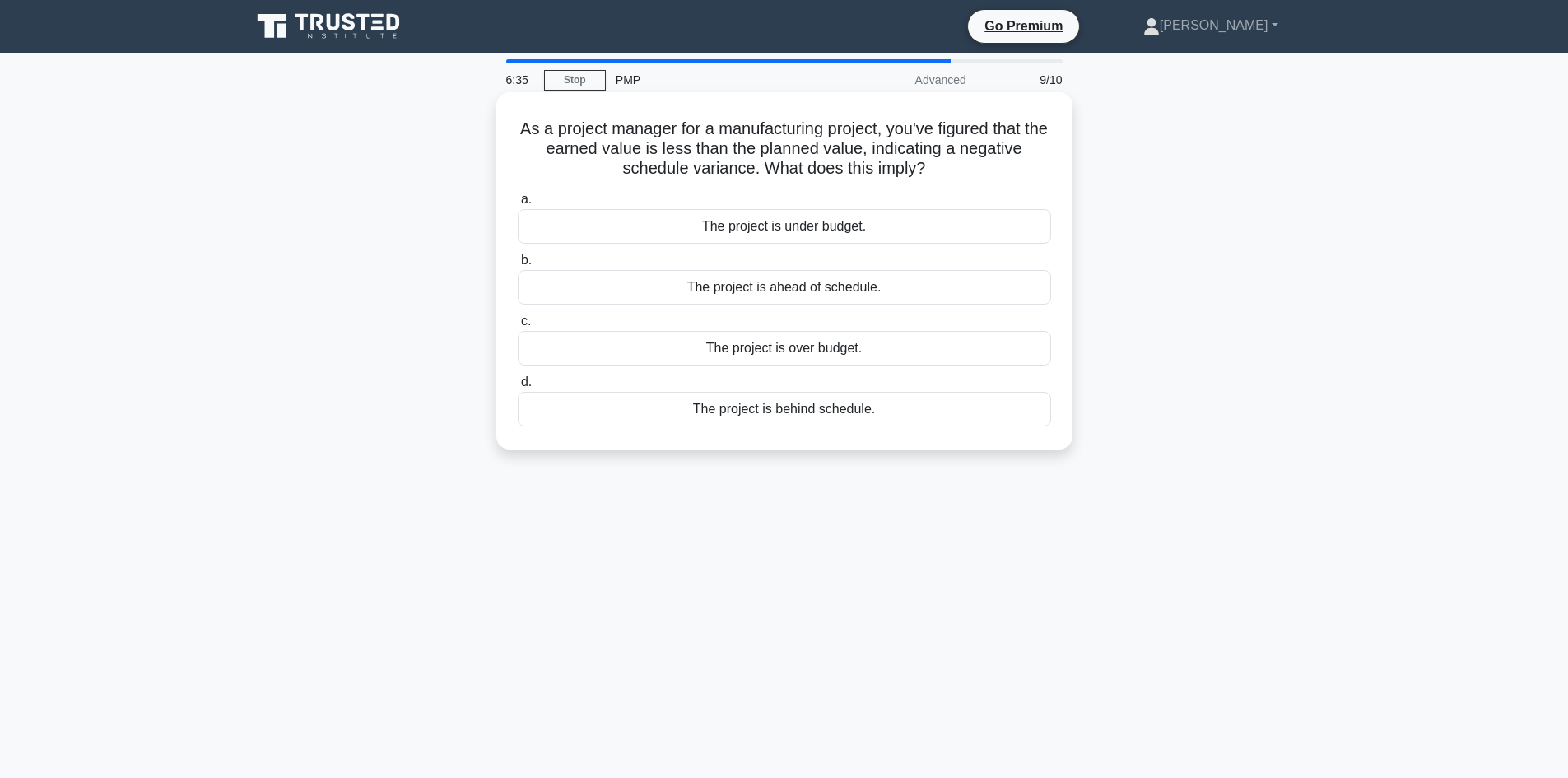
click at [1005, 414] on div "The project is behind schedule." at bounding box center [784, 408] width 533 height 35
click at [518, 387] on input "d. The project is behind schedule." at bounding box center [518, 382] width 0 height 11
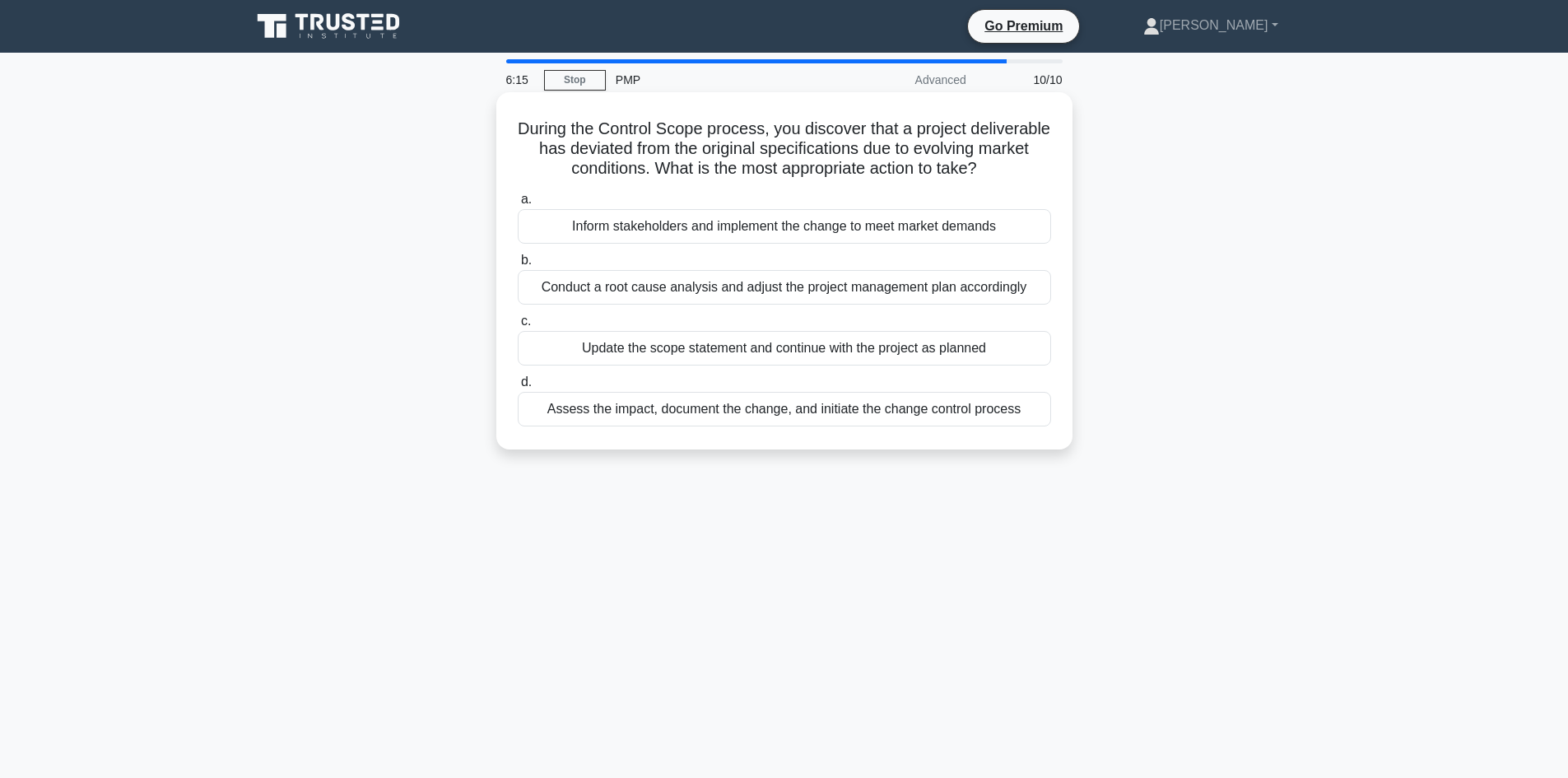
click at [875, 426] on div "Assess the impact, document the change, and initiate the change control process" at bounding box center [784, 408] width 533 height 35
click at [518, 387] on input "d. Assess the impact, document the change, and initiate the change control proc…" at bounding box center [518, 382] width 0 height 11
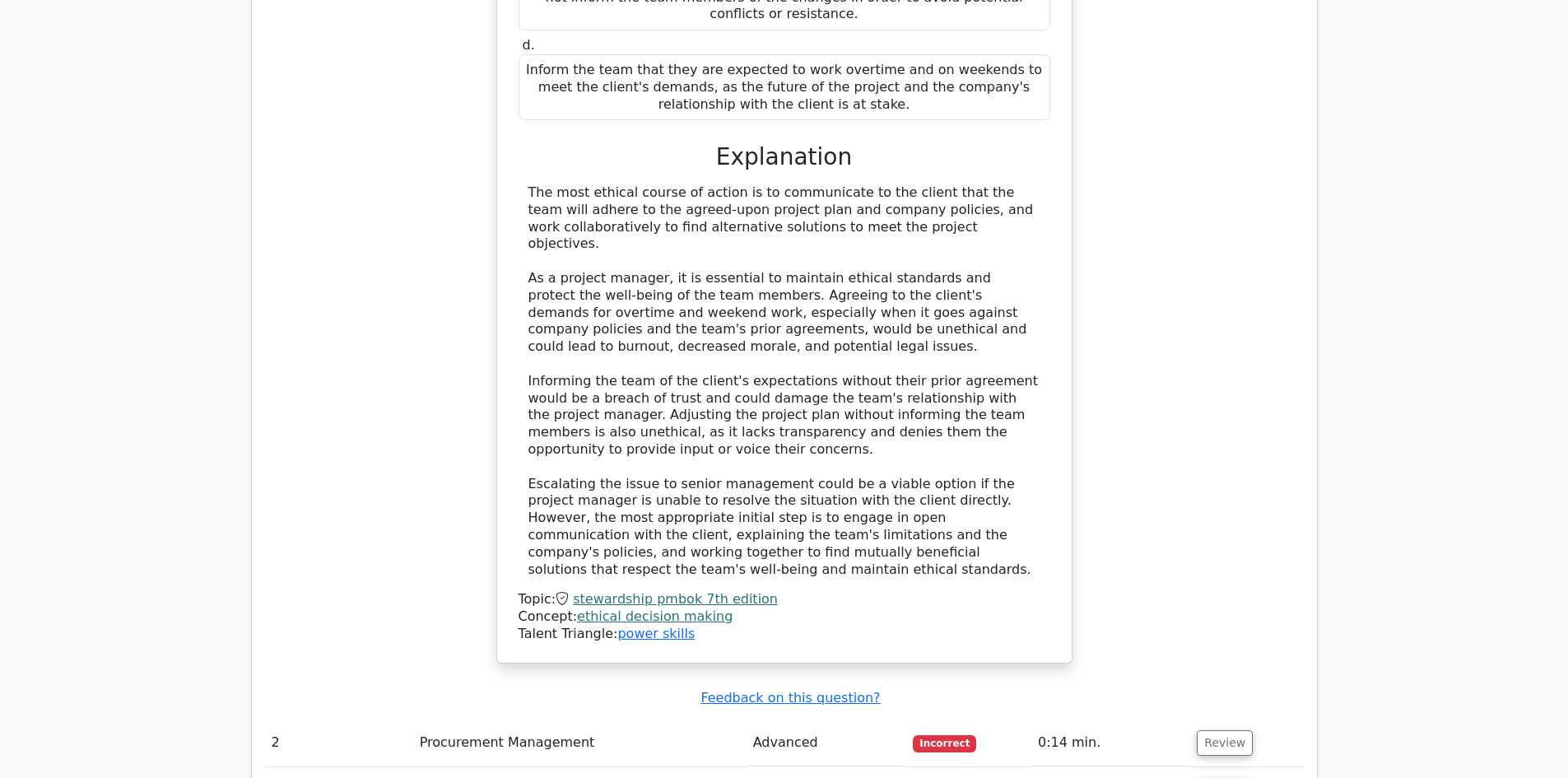
scroll to position [2222, 0]
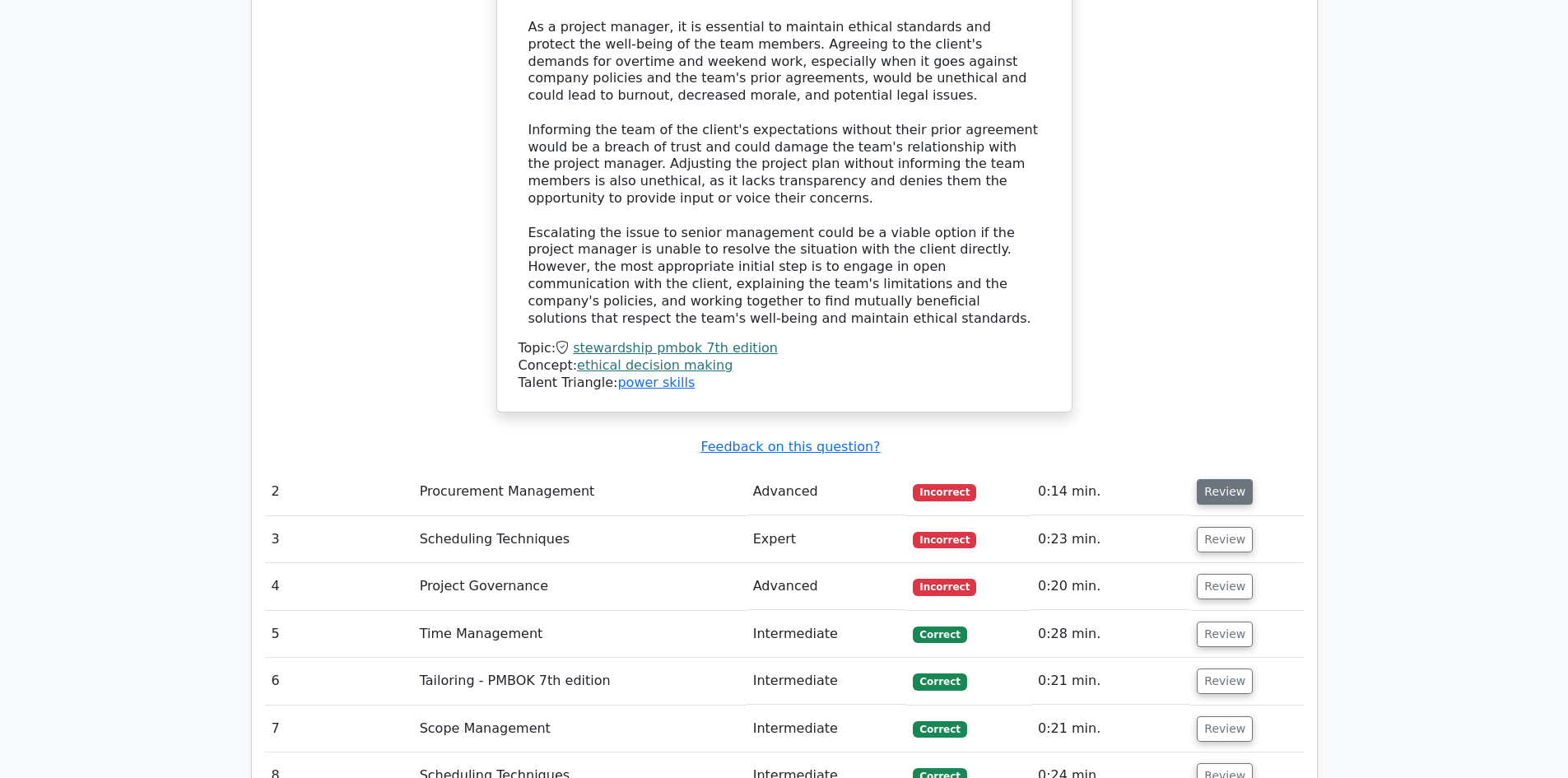
click at [1212, 479] on button "Review" at bounding box center [1225, 492] width 56 height 25
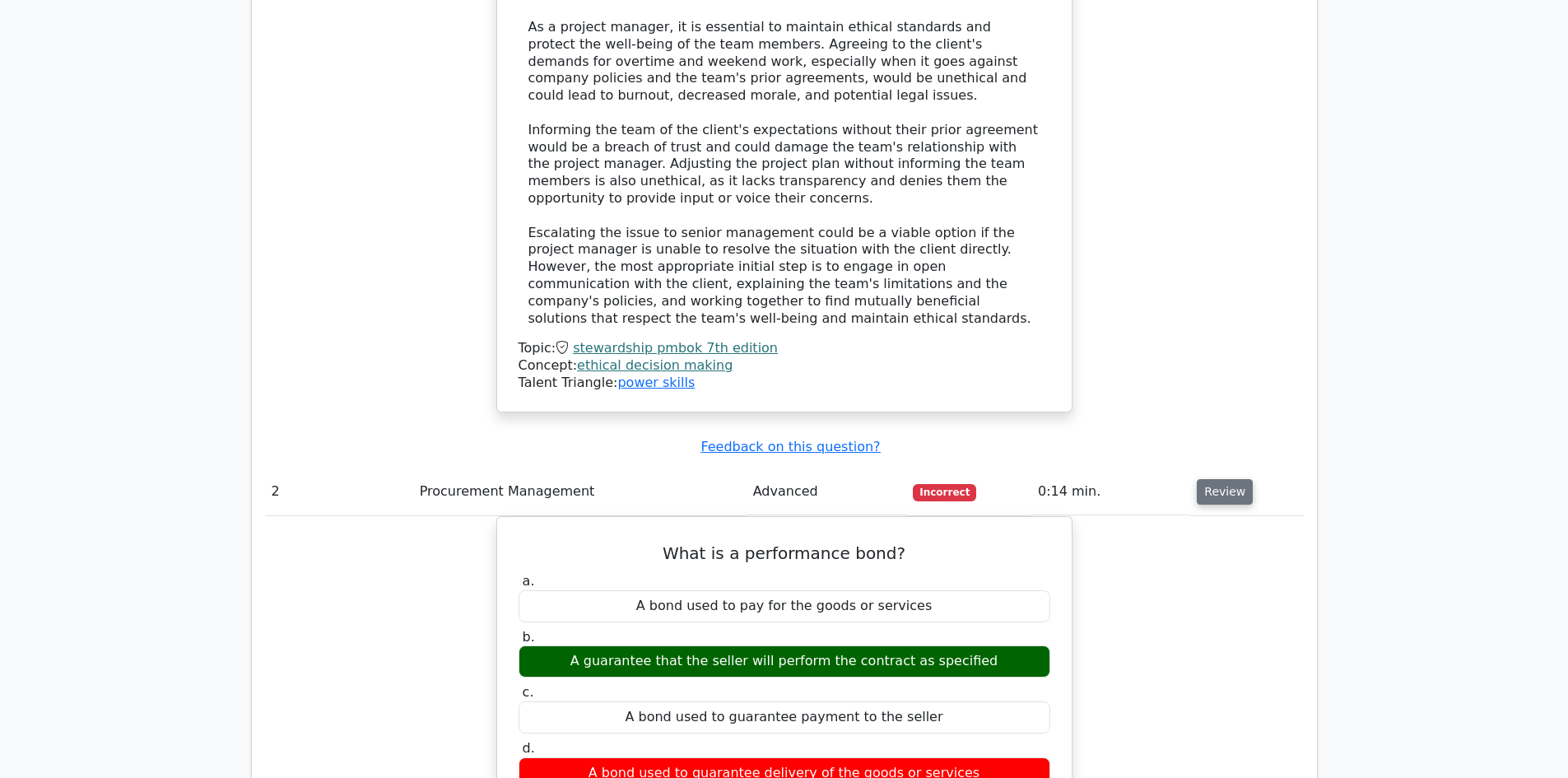
click at [1223, 479] on button "Review" at bounding box center [1225, 492] width 56 height 25
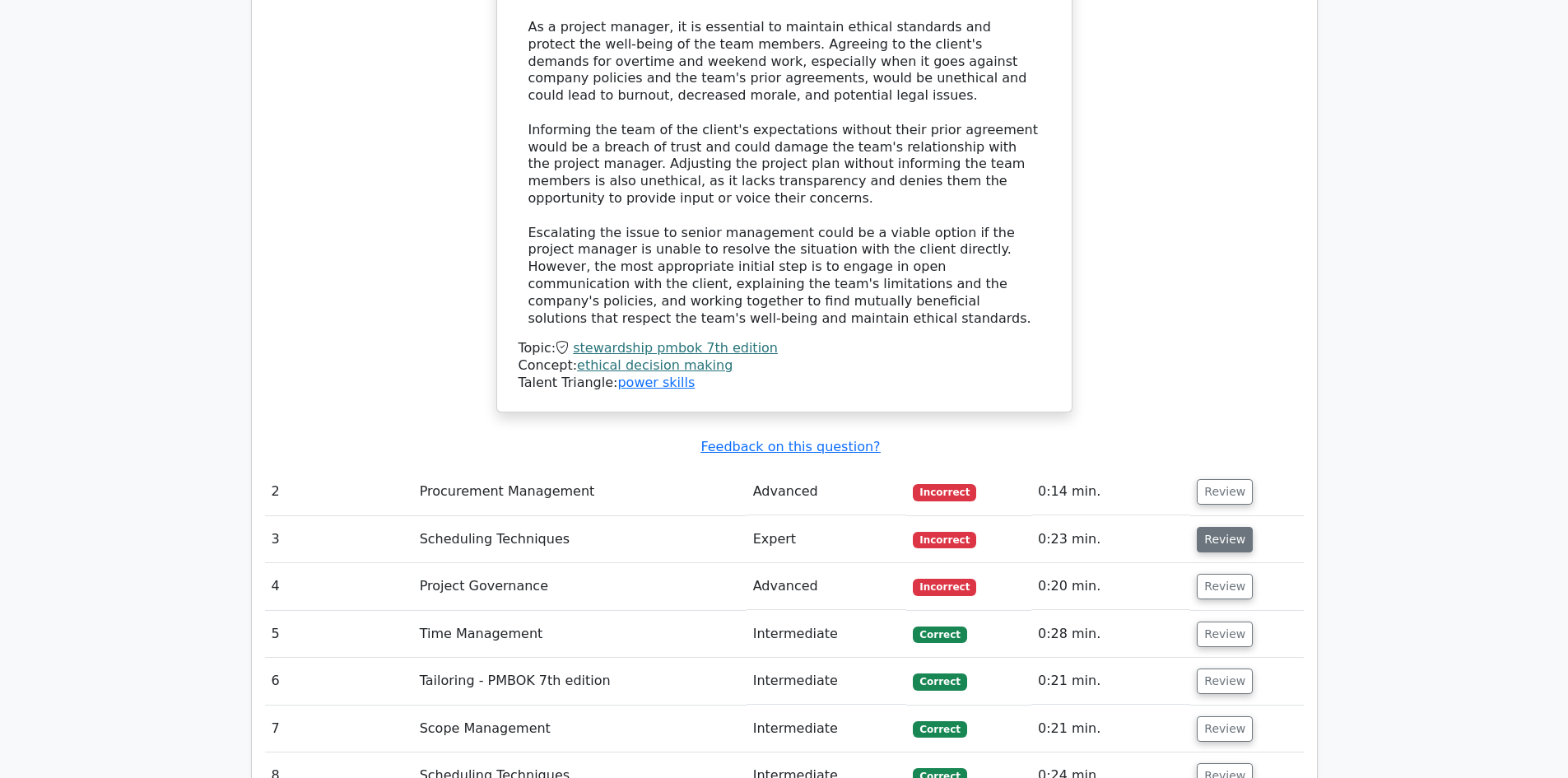
click at [1220, 526] on button "Review" at bounding box center [1225, 539] width 56 height 25
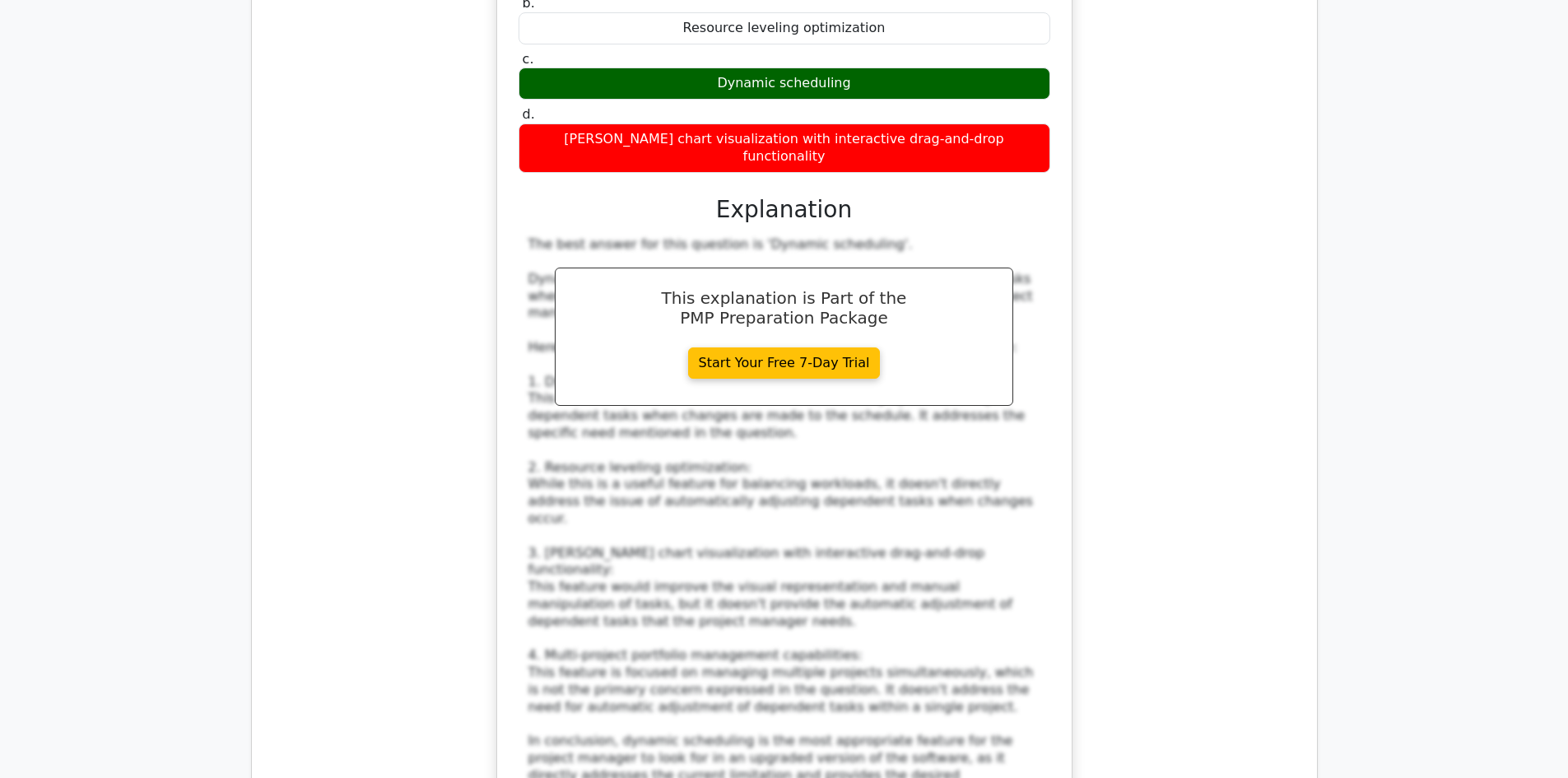
scroll to position [3292, 0]
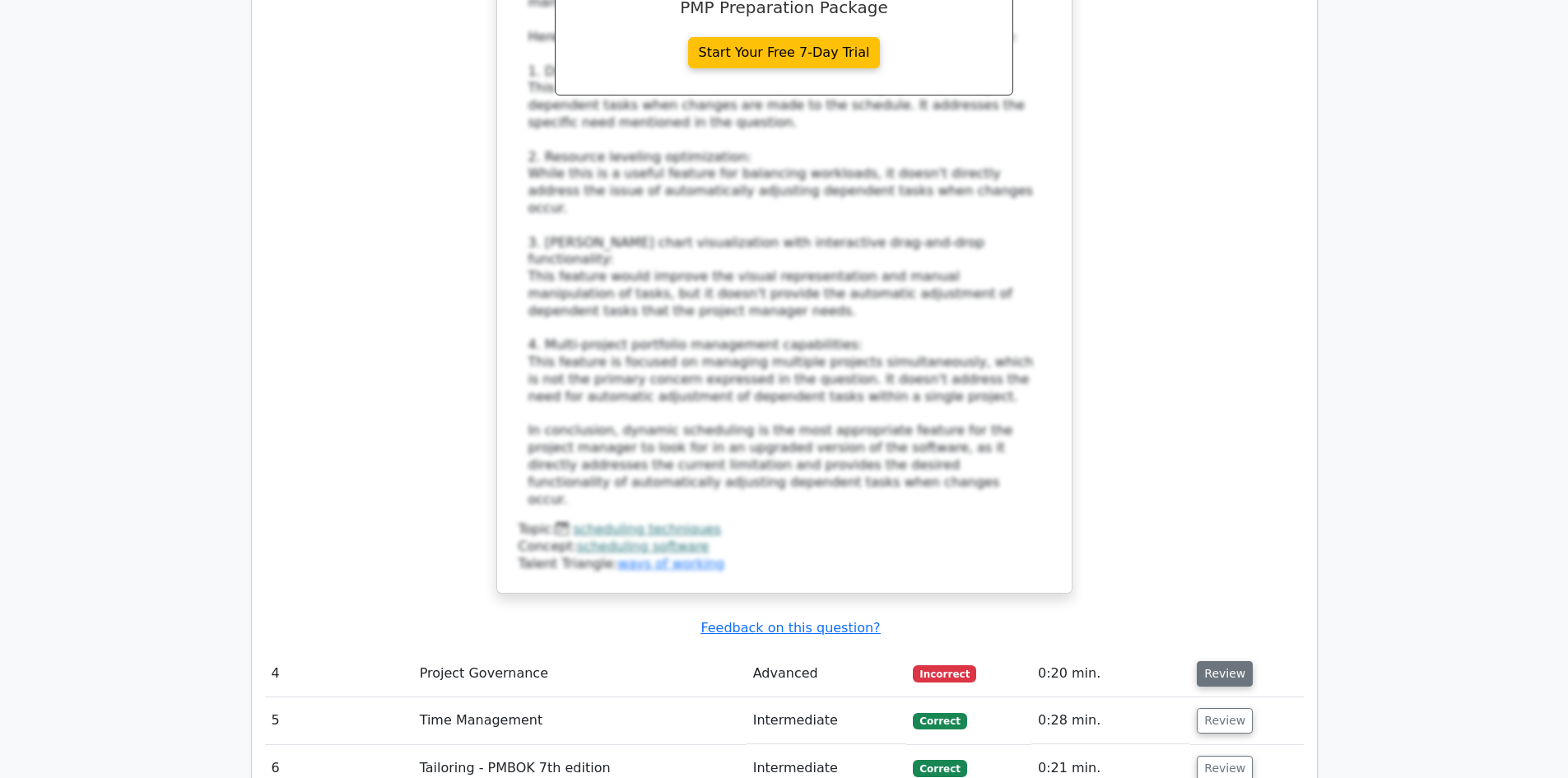
drag, startPoint x: 1191, startPoint y: 483, endPoint x: 1196, endPoint y: 474, distance: 10.3
click at [1191, 650] on td "Review" at bounding box center [1246, 673] width 113 height 47
click at [1199, 661] on button "Review" at bounding box center [1225, 674] width 56 height 25
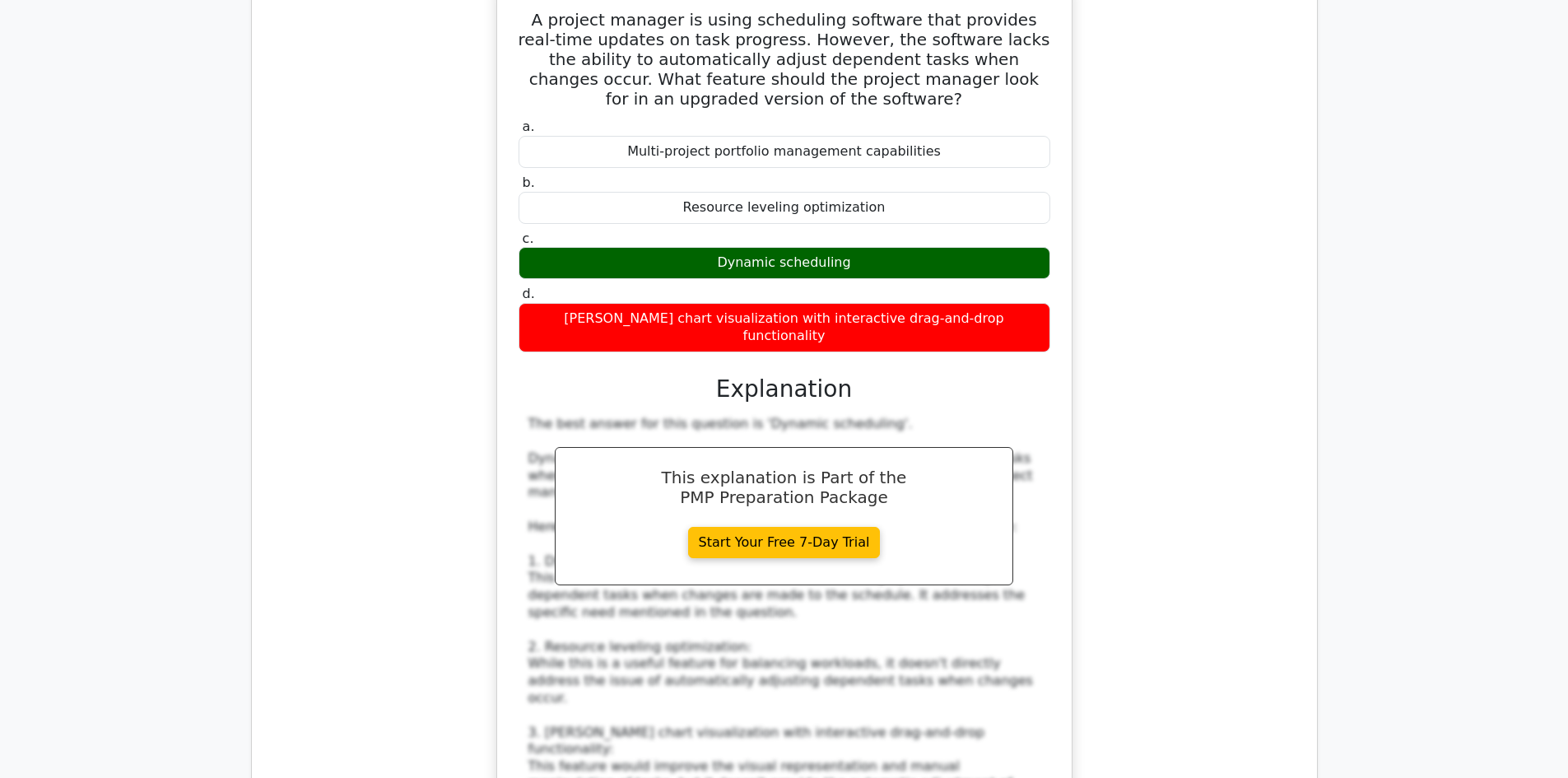
scroll to position [0, 0]
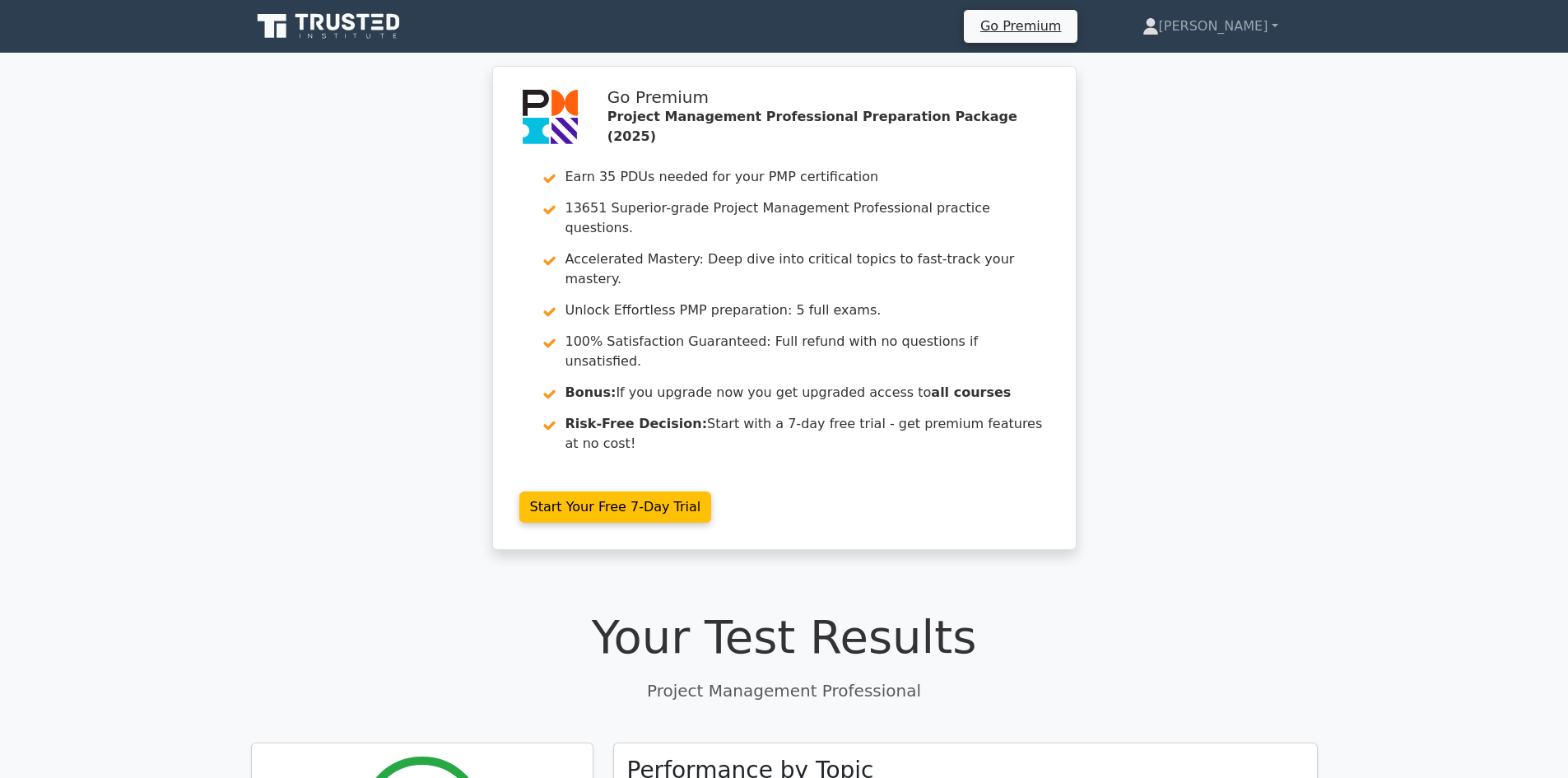
click at [299, 18] on icon at bounding box center [330, 26] width 158 height 31
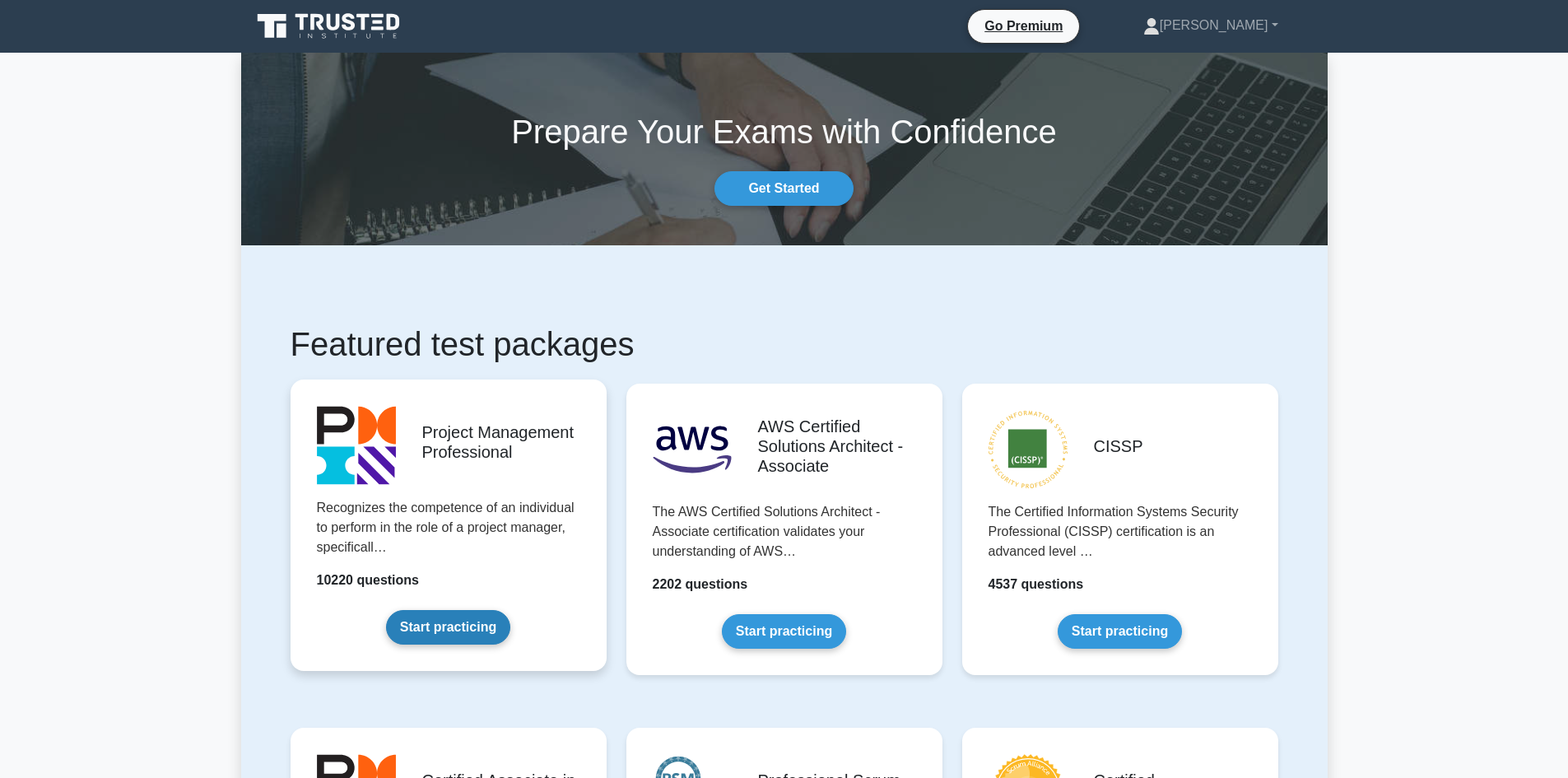
click at [479, 641] on link "Start practicing" at bounding box center [448, 627] width 125 height 35
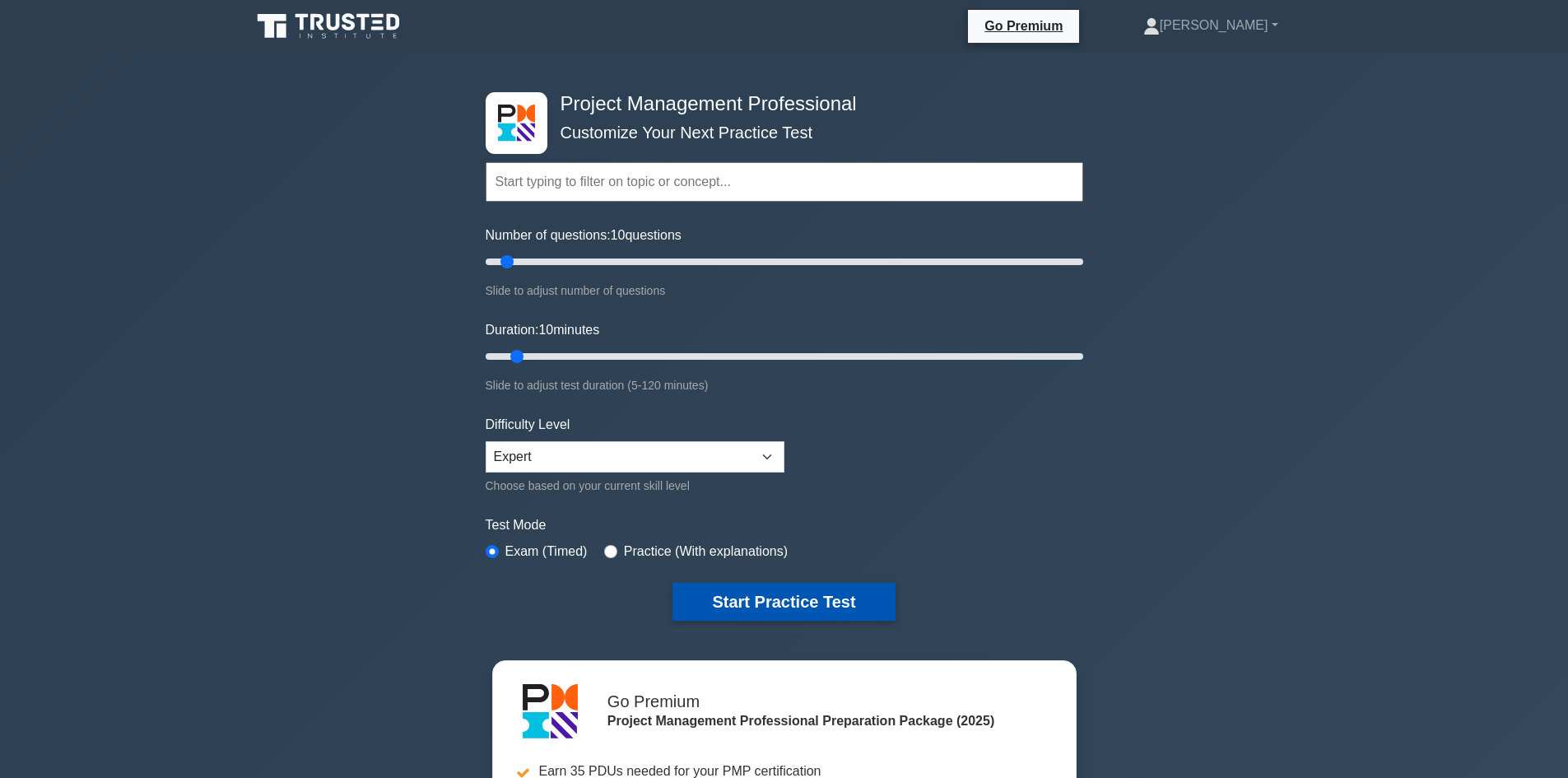
click at [746, 590] on button "Start Practice Test" at bounding box center [783, 601] width 222 height 38
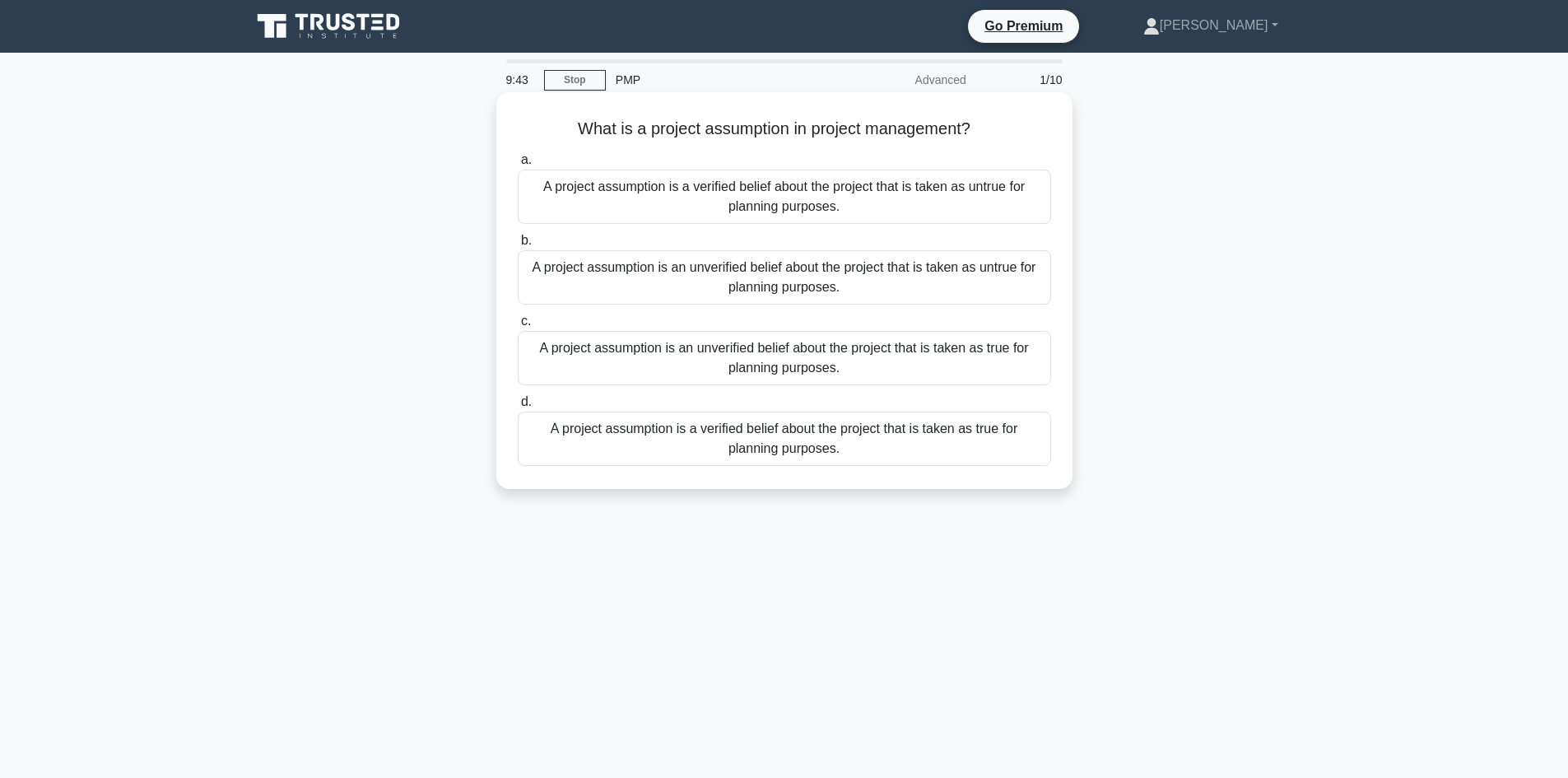
click at [765, 369] on div "A project assumption is an unverified belief about the project that is taken as…" at bounding box center [784, 358] width 533 height 54
click at [518, 327] on input "c. A project assumption is an unverified belief about the project that is taken…" at bounding box center [518, 321] width 0 height 11
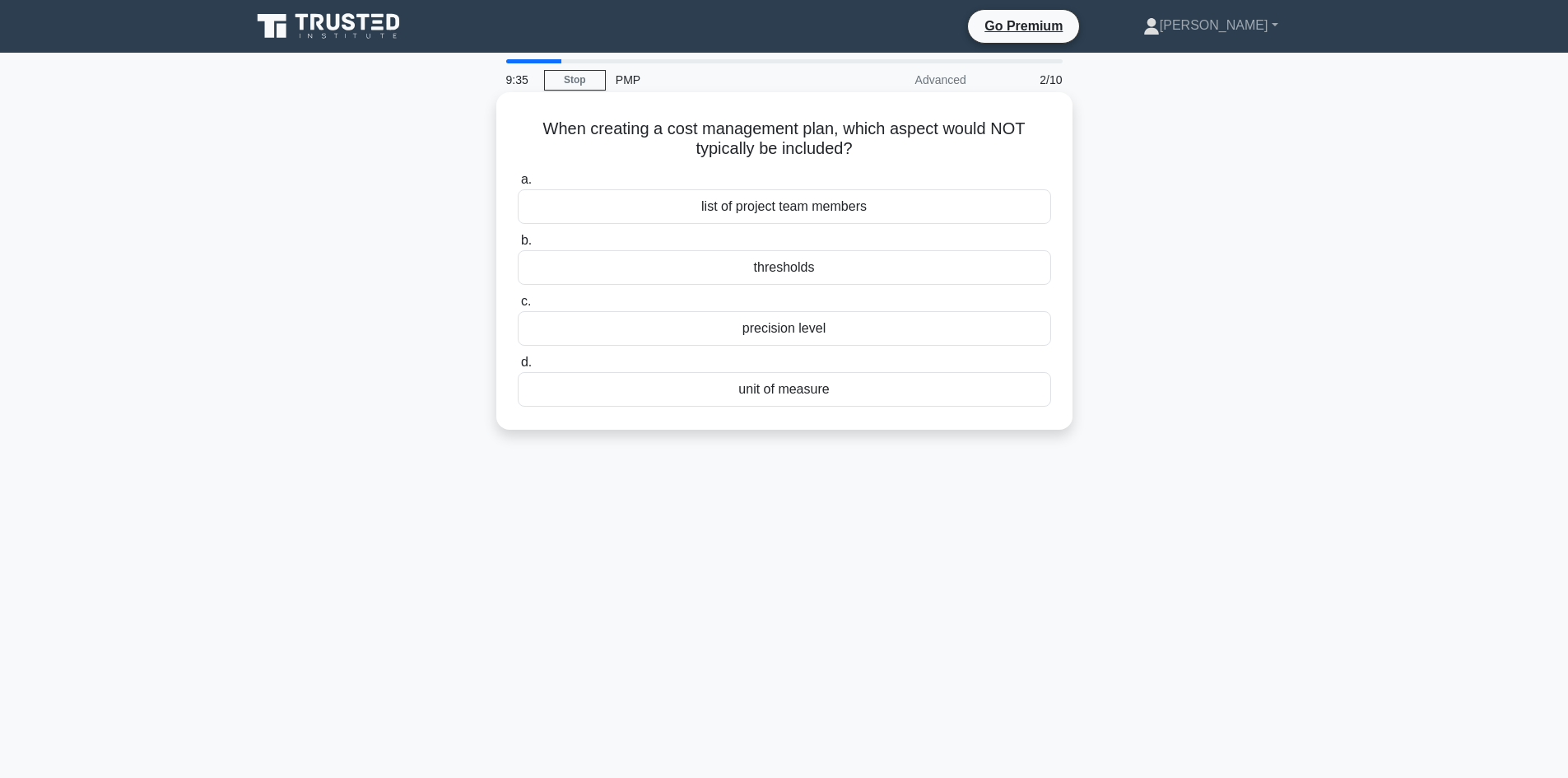
click at [985, 205] on div "list of project team members" at bounding box center [784, 206] width 533 height 35
click at [518, 185] on input "a. list of project team members" at bounding box center [518, 180] width 0 height 11
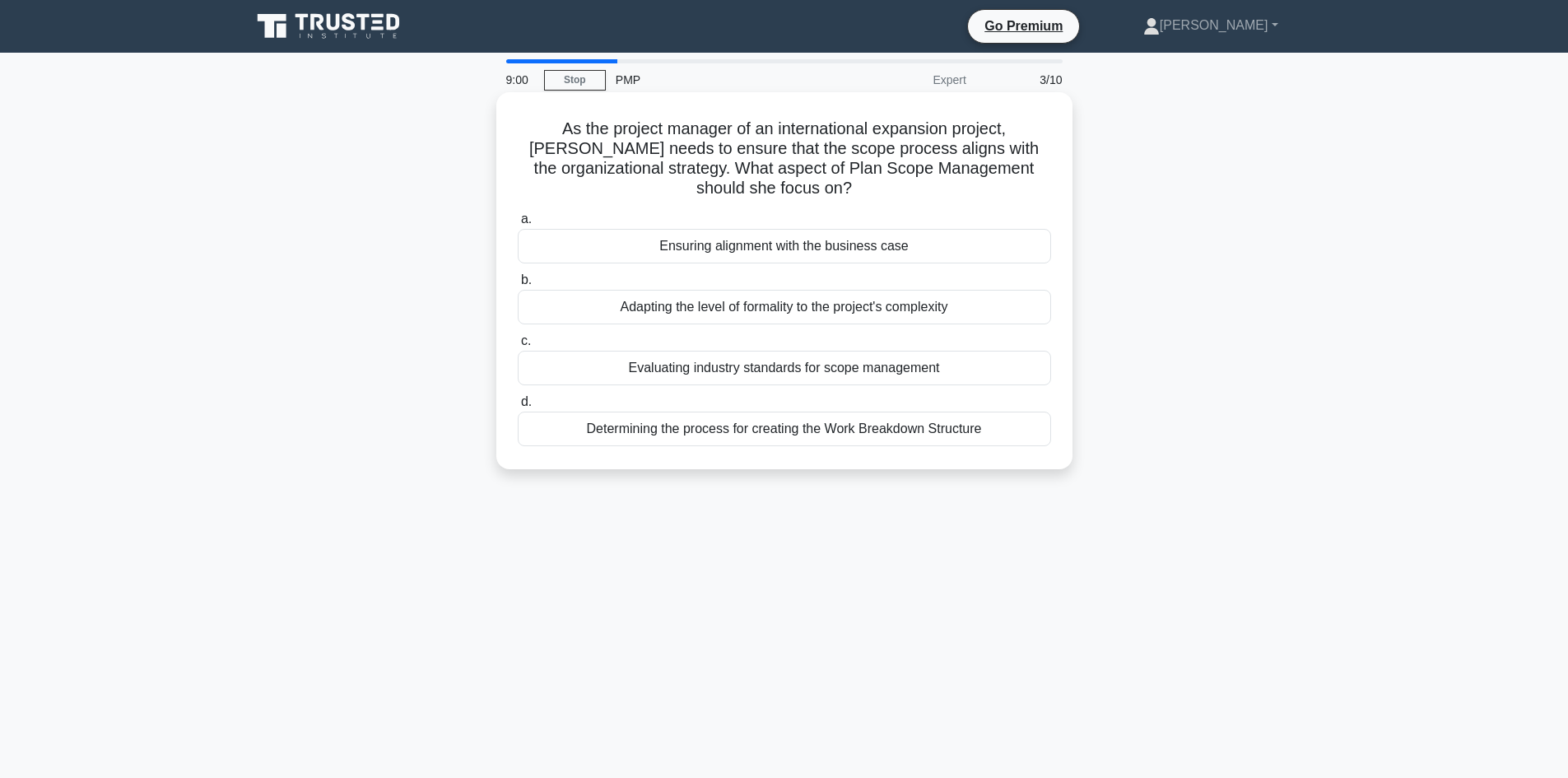
click at [1037, 249] on div "Ensuring alignment with the business case" at bounding box center [784, 246] width 533 height 35
click at [518, 225] on input "a. Ensuring alignment with the business case" at bounding box center [518, 219] width 0 height 11
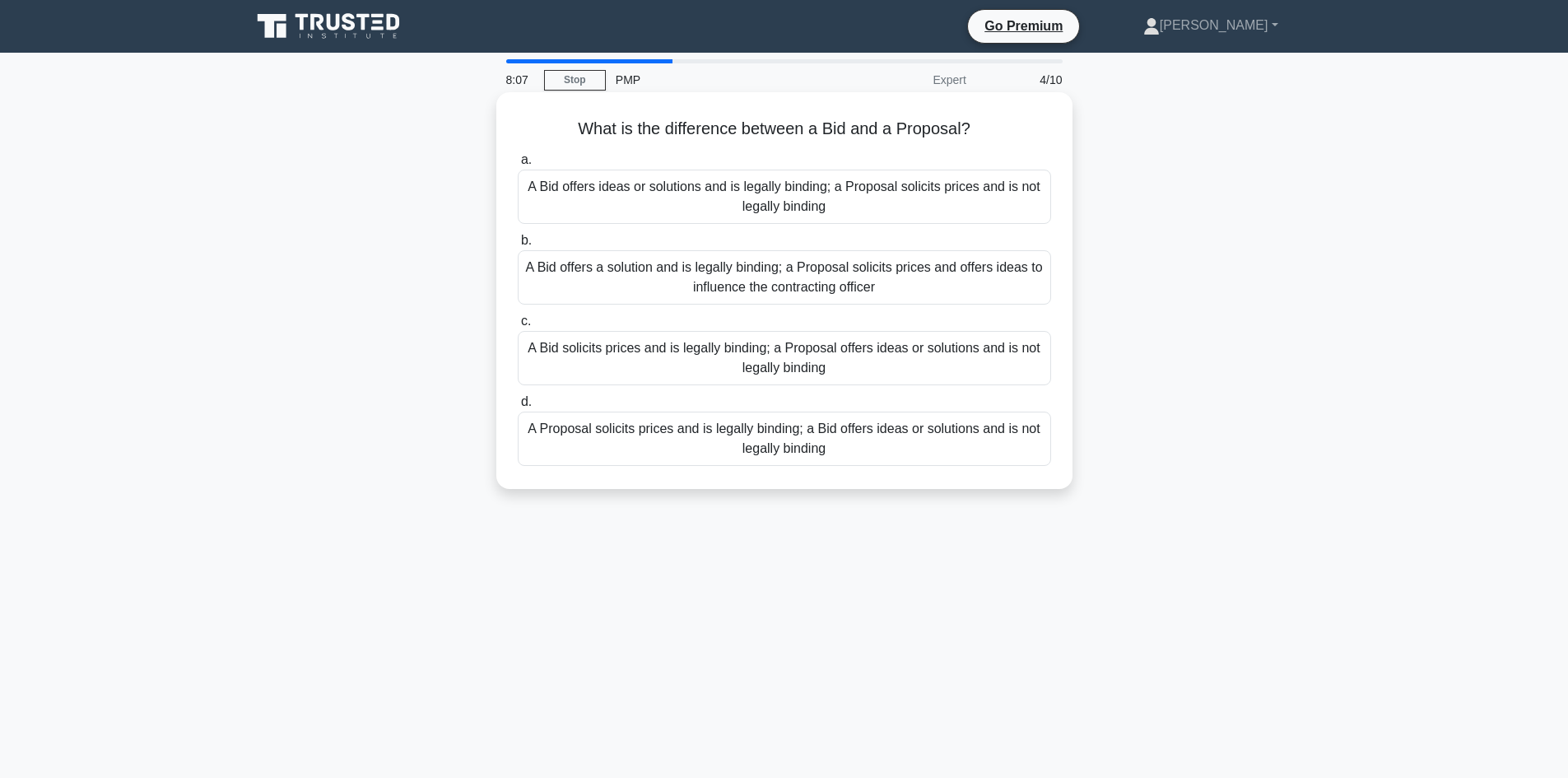
click at [956, 366] on div "A Bid solicits prices and is legally binding; a Proposal offers ideas or soluti…" at bounding box center [784, 358] width 533 height 54
click at [518, 327] on input "c. A Bid solicits prices and is legally binding; a Proposal offers ideas or sol…" at bounding box center [518, 321] width 0 height 11
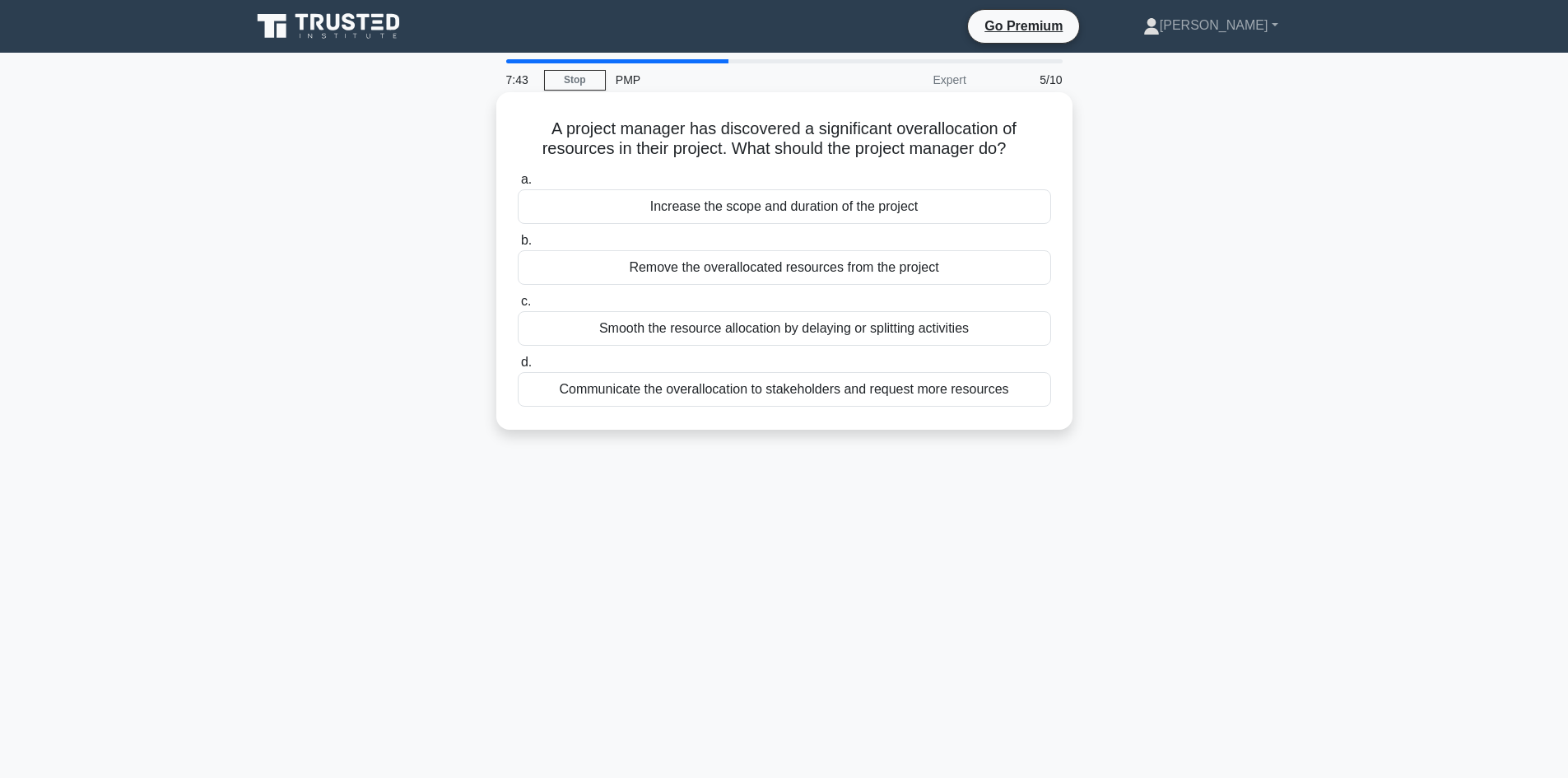
click at [926, 340] on div "Smooth the resource allocation by delaying or splitting activities" at bounding box center [784, 328] width 533 height 35
click at [518, 307] on input "c. Smooth the resource allocation by delaying or splitting activities" at bounding box center [518, 302] width 0 height 11
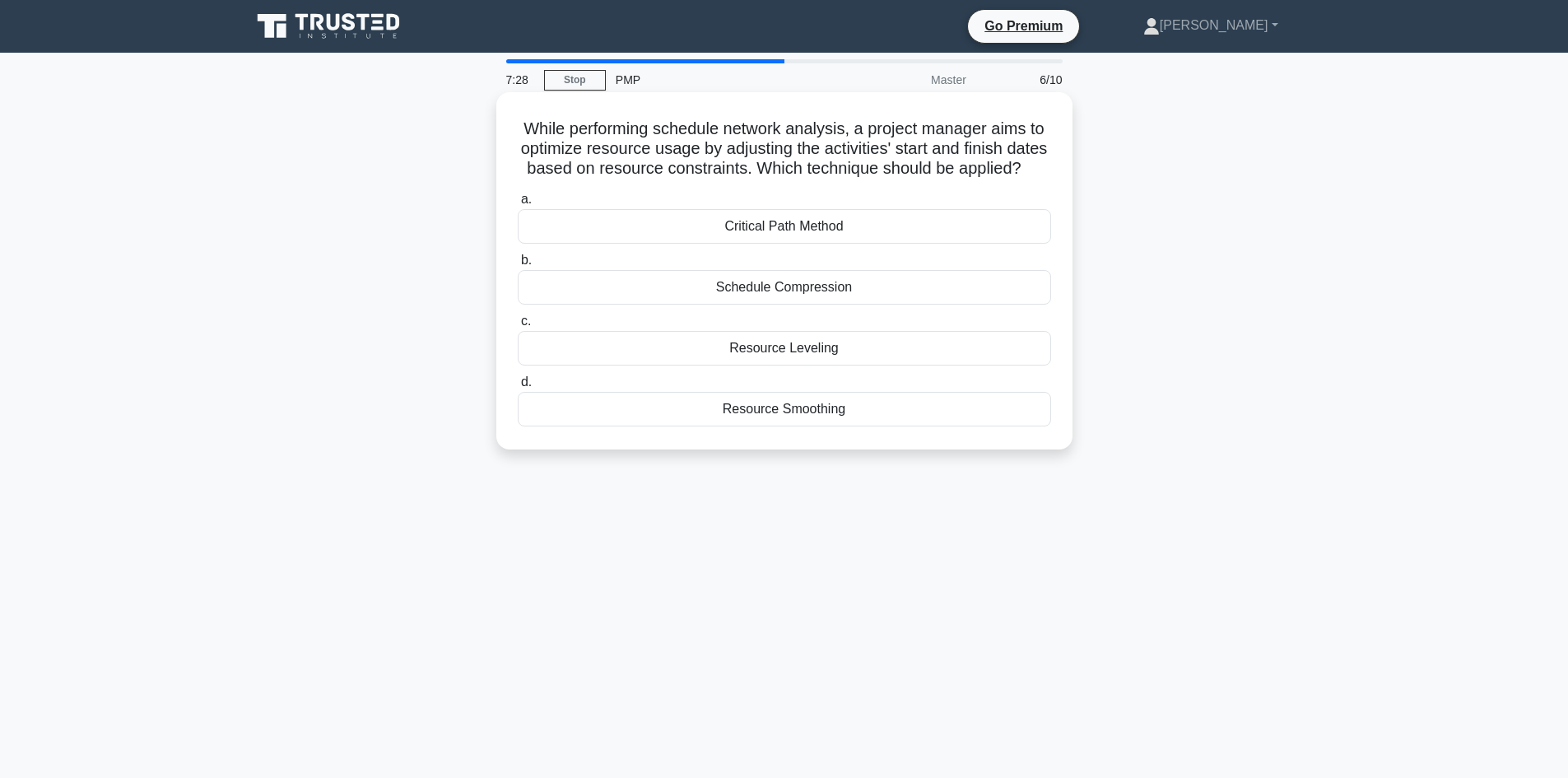
click at [922, 363] on div "Resource Leveling" at bounding box center [784, 347] width 533 height 35
click at [518, 327] on input "c. Resource Leveling" at bounding box center [518, 321] width 0 height 11
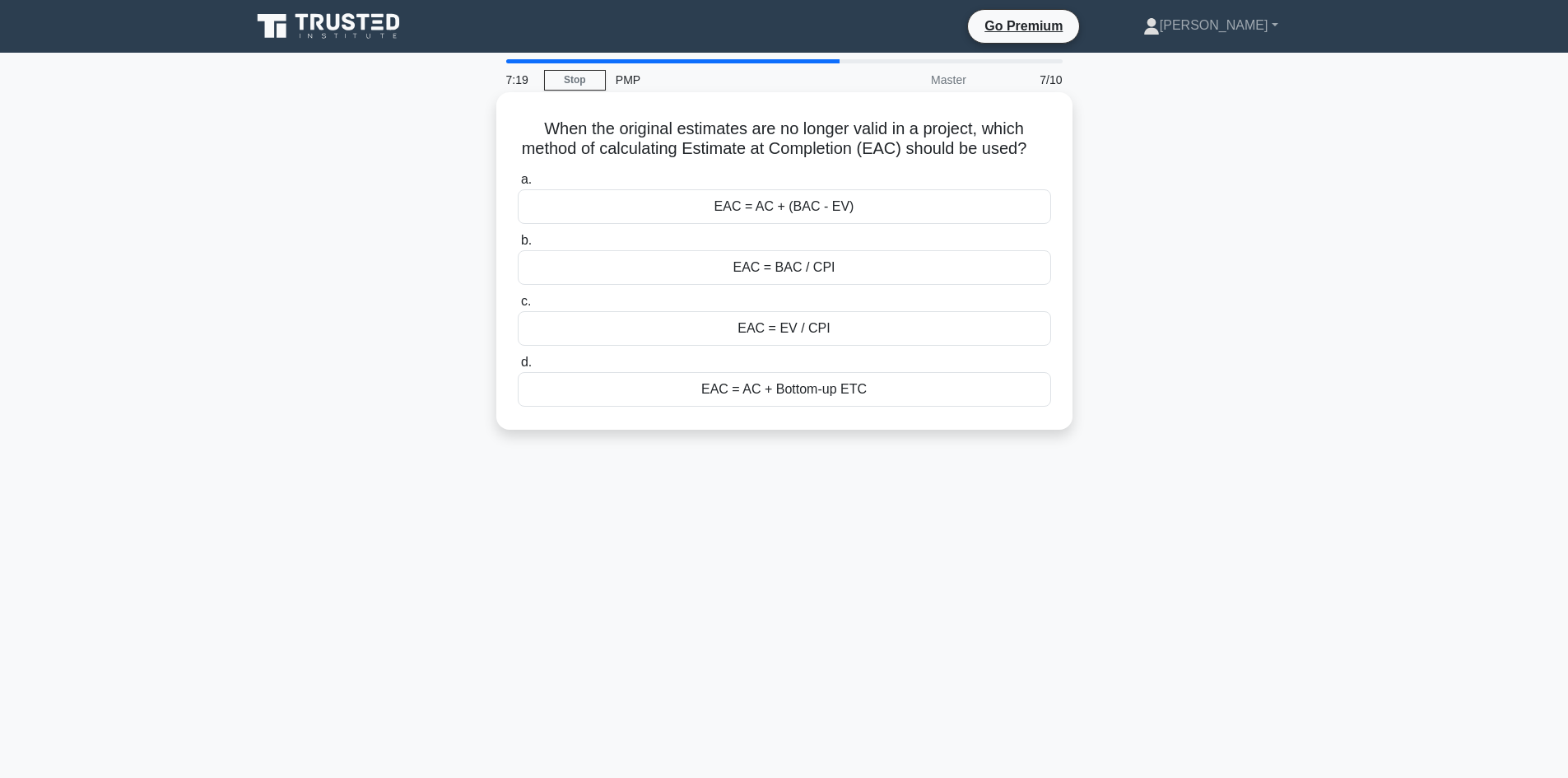
click at [894, 224] on div "EAC = AC + (BAC - EV)" at bounding box center [784, 206] width 533 height 35
click at [518, 185] on input "a. EAC = AC + (BAC - EV)" at bounding box center [518, 180] width 0 height 11
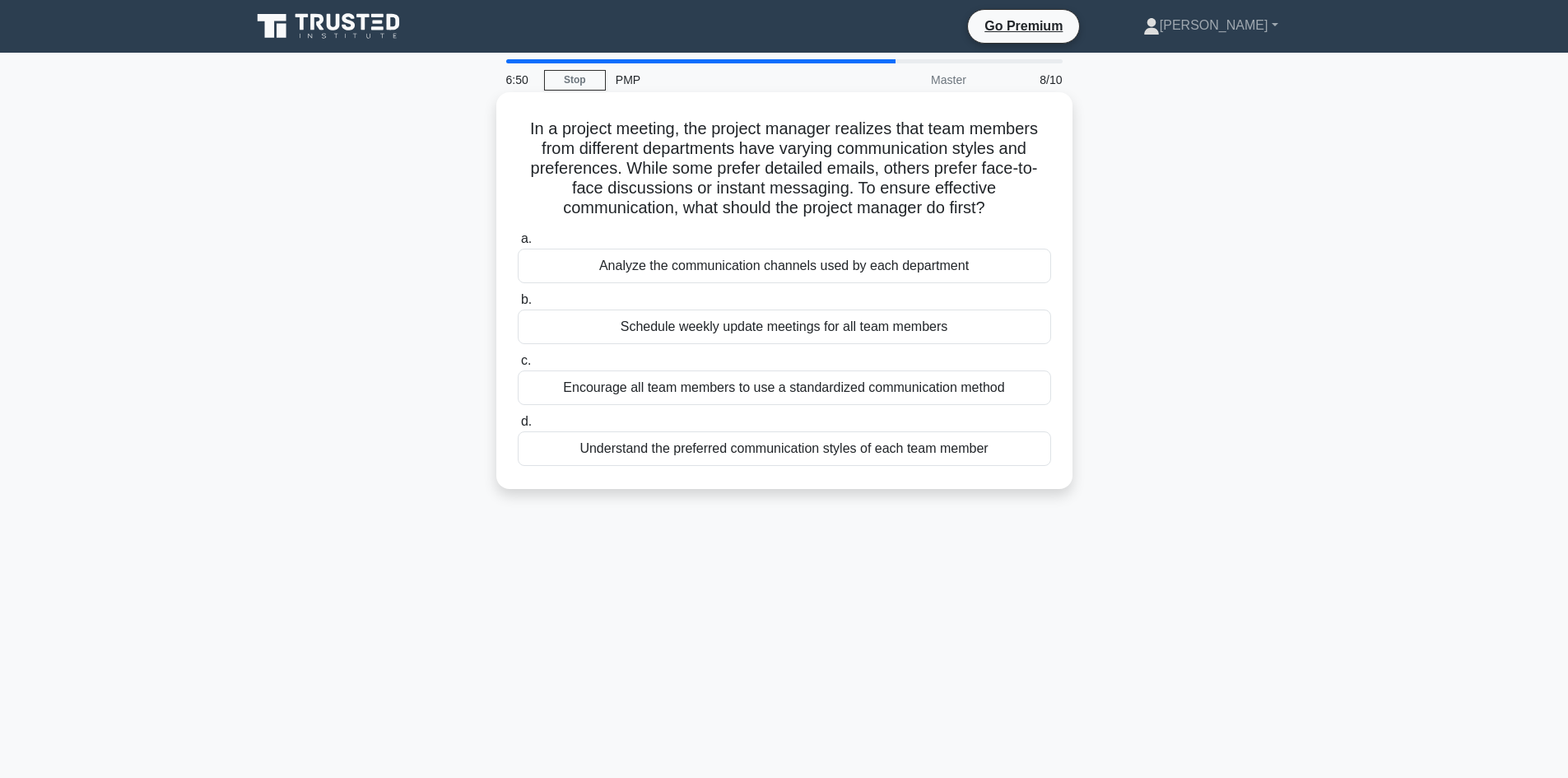
click at [995, 270] on div "Analyze the communication channels used by each department" at bounding box center [784, 265] width 533 height 35
click at [518, 244] on input "a. Analyze the communication channels used by each department" at bounding box center [518, 239] width 0 height 11
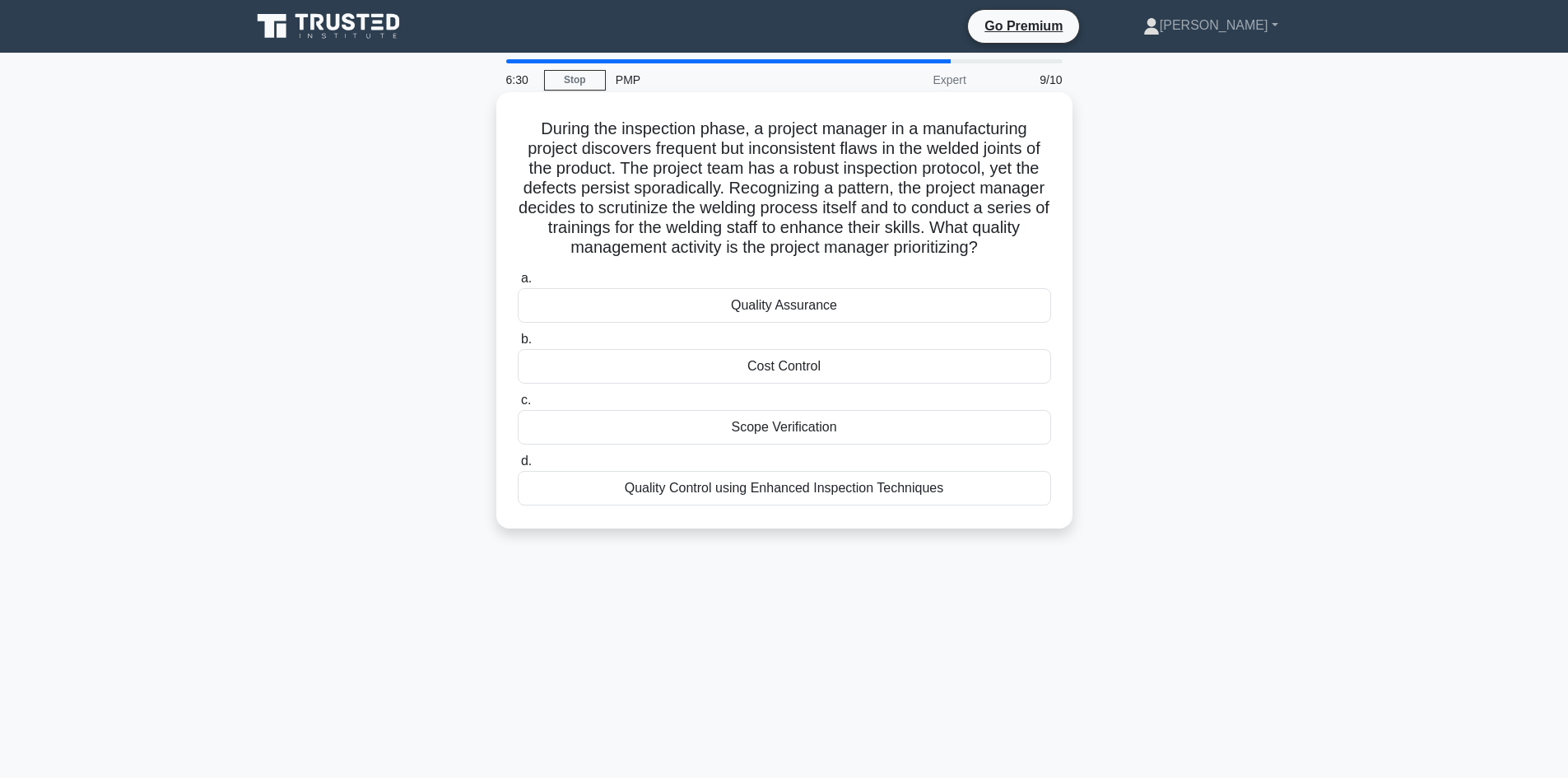
click at [893, 292] on div "Quality Assurance" at bounding box center [784, 305] width 533 height 35
click at [518, 284] on input "a. Quality Assurance" at bounding box center [518, 278] width 0 height 11
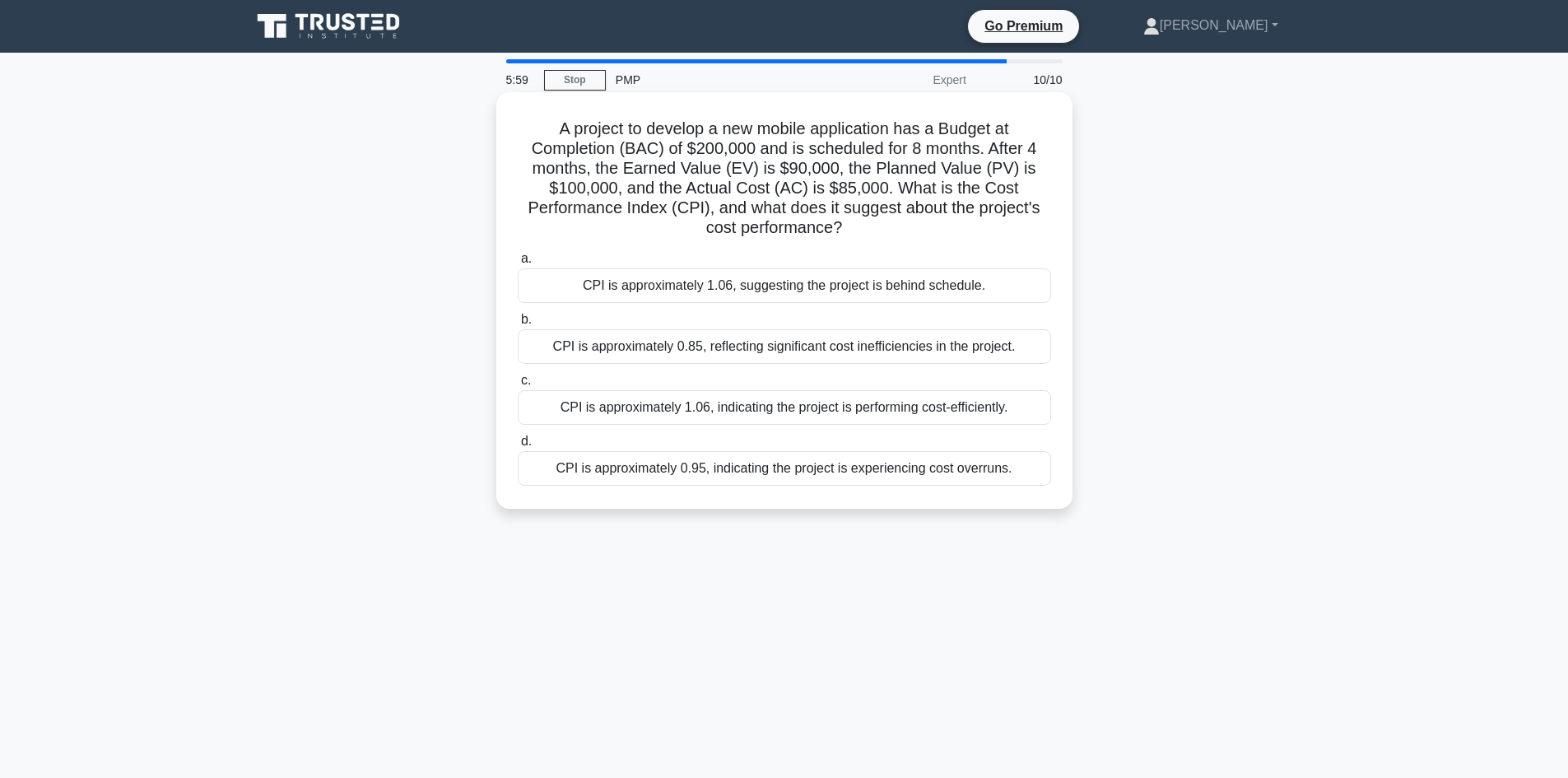
click at [992, 413] on div "CPI is approximately 1.06, indicating the project is performing cost-efficientl…" at bounding box center [784, 407] width 533 height 35
click at [518, 386] on input "c. CPI is approximately 1.06, indicating the project is performing cost-efficie…" at bounding box center [518, 381] width 0 height 11
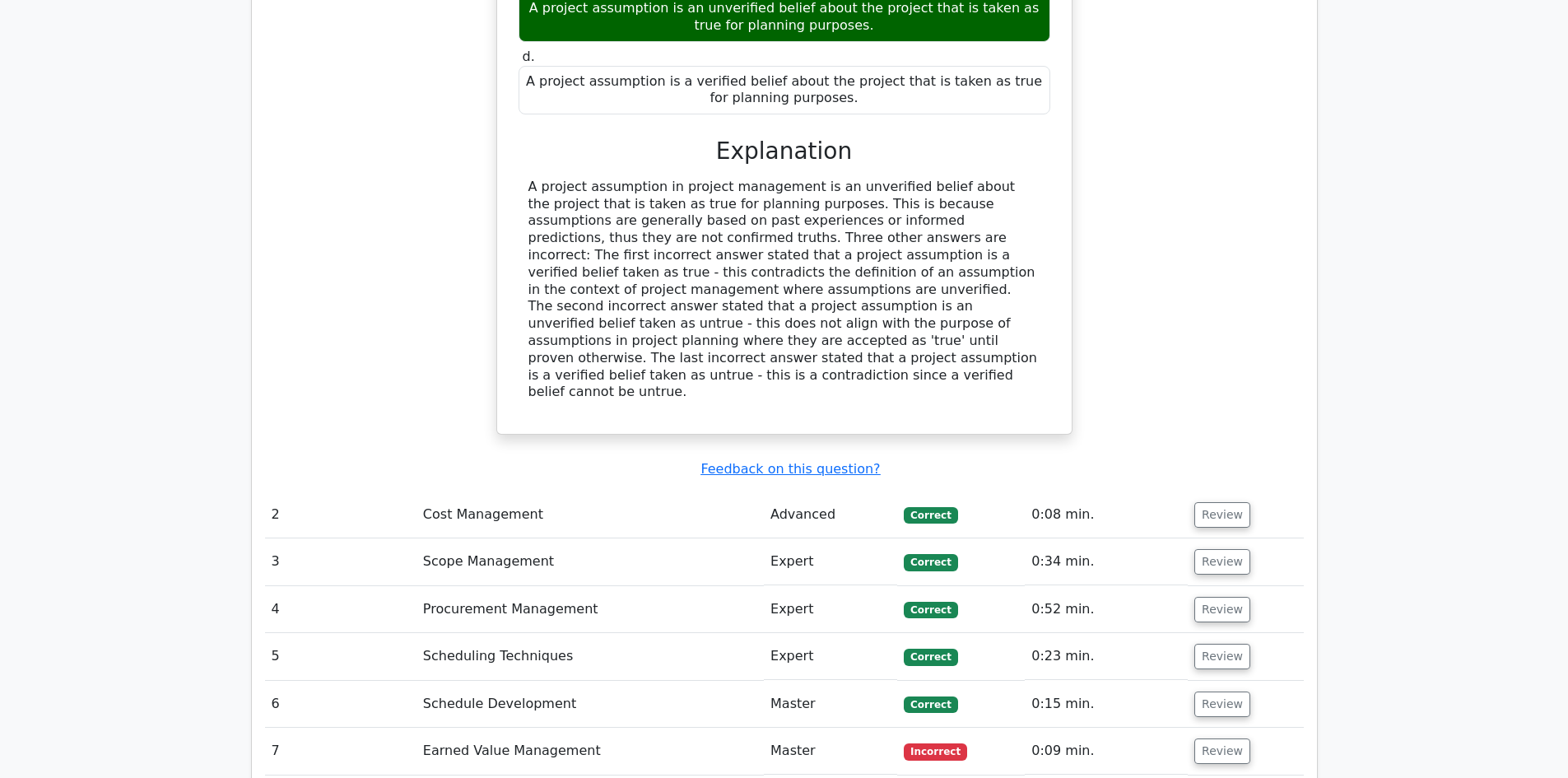
scroll to position [1975, 0]
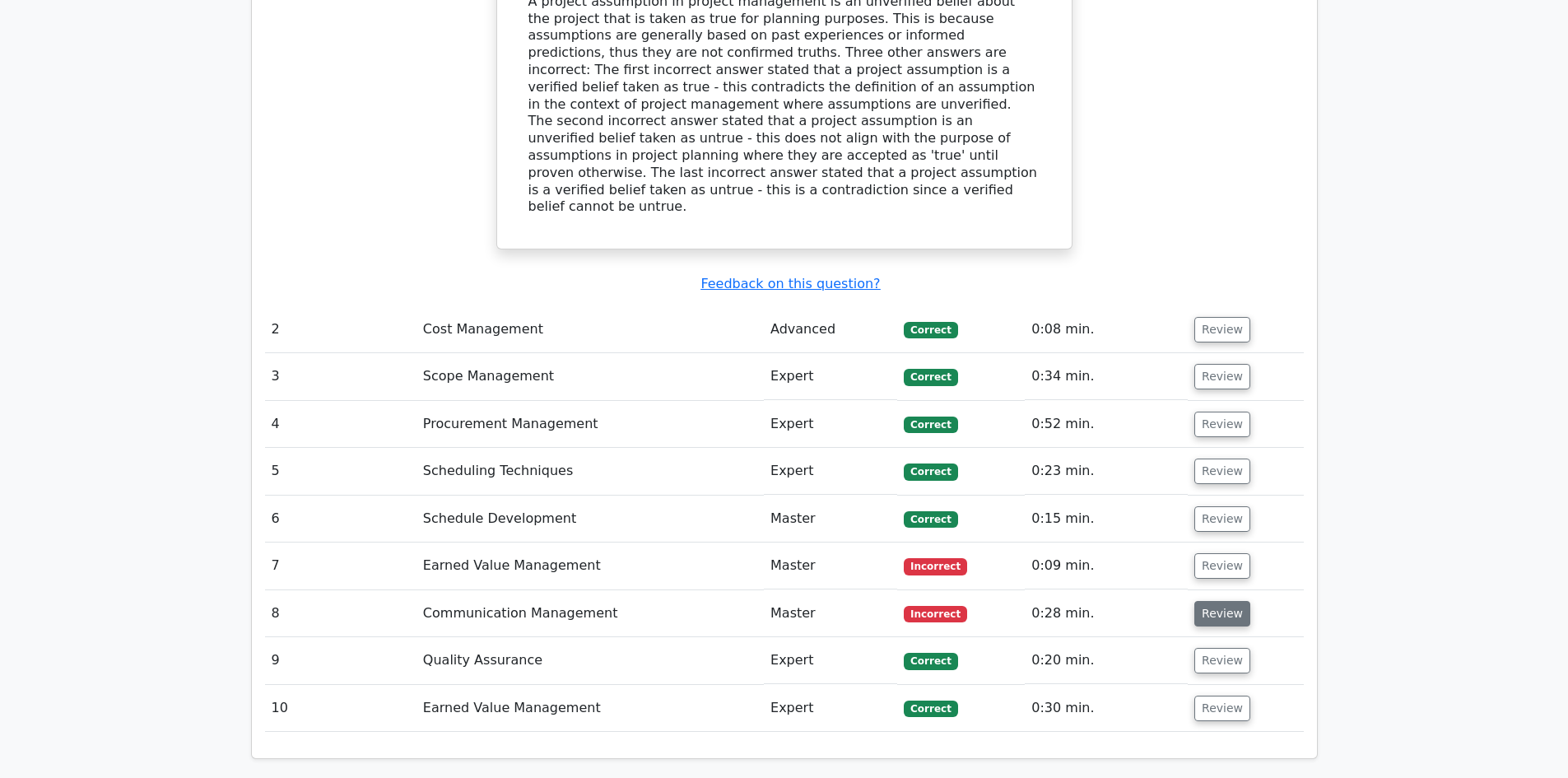
click at [1230, 601] on button "Review" at bounding box center [1222, 614] width 56 height 25
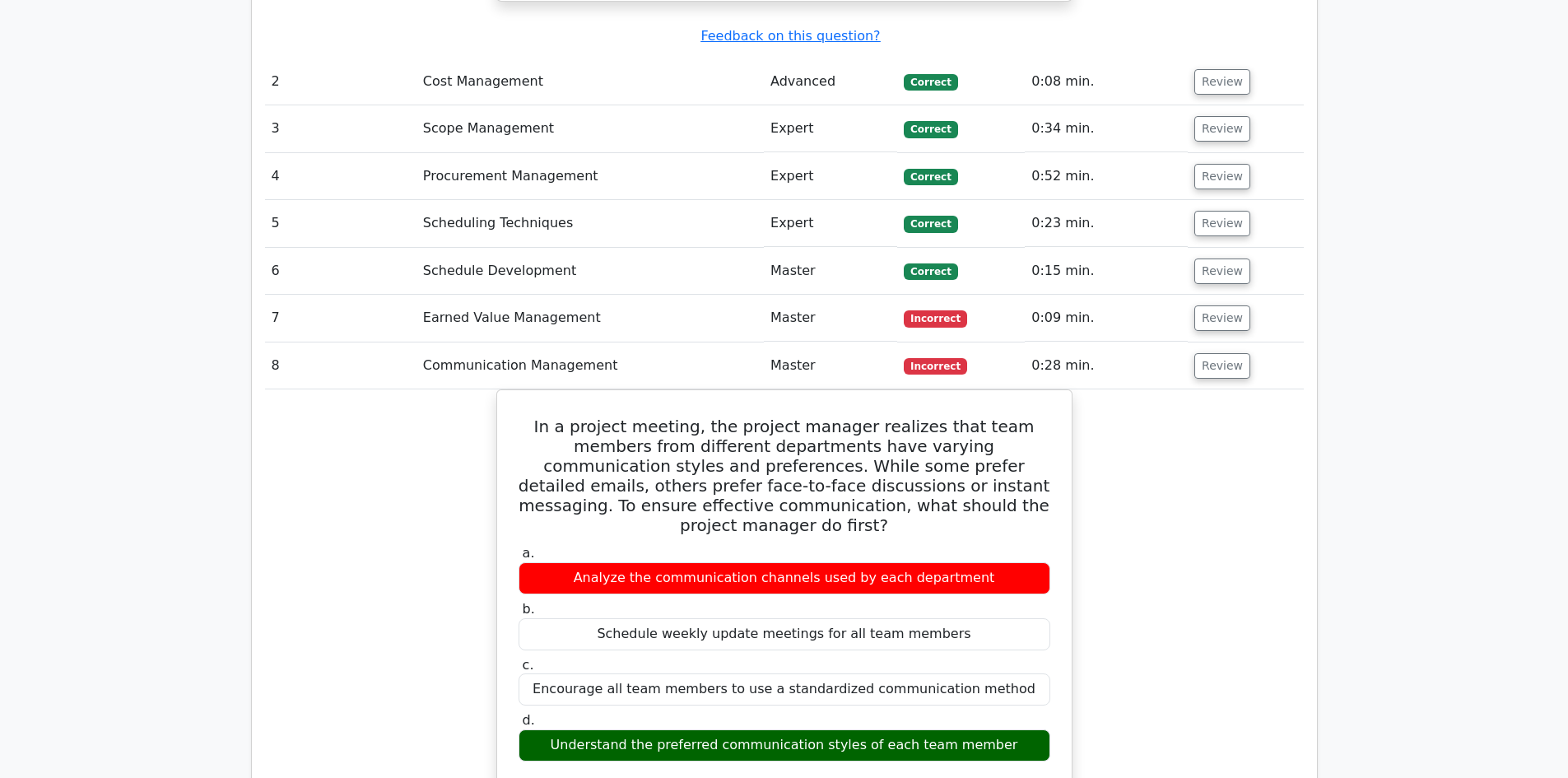
scroll to position [2222, 0]
click at [1217, 306] on button "Review" at bounding box center [1222, 319] width 56 height 25
